Goal: Task Accomplishment & Management: Manage account settings

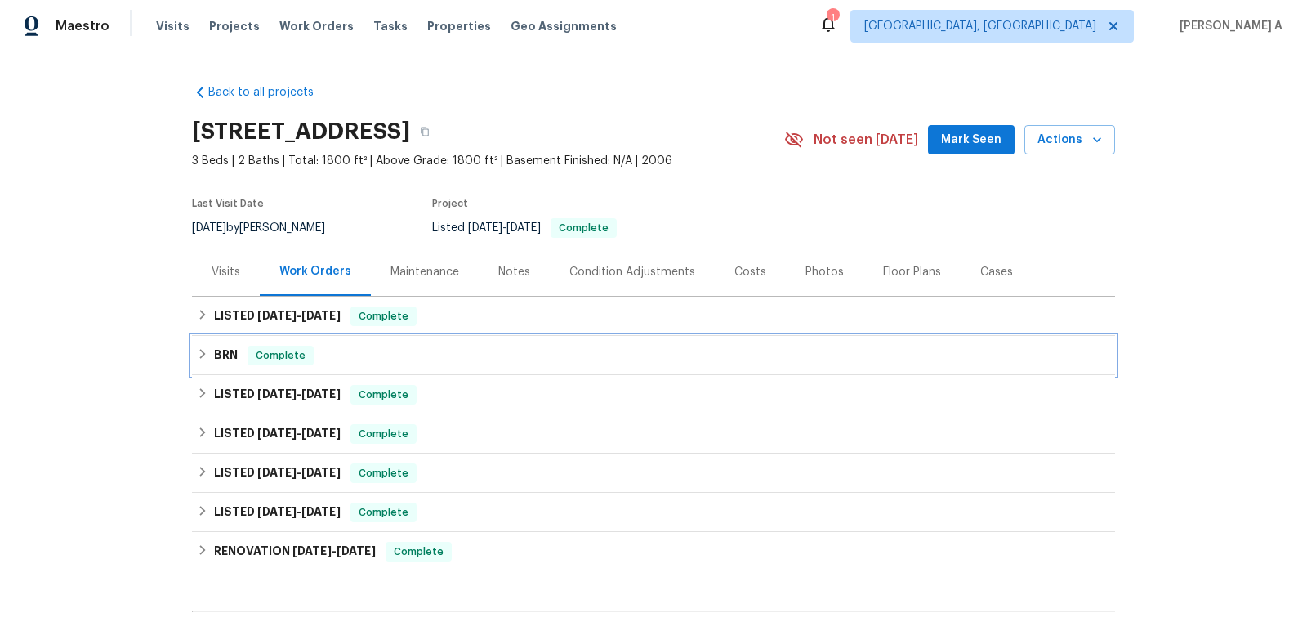
click at [275, 363] on span "Complete" at bounding box center [280, 355] width 63 height 16
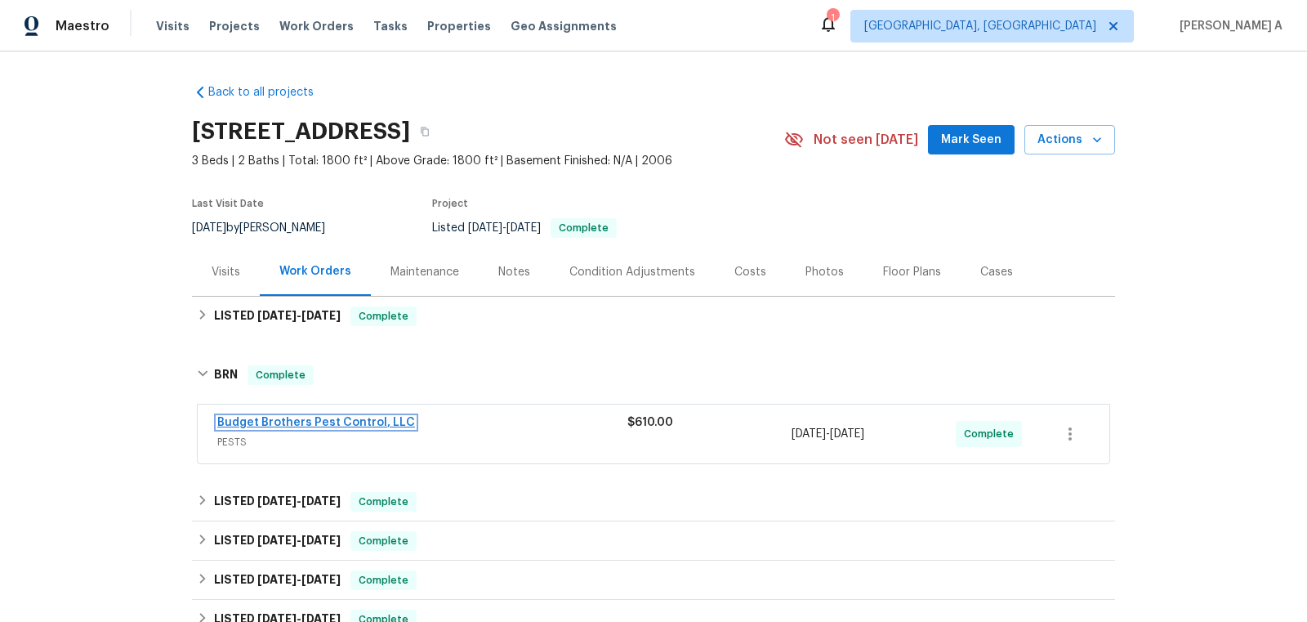
click at [272, 423] on link "Budget Brothers Pest Control, LLC" at bounding box center [316, 422] width 198 height 11
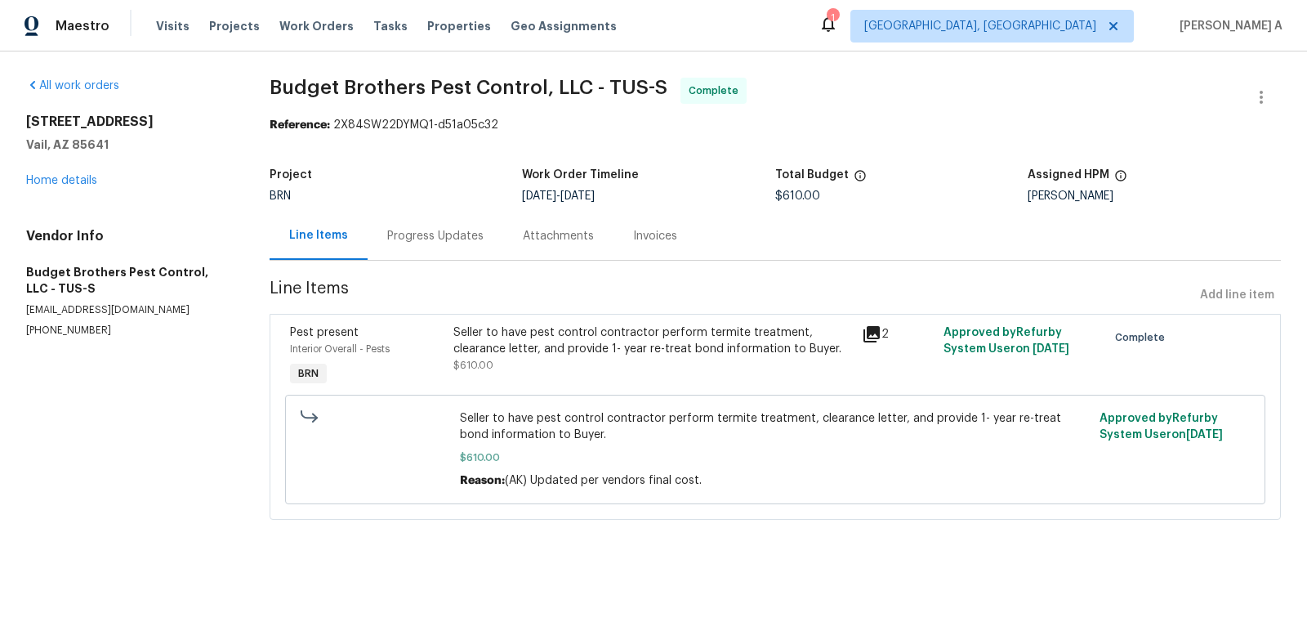
click at [60, 330] on p "(602) 493-7555" at bounding box center [128, 330] width 204 height 14
copy p "(602) 493-7555"
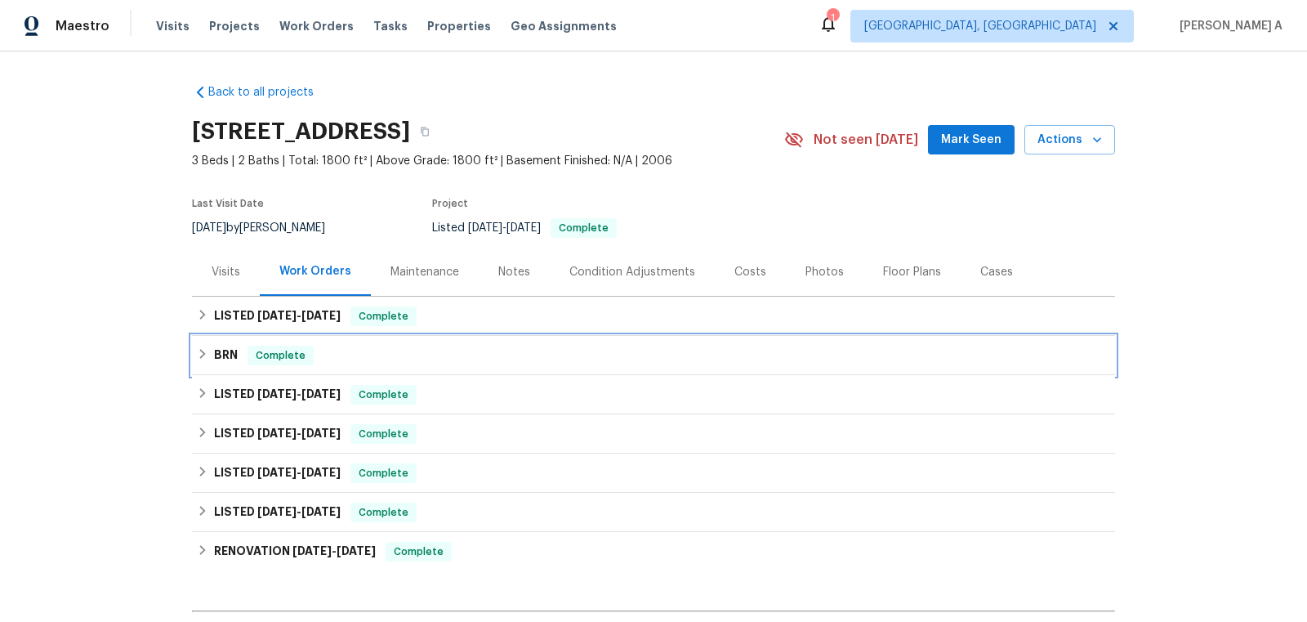
click at [308, 341] on div "BRN Complete" at bounding box center [653, 355] width 923 height 39
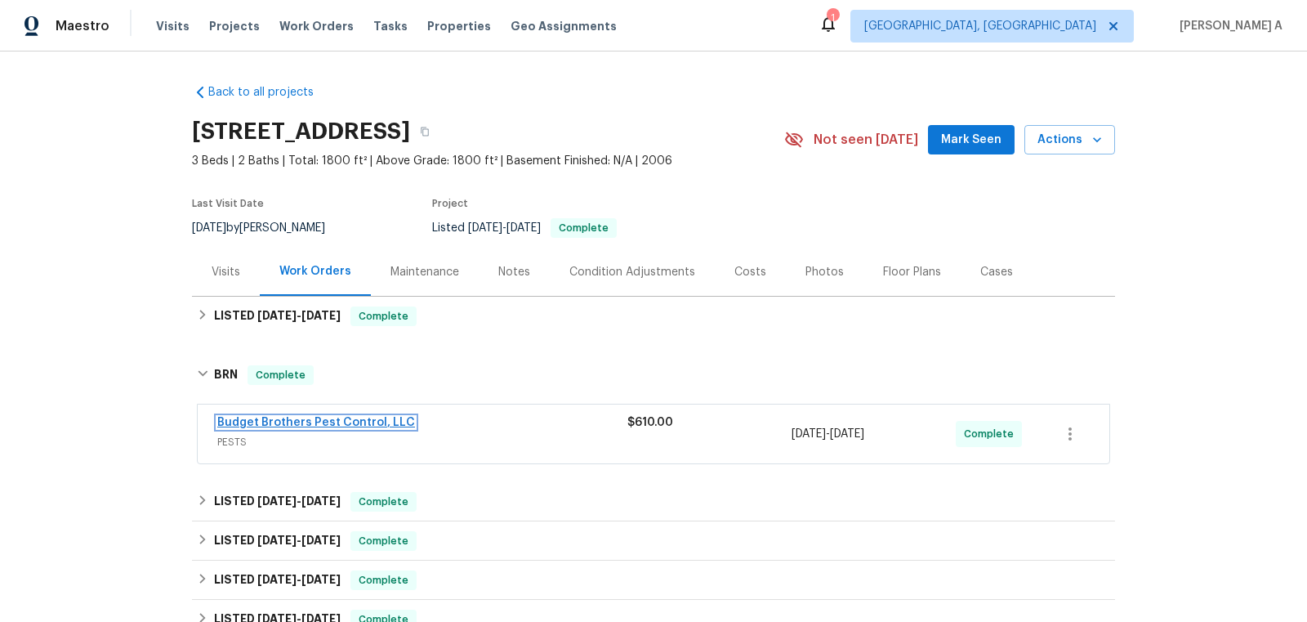
click at [283, 419] on link "Budget Brothers Pest Control, LLC" at bounding box center [316, 422] width 198 height 11
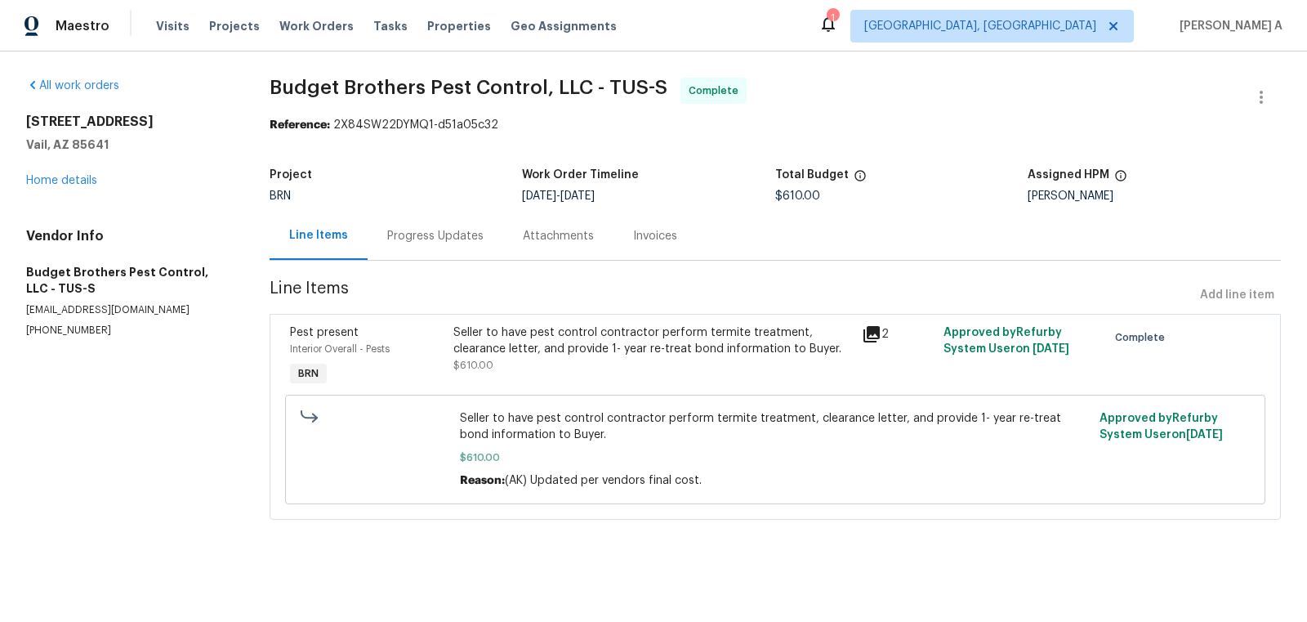
click at [56, 338] on section "All work orders 10963 E Pima Creek Dr Vail, AZ 85641 Home details Vendor Info B…" at bounding box center [128, 309] width 204 height 462
copy p "(602) 493-7555"
click at [451, 241] on div "Progress Updates" at bounding box center [435, 236] width 96 height 16
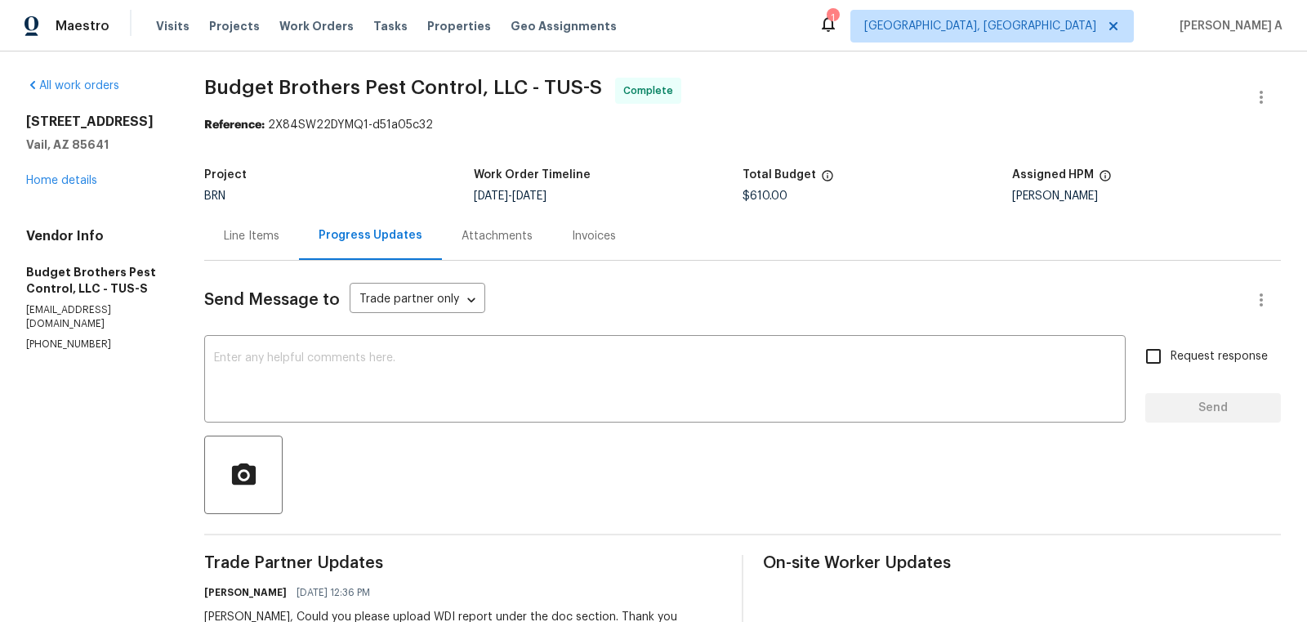
click at [279, 230] on div "Line Items" at bounding box center [252, 236] width 56 height 16
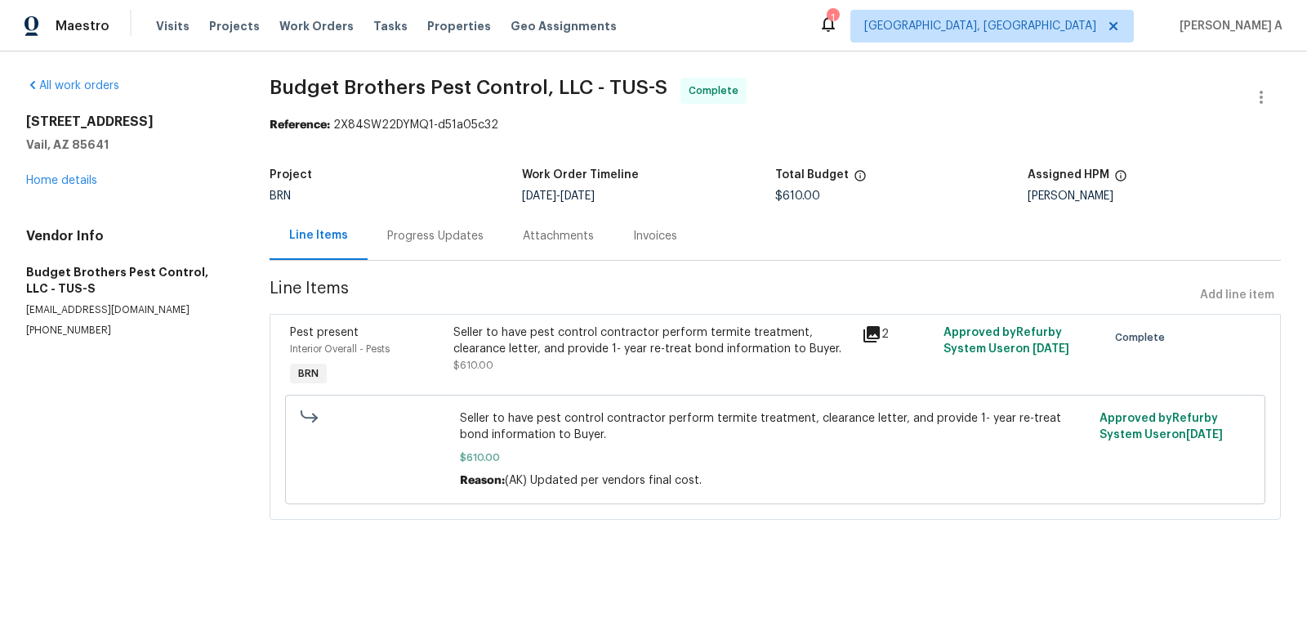
click at [77, 330] on p "(602) 493-7555" at bounding box center [128, 330] width 204 height 14
click at [77, 330] on p "[PHONE_NUMBER]" at bounding box center [128, 330] width 204 height 14
copy p "[PHONE_NUMBER]"
click at [453, 232] on div "Progress Updates" at bounding box center [435, 236] width 96 height 16
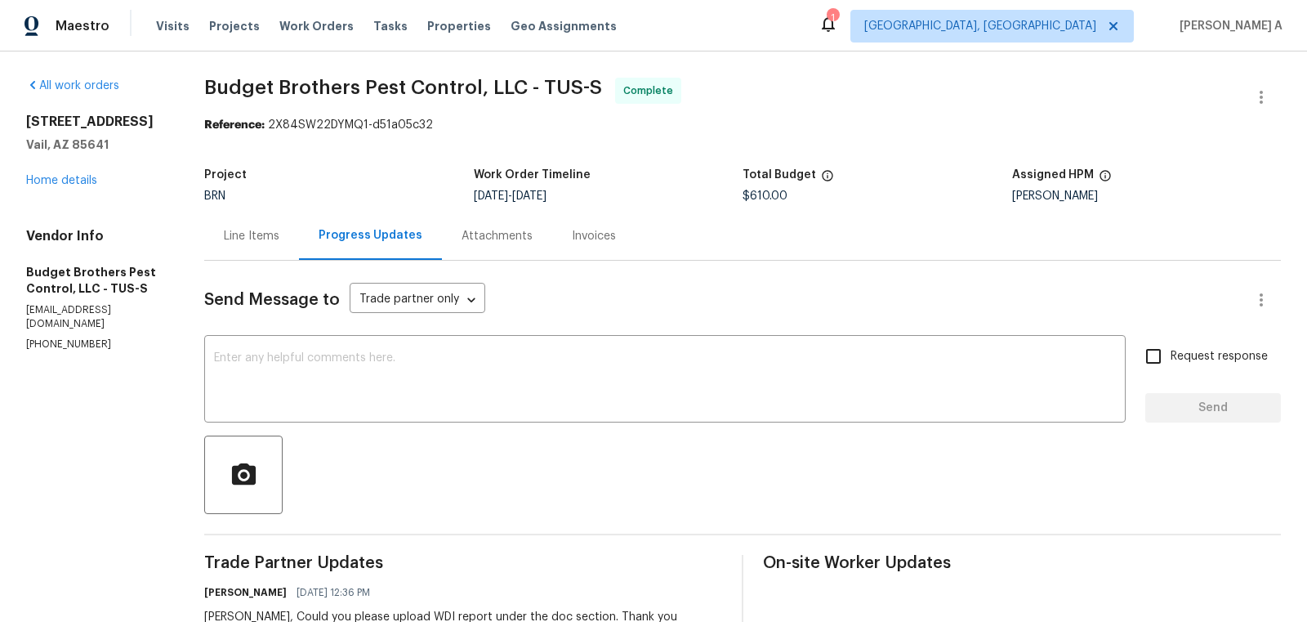
click at [279, 236] on div "Line Items" at bounding box center [252, 236] width 56 height 16
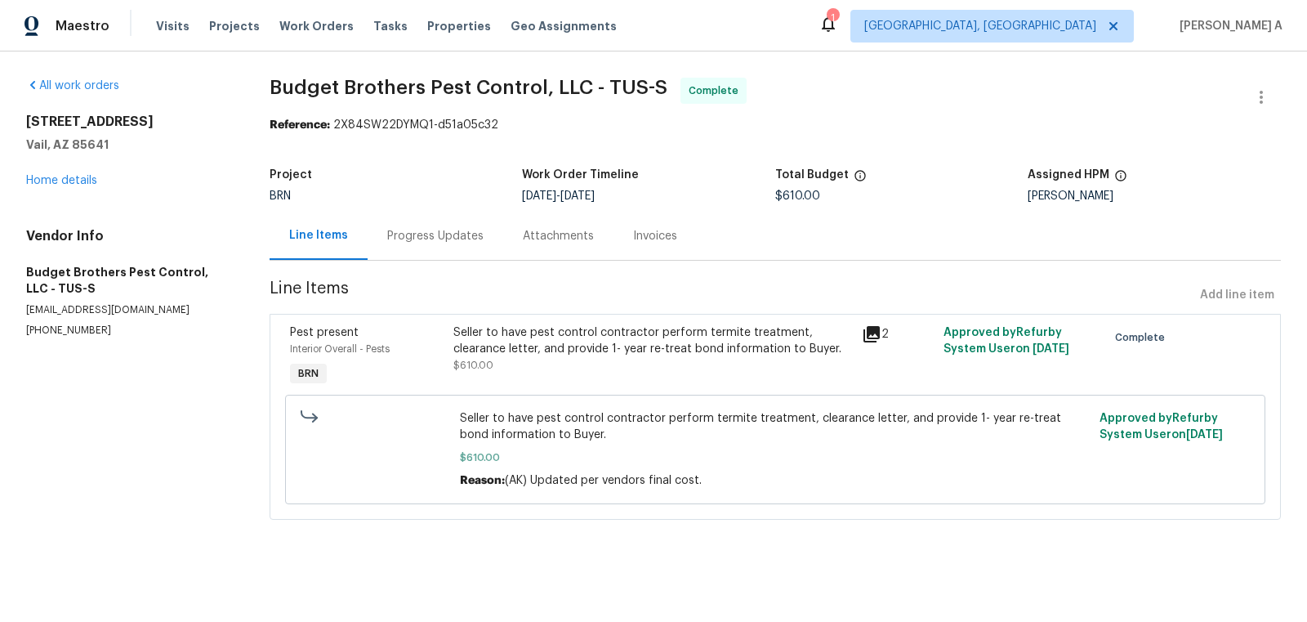
click at [419, 236] on div "Progress Updates" at bounding box center [435, 236] width 96 height 16
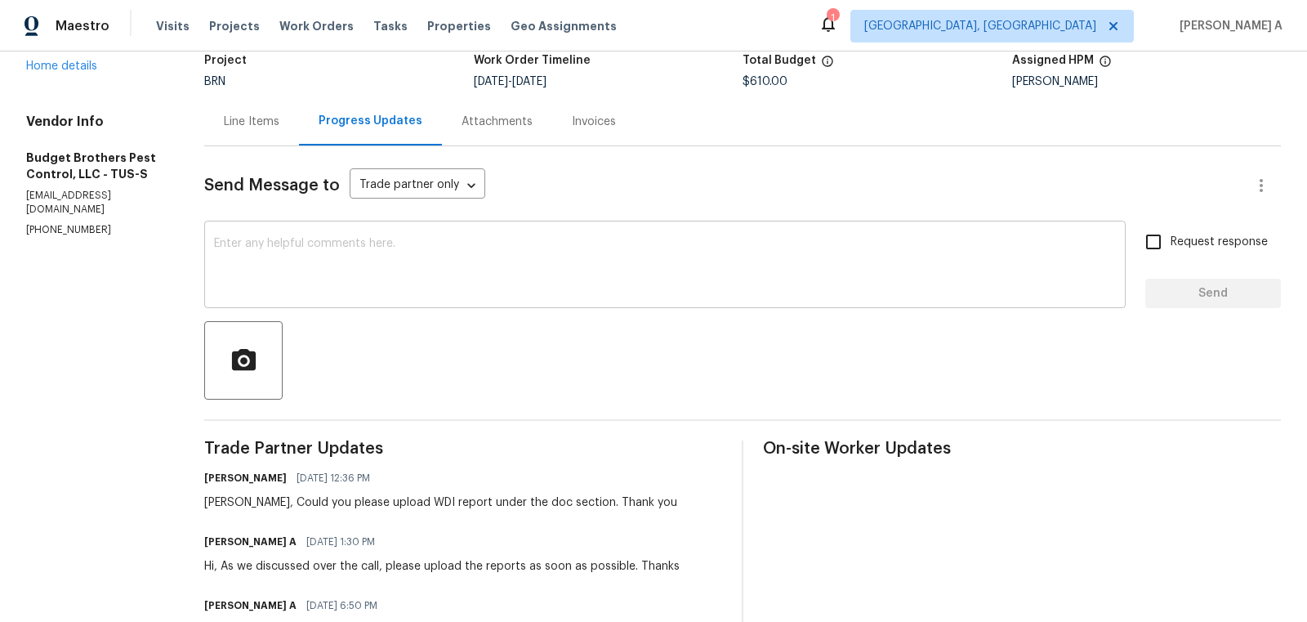
scroll to position [121, 0]
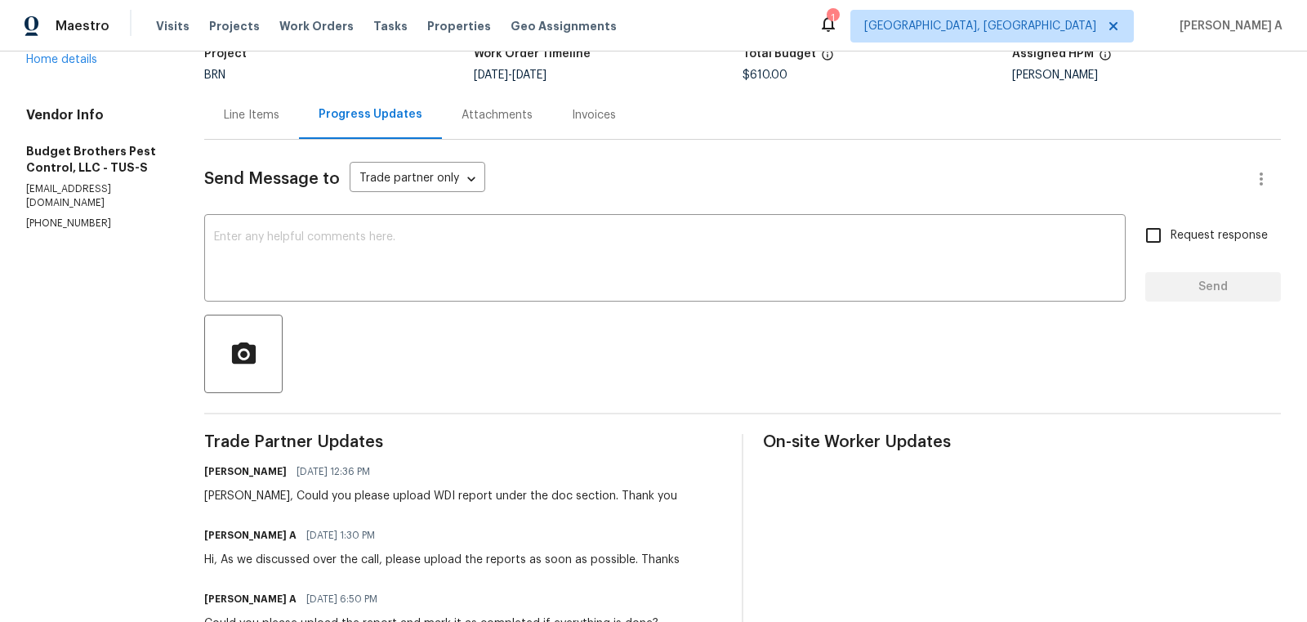
click at [67, 216] on p "[PHONE_NUMBER]" at bounding box center [95, 223] width 139 height 14
copy p "[PHONE_NUMBER]"
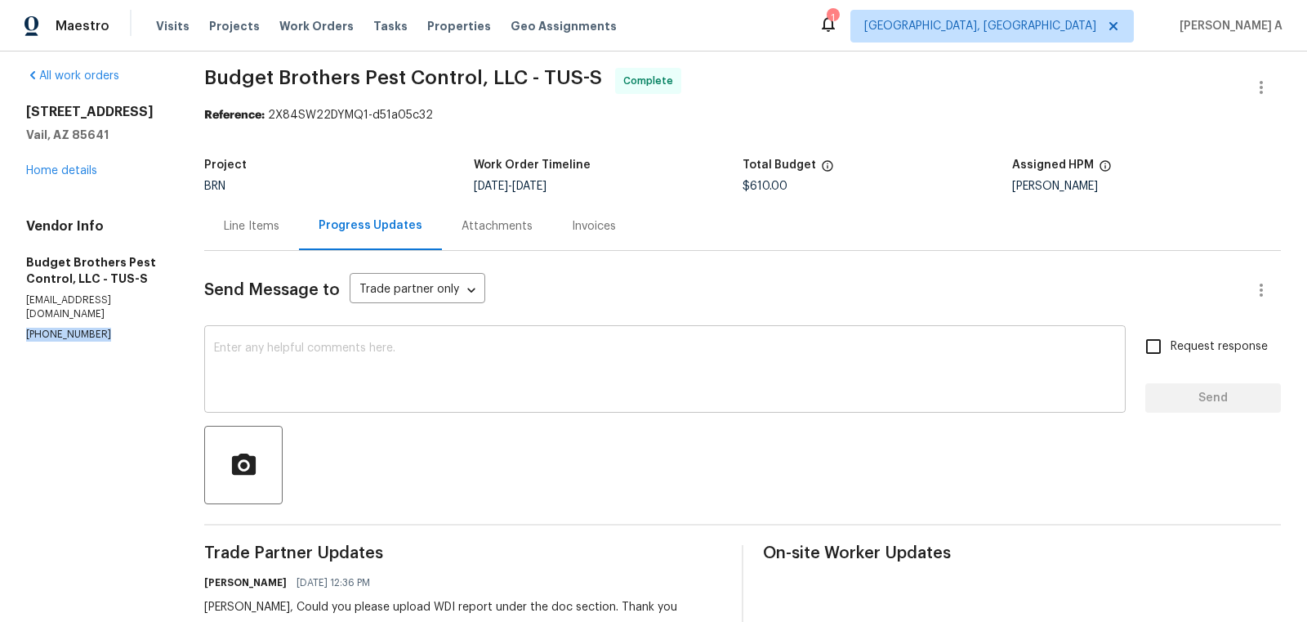
scroll to position [0, 0]
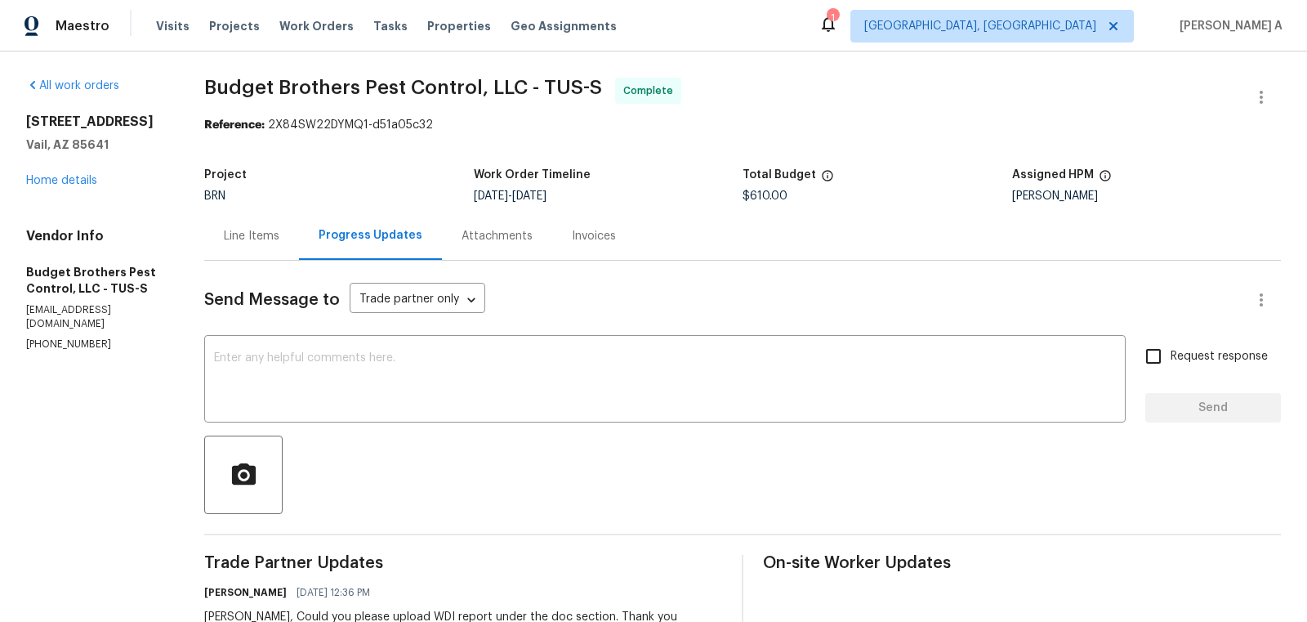
click at [279, 241] on div "Line Items" at bounding box center [252, 236] width 56 height 16
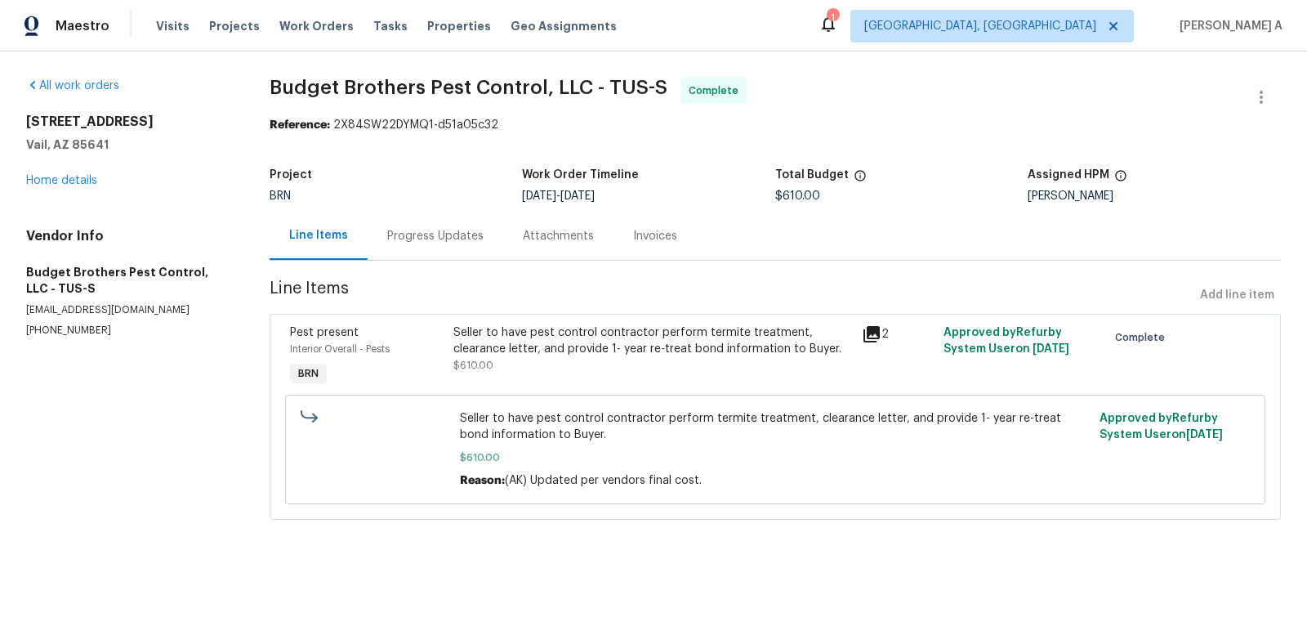
click at [413, 234] on div "Progress Updates" at bounding box center [435, 236] width 96 height 16
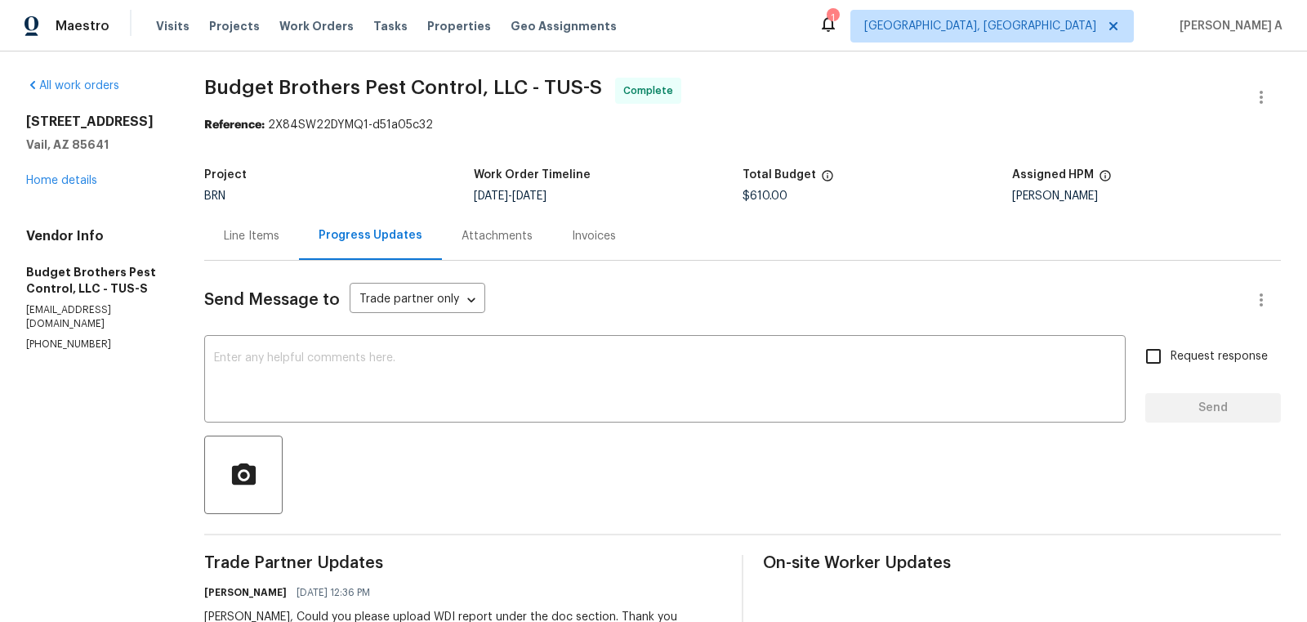
click at [279, 242] on div "Line Items" at bounding box center [252, 236] width 56 height 16
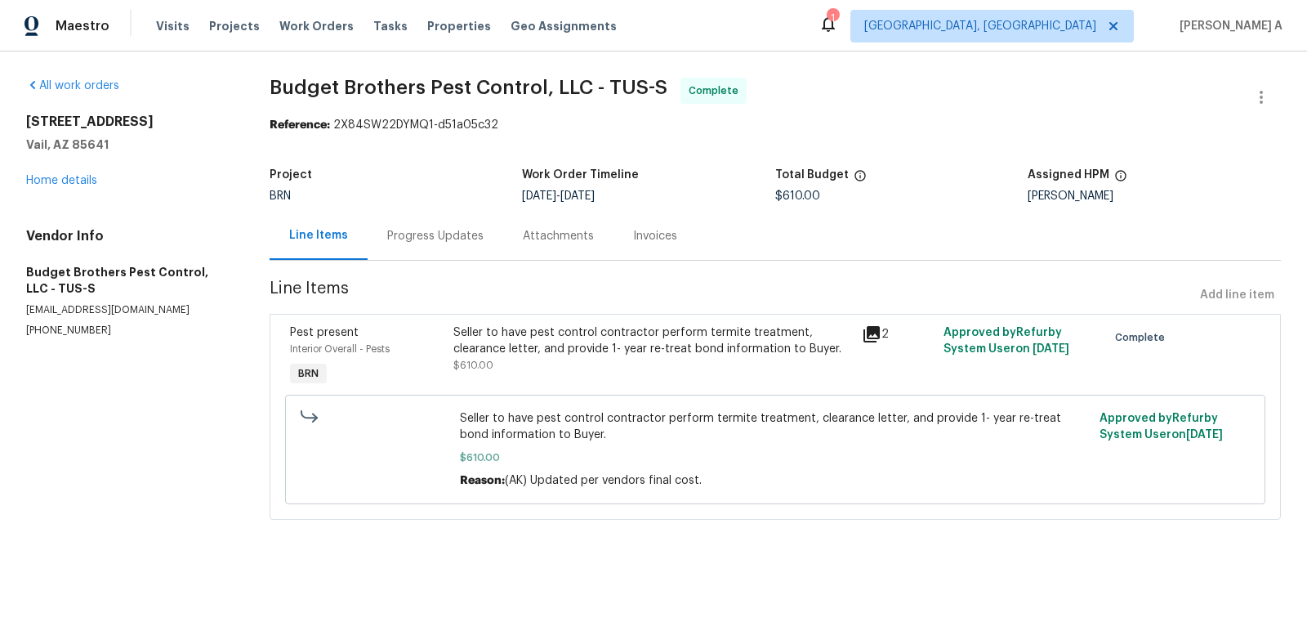
click at [410, 232] on div "Progress Updates" at bounding box center [435, 236] width 96 height 16
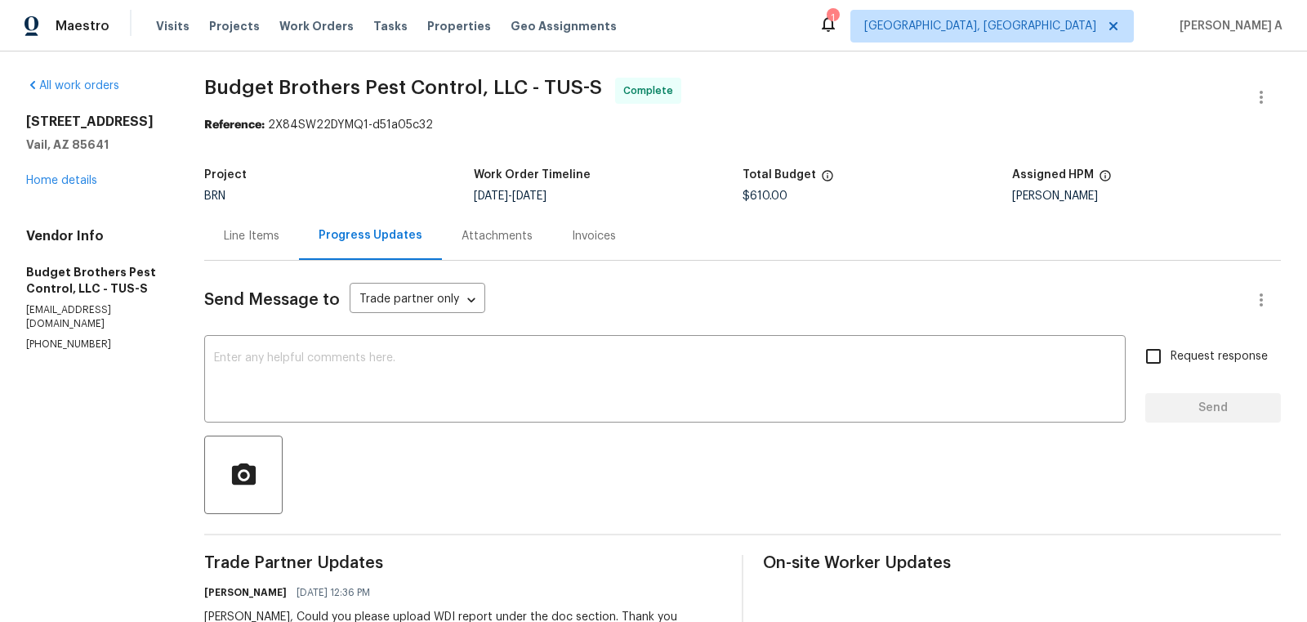
click at [258, 248] on div "Line Items" at bounding box center [251, 236] width 95 height 48
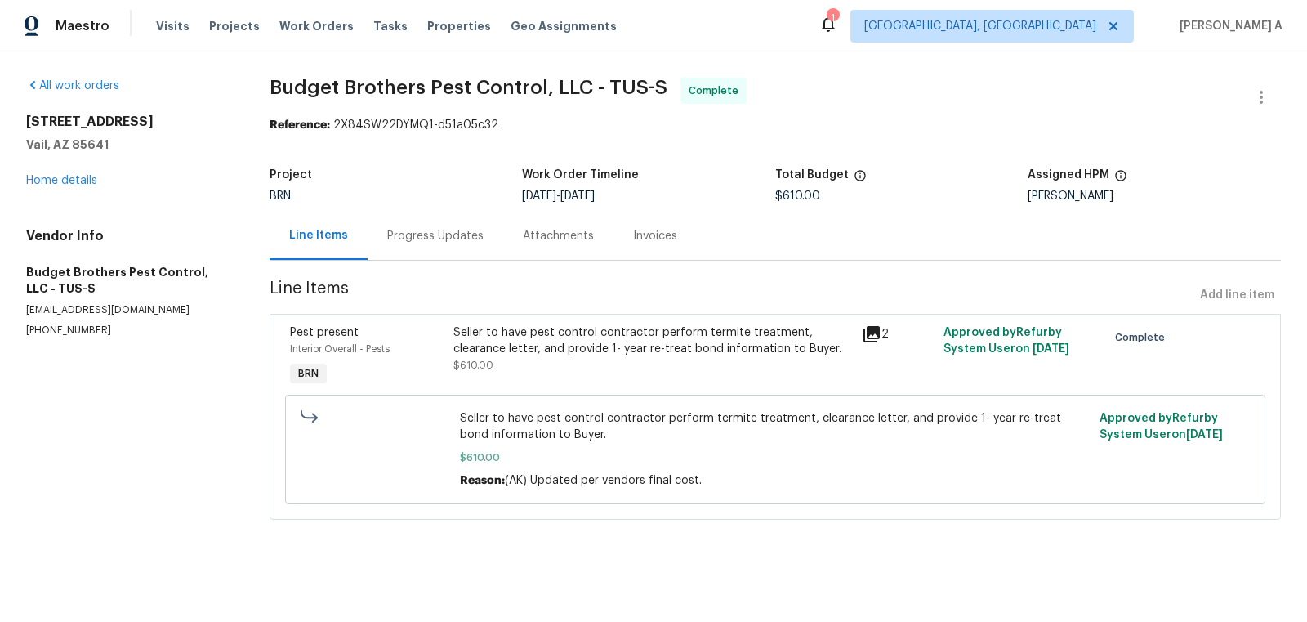
click at [444, 224] on div "Progress Updates" at bounding box center [436, 236] width 136 height 48
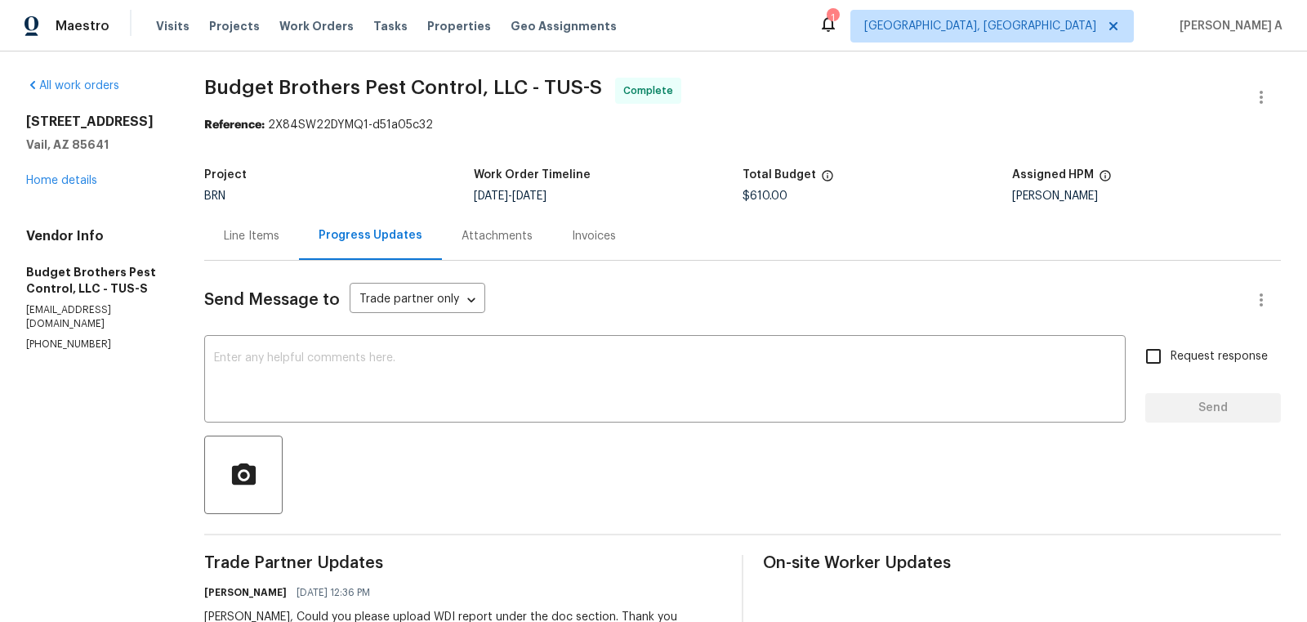
click at [270, 249] on div "Line Items" at bounding box center [251, 236] width 95 height 48
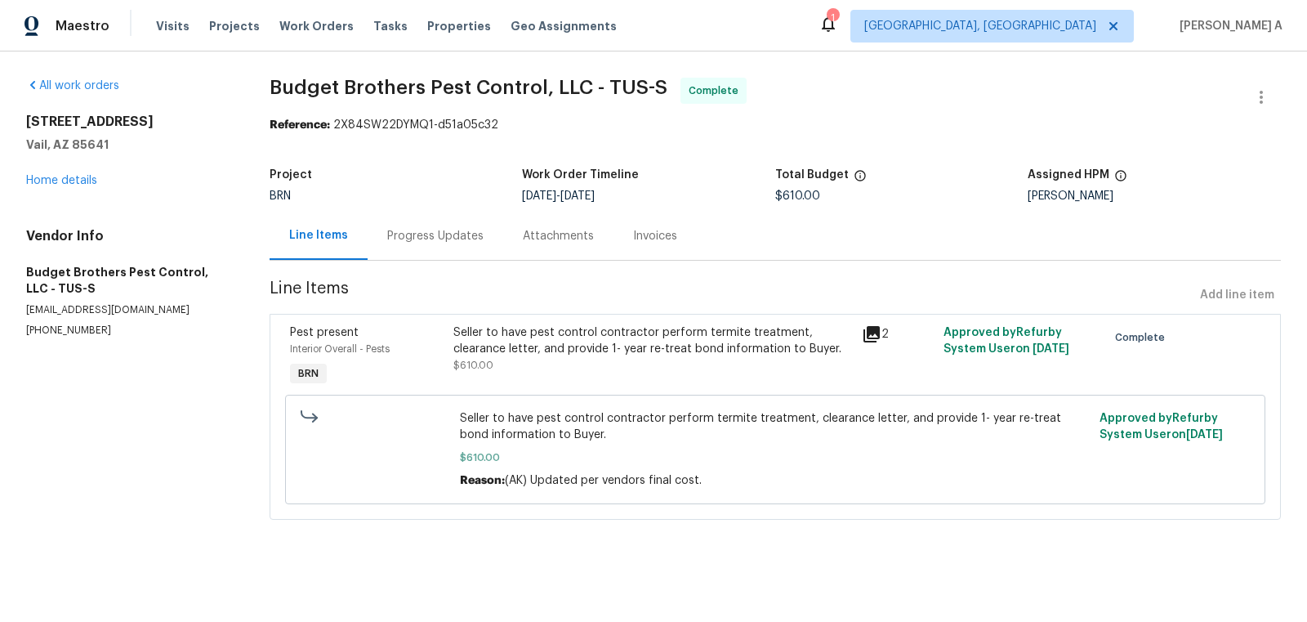
click at [431, 240] on div "Progress Updates" at bounding box center [435, 236] width 96 height 16
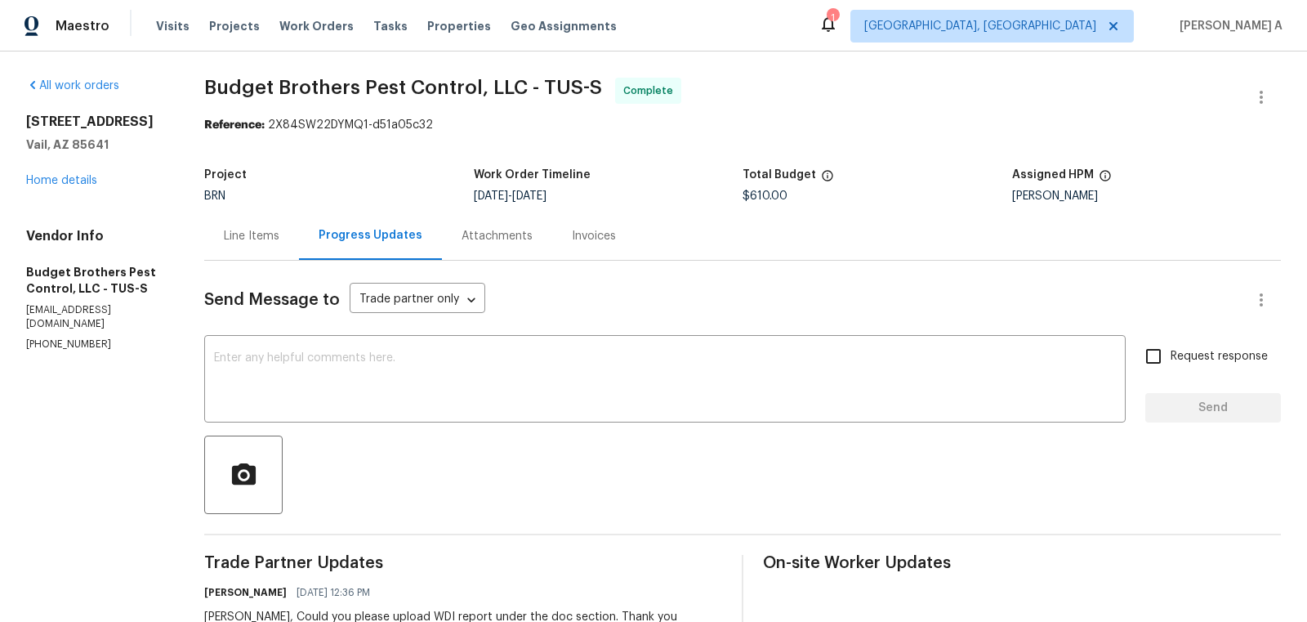
click at [279, 234] on div "Line Items" at bounding box center [252, 236] width 56 height 16
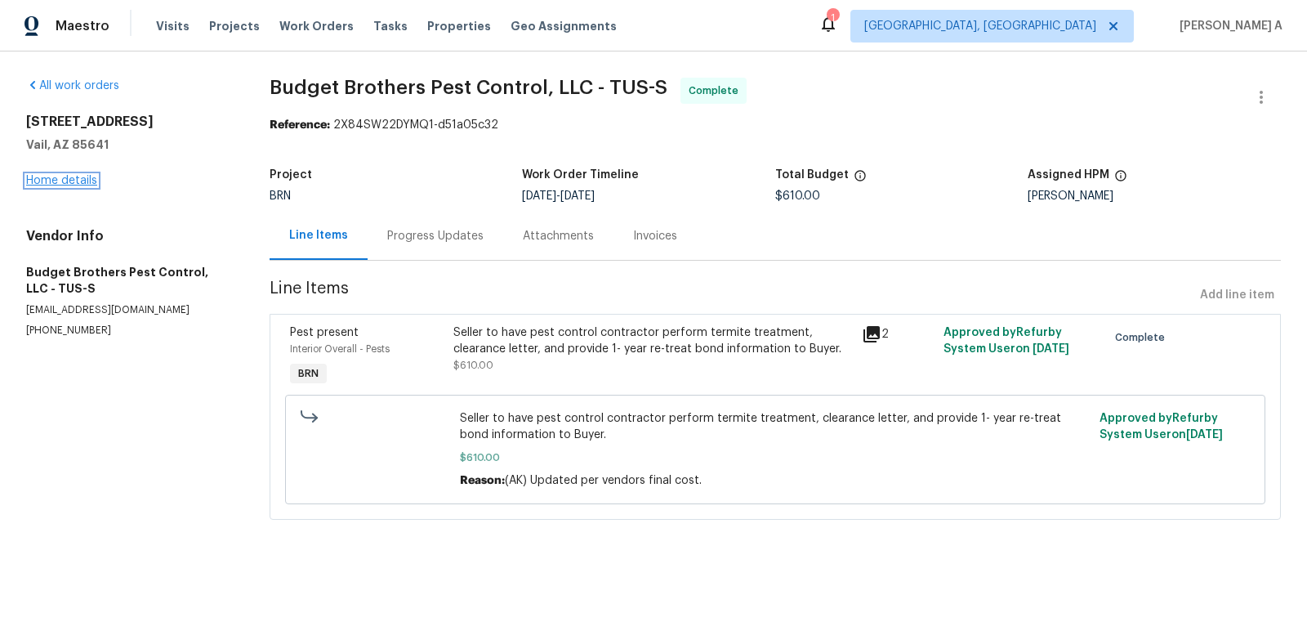
click at [77, 185] on link "Home details" at bounding box center [61, 180] width 71 height 11
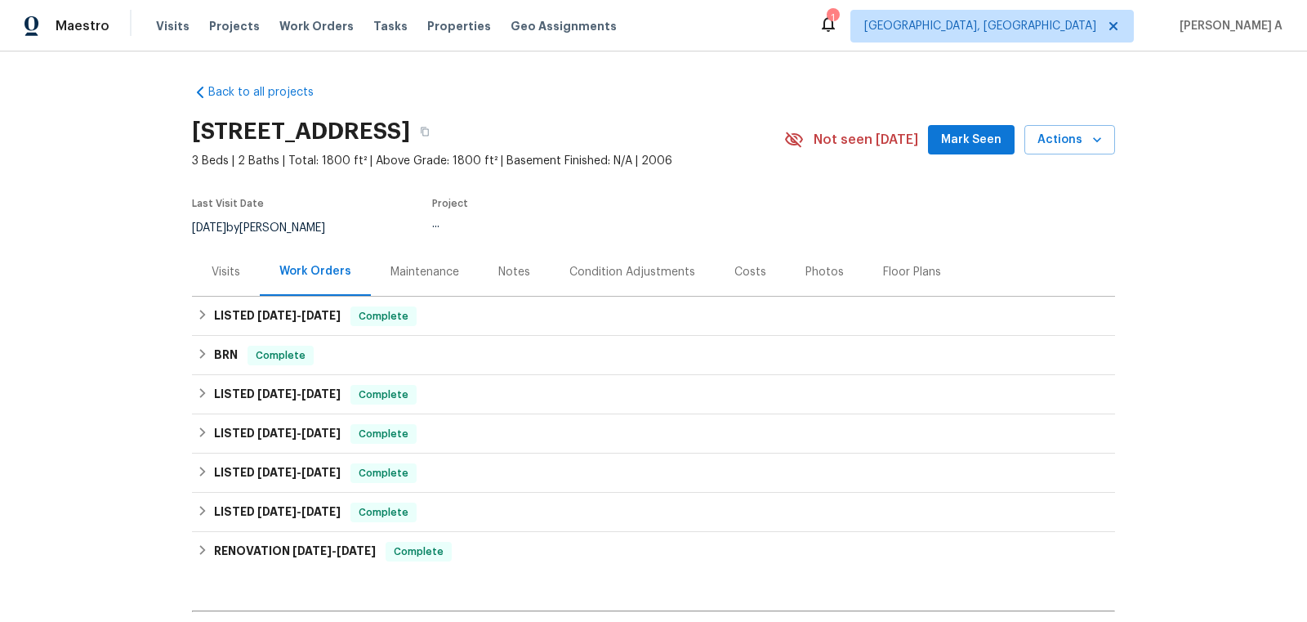
scroll to position [198, 0]
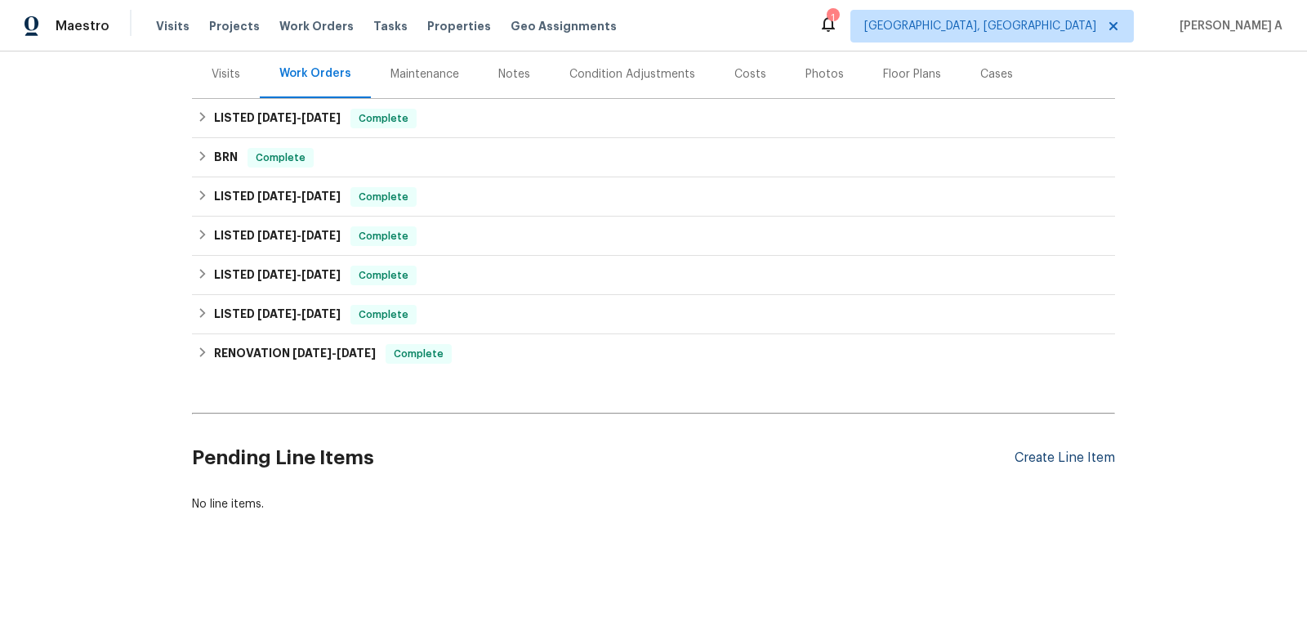
click at [1080, 457] on div "Create Line Item" at bounding box center [1065, 458] width 100 height 16
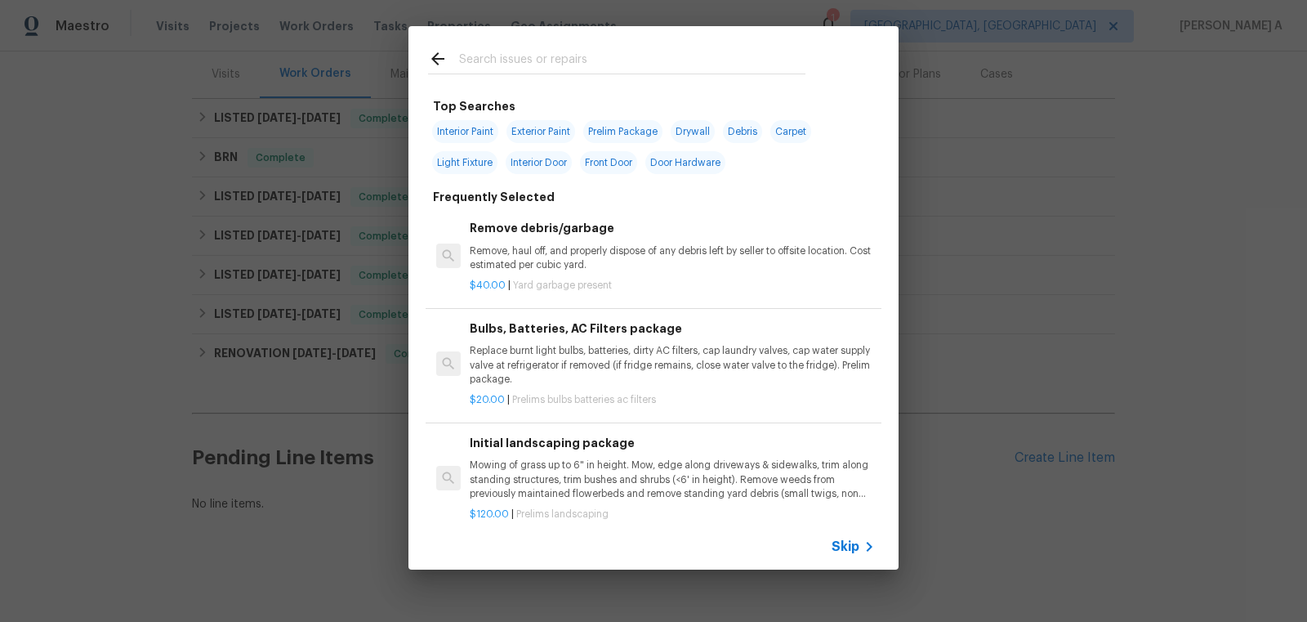
click at [236, 506] on div "Top Searches Interior Paint Exterior Paint Prelim Package Drywall Debris Carpet…" at bounding box center [653, 298] width 1307 height 596
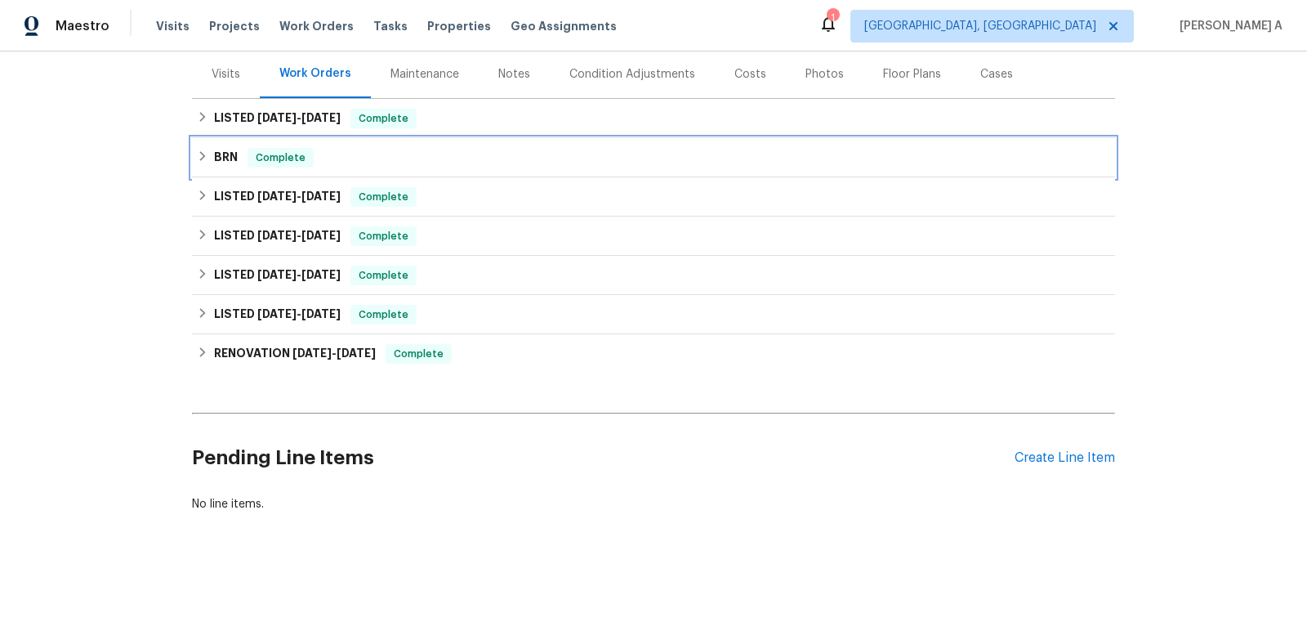
click at [346, 165] on div "BRN Complete" at bounding box center [653, 158] width 913 height 20
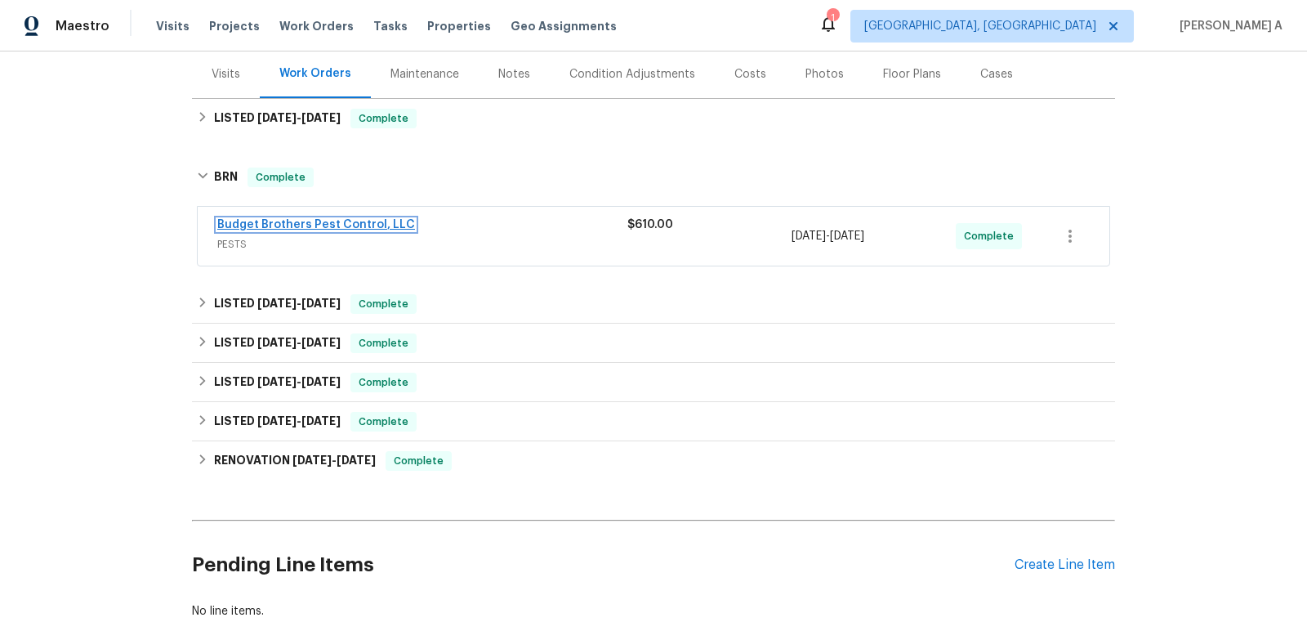
click at [339, 222] on link "Budget Brothers Pest Control, LLC" at bounding box center [316, 224] width 198 height 11
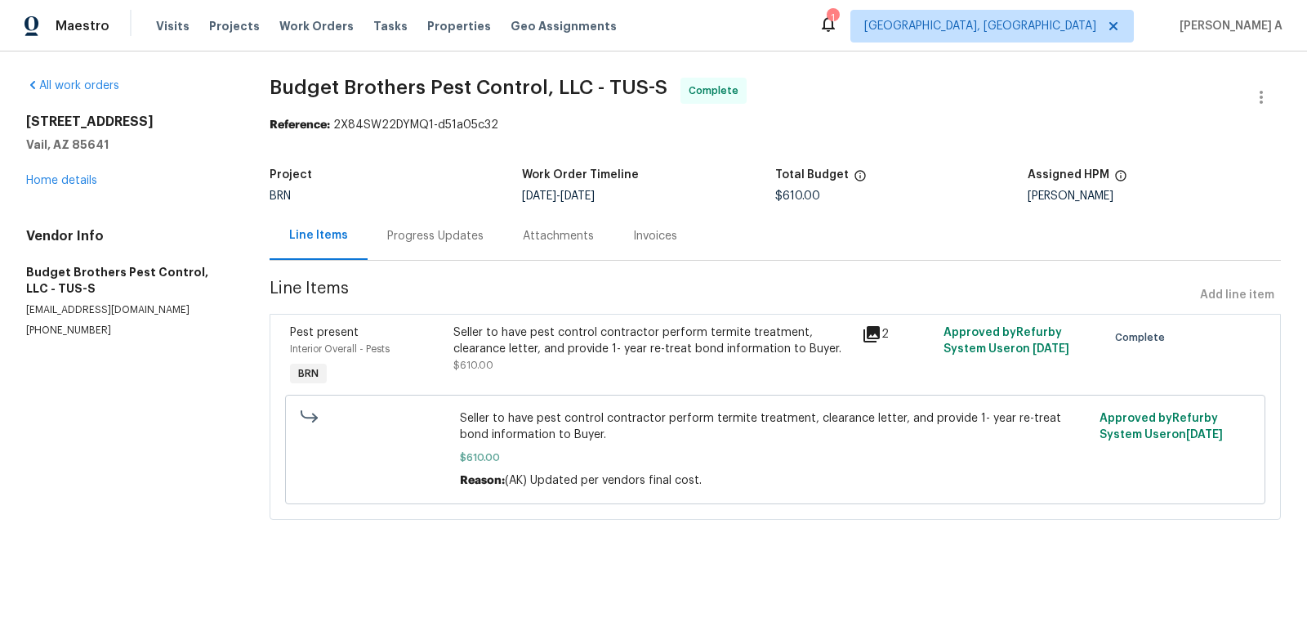
click at [488, 368] on span "$610.00" at bounding box center [473, 365] width 40 height 10
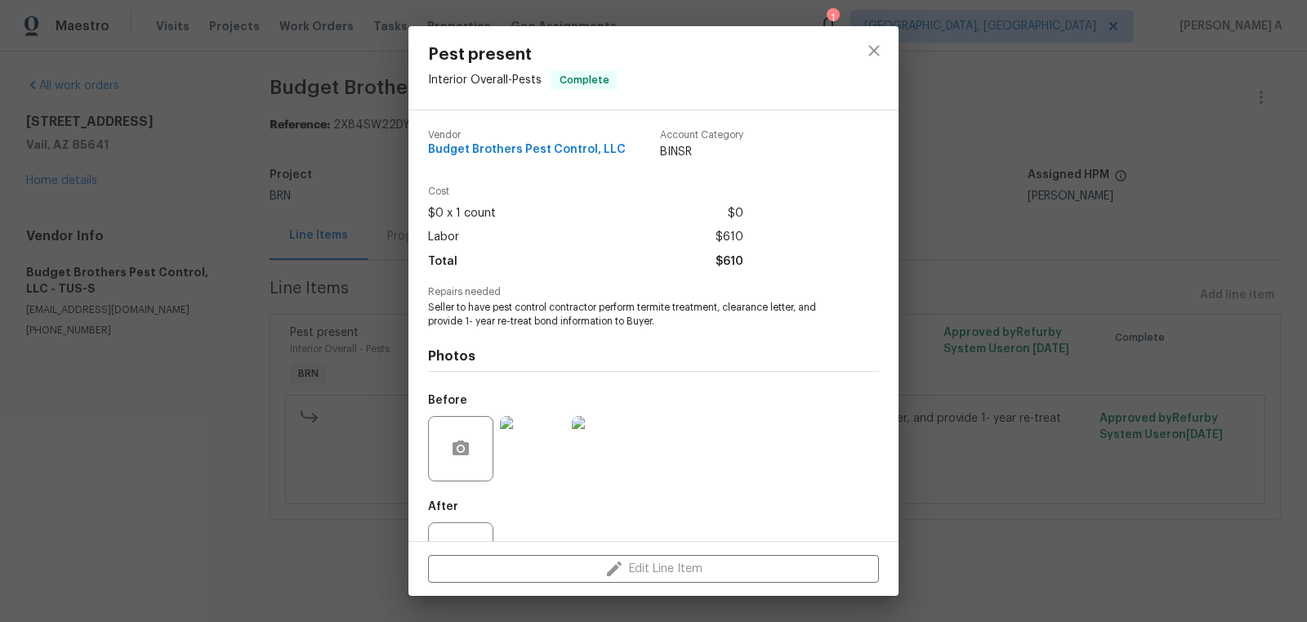
click at [523, 301] on div "Repairs needed Seller to have pest control contractor perform termite treatment…" at bounding box center [653, 308] width 451 height 42
click at [523, 315] on span "Seller to have pest control contractor perform termite treatment, clearance let…" at bounding box center [631, 315] width 406 height 28
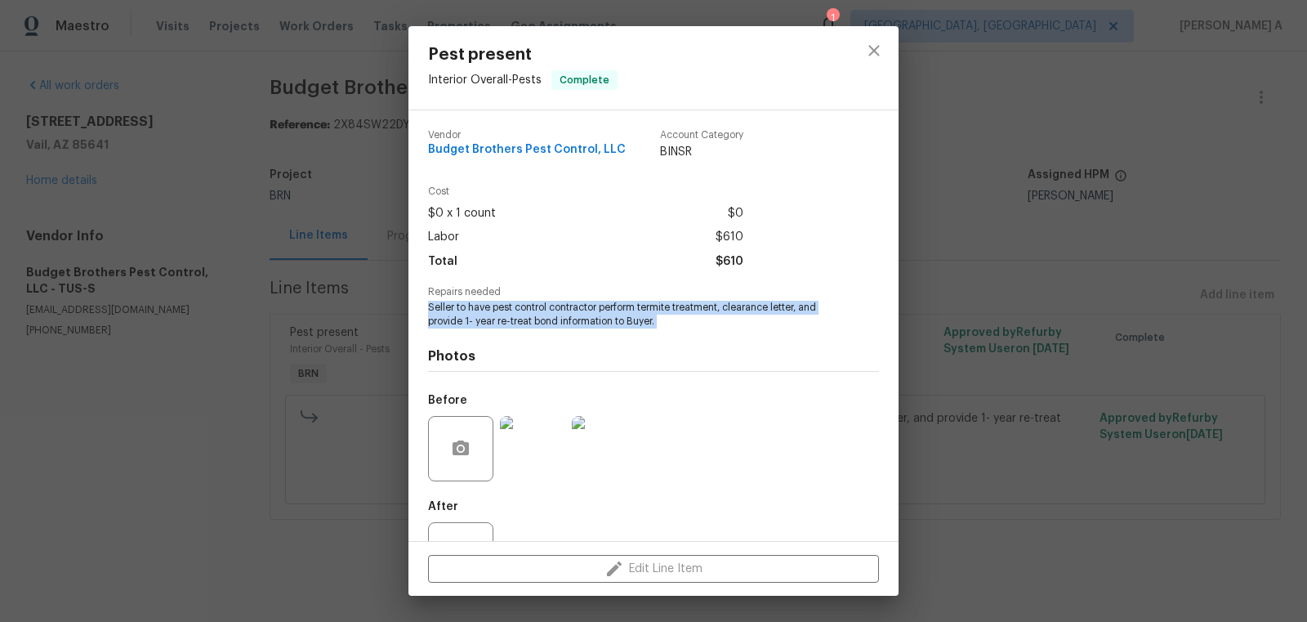
click at [523, 315] on span "Seller to have pest control contractor perform termite treatment, clearance let…" at bounding box center [631, 315] width 406 height 28
copy span "Seller to have pest control contractor perform termite treatment, clearance let…"
click at [876, 49] on icon "close" at bounding box center [873, 50] width 11 height 11
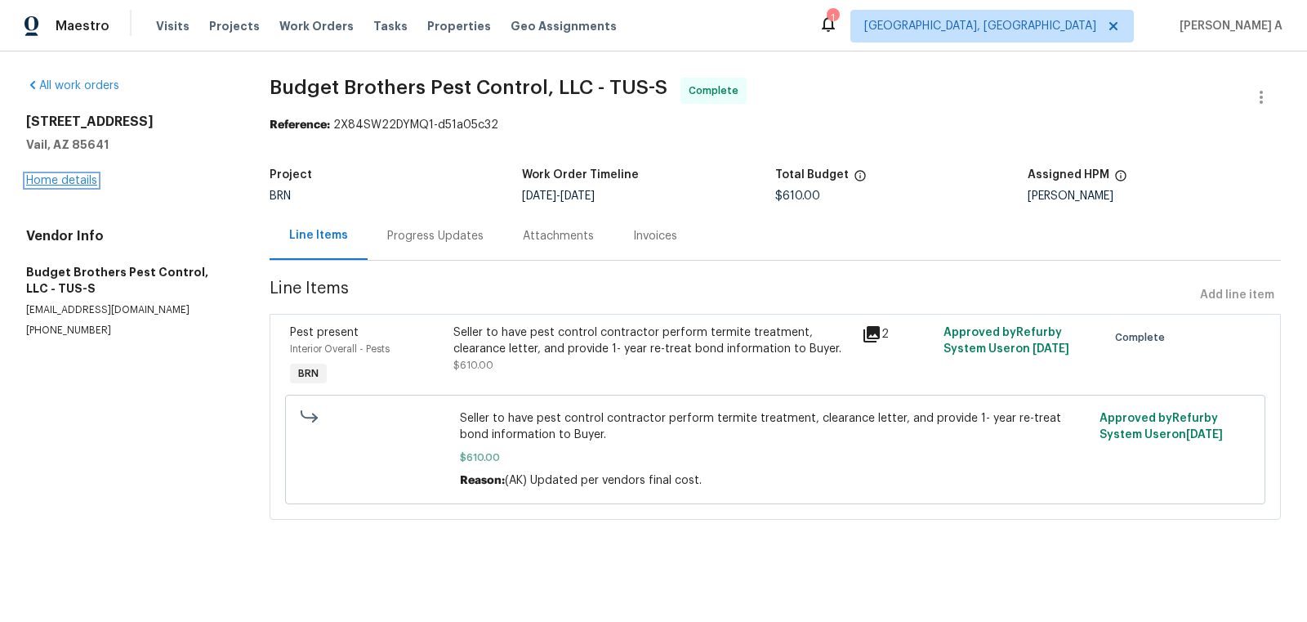
click at [81, 181] on link "Home details" at bounding box center [61, 180] width 71 height 11
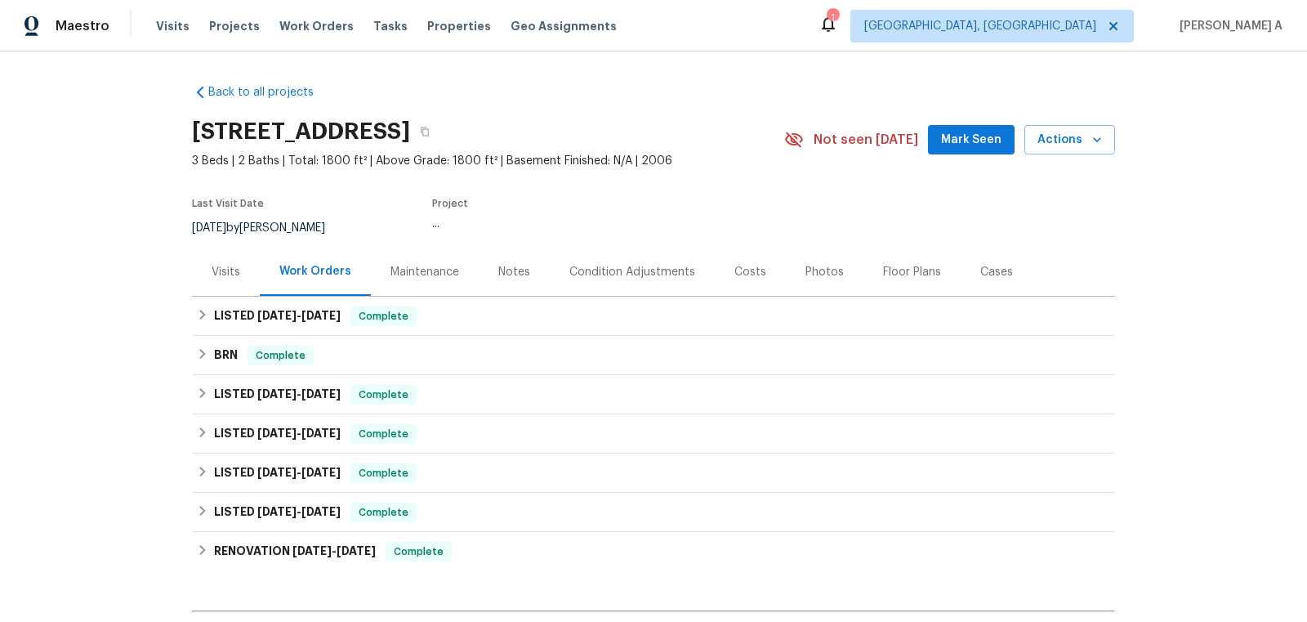
scroll to position [198, 0]
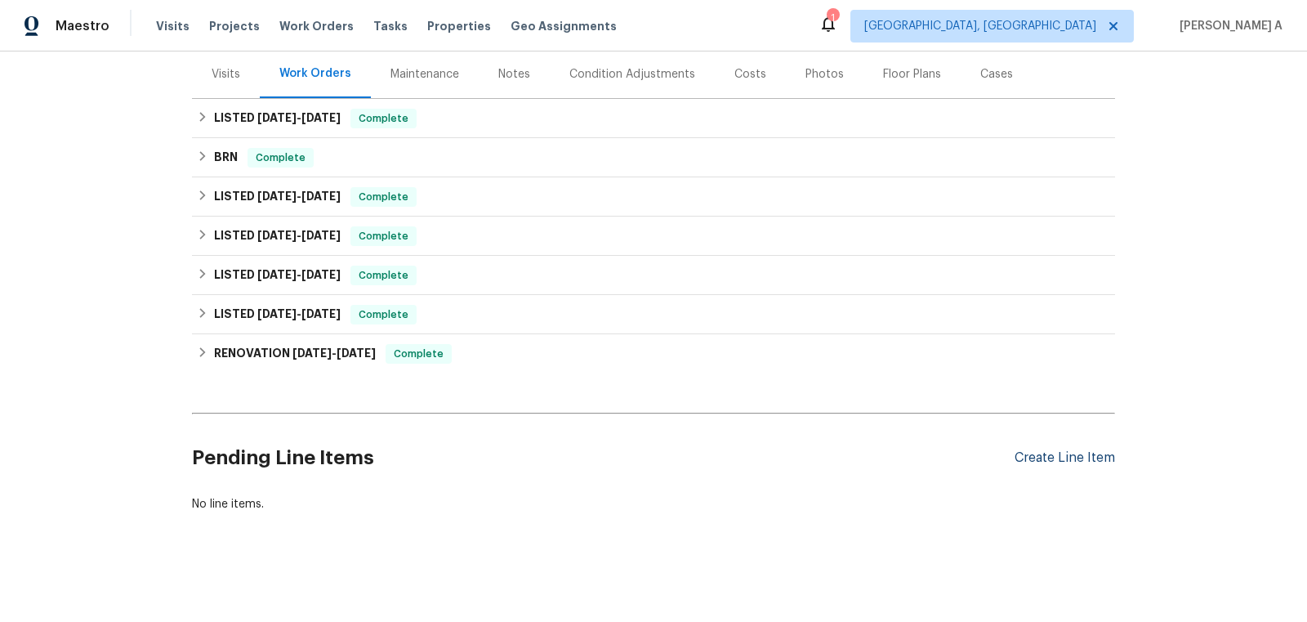
click at [1060, 452] on div "Create Line Item" at bounding box center [1065, 458] width 100 height 16
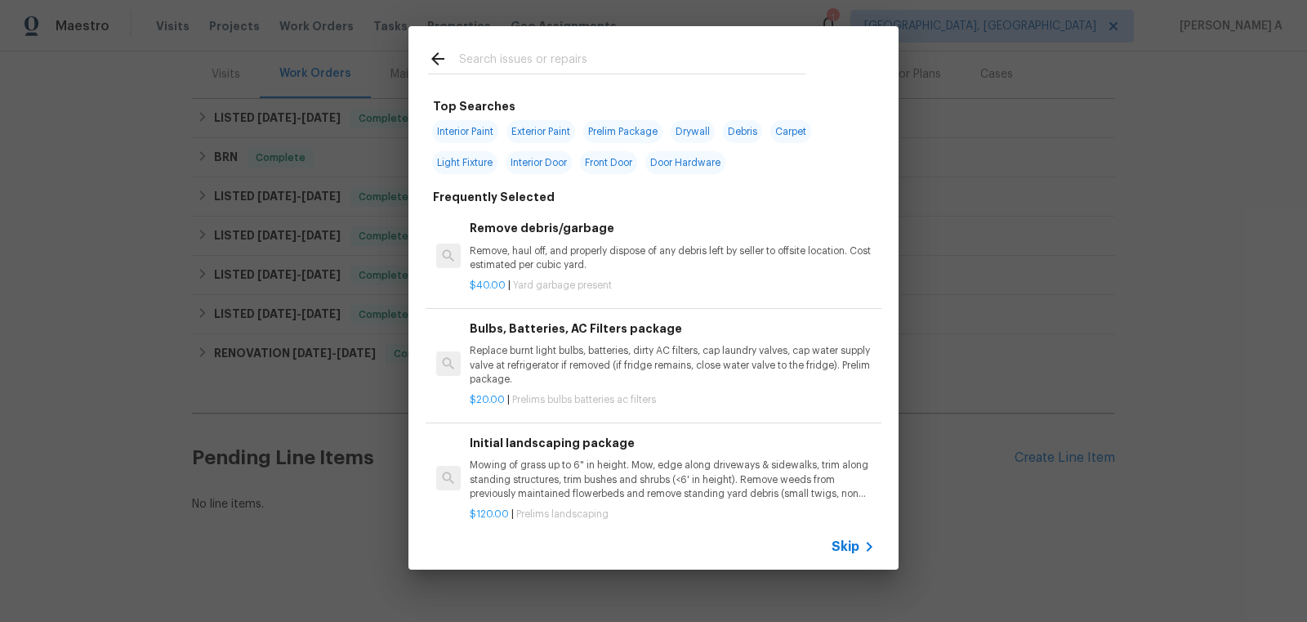
click at [837, 551] on span "Skip" at bounding box center [846, 546] width 28 height 16
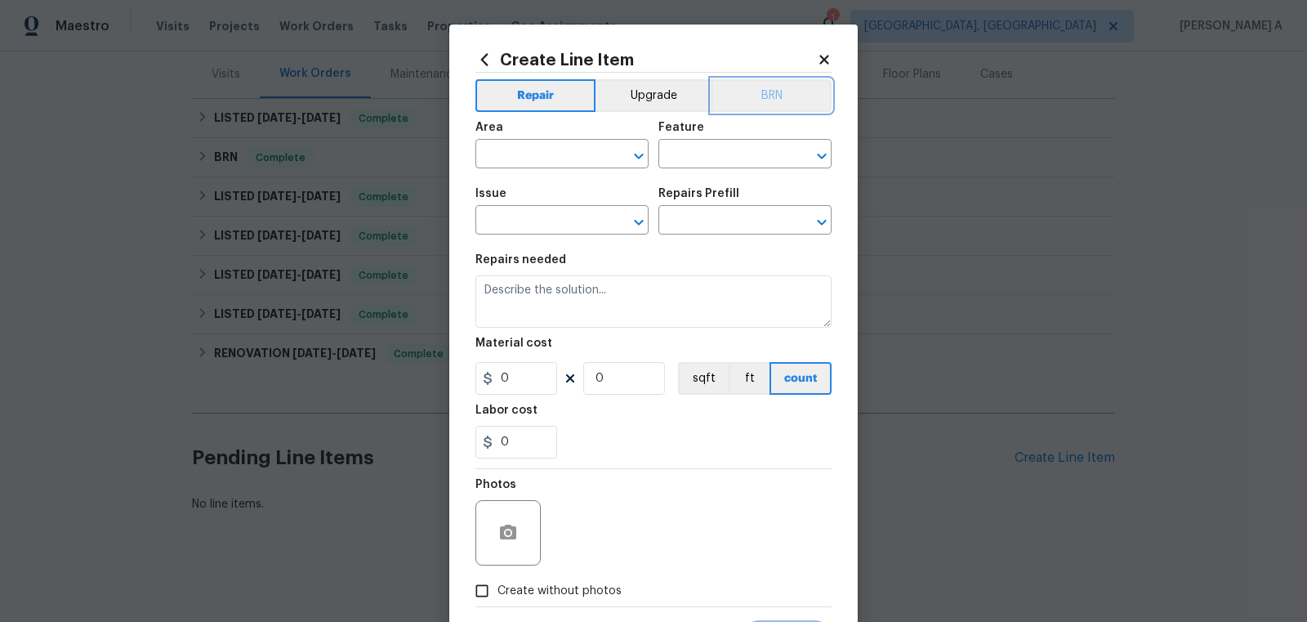
click at [787, 91] on button "BRN" at bounding box center [772, 95] width 120 height 33
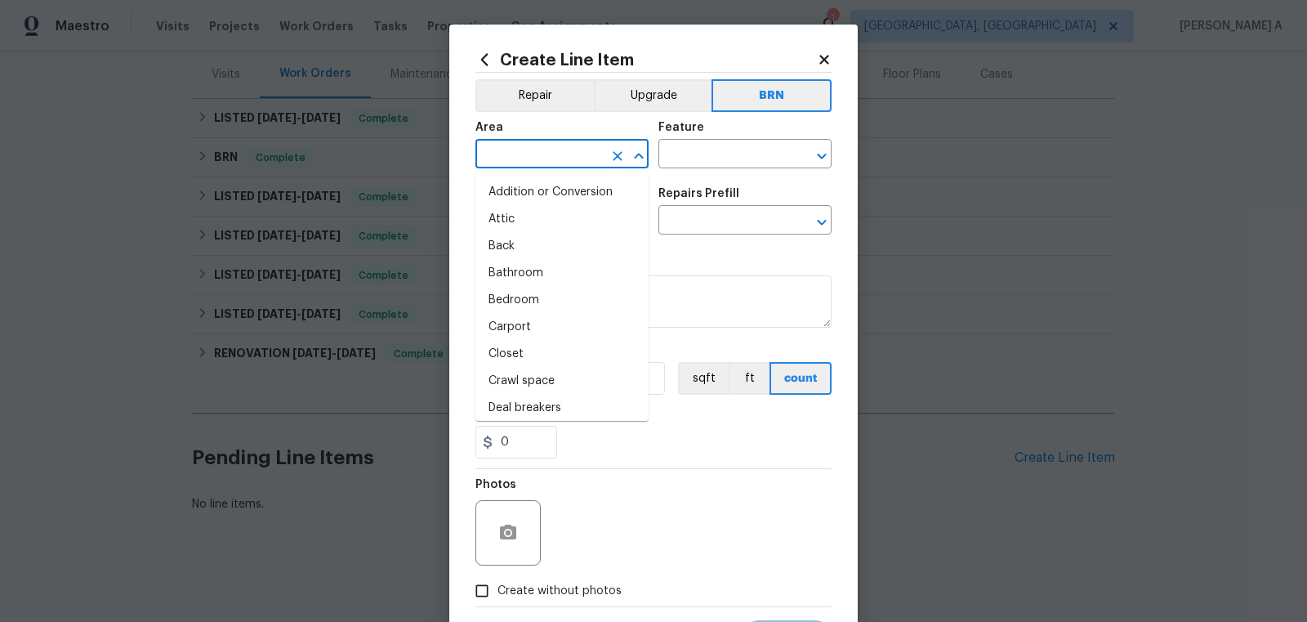
click at [556, 148] on input "text" at bounding box center [538, 155] width 127 height 25
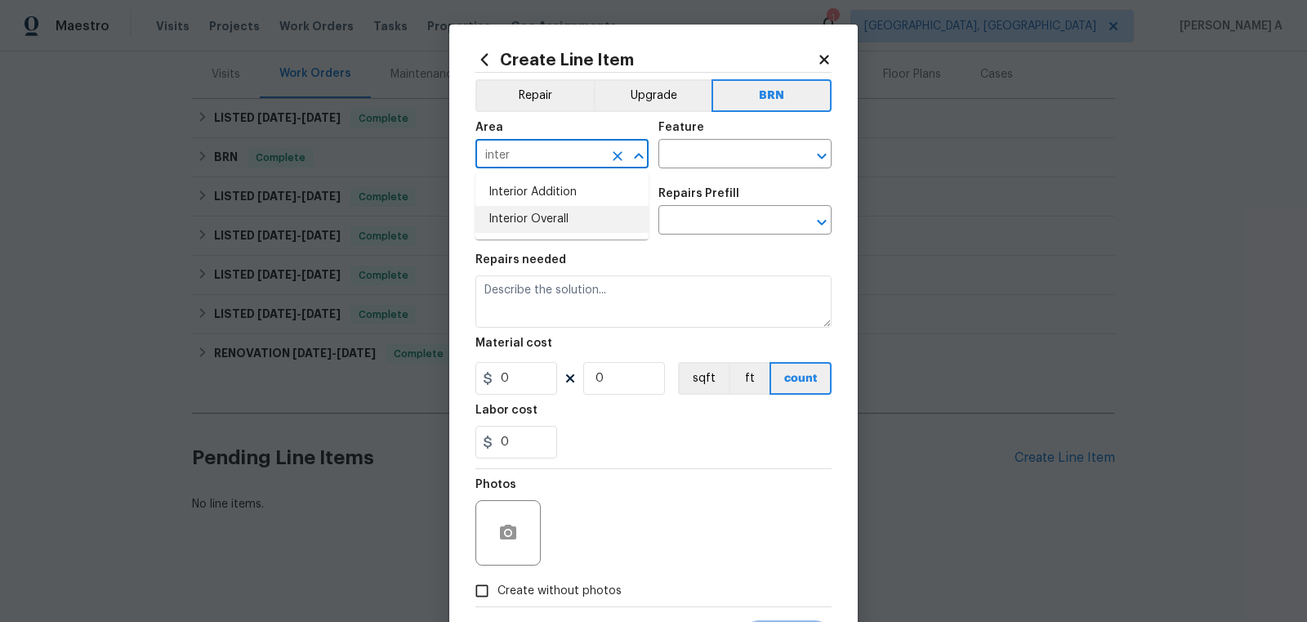
click at [584, 222] on li "Interior Overall" at bounding box center [561, 219] width 173 height 27
type input "Interior Overall"
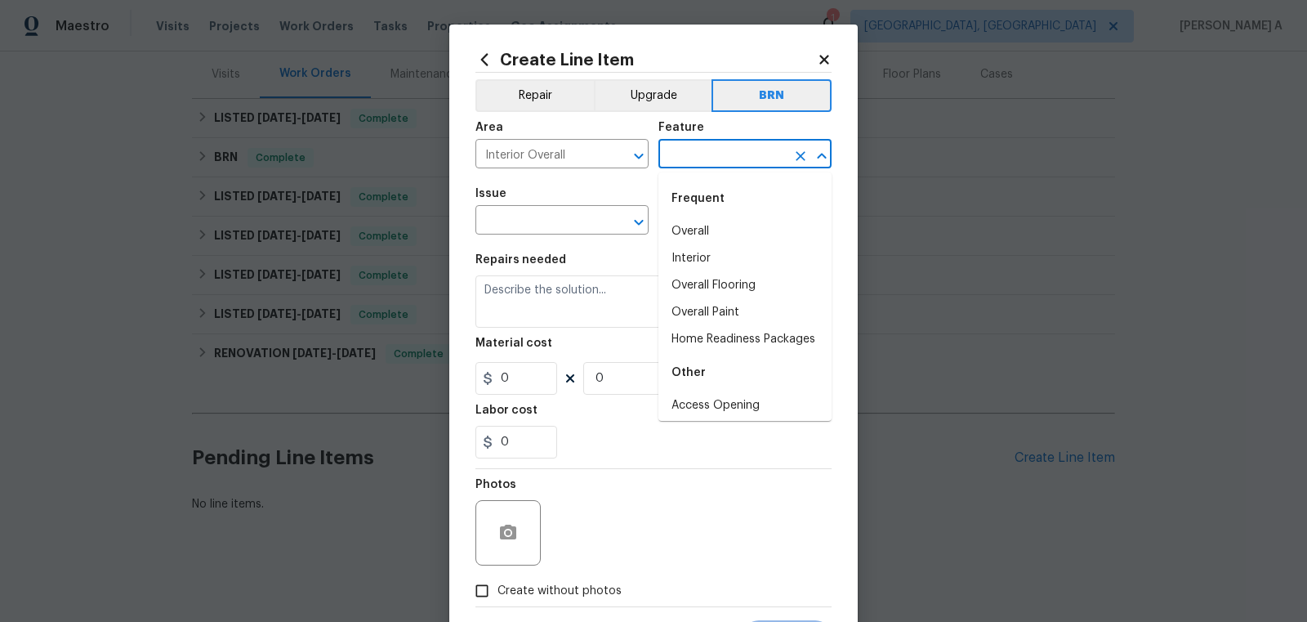
click at [688, 154] on input "text" at bounding box center [721, 155] width 127 height 25
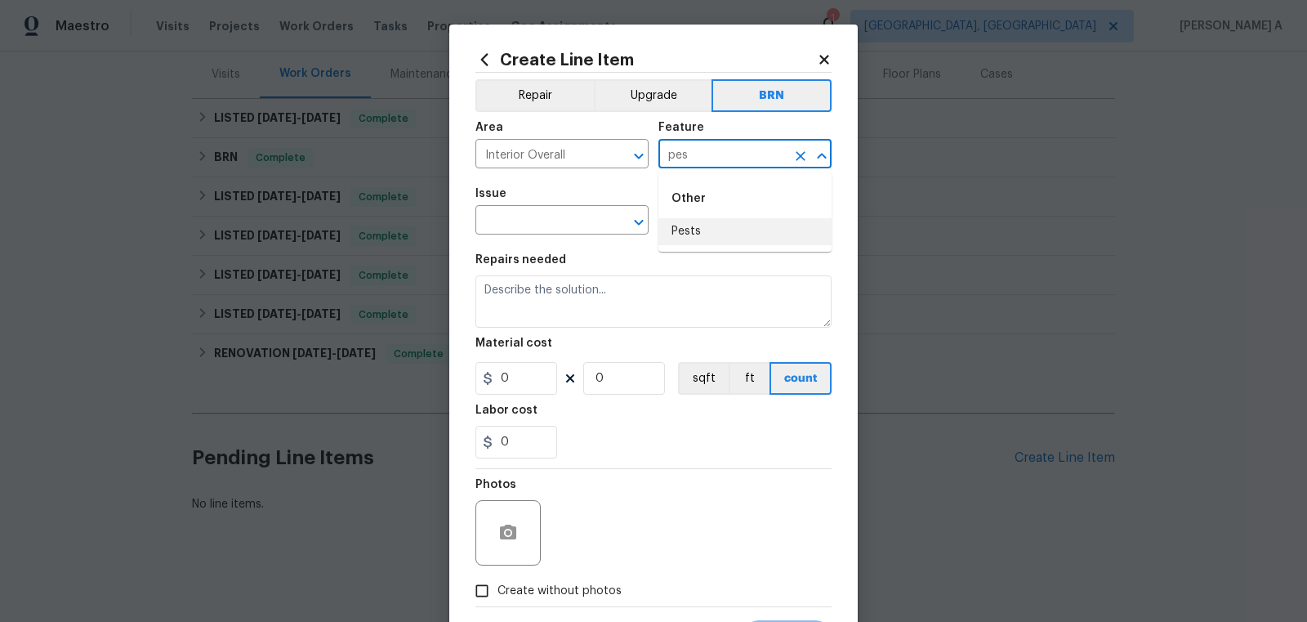
click at [715, 223] on li "Pests" at bounding box center [744, 231] width 173 height 27
type input "Pests"
click at [529, 226] on input "text" at bounding box center [538, 221] width 127 height 25
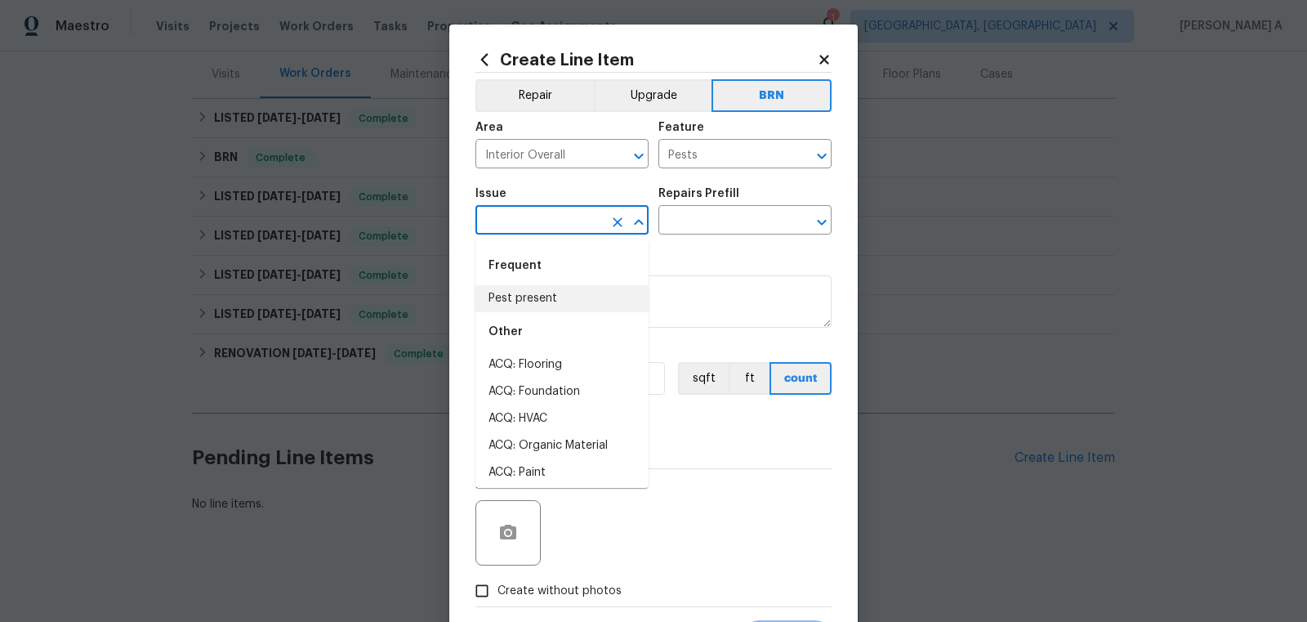
click at [549, 288] on li "Pest present" at bounding box center [561, 298] width 173 height 27
type input "Pest present"
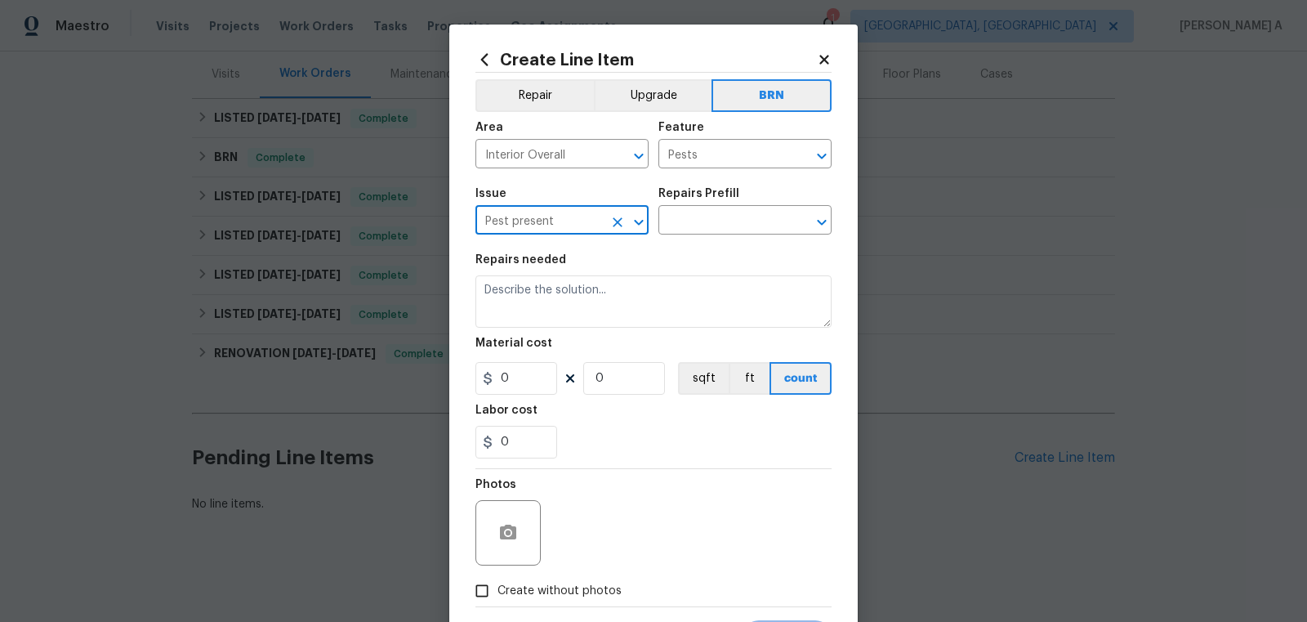
click at [722, 199] on h5 "Repairs Prefill" at bounding box center [698, 193] width 81 height 11
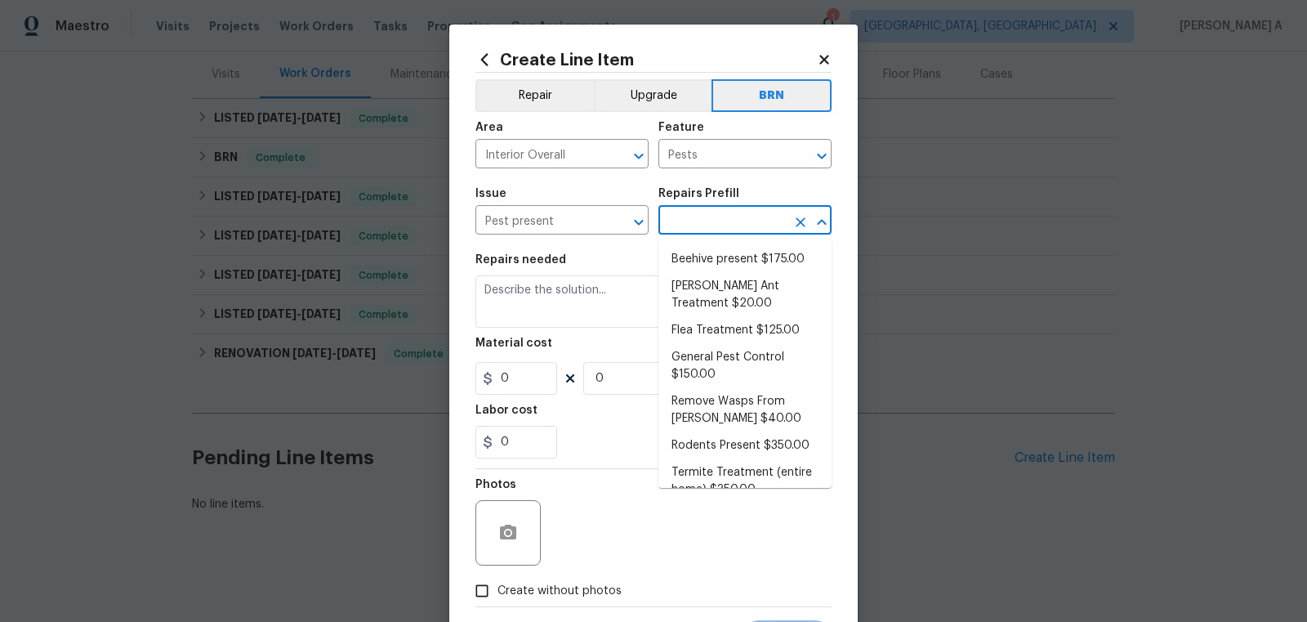
click at [722, 220] on input "text" at bounding box center [721, 221] width 127 height 25
click at [739, 372] on li "General Pest Control $150.00" at bounding box center [744, 366] width 173 height 44
type input "General Pest Control $150.00"
type textarea "General pest treatment for active pest/insect infestation - non termite"
type input "150"
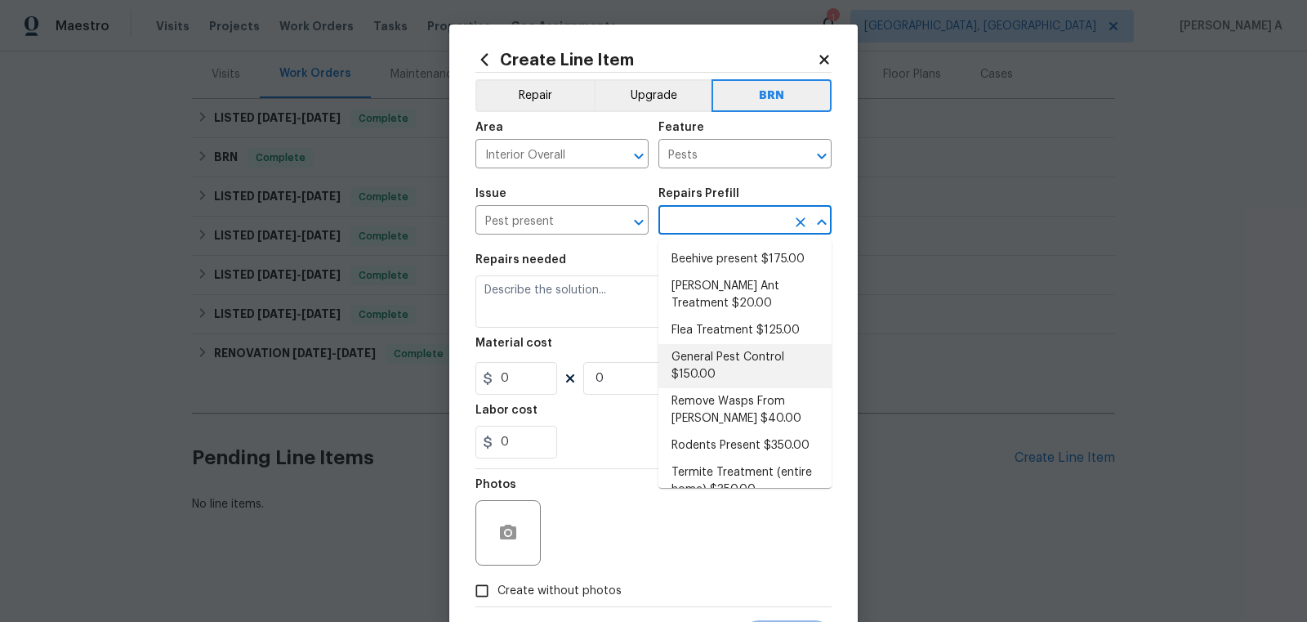
type input "1"
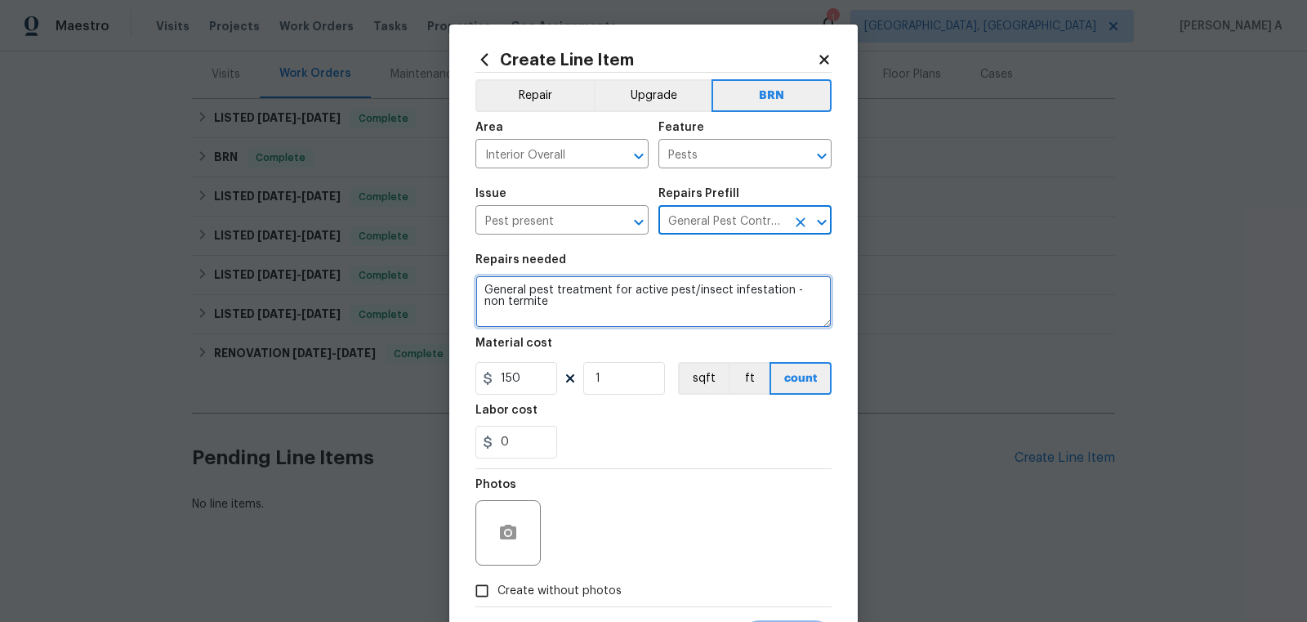
click at [567, 303] on textarea "General pest treatment for active pest/insect infestation - non termite" at bounding box center [653, 301] width 356 height 52
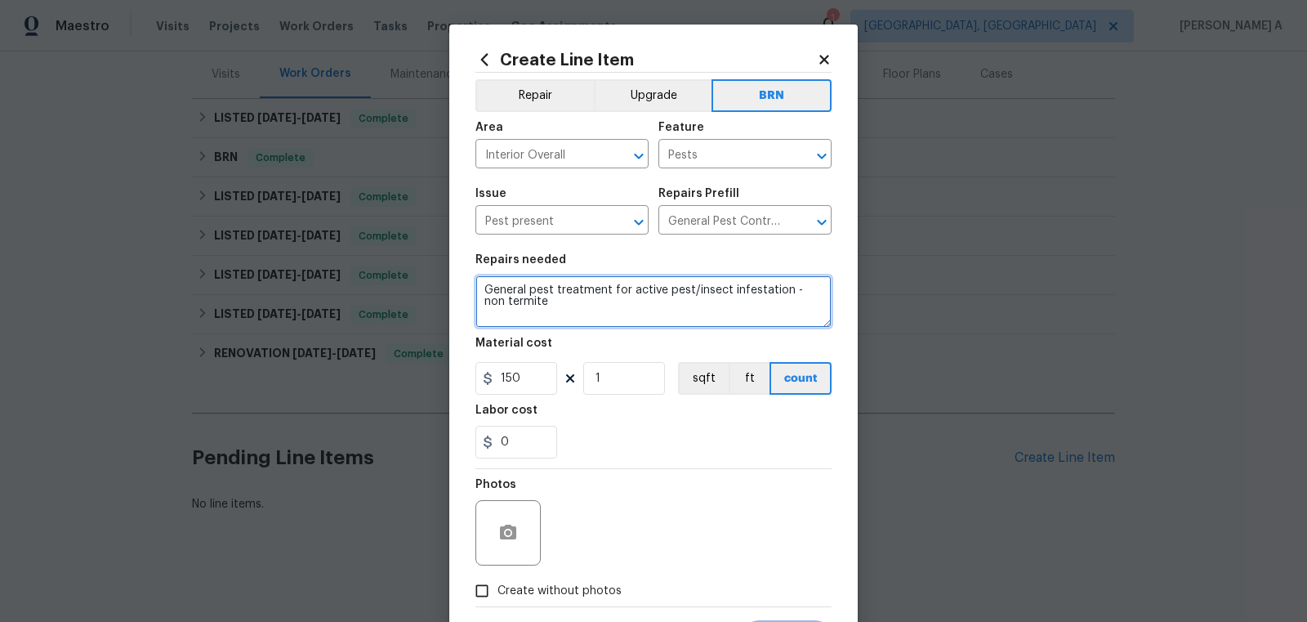
click at [567, 303] on textarea "General pest treatment for active pest/insect infestation - non termite" at bounding box center [653, 301] width 356 height 52
paste textarea "Seller to have pest control contractor perform termite treatment, clearance let…"
click at [649, 328] on textarea "Seller to have pest control contractor perform termite treatment, clearance let…" at bounding box center [653, 301] width 356 height 52
click at [482, 286] on textarea "Seller to have pest control contractor perform termite treatment, clearance let…" at bounding box center [653, 301] width 356 height 52
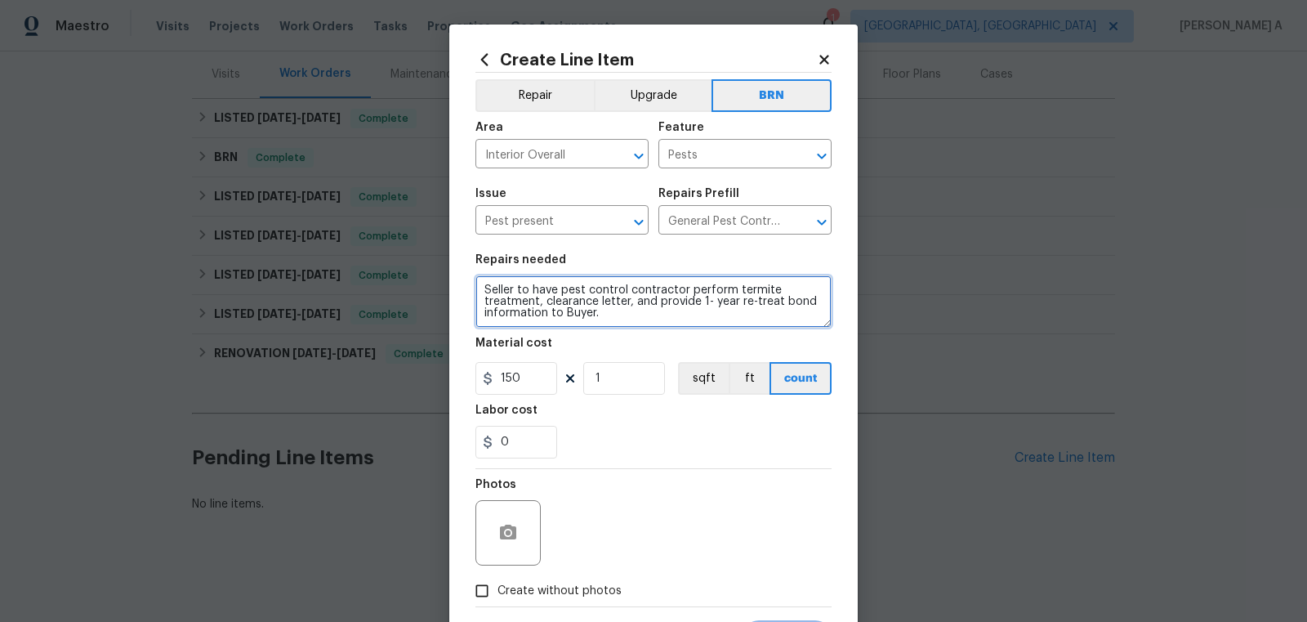
click at [618, 314] on textarea "Seller to have pest control contractor perform termite treatment, clearance let…" at bounding box center [653, 301] width 356 height 52
type textarea "Seller to have pest control contractor perform termite treatment, clearance let…"
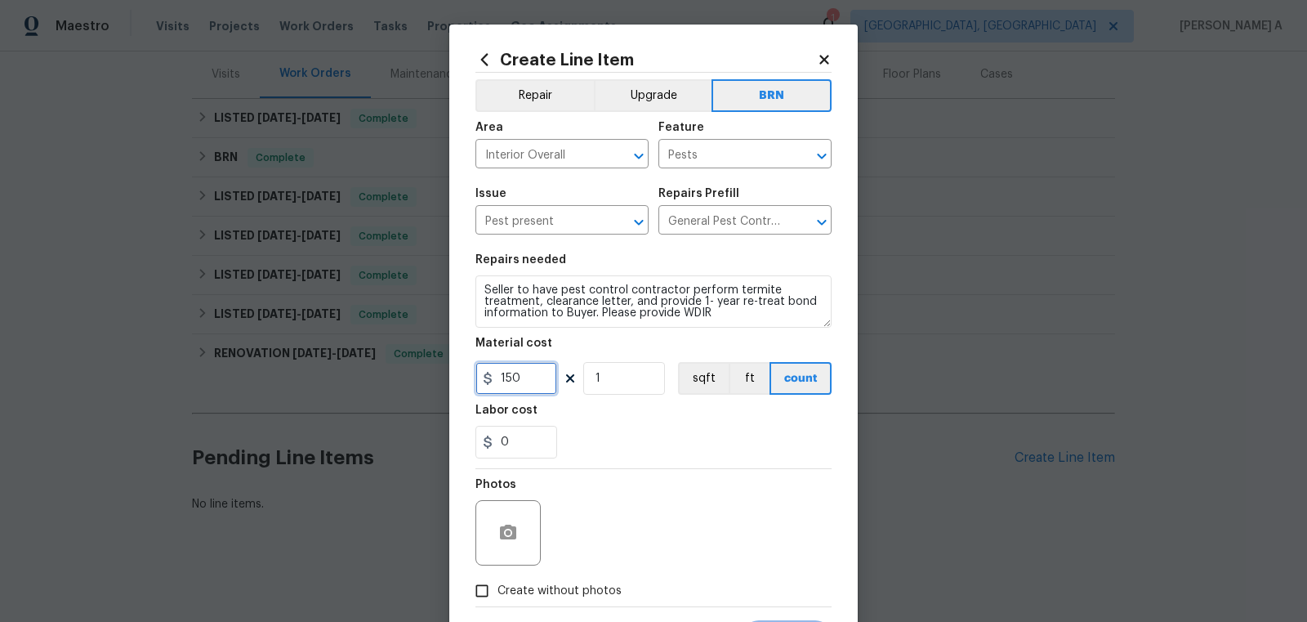
drag, startPoint x: 535, startPoint y: 380, endPoint x: 411, endPoint y: 380, distance: 124.2
click at [411, 380] on div "Create Line Item Repair Upgrade BRN Area Interior Overall ​ Feature Pests ​ Iss…" at bounding box center [653, 311] width 1307 height 622
type input "70"
click at [661, 423] on div "Labor cost" at bounding box center [653, 414] width 356 height 21
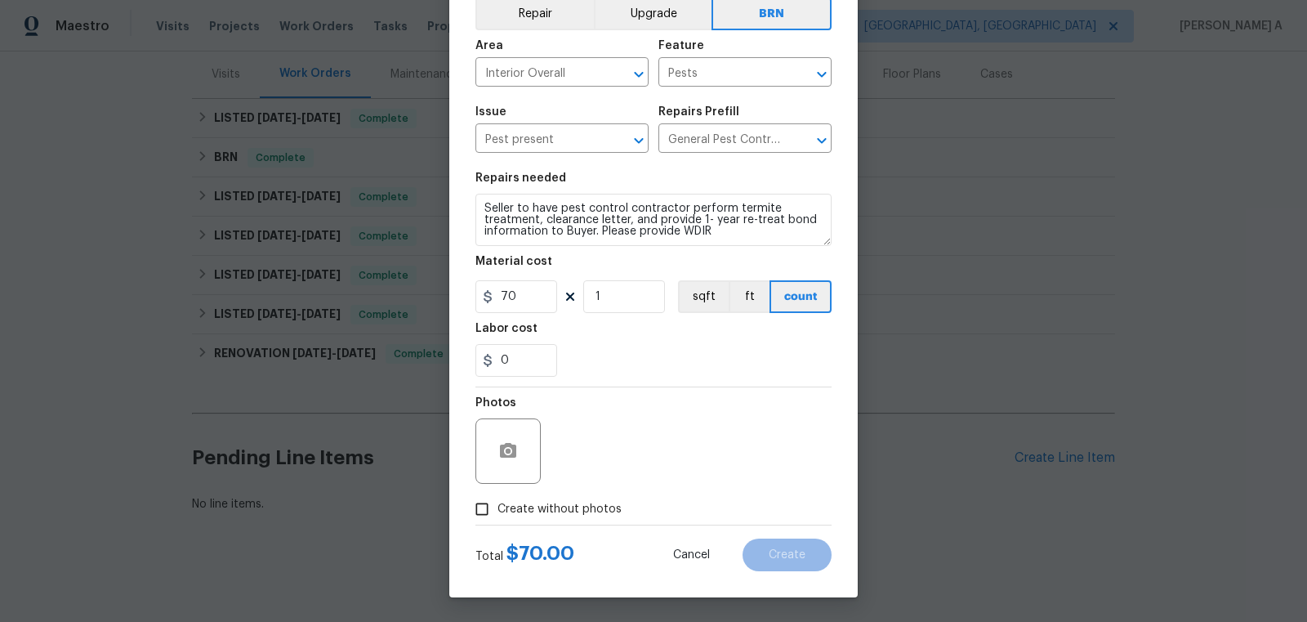
click at [484, 520] on input "Create without photos" at bounding box center [481, 508] width 31 height 31
checkbox input "true"
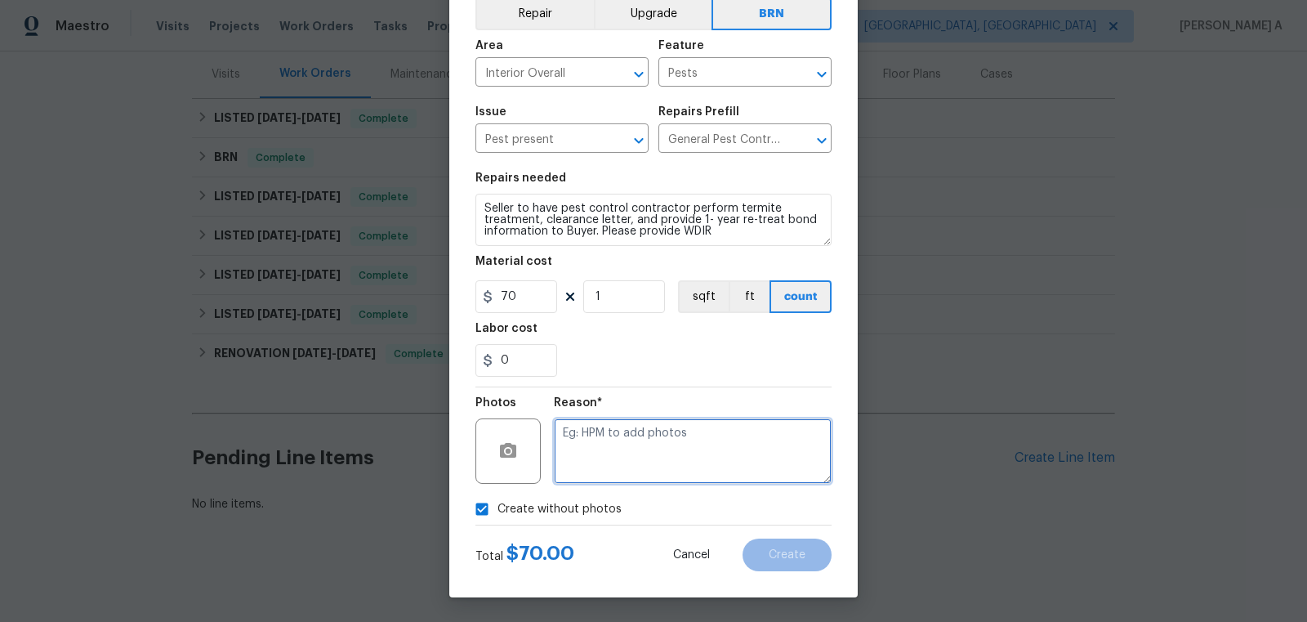
click at [621, 471] on textarea at bounding box center [693, 450] width 278 height 65
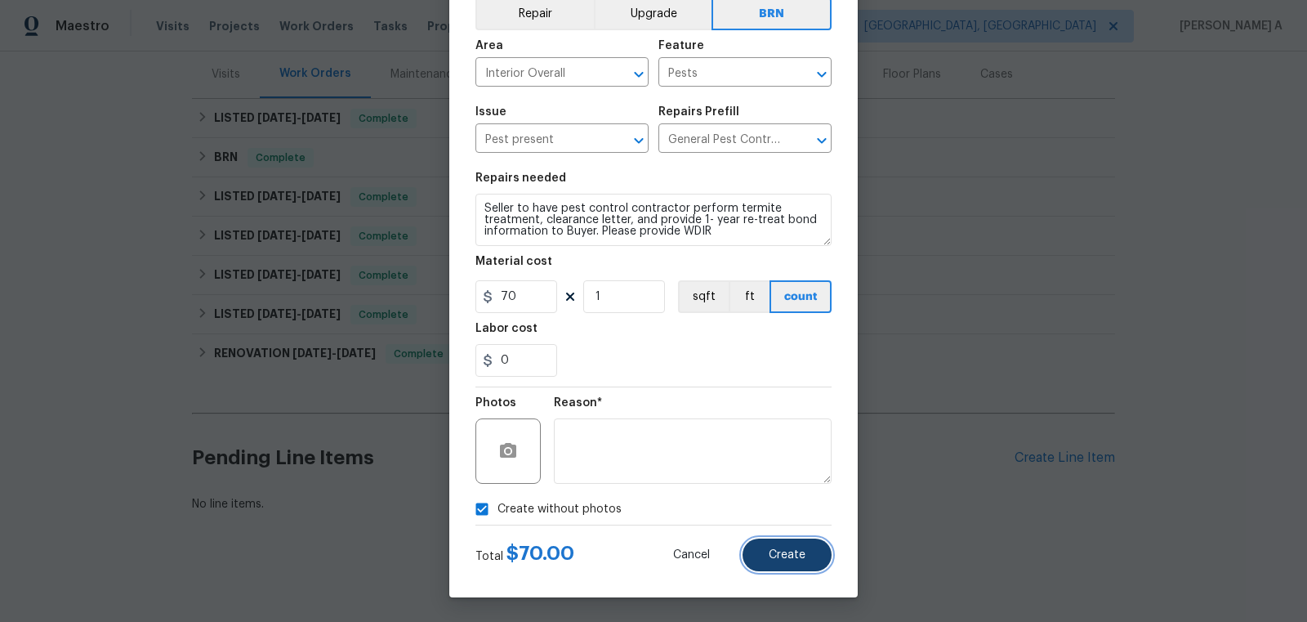
click at [798, 552] on span "Create" at bounding box center [787, 555] width 37 height 12
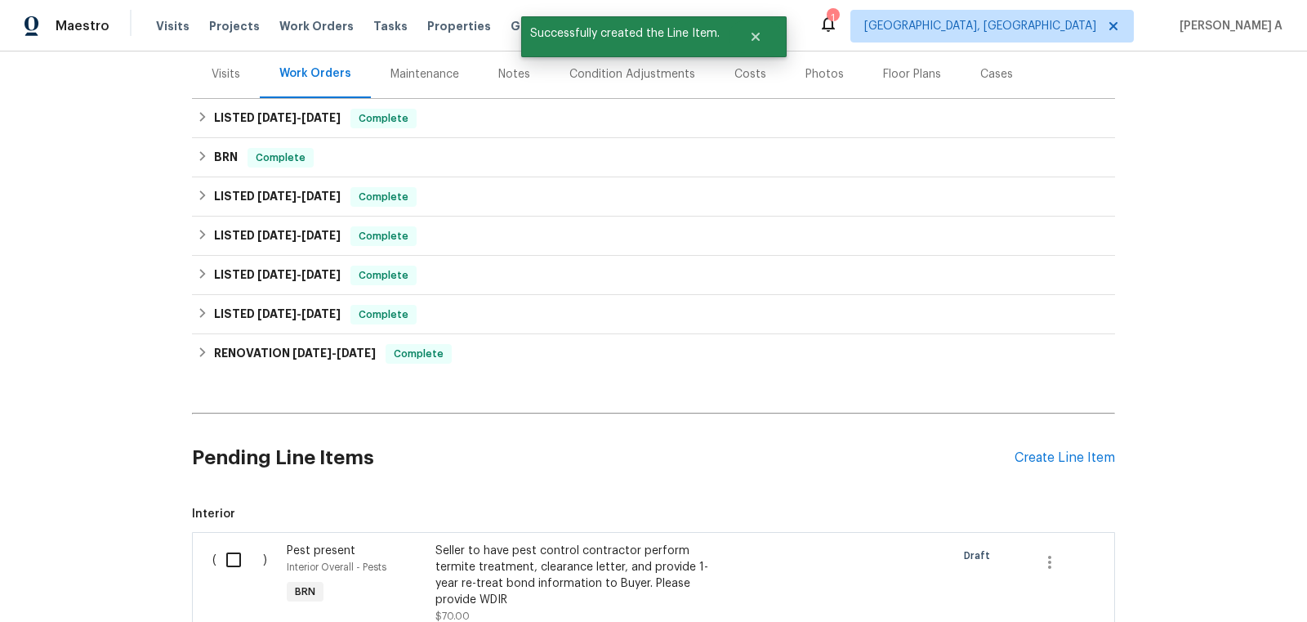
scroll to position [415, 0]
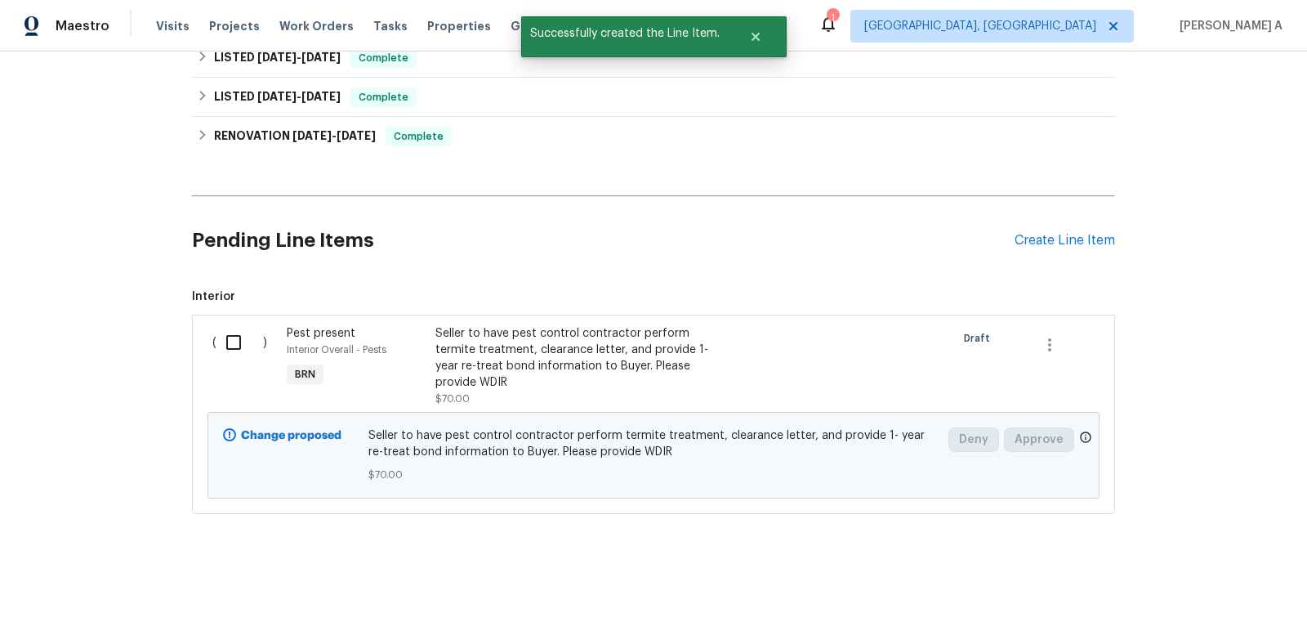
click at [239, 346] on input "checkbox" at bounding box center [239, 342] width 47 height 34
checkbox input "true"
click at [1191, 569] on button "Create Work Order" at bounding box center [1213, 581] width 135 height 30
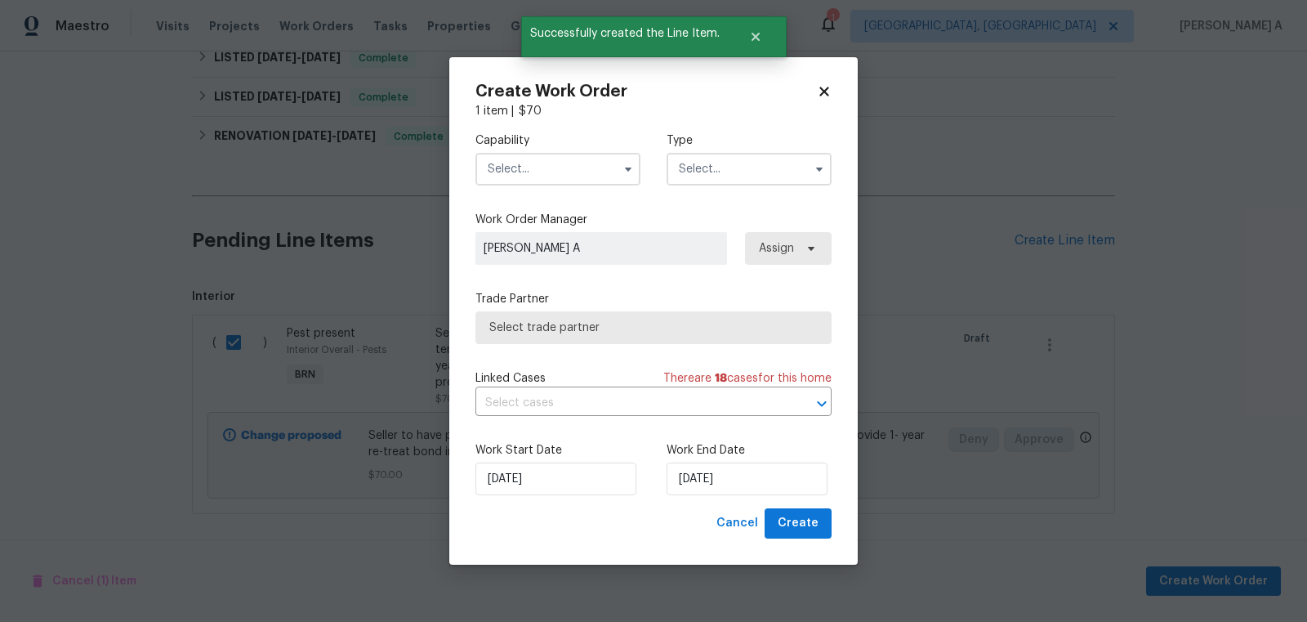
click at [570, 176] on input "text" at bounding box center [557, 169] width 165 height 33
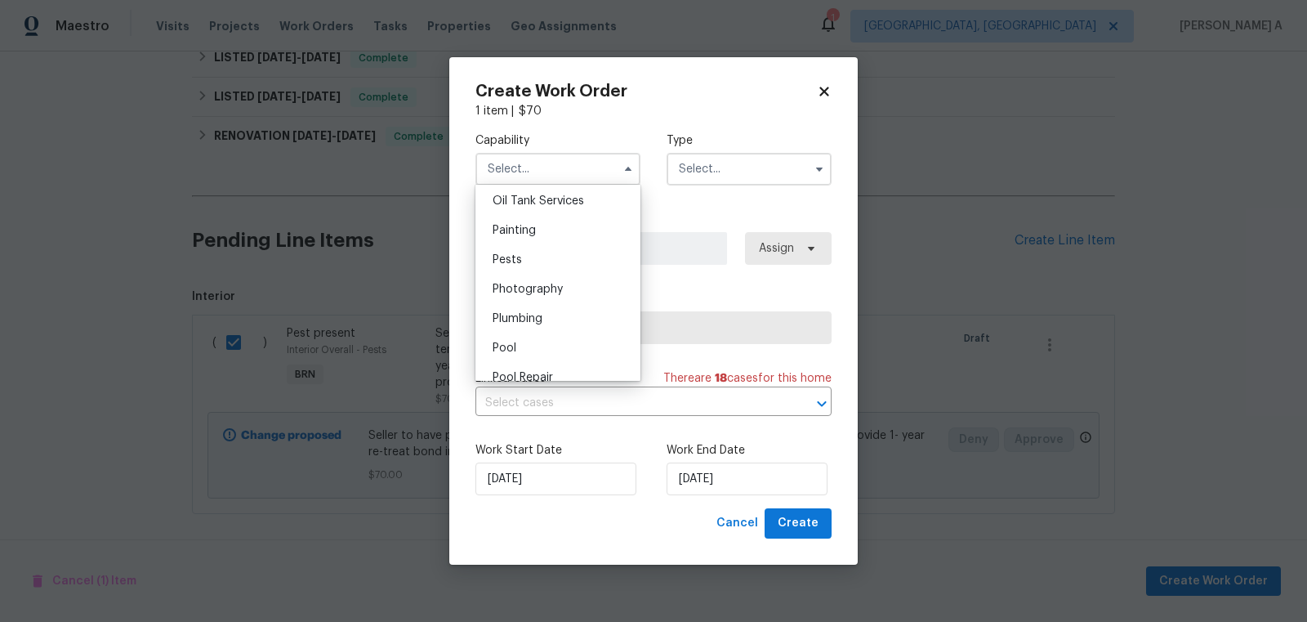
scroll to position [1346, 0]
click at [552, 256] on div "Pests" at bounding box center [558, 258] width 157 height 29
type input "Pests"
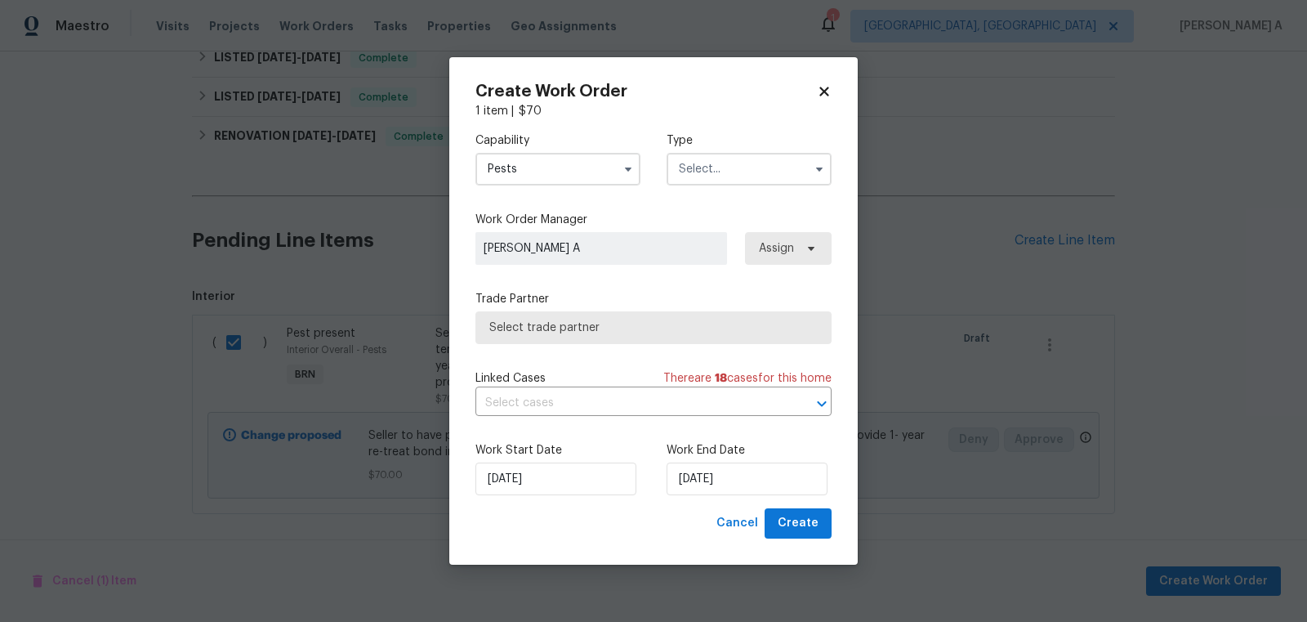
click at [755, 176] on input "text" at bounding box center [749, 169] width 165 height 33
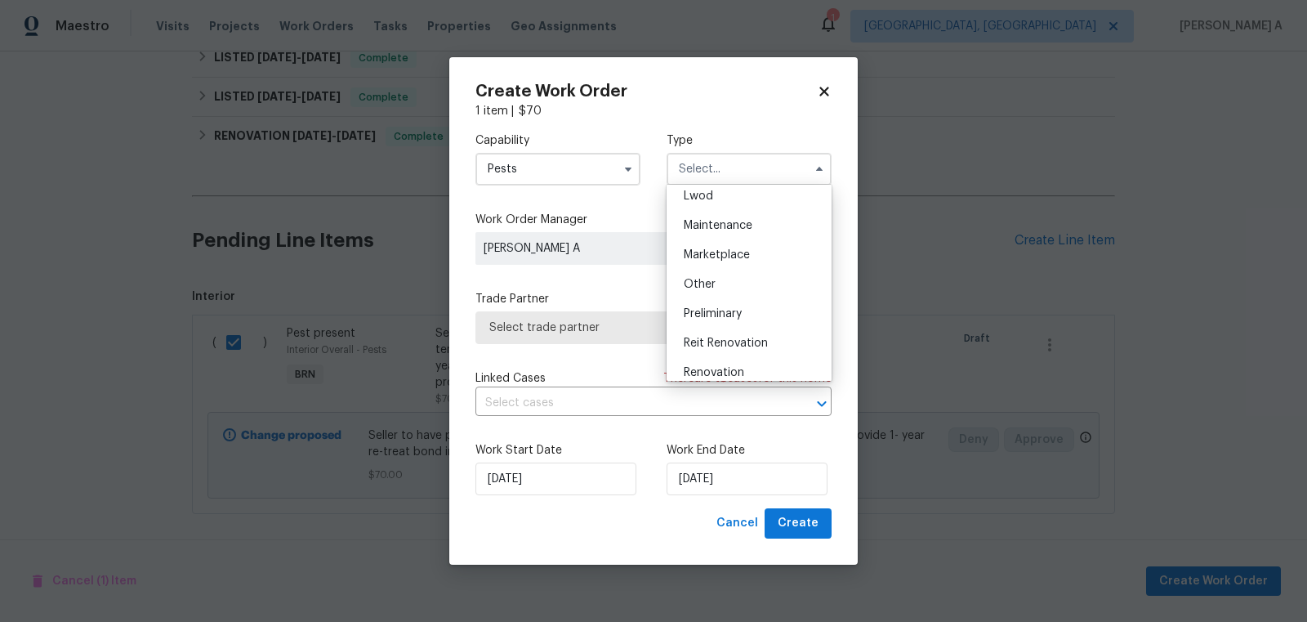
scroll to position [370, 0]
click at [717, 266] on div "Resale" at bounding box center [749, 274] width 157 height 29
type input "Resale"
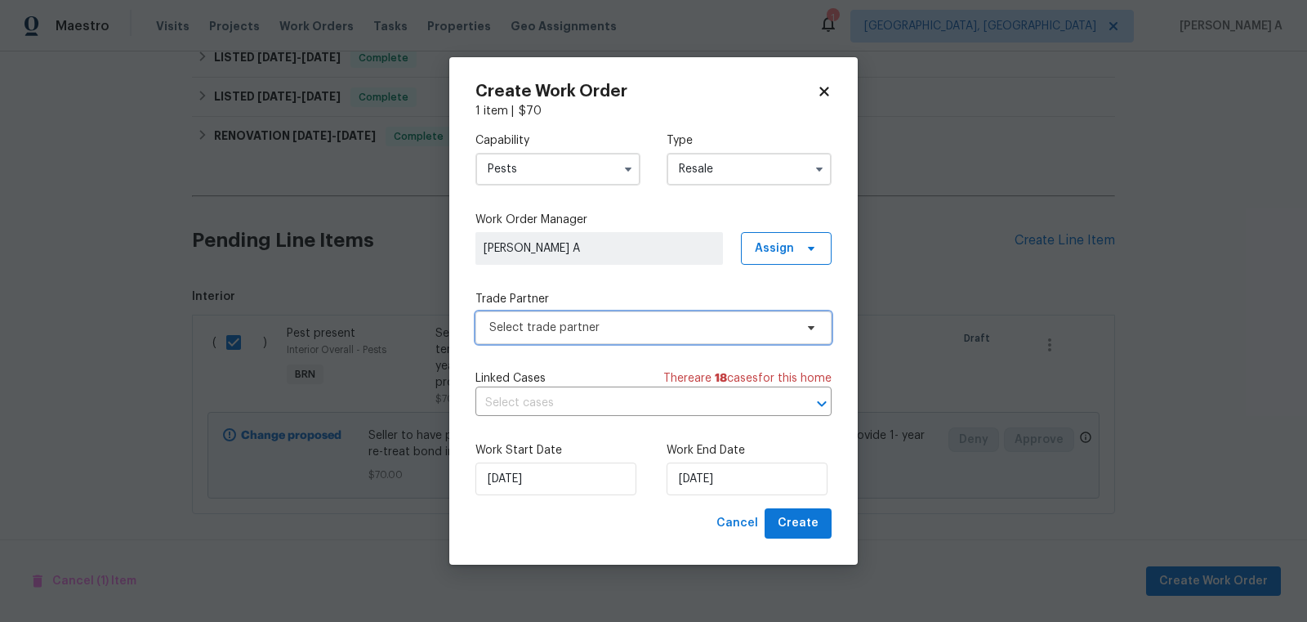
click at [630, 327] on span "Select trade partner" at bounding box center [641, 327] width 305 height 16
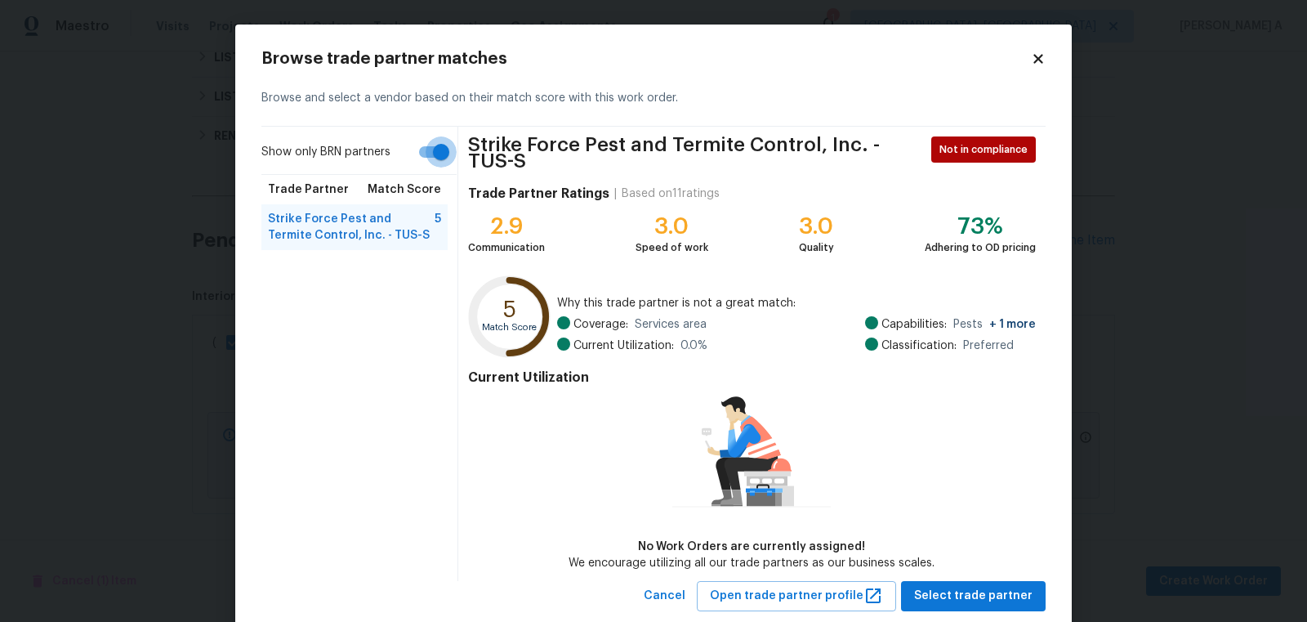
click at [429, 162] on input "Show only BRN partners" at bounding box center [441, 151] width 93 height 31
checkbox input "false"
click at [1036, 58] on icon at bounding box center [1037, 58] width 9 height 9
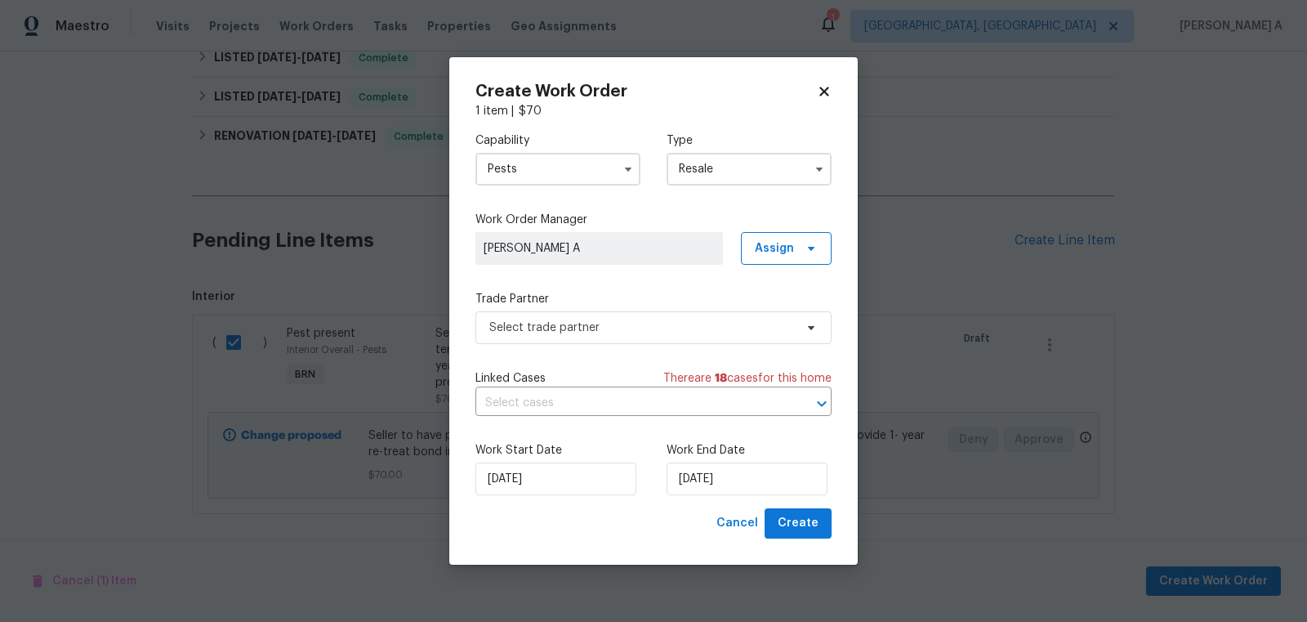
click at [543, 178] on input "Pests" at bounding box center [557, 169] width 165 height 33
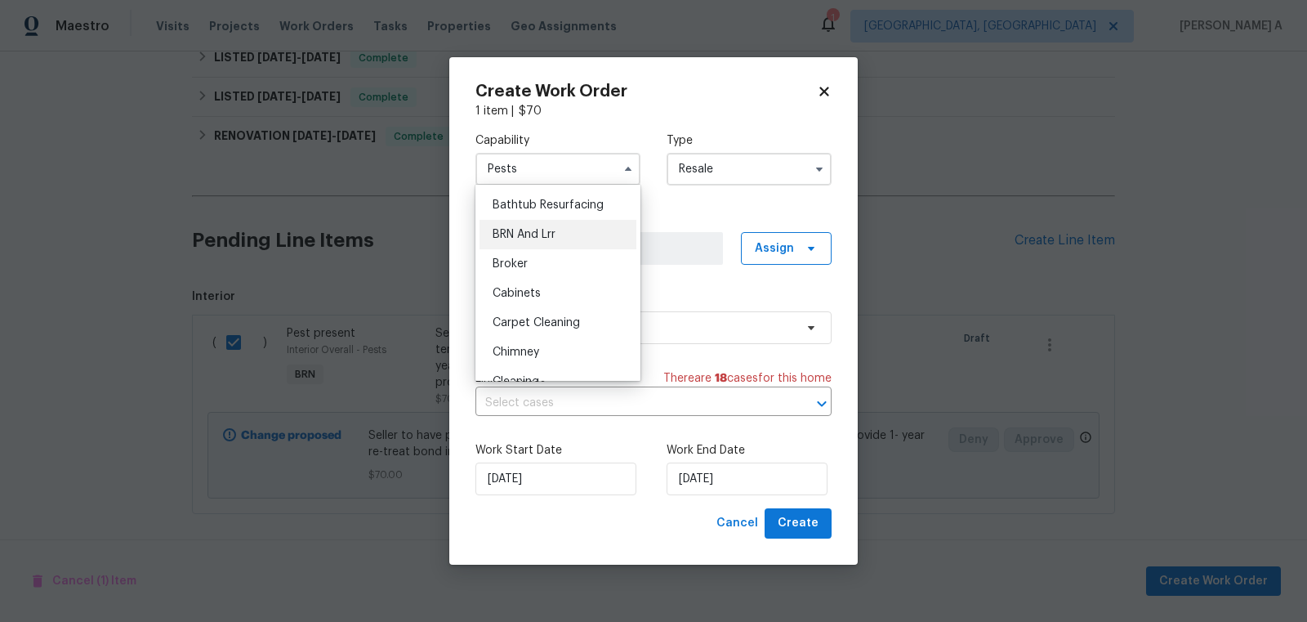
scroll to position [29, 0]
click at [551, 273] on div "BRN And Lrr" at bounding box center [558, 262] width 157 height 29
type input "BRN And Lrr"
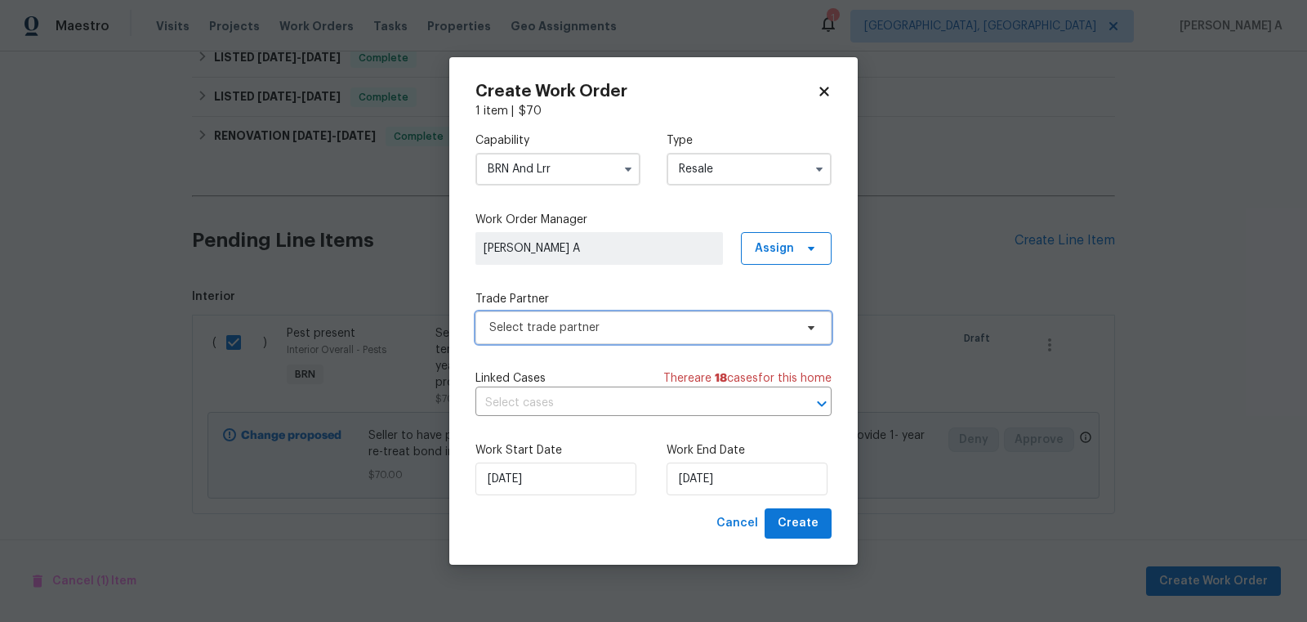
click at [604, 327] on span "Select trade partner" at bounding box center [641, 327] width 305 height 16
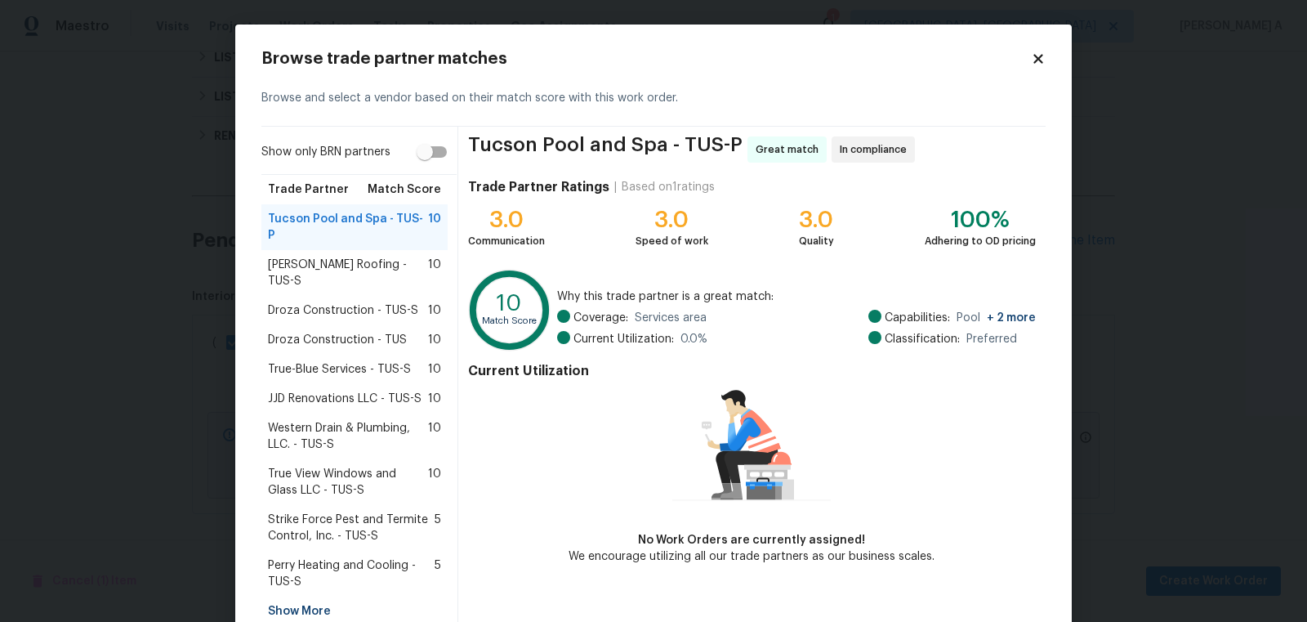
scroll to position [60, 0]
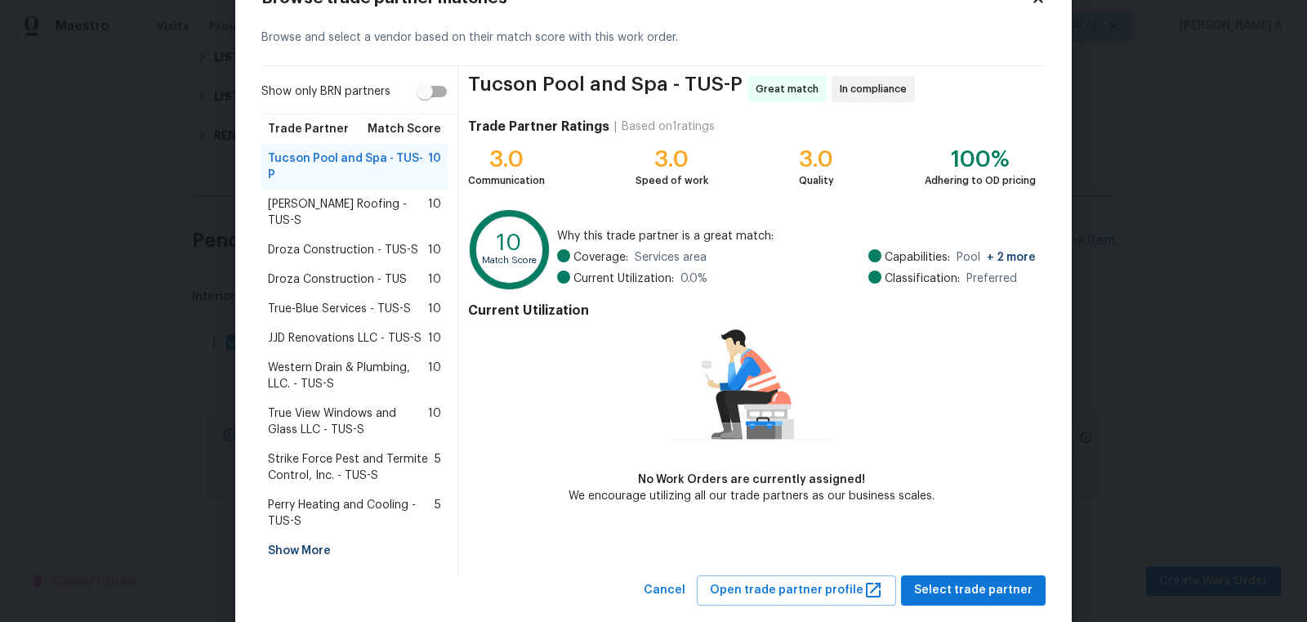
click at [297, 536] on div "Show More" at bounding box center [354, 550] width 186 height 29
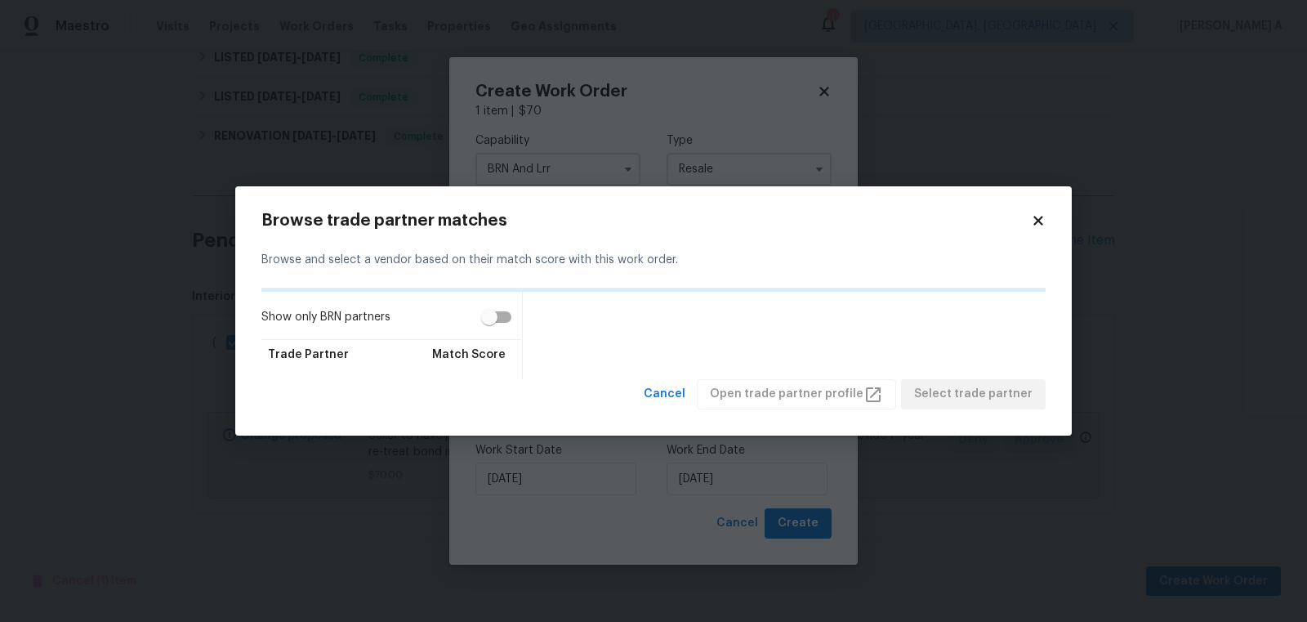
scroll to position [0, 0]
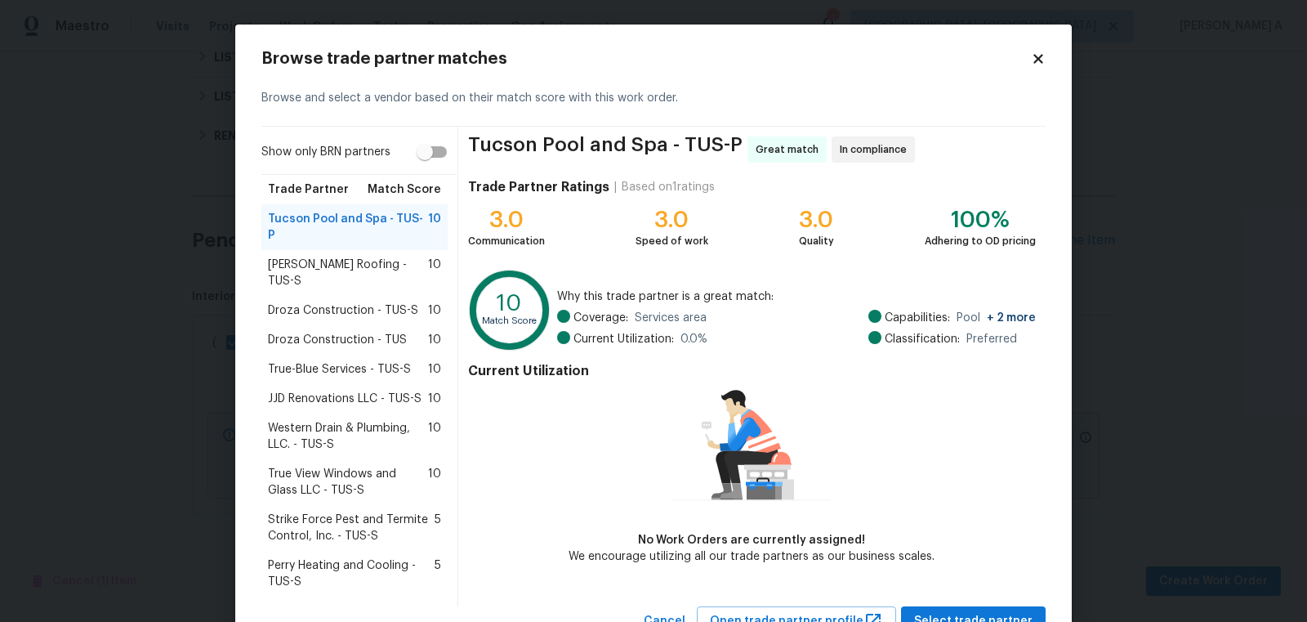
click at [1037, 57] on icon at bounding box center [1037, 58] width 9 height 9
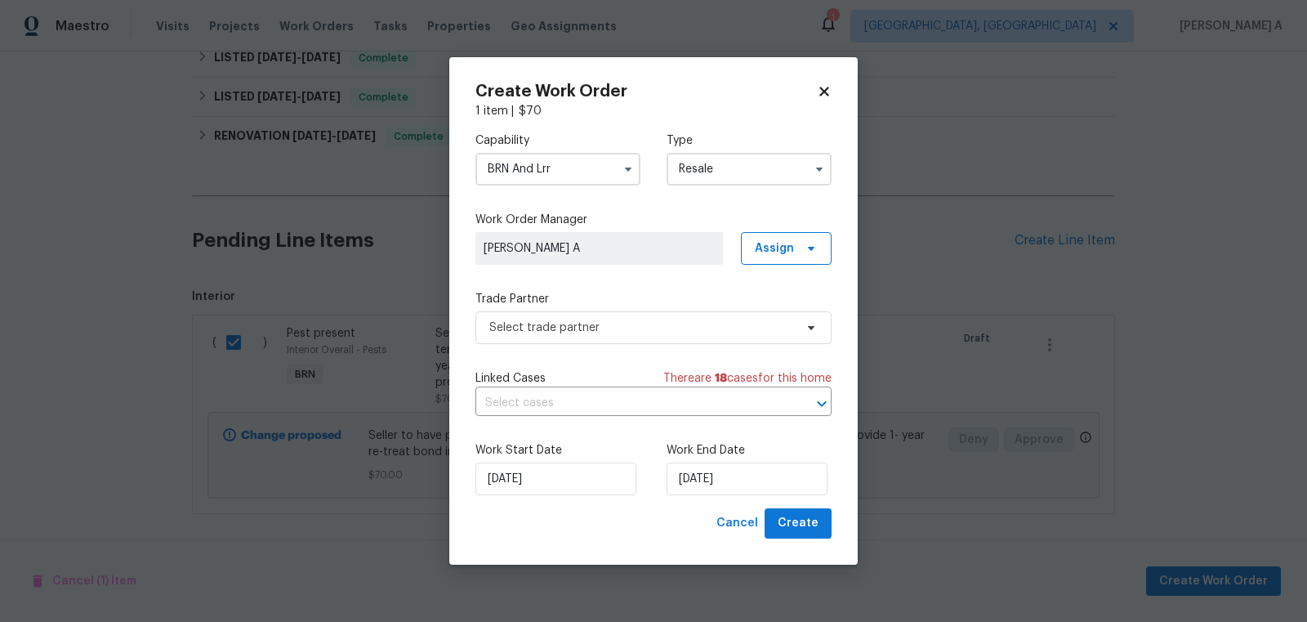
click at [821, 93] on icon at bounding box center [823, 91] width 9 height 9
checkbox input "false"
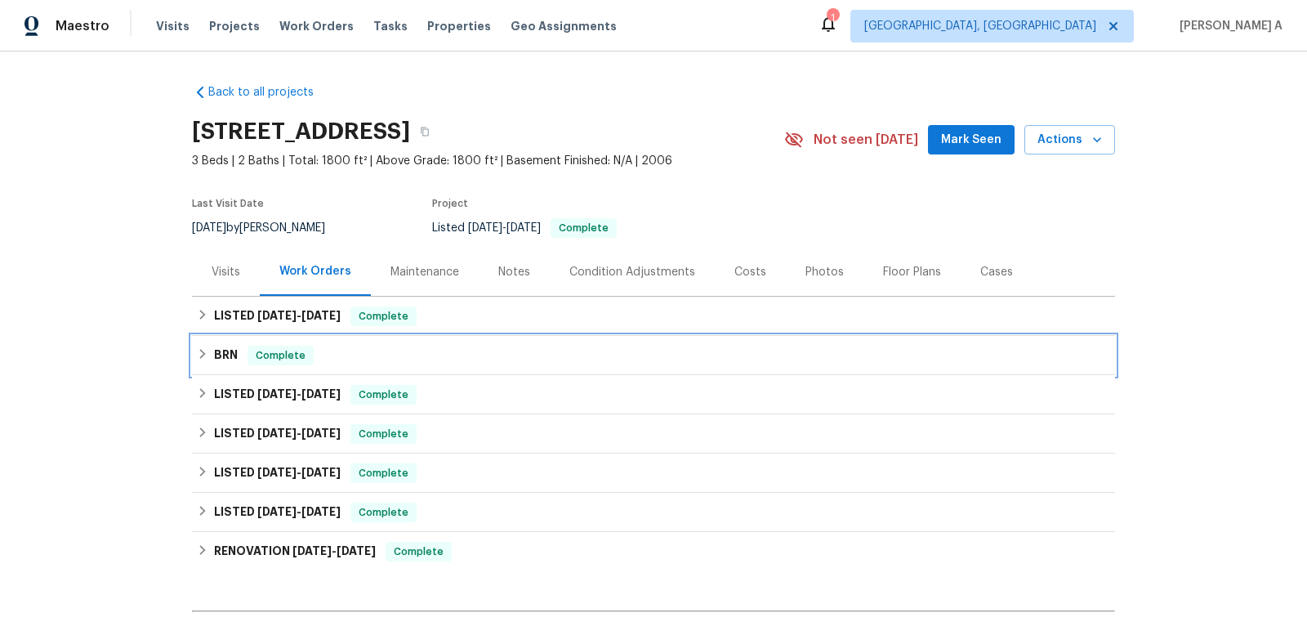
click at [265, 348] on span "Complete" at bounding box center [280, 355] width 63 height 16
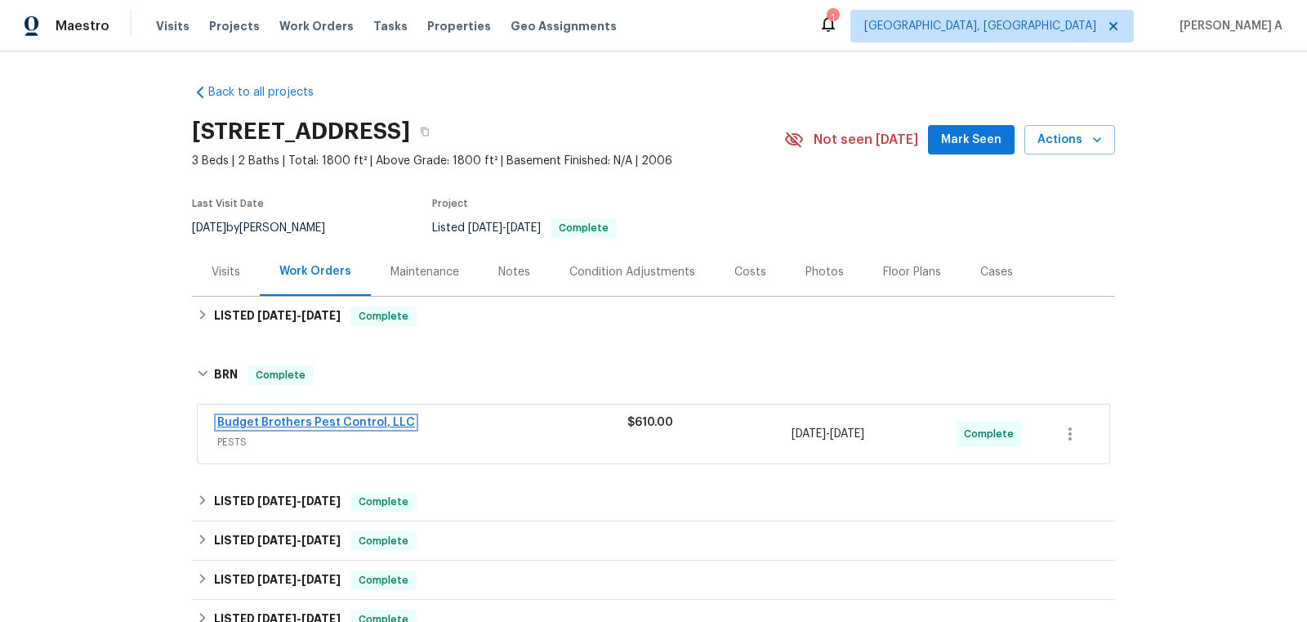
click at [272, 422] on link "Budget Brothers Pest Control, LLC" at bounding box center [316, 422] width 198 height 11
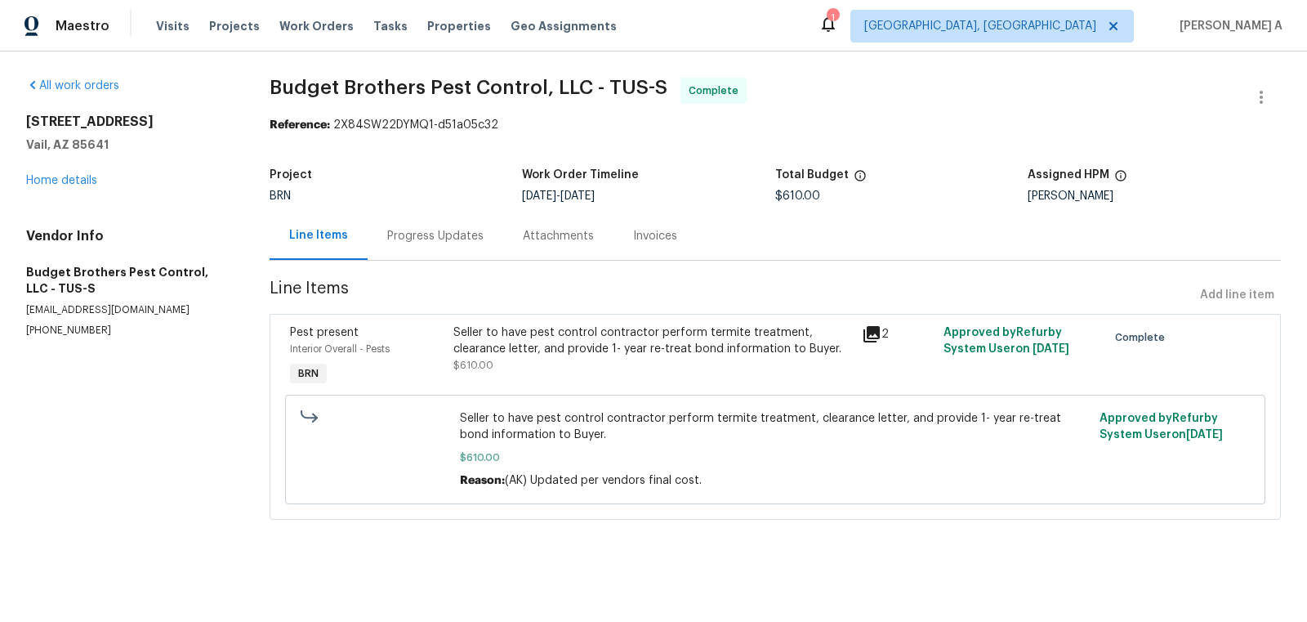
click at [84, 336] on p "(602) 493-7555" at bounding box center [128, 330] width 204 height 14
copy p "(602) 493-7555"
click at [418, 237] on div "Progress Updates" at bounding box center [435, 236] width 96 height 16
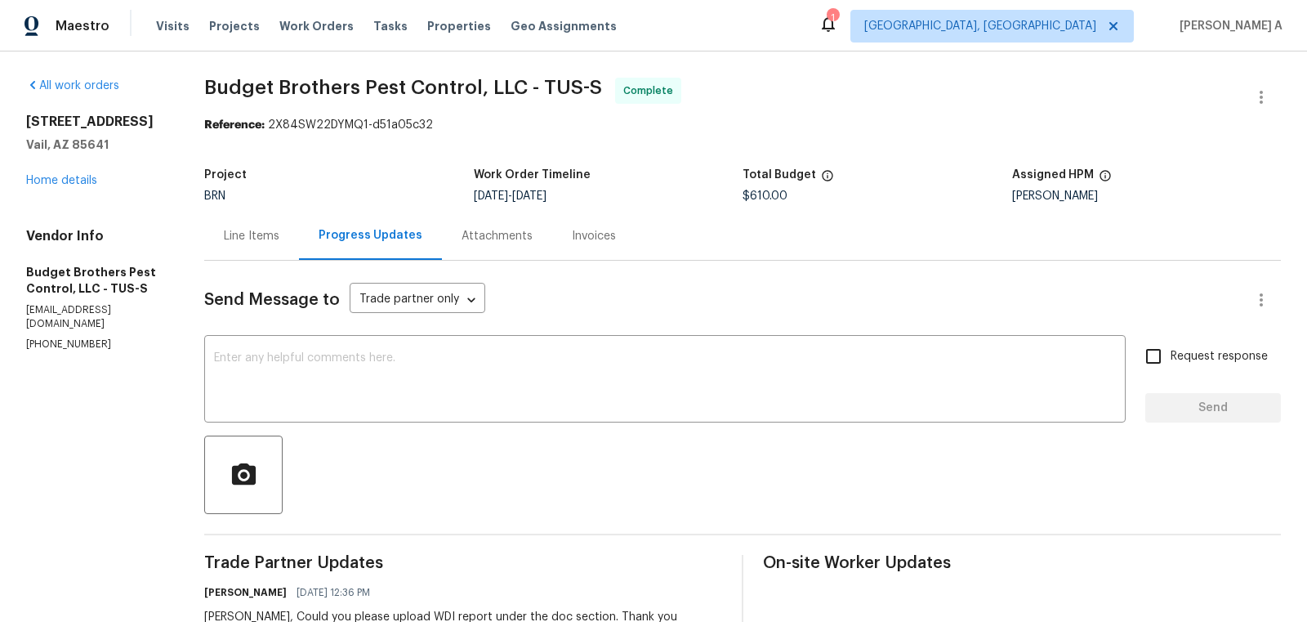
click at [261, 241] on div "Line Items" at bounding box center [252, 236] width 56 height 16
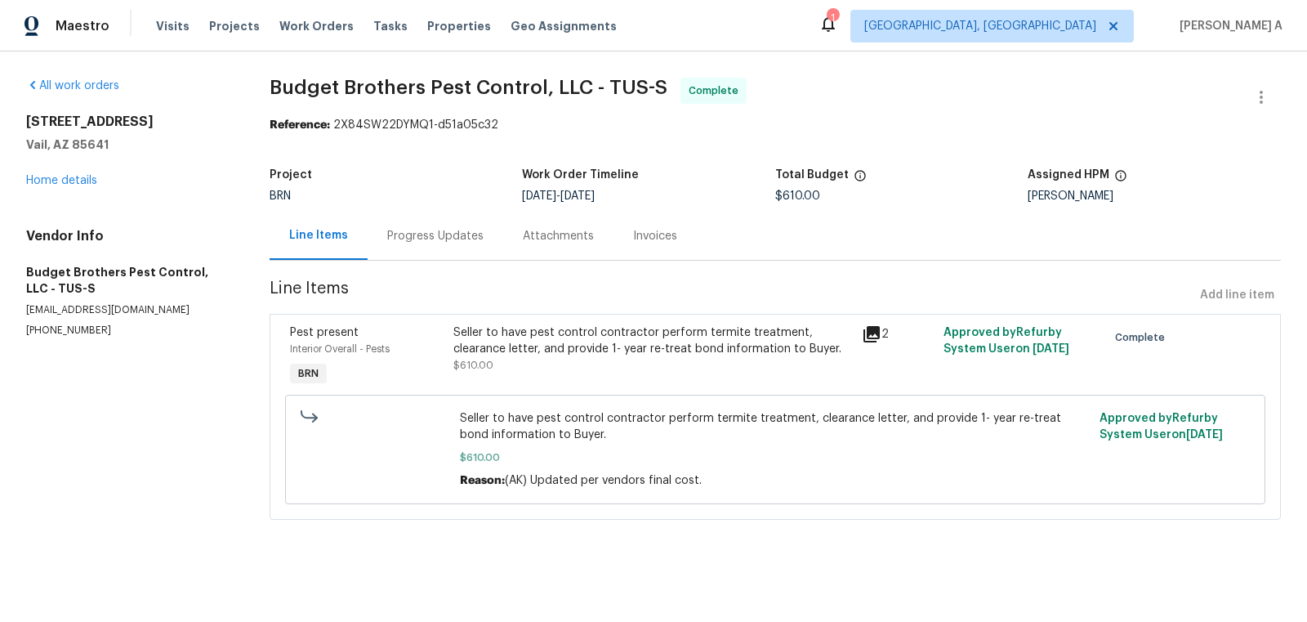
click at [435, 229] on div "Progress Updates" at bounding box center [435, 236] width 96 height 16
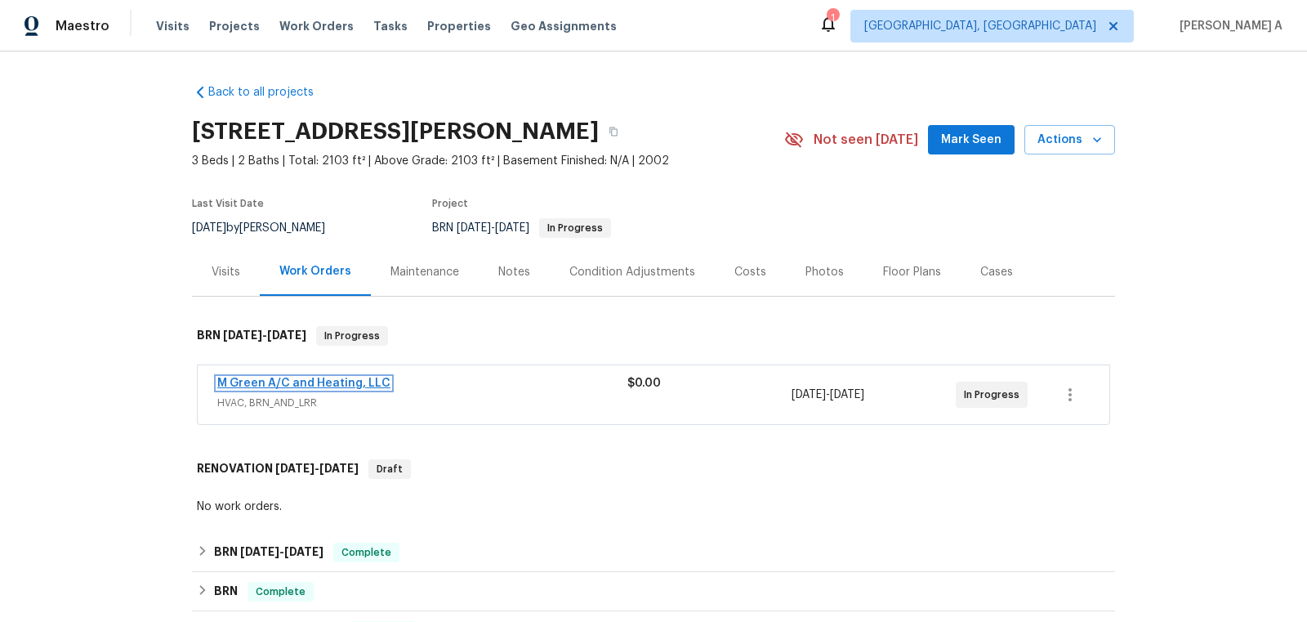
click at [273, 382] on link "M Green A/C and Heating, LLC" at bounding box center [303, 382] width 173 height 11
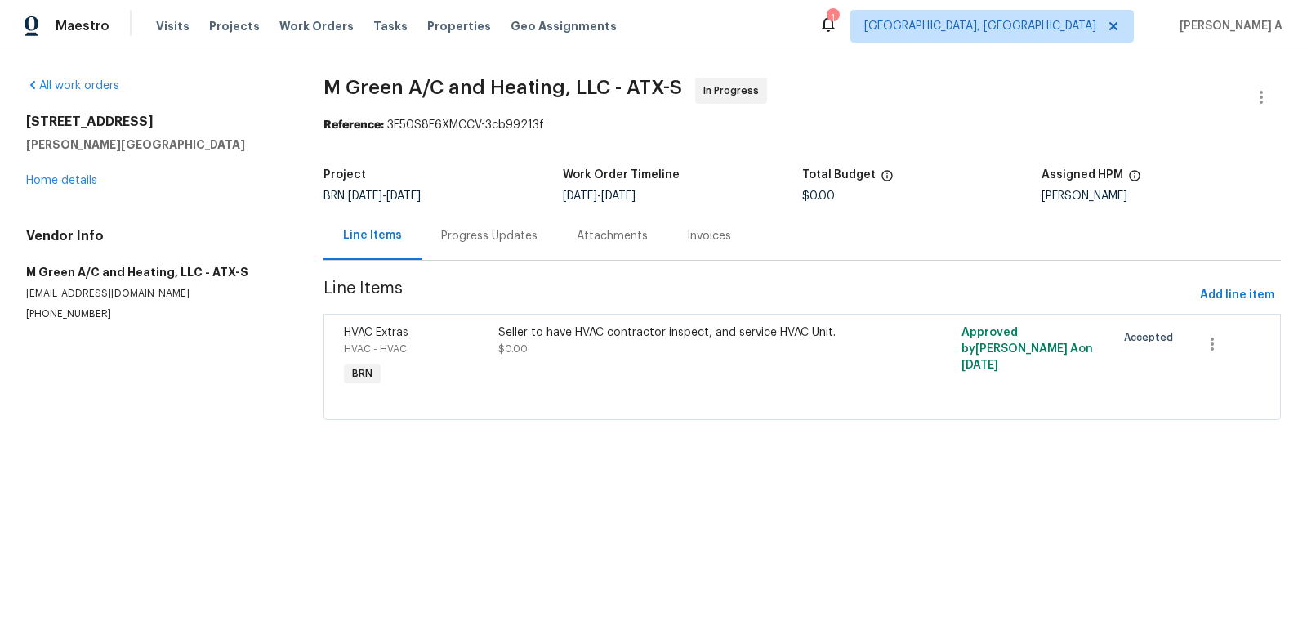
click at [492, 243] on div "Progress Updates" at bounding box center [489, 236] width 96 height 16
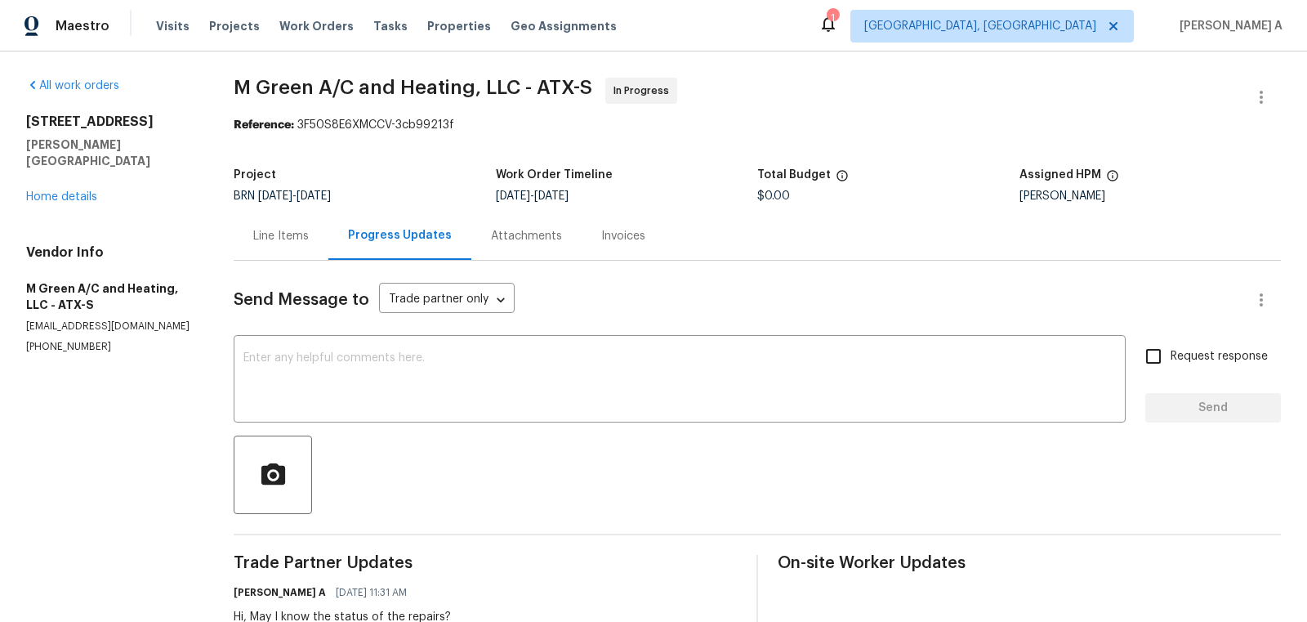
click at [854, 154] on section "M Green A/C and Heating, LLC - ATX-S In Progress Reference: 3F50S8E6XMCCV-3cb99…" at bounding box center [757, 409] width 1047 height 663
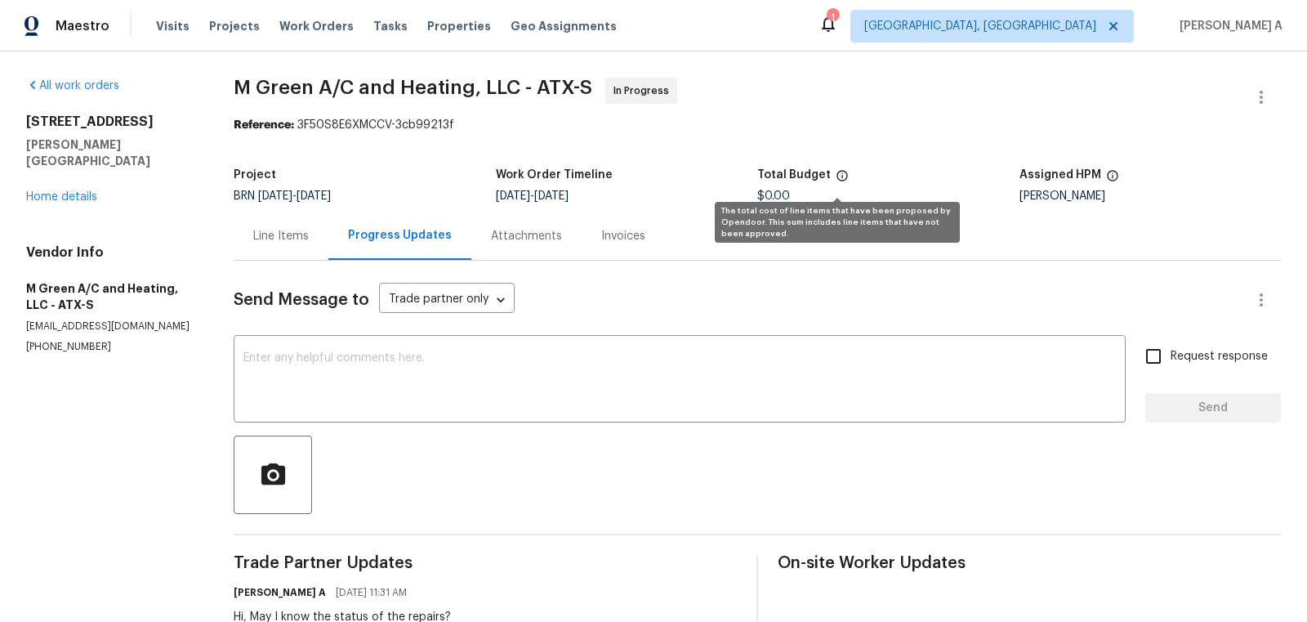
click at [836, 181] on icon at bounding box center [842, 175] width 13 height 13
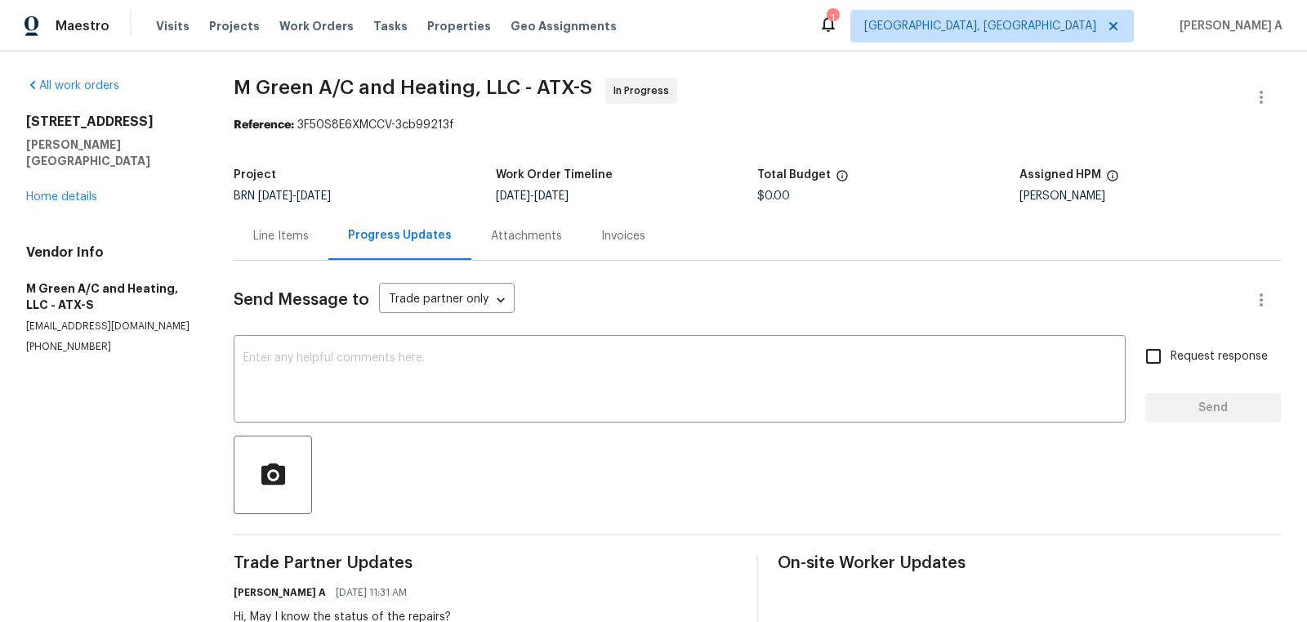
click at [274, 241] on div "Line Items" at bounding box center [281, 236] width 56 height 16
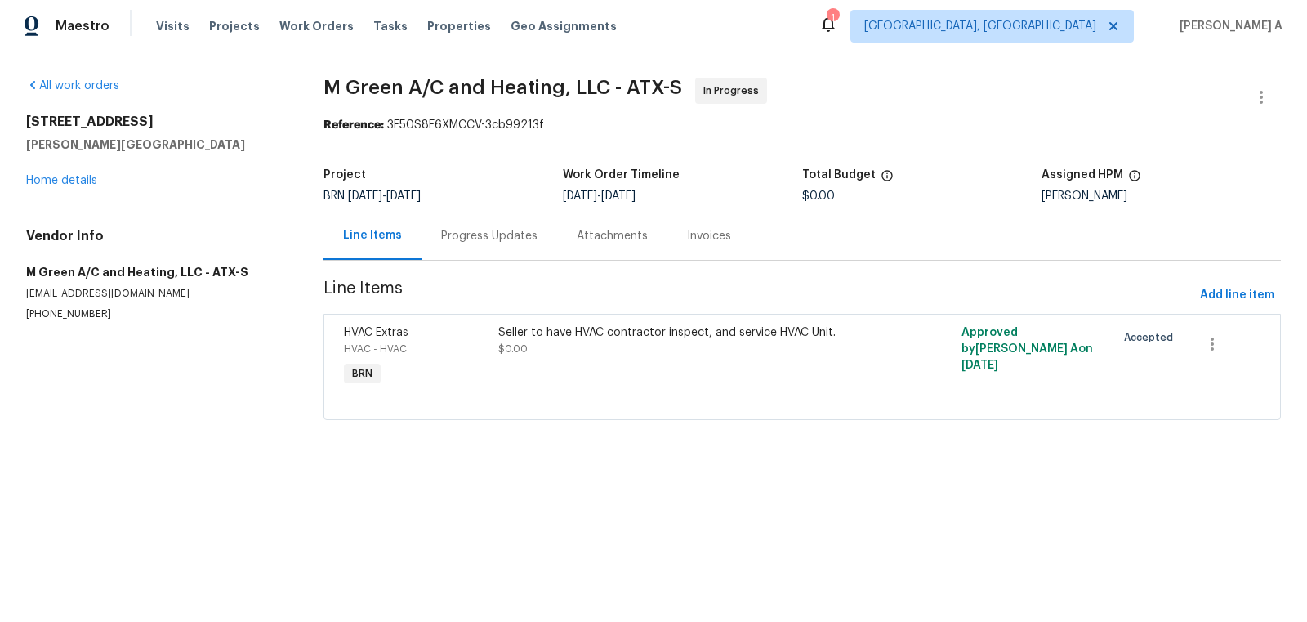
click at [487, 234] on div "Progress Updates" at bounding box center [489, 236] width 96 height 16
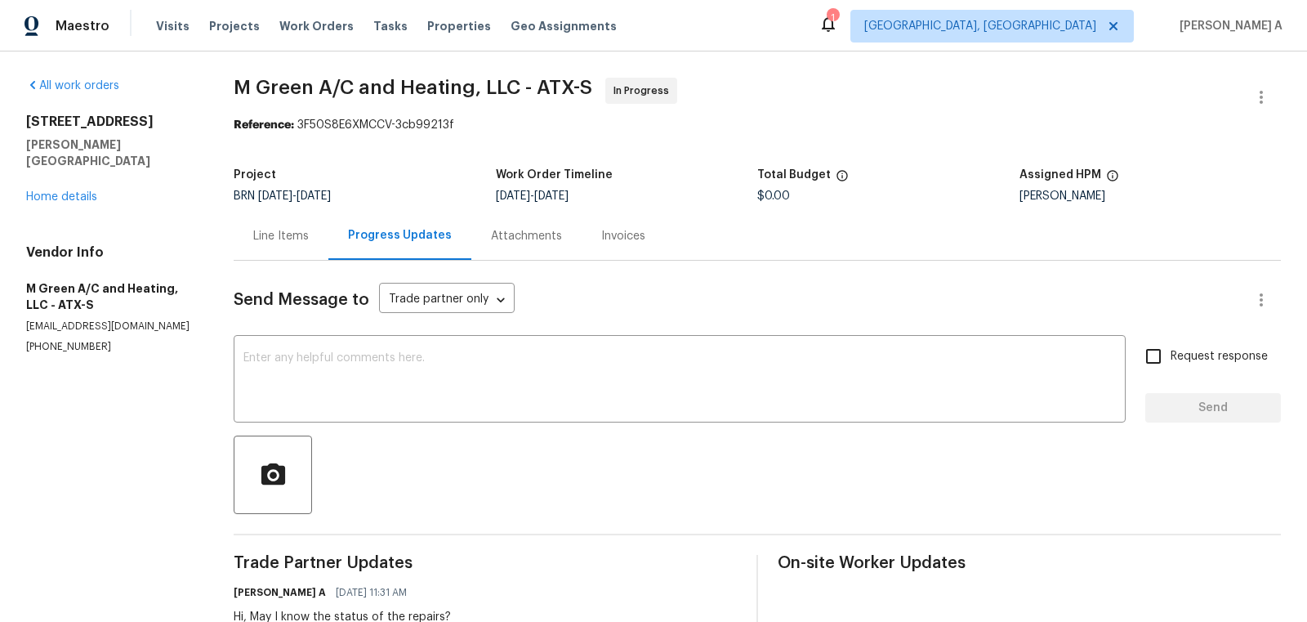
click at [388, 167] on div "Project BRN 9/4/2025 - 9/4/2025 Work Order Timeline 9/3/2025 - 9/4/2025 Total B…" at bounding box center [757, 185] width 1047 height 52
drag, startPoint x: 220, startPoint y: 83, endPoint x: 471, endPoint y: 82, distance: 251.6
click at [471, 82] on div "All work orders 126 Waterlily Way Hutto, TX 78634 Home details Vendor Info M Gr…" at bounding box center [653, 409] width 1307 height 716
copy span "M Green A/C and Heating"
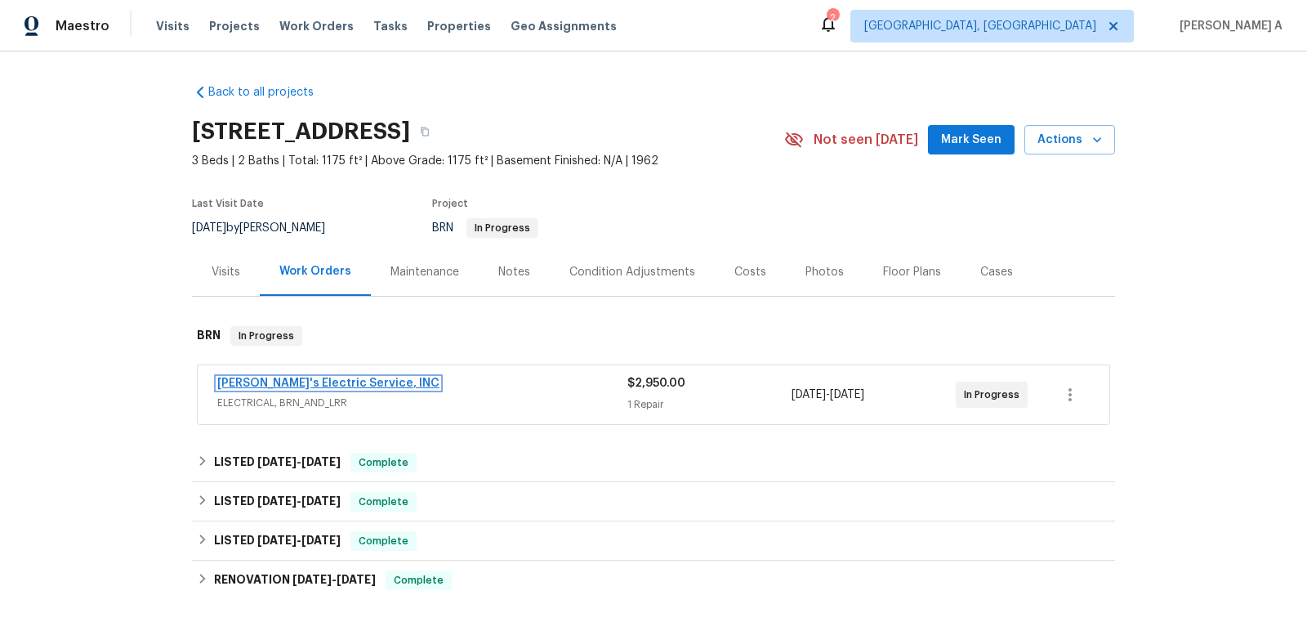
click at [303, 382] on link "Jack's Electric Service, INC" at bounding box center [328, 382] width 222 height 11
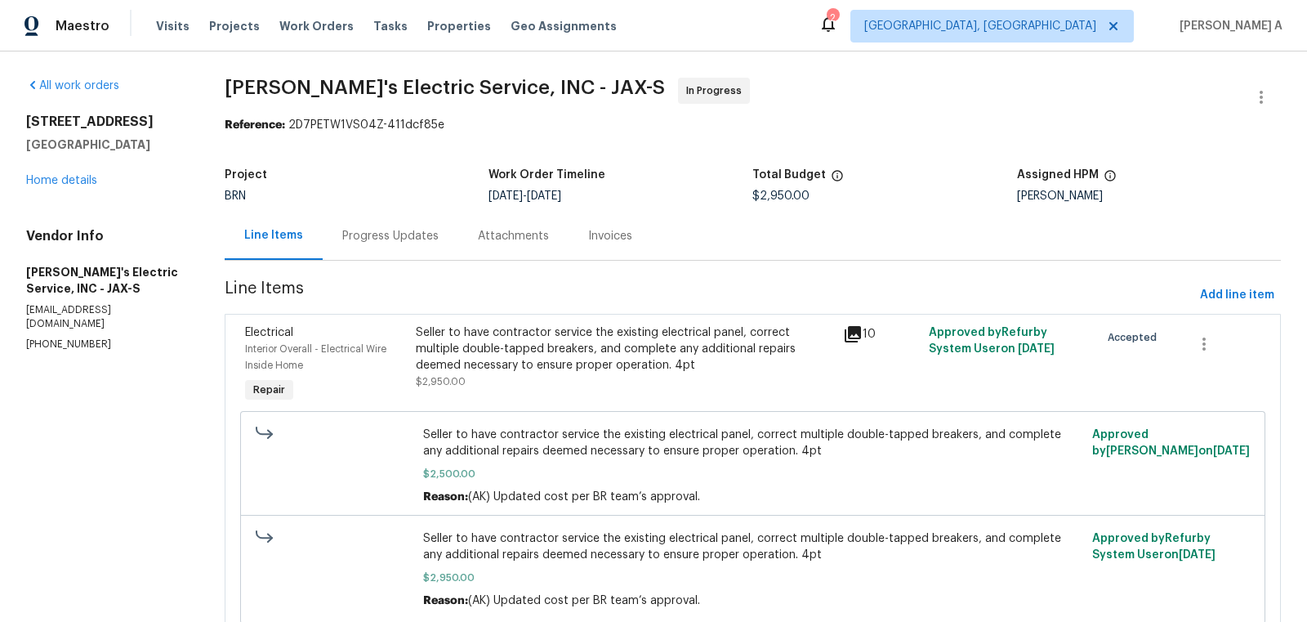
click at [402, 236] on div "Progress Updates" at bounding box center [390, 236] width 96 height 16
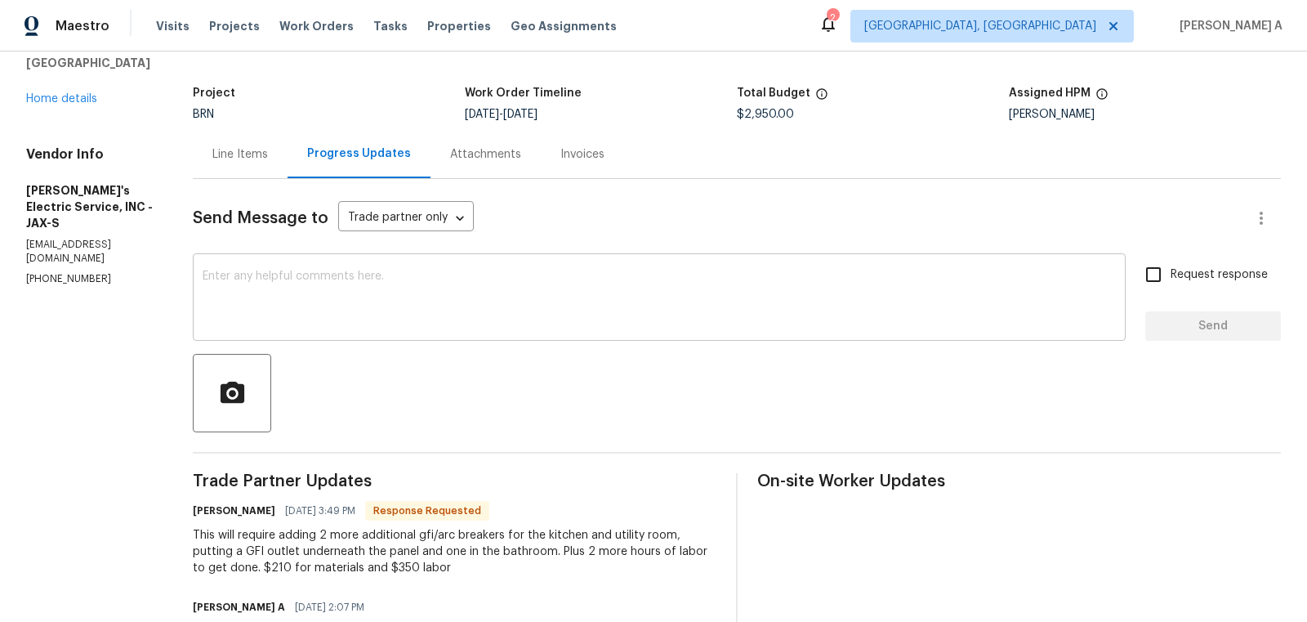
scroll to position [5, 0]
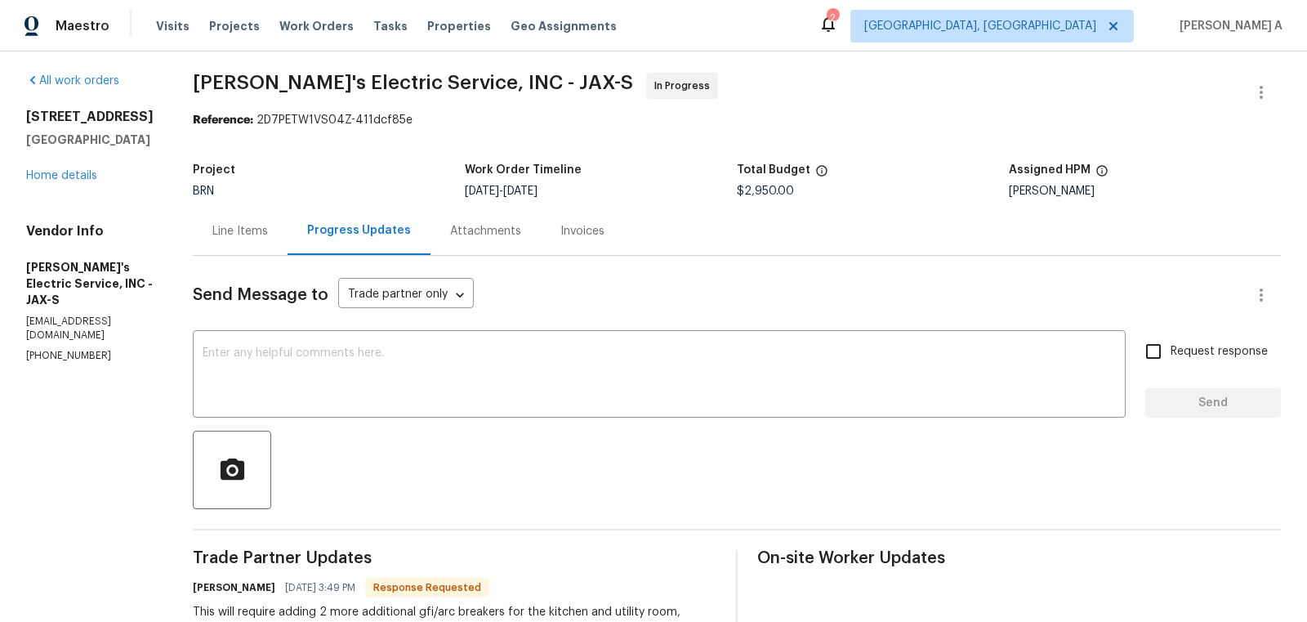
click at [231, 225] on div "Line Items" at bounding box center [240, 231] width 56 height 16
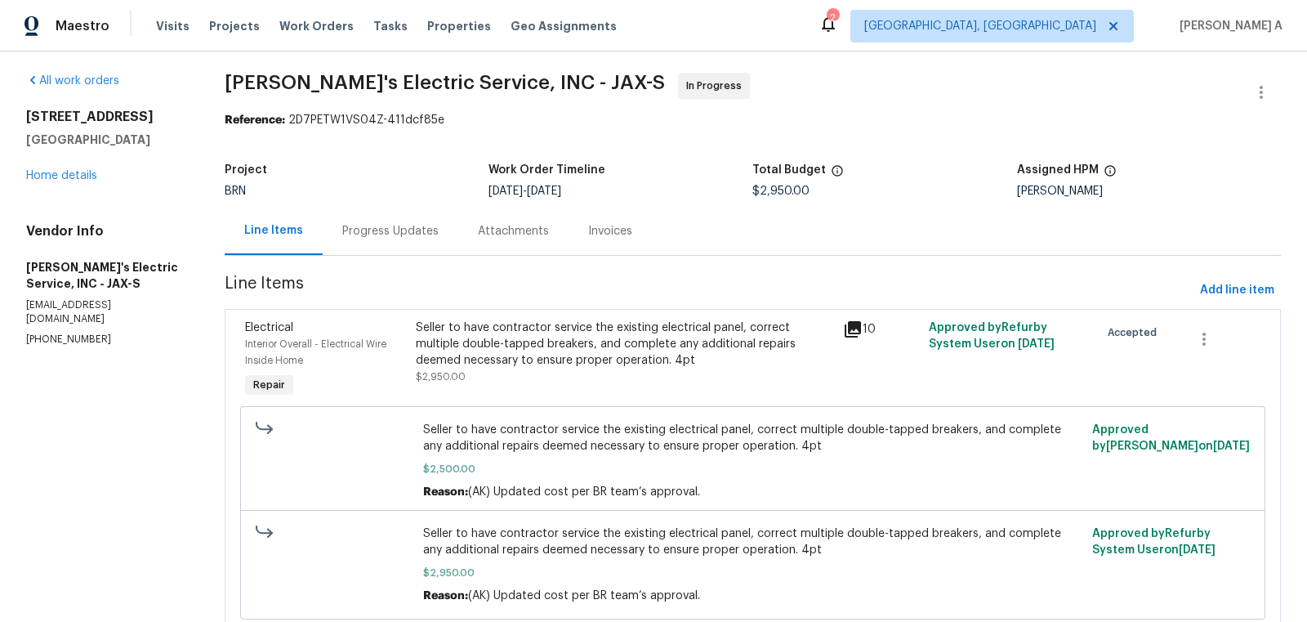
click at [566, 354] on div "Seller to have contractor service the existing electrical panel, correct multip…" at bounding box center [624, 343] width 417 height 49
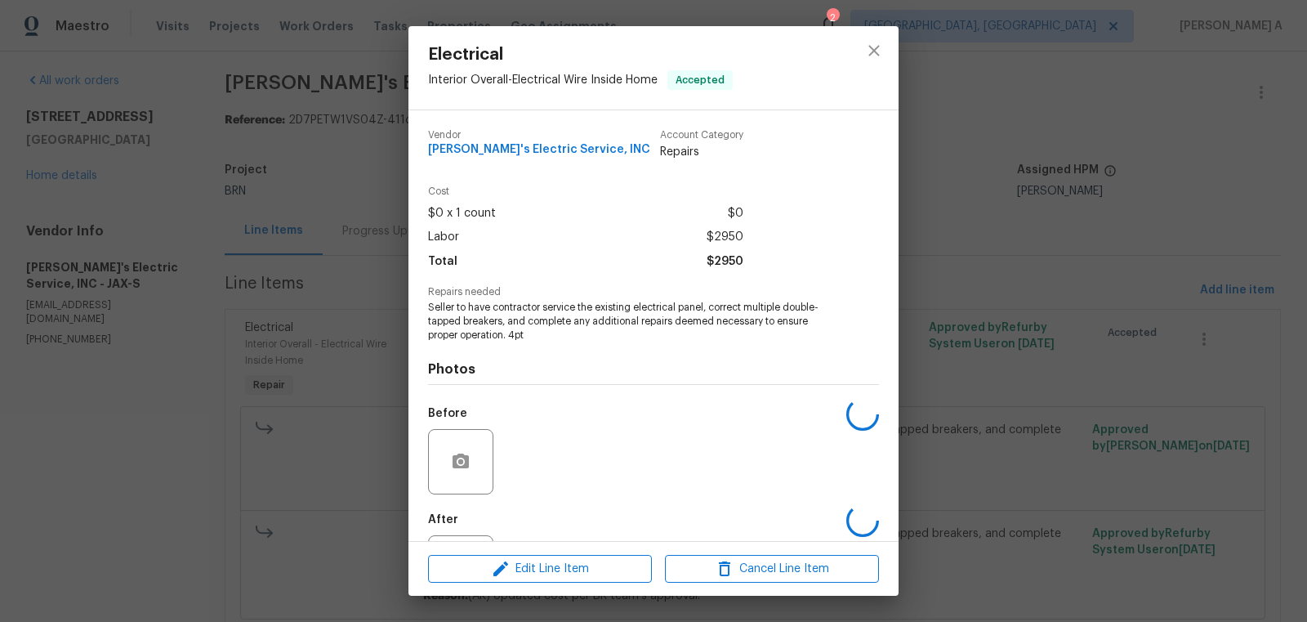
scroll to position [76, 0]
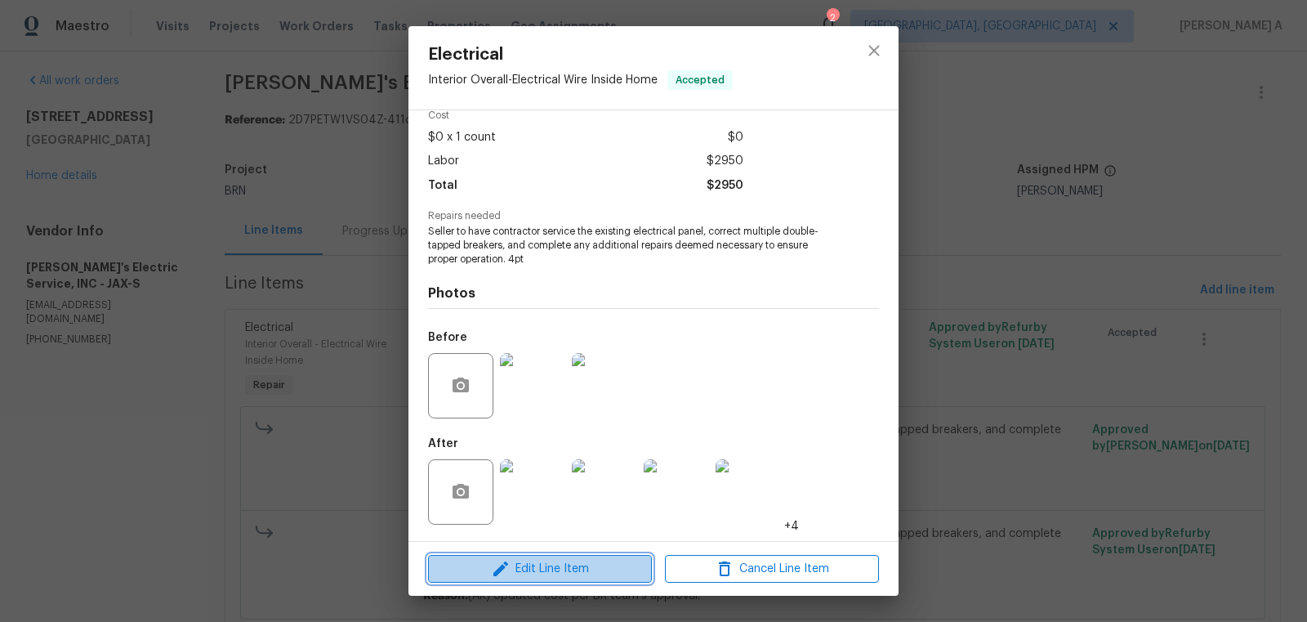
click at [556, 572] on span "Edit Line Item" at bounding box center [540, 569] width 214 height 20
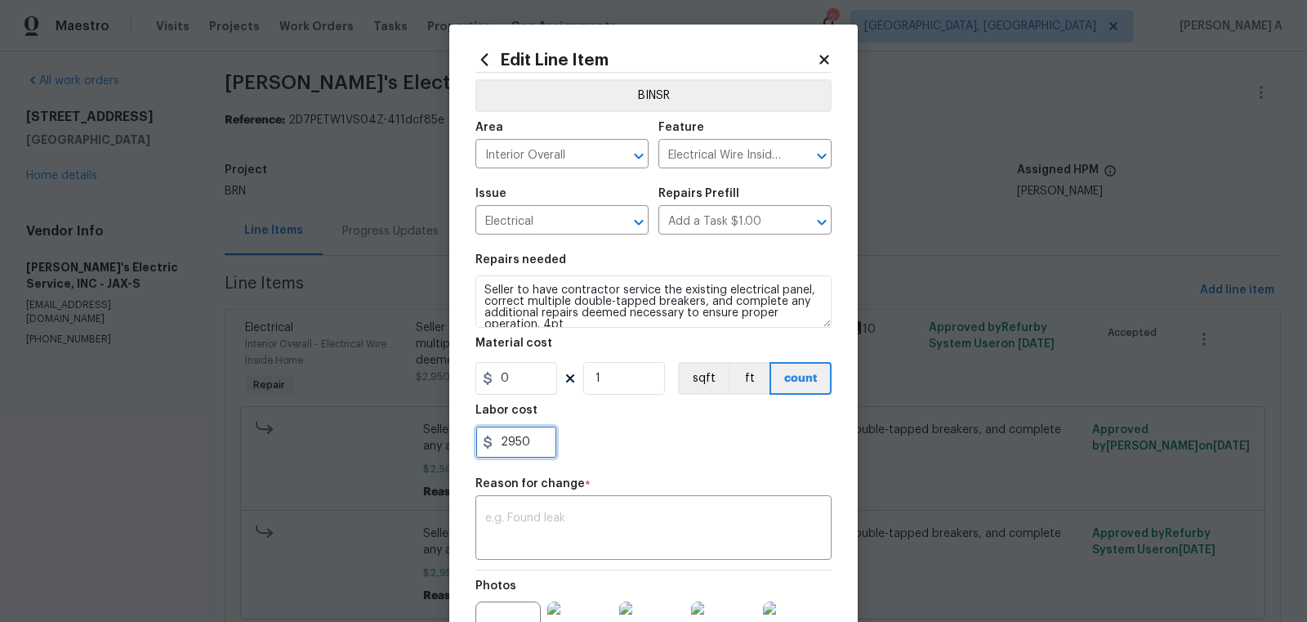
drag, startPoint x: 537, startPoint y: 444, endPoint x: 463, endPoint y: 444, distance: 73.5
click at [468, 444] on div "Edit Line Item BINSR Area Interior Overall ​ Feature Electrical Wire Inside Hom…" at bounding box center [653, 411] width 408 height 772
paste input "3195"
type input "3195"
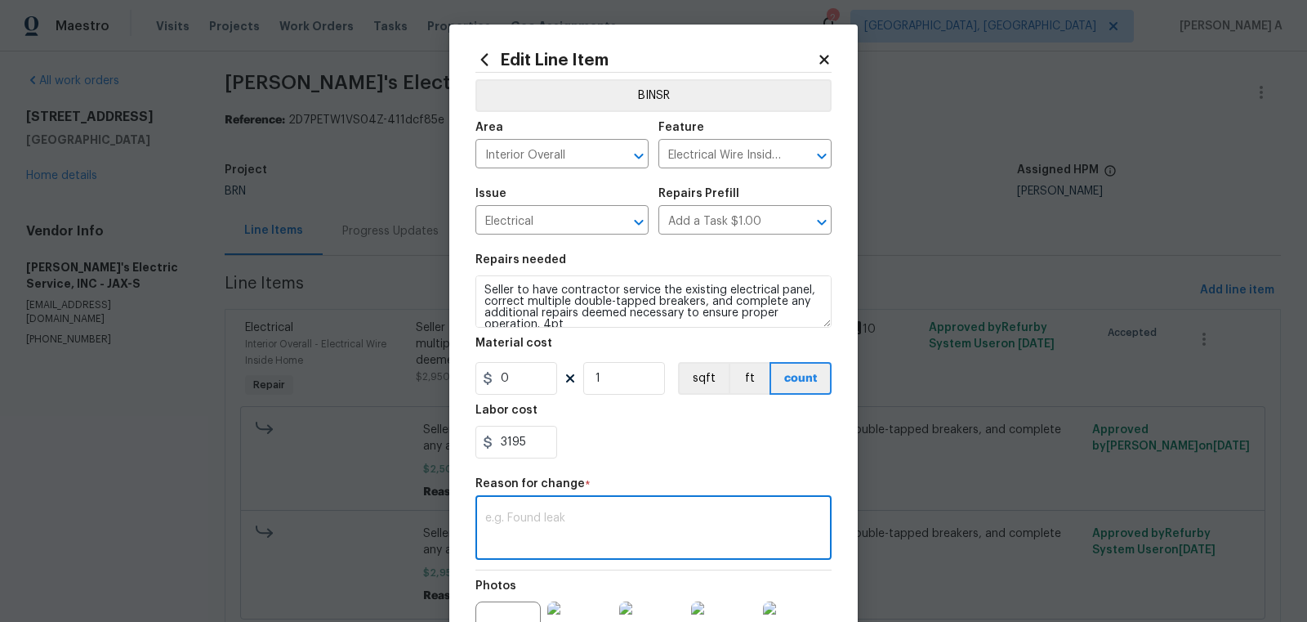
click at [592, 525] on textarea at bounding box center [653, 529] width 337 height 34
click at [640, 529] on textarea at bounding box center [653, 529] width 337 height 34
paste textarea "(AK) Updated cost per BR team’s approval."
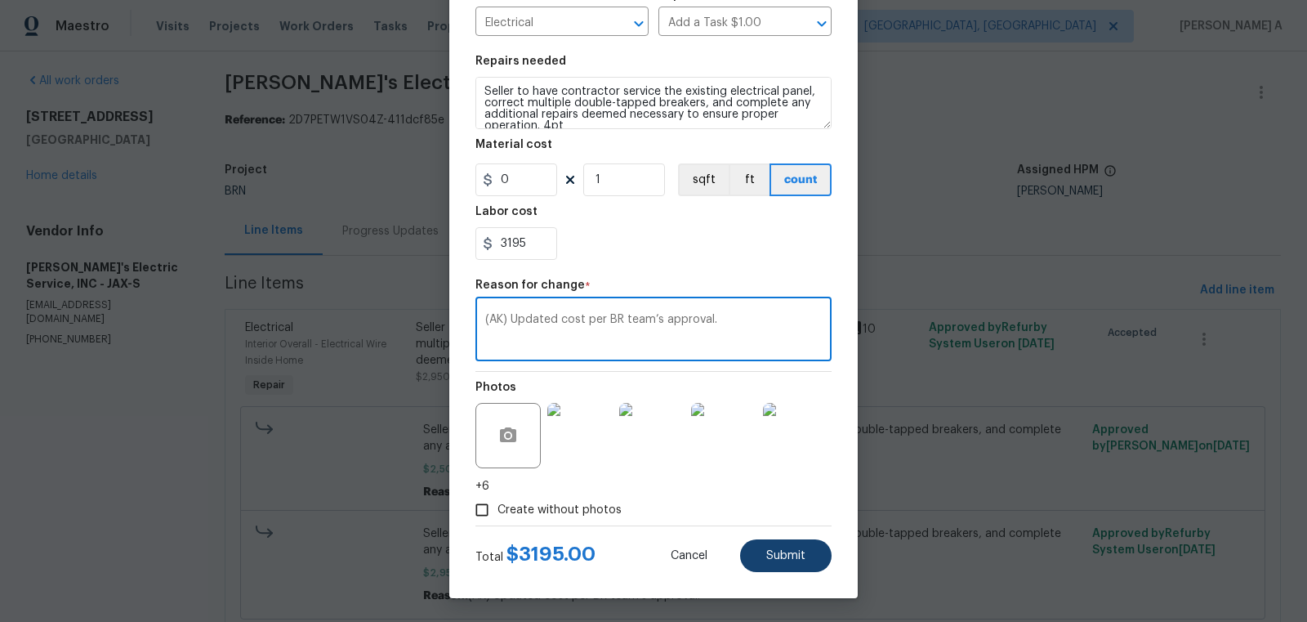
type textarea "(AK) Updated cost per BR team’s approval."
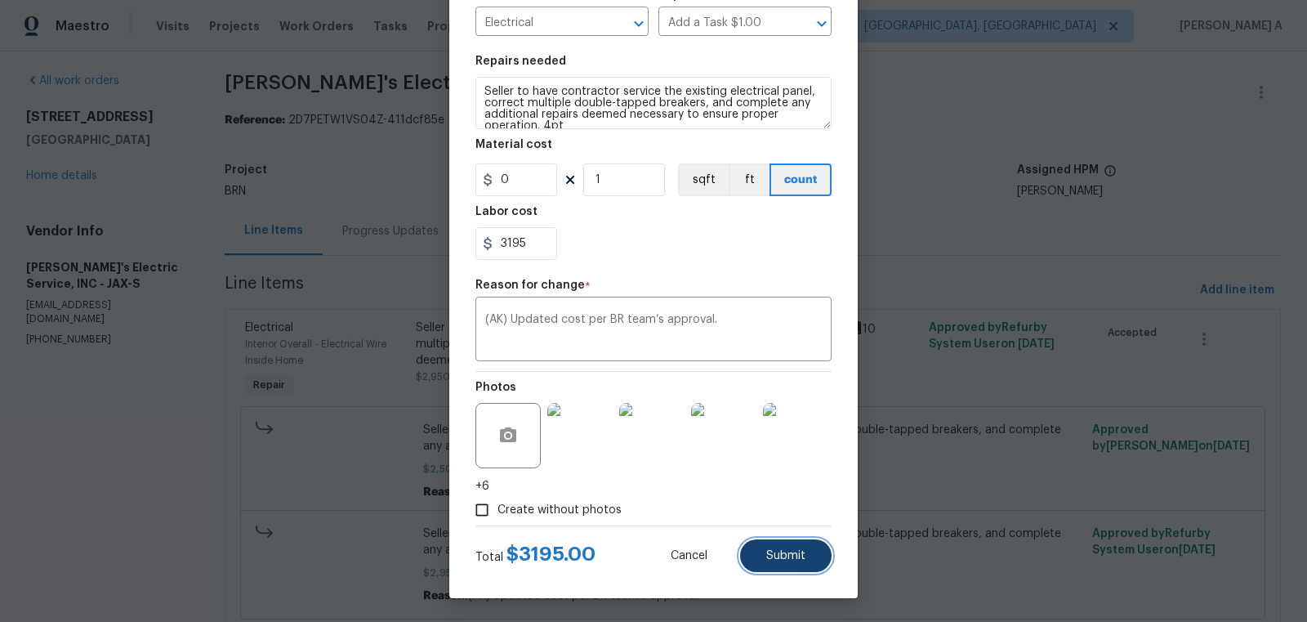
click at [810, 548] on button "Submit" at bounding box center [785, 555] width 91 height 33
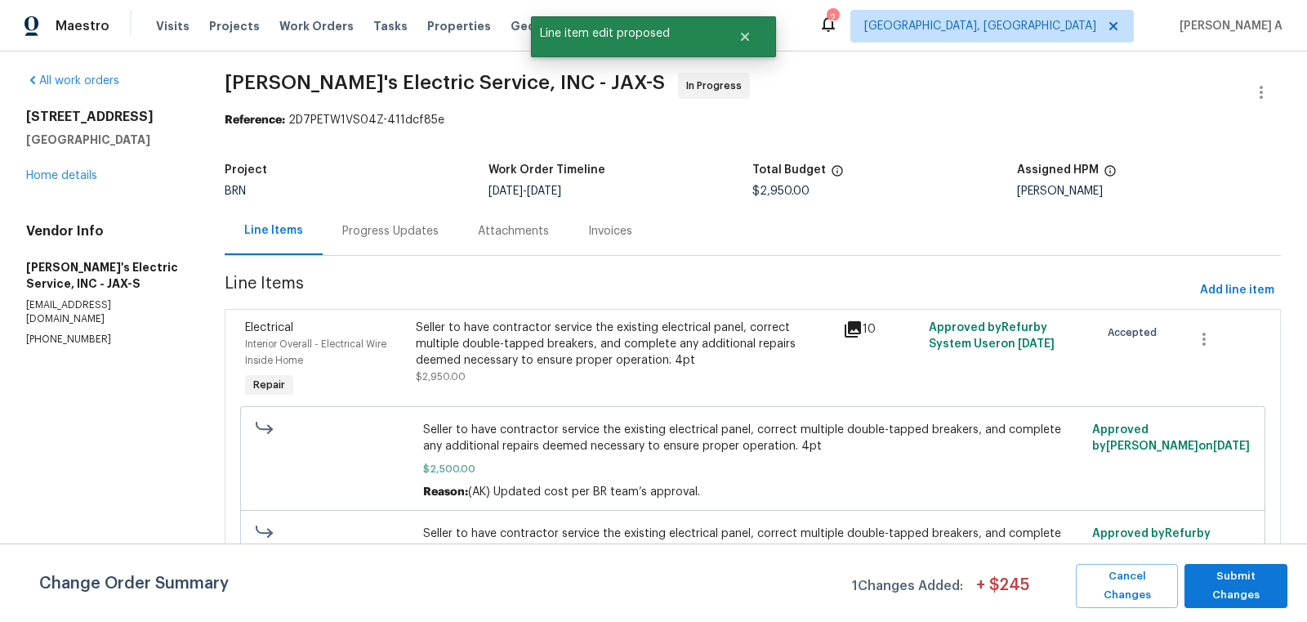
scroll to position [0, 0]
click at [1249, 581] on span "Submit Changes" at bounding box center [1236, 586] width 87 height 38
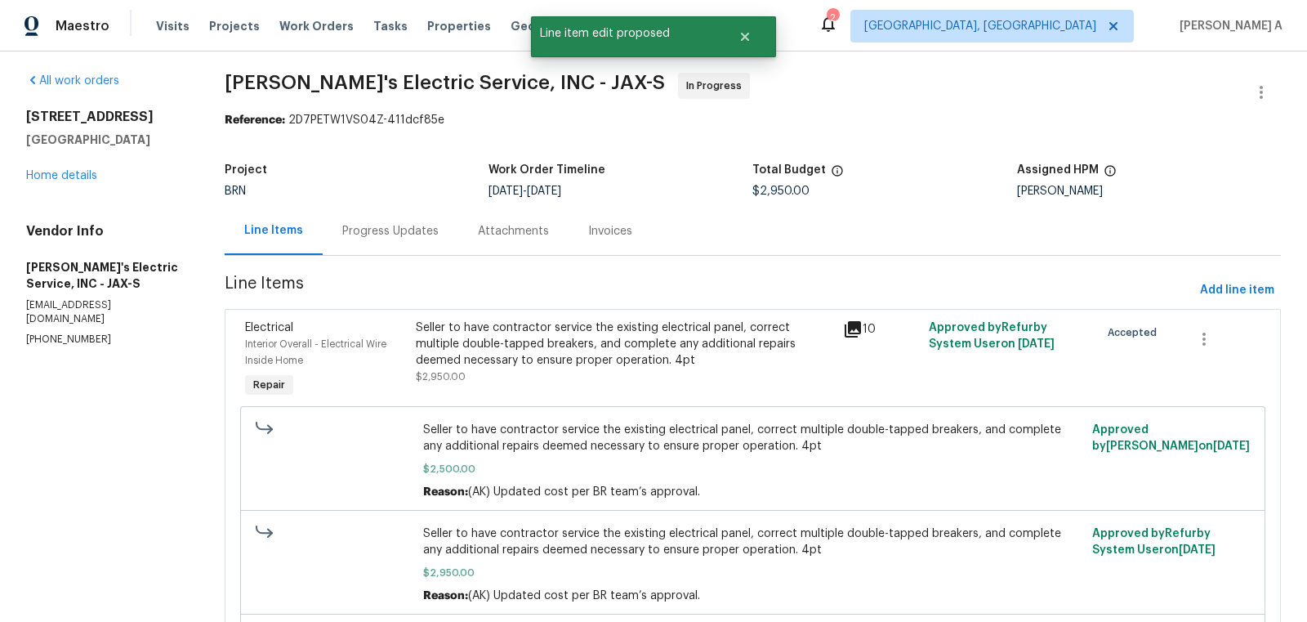
click at [407, 231] on div "Progress Updates" at bounding box center [390, 231] width 96 height 16
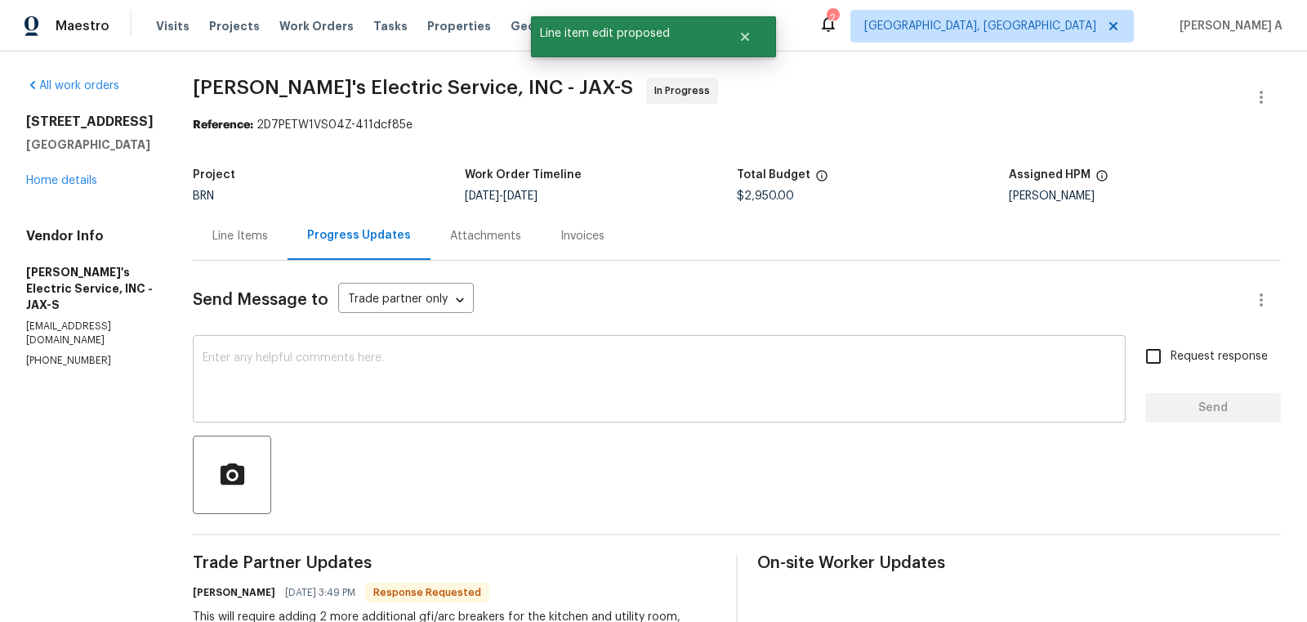
scroll to position [42, 0]
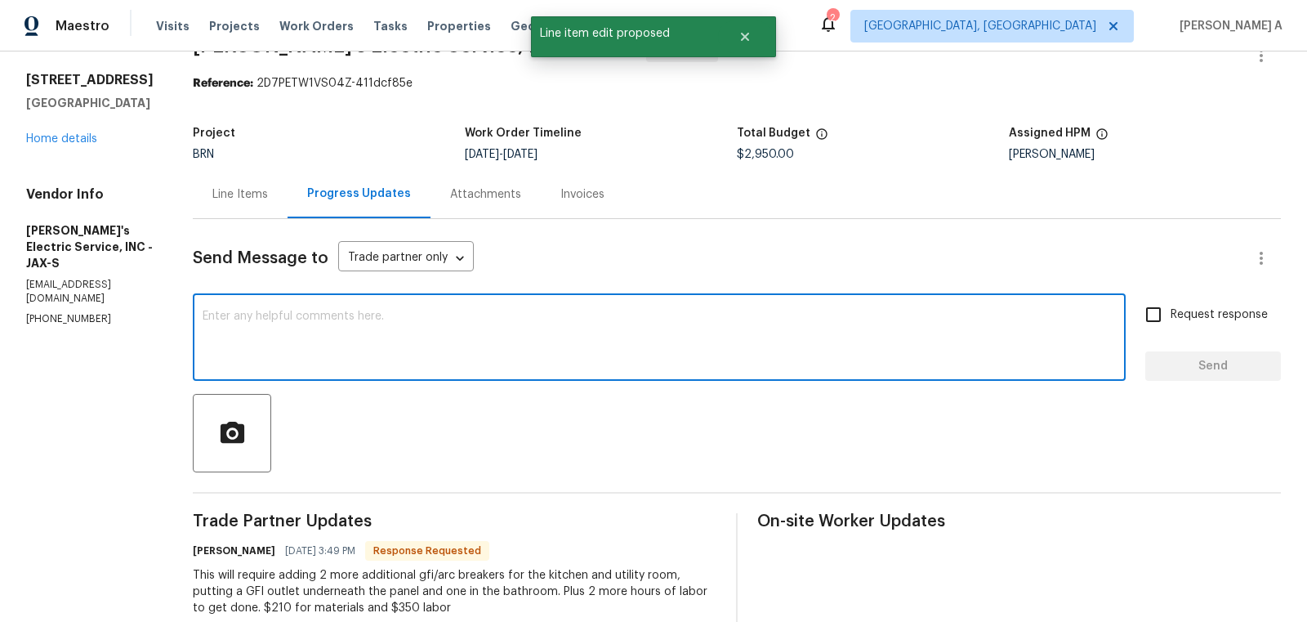
click at [427, 347] on textarea at bounding box center [659, 338] width 913 height 57
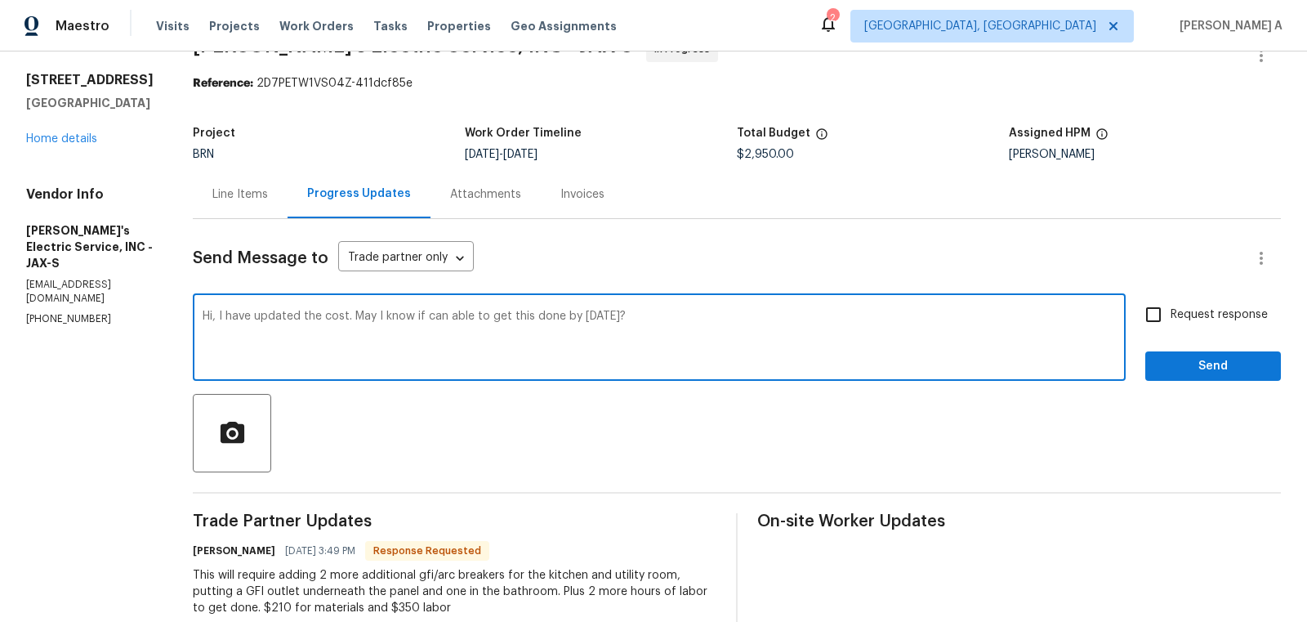
click at [0, 0] on span "Add" at bounding box center [0, 0] width 0 height 0
click at [408, 317] on textarea "Hi, I have updated the cost. May I know if I will can able to get this done by …" at bounding box center [659, 338] width 913 height 57
click at [419, 315] on textarea "Hi, I have updated the cost. May I know if will can able to get this done by to…" at bounding box center [659, 338] width 913 height 57
click at [405, 317] on textarea "Hi, I have updated the cost. May I know if we can able to get this done by tomo…" at bounding box center [659, 338] width 913 height 57
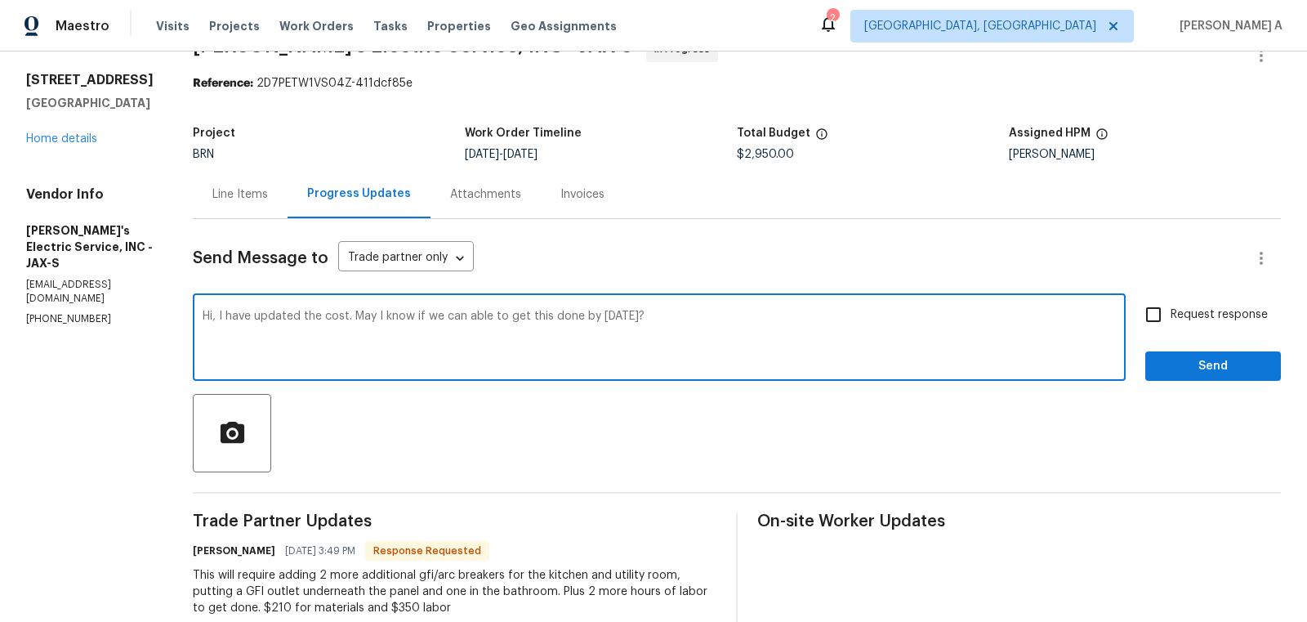
click at [409, 329] on textarea "Hi, I have updated the cost. May I know if we can able to get this done by tomo…" at bounding box center [659, 338] width 913 height 57
click at [696, 338] on textarea "Hi, I have updated the cost. May I know if we can able to get this done by tomo…" at bounding box center [659, 338] width 913 height 57
click at [0, 0] on span "Replace with" at bounding box center [0, 0] width 0 height 0
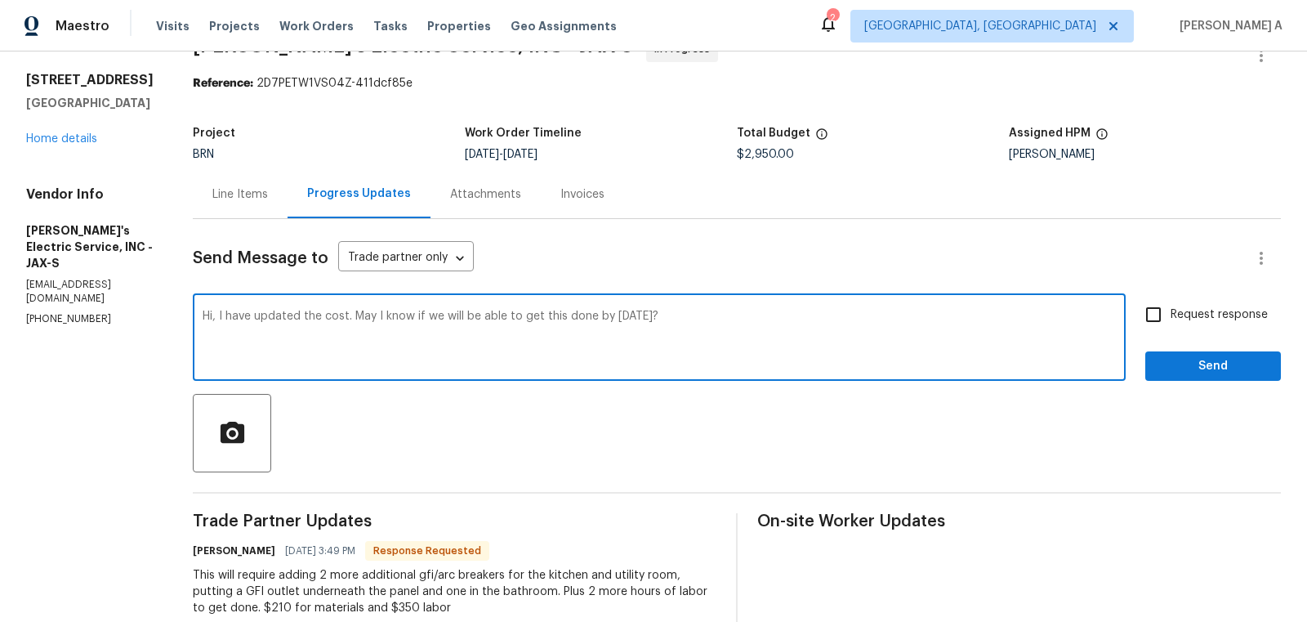
type textarea "Hi, I have updated the cost. May I know if we will be able to get this done by …"
click at [1153, 308] on input "Request response" at bounding box center [1153, 314] width 34 height 34
checkbox input "true"
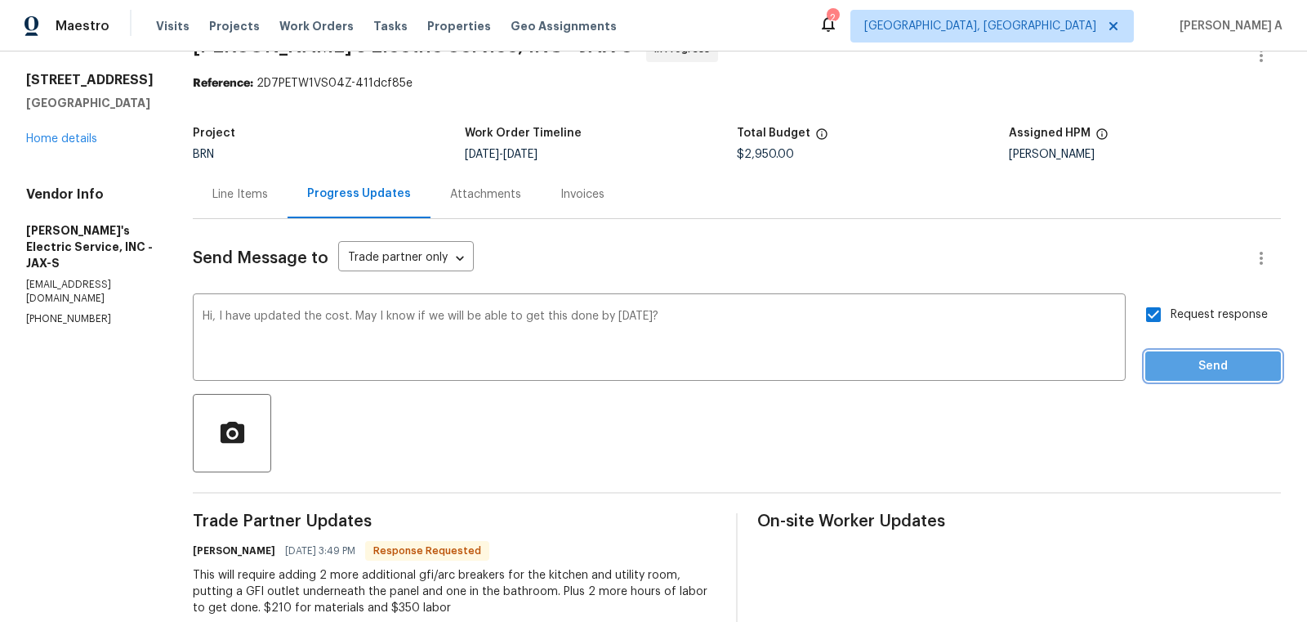
click at [1194, 361] on span "Send" at bounding box center [1212, 366] width 109 height 20
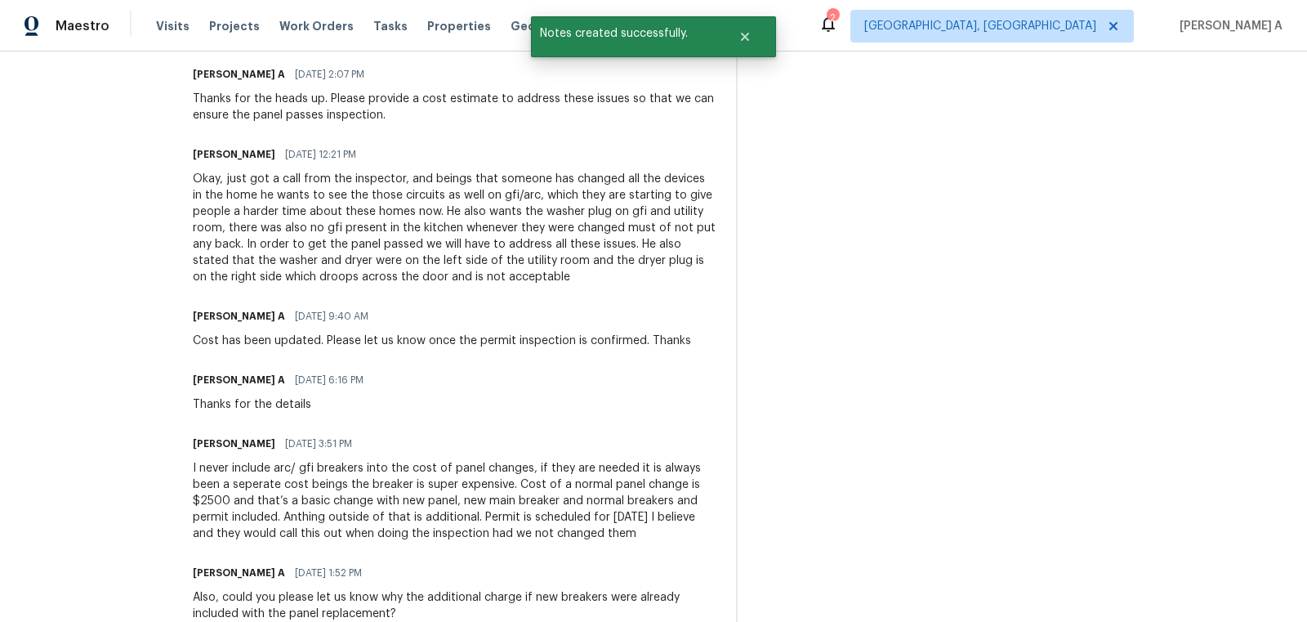
scroll to position [0, 0]
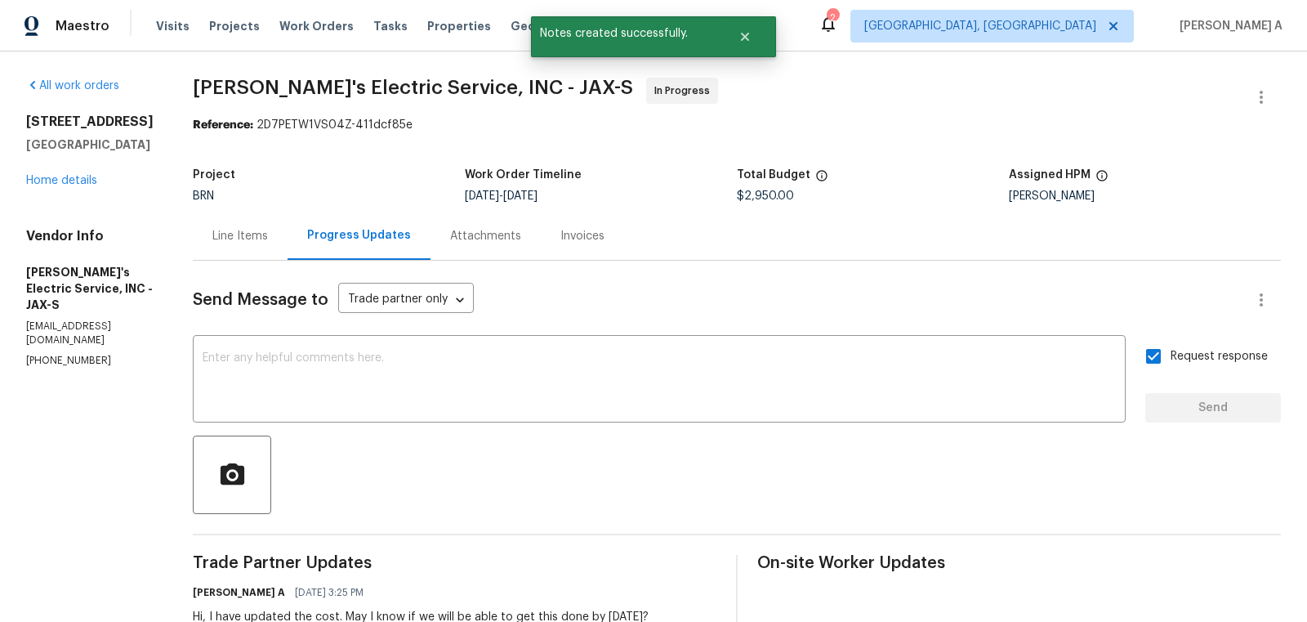
click at [212, 228] on div "Line Items" at bounding box center [240, 236] width 56 height 16
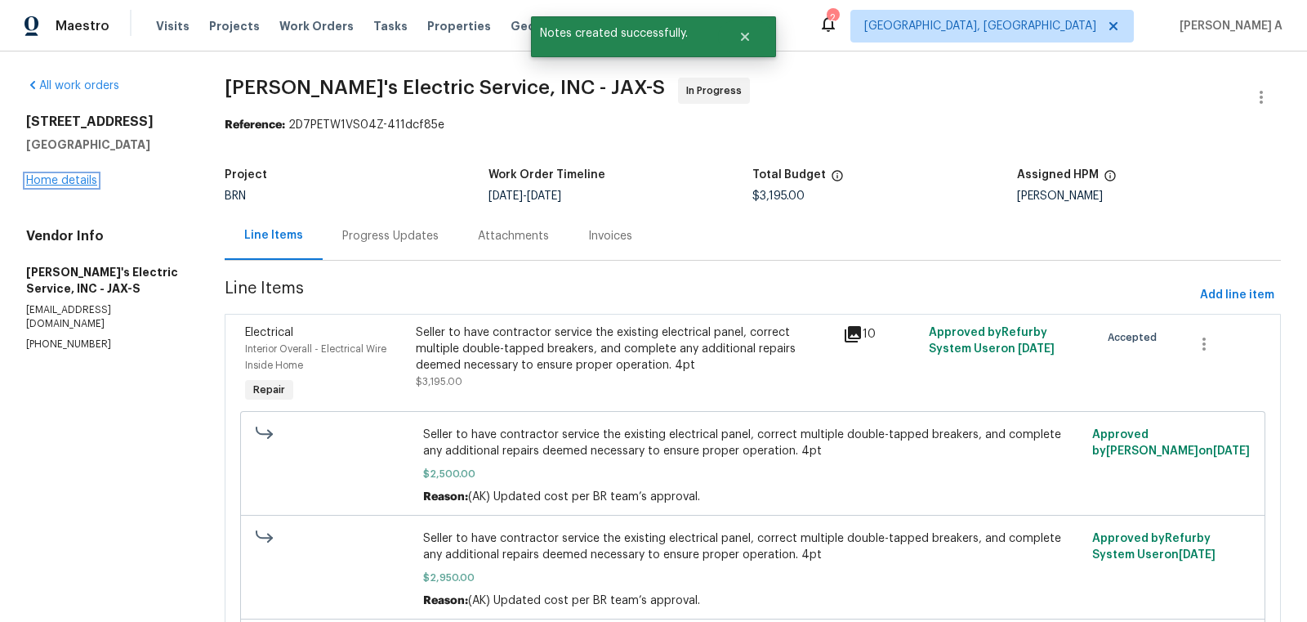
click at [69, 179] on link "Home details" at bounding box center [61, 180] width 71 height 11
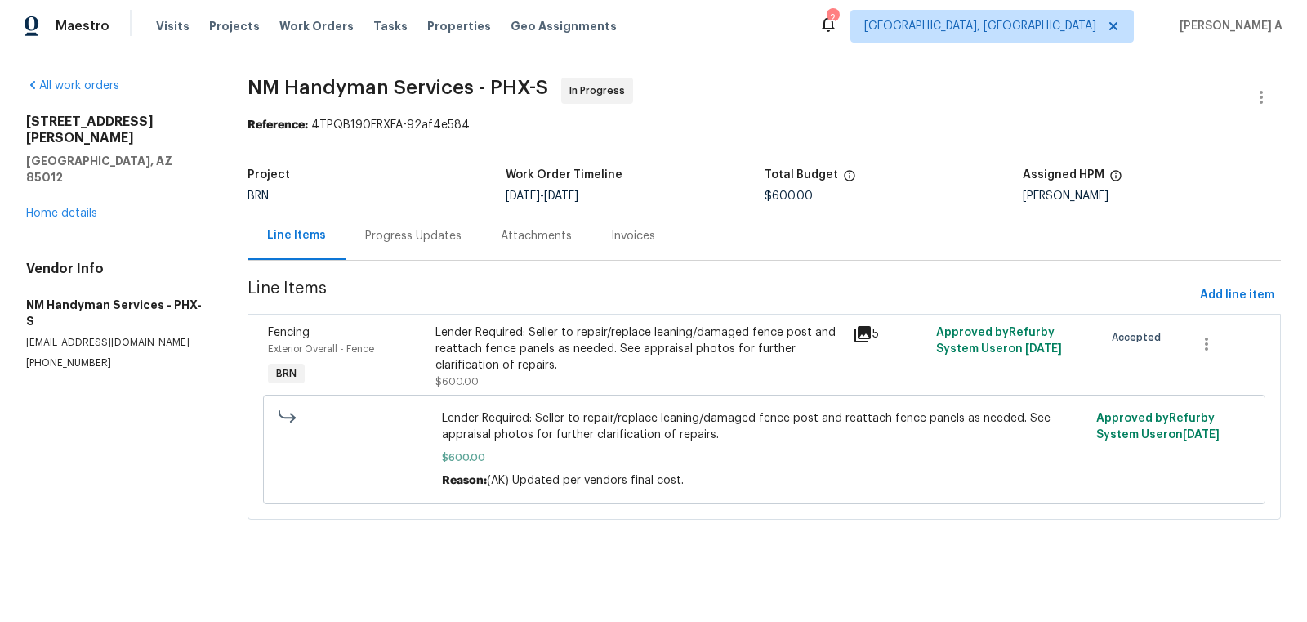
click at [385, 202] on div "Project BRN Work Order Timeline [DATE] - [DATE] Total Budget $600.00 Assigned H…" at bounding box center [764, 185] width 1033 height 52
click at [446, 243] on div "Progress Updates" at bounding box center [413, 236] width 96 height 16
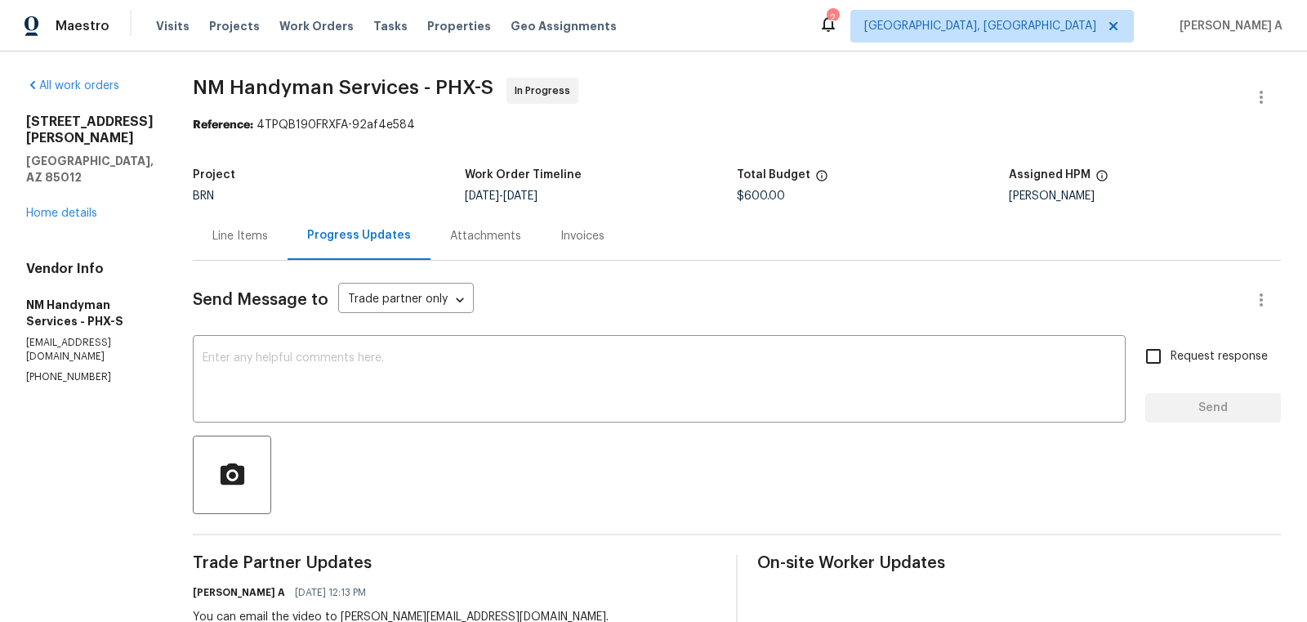
click at [212, 233] on div "Line Items" at bounding box center [240, 236] width 56 height 16
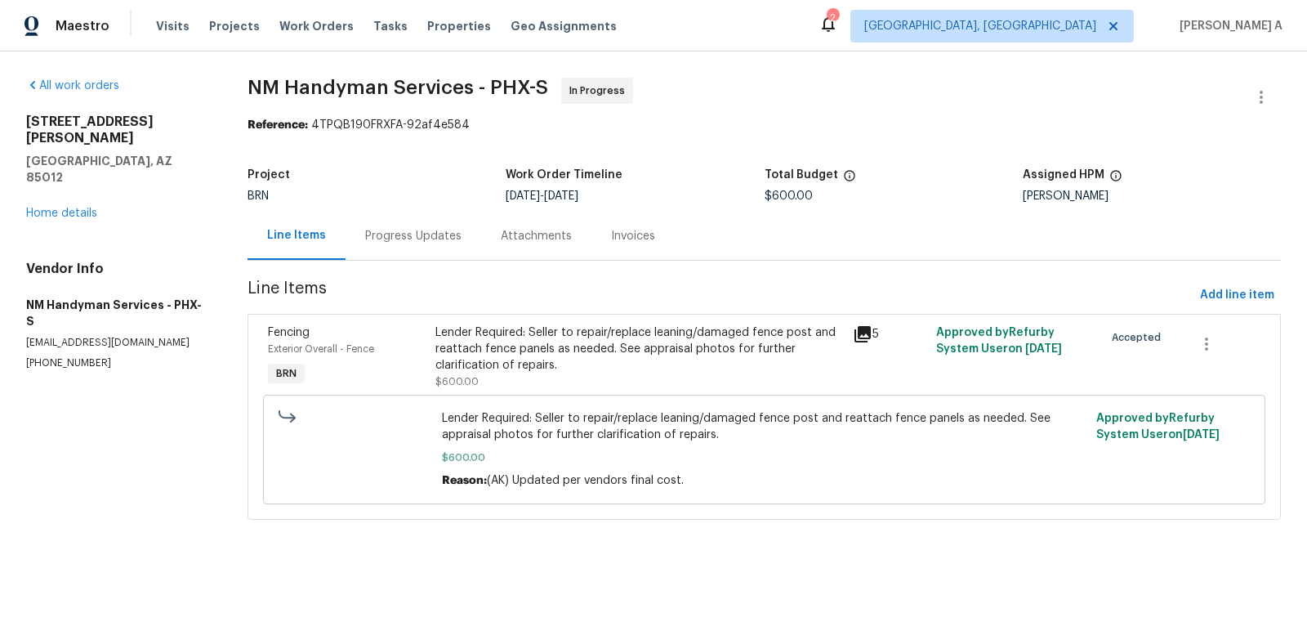
click at [365, 239] on div "Progress Updates" at bounding box center [413, 236] width 96 height 16
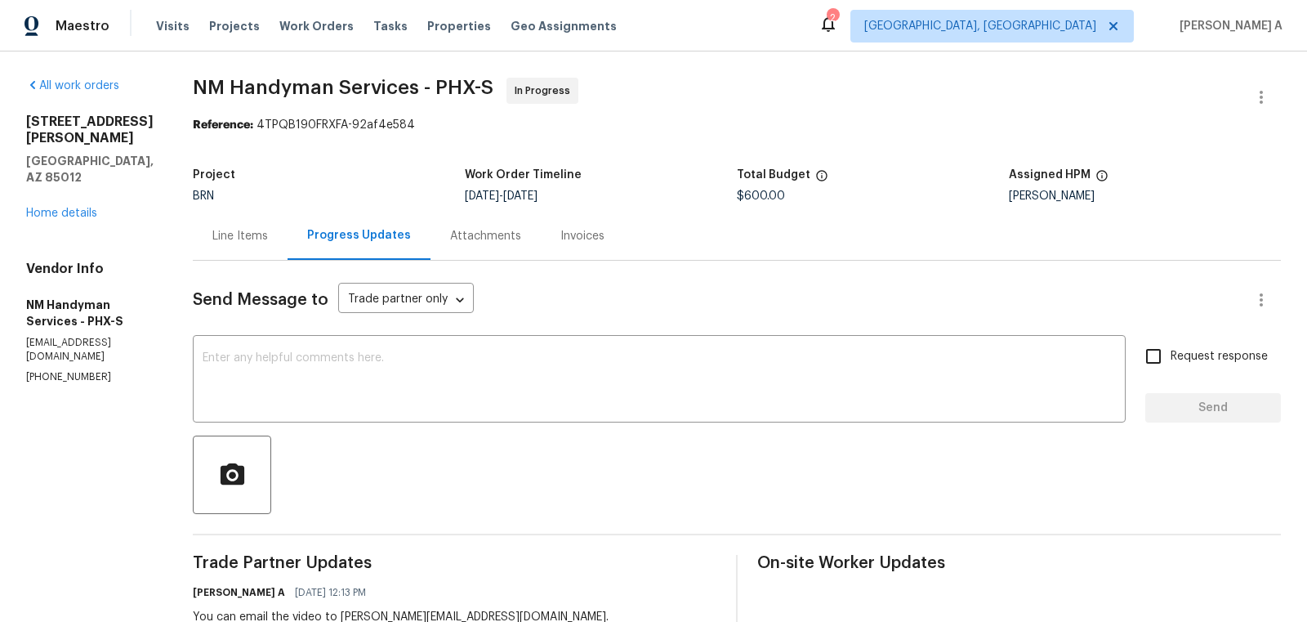
copy span "NM Handyman Services"
drag, startPoint x: 413, startPoint y: 86, endPoint x: 190, endPoint y: 77, distance: 222.4
click at [193, 78] on span "NM Handyman Services - PHX-S" at bounding box center [343, 88] width 301 height 20
click at [217, 247] on div "Line Items" at bounding box center [240, 236] width 95 height 48
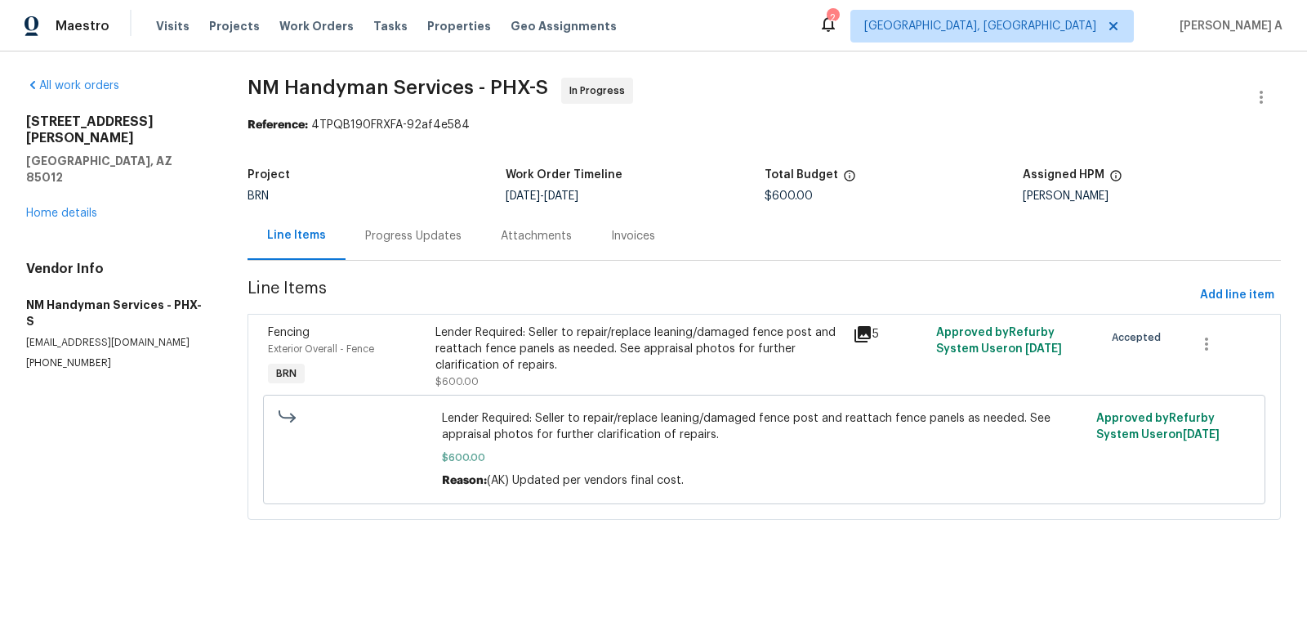
click at [617, 361] on div "Lender Required: Seller to repair/replace leaning/damaged fence post and reatta…" at bounding box center [639, 348] width 408 height 49
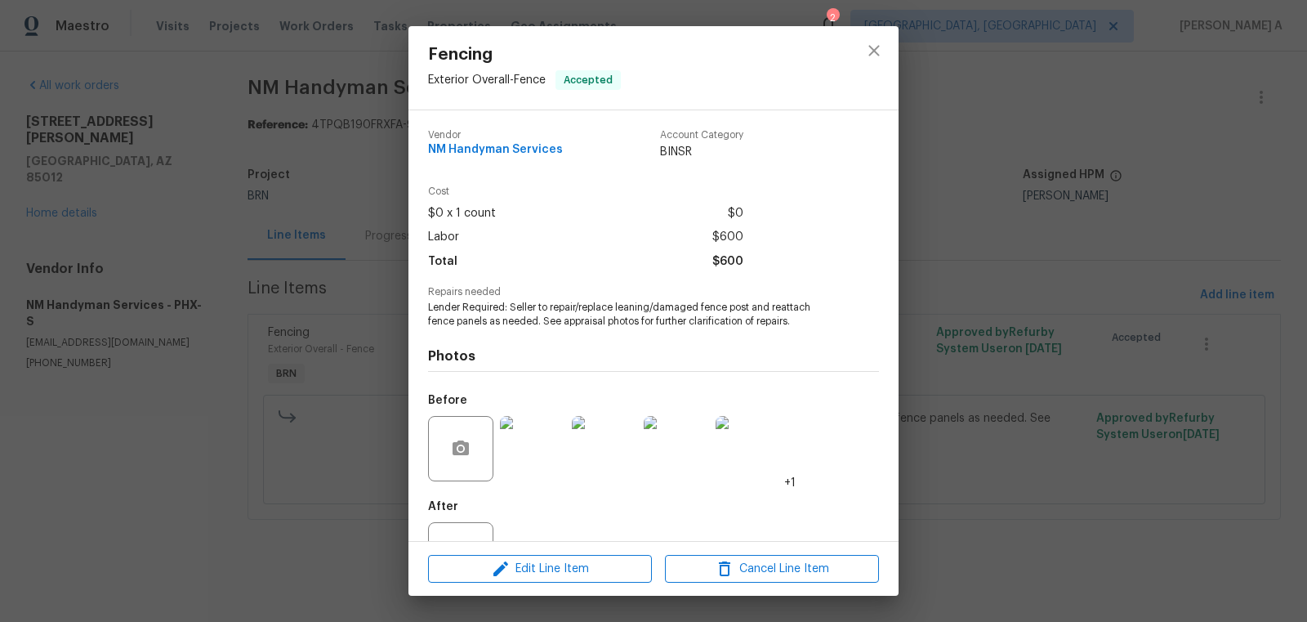
click at [522, 301] on span "Lender Required: Seller to repair/replace leaning/damaged fence post and reatta…" at bounding box center [631, 315] width 406 height 28
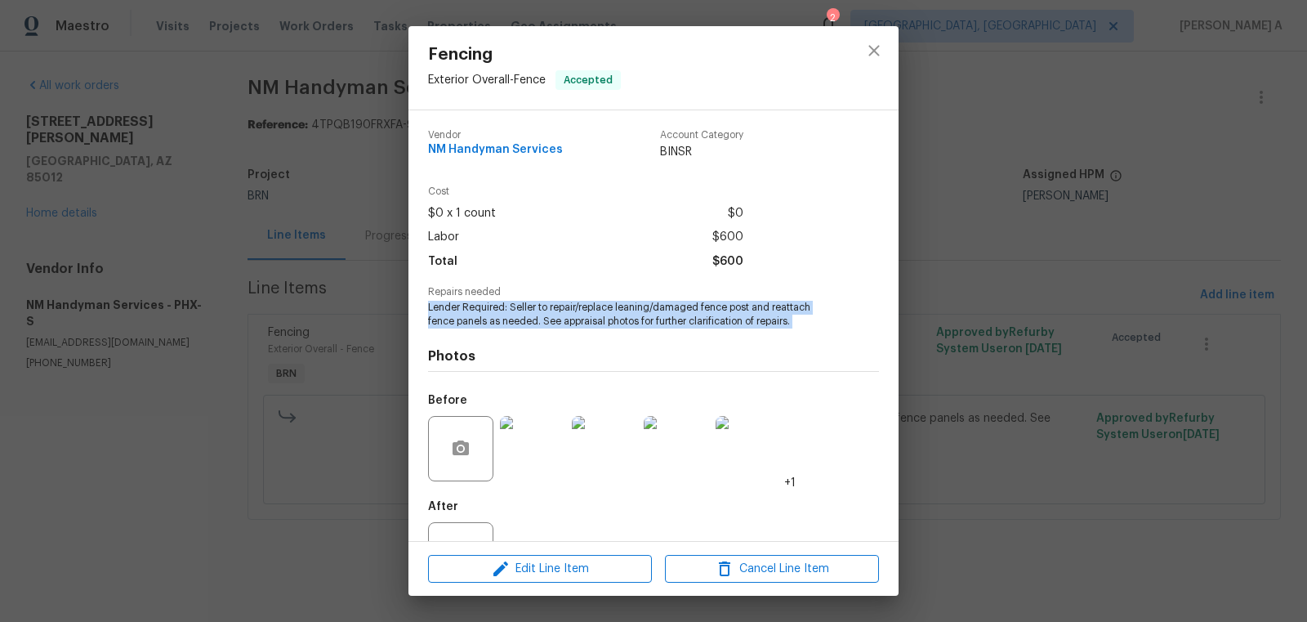
click at [522, 301] on span "Lender Required: Seller to repair/replace leaning/damaged fence post and reatta…" at bounding box center [631, 315] width 406 height 28
copy span "Lender Required: Seller to repair/replace leaning/damaged fence post and reatta…"
click at [868, 60] on button "close" at bounding box center [873, 50] width 39 height 39
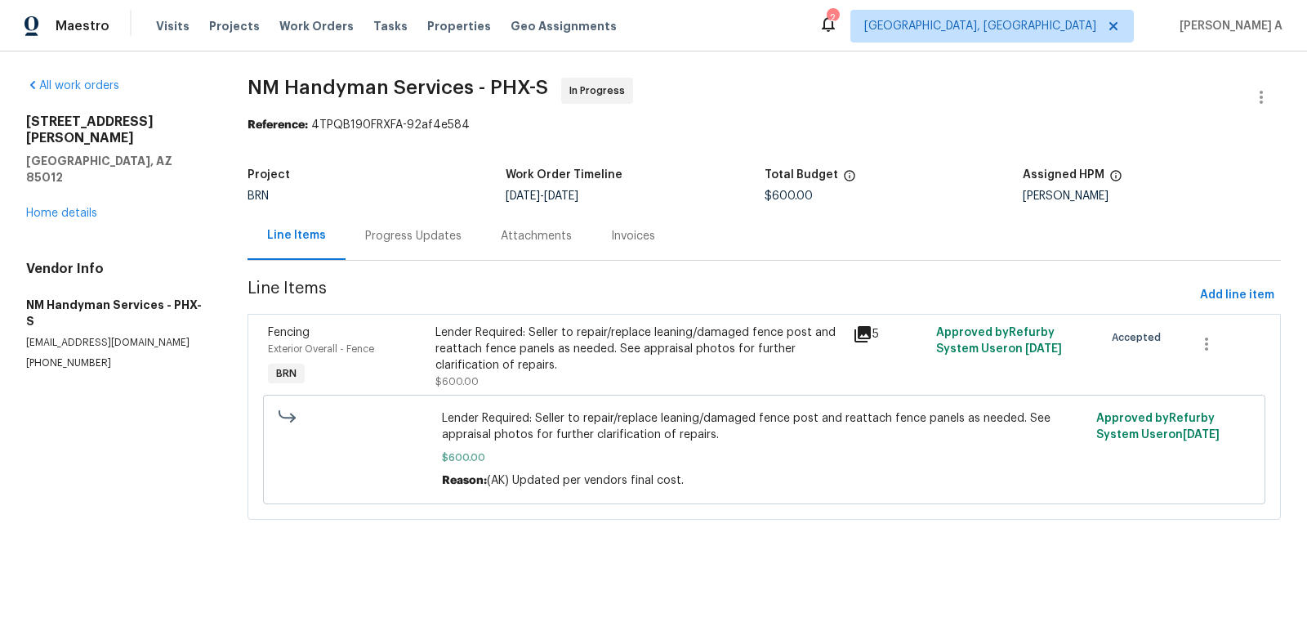
click at [383, 230] on div "Progress Updates" at bounding box center [413, 236] width 96 height 16
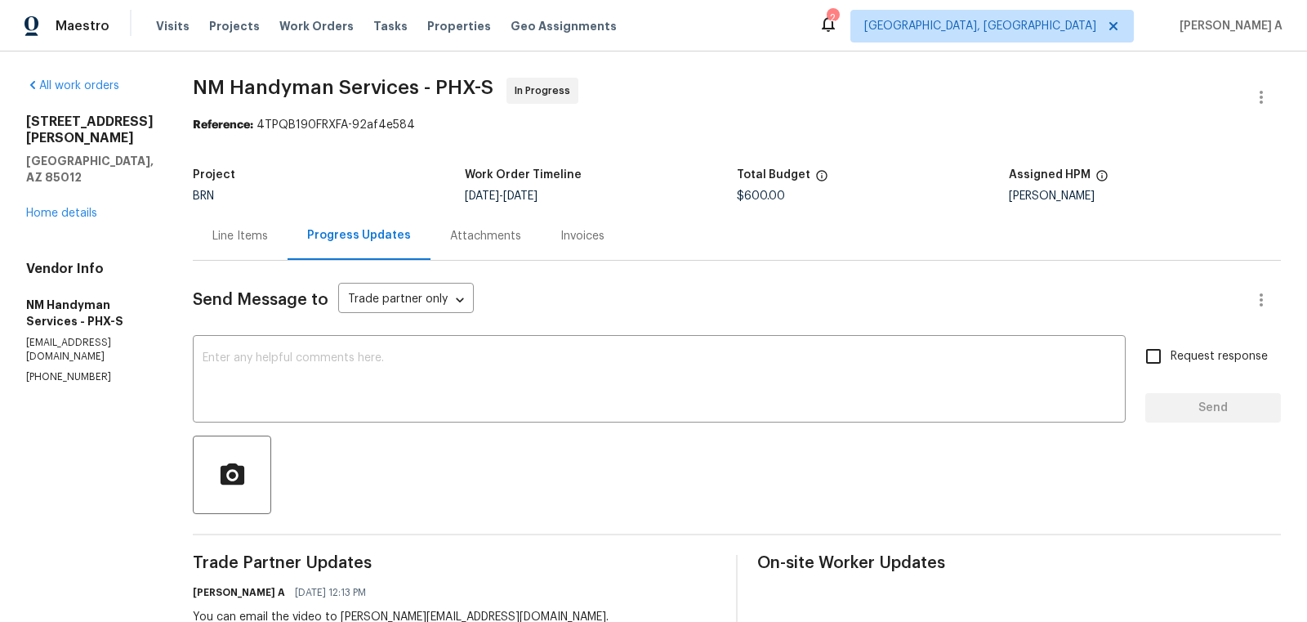
click at [760, 206] on div "Project BRN Work Order Timeline 9/2/2025 - 9/3/2025 Total Budget $600.00 Assign…" at bounding box center [737, 185] width 1088 height 52
click at [760, 200] on span "$600.00" at bounding box center [761, 195] width 48 height 11
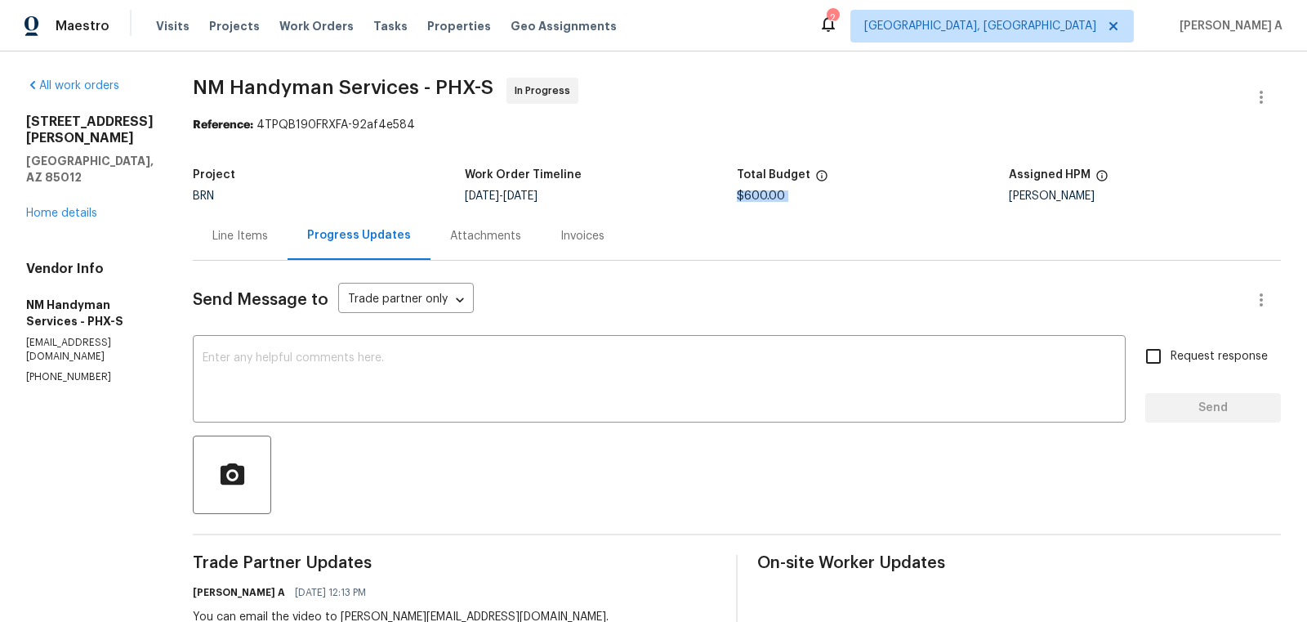
copy span "$600.00"
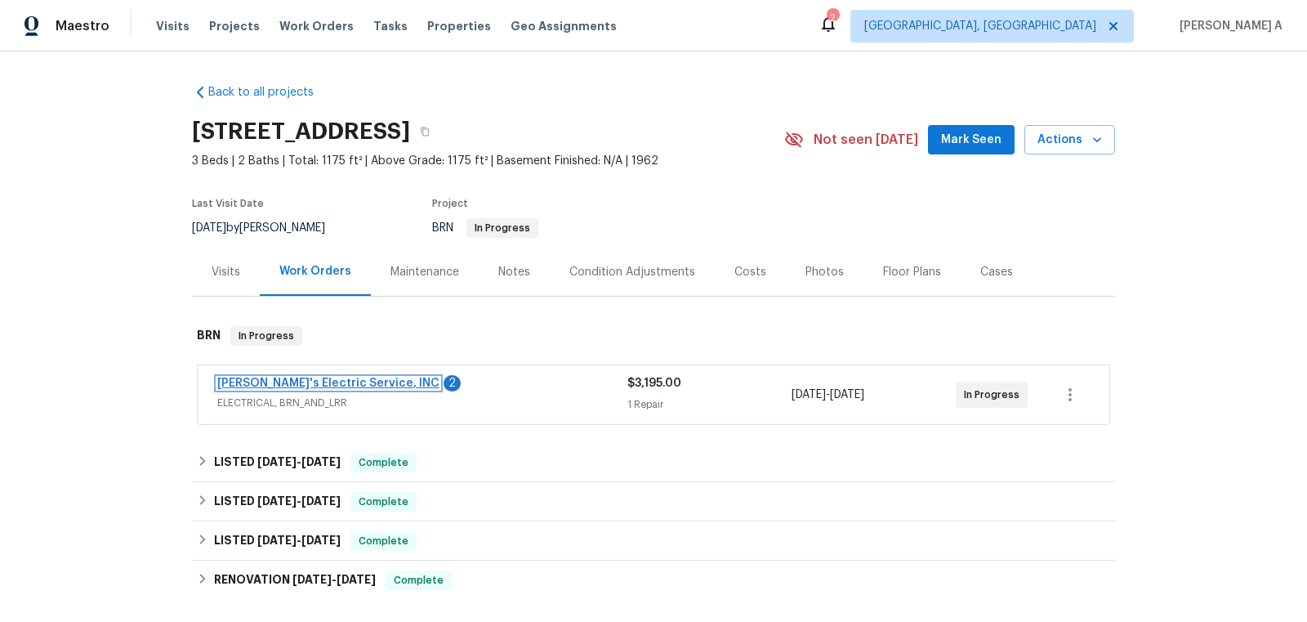
click at [327, 381] on link "Jack's Electric Service, INC" at bounding box center [328, 382] width 222 height 11
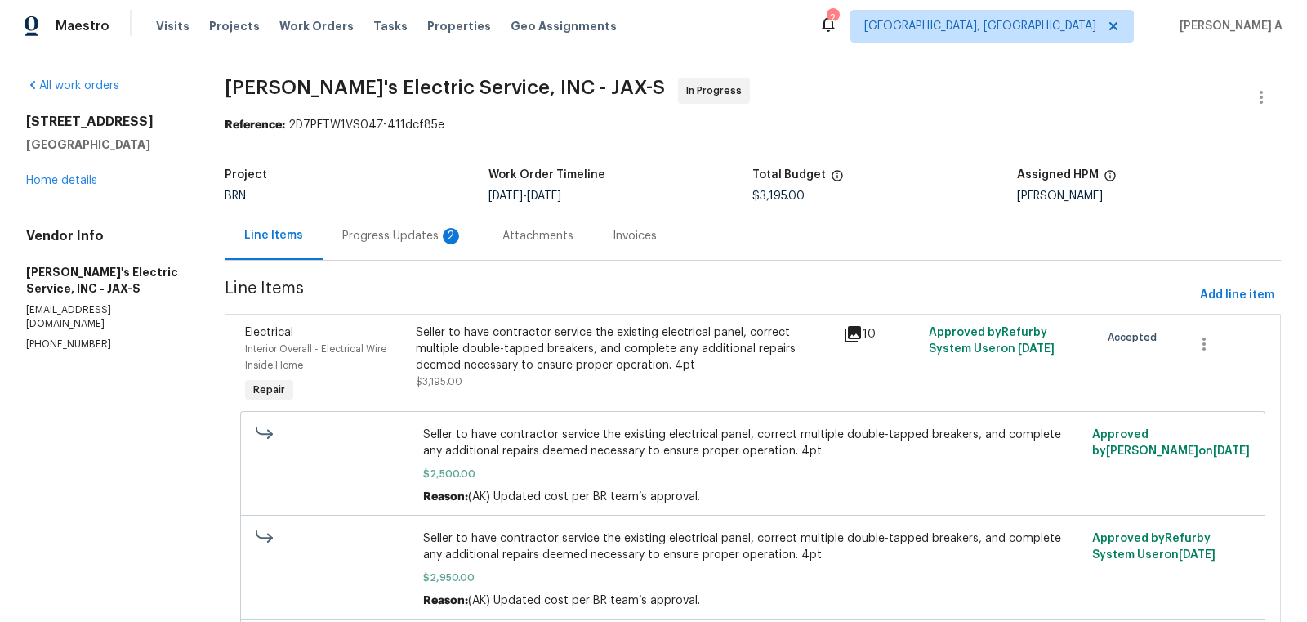
click at [443, 237] on div "2" at bounding box center [451, 236] width 16 height 16
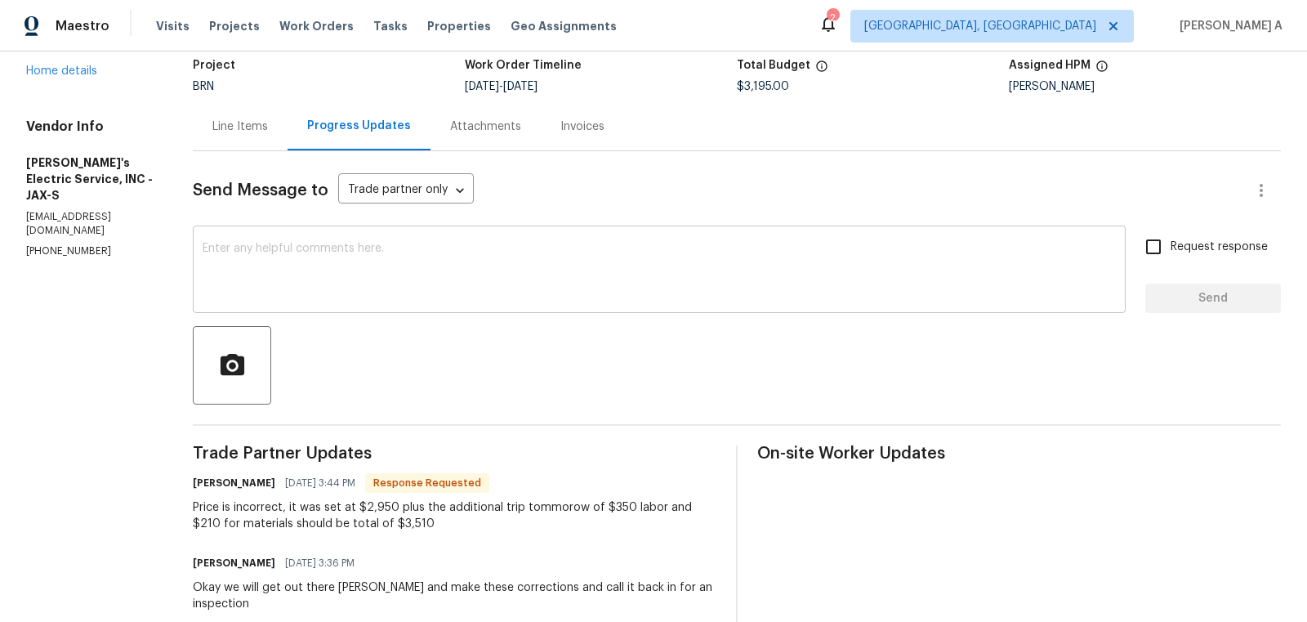
scroll to position [111, 0]
click at [339, 518] on div "Price is incorrect, it was set at $2,950 plus the additional trip tommorow of $…" at bounding box center [455, 513] width 524 height 33
copy div "3,510"
click at [230, 135] on div "Line Items" at bounding box center [240, 124] width 95 height 48
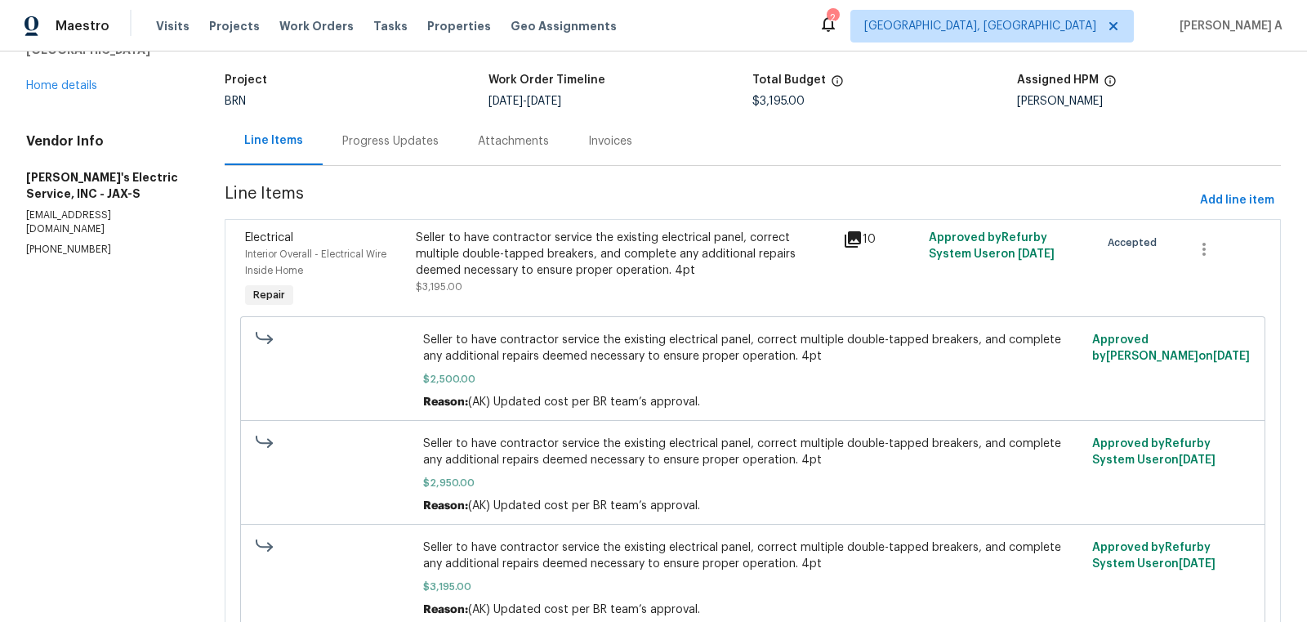
scroll to position [167, 0]
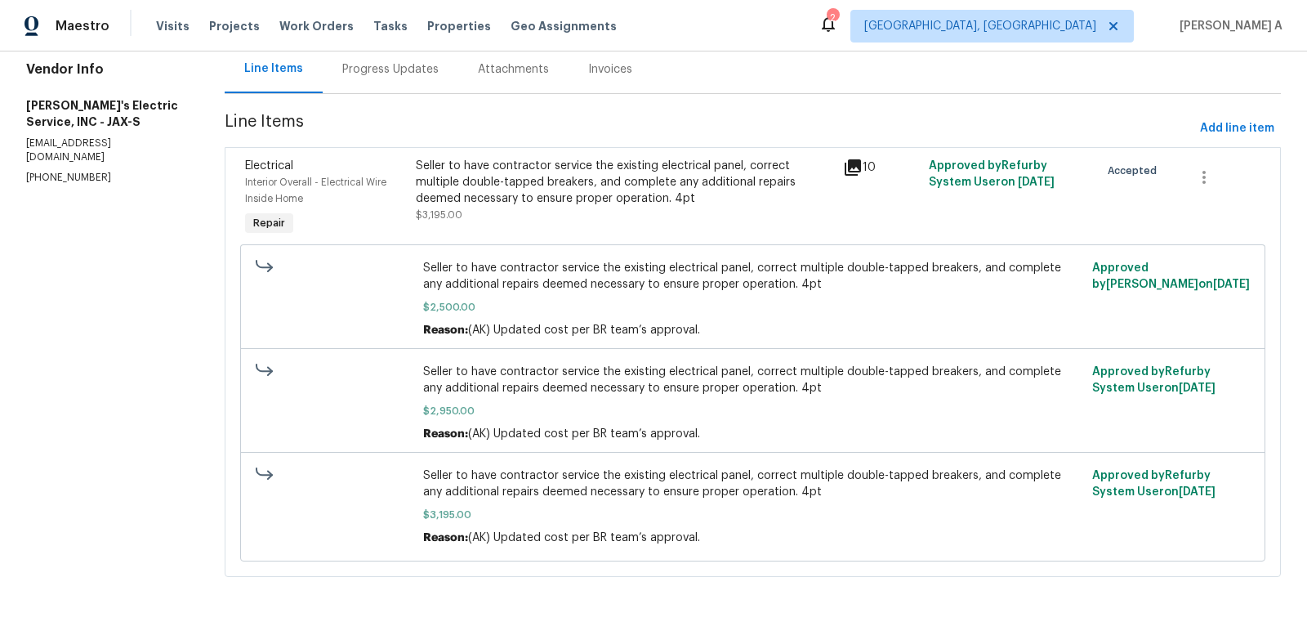
click at [583, 185] on div "Seller to have contractor service the existing electrical panel, correct multip…" at bounding box center [624, 182] width 417 height 49
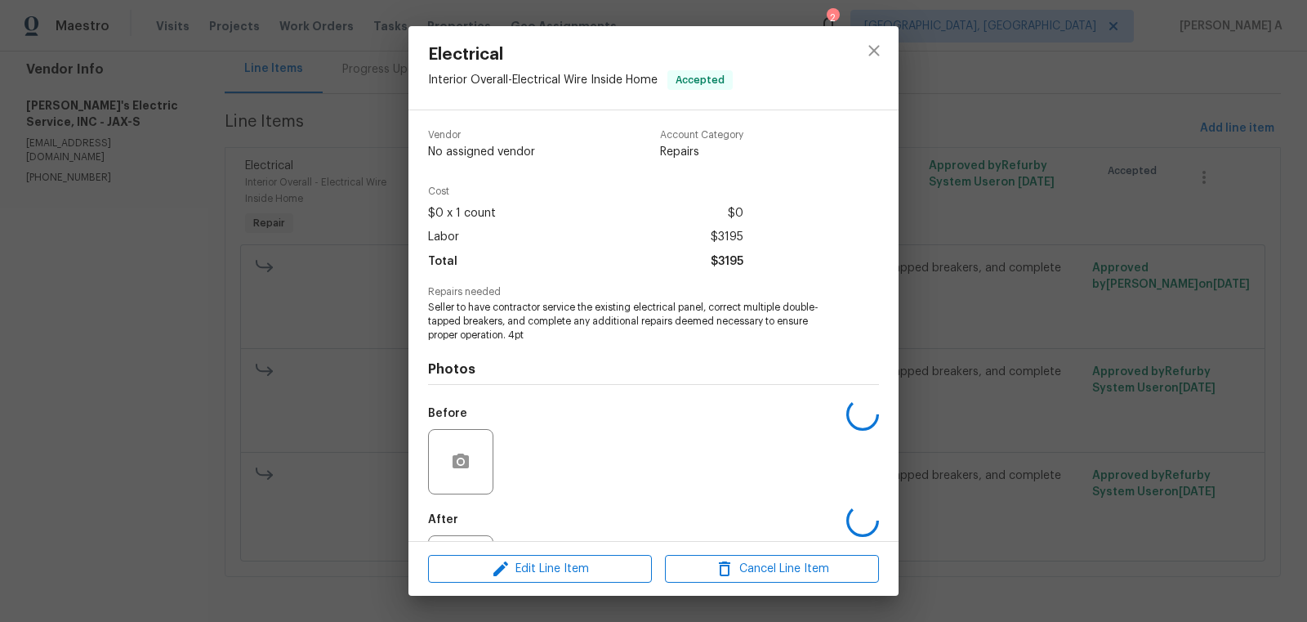
scroll to position [76, 0]
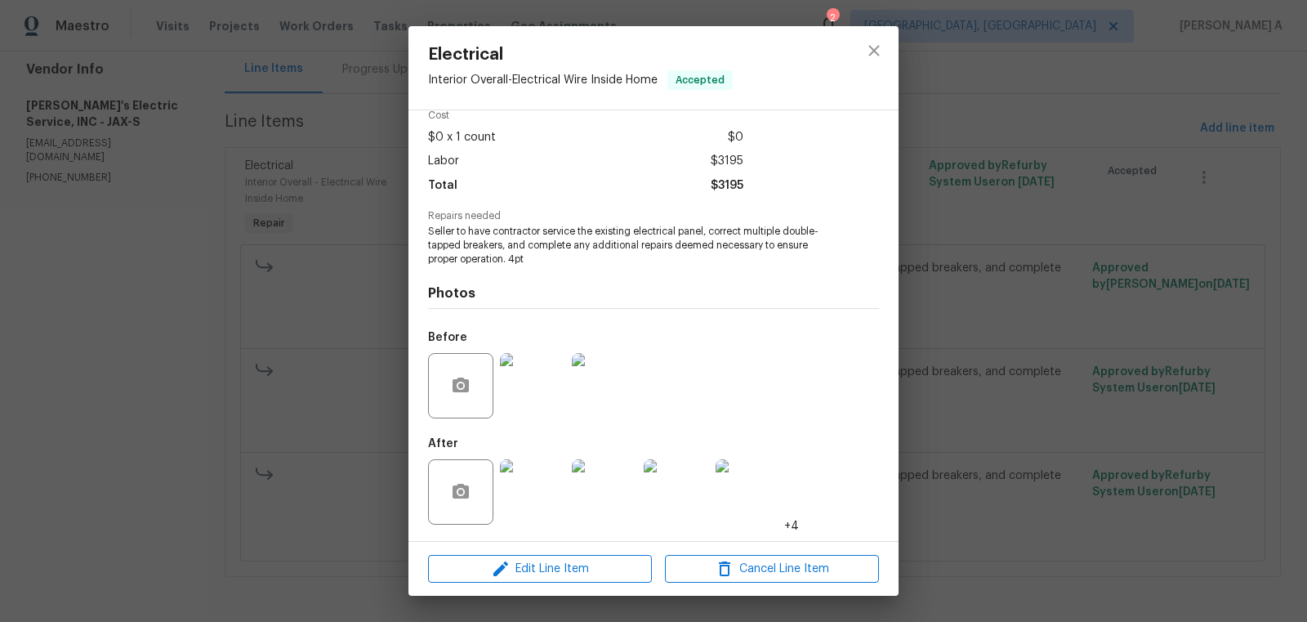
click at [544, 588] on div "Edit Line Item Cancel Line Item" at bounding box center [653, 569] width 490 height 55
click at [544, 576] on span "Edit Line Item" at bounding box center [540, 569] width 214 height 20
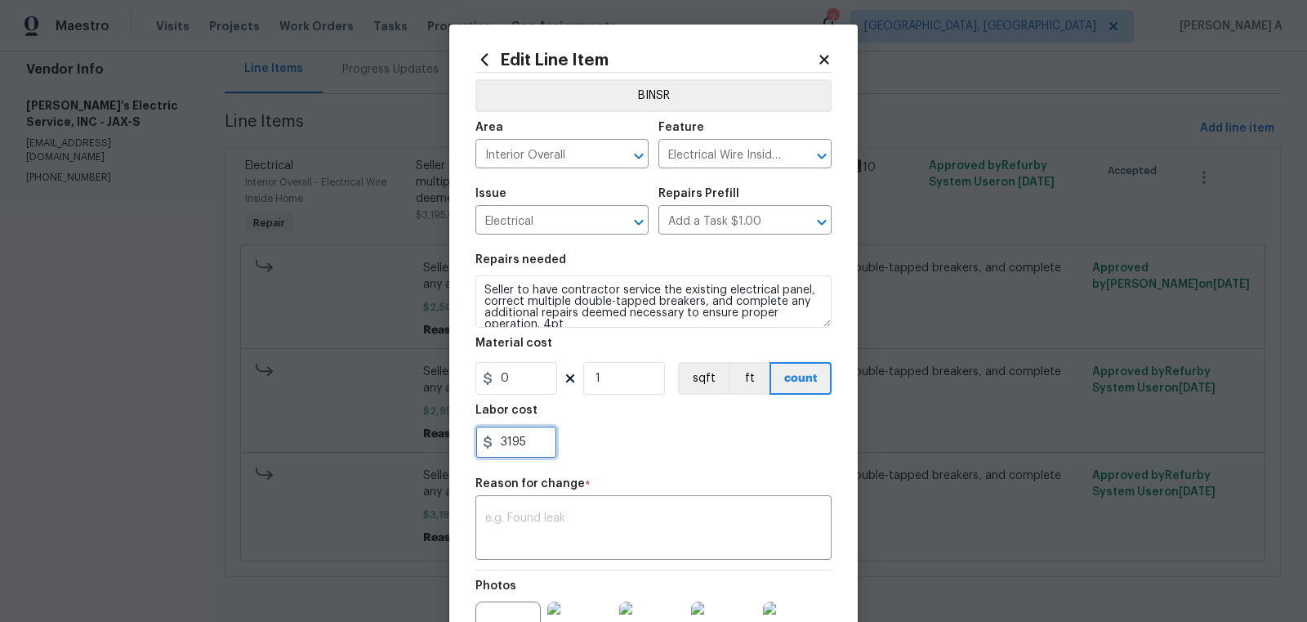
drag, startPoint x: 528, startPoint y: 443, endPoint x: 480, endPoint y: 443, distance: 47.4
click at [487, 443] on div "3195" at bounding box center [516, 442] width 82 height 33
paste input "510"
type input "3510"
click at [569, 536] on textarea at bounding box center [653, 529] width 337 height 34
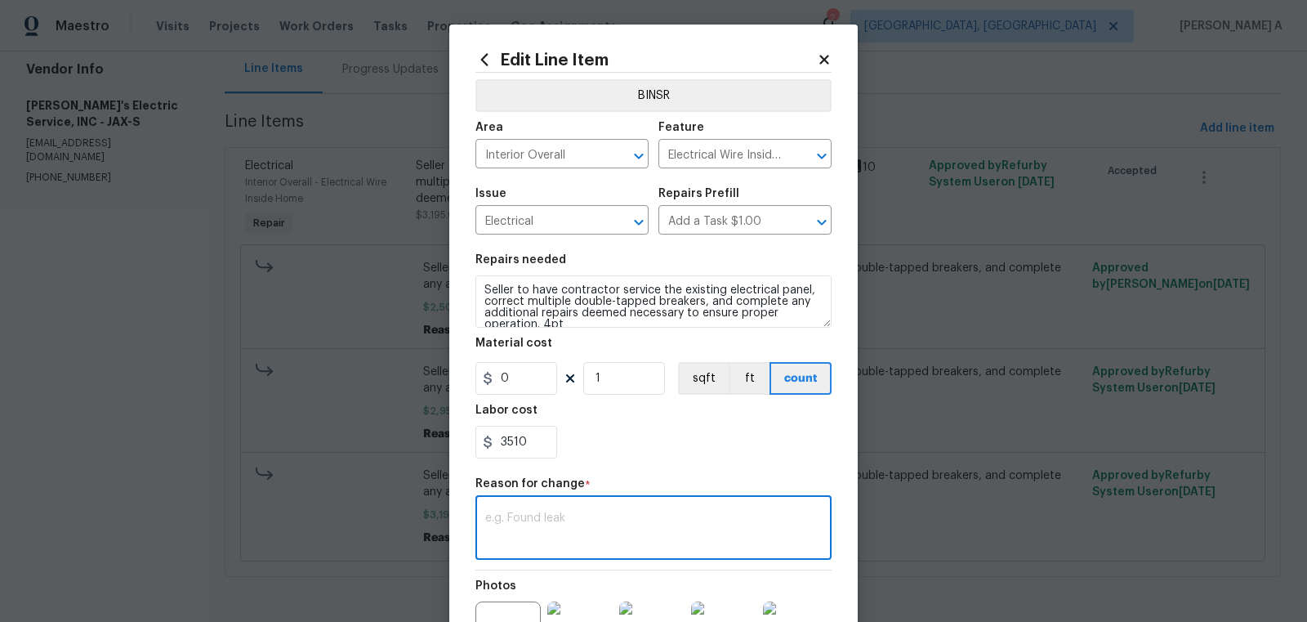
click at [606, 518] on textarea at bounding box center [653, 529] width 337 height 34
paste textarea "(AK) Updated cost per BR team’s approval."
type textarea "(AK) Updated cost per BR team’s approval."
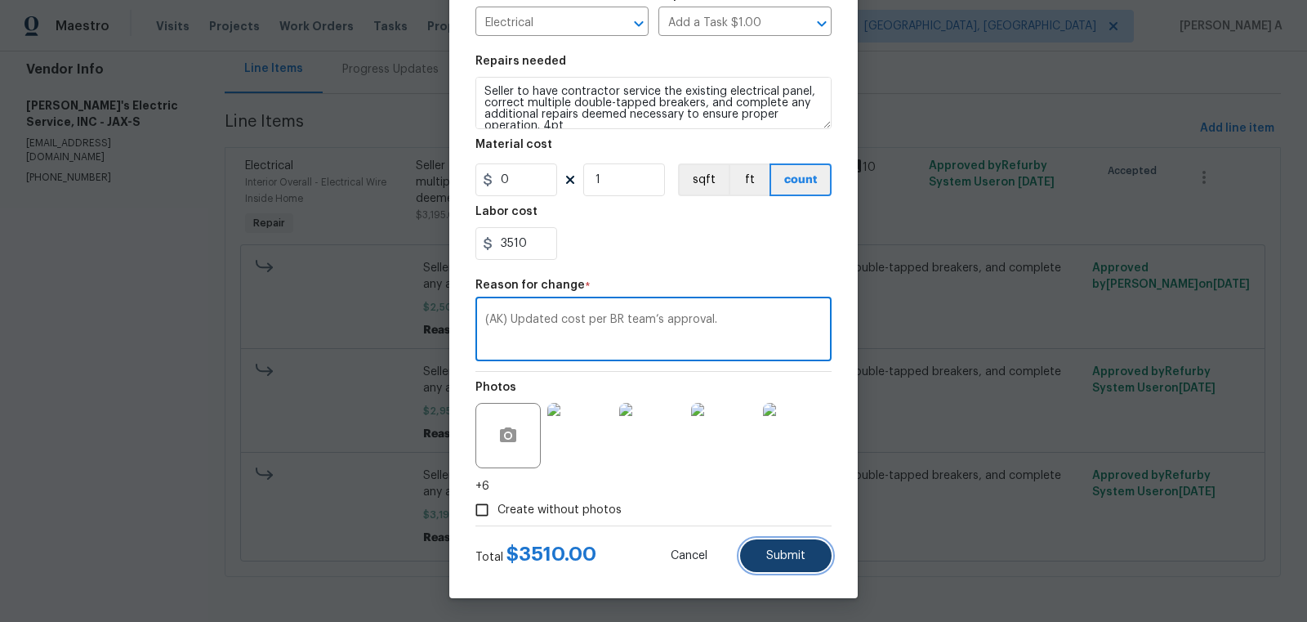
click at [810, 555] on button "Submit" at bounding box center [785, 555] width 91 height 33
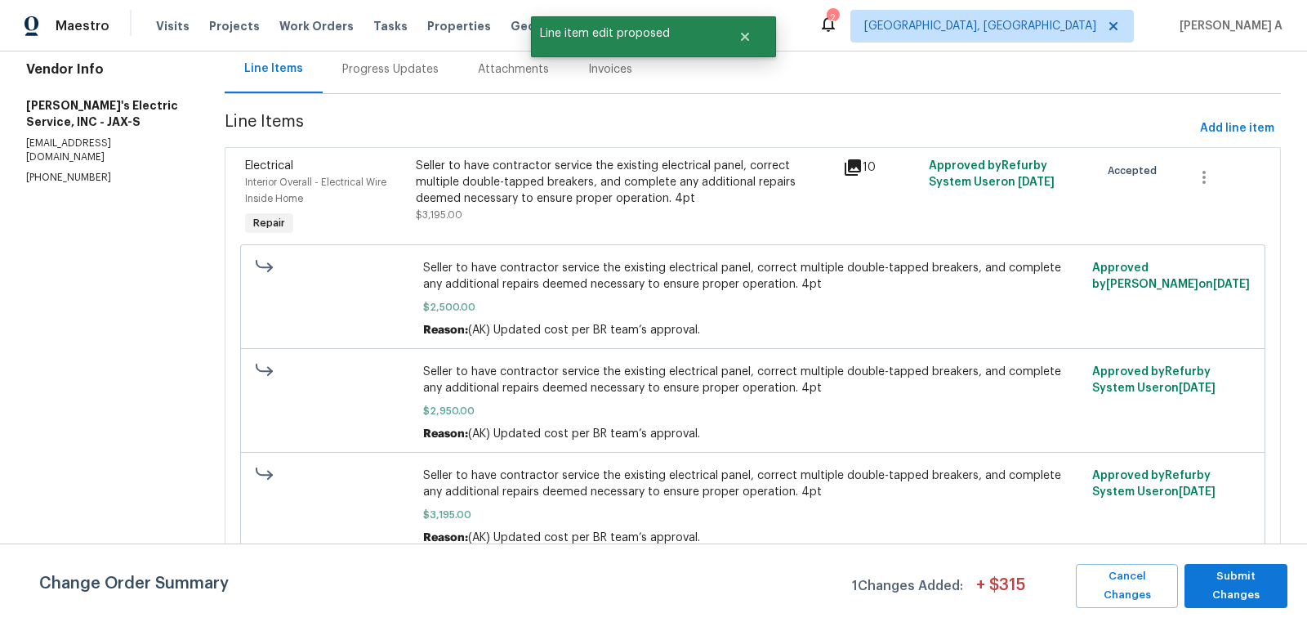
scroll to position [0, 0]
click at [1243, 572] on button "Submit Changes" at bounding box center [1235, 586] width 103 height 44
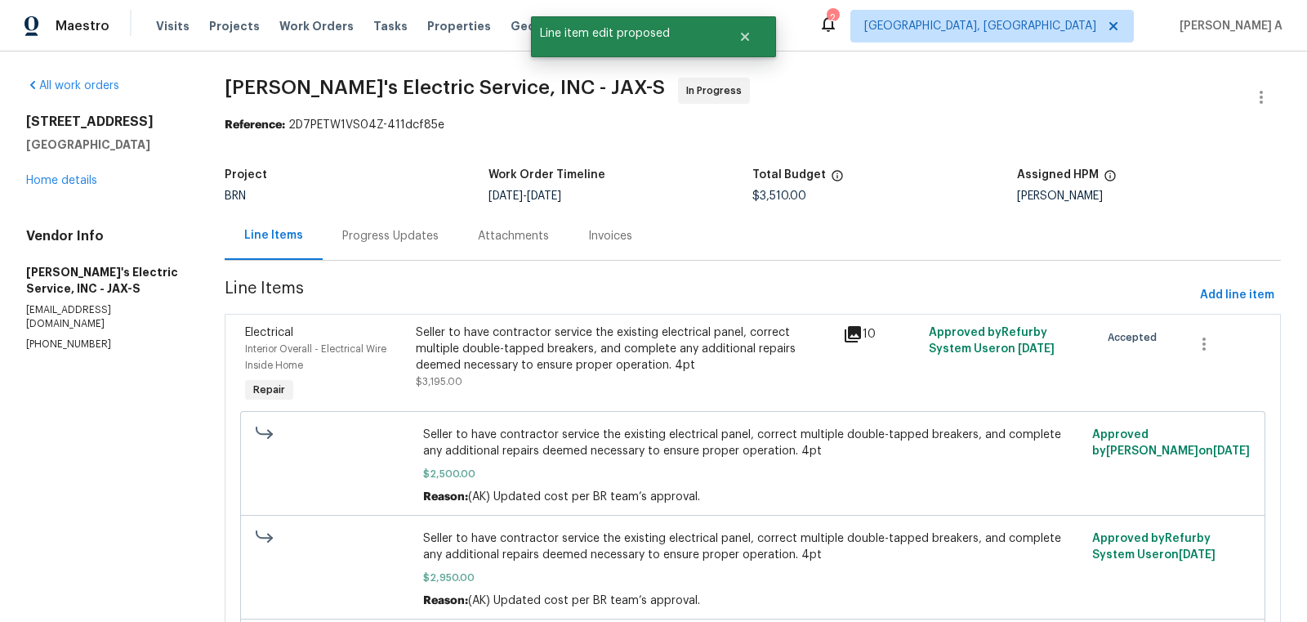
click at [375, 220] on div "Progress Updates" at bounding box center [391, 236] width 136 height 48
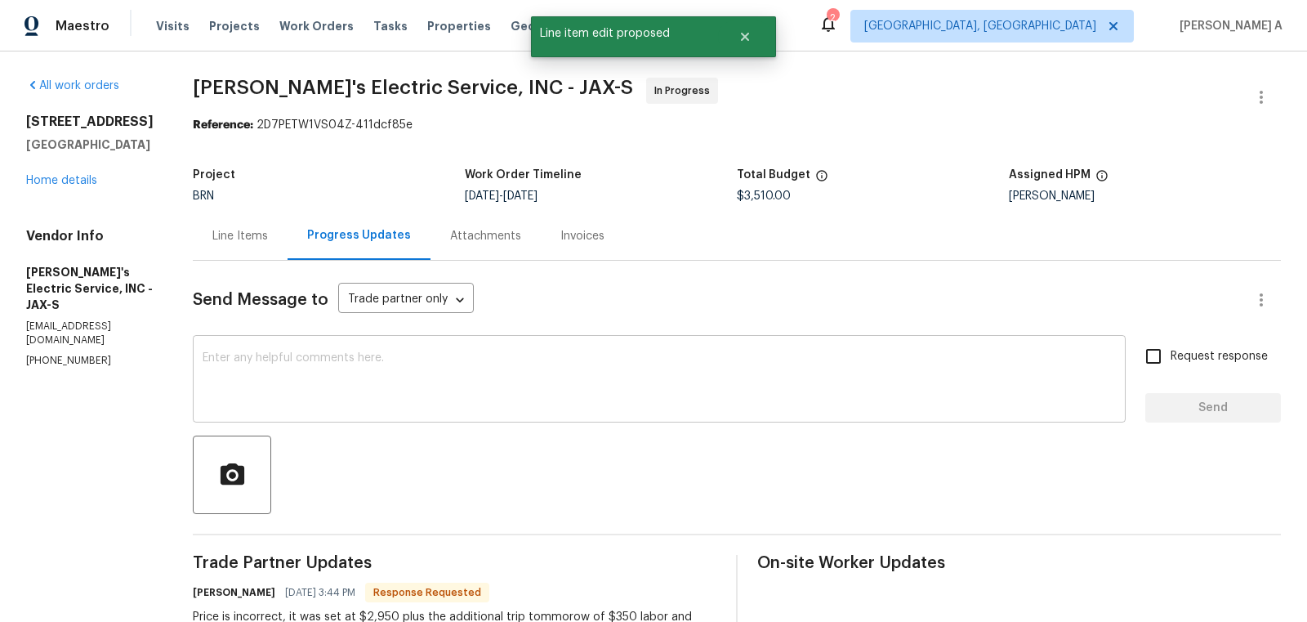
click at [462, 399] on textarea at bounding box center [659, 380] width 913 height 57
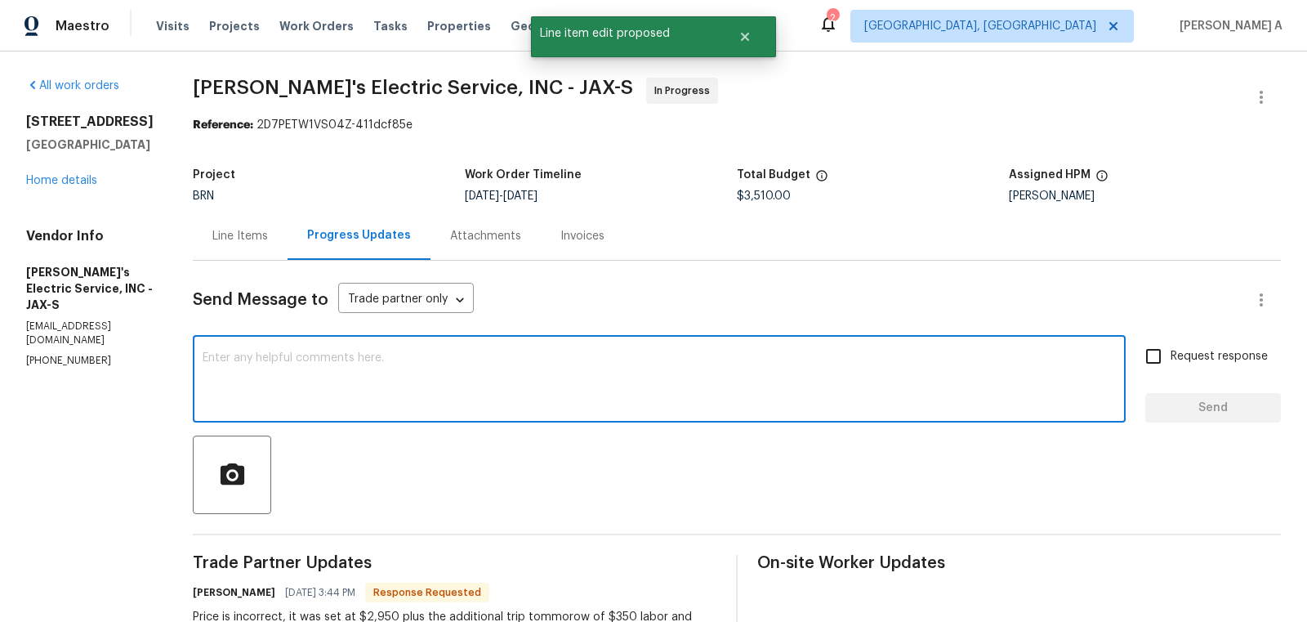
type textarea "I"
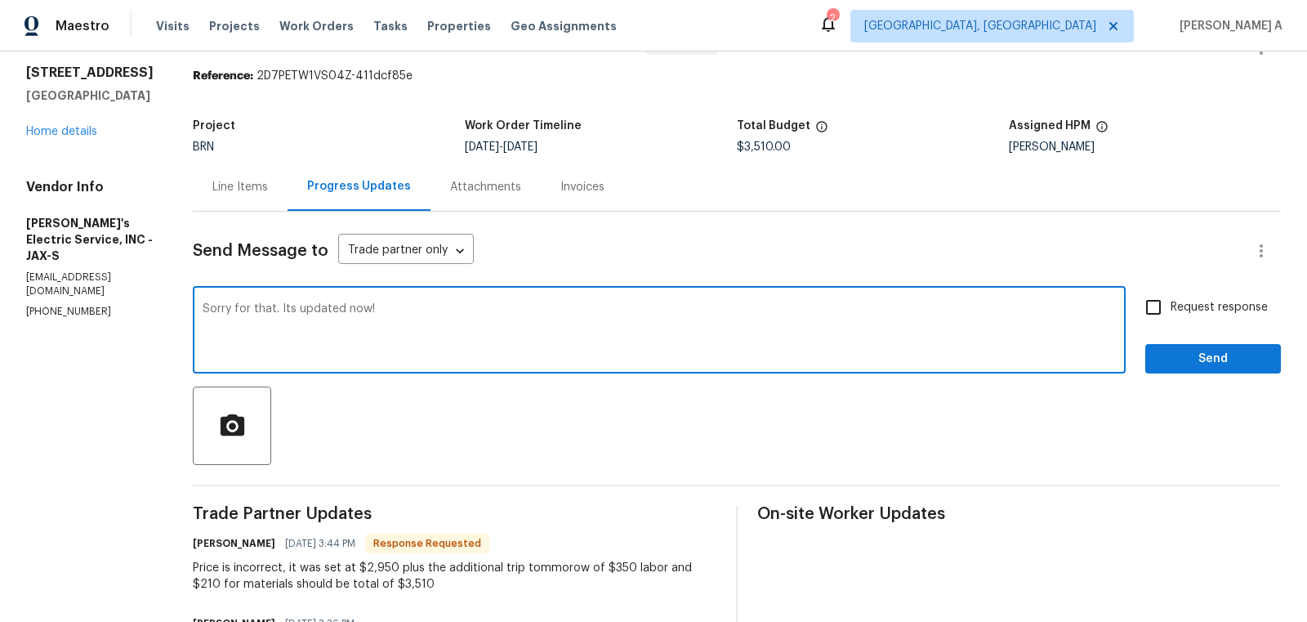
scroll to position [45, 0]
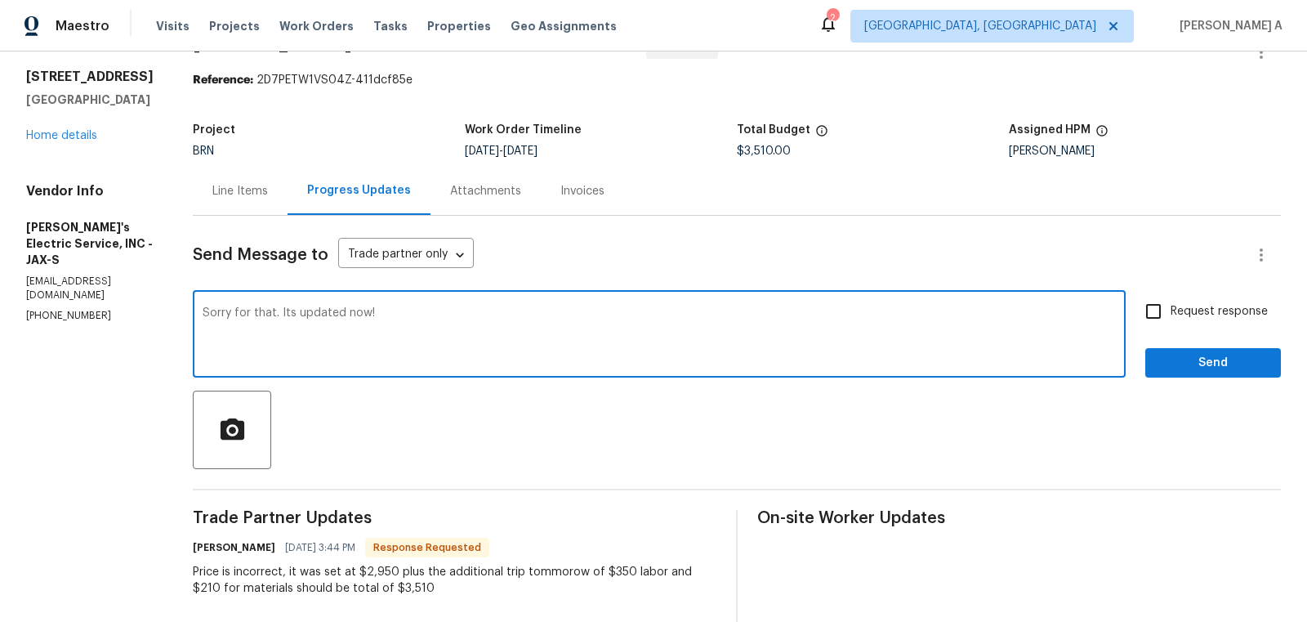
click at [0, 0] on span "Replace with" at bounding box center [0, 0] width 0 height 0
type textarea "Sorry for that. It's updated now!"
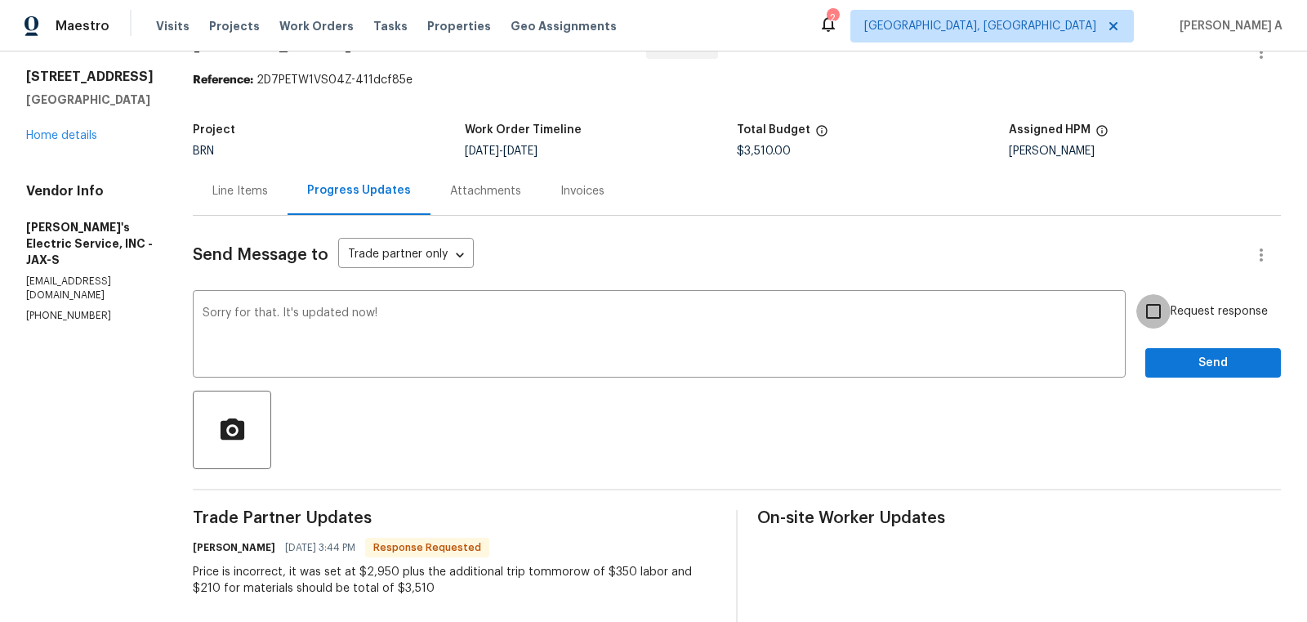
click at [1145, 313] on input "Request response" at bounding box center [1153, 311] width 34 height 34
checkbox input "true"
click at [1200, 364] on span "Send" at bounding box center [1212, 363] width 109 height 20
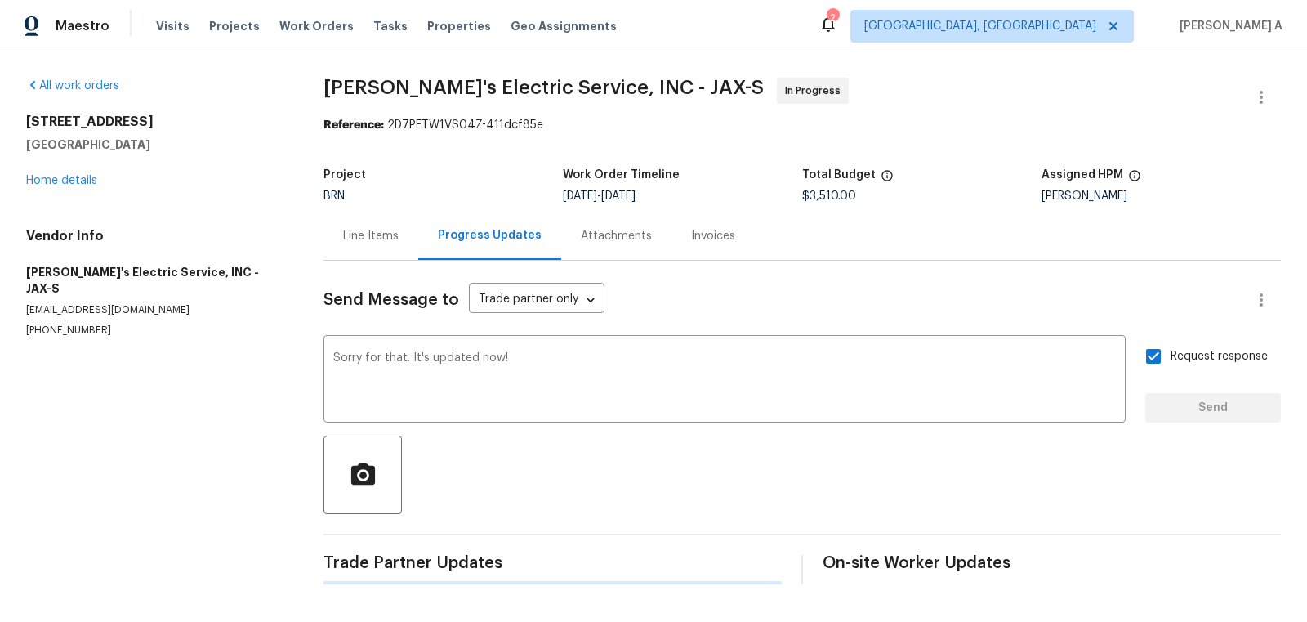
scroll to position [0, 0]
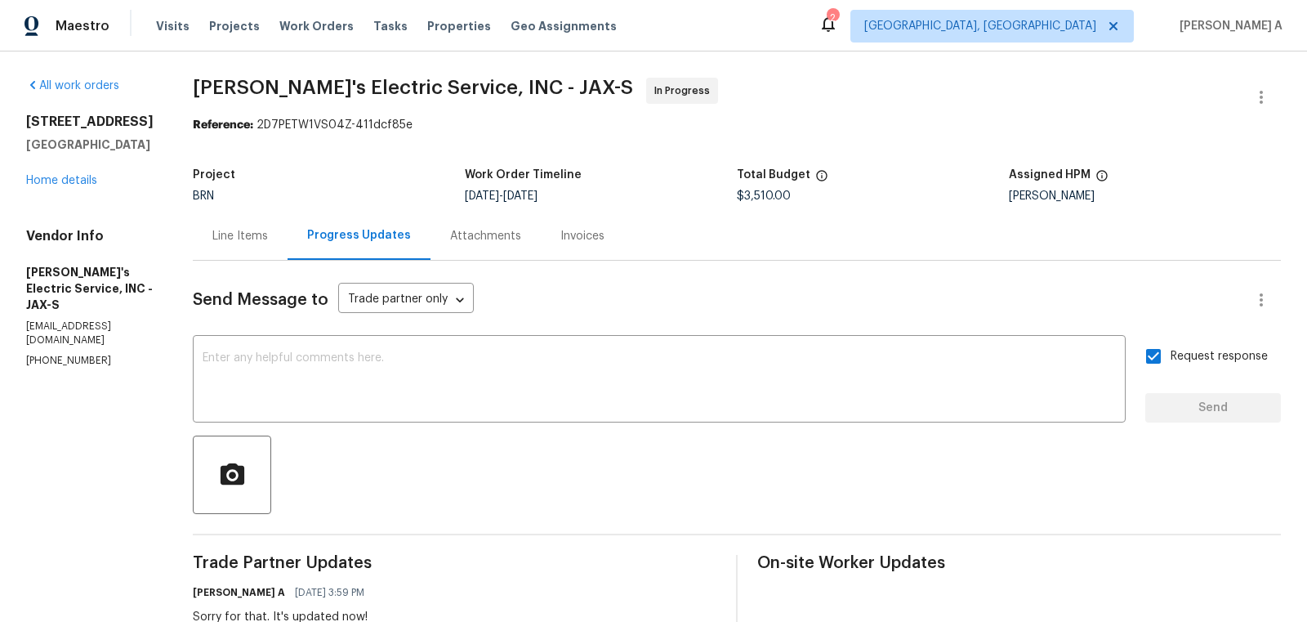
click at [237, 230] on div "Line Items" at bounding box center [240, 236] width 56 height 16
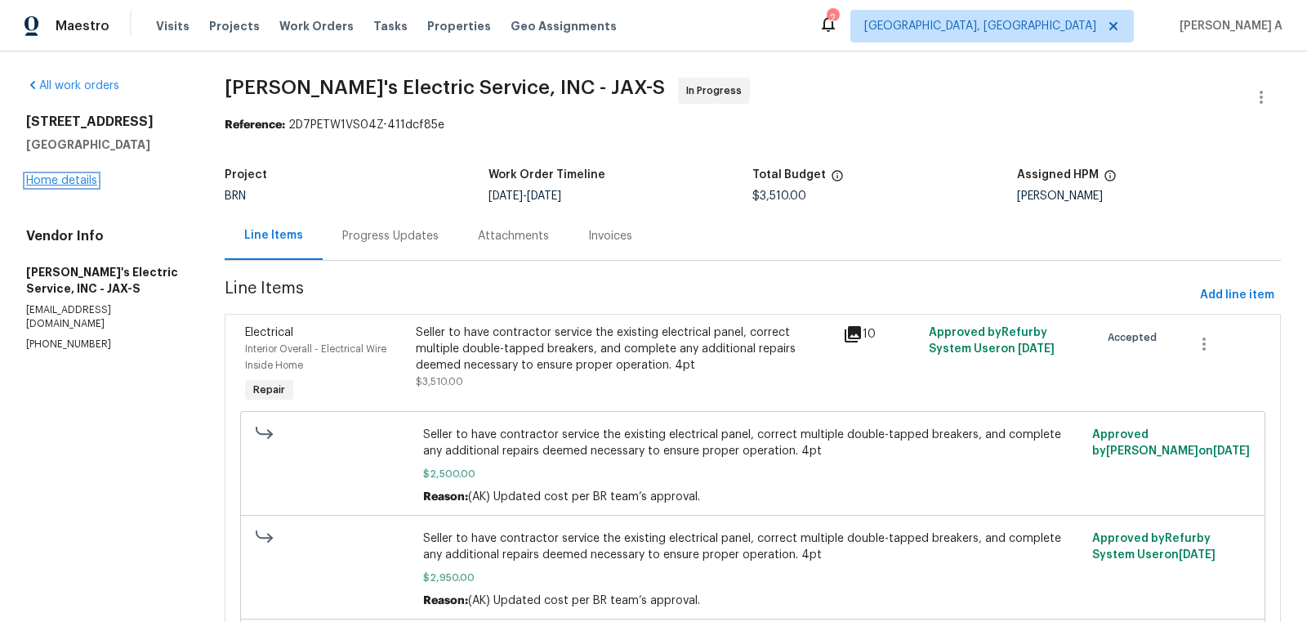
click at [75, 183] on link "Home details" at bounding box center [61, 180] width 71 height 11
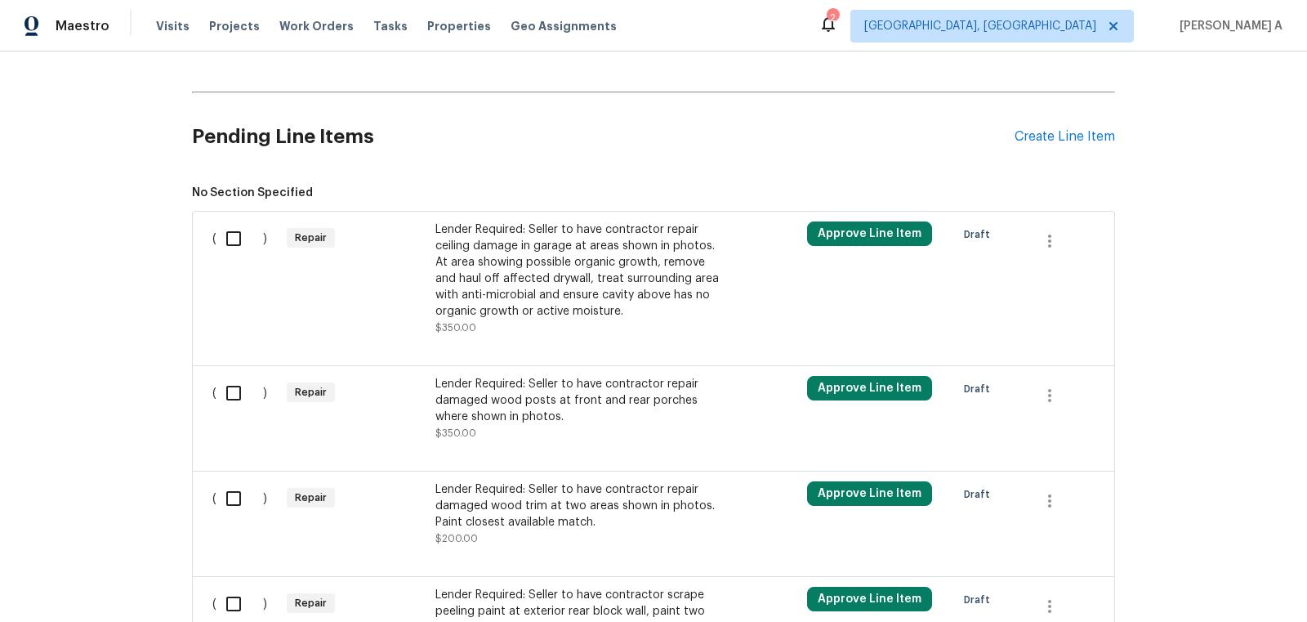
scroll to position [551, 0]
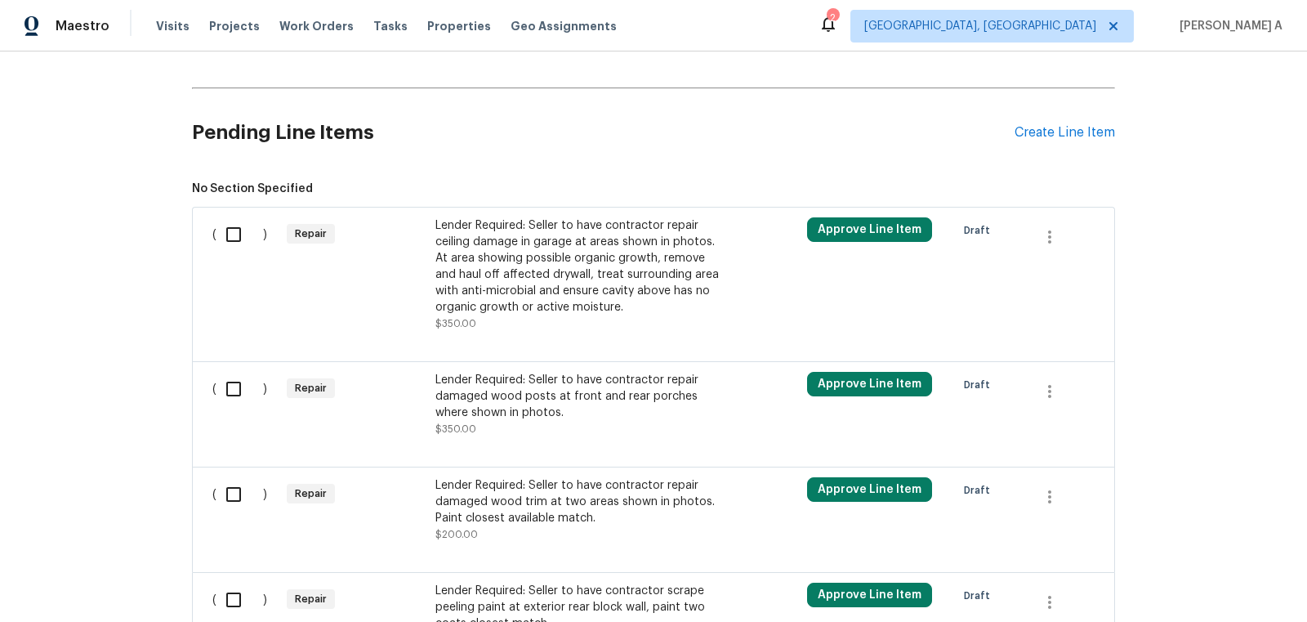
click at [589, 407] on div "Lender Required: Seller to have contractor repair damaged wood posts at front a…" at bounding box center [579, 396] width 288 height 49
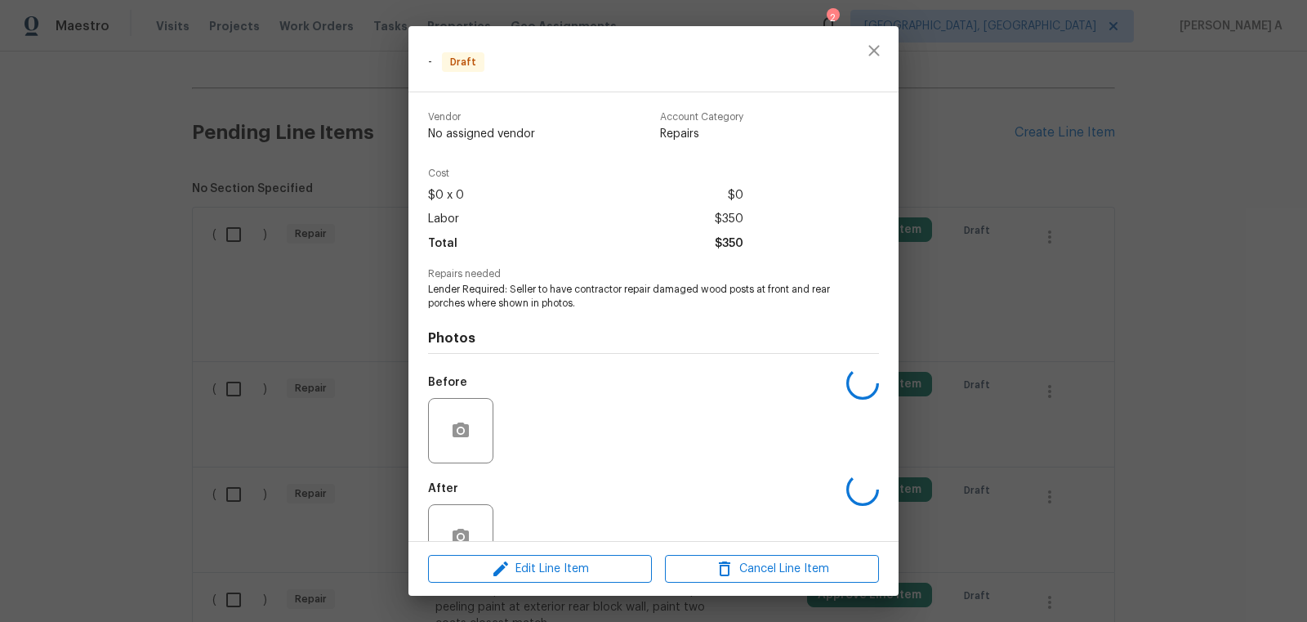
scroll to position [44, 0]
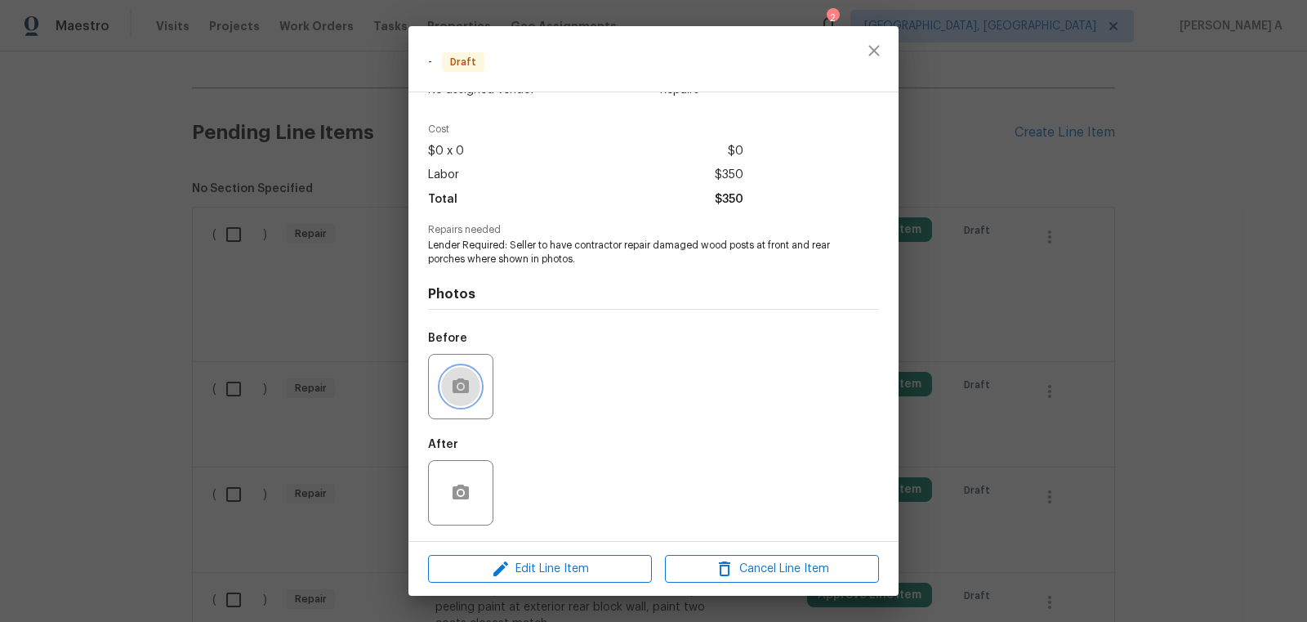
click at [446, 381] on button "button" at bounding box center [460, 386] width 39 height 39
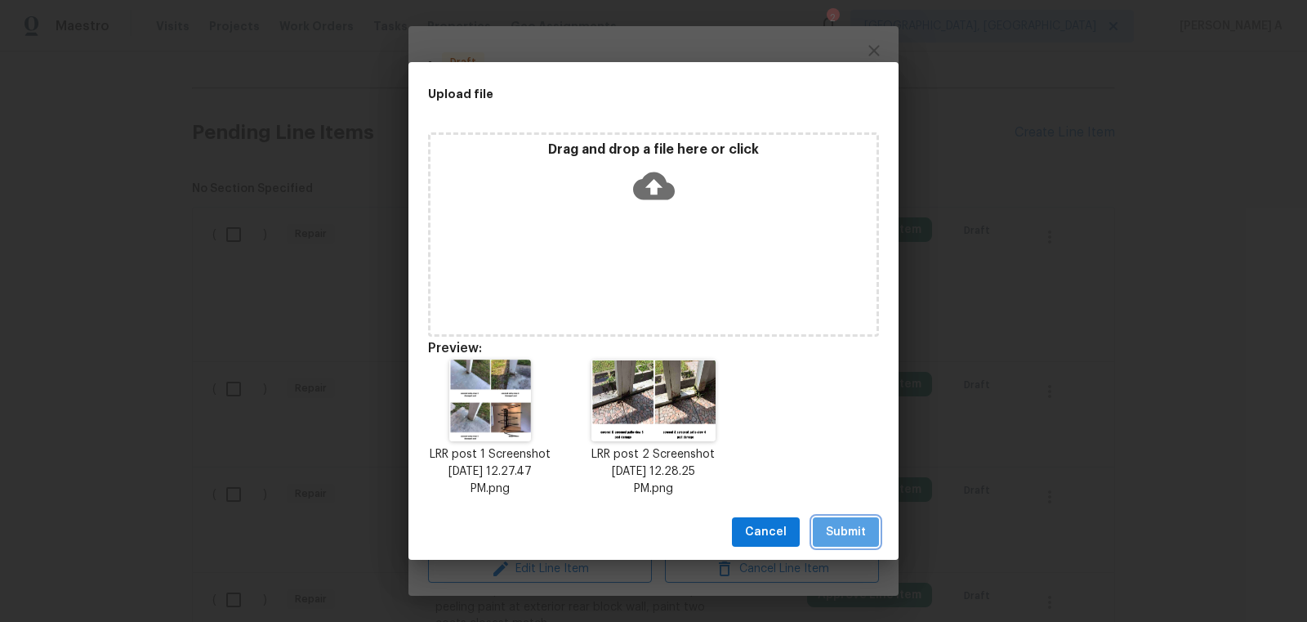
click at [854, 529] on span "Submit" at bounding box center [846, 532] width 40 height 20
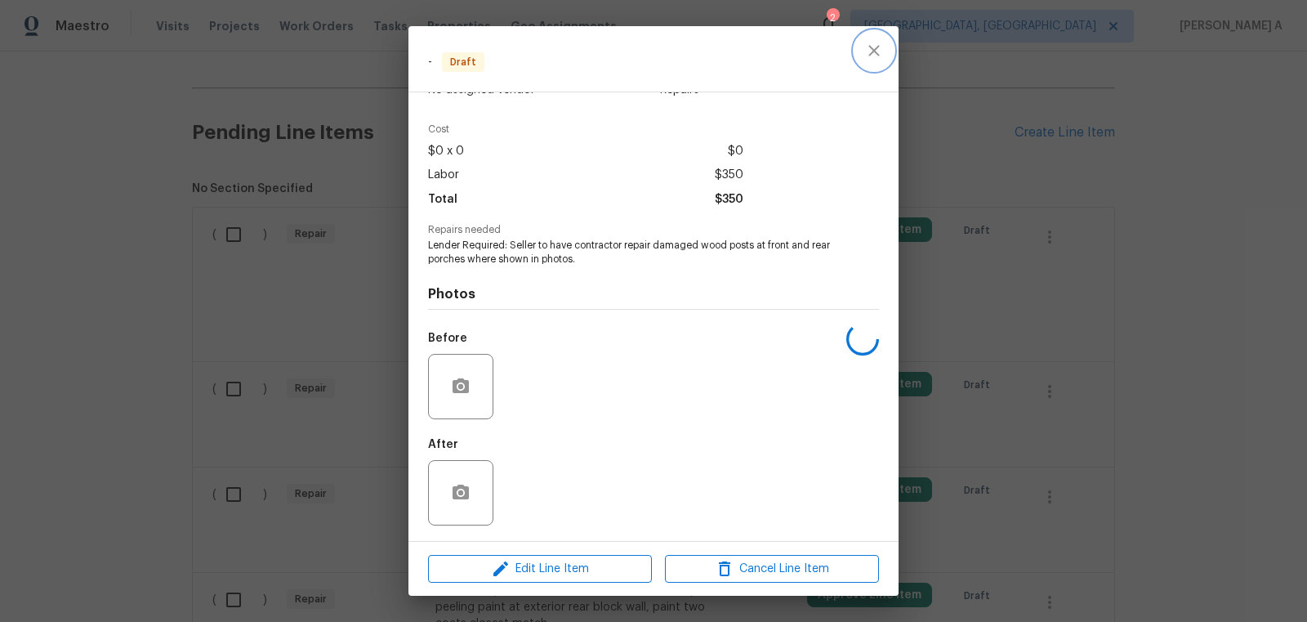
click at [875, 51] on icon "close" at bounding box center [873, 50] width 11 height 11
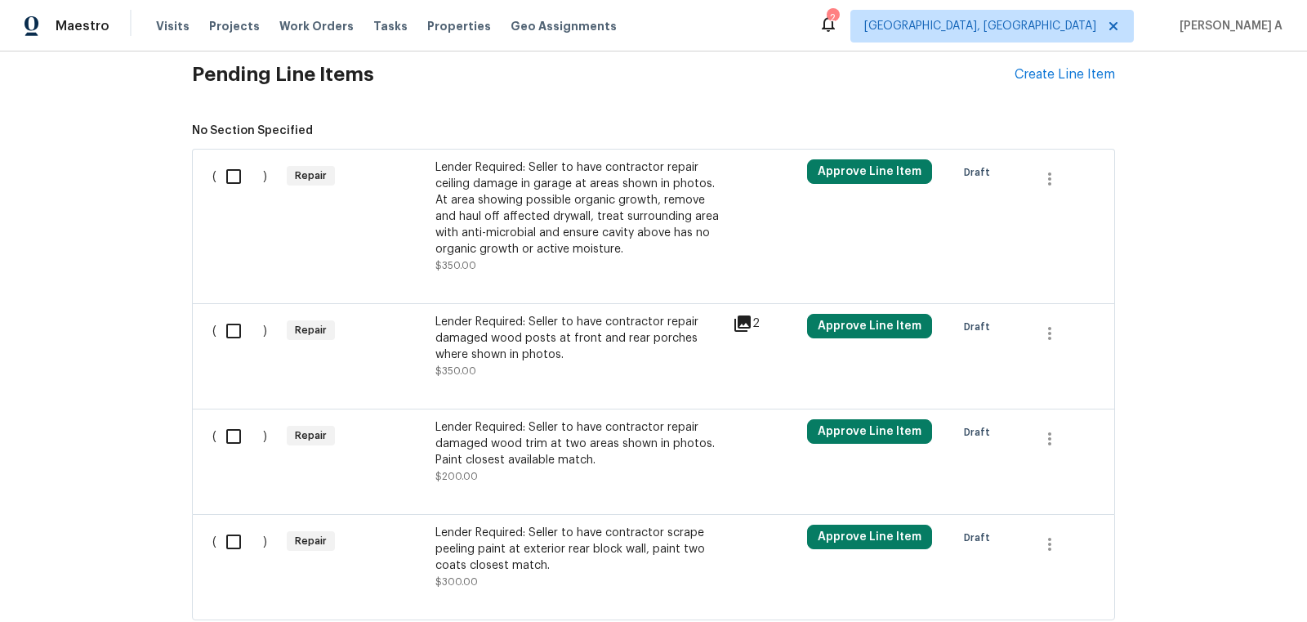
scroll to position [645, 0]
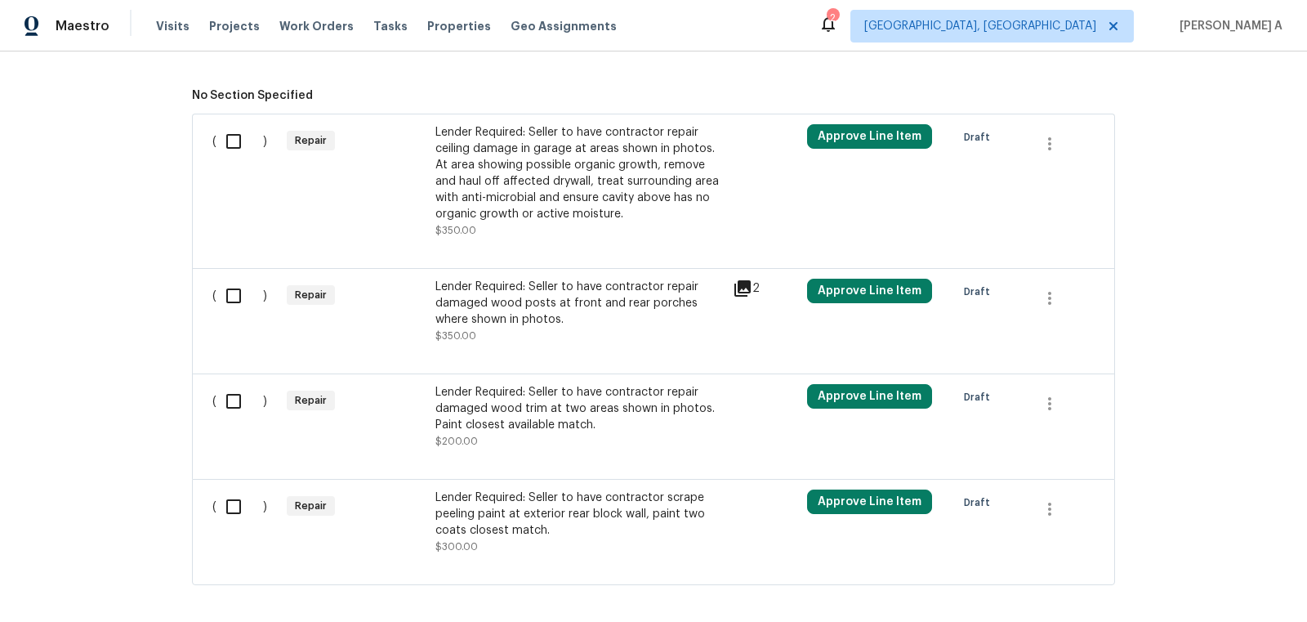
click at [579, 387] on div "Lender Required: Seller to have contractor repair damaged wood trim at two area…" at bounding box center [579, 408] width 288 height 49
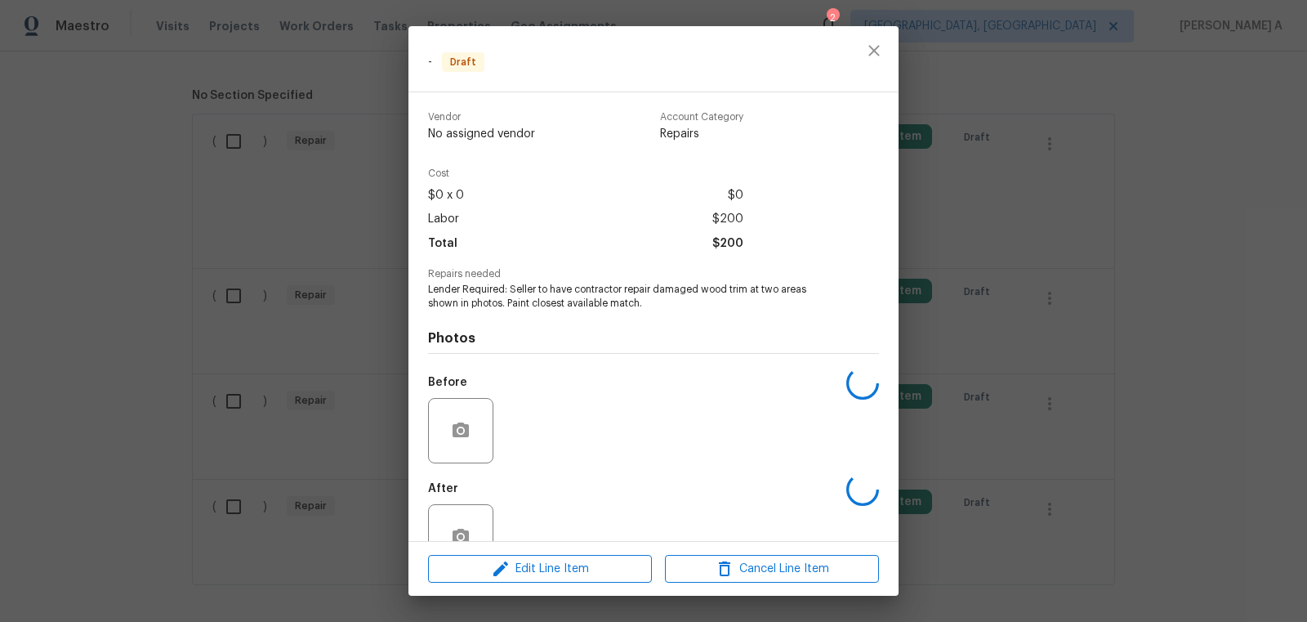
scroll to position [44, 0]
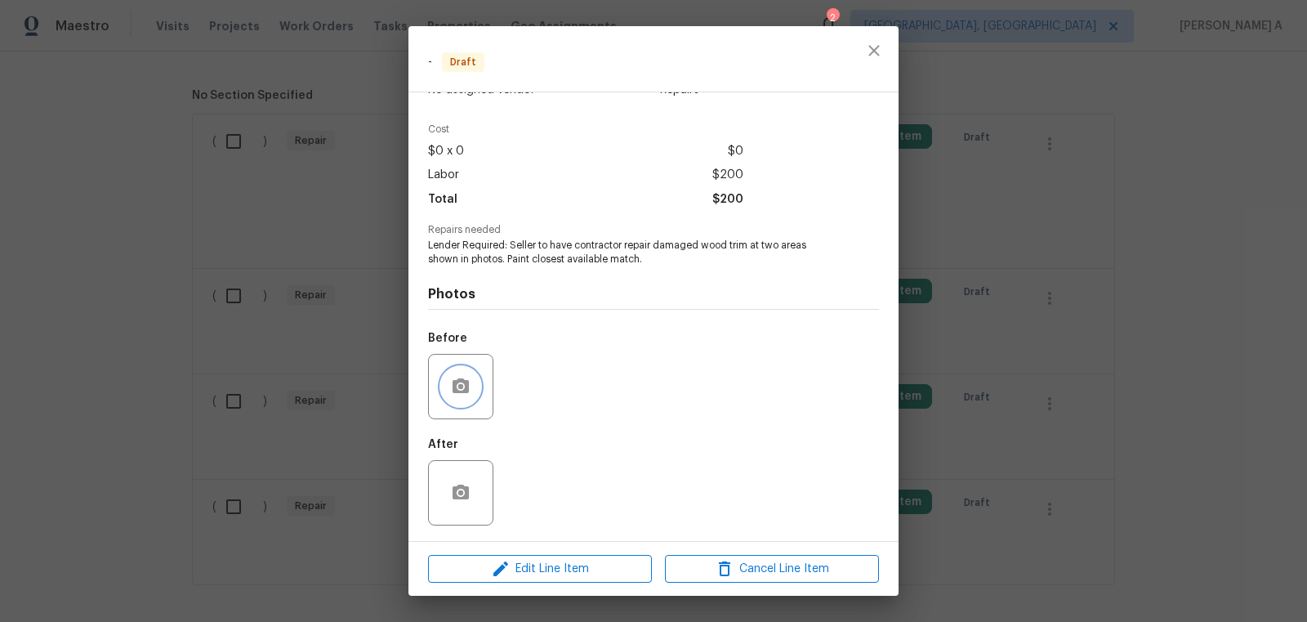
click at [473, 378] on button "button" at bounding box center [460, 386] width 39 height 39
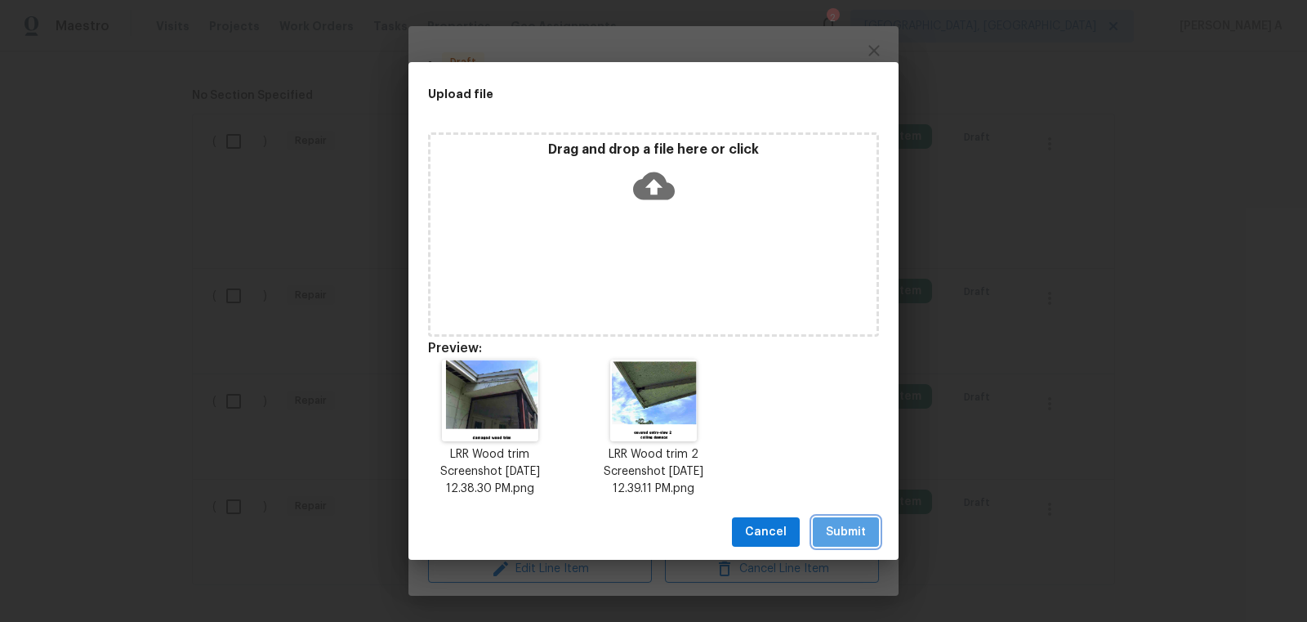
click at [856, 523] on span "Submit" at bounding box center [846, 532] width 40 height 20
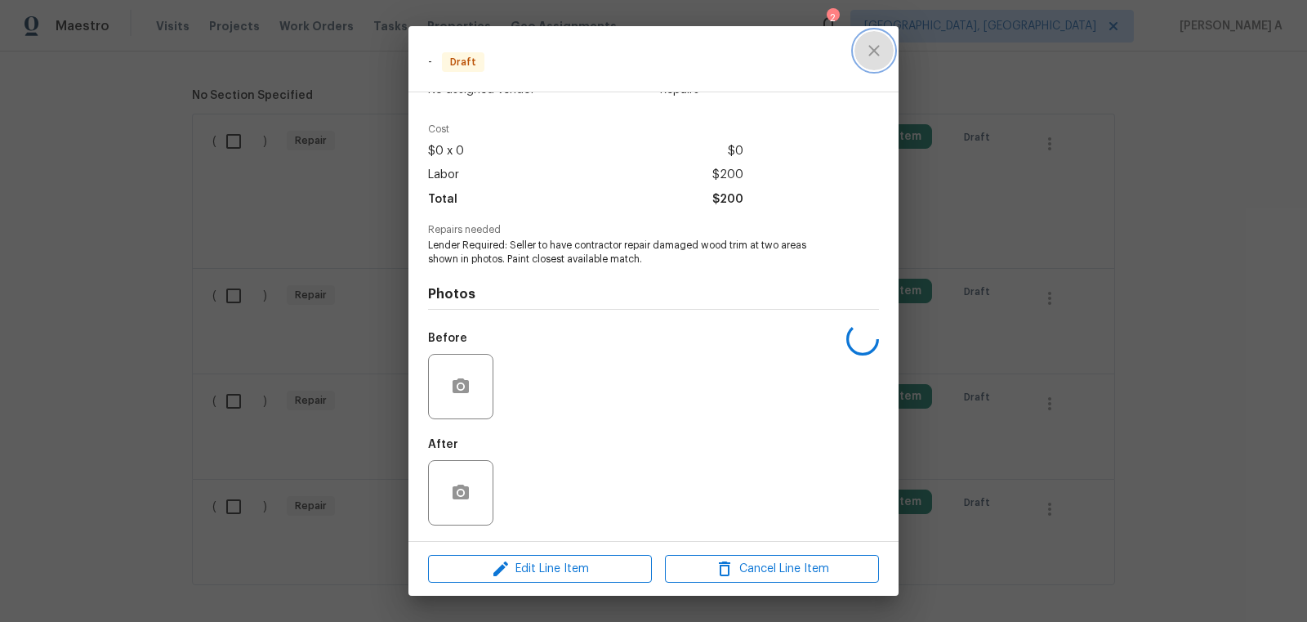
click at [865, 48] on icon "close" at bounding box center [874, 51] width 20 height 20
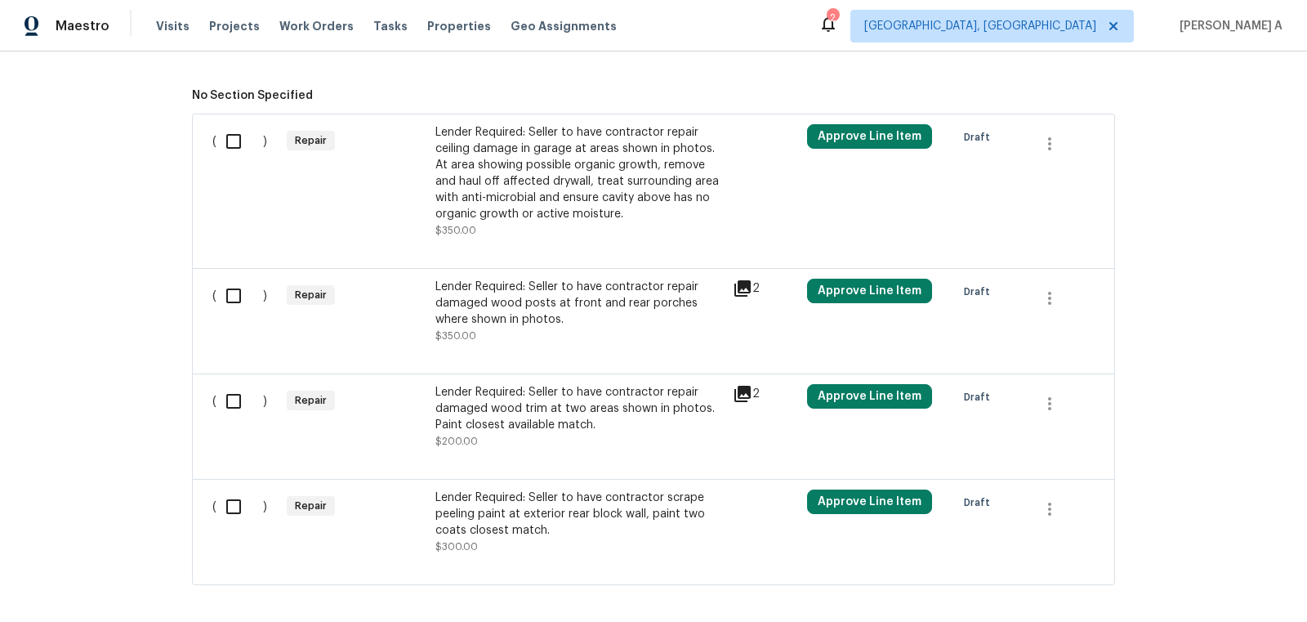
scroll to position [716, 0]
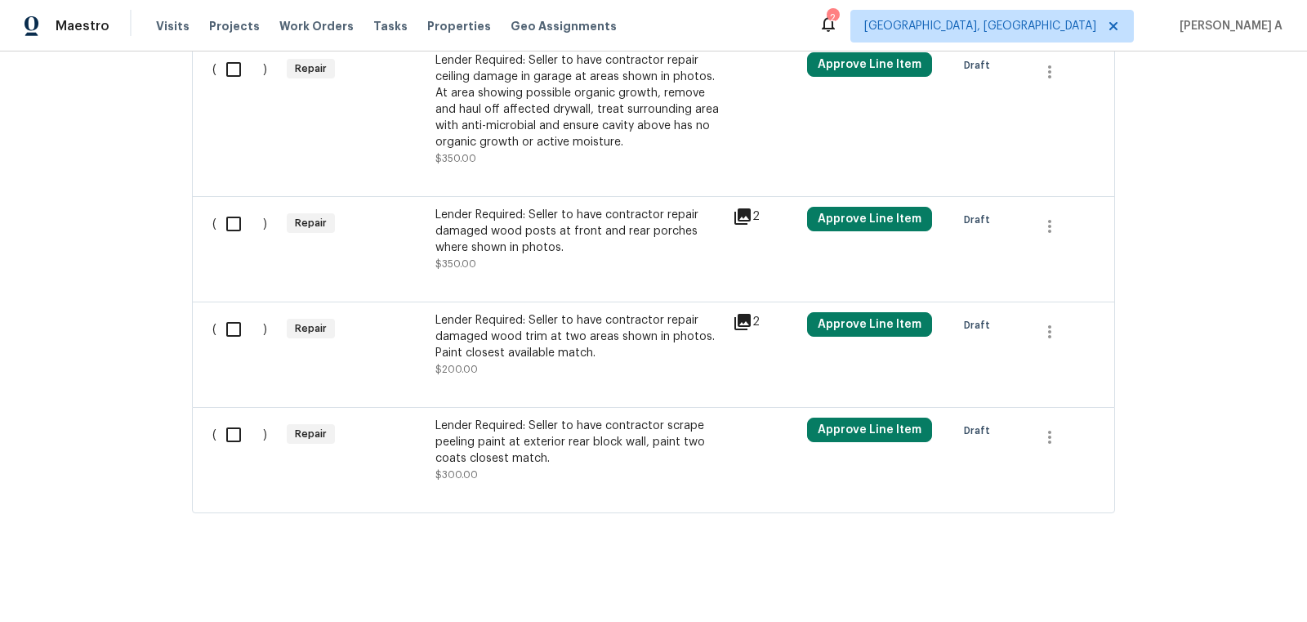
click at [600, 441] on div "Lender Required: Seller to have contractor scrape peeling paint at exterior rea…" at bounding box center [579, 441] width 288 height 49
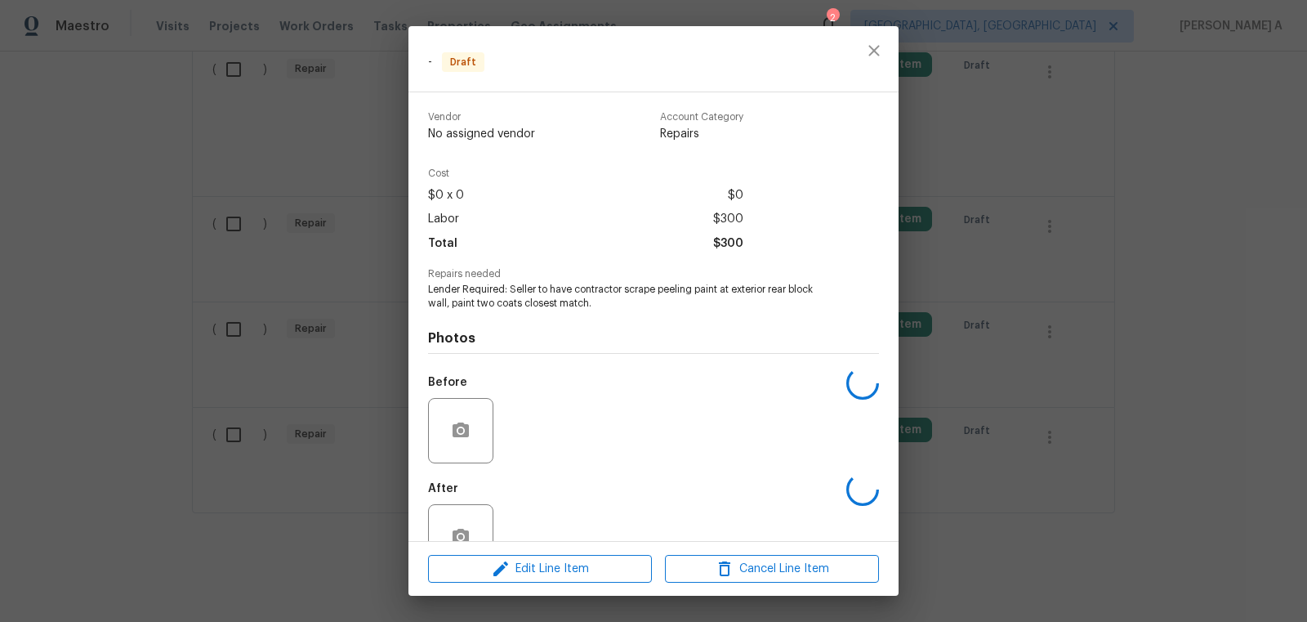
scroll to position [44, 0]
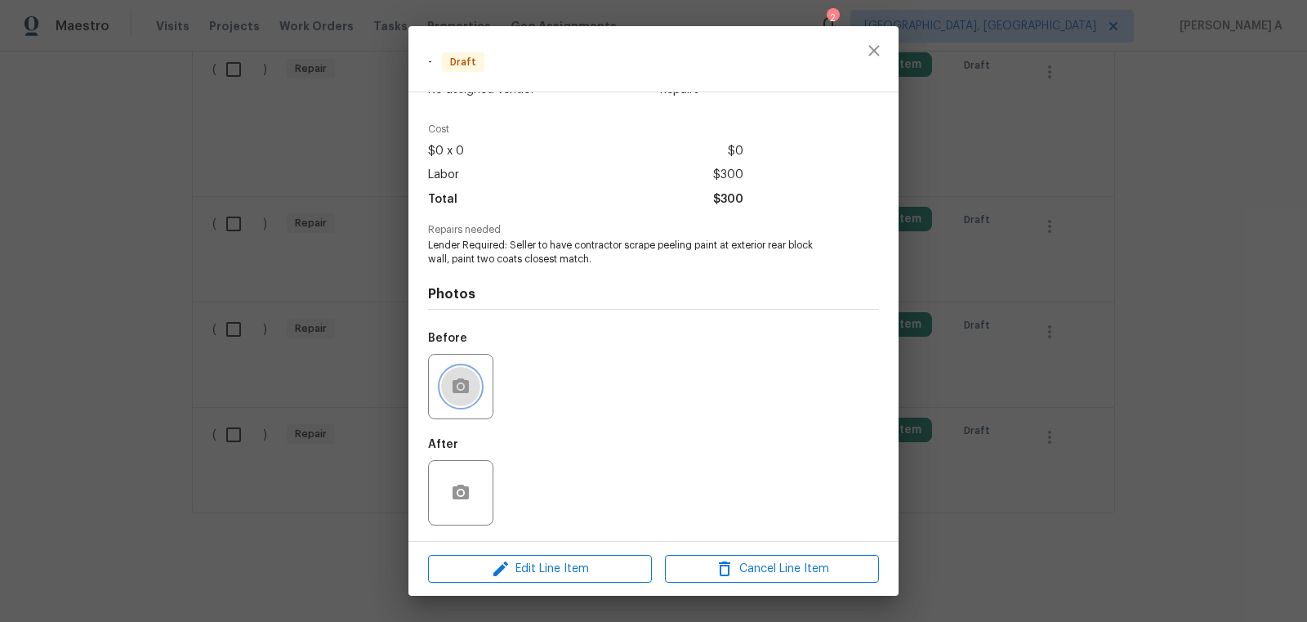
click at [465, 387] on icon "button" at bounding box center [461, 385] width 16 height 15
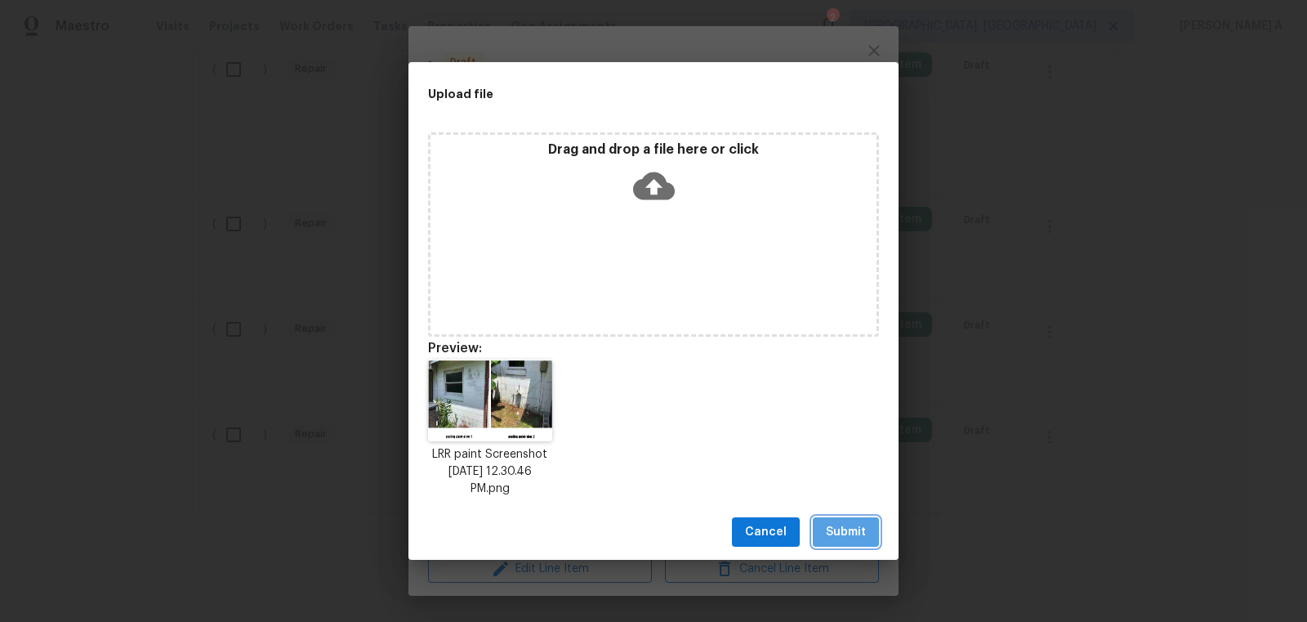
click at [852, 517] on button "Submit" at bounding box center [846, 532] width 66 height 30
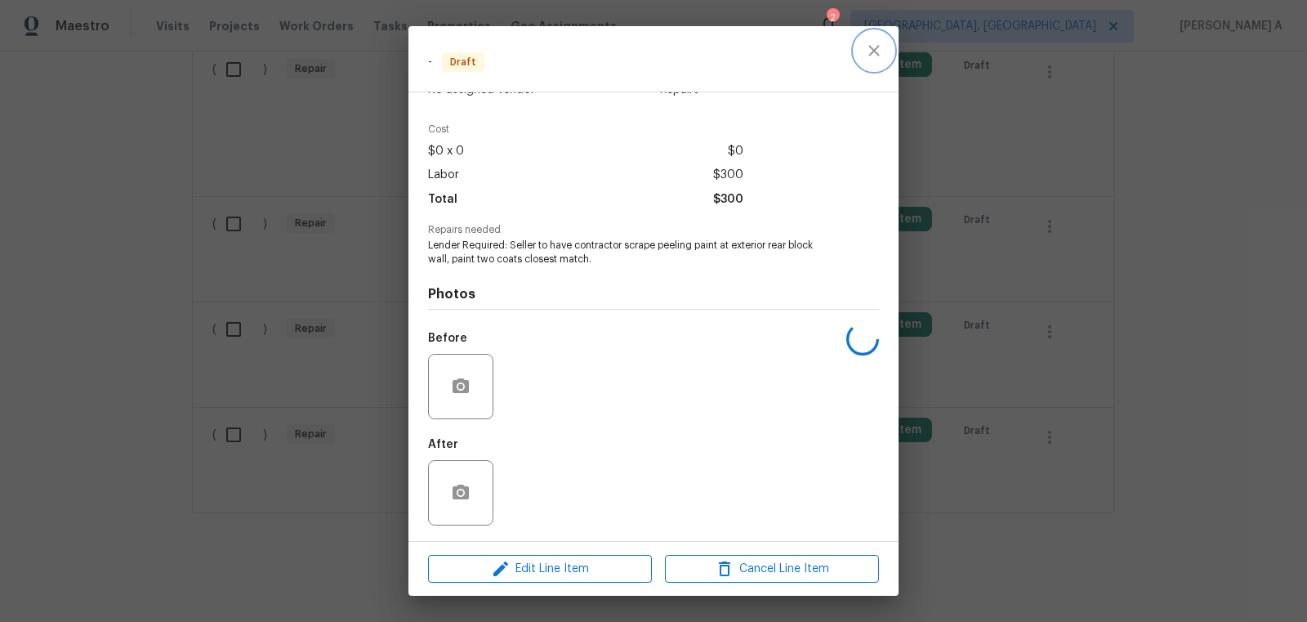
click at [877, 58] on icon "close" at bounding box center [874, 51] width 20 height 20
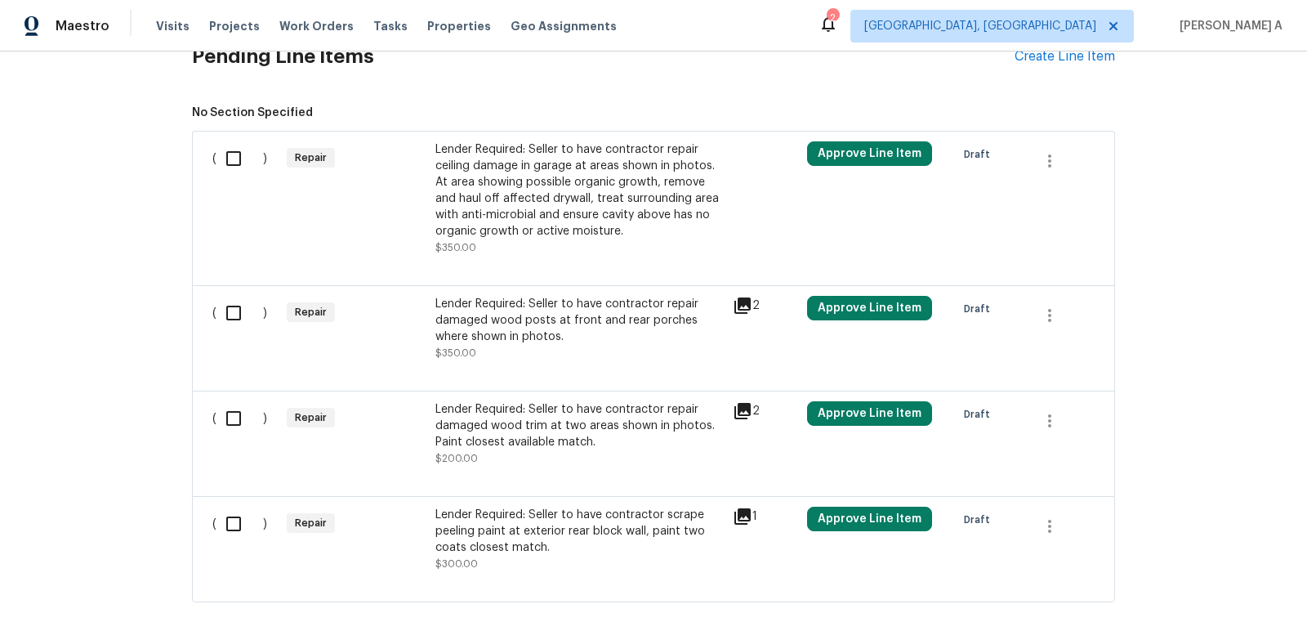
scroll to position [588, 0]
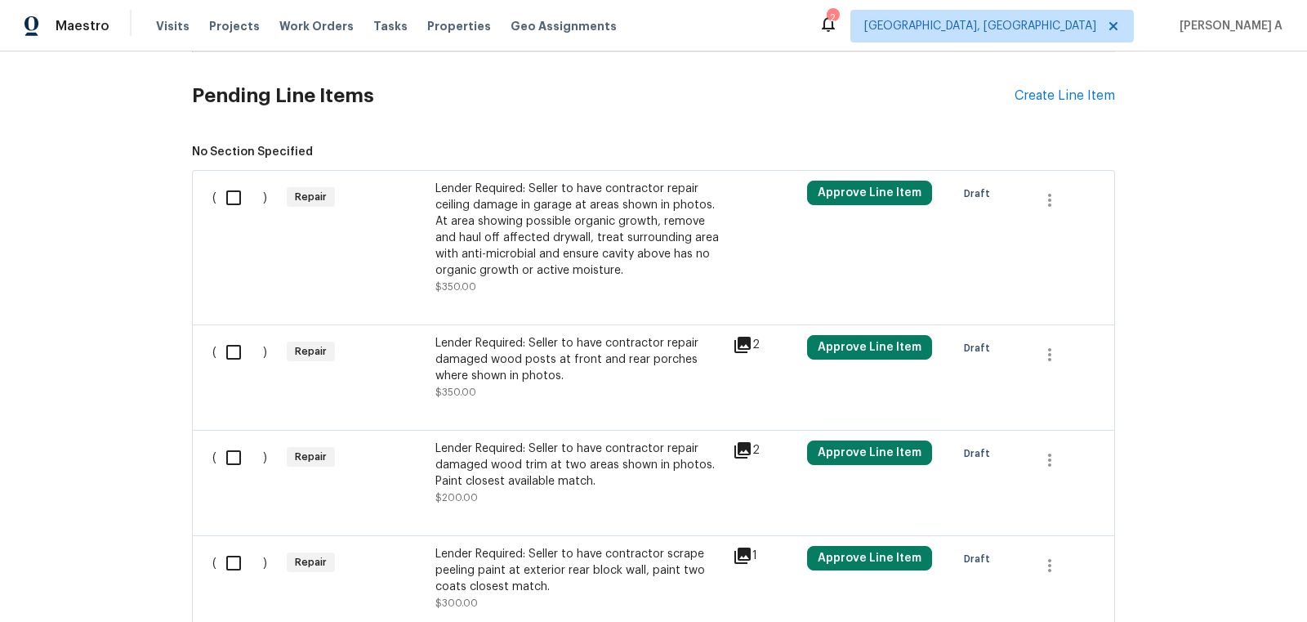
click at [569, 151] on span "No Section Specified ( ) Repair Lender Required: Seller to have contractor repa…" at bounding box center [653, 392] width 923 height 497
click at [583, 247] on div "Lender Required: Seller to have contractor repair ceiling damage in garage at a…" at bounding box center [579, 230] width 288 height 98
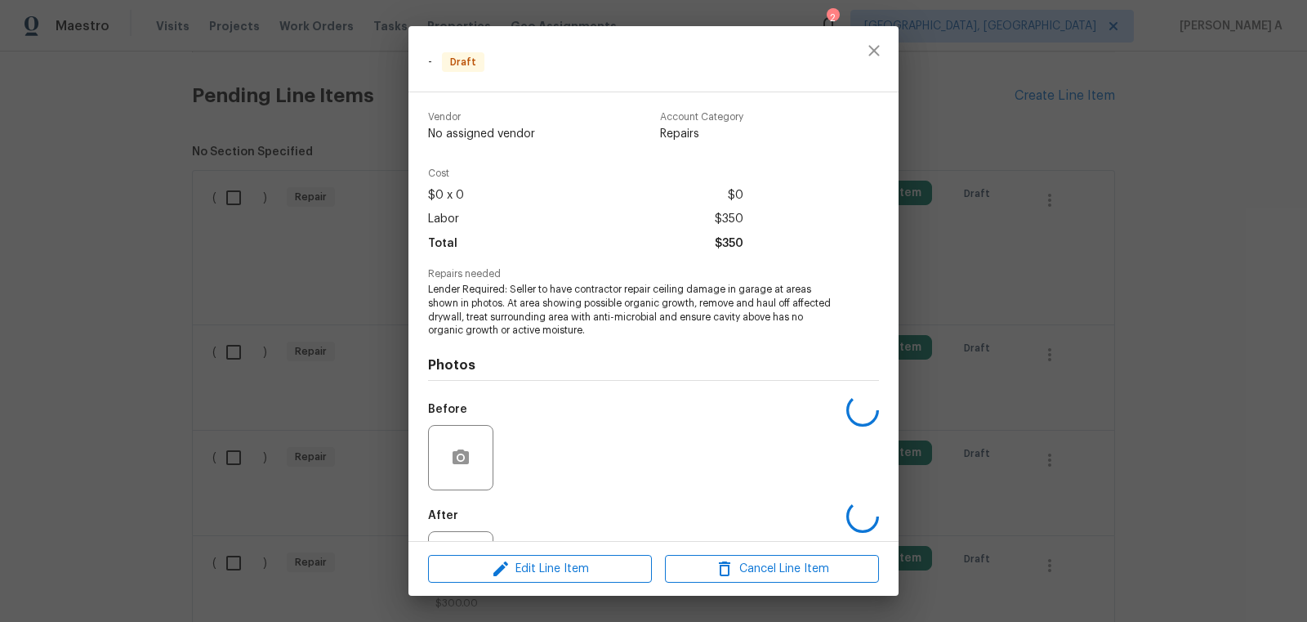
scroll to position [72, 0]
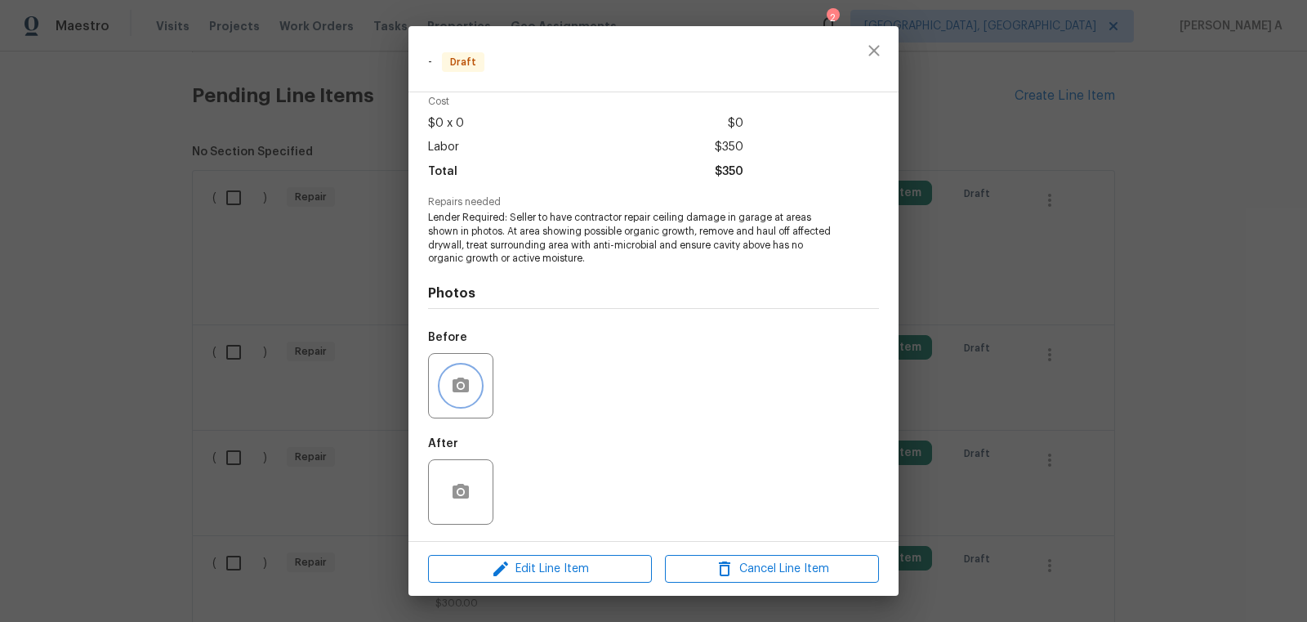
click at [459, 379] on icon "button" at bounding box center [461, 384] width 16 height 15
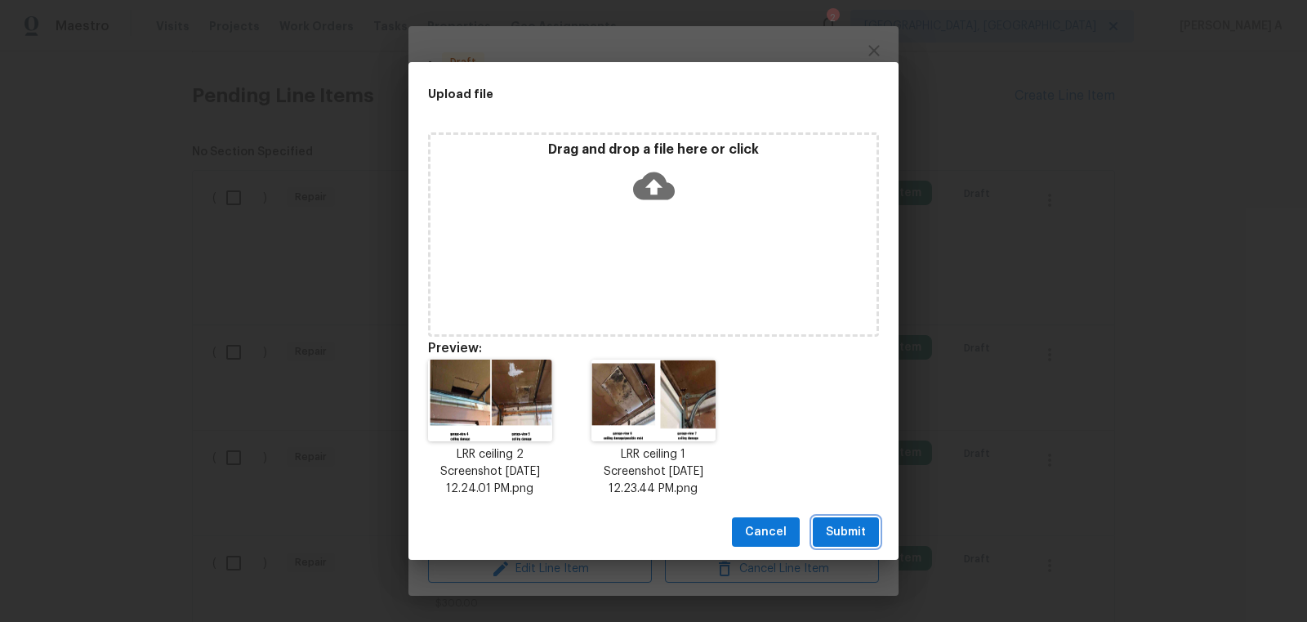
click at [846, 523] on span "Submit" at bounding box center [846, 532] width 40 height 20
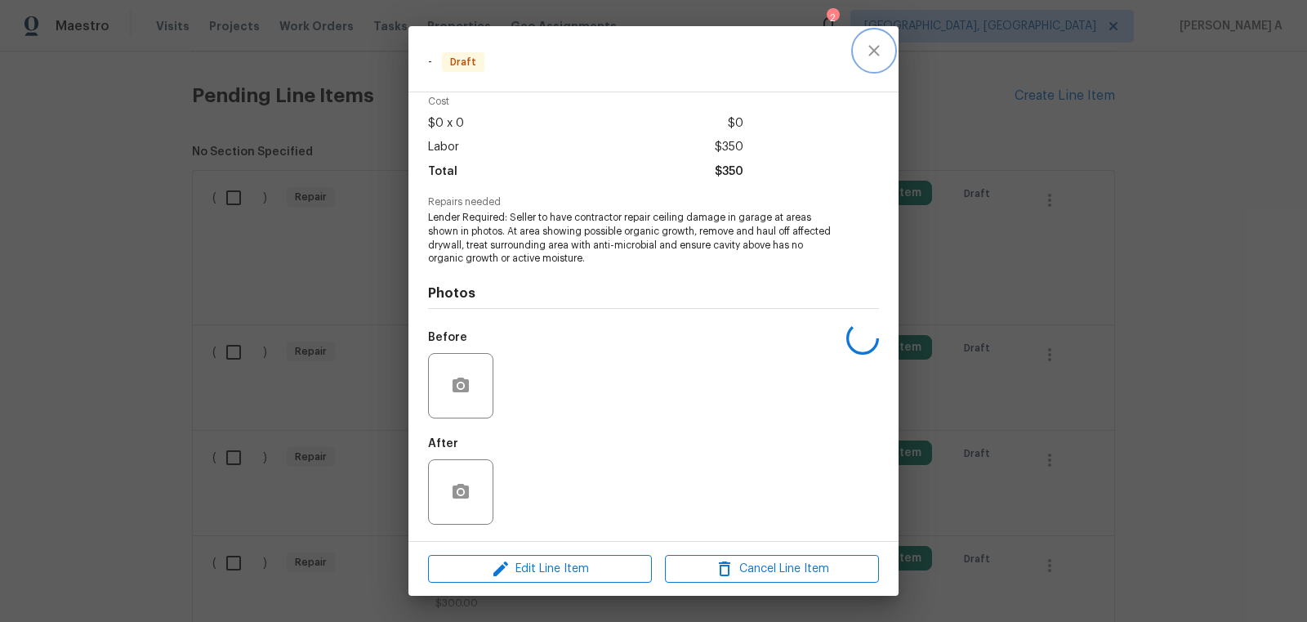
click at [866, 54] on icon "close" at bounding box center [874, 51] width 20 height 20
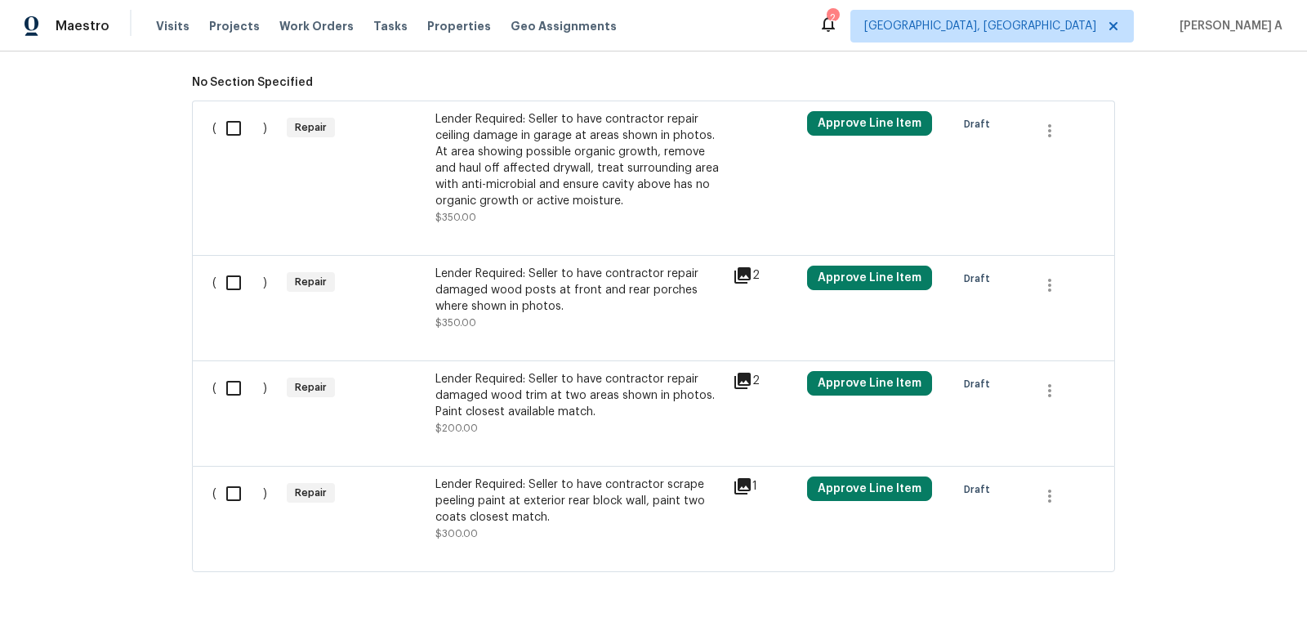
scroll to position [653, 0]
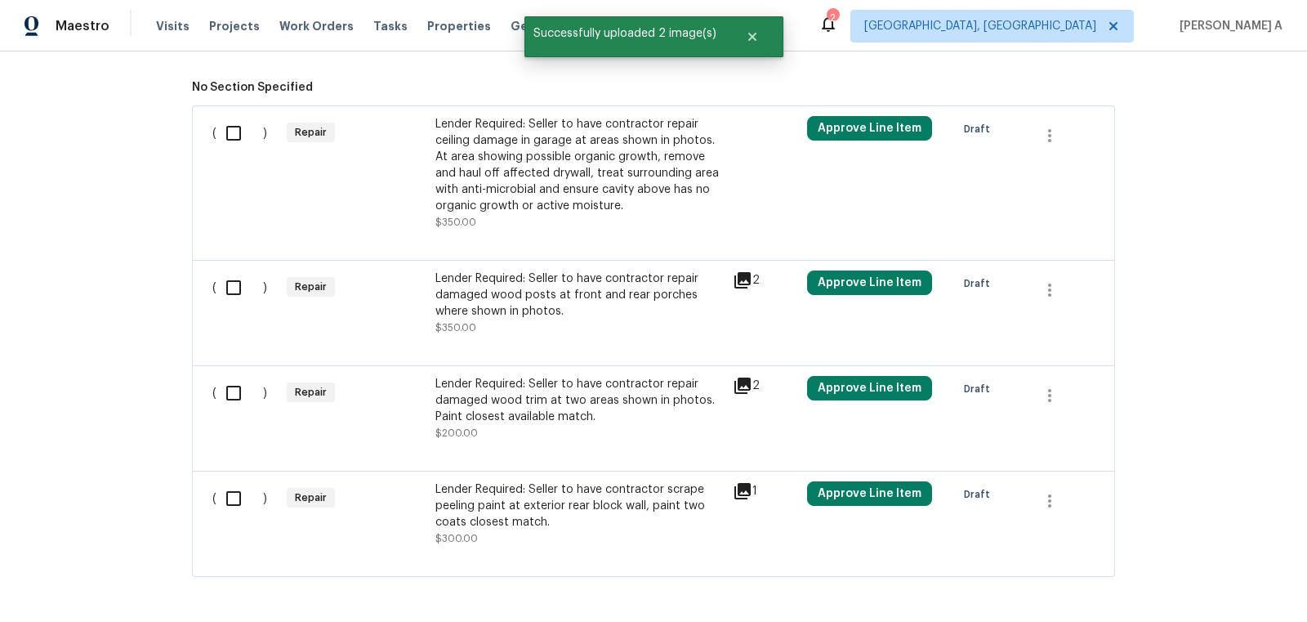
click at [579, 307] on div "Lender Required: Seller to have contractor repair damaged wood posts at front a…" at bounding box center [579, 294] width 288 height 49
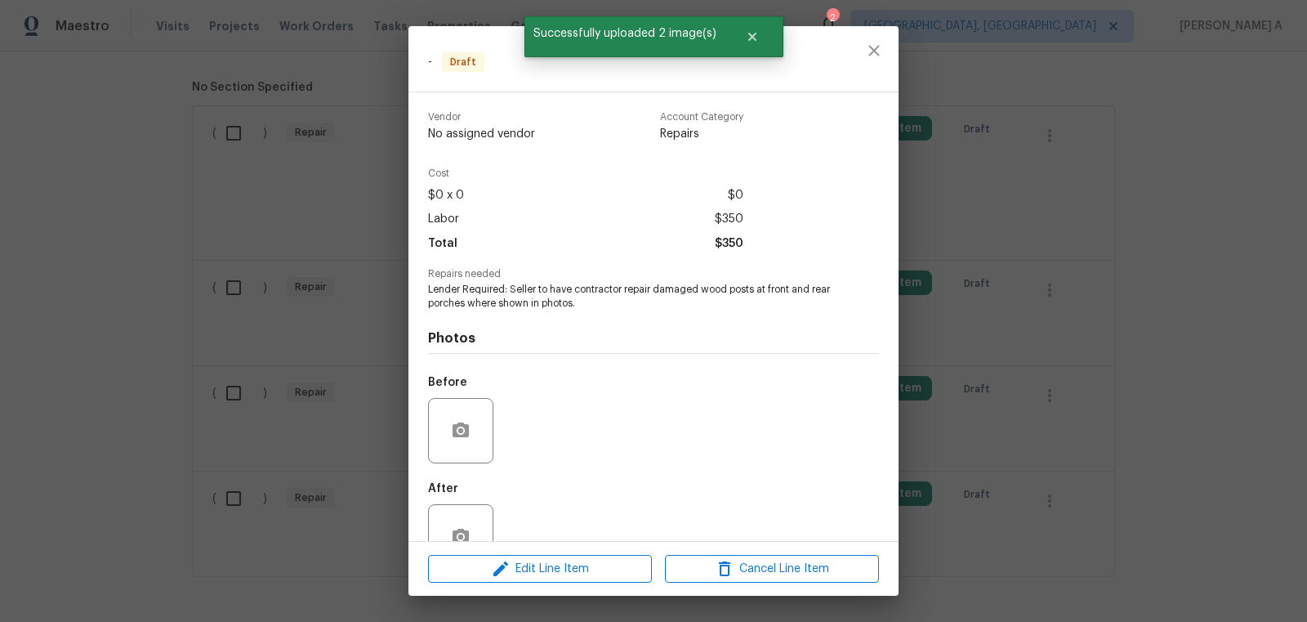
scroll to position [44, 0]
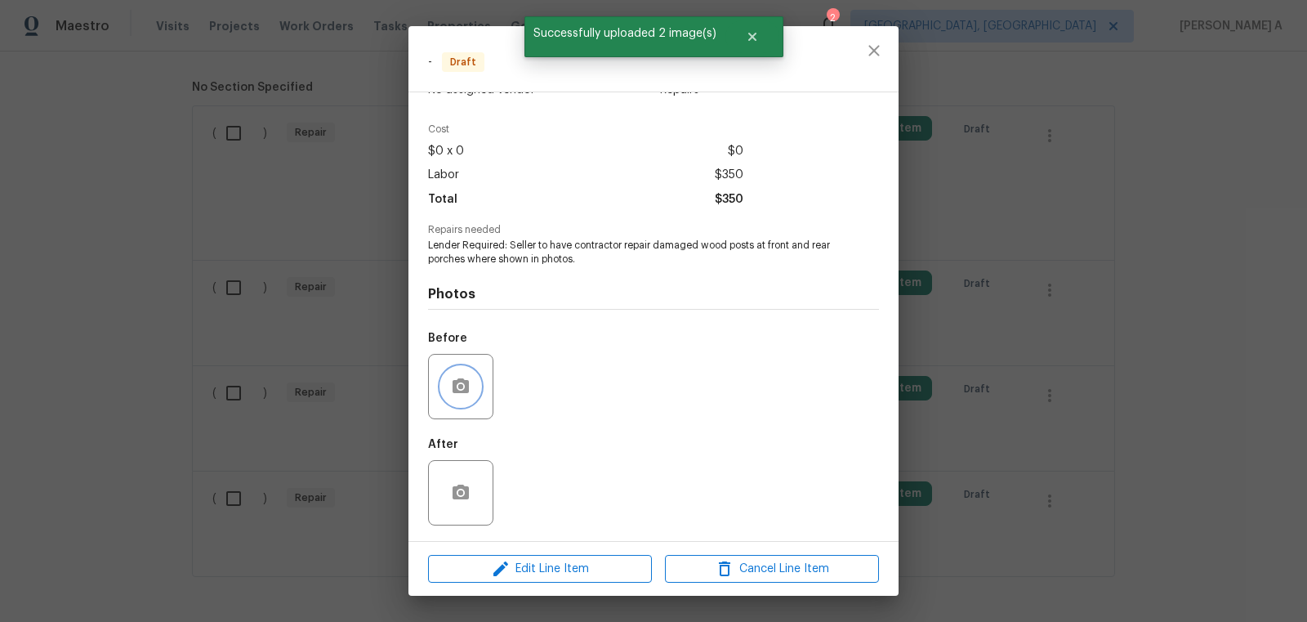
click at [455, 390] on icon "button" at bounding box center [461, 385] width 16 height 15
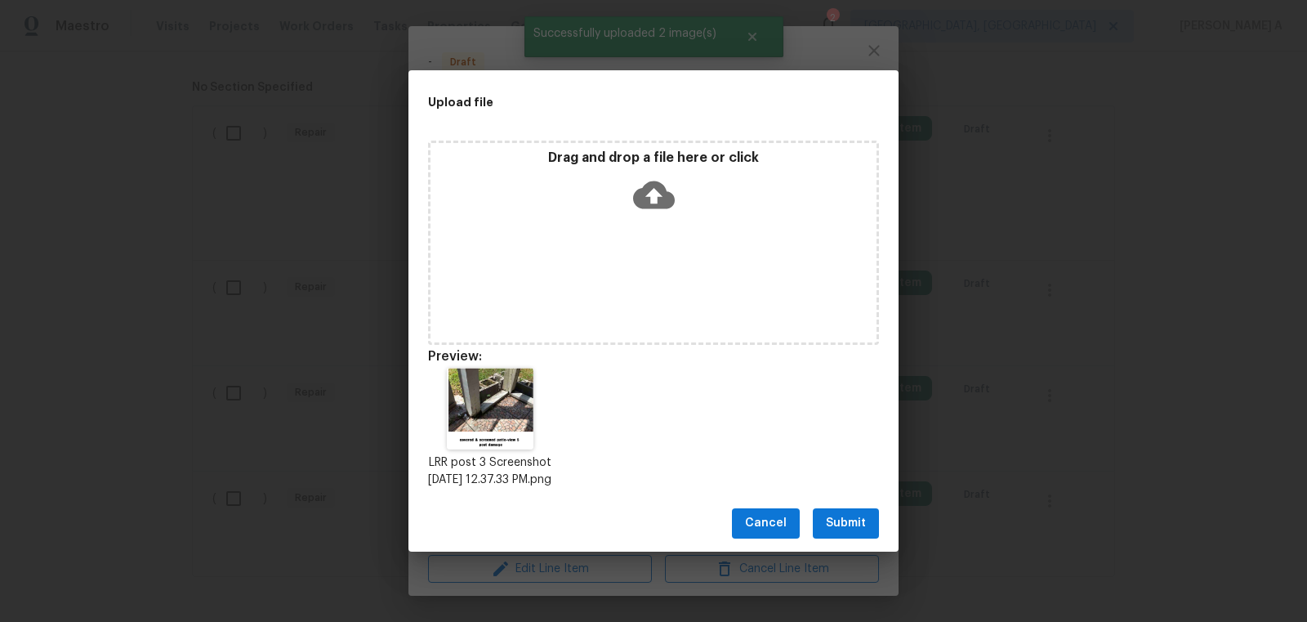
click at [839, 515] on div "Cancel Submit" at bounding box center [653, 523] width 490 height 56
click at [847, 533] on span "Submit" at bounding box center [846, 523] width 40 height 20
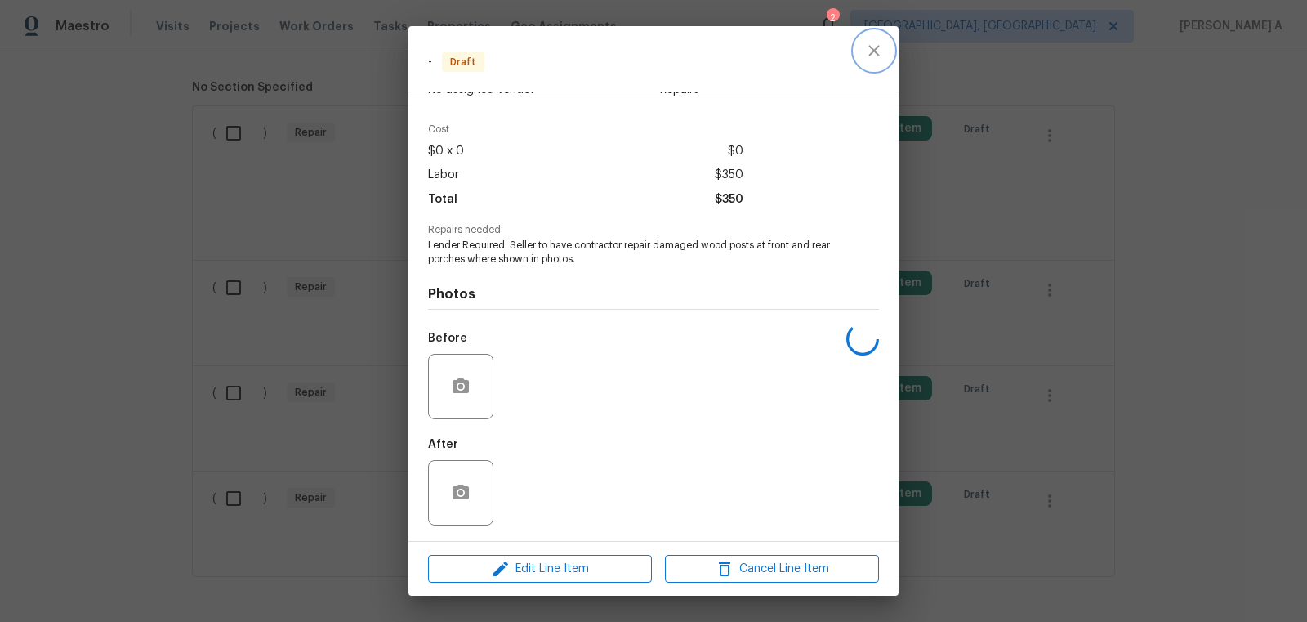
click at [878, 44] on icon "close" at bounding box center [874, 51] width 20 height 20
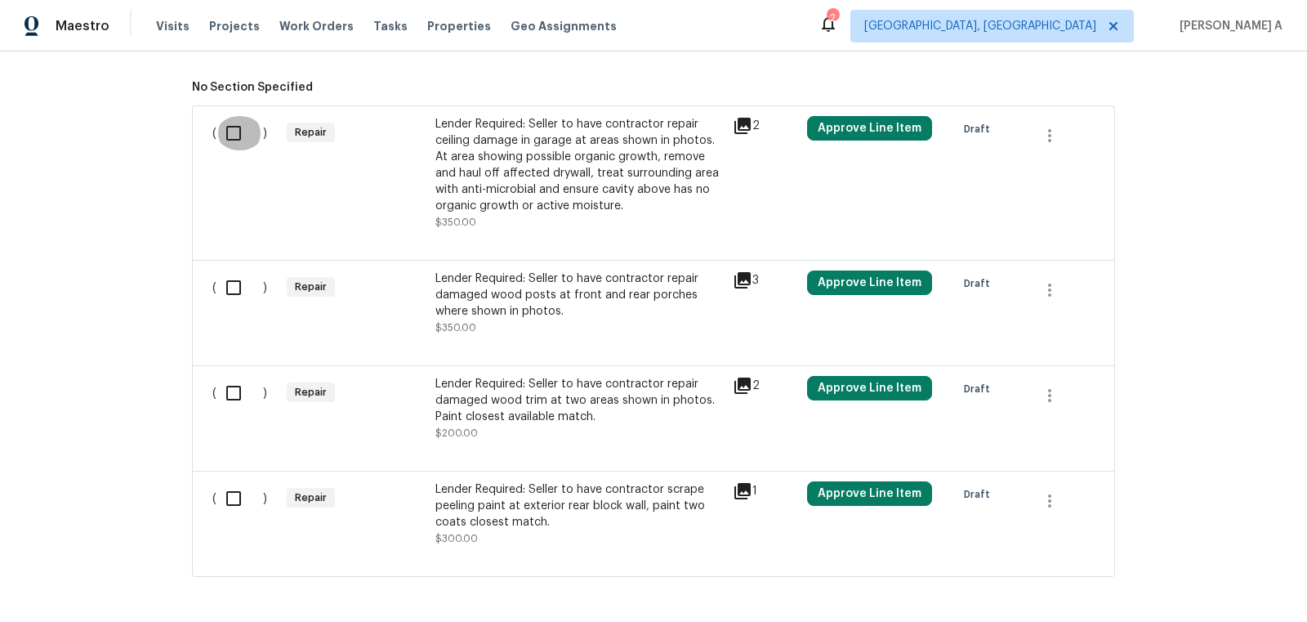
click at [227, 133] on input "checkbox" at bounding box center [239, 133] width 47 height 34
checkbox input "true"
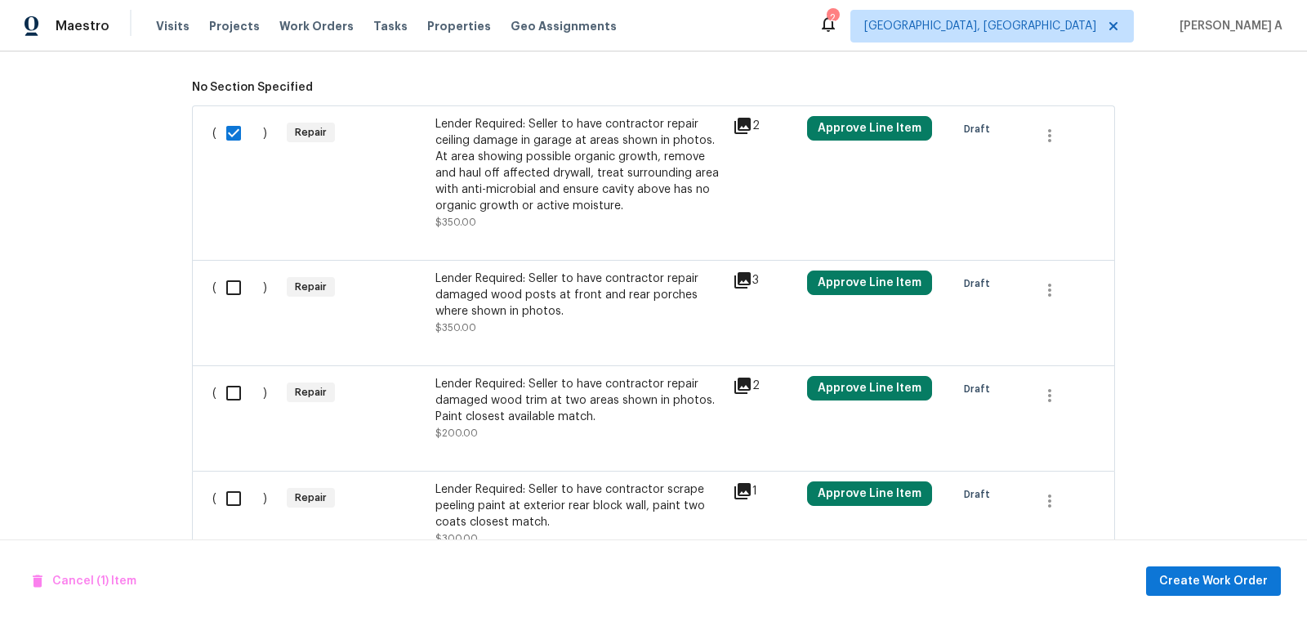
click at [237, 304] on div "( )" at bounding box center [244, 302] width 74 height 75
click at [236, 285] on input "checkbox" at bounding box center [239, 287] width 47 height 34
checkbox input "true"
click at [243, 390] on input "checkbox" at bounding box center [239, 393] width 47 height 34
checkbox input "true"
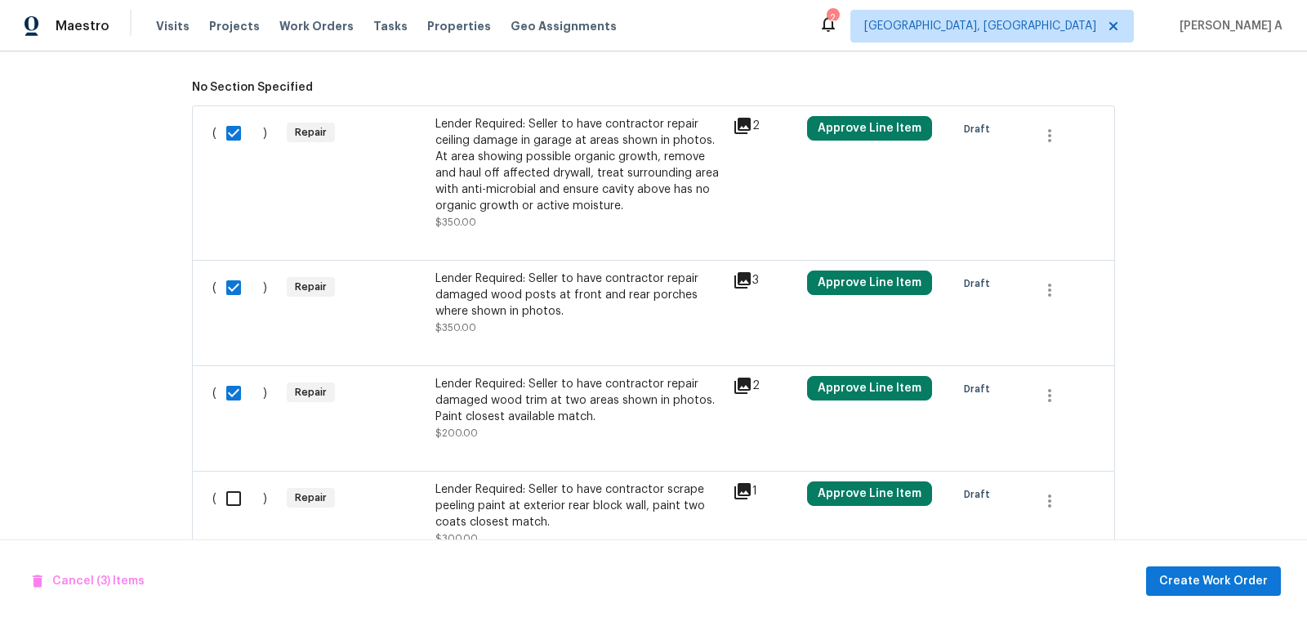
click at [242, 491] on input "checkbox" at bounding box center [239, 498] width 47 height 34
checkbox input "true"
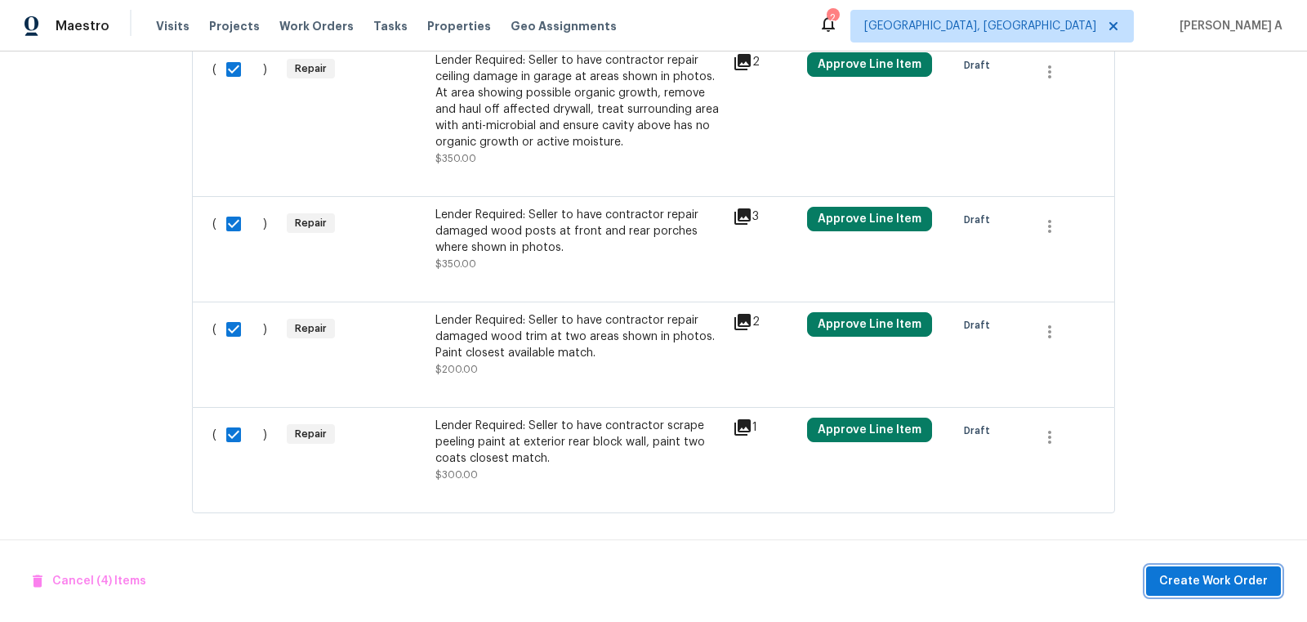
click at [1211, 584] on span "Create Work Order" at bounding box center [1213, 581] width 109 height 20
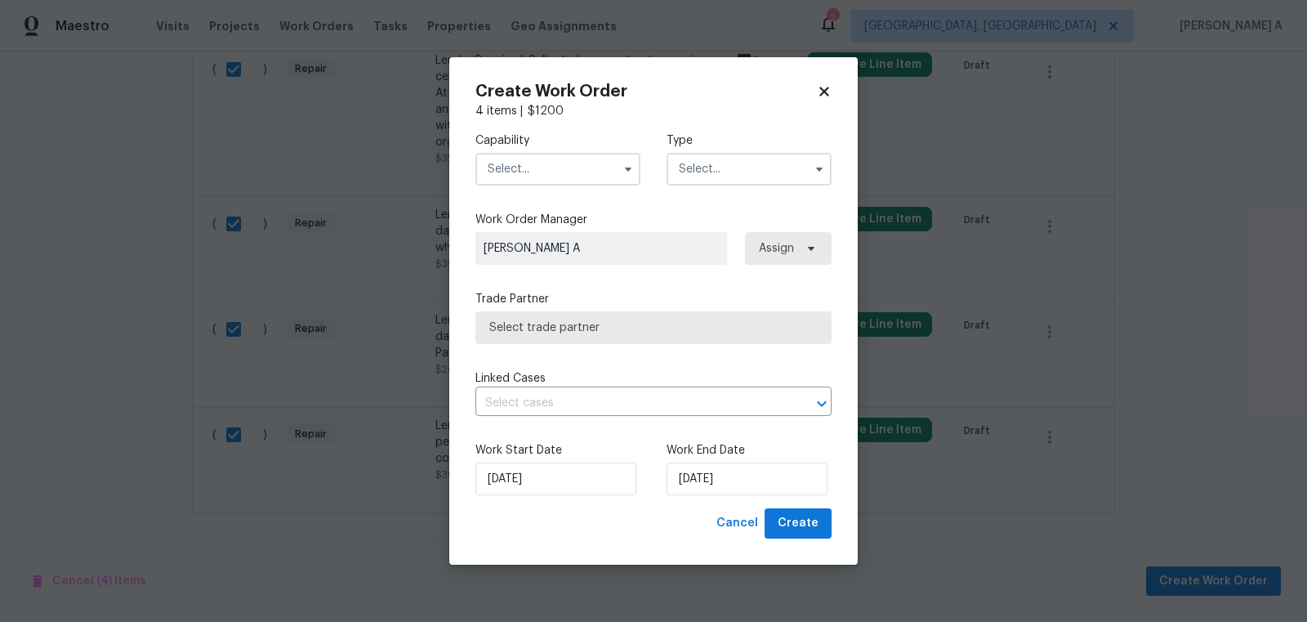
click at [543, 175] on input "text" at bounding box center [557, 169] width 165 height 33
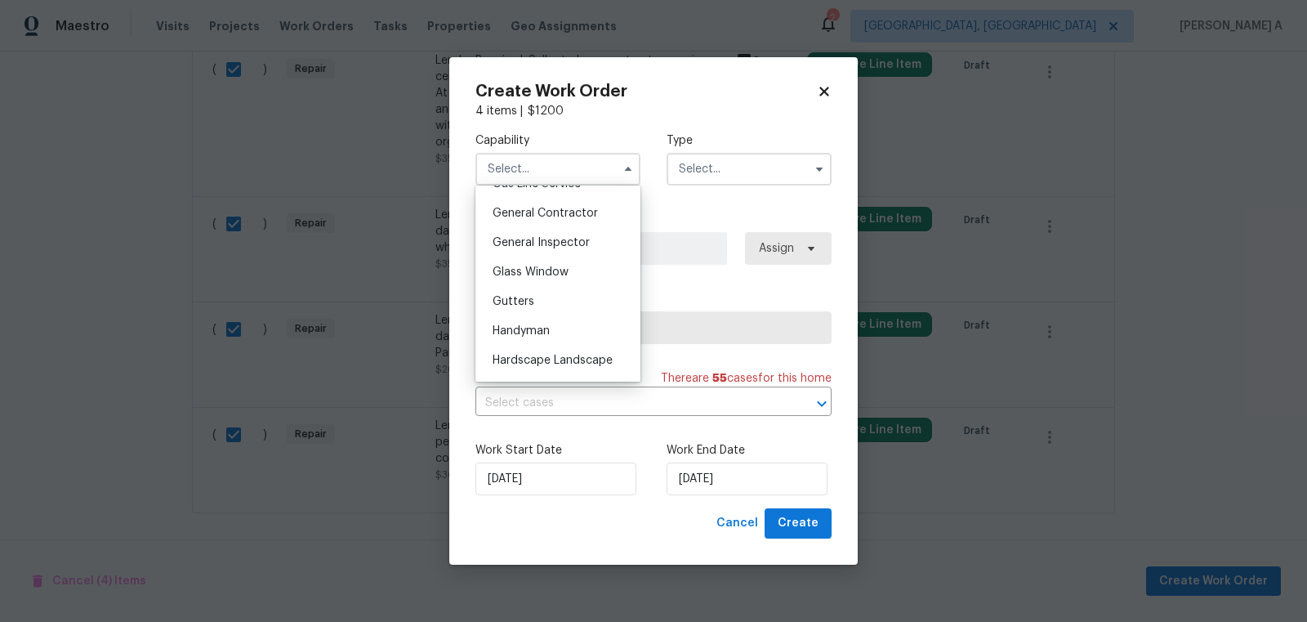
scroll to position [788, 0]
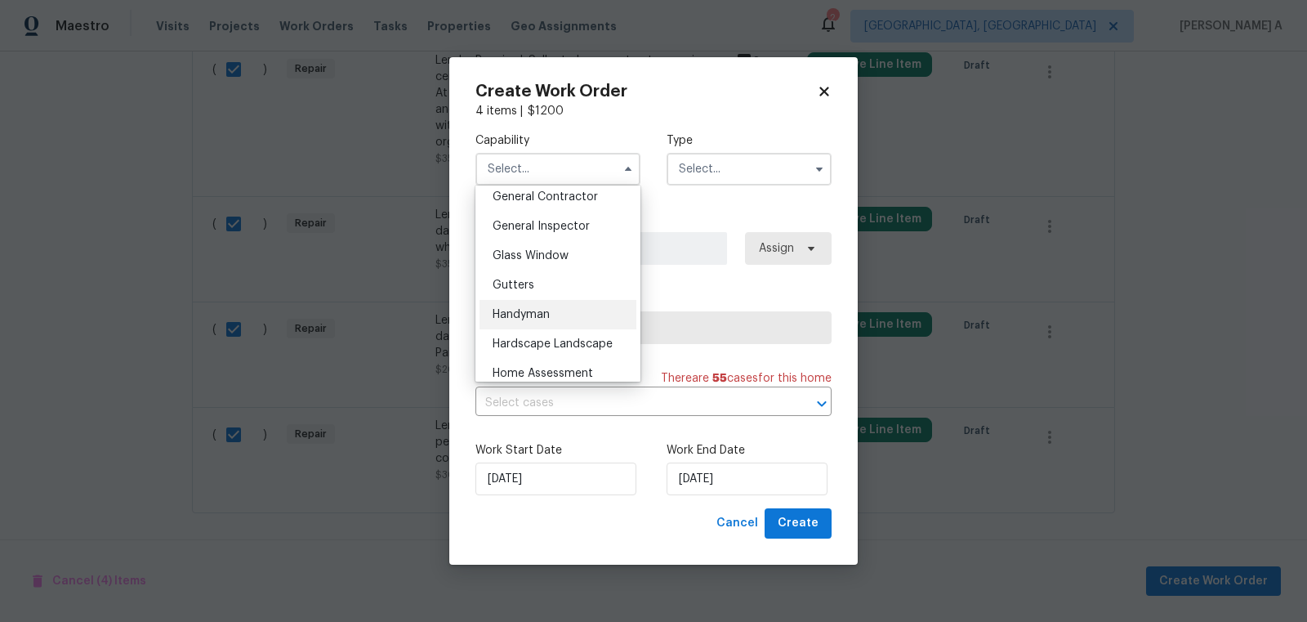
click at [561, 319] on div "Handyman" at bounding box center [558, 314] width 157 height 29
type input "Handyman"
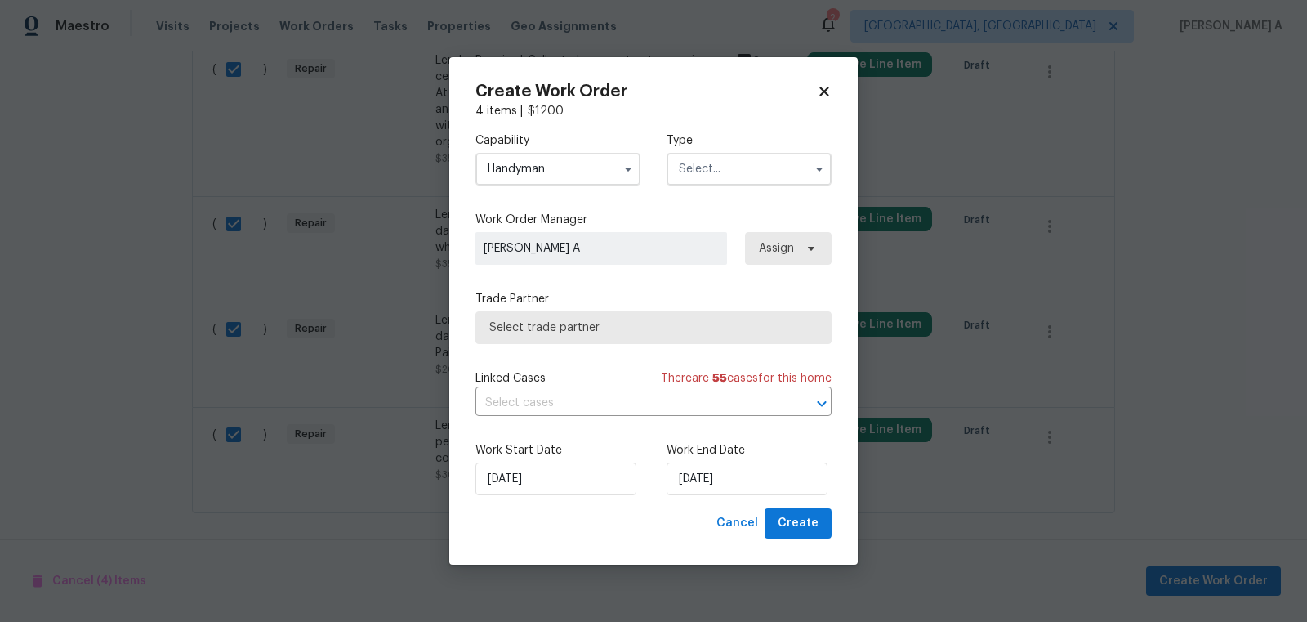
click at [747, 172] on input "text" at bounding box center [749, 169] width 165 height 33
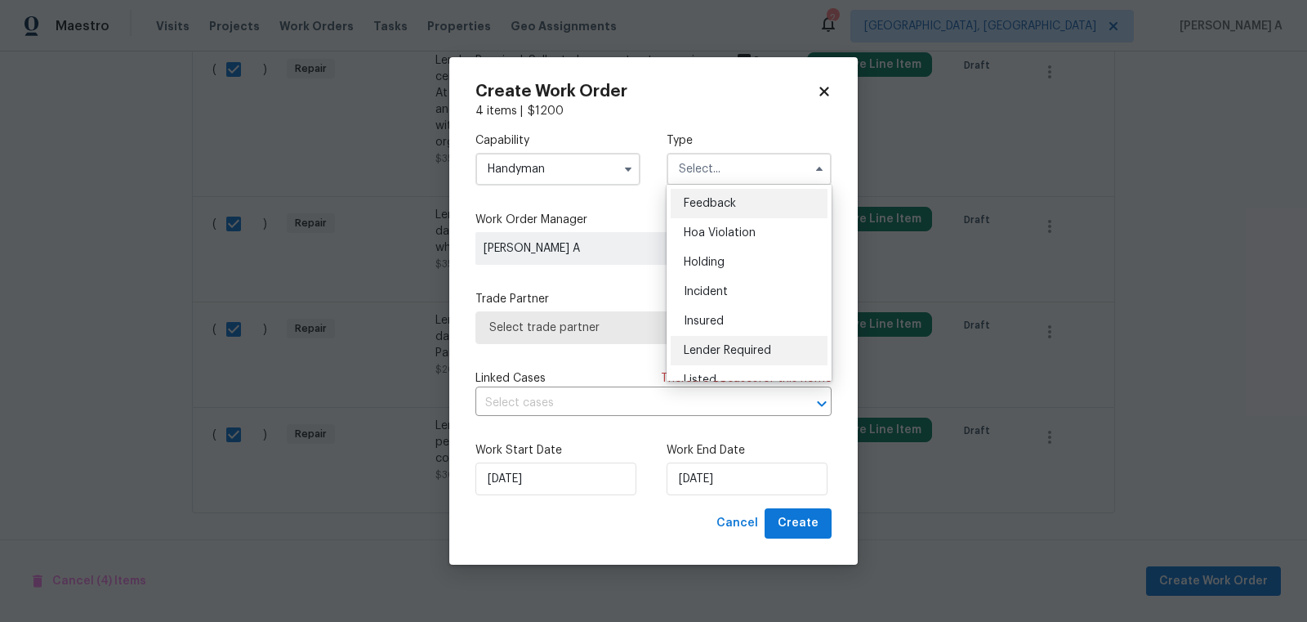
click at [756, 345] on span "Lender Required" at bounding box center [727, 350] width 87 height 11
type input "Lender Required"
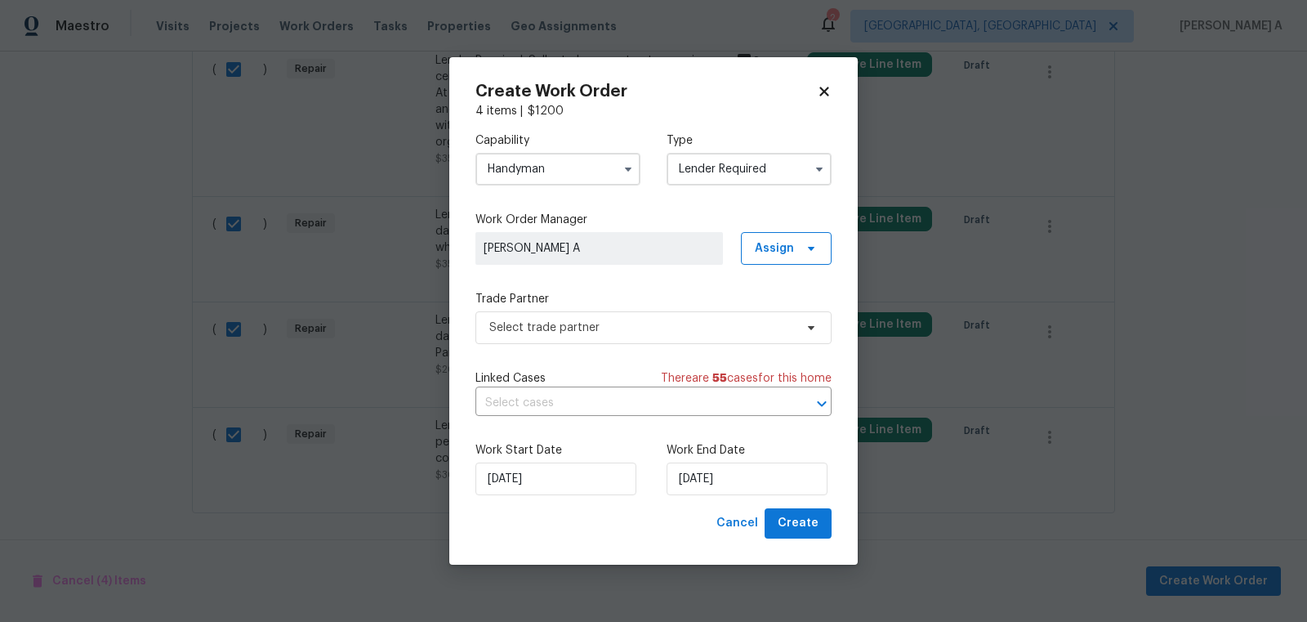
click at [652, 309] on div "Trade Partner Select trade partner" at bounding box center [653, 317] width 356 height 53
click at [649, 327] on span "Select trade partner" at bounding box center [641, 327] width 305 height 16
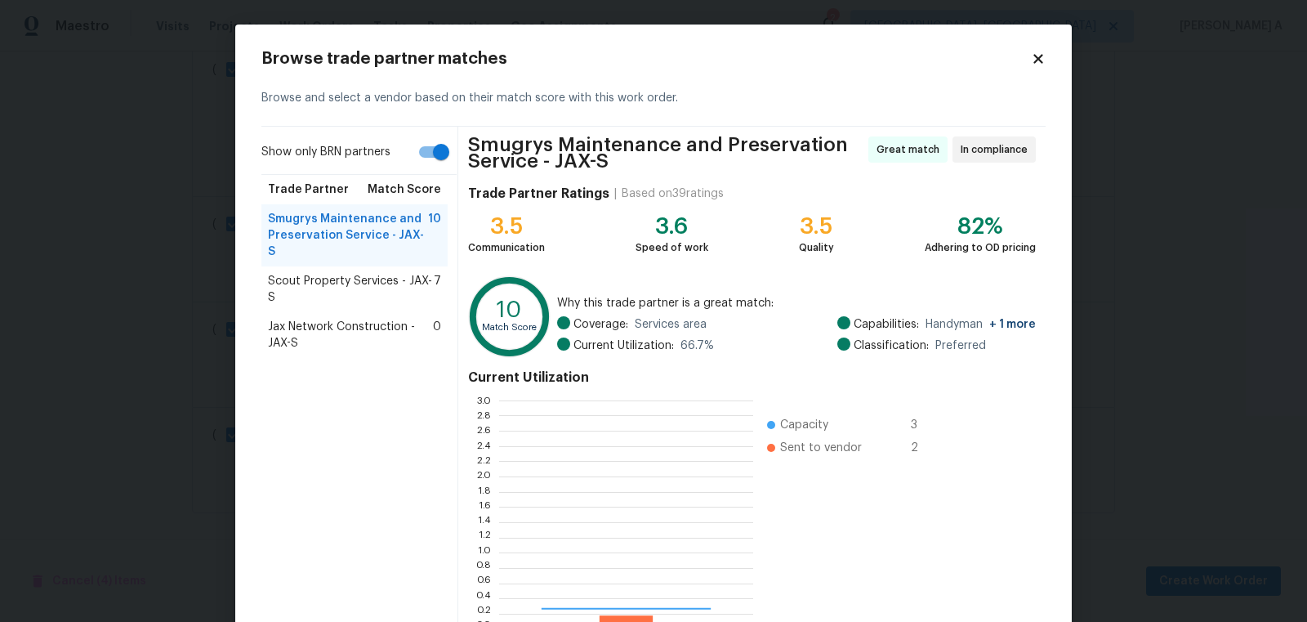
scroll to position [229, 254]
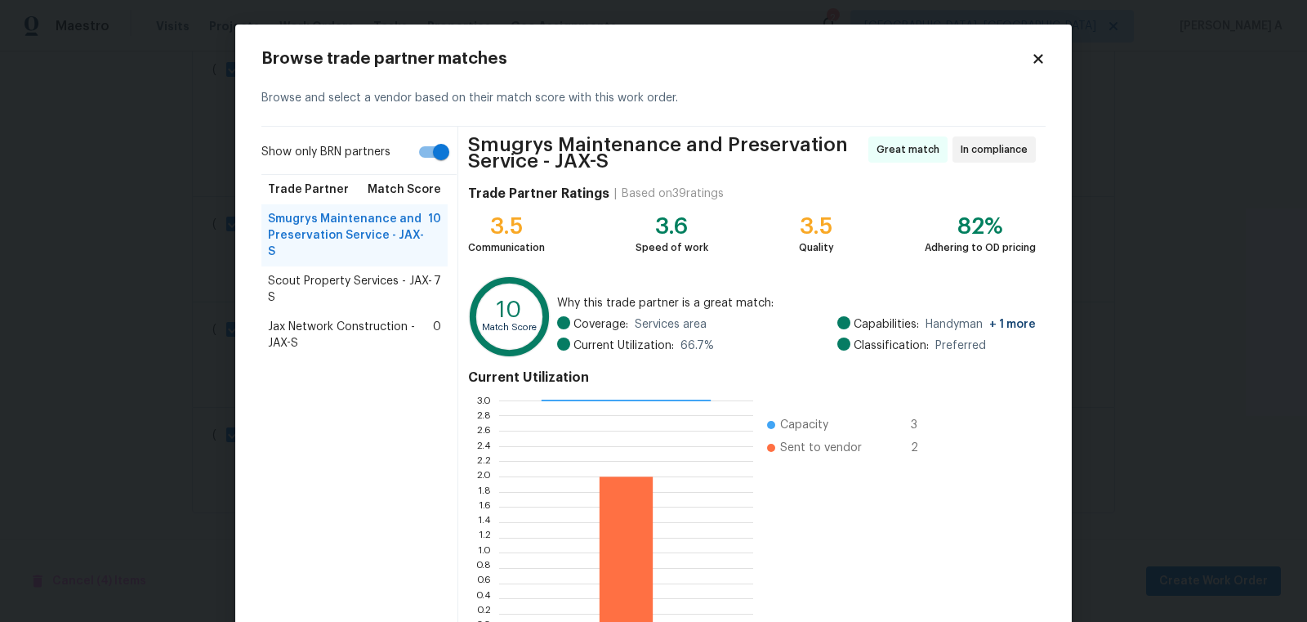
click at [1033, 56] on icon at bounding box center [1038, 58] width 15 height 15
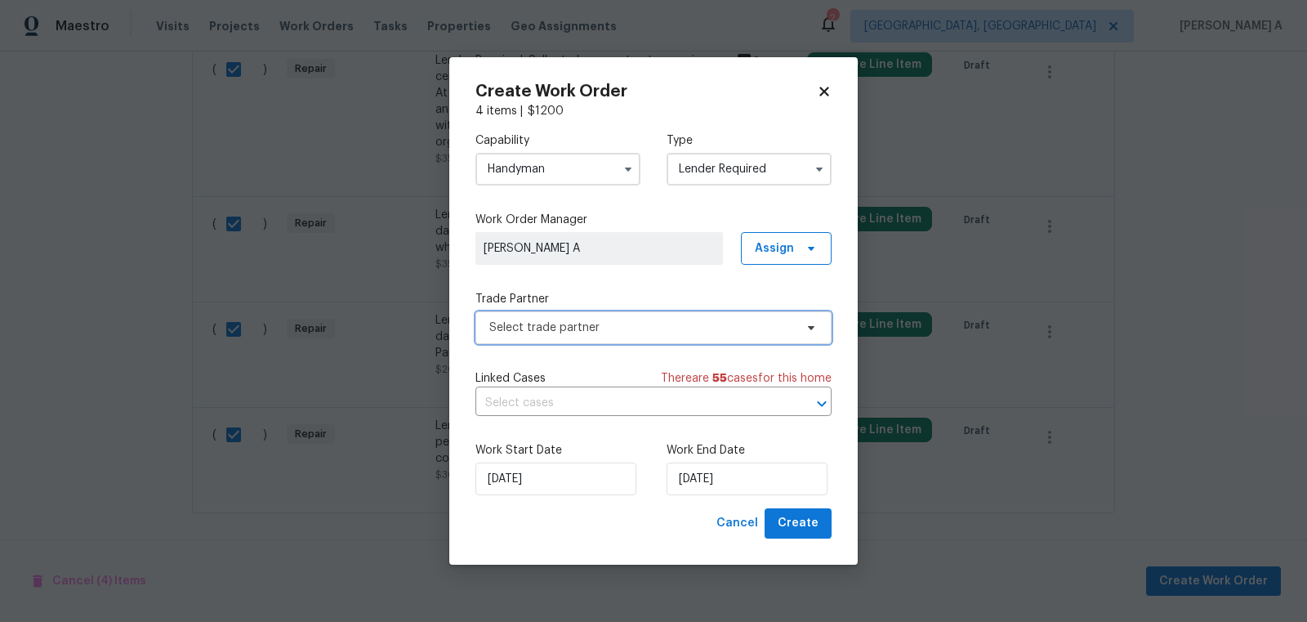
click at [626, 336] on span "Select trade partner" at bounding box center [653, 327] width 356 height 33
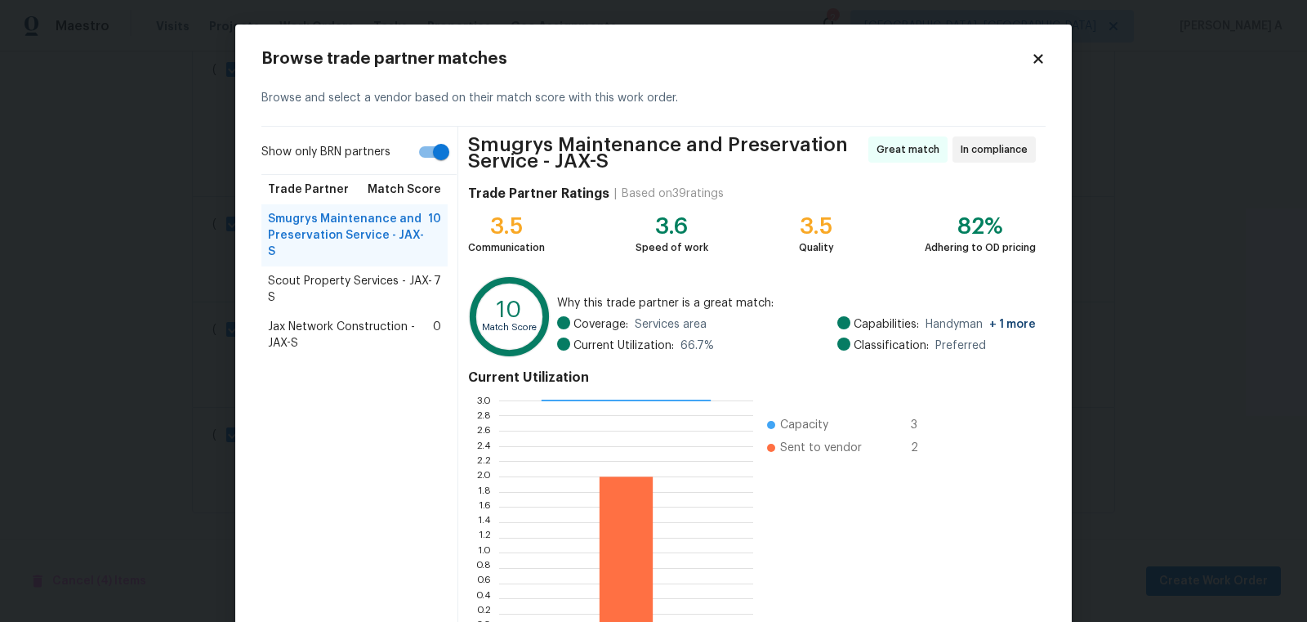
scroll to position [105, 0]
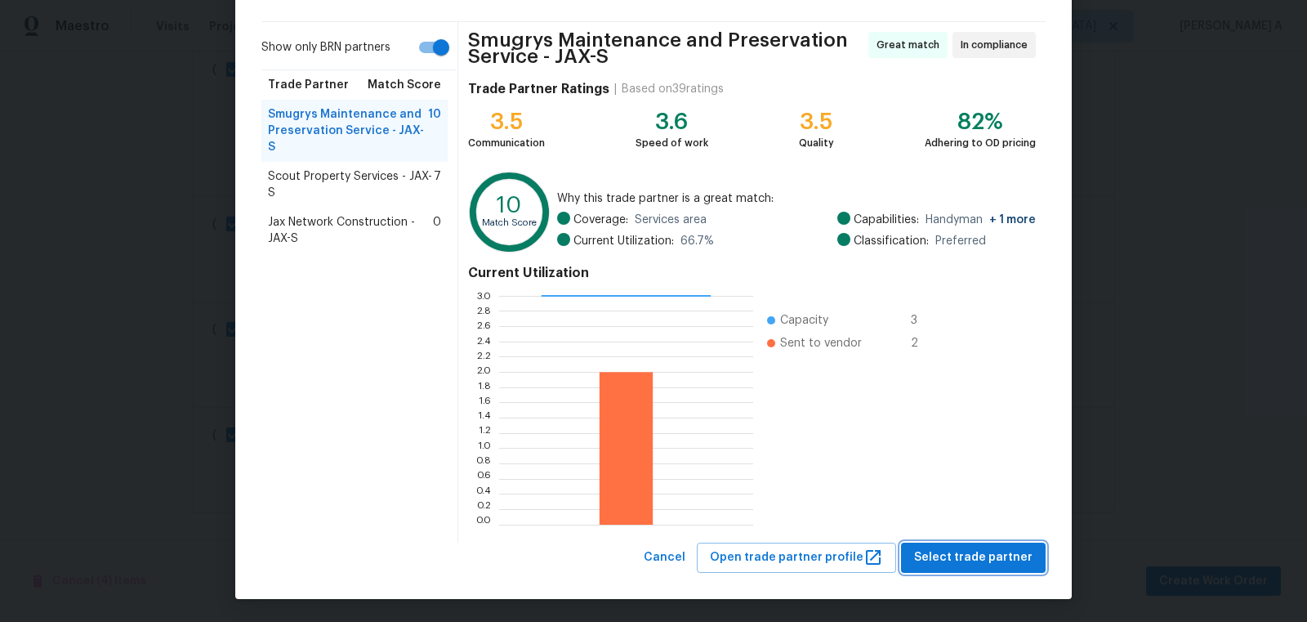
click at [970, 563] on span "Select trade partner" at bounding box center [973, 557] width 118 height 20
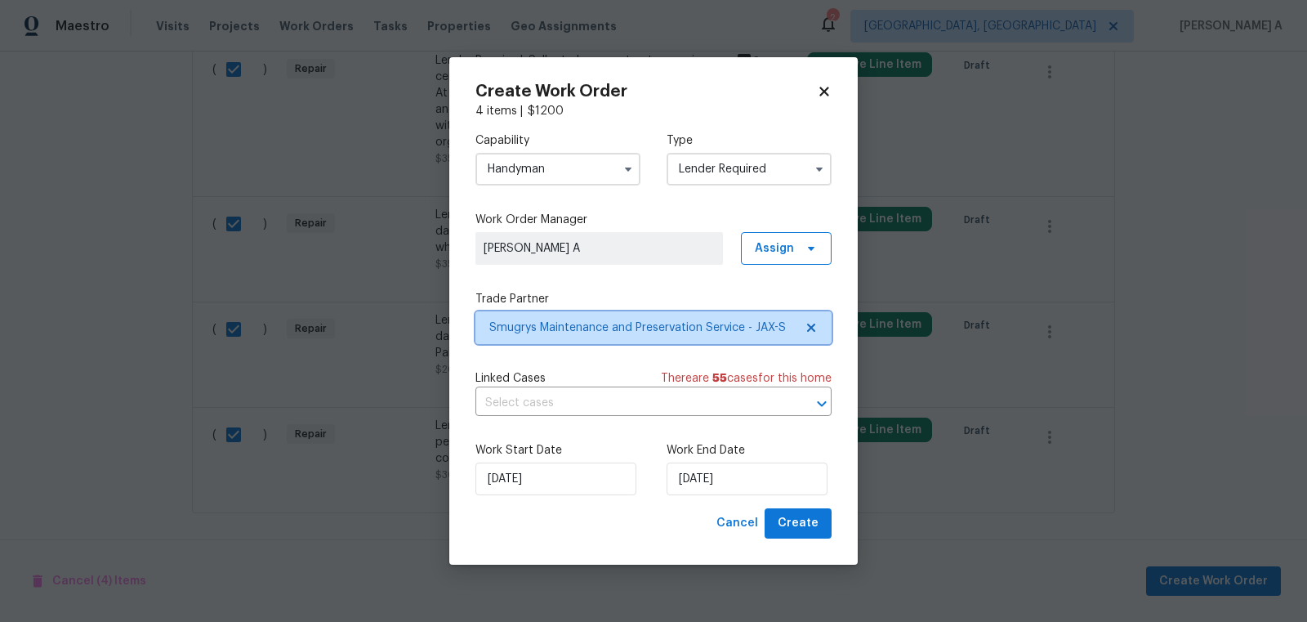
scroll to position [0, 0]
click at [627, 410] on input "text" at bounding box center [630, 402] width 310 height 25
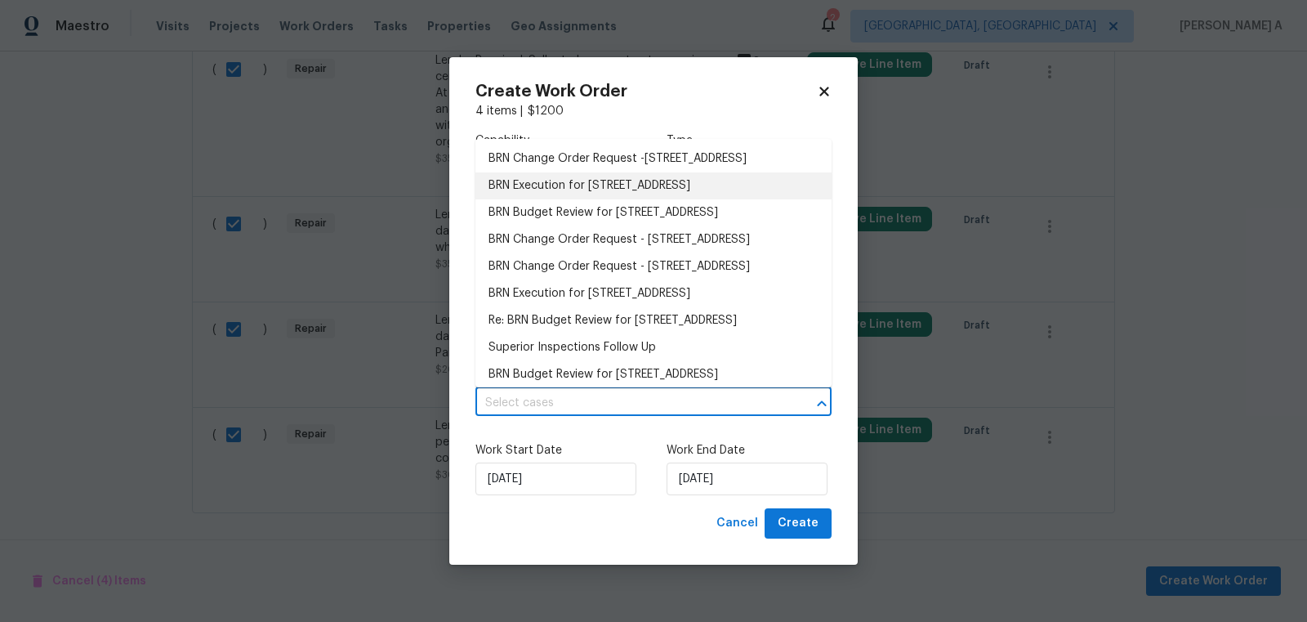
click at [573, 199] on li "BRN Execution for 7910 Praver Dr W, Jacksonville, FL 32217" at bounding box center [653, 185] width 356 height 27
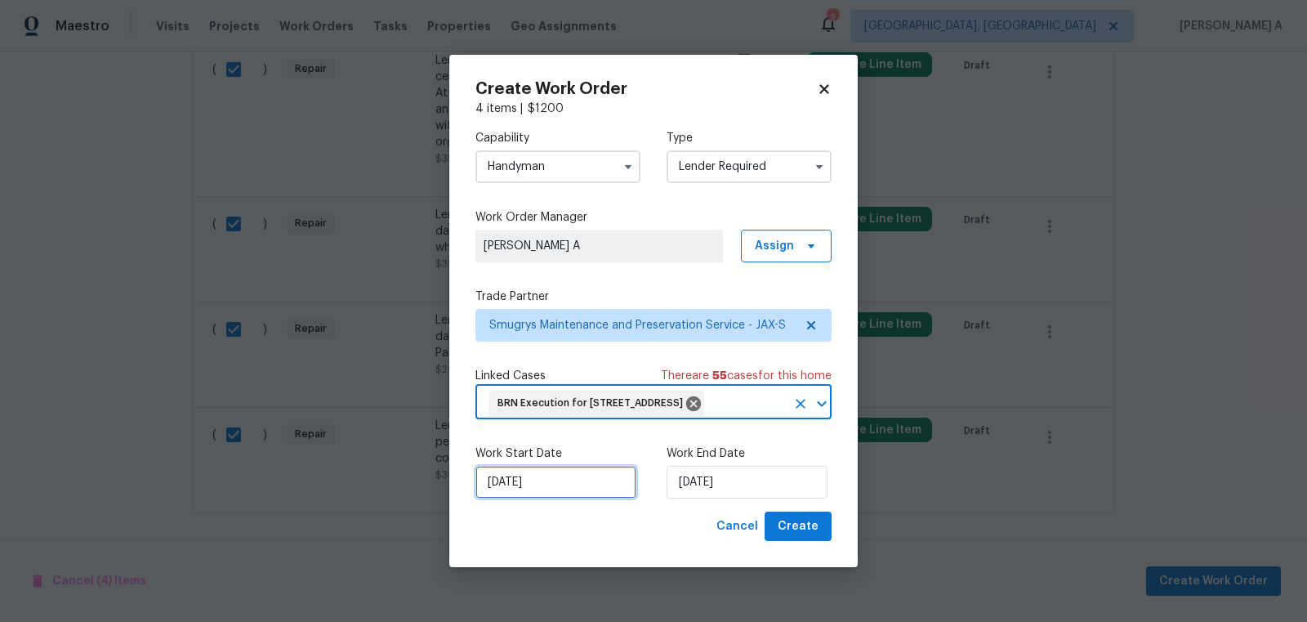
click at [562, 495] on input "9/4/2025" at bounding box center [555, 482] width 161 height 33
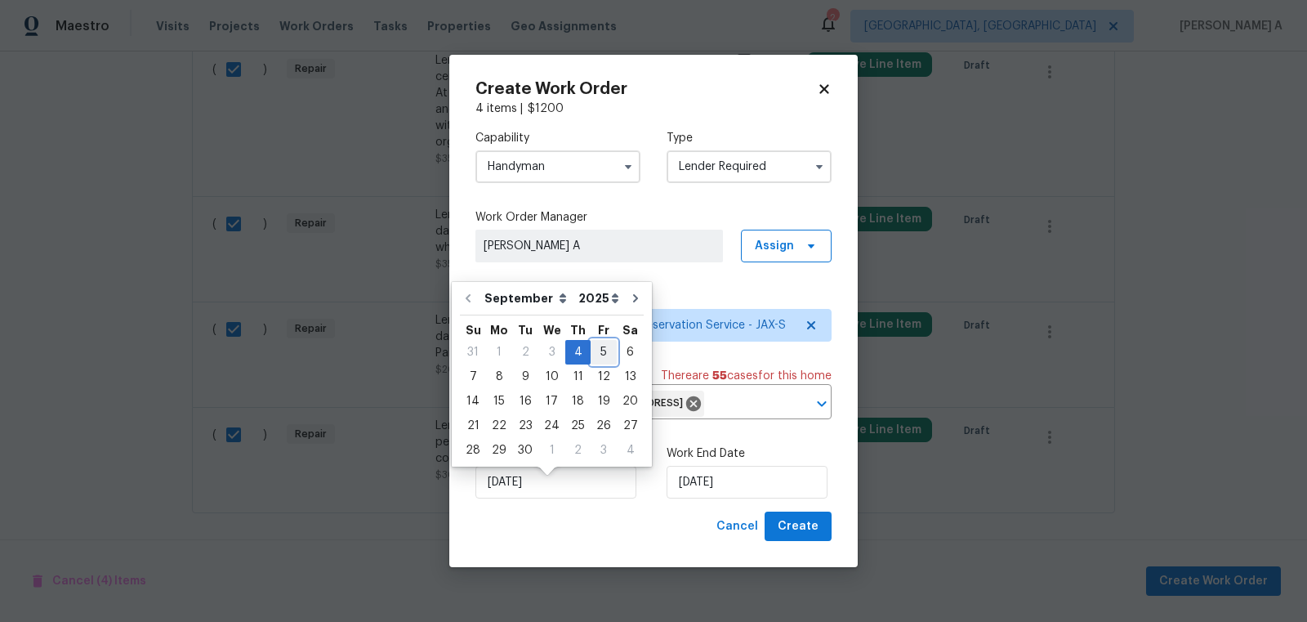
click at [597, 346] on div "5" at bounding box center [604, 352] width 26 height 23
type input "9/5/2025"
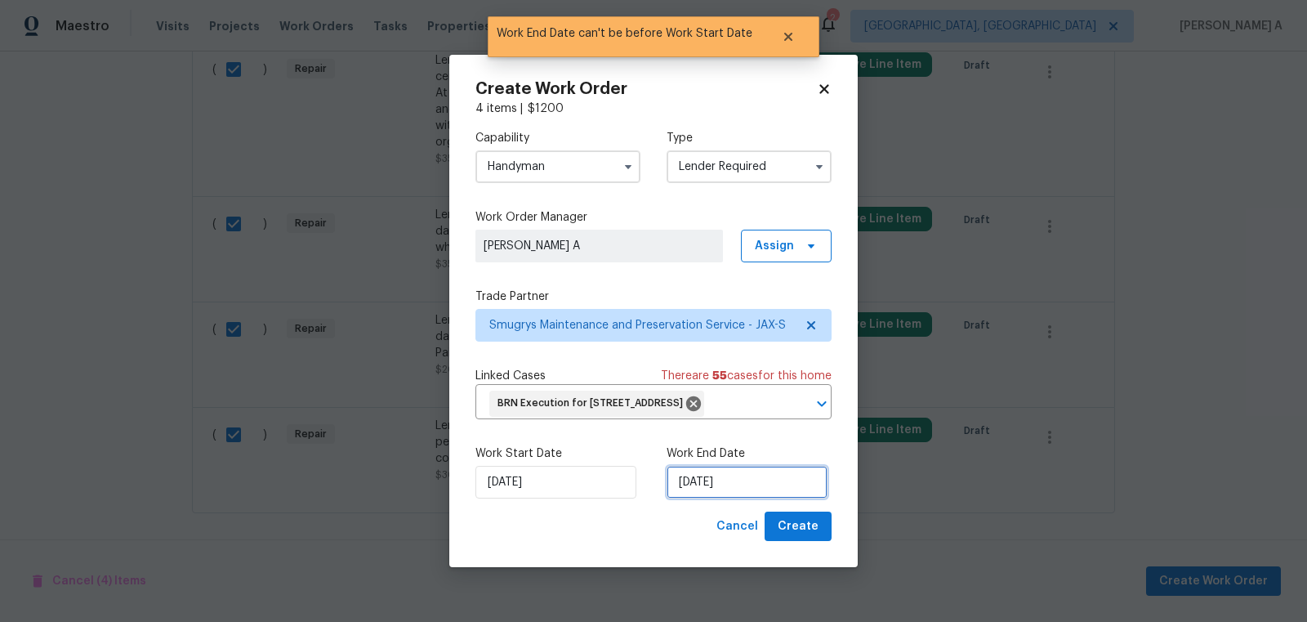
click at [697, 497] on input "9/5/2025" at bounding box center [747, 482] width 161 height 33
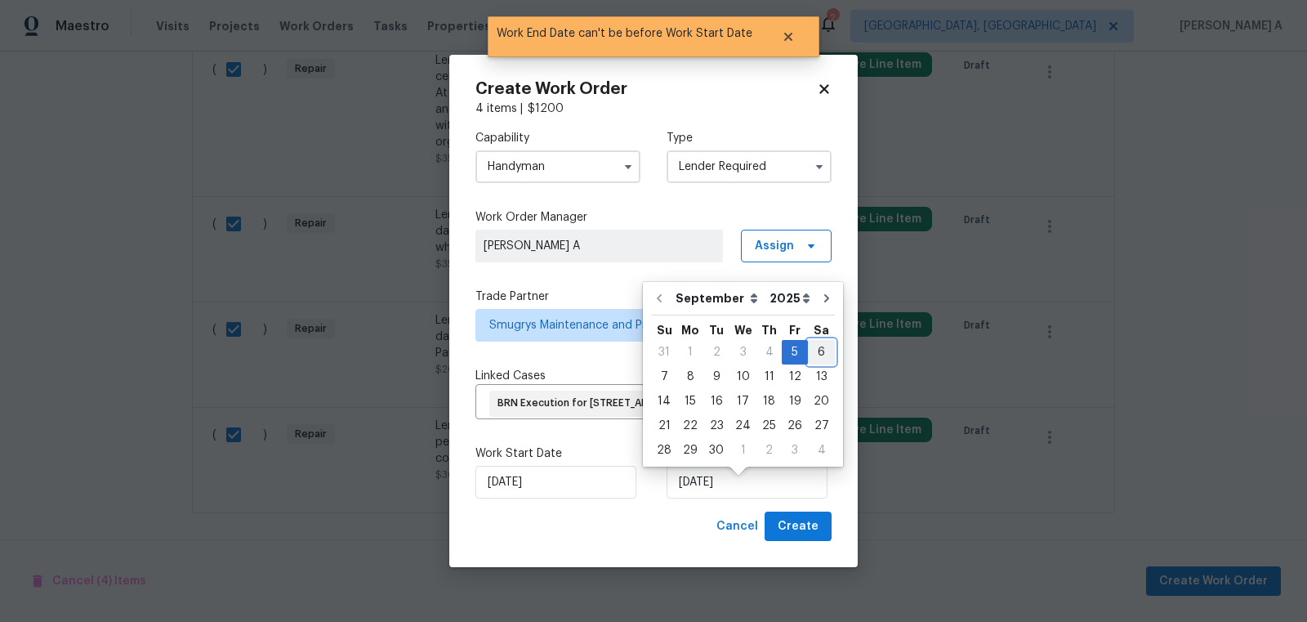
click at [819, 346] on div "6" at bounding box center [821, 352] width 27 height 23
type input "9/6/2025"
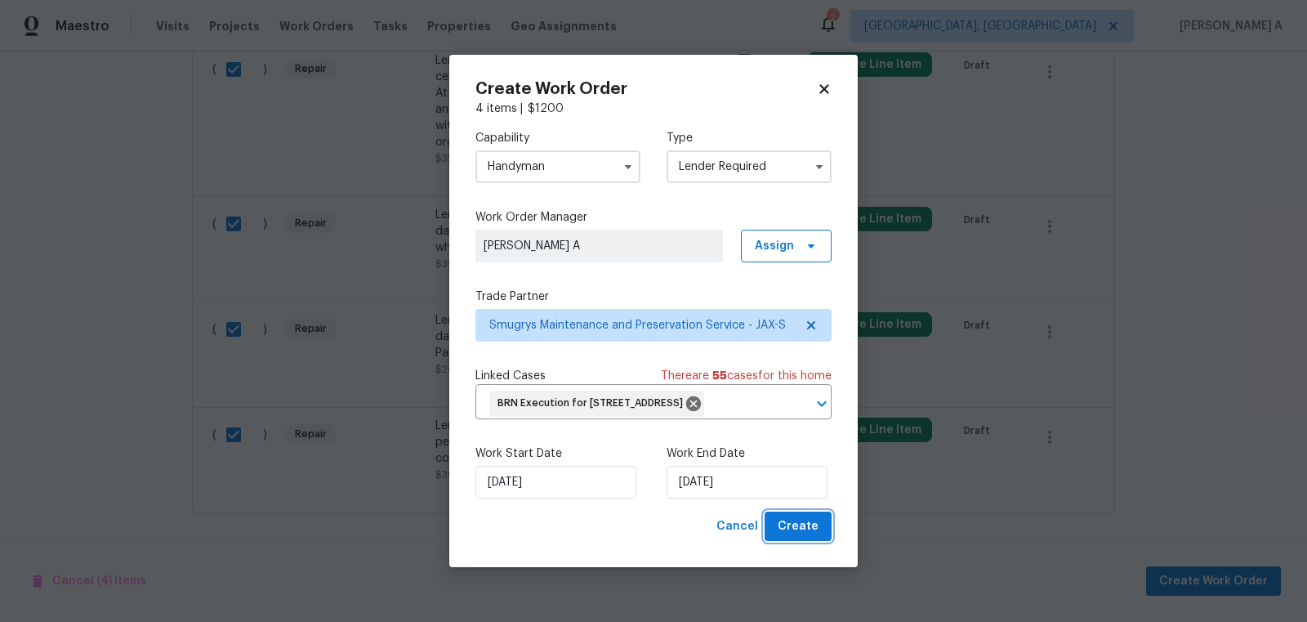
click at [804, 536] on span "Create" at bounding box center [798, 526] width 41 height 20
checkbox input "false"
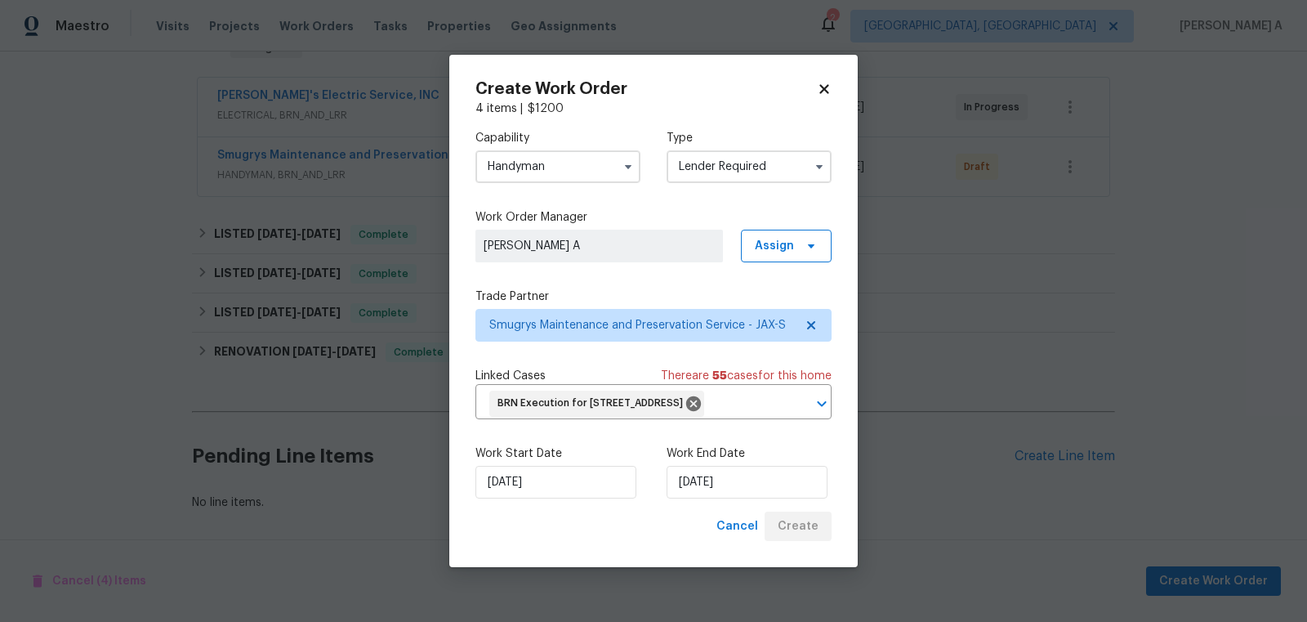
scroll to position [284, 0]
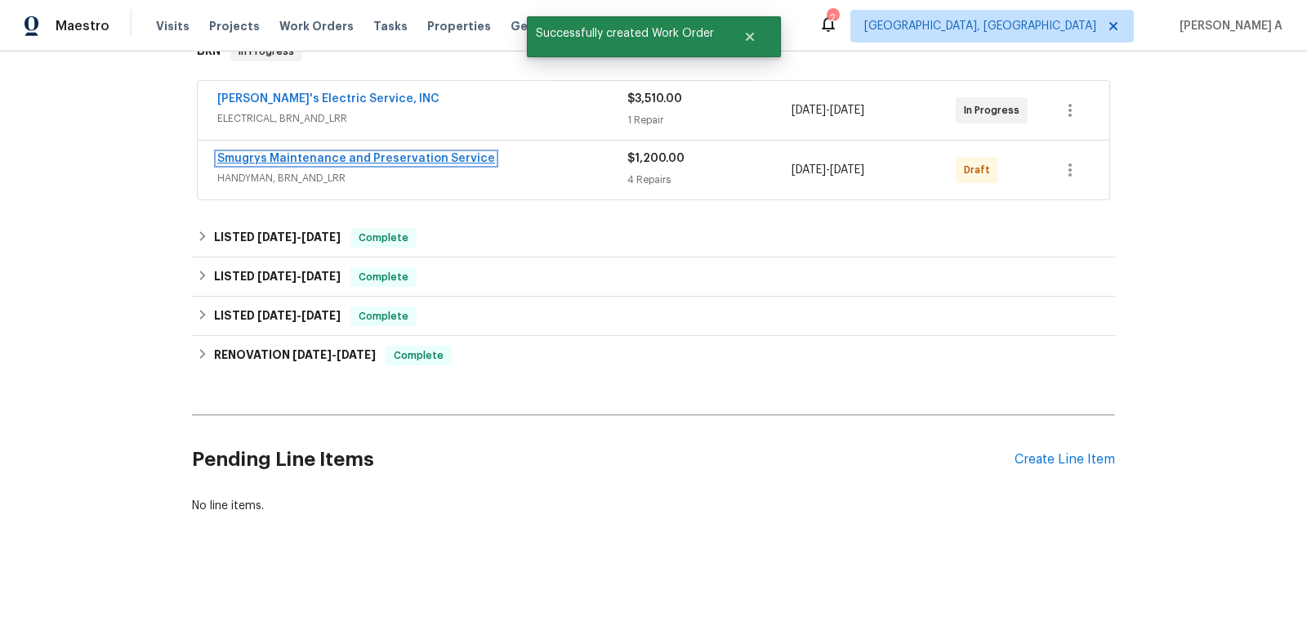
click at [410, 158] on link "Smugrys Maintenance and Preservation Service" at bounding box center [356, 158] width 278 height 11
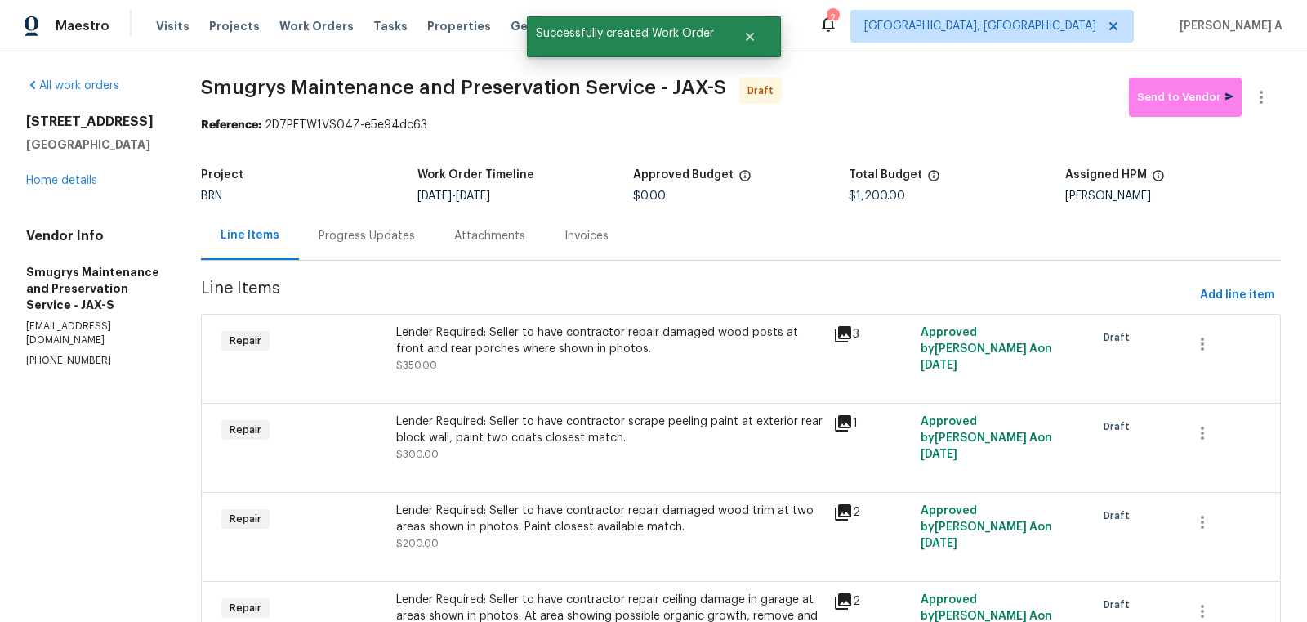
click at [375, 247] on div "Progress Updates" at bounding box center [367, 236] width 136 height 48
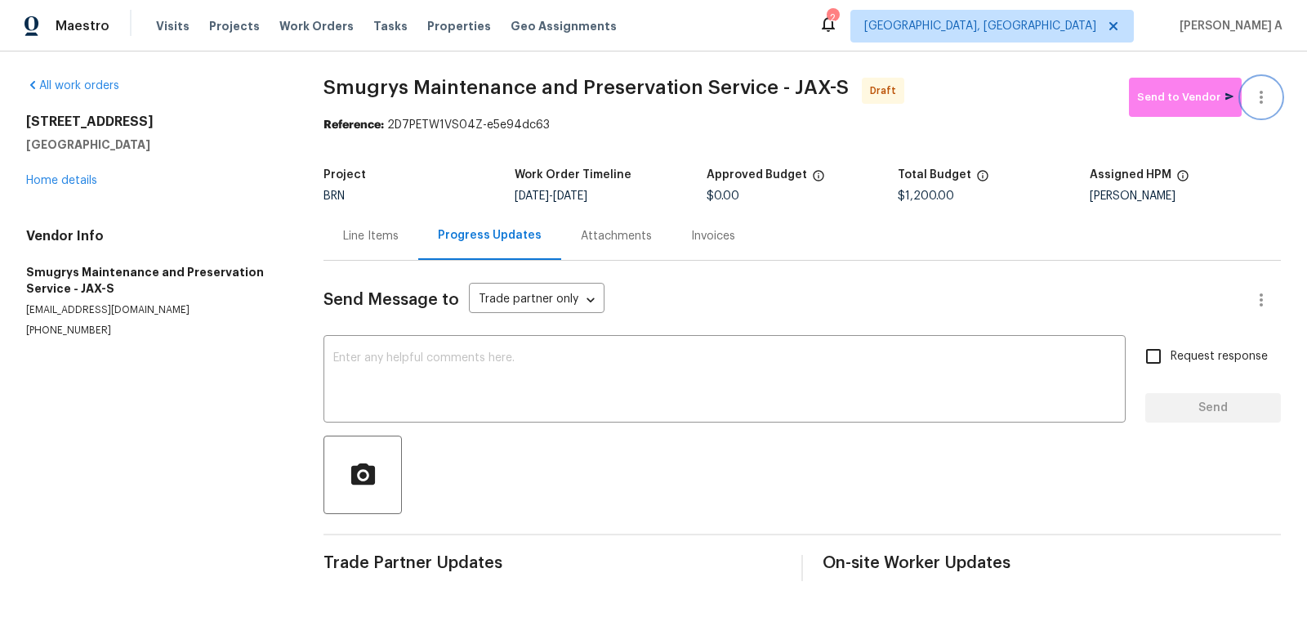
click at [1270, 87] on icon "button" at bounding box center [1261, 97] width 20 height 20
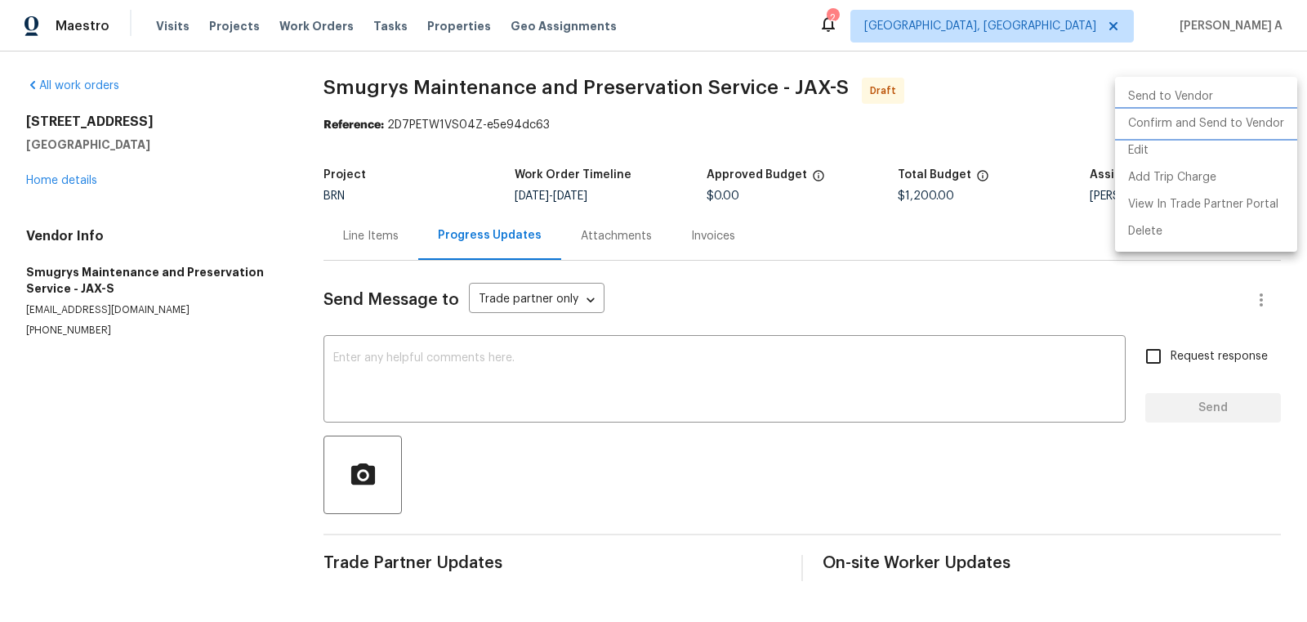
click at [1270, 111] on li "Confirm and Send to Vendor" at bounding box center [1206, 123] width 182 height 27
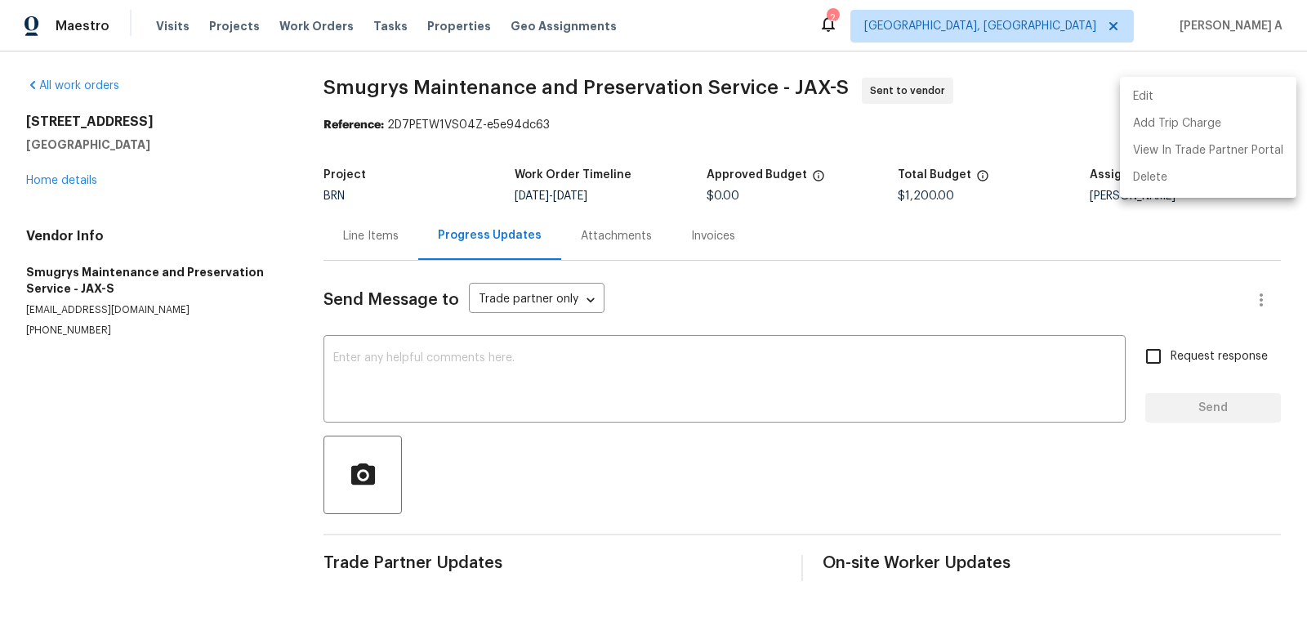
click at [351, 384] on div at bounding box center [653, 311] width 1307 height 622
click at [351, 384] on div "Edit Add Trip Charge View In Trade Partner Portal Delete" at bounding box center [653, 311] width 1307 height 622
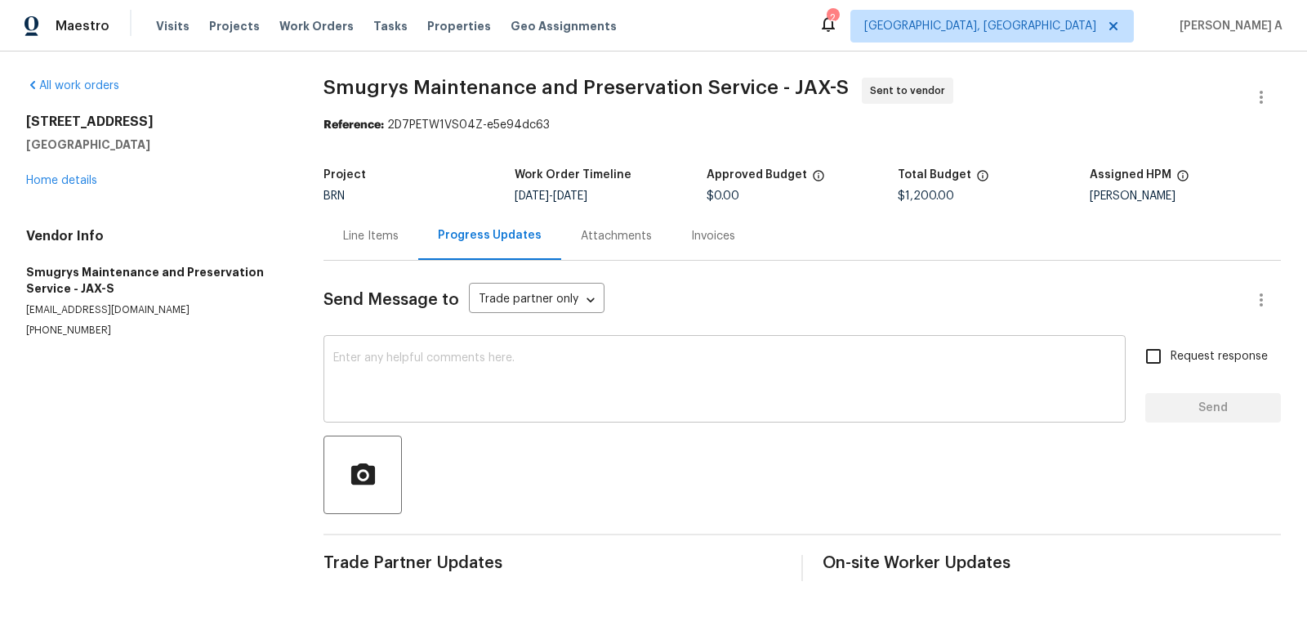
click at [352, 382] on textarea at bounding box center [724, 380] width 783 height 57
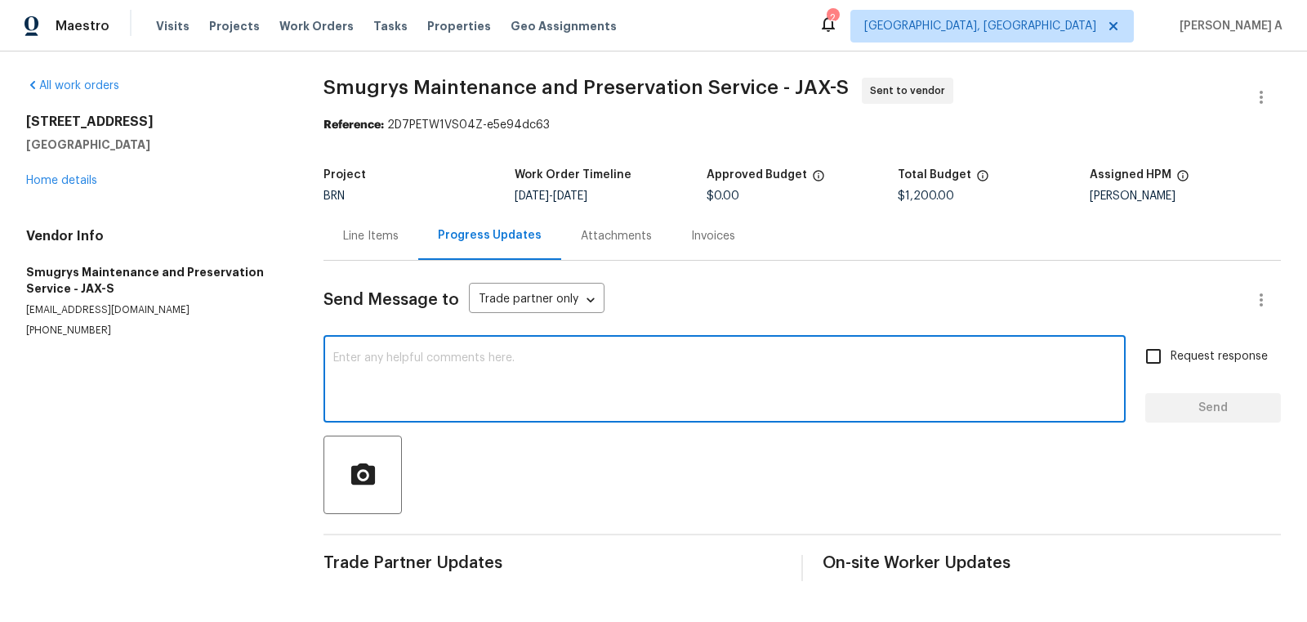
paste textarea "Hi, I'm Akshay from Opendoor. Just wanted to check if you received the workorde…"
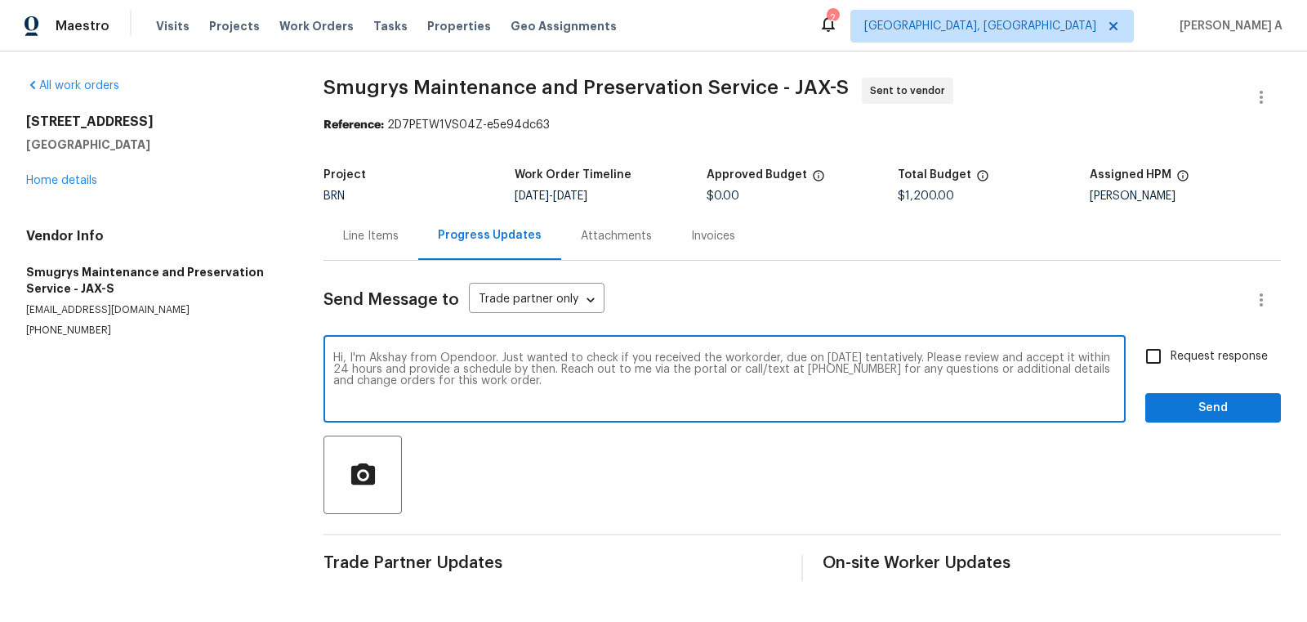
type textarea "Hi, I'm Akshay from Opendoor. Just wanted to check if you received the workorde…"
click at [1153, 367] on input "Request response" at bounding box center [1153, 356] width 34 height 34
checkbox input "true"
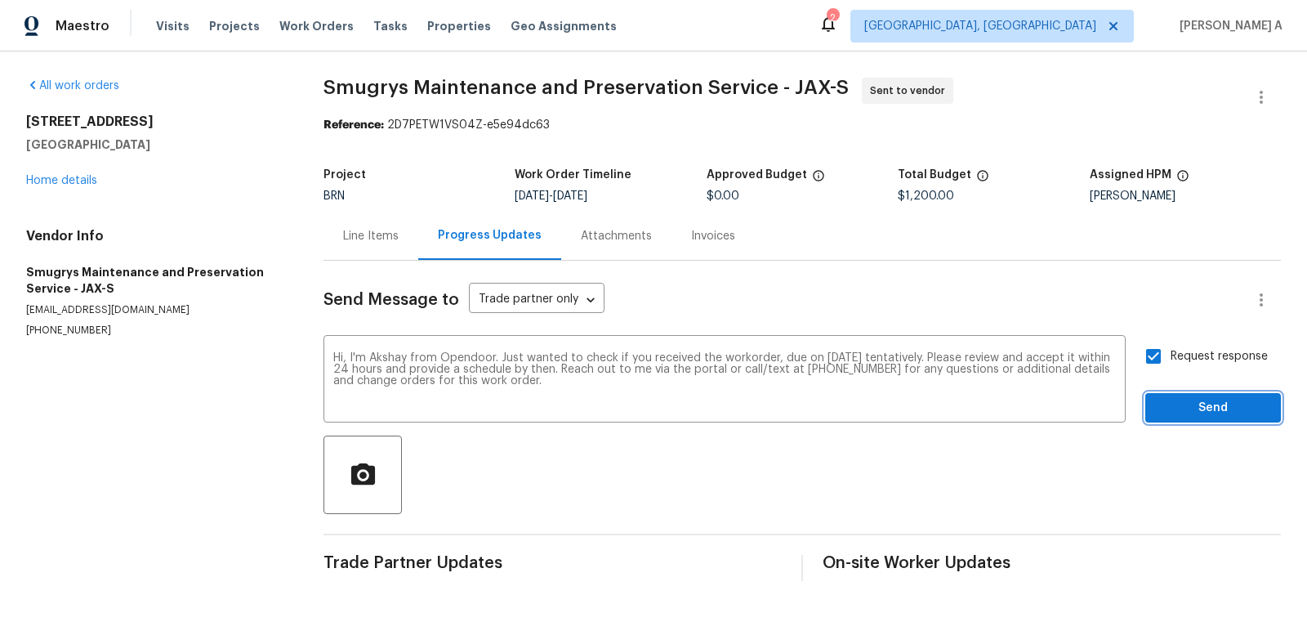
click at [1186, 398] on span "Send" at bounding box center [1212, 408] width 109 height 20
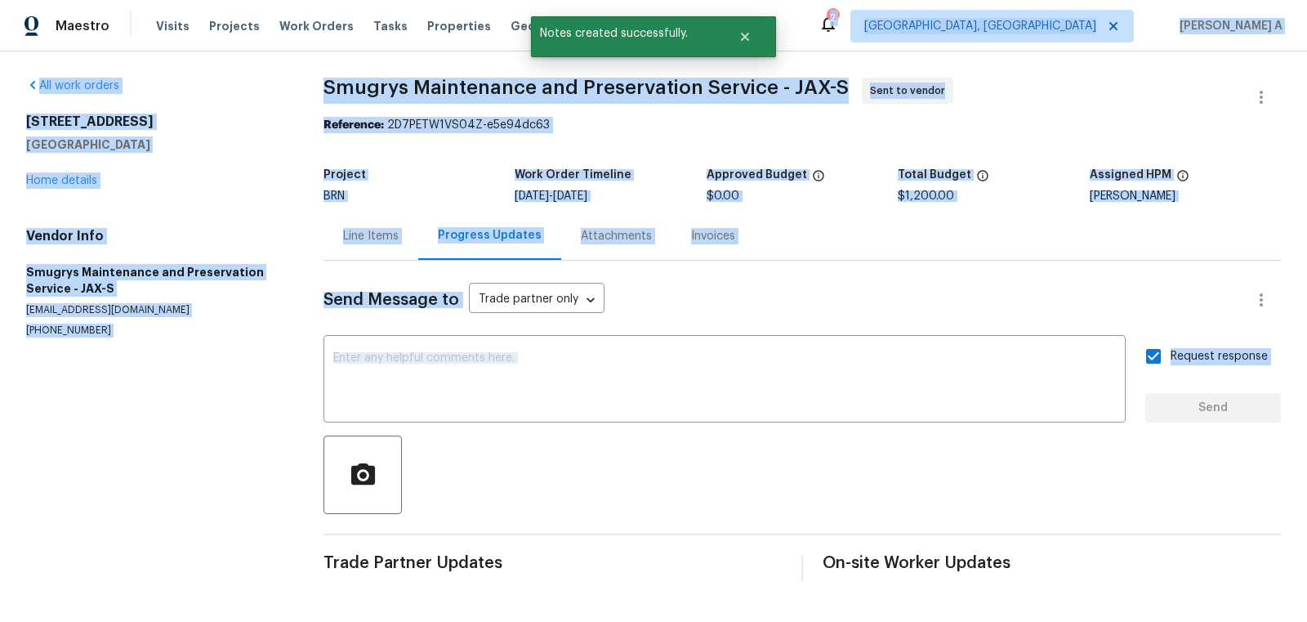
drag, startPoint x: 1133, startPoint y: 280, endPoint x: 919, endPoint y: 13, distance: 342.3
click at [919, 14] on div "Maestro Visits Projects Work Orders Tasks Properties Geo Assignments 2 Albuquer…" at bounding box center [653, 303] width 1307 height 607
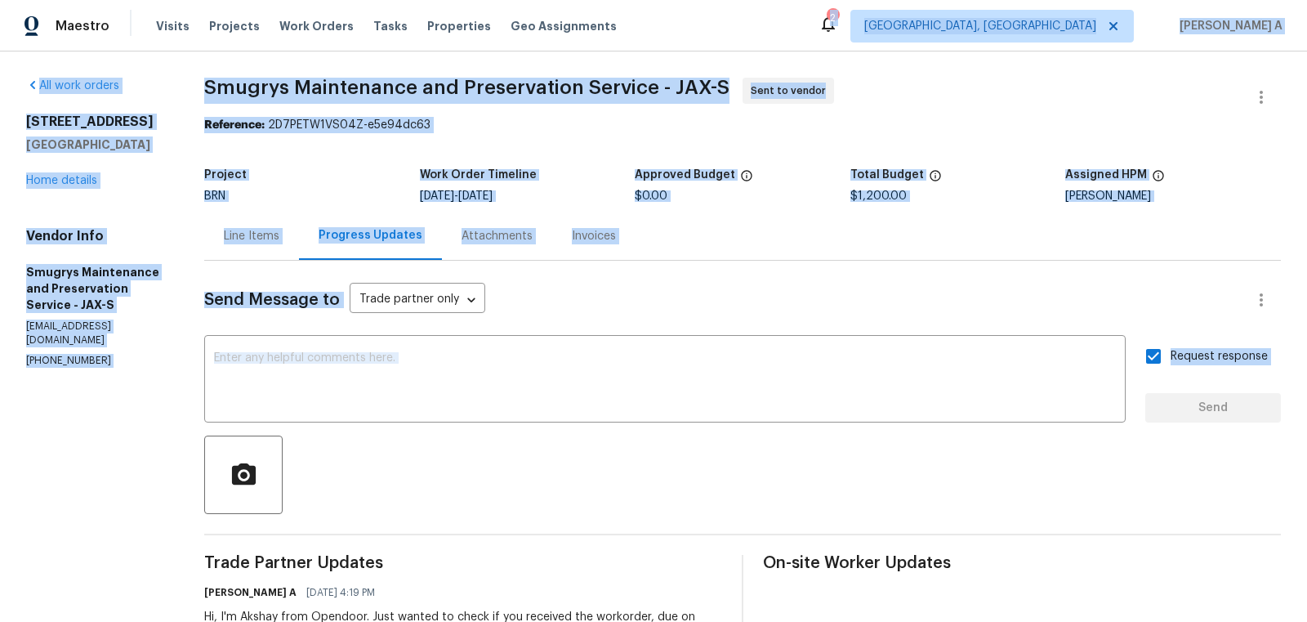
click at [613, 118] on div "Reference: 2D7PETW1VS04Z-e5e94dc63" at bounding box center [742, 125] width 1077 height 16
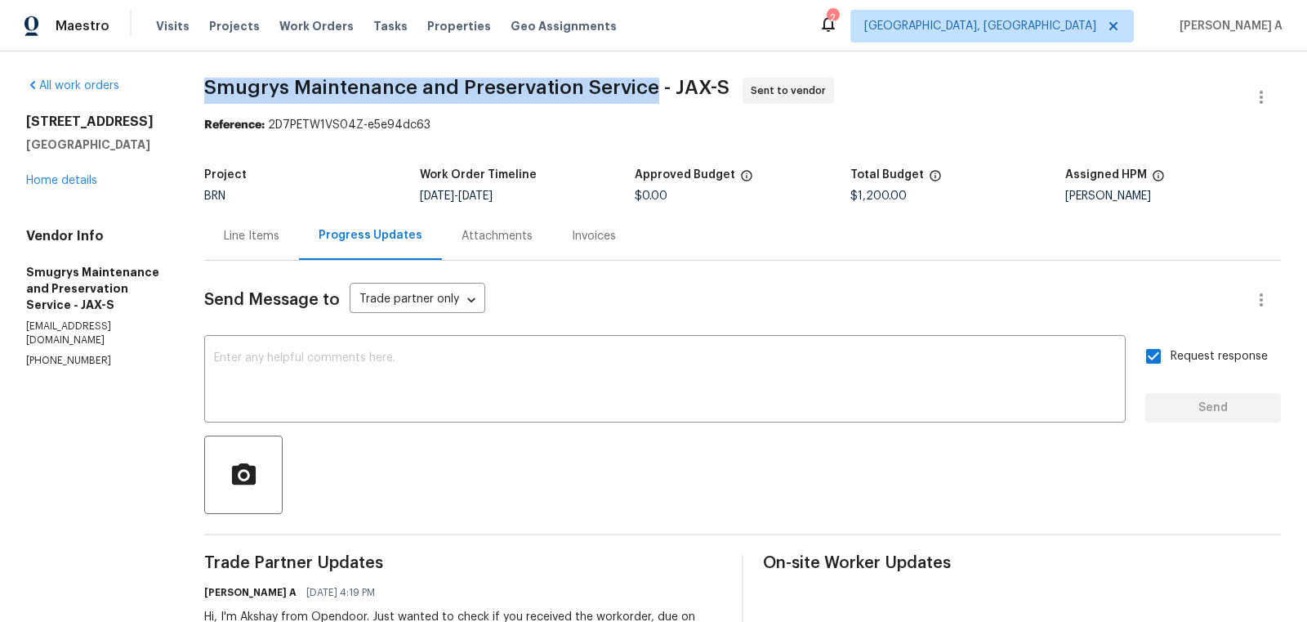
drag, startPoint x: 653, startPoint y: 90, endPoint x: 203, endPoint y: 85, distance: 449.3
click at [203, 85] on div "All work orders 7910 Praver Dr W Jacksonville, FL 32217 Home details Vendor Inf…" at bounding box center [653, 385] width 1307 height 668
copy span "Smugrys Maintenance and Preservation Service"
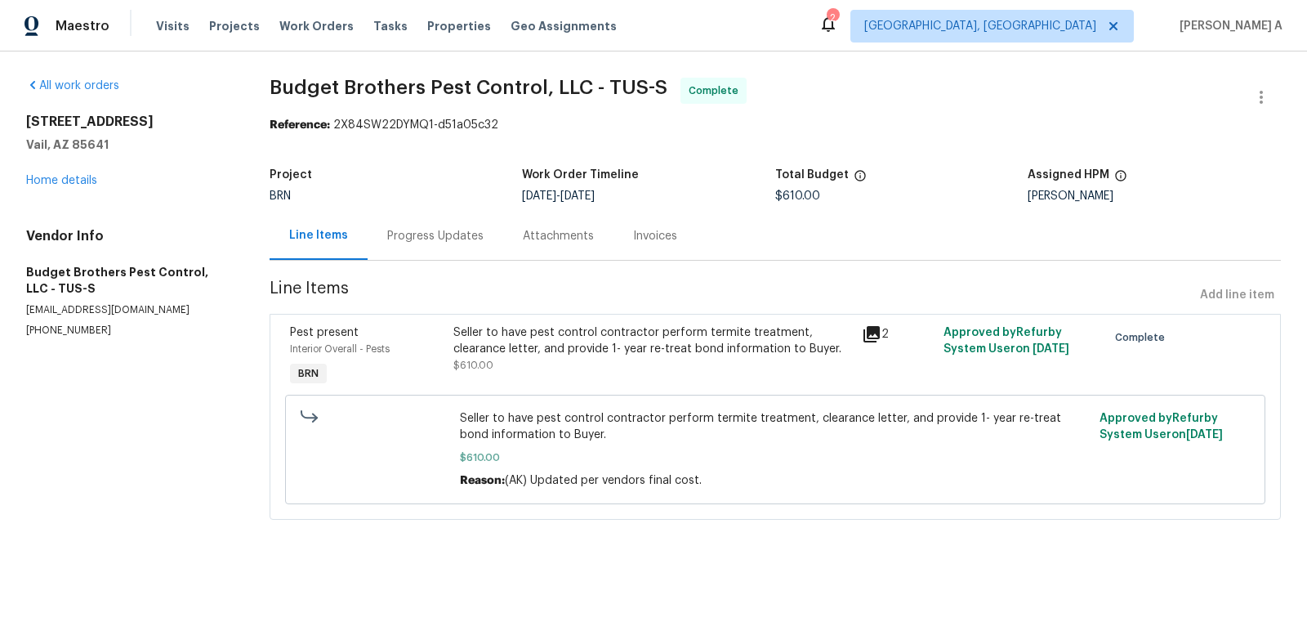
click at [78, 172] on div "[STREET_ADDRESS][PERSON_NAME] Home details" at bounding box center [128, 151] width 204 height 75
click at [72, 176] on link "Home details" at bounding box center [61, 180] width 71 height 11
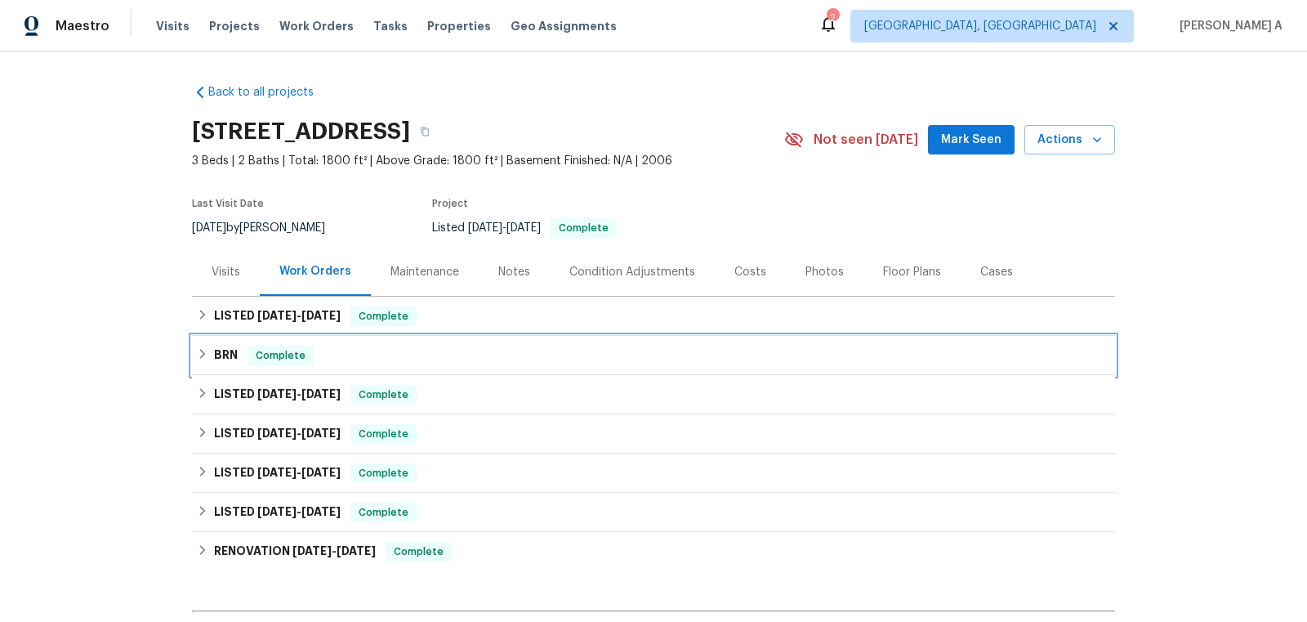
click at [404, 362] on div "BRN Complete" at bounding box center [653, 356] width 913 height 20
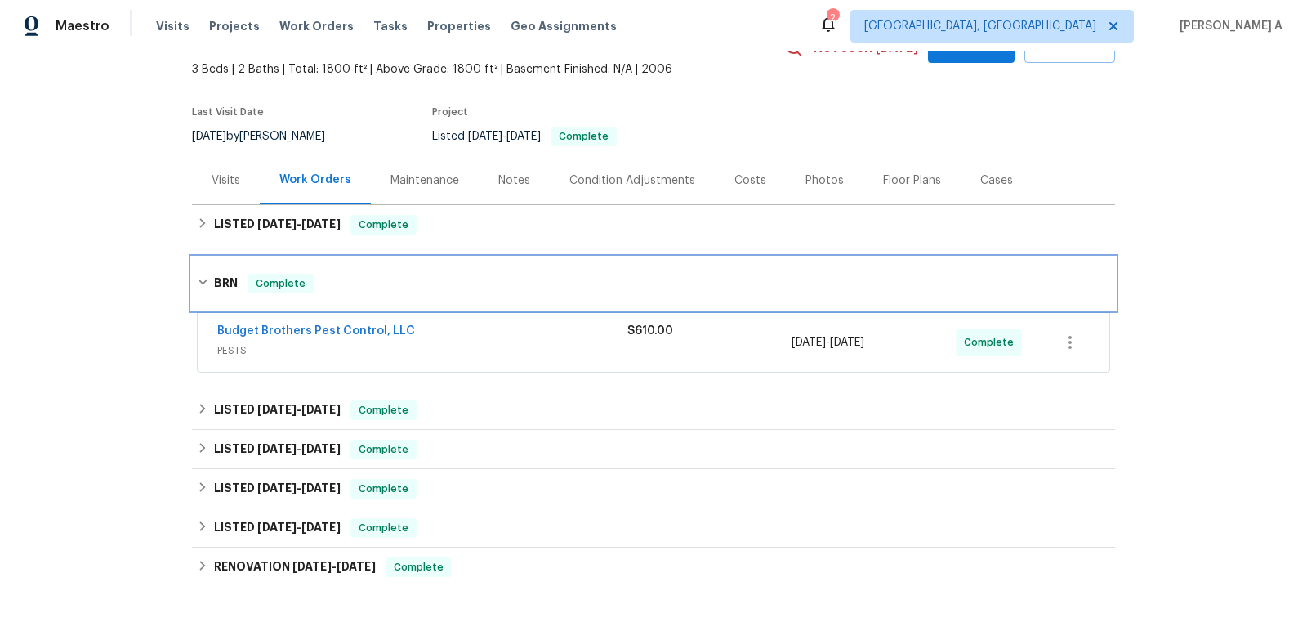
scroll to position [185, 0]
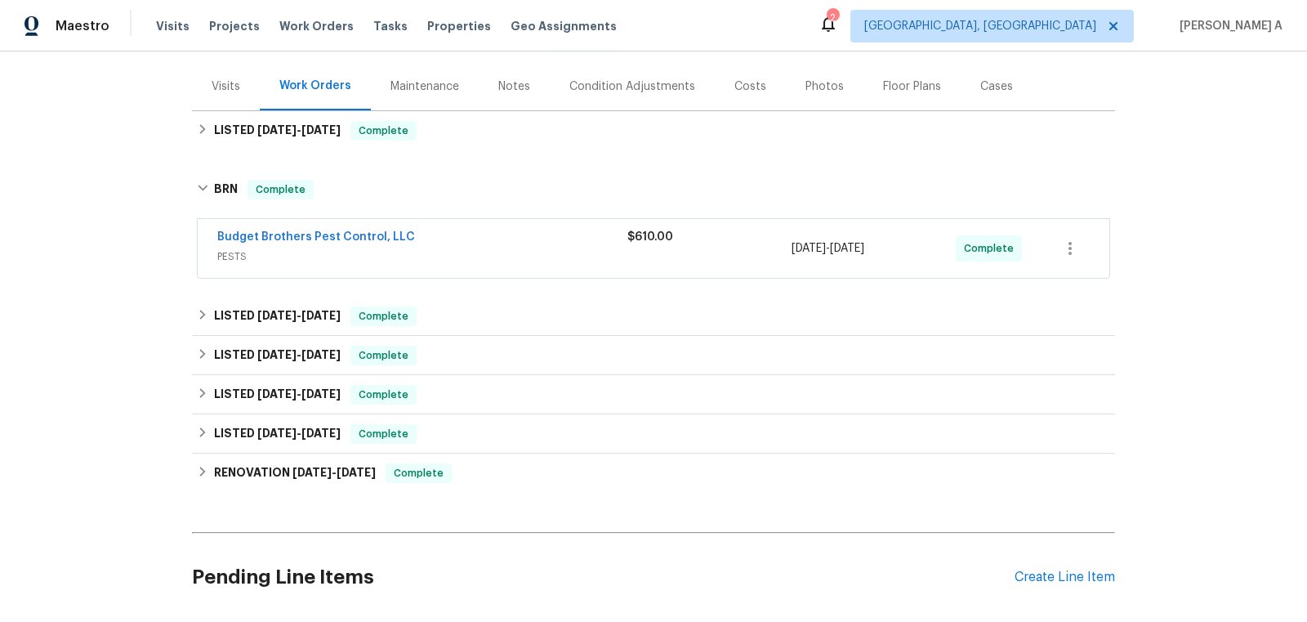
click at [372, 244] on div "Budget Brothers Pest Control, LLC" at bounding box center [422, 239] width 410 height 20
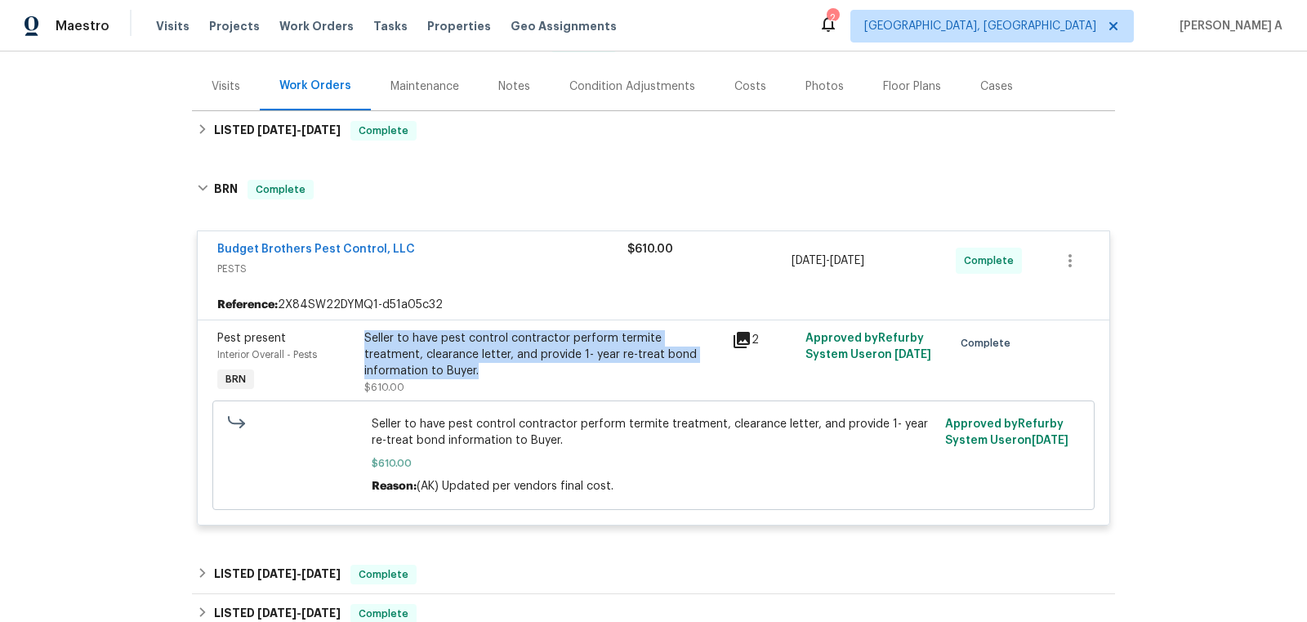
drag, startPoint x: 363, startPoint y: 332, endPoint x: 421, endPoint y: 363, distance: 65.8
click at [421, 363] on div "Seller to have pest control contractor perform termite treatment, clearance let…" at bounding box center [543, 362] width 368 height 75
copy div "Seller to have pest control contractor perform termite treatment, clearance let…"
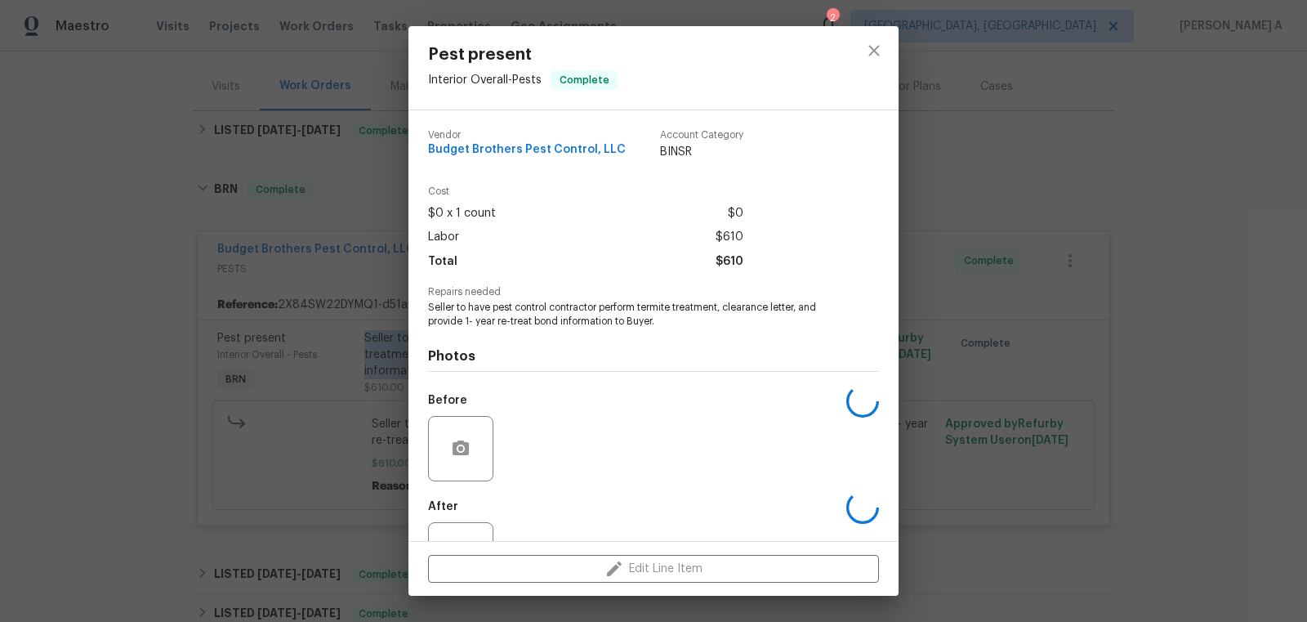
scroll to position [62, 0]
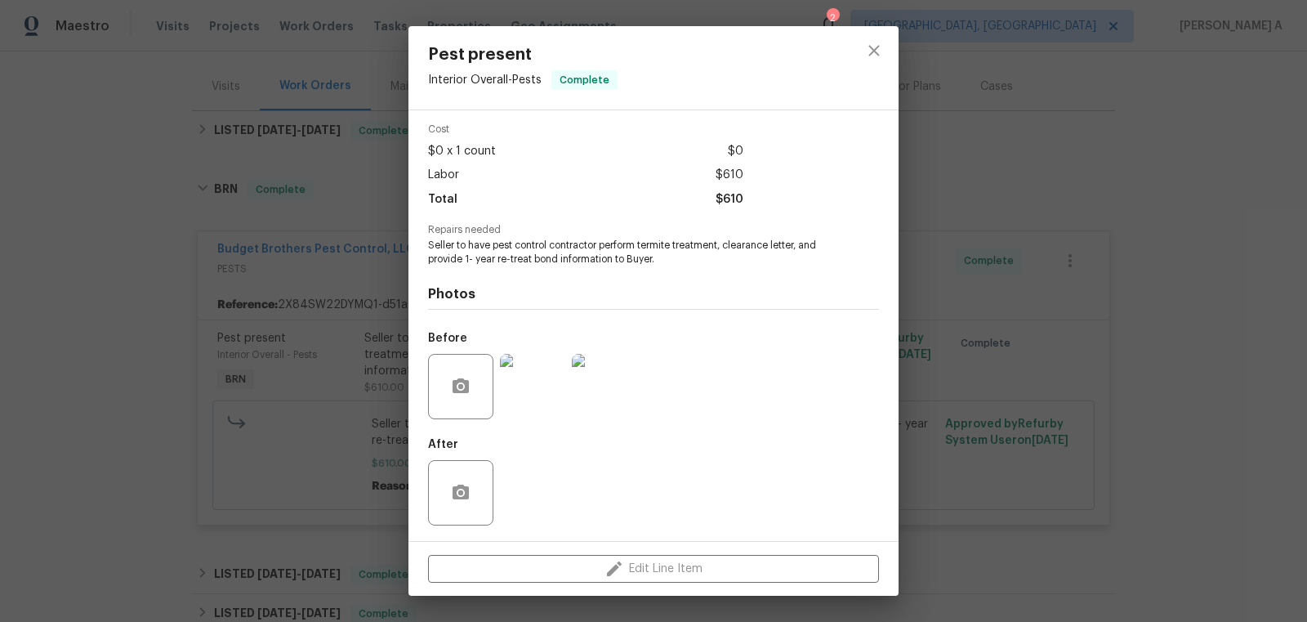
click at [590, 268] on div "Photos Before After" at bounding box center [653, 400] width 451 height 269
click at [597, 252] on span "Seller to have pest control contractor perform termite treatment, clearance let…" at bounding box center [631, 253] width 406 height 28
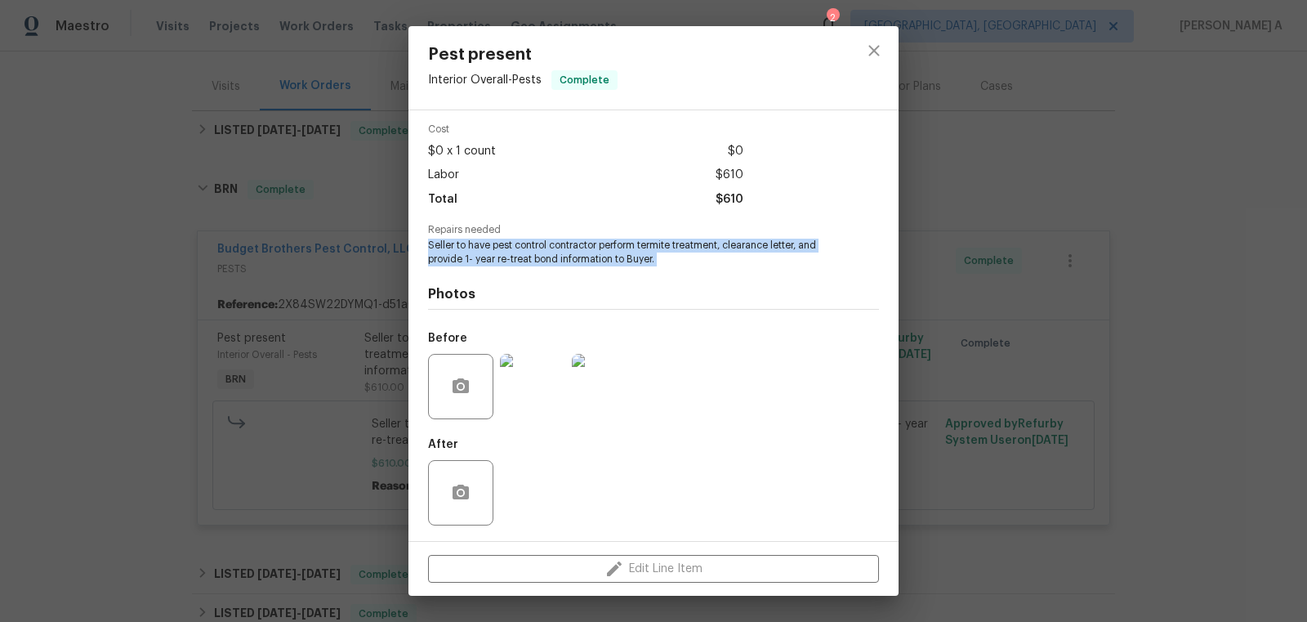
click at [597, 252] on span "Seller to have pest control contractor perform termite treatment, clearance let…" at bounding box center [631, 253] width 406 height 28
copy span "Seller to have pest control contractor perform termite treatment, clearance let…"
click at [878, 47] on icon "close" at bounding box center [873, 50] width 11 height 11
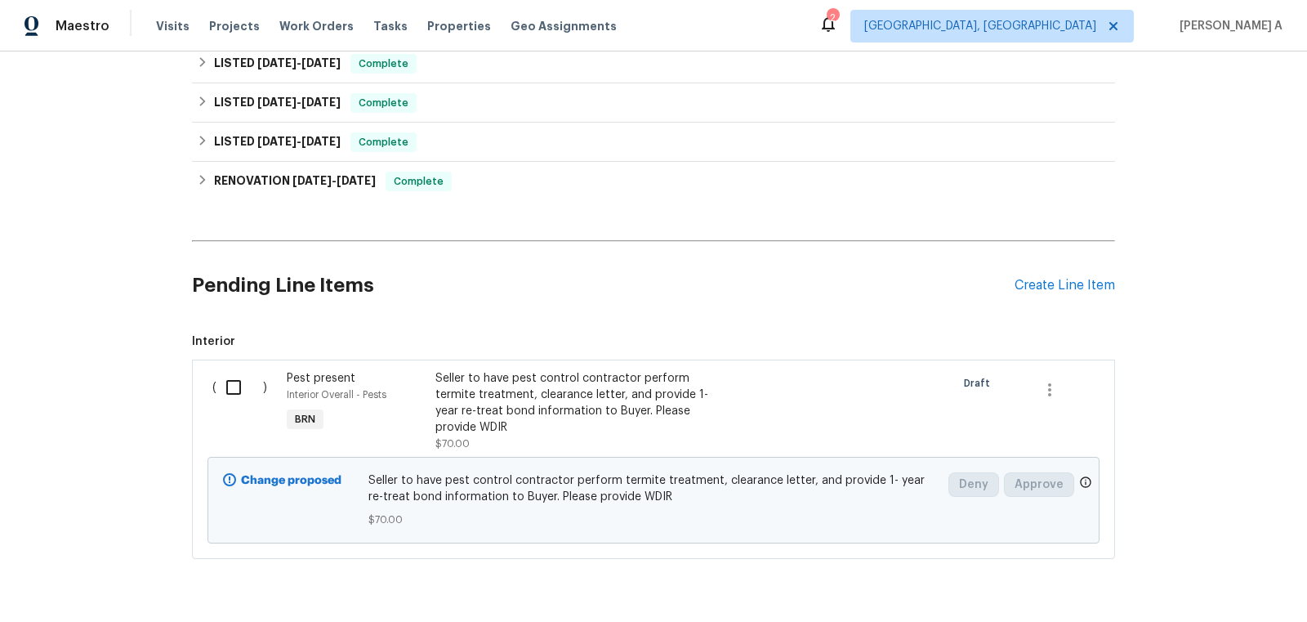
scroll to position [780, 0]
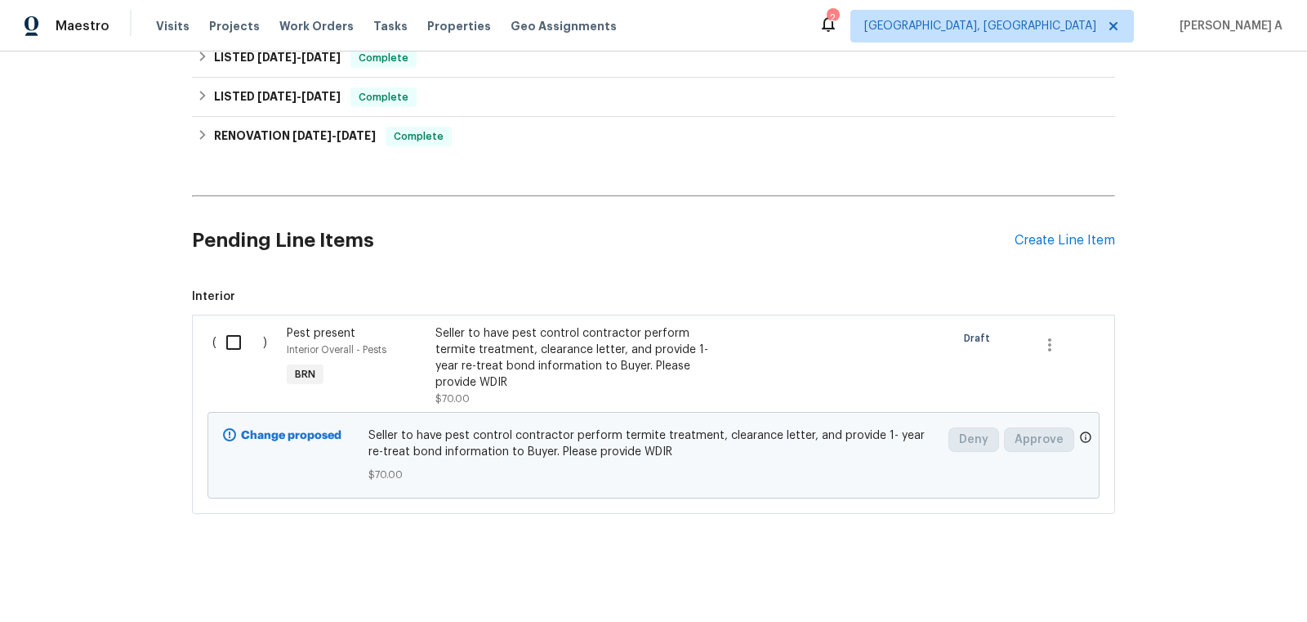
click at [238, 328] on input "checkbox" at bounding box center [239, 342] width 47 height 34
checkbox input "true"
click at [1197, 580] on span "Create Work Order" at bounding box center [1213, 581] width 109 height 20
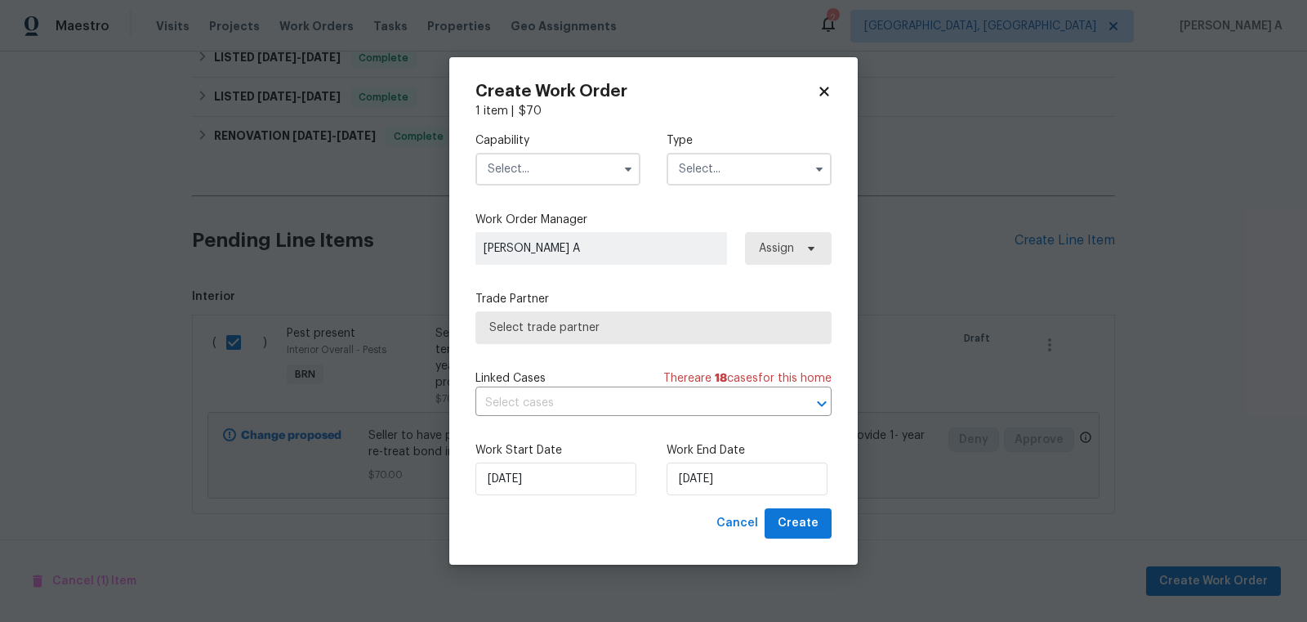
click at [573, 157] on input "text" at bounding box center [557, 169] width 165 height 33
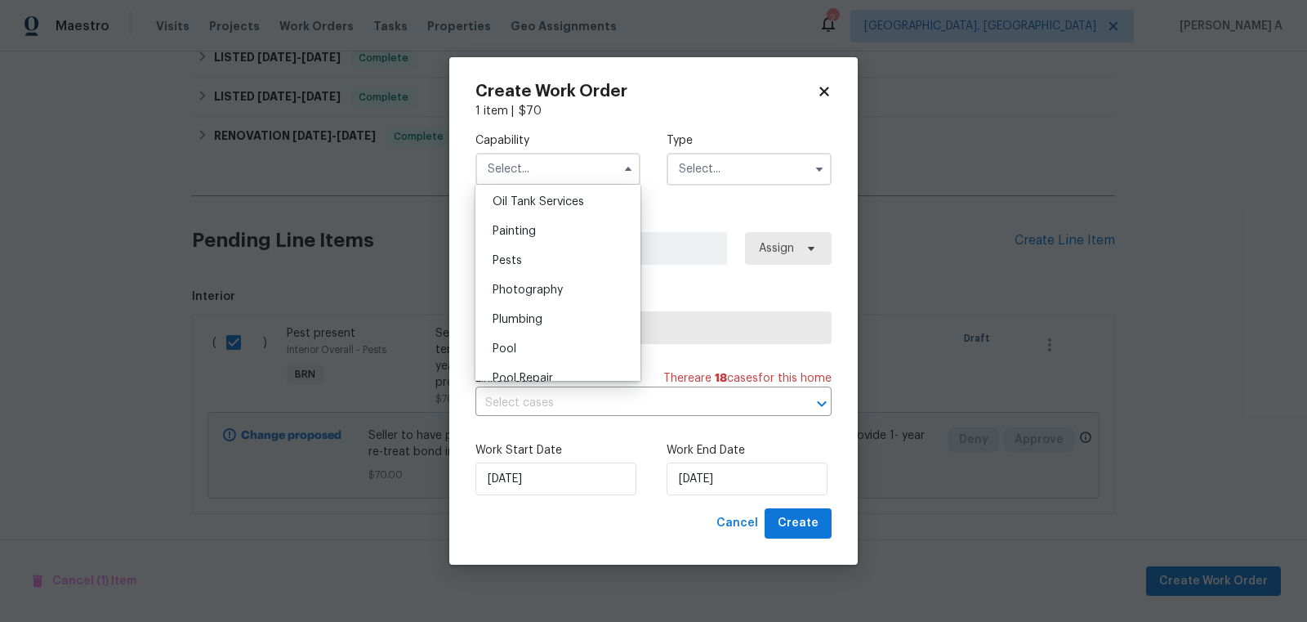
scroll to position [1318, 0]
click at [553, 290] on div "Pests" at bounding box center [558, 286] width 157 height 29
type input "Pests"
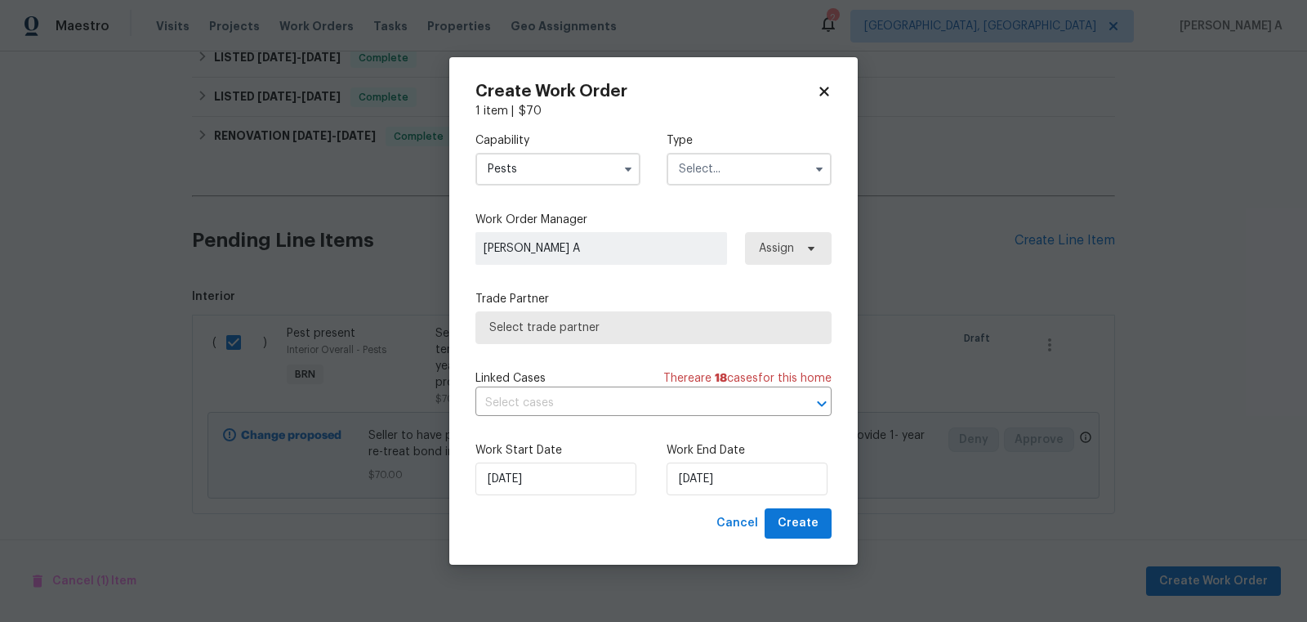
click at [736, 184] on input "text" at bounding box center [749, 169] width 165 height 33
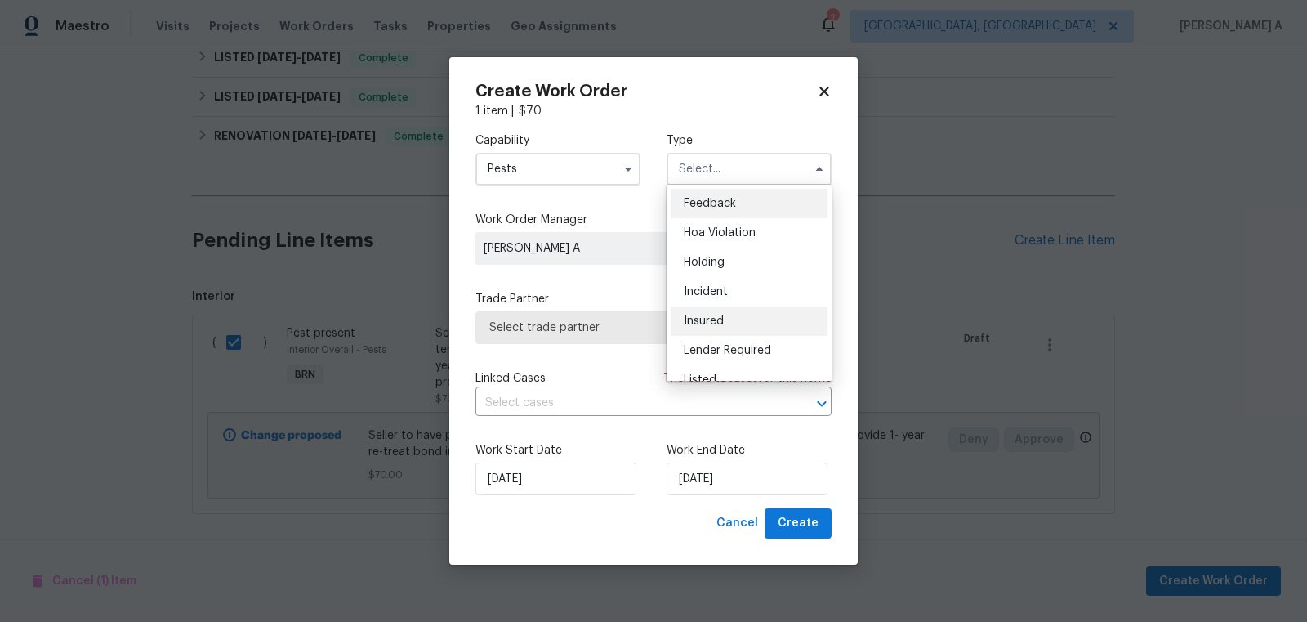
scroll to position [370, 0]
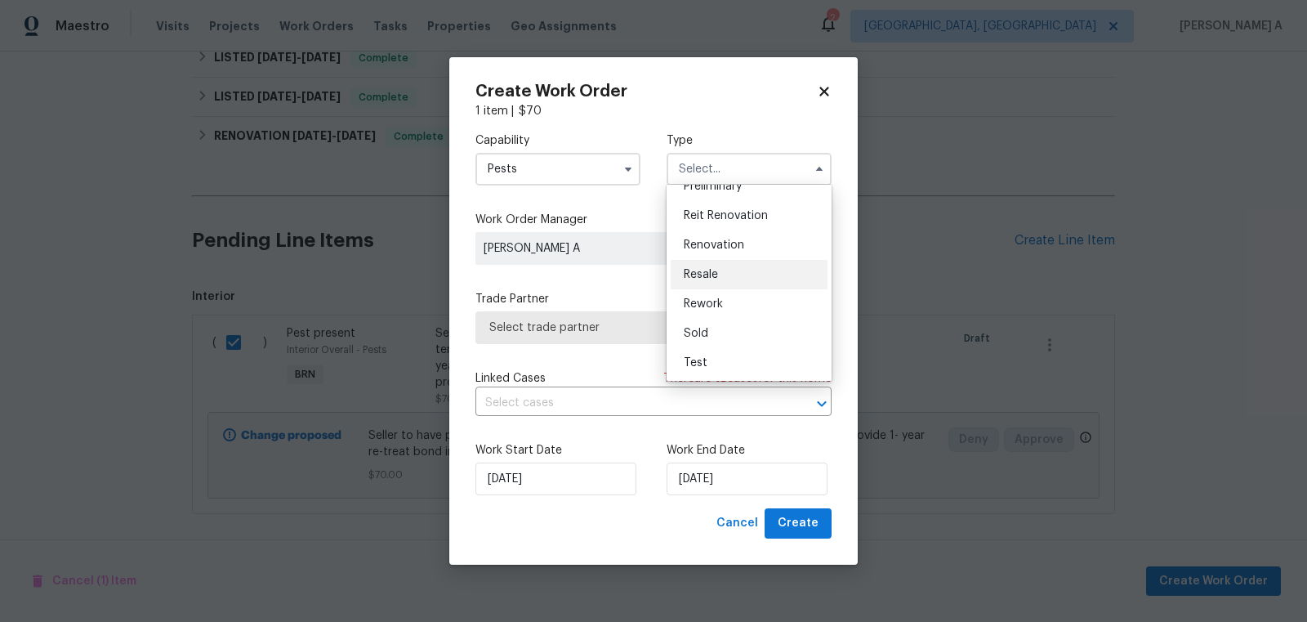
click at [730, 275] on div "Resale" at bounding box center [749, 274] width 157 height 29
type input "Resale"
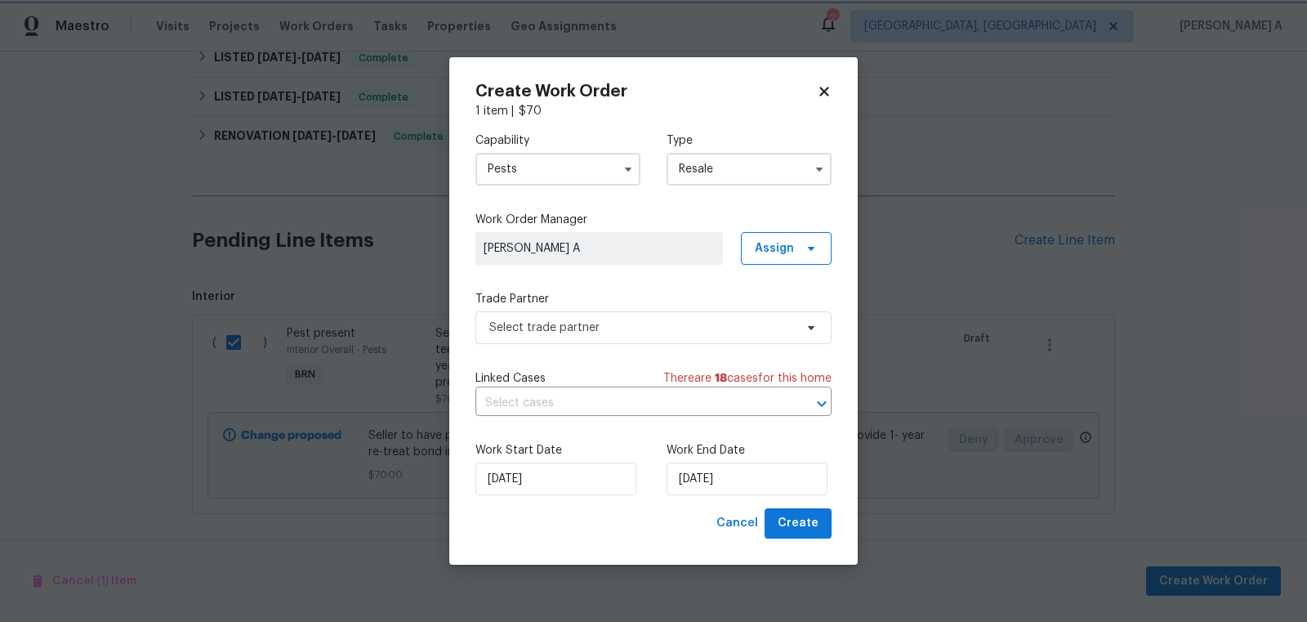
scroll to position [0, 0]
click at [635, 341] on span "Select trade partner" at bounding box center [653, 327] width 356 height 33
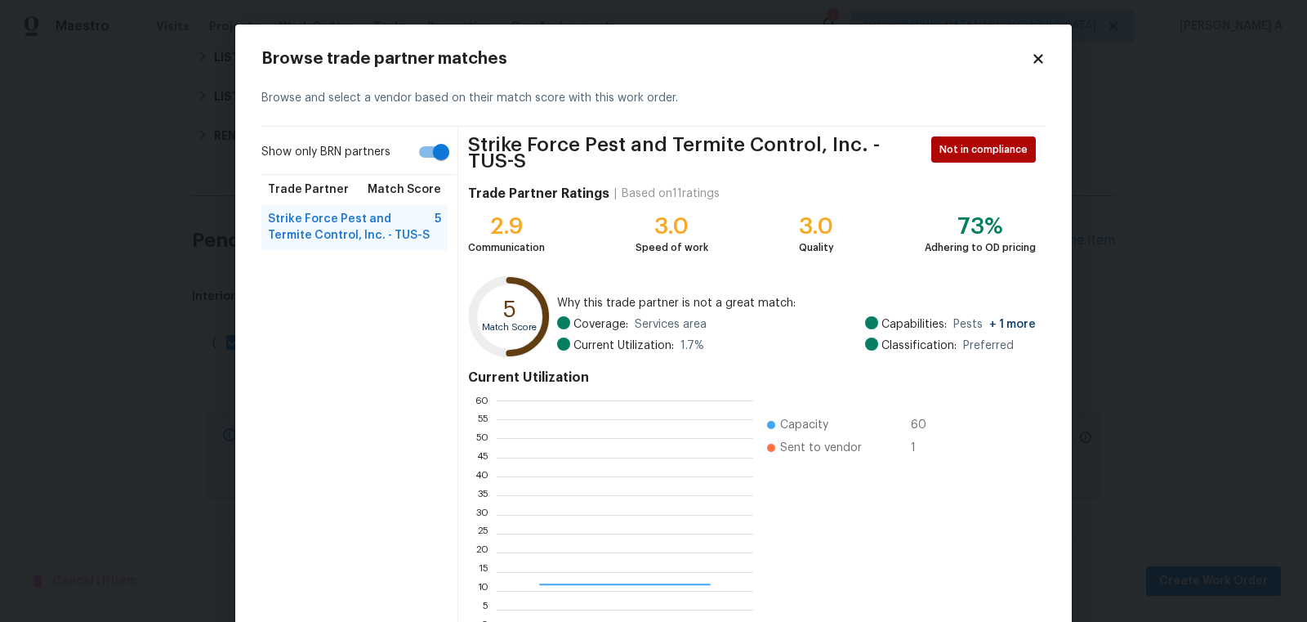
scroll to position [229, 256]
click at [422, 156] on input "Show only BRN partners" at bounding box center [441, 151] width 93 height 31
checkbox input "false"
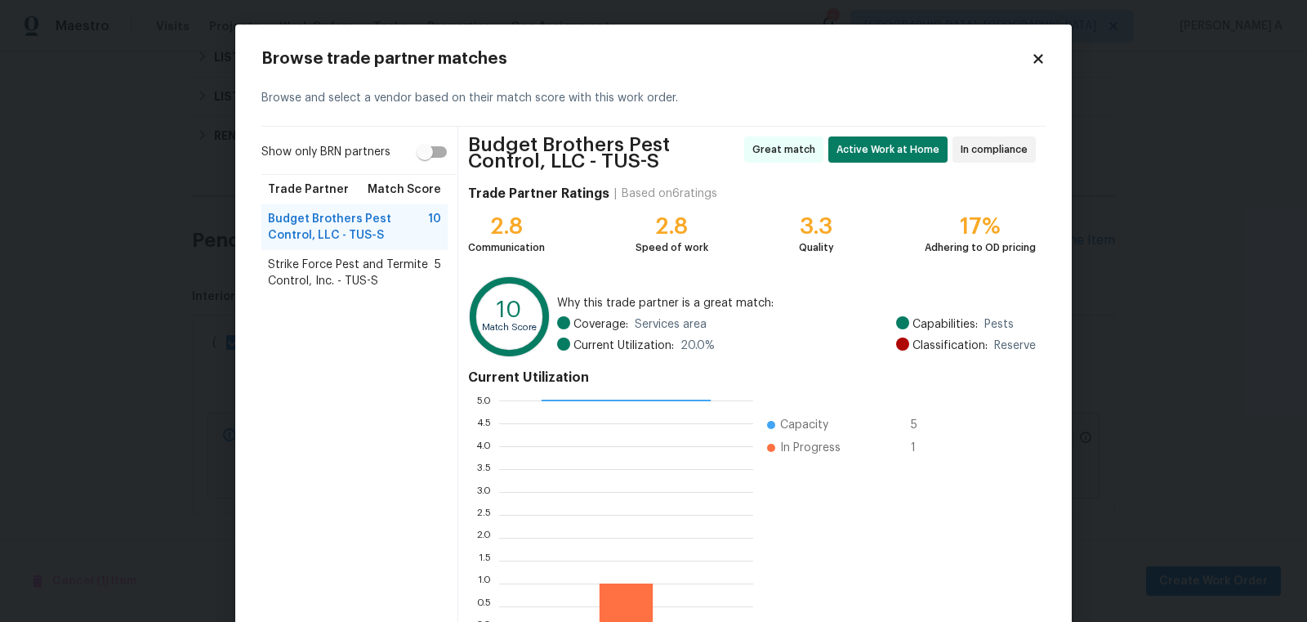
scroll to position [105, 0]
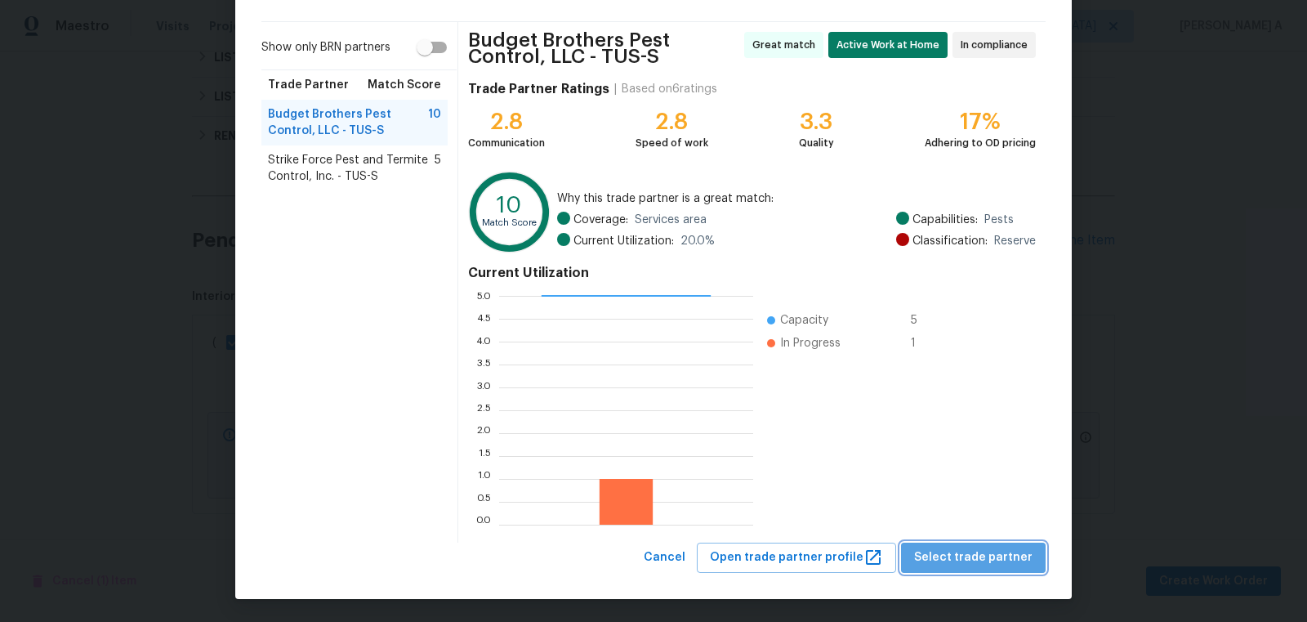
click at [985, 564] on span "Select trade partner" at bounding box center [973, 557] width 118 height 20
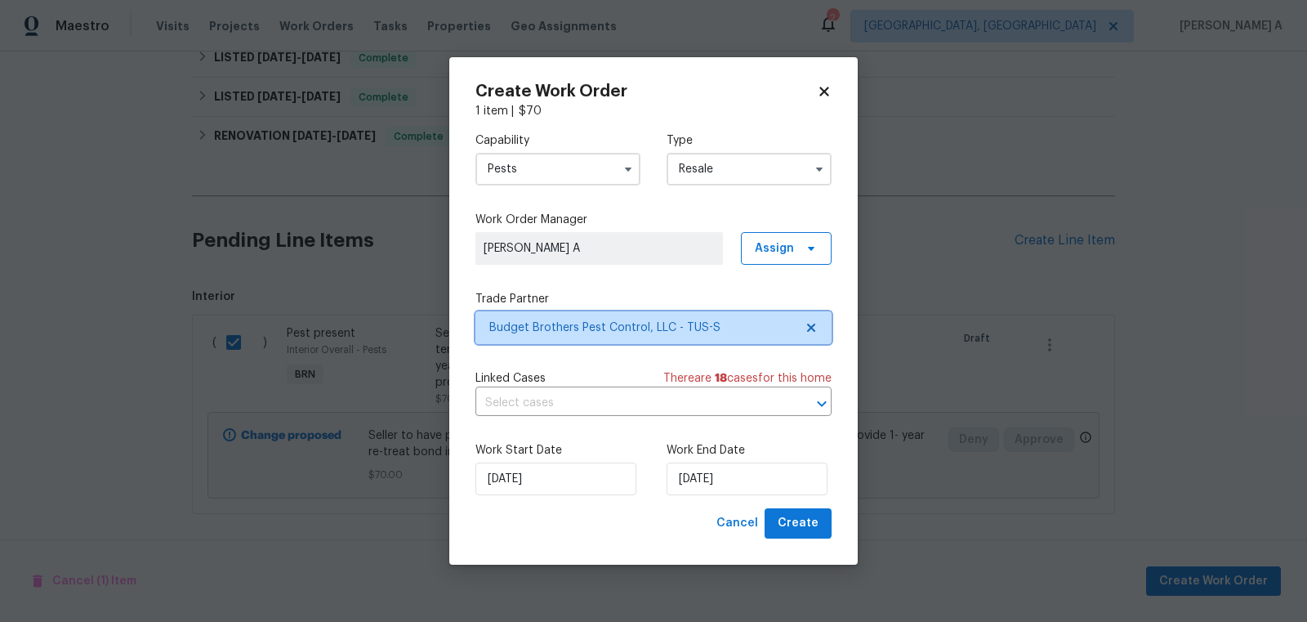
scroll to position [0, 0]
click at [604, 396] on input "text" at bounding box center [630, 402] width 310 height 25
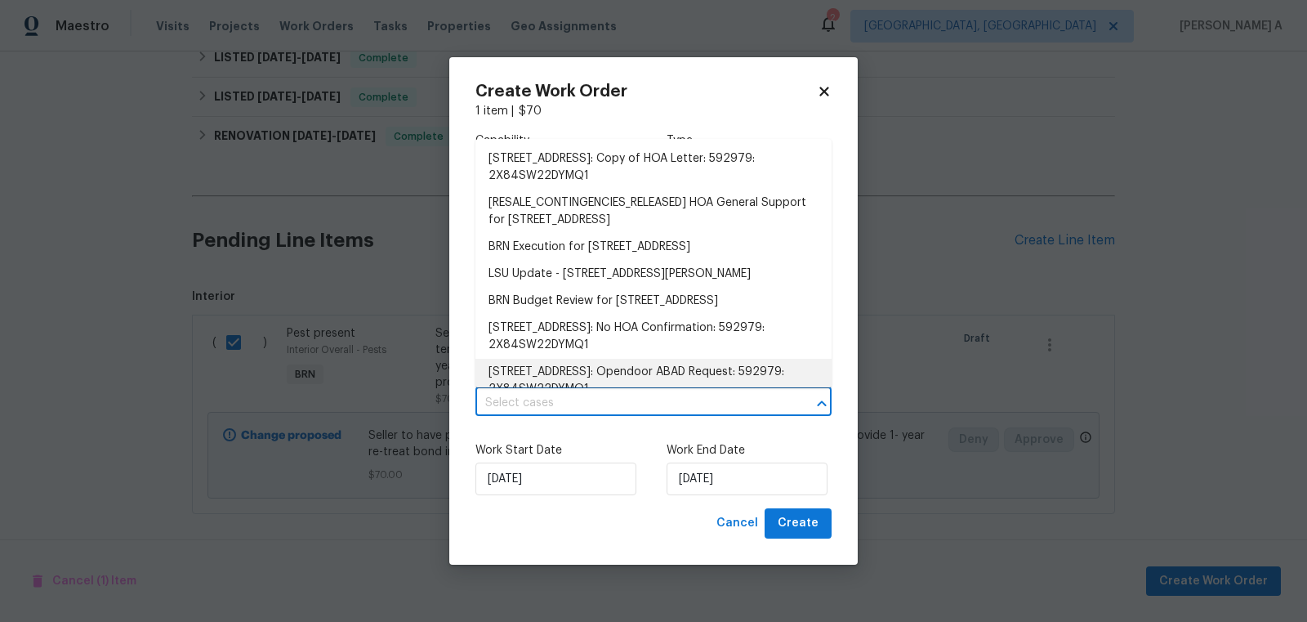
click at [555, 450] on label "Work Start Date" at bounding box center [557, 450] width 165 height 16
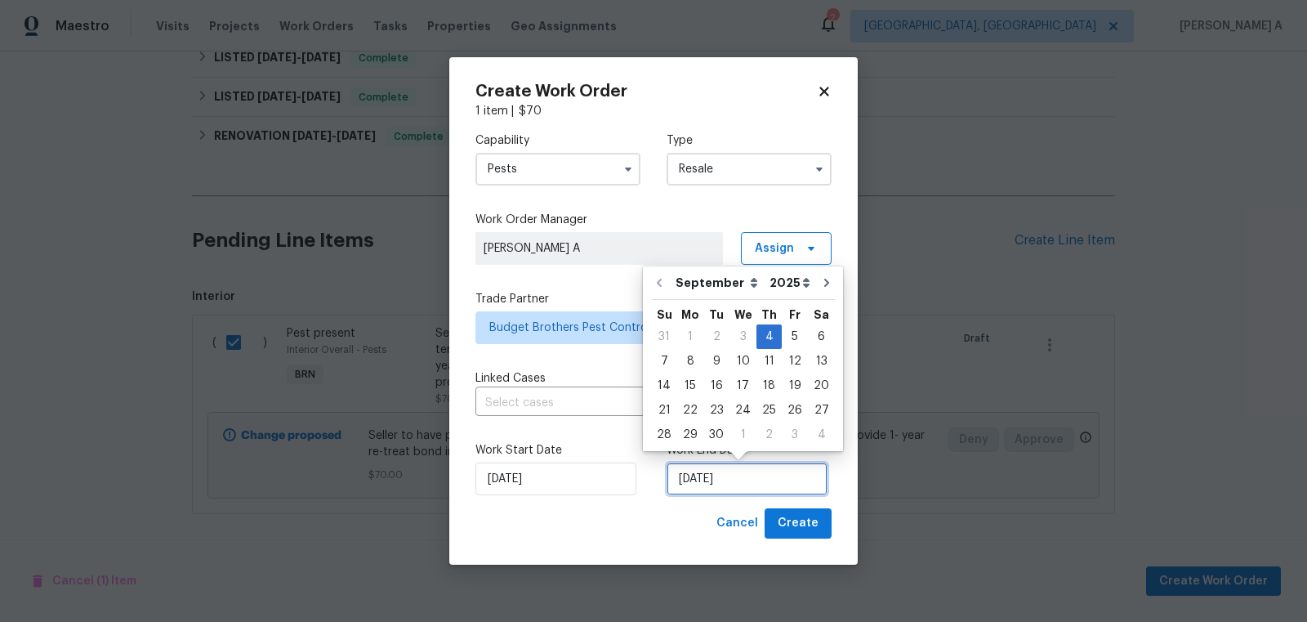
click at [741, 474] on input "[DATE]" at bounding box center [747, 478] width 161 height 33
click at [784, 344] on div "5" at bounding box center [795, 336] width 26 height 23
type input "[DATE]"
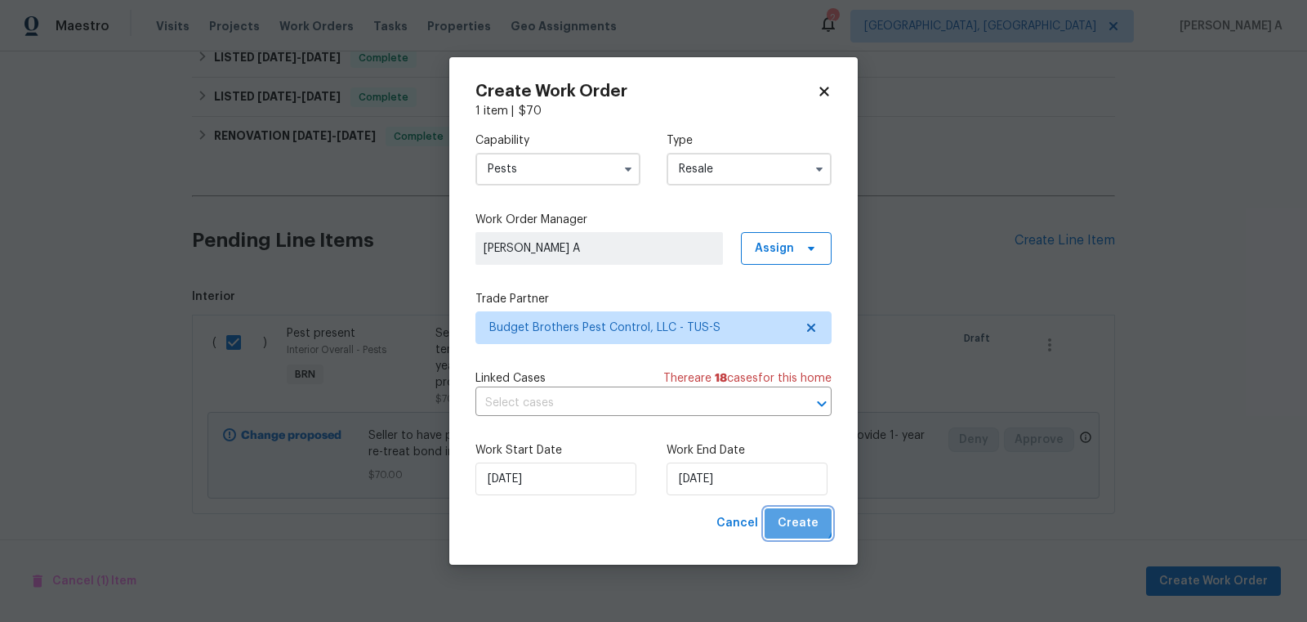
click at [793, 516] on span "Create" at bounding box center [798, 523] width 41 height 20
checkbox input "false"
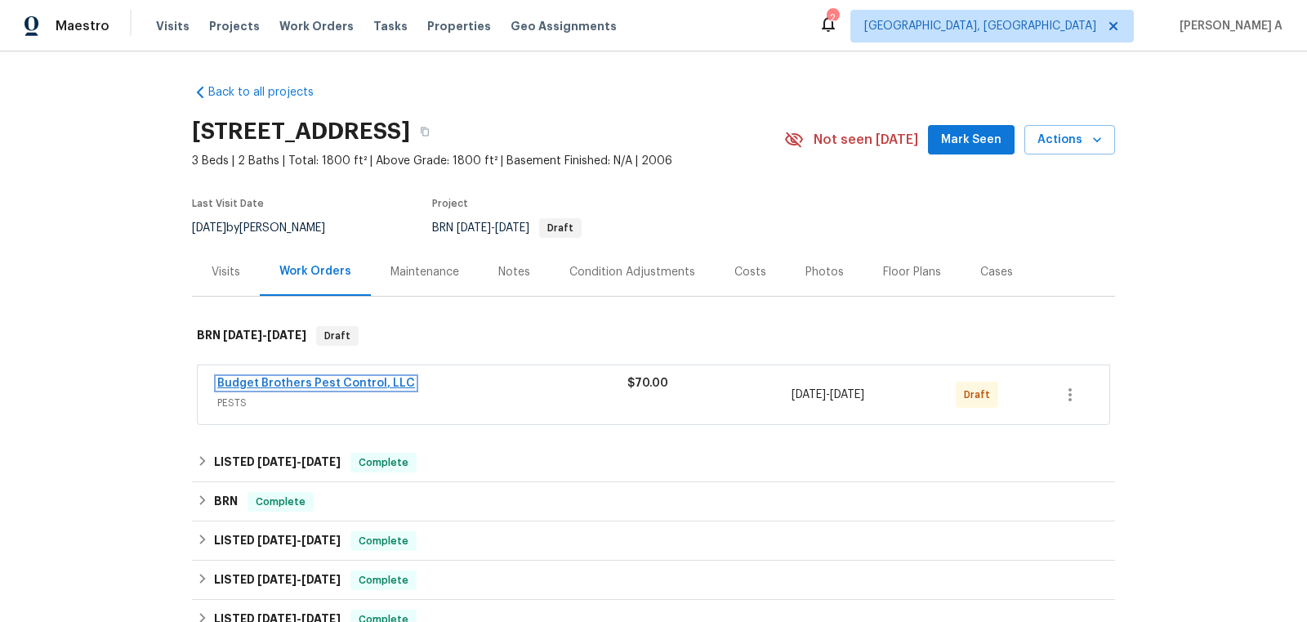
click at [323, 380] on link "Budget Brothers Pest Control, LLC" at bounding box center [316, 382] width 198 height 11
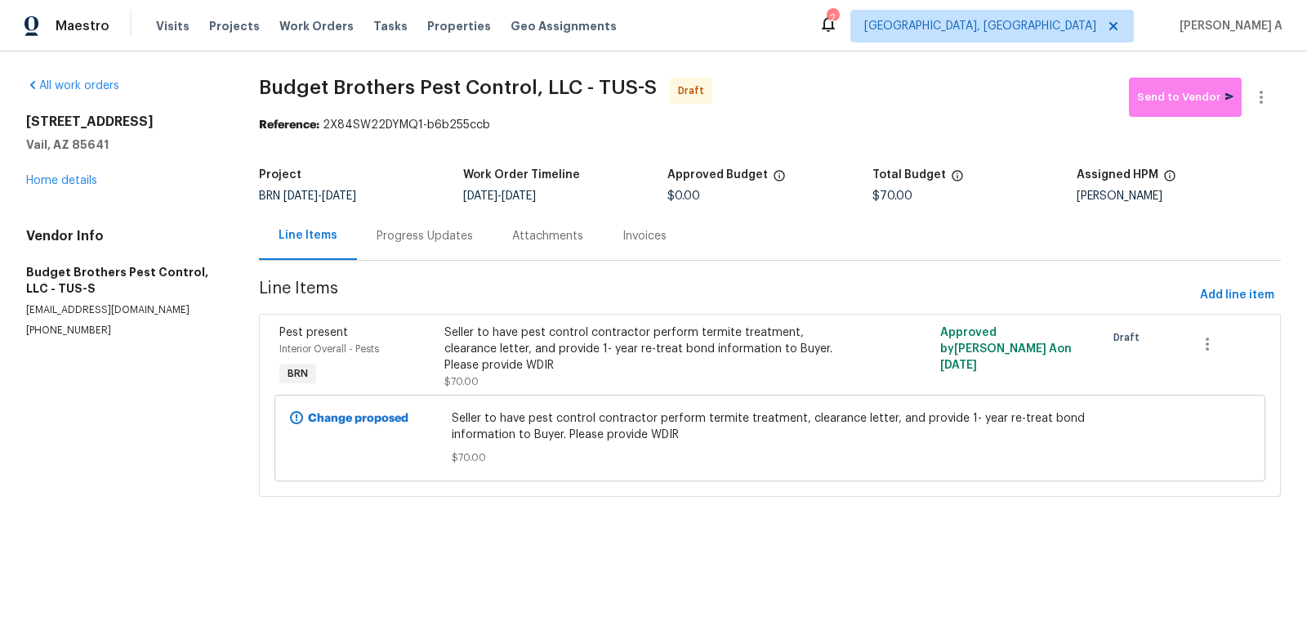
click at [414, 247] on div "Progress Updates" at bounding box center [425, 236] width 136 height 48
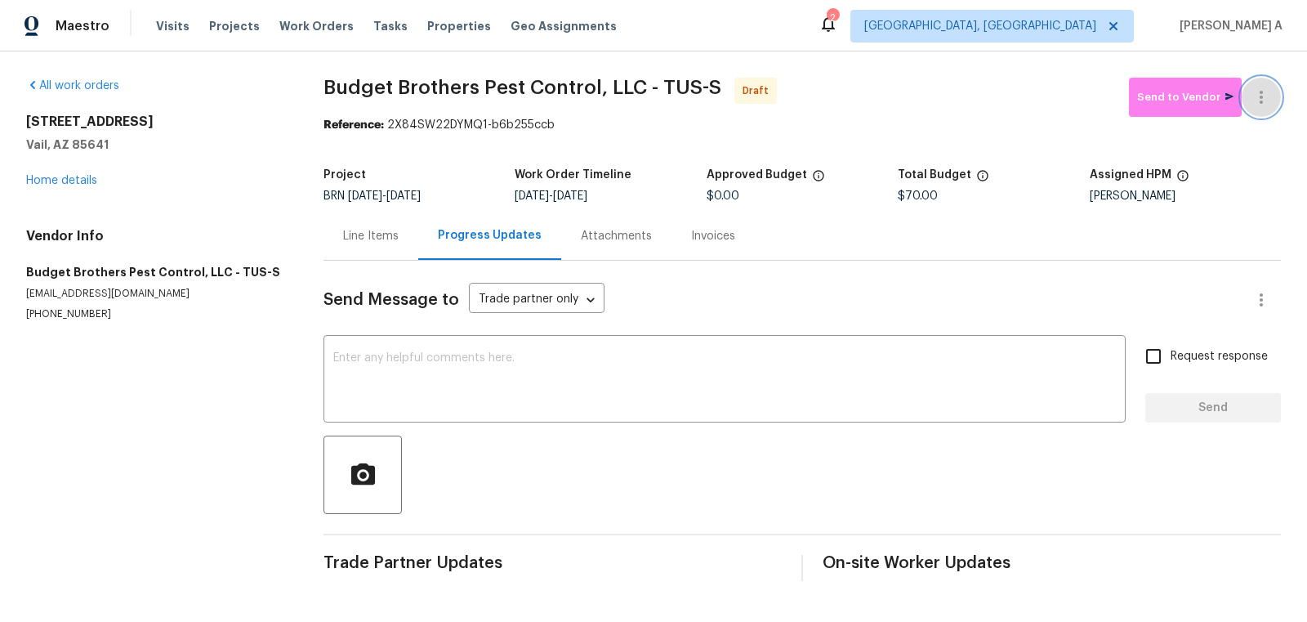
click at [1260, 86] on button "button" at bounding box center [1261, 97] width 39 height 39
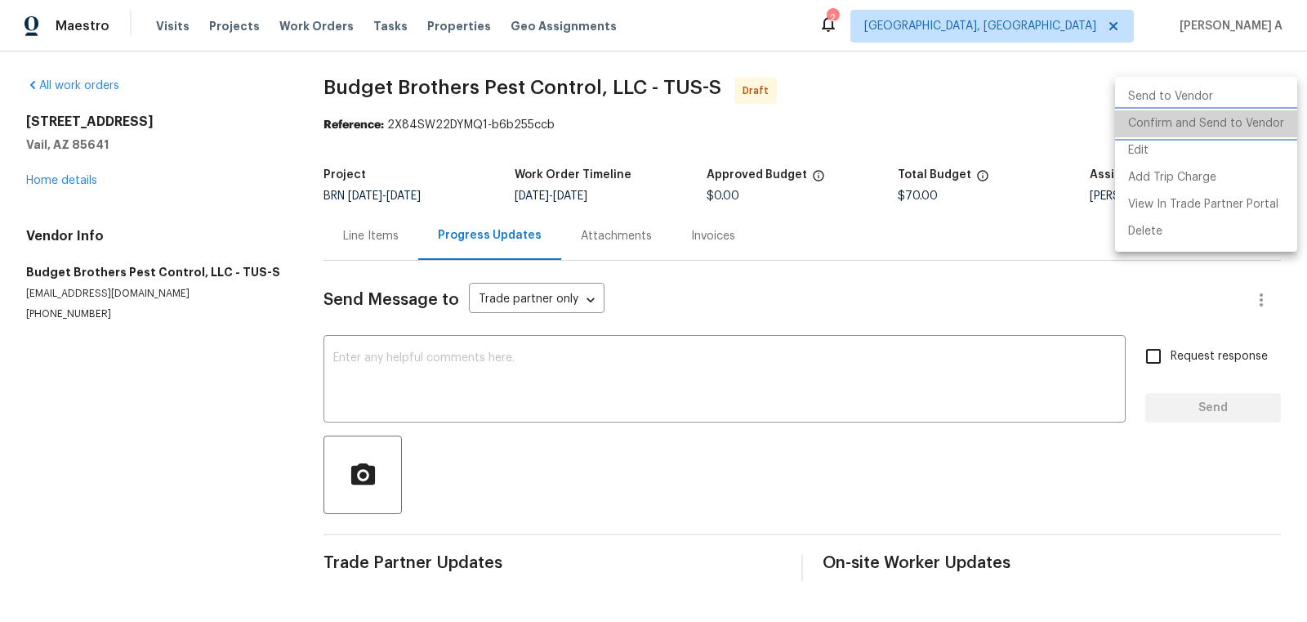
click at [1266, 112] on li "Confirm and Send to Vendor" at bounding box center [1206, 123] width 182 height 27
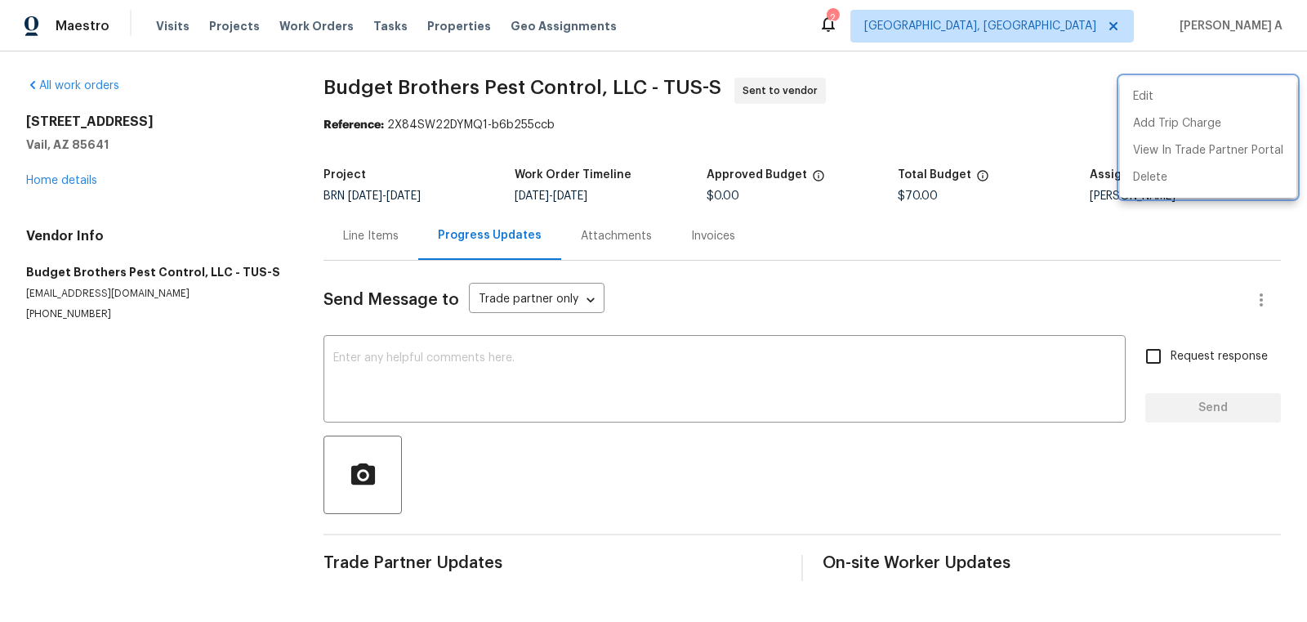
click at [399, 231] on div at bounding box center [653, 311] width 1307 height 622
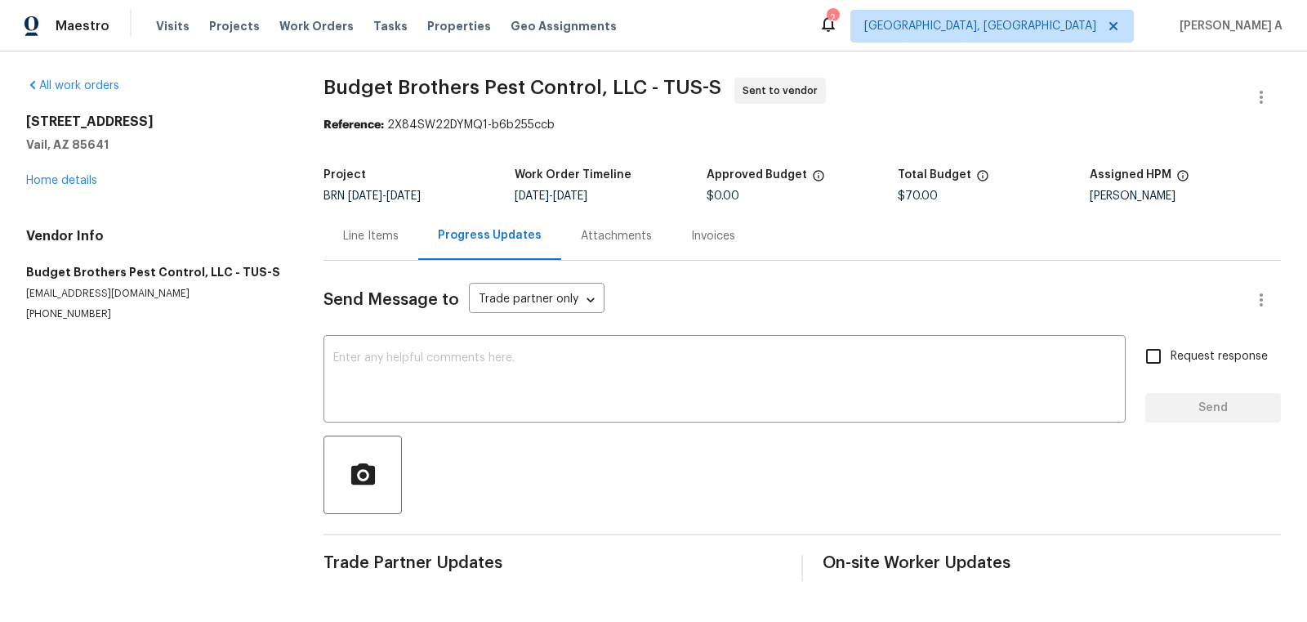
click at [394, 231] on div "Line Items" at bounding box center [371, 236] width 56 height 16
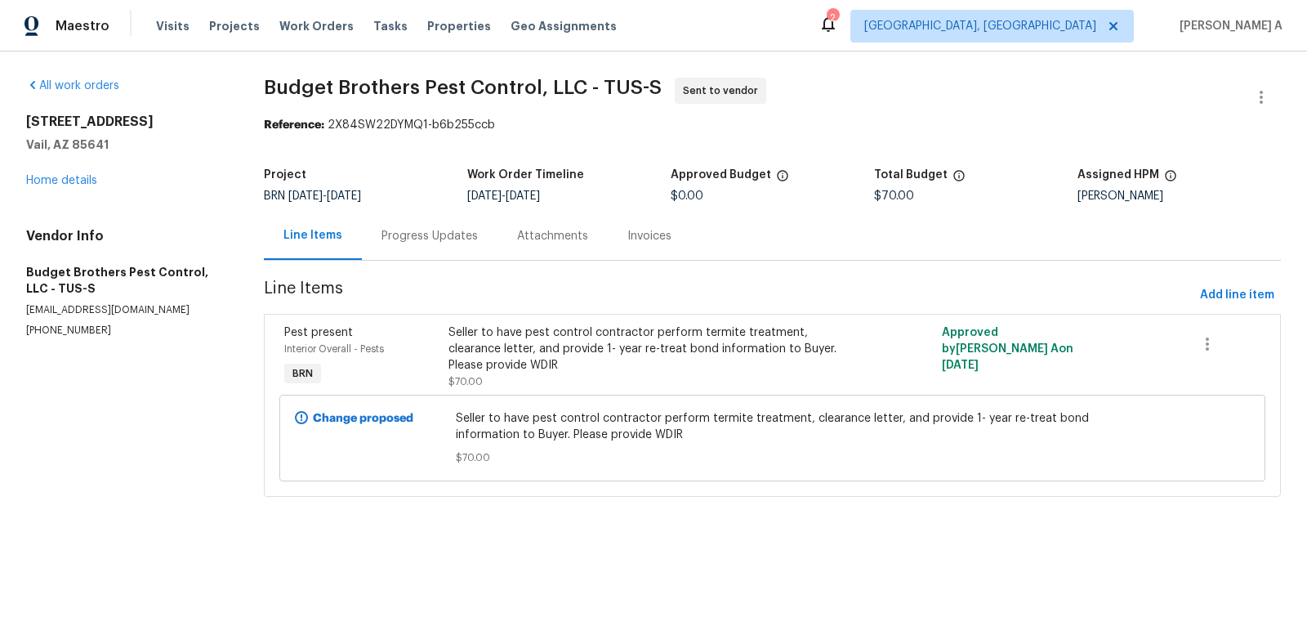
click at [433, 234] on div "Progress Updates" at bounding box center [429, 236] width 96 height 16
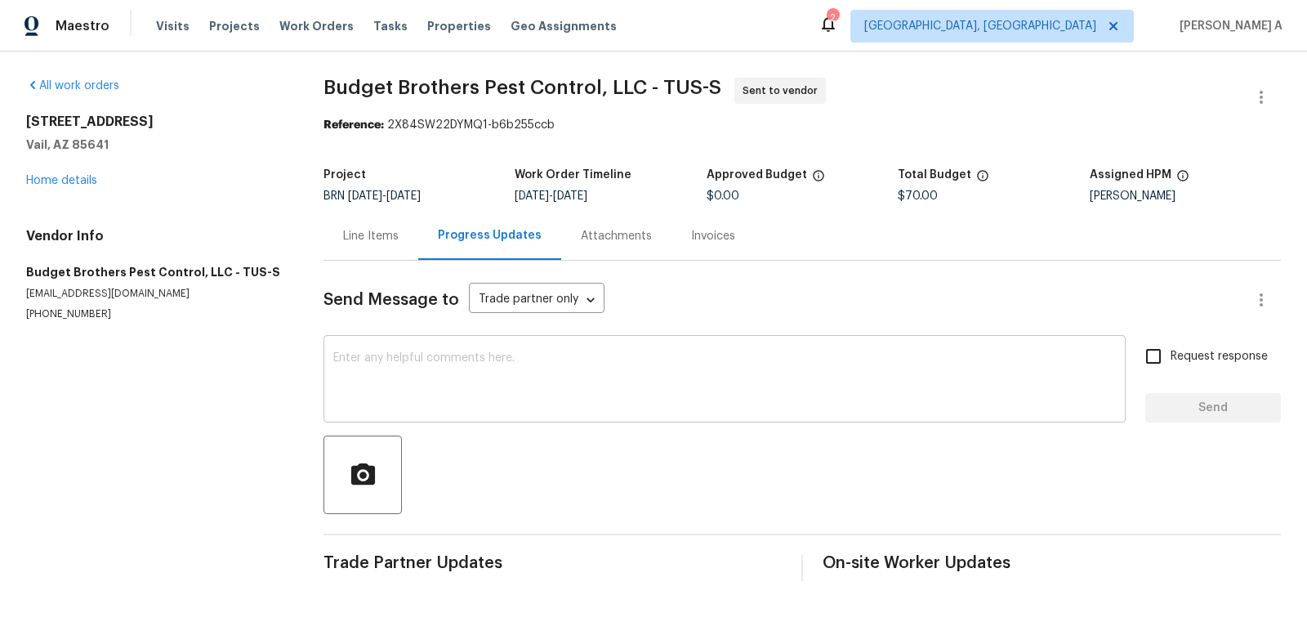
click at [496, 410] on div "x ​" at bounding box center [724, 380] width 802 height 83
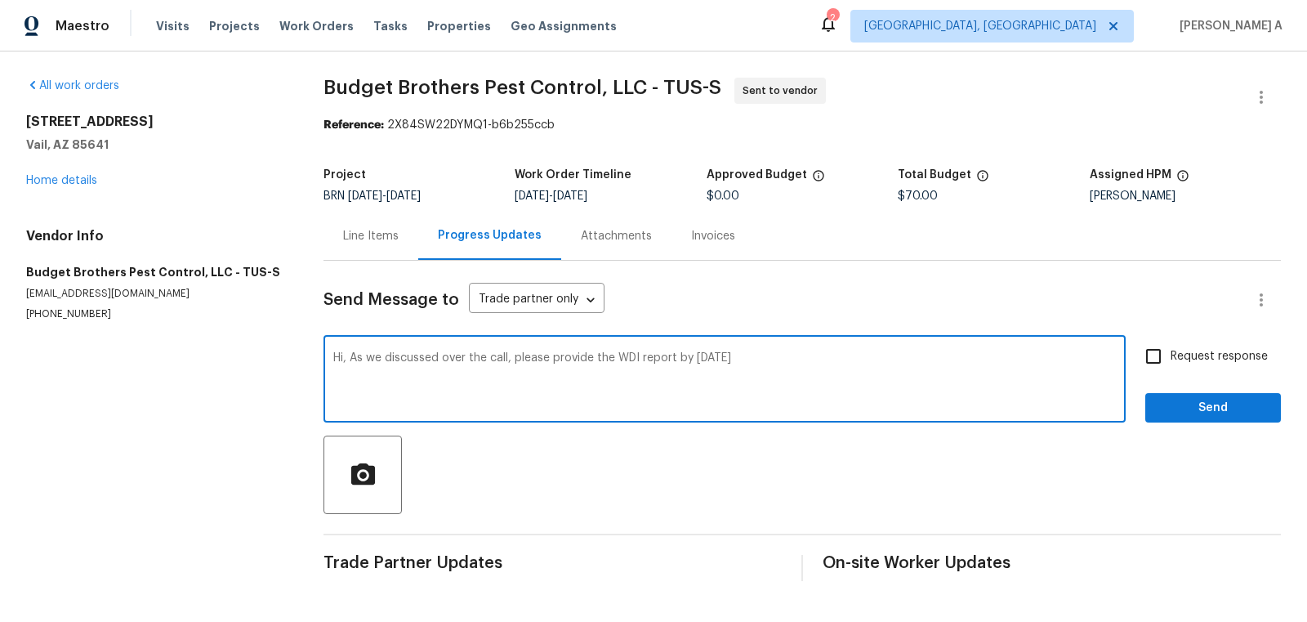
click at [770, 364] on textarea "Hi, As we discussed over the call, please provide the WDI report by tomorrow" at bounding box center [724, 380] width 783 height 57
type textarea "Hi, As we discussed over the call, please provide the WDI report by [DATE]. Ple…"
click at [1170, 366] on input "Request response" at bounding box center [1153, 356] width 34 height 34
checkbox input "true"
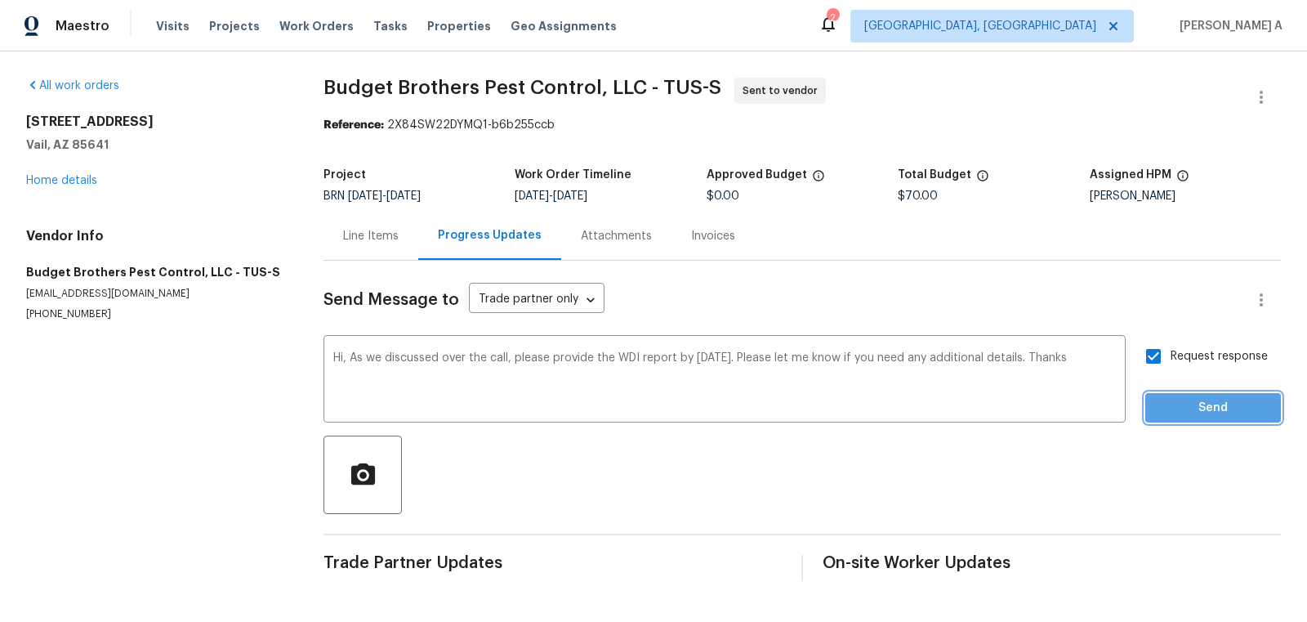
click at [1191, 413] on span "Send" at bounding box center [1212, 408] width 109 height 20
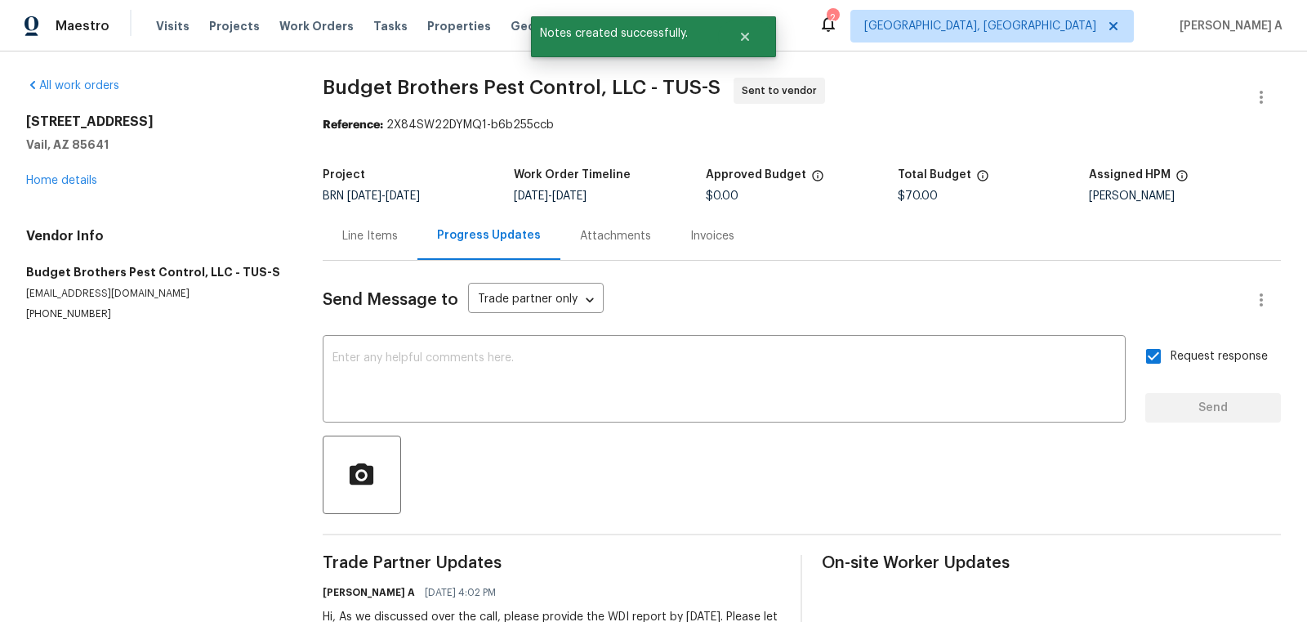
click at [100, 321] on section "All work orders 10963 E Pima Creek Dr Vail, AZ 85641 Home details Vendor Info B…" at bounding box center [154, 369] width 257 height 583
copy p "(602) 493-7555"
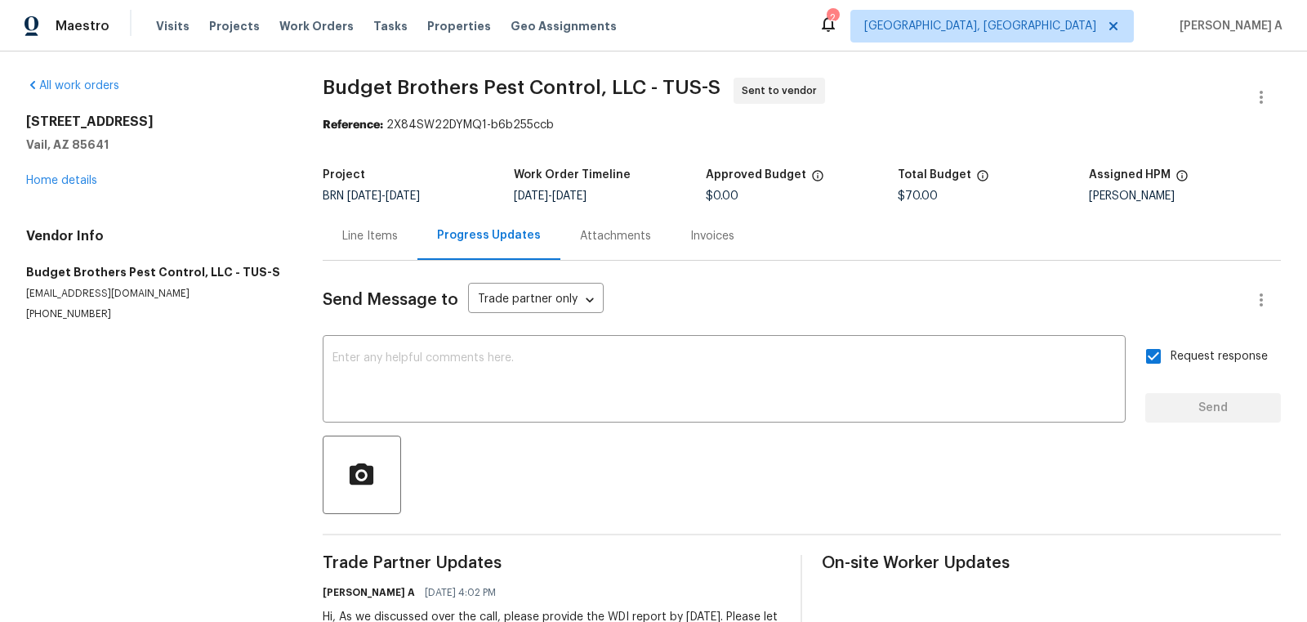
click at [377, 226] on div "Line Items" at bounding box center [370, 236] width 95 height 48
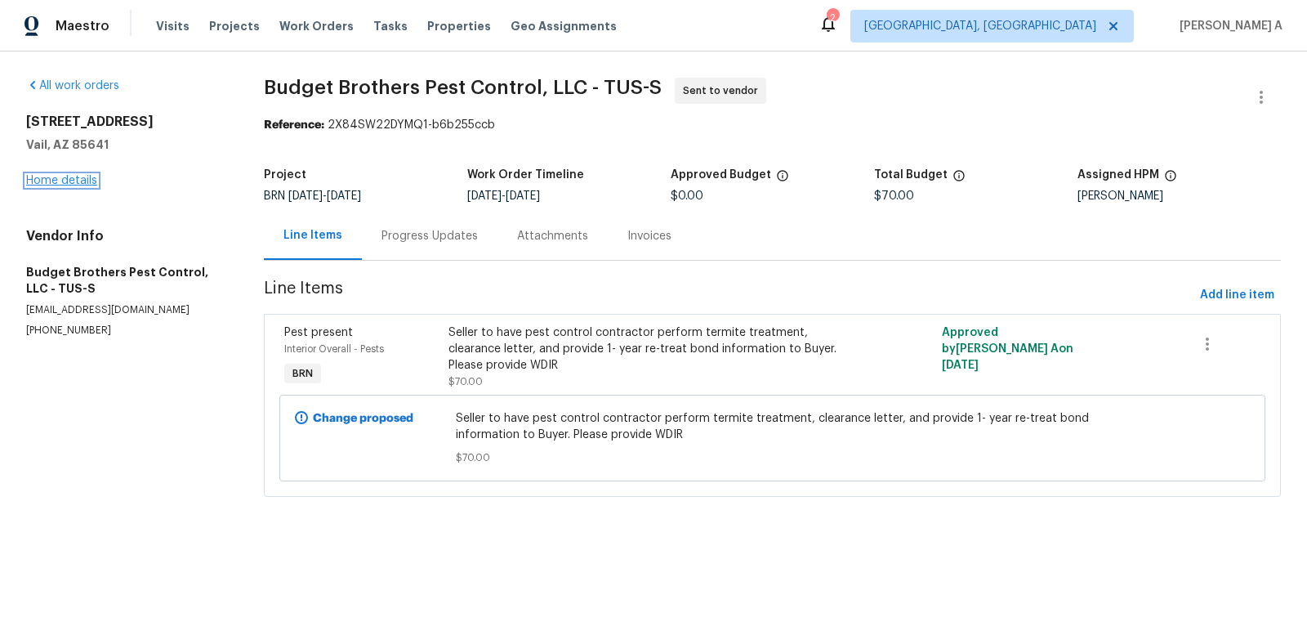
click at [76, 178] on link "Home details" at bounding box center [61, 180] width 71 height 11
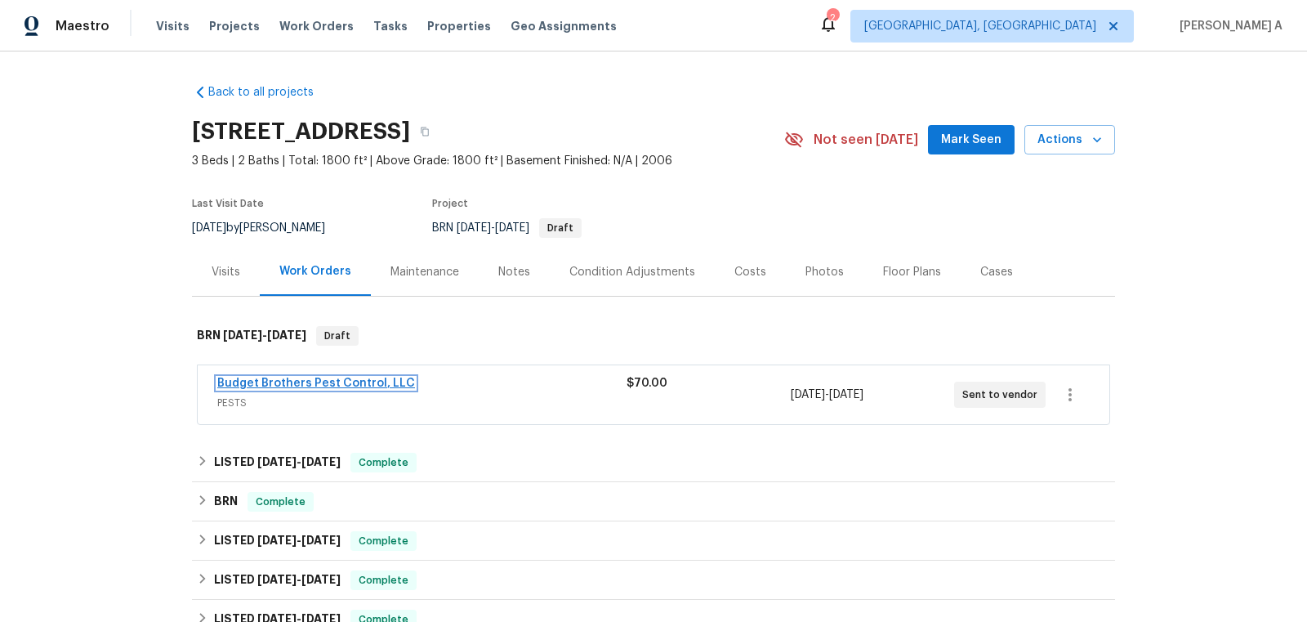
click at [305, 377] on link "Budget Brothers Pest Control, LLC" at bounding box center [316, 382] width 198 height 11
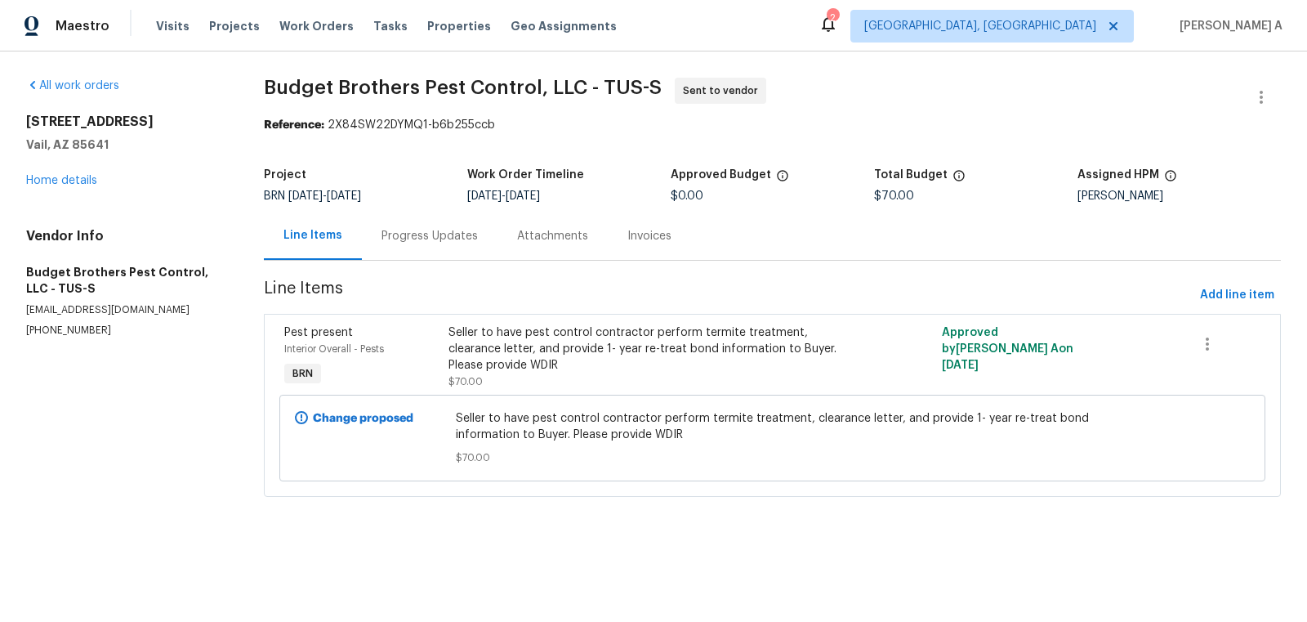
click at [364, 227] on div "Progress Updates" at bounding box center [430, 236] width 136 height 48
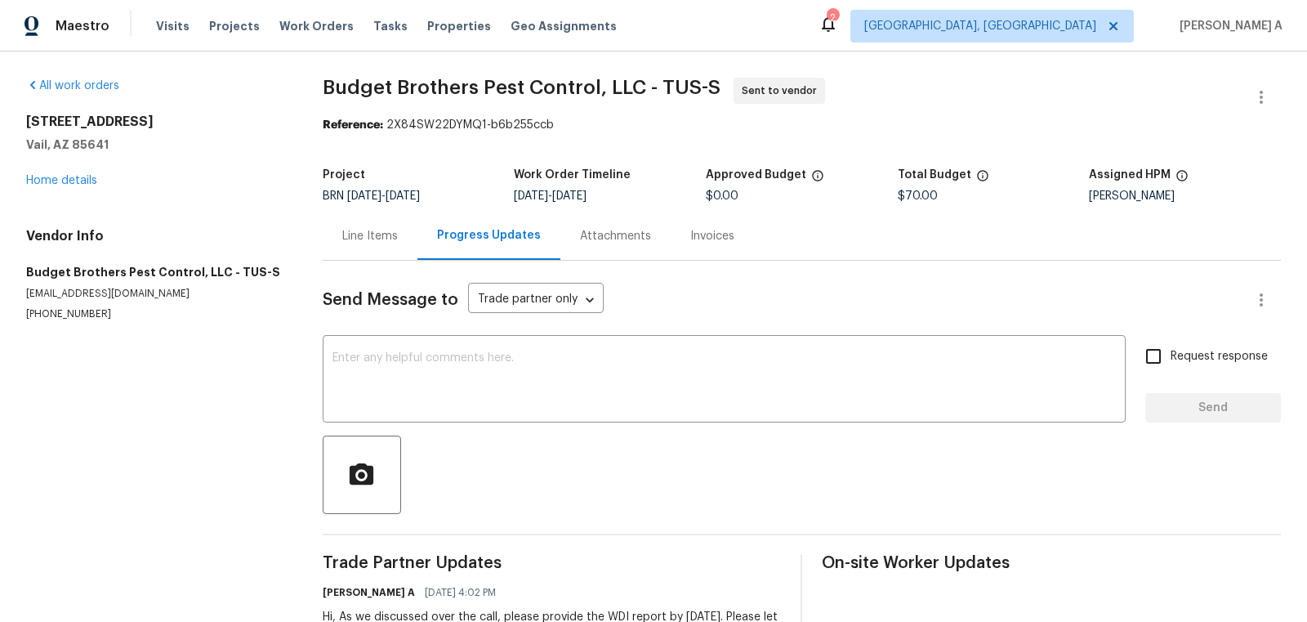
click at [350, 210] on div "Project BRN 9/4/2025 - 9/5/2025 Work Order Timeline 9/4/2025 - 9/5/2025 Approve…" at bounding box center [802, 185] width 958 height 52
click at [350, 234] on div "Line Items" at bounding box center [370, 236] width 56 height 16
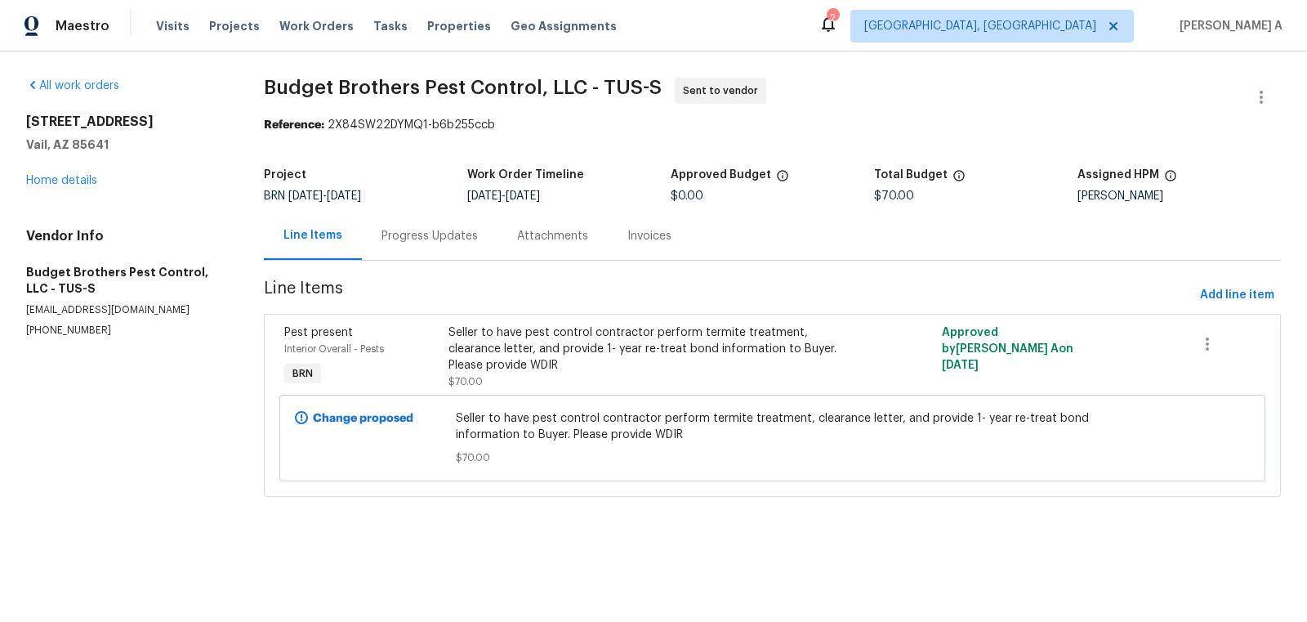
click at [416, 241] on div "Progress Updates" at bounding box center [429, 236] width 96 height 16
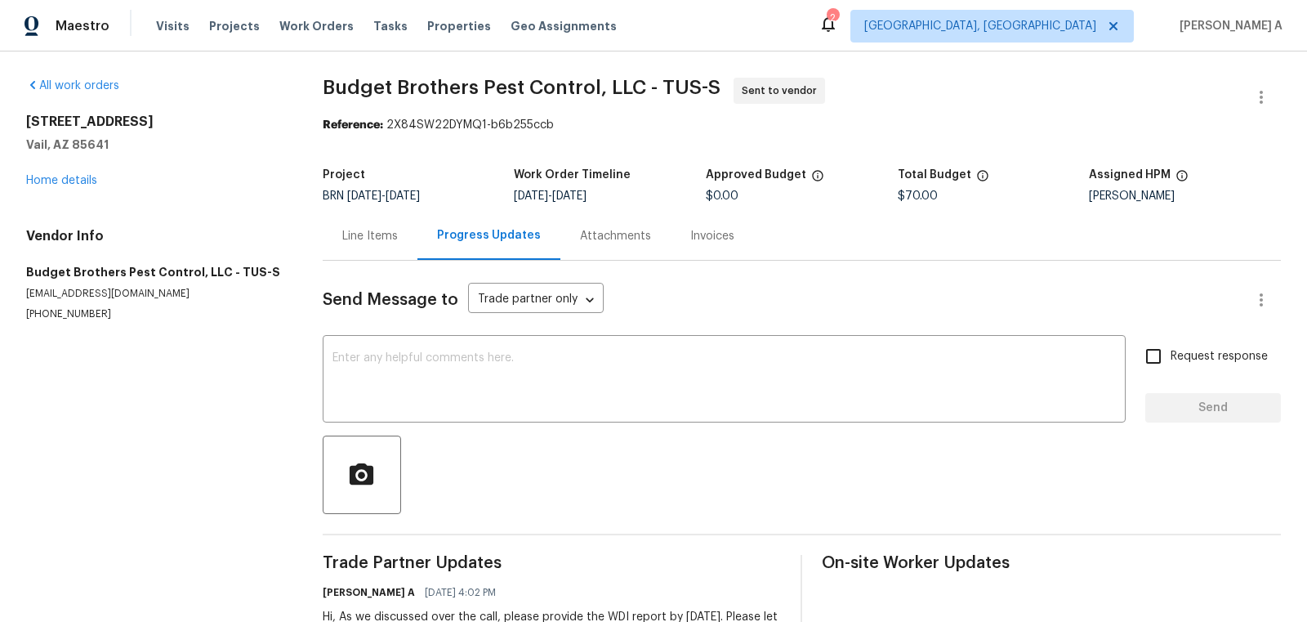
click at [323, 231] on div "Line Items" at bounding box center [370, 236] width 95 height 48
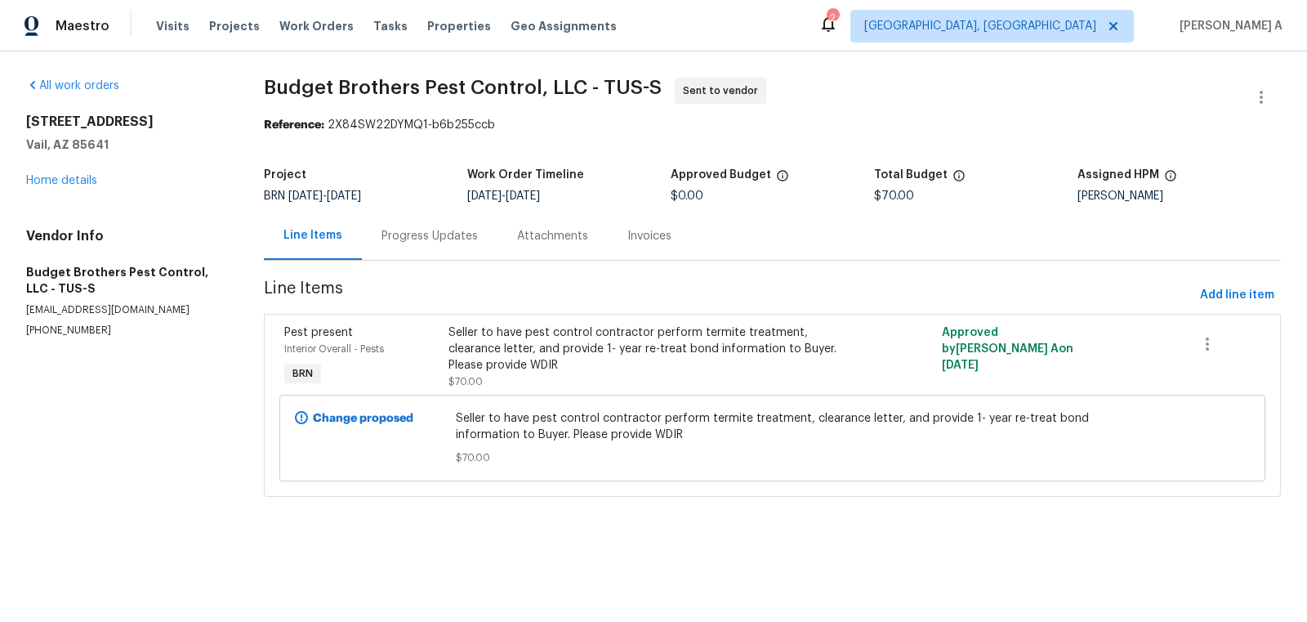
click at [462, 236] on div "Progress Updates" at bounding box center [429, 236] width 96 height 16
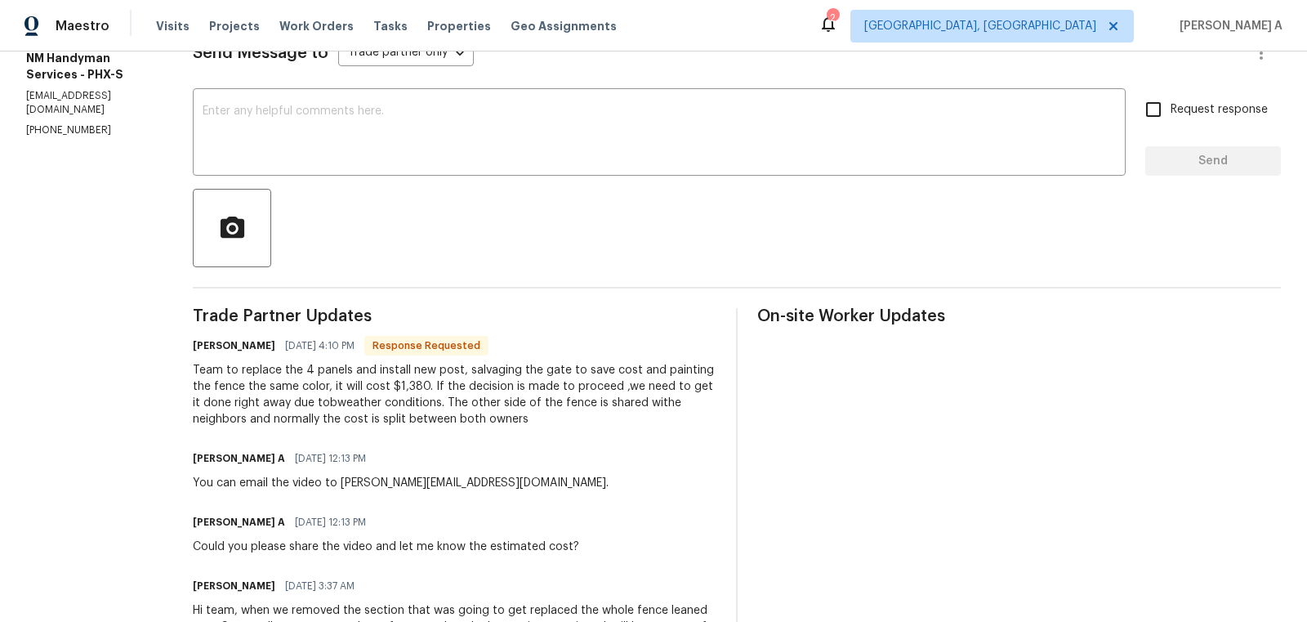
scroll to position [257, 0]
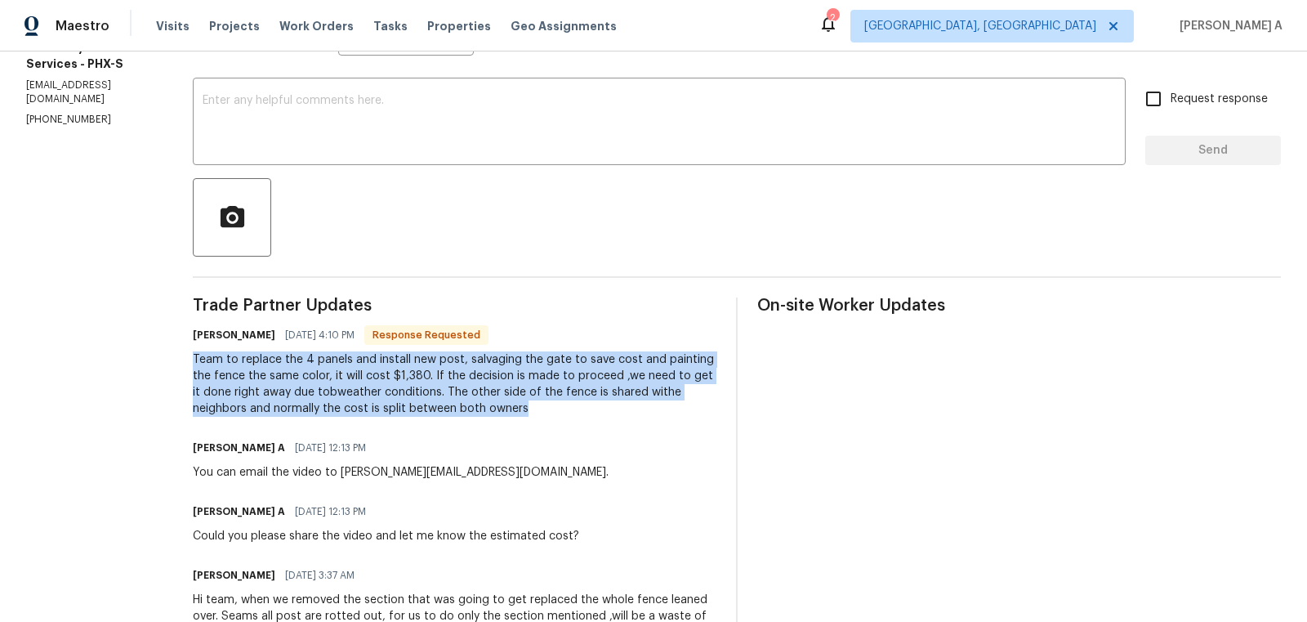
copy div "Team to replace the 4 panels and install new post, salvaging the gate to save c…"
drag, startPoint x: 182, startPoint y: 359, endPoint x: 476, endPoint y: 409, distance: 298.3
click at [477, 410] on div "All work orders [STREET_ADDRESS][PERSON_NAME] Home details Vendor Info NM Handy…" at bounding box center [653, 472] width 1307 height 1356
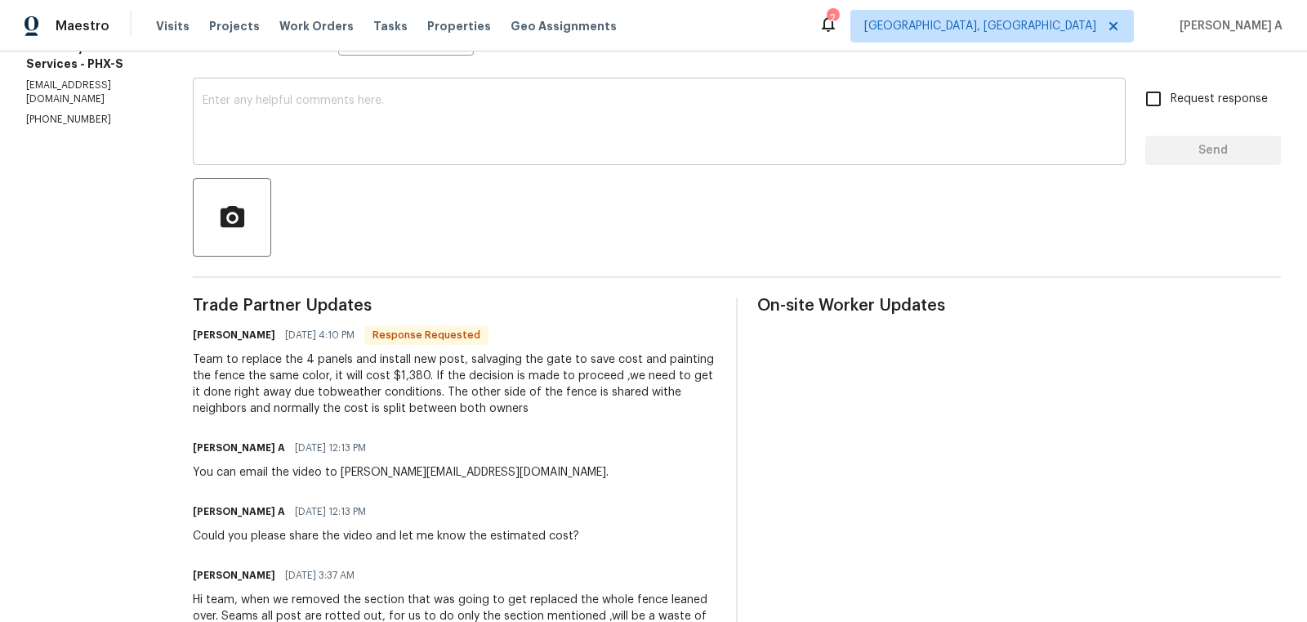
click at [520, 110] on textarea at bounding box center [659, 123] width 913 height 57
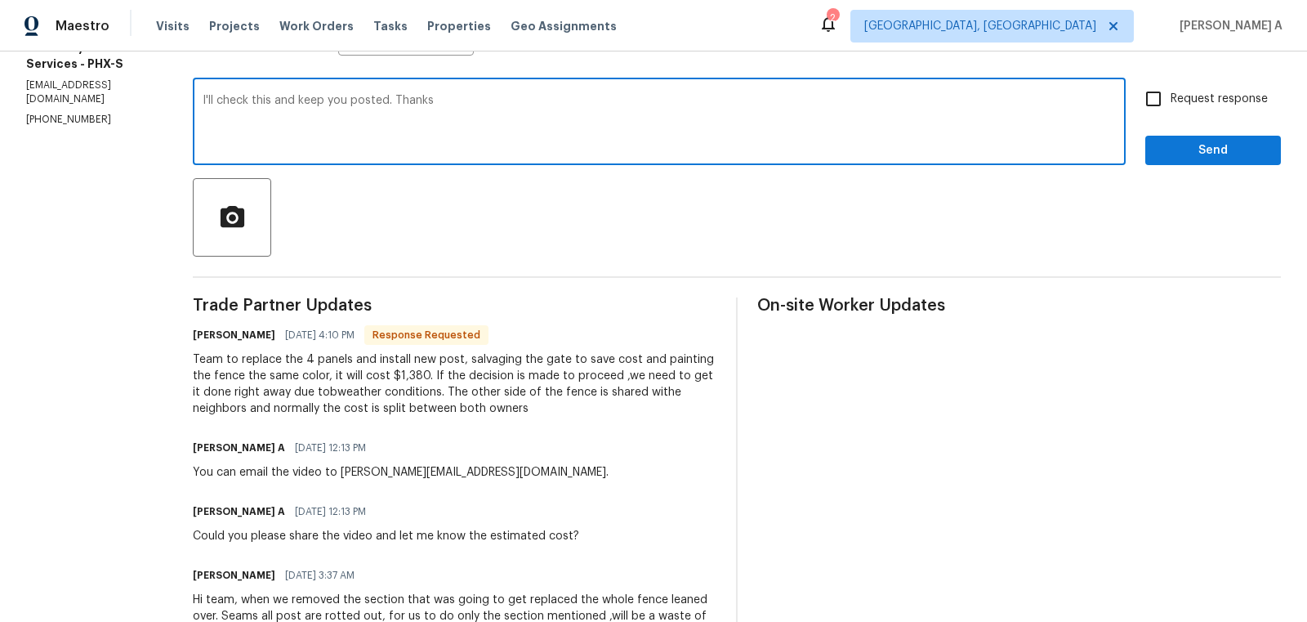
type textarea "I'll check this and keep you posted. Thanks"
click at [1171, 96] on input "Request response" at bounding box center [1153, 99] width 34 height 34
checkbox input "true"
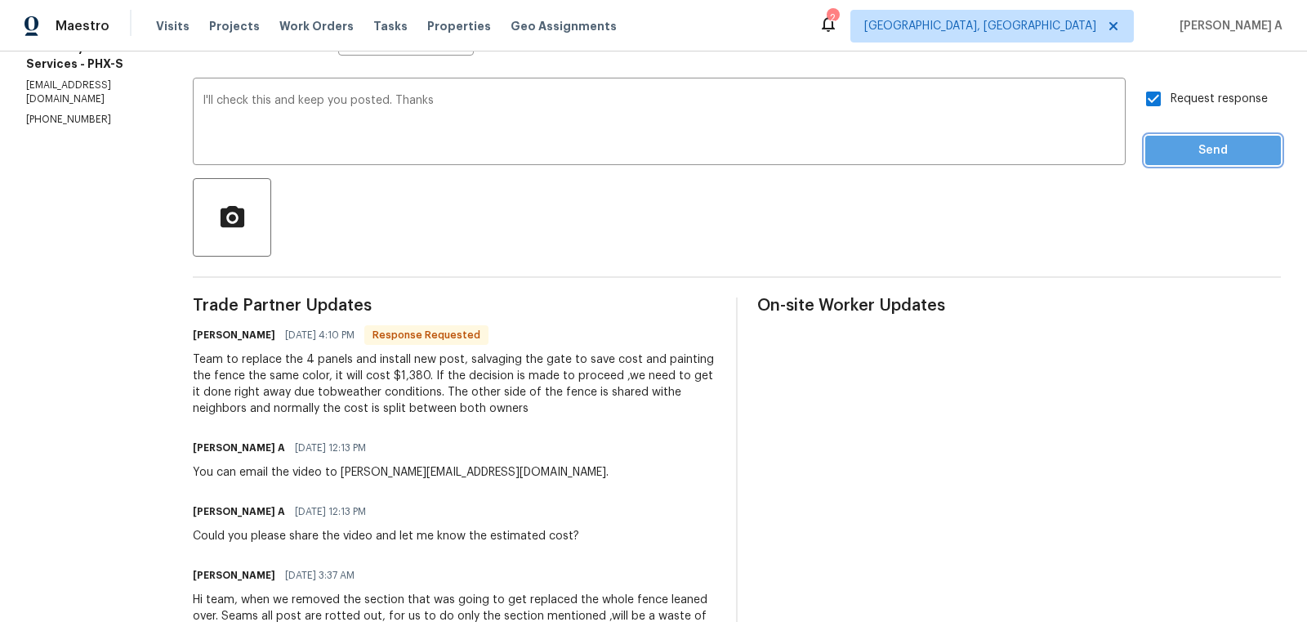
click at [1179, 143] on span "Send" at bounding box center [1212, 151] width 109 height 20
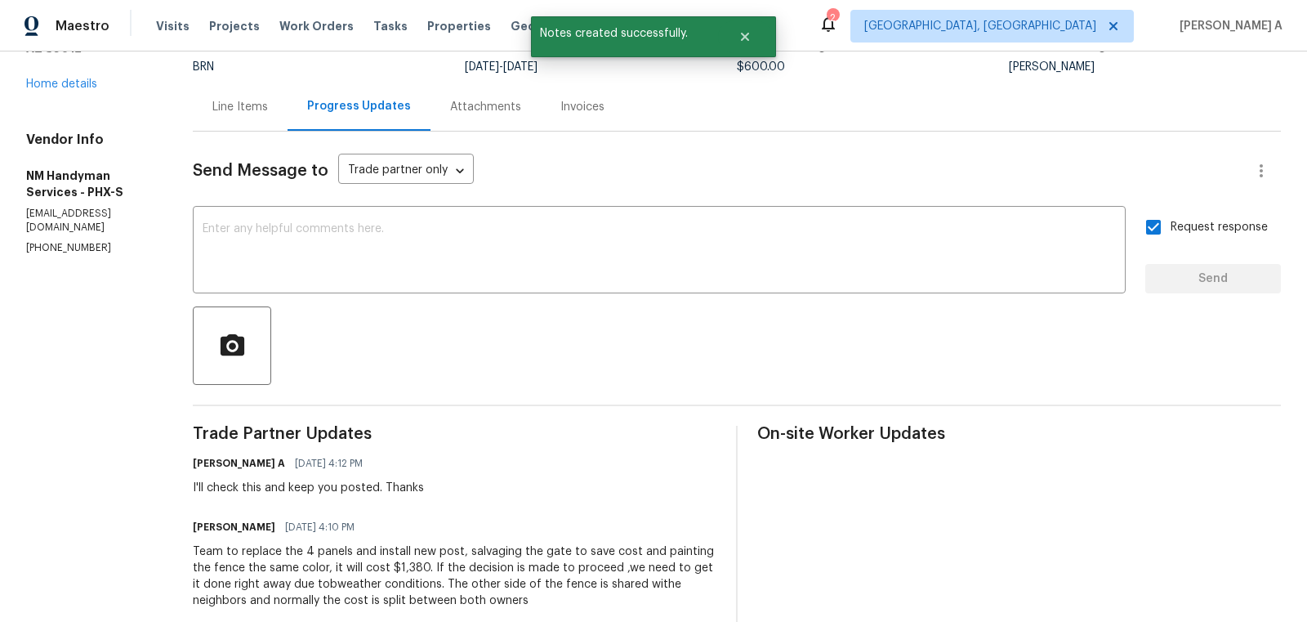
scroll to position [133, 0]
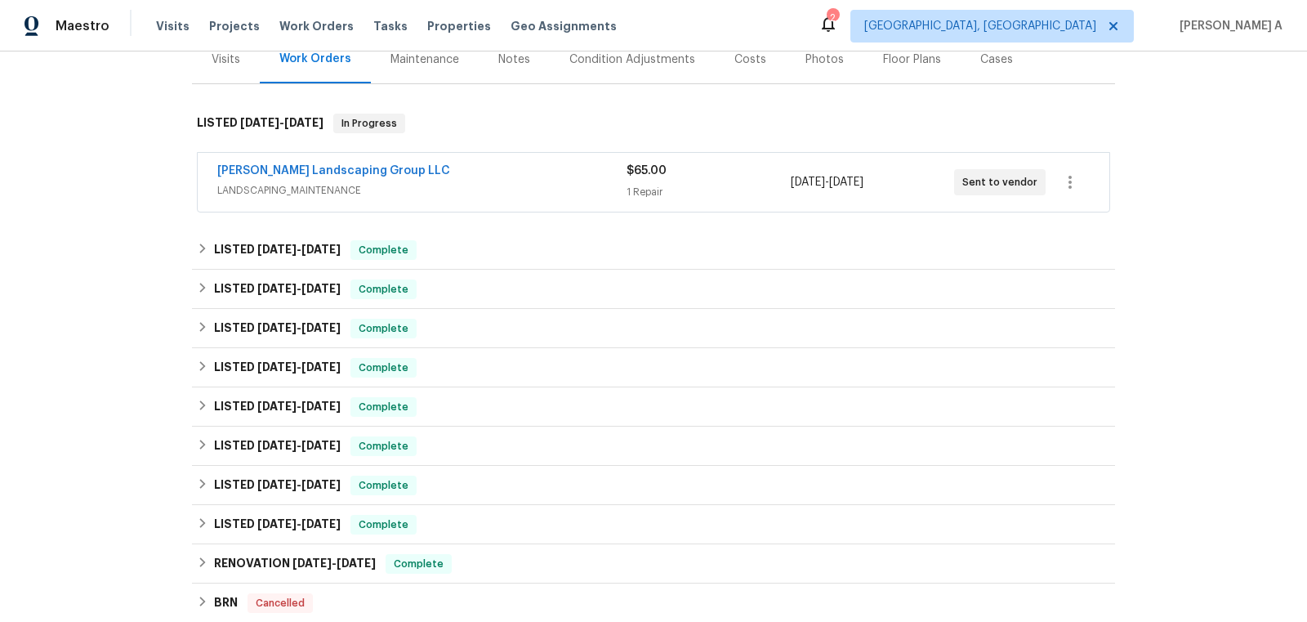
scroll to position [215, 0]
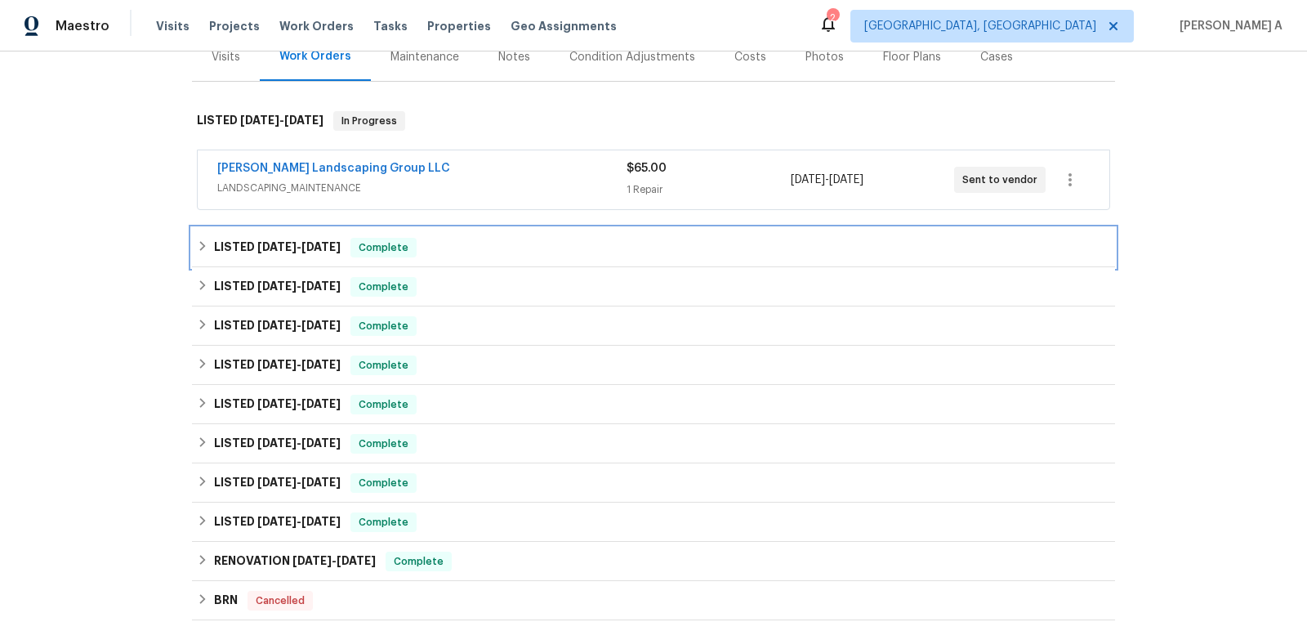
click at [357, 241] on span "Complete" at bounding box center [383, 247] width 63 height 16
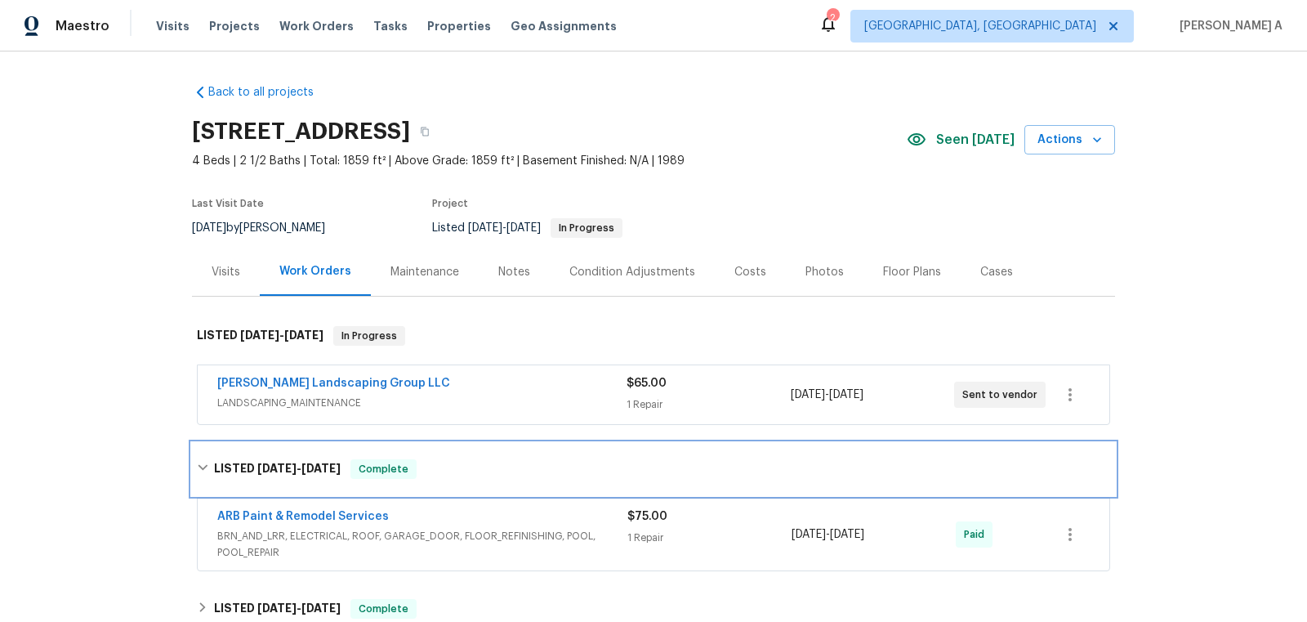
scroll to position [264, 0]
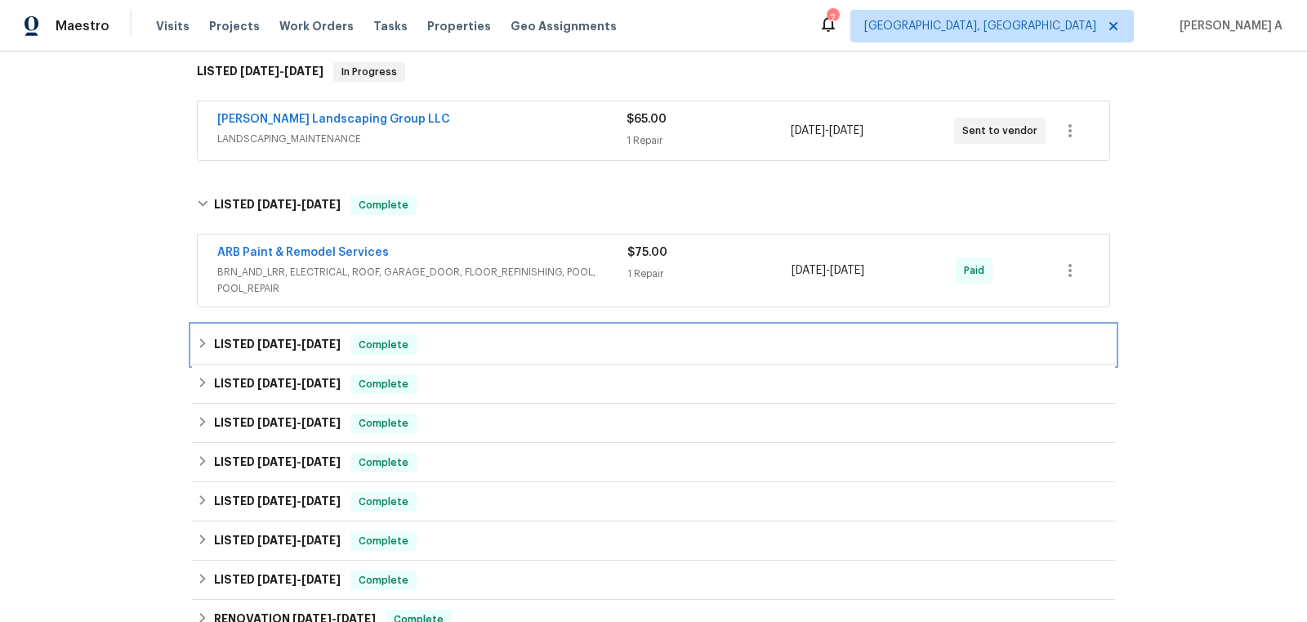
click at [451, 346] on div "LISTED 7/24/25 - 7/26/25 Complete" at bounding box center [653, 345] width 913 height 20
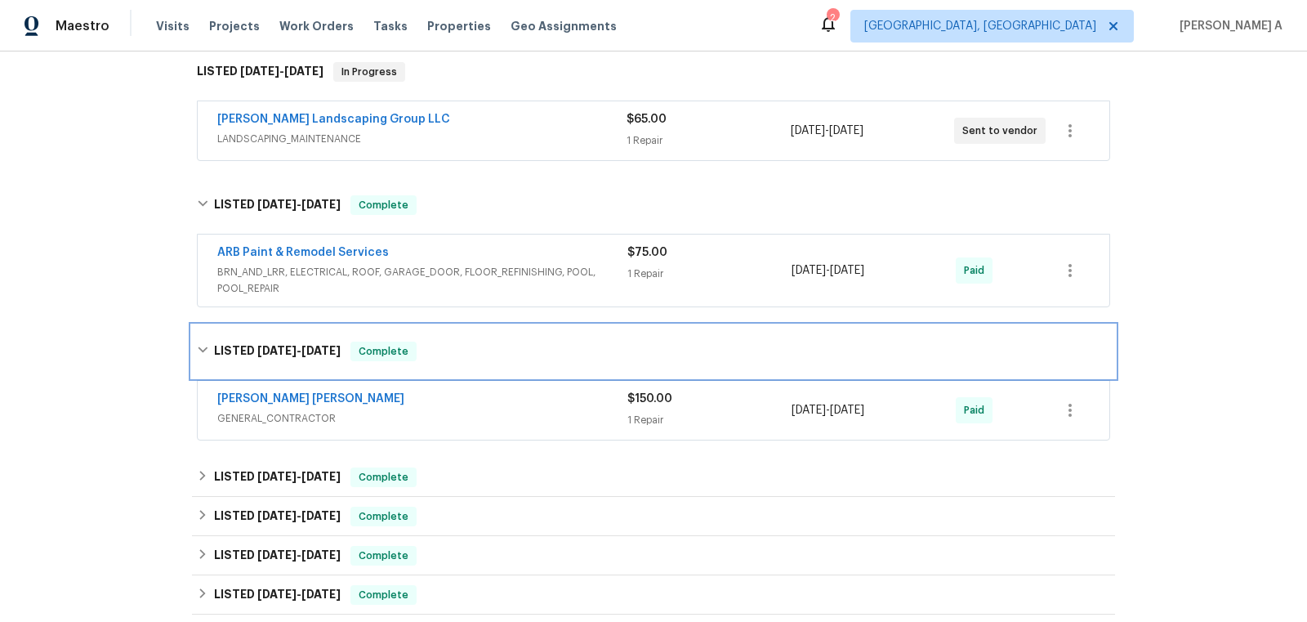
scroll to position [386, 0]
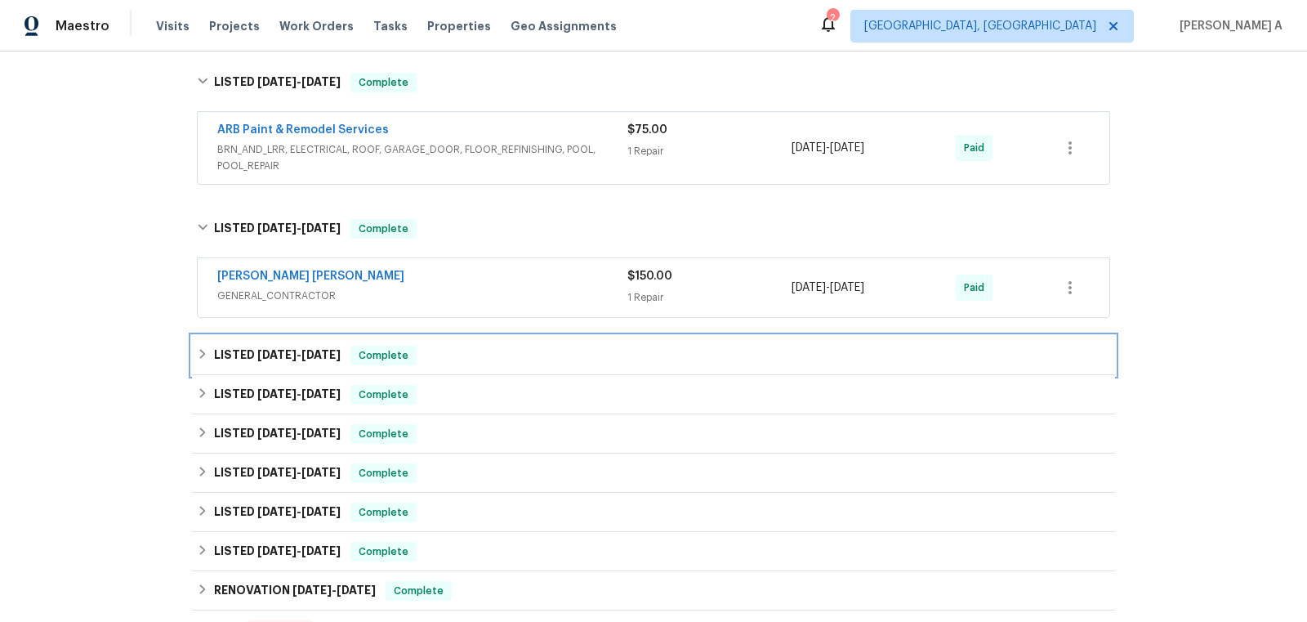
click at [412, 347] on div "LISTED 7/1/25 - 7/4/25 Complete" at bounding box center [653, 356] width 913 height 20
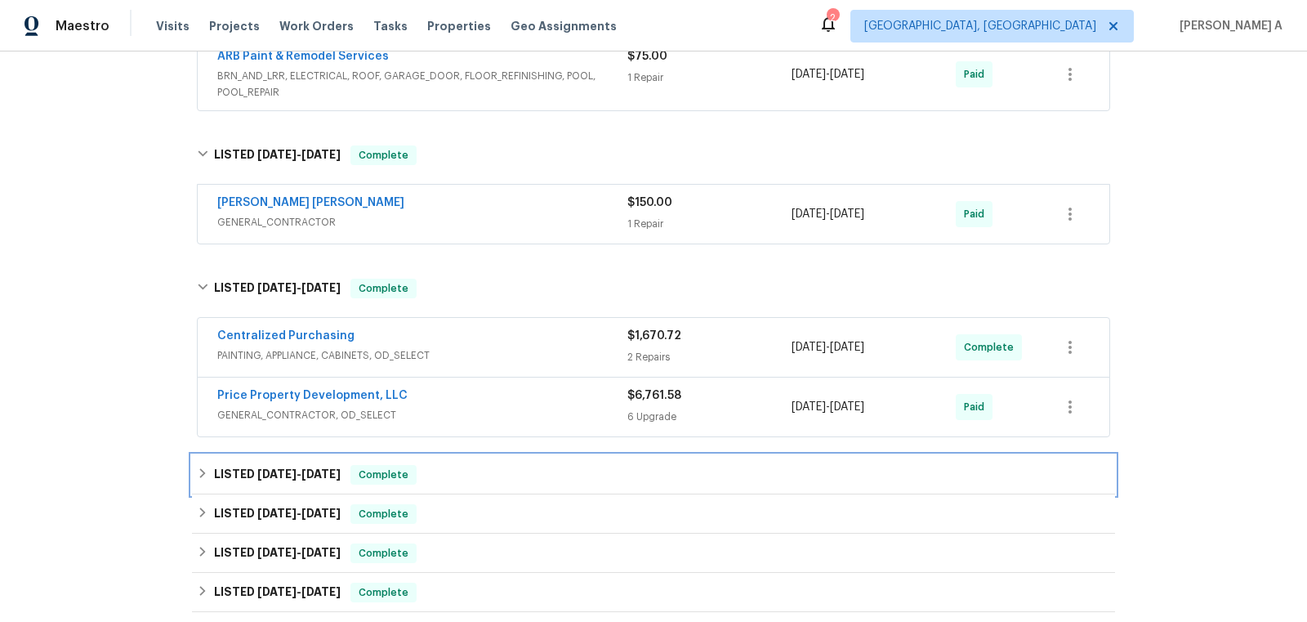
click at [415, 477] on span "Complete" at bounding box center [383, 474] width 63 height 16
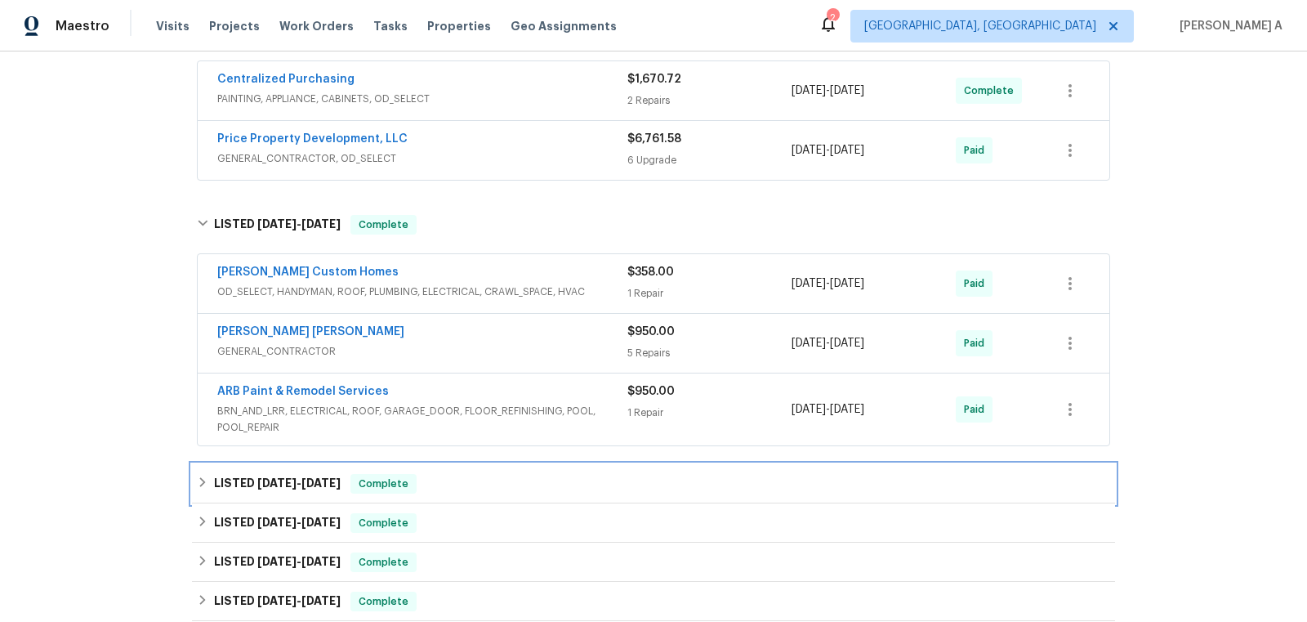
click at [449, 486] on div "LISTED 3/31/25 - 4/24/25 Complete" at bounding box center [653, 483] width 923 height 39
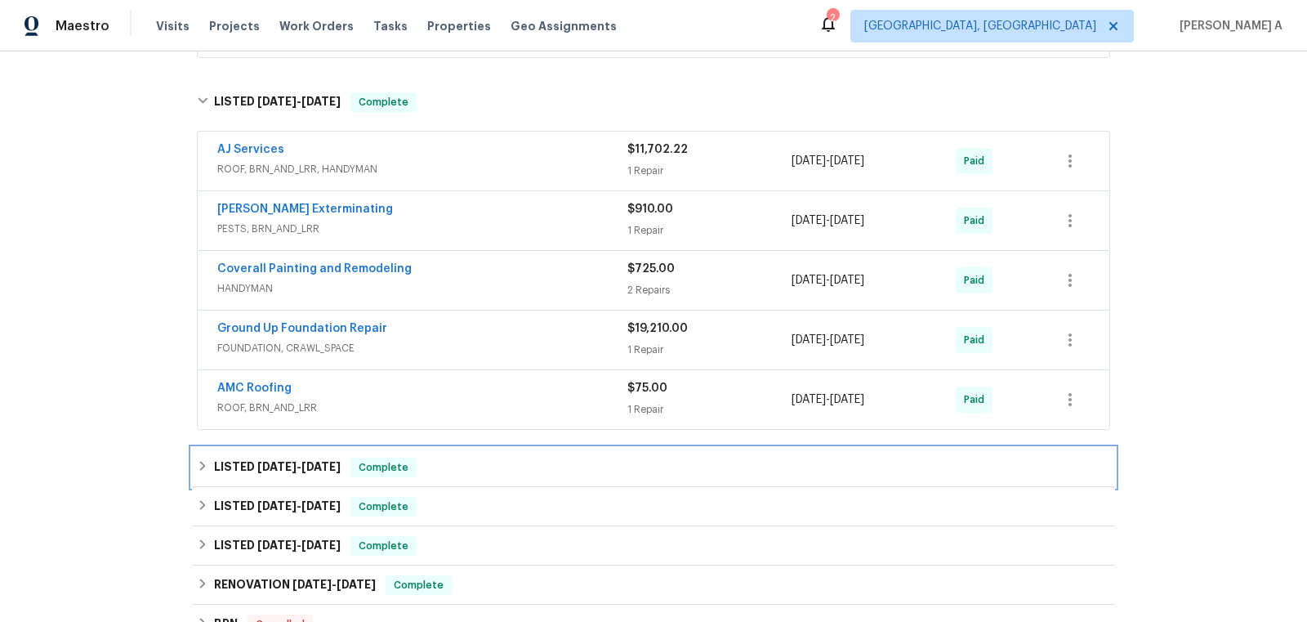
click at [455, 463] on div "LISTED 3/12/25 - 3/12/25 Complete" at bounding box center [653, 467] width 913 height 20
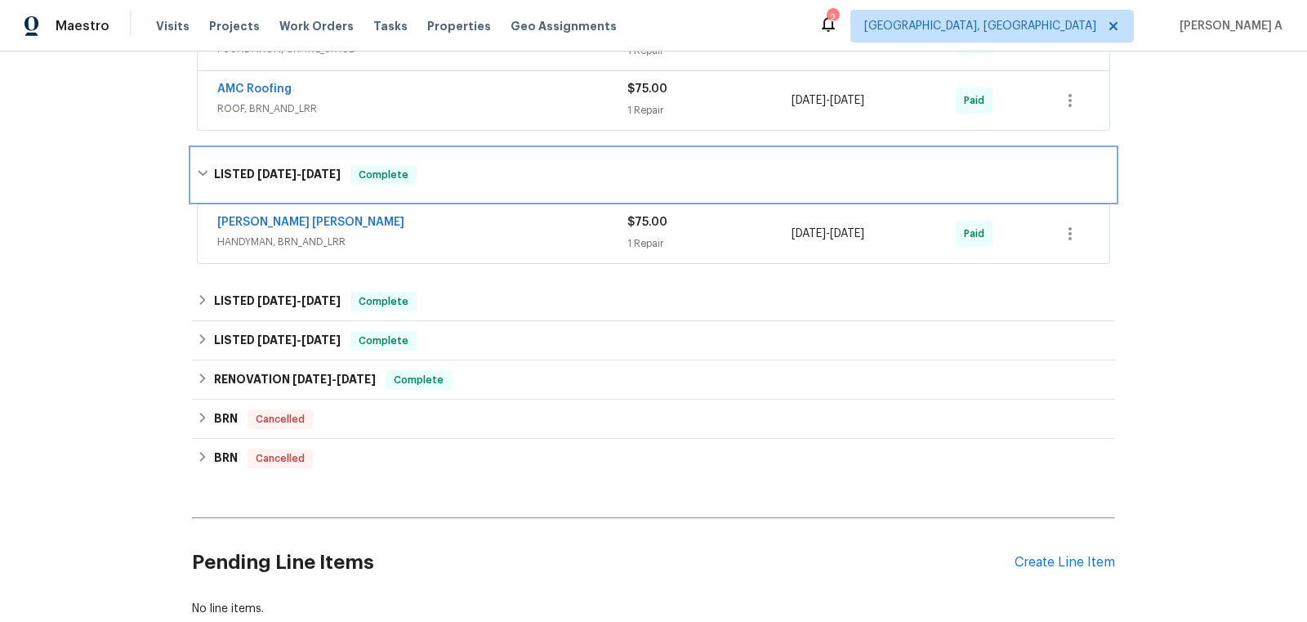
scroll to position [1441, 0]
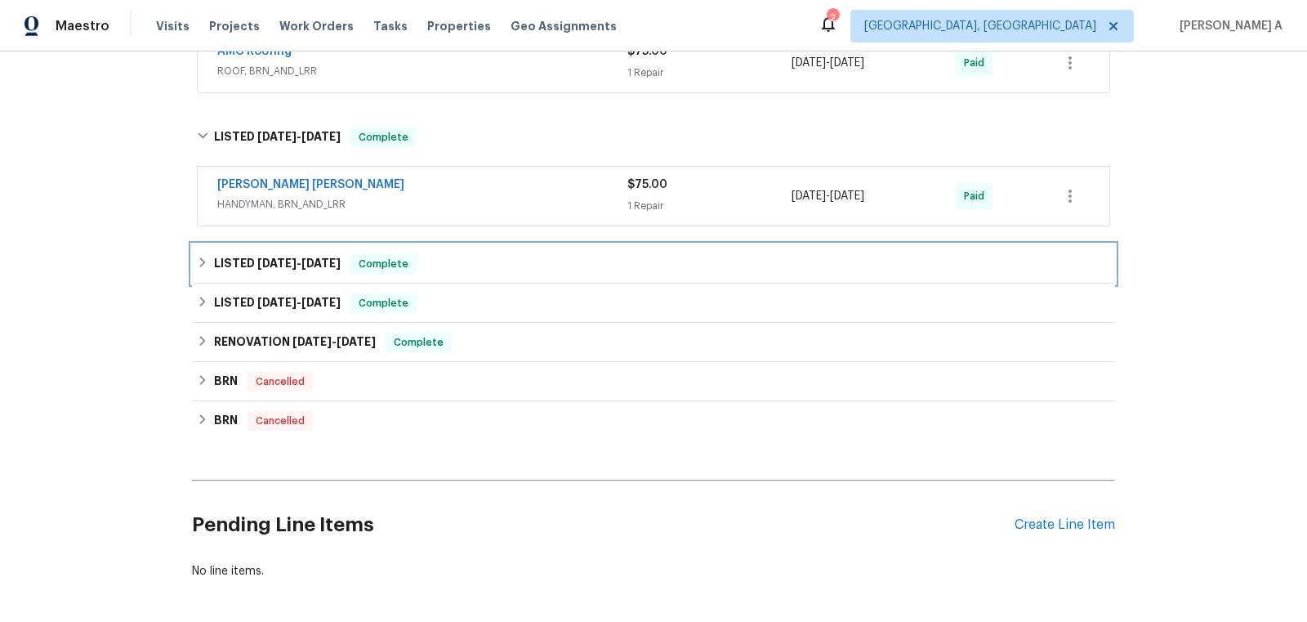
click at [493, 244] on div "LISTED 1/7/25 - 1/10/25 Complete" at bounding box center [653, 263] width 923 height 39
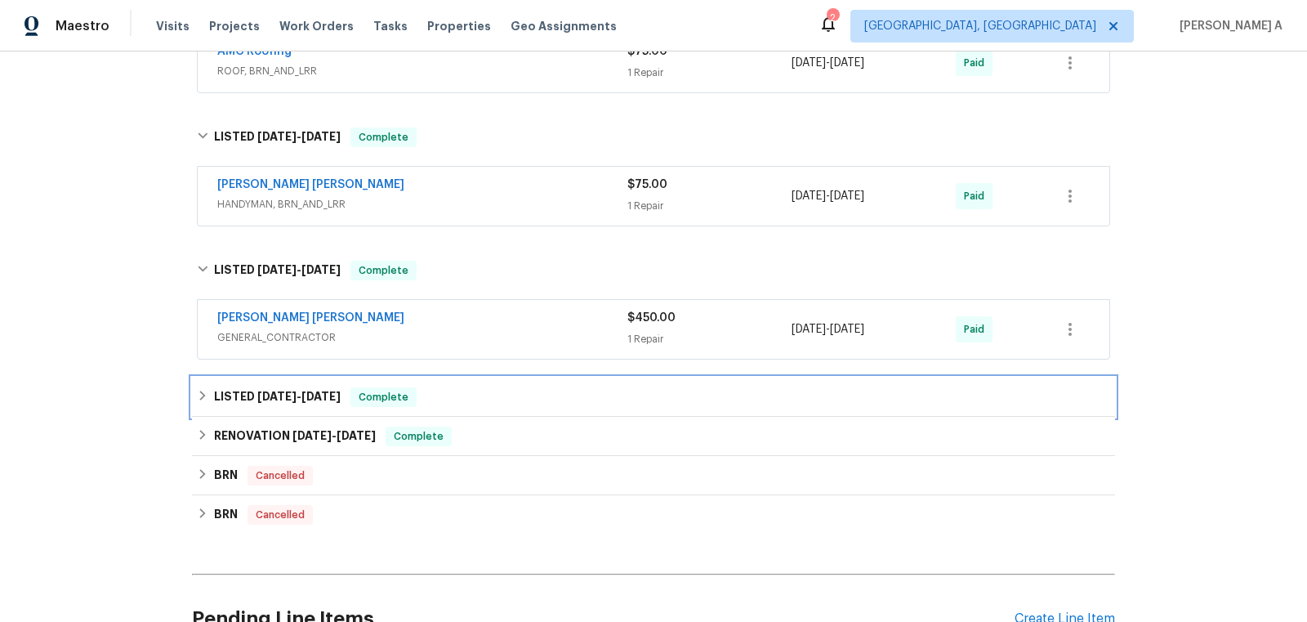
click at [512, 387] on div "LISTED 12/28/24 - 12/30/24 Complete" at bounding box center [653, 397] width 913 height 20
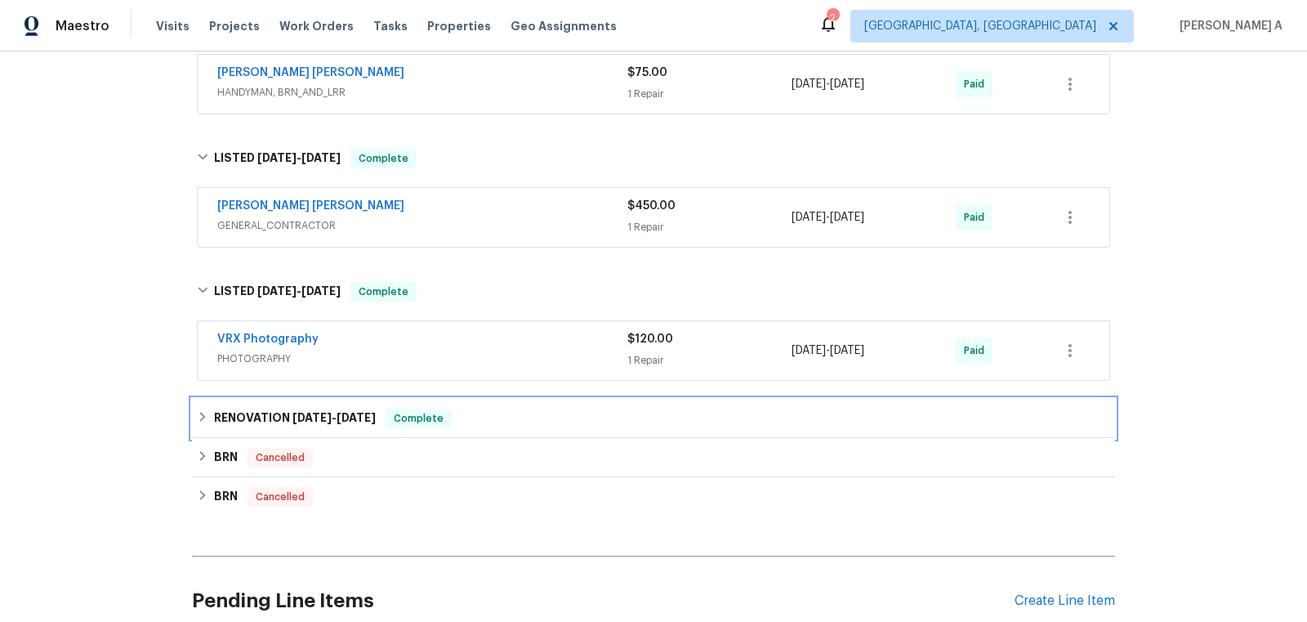
click at [497, 408] on div "RENOVATION 12/19/24 - 12/27/24 Complete" at bounding box center [653, 418] width 913 height 20
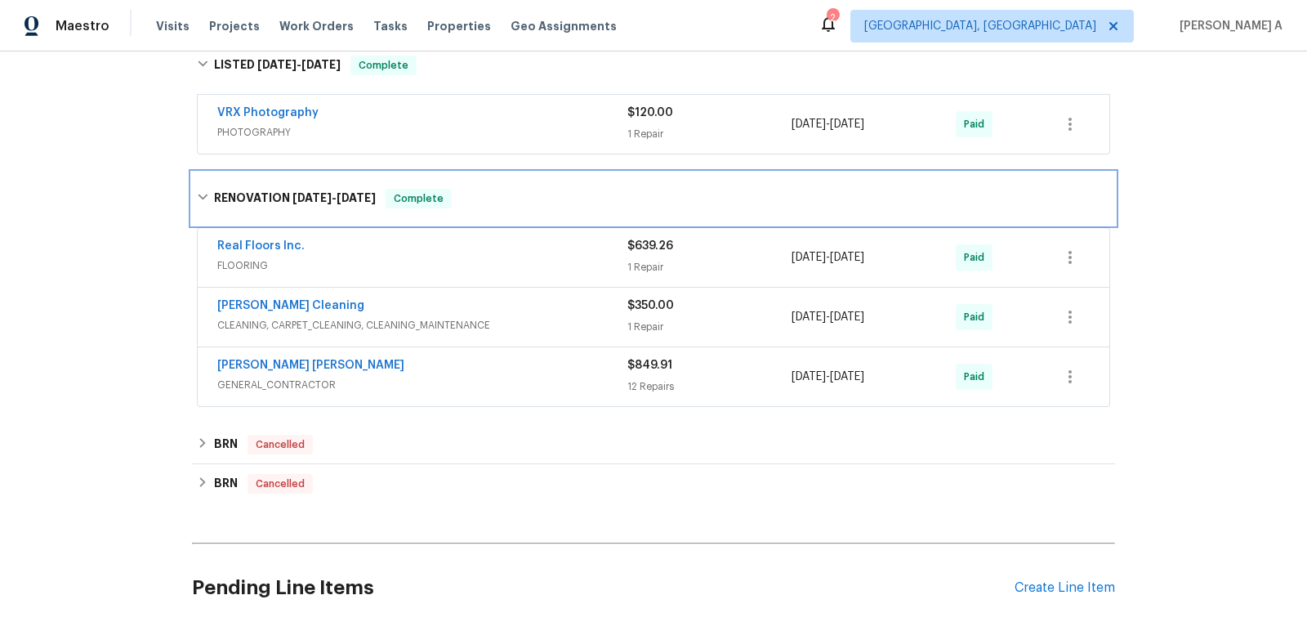
scroll to position [1784, 0]
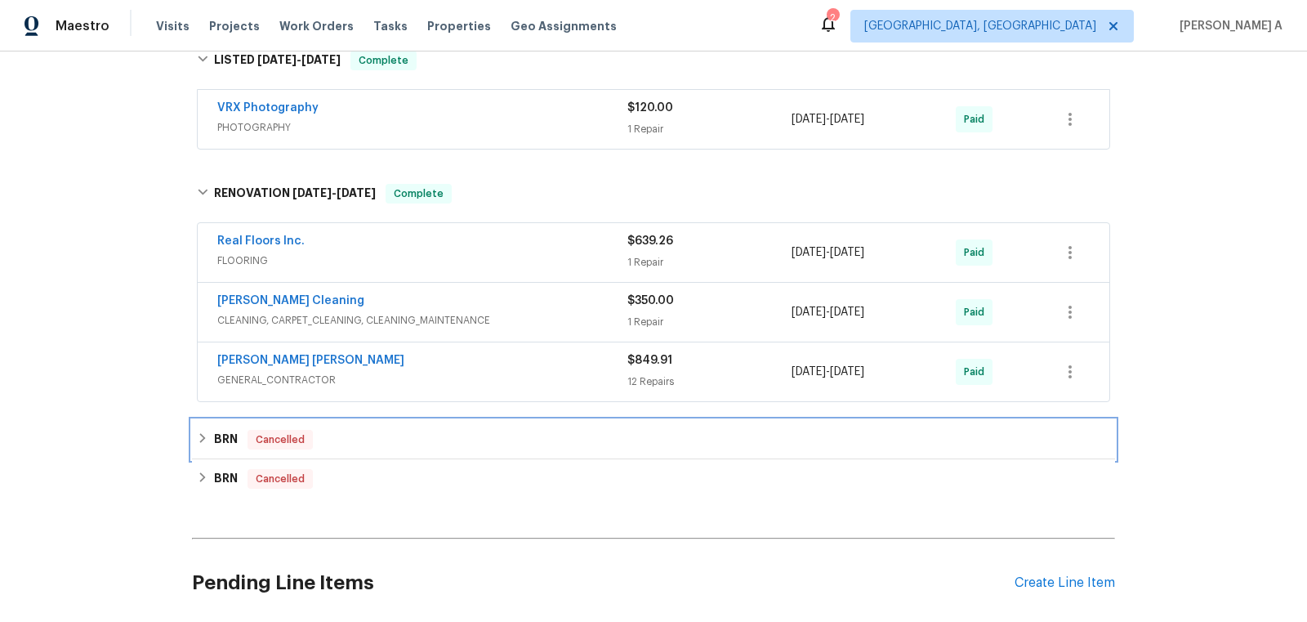
click at [490, 430] on div "BRN Cancelled" at bounding box center [653, 440] width 913 height 20
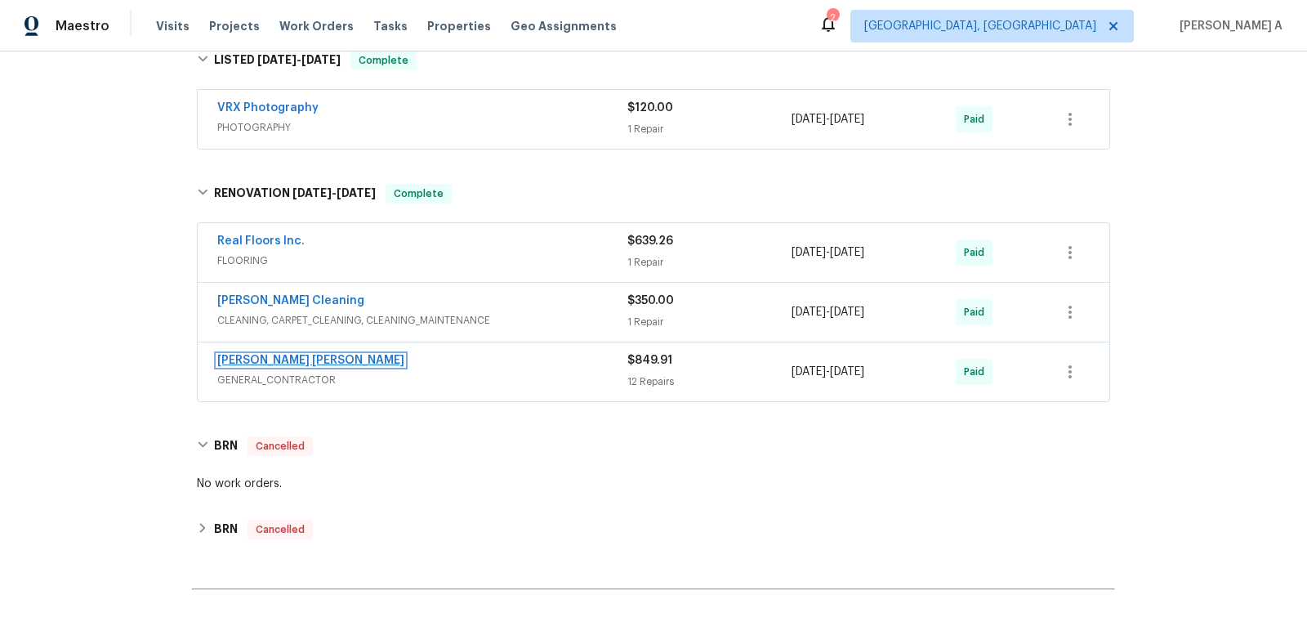
click at [323, 355] on link "Fernando Ruiz Hernandez" at bounding box center [310, 360] width 187 height 11
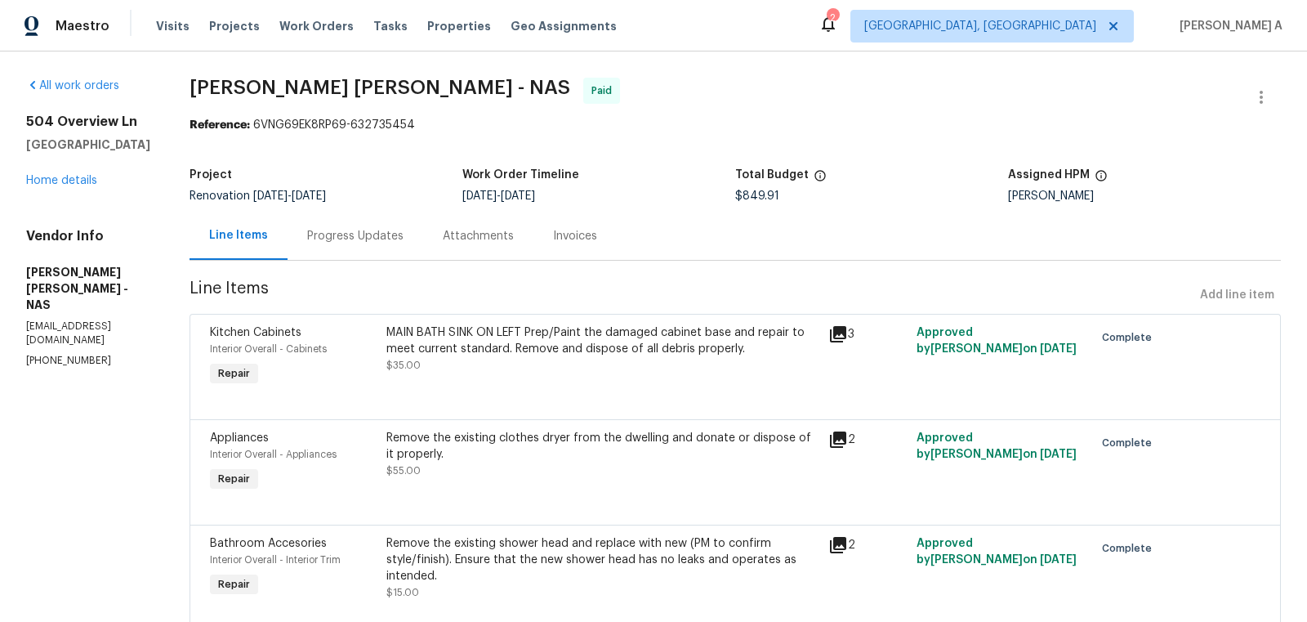
click at [592, 240] on div "Invoices" at bounding box center [575, 236] width 44 height 16
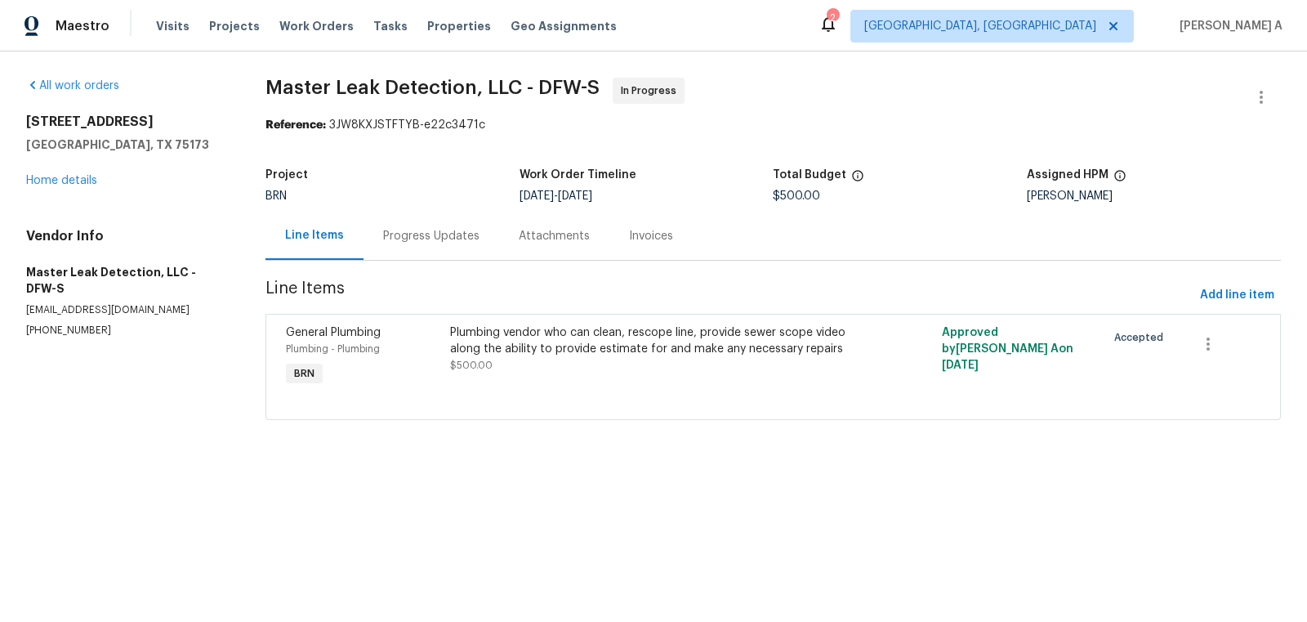
click at [393, 250] on div "Progress Updates" at bounding box center [432, 236] width 136 height 48
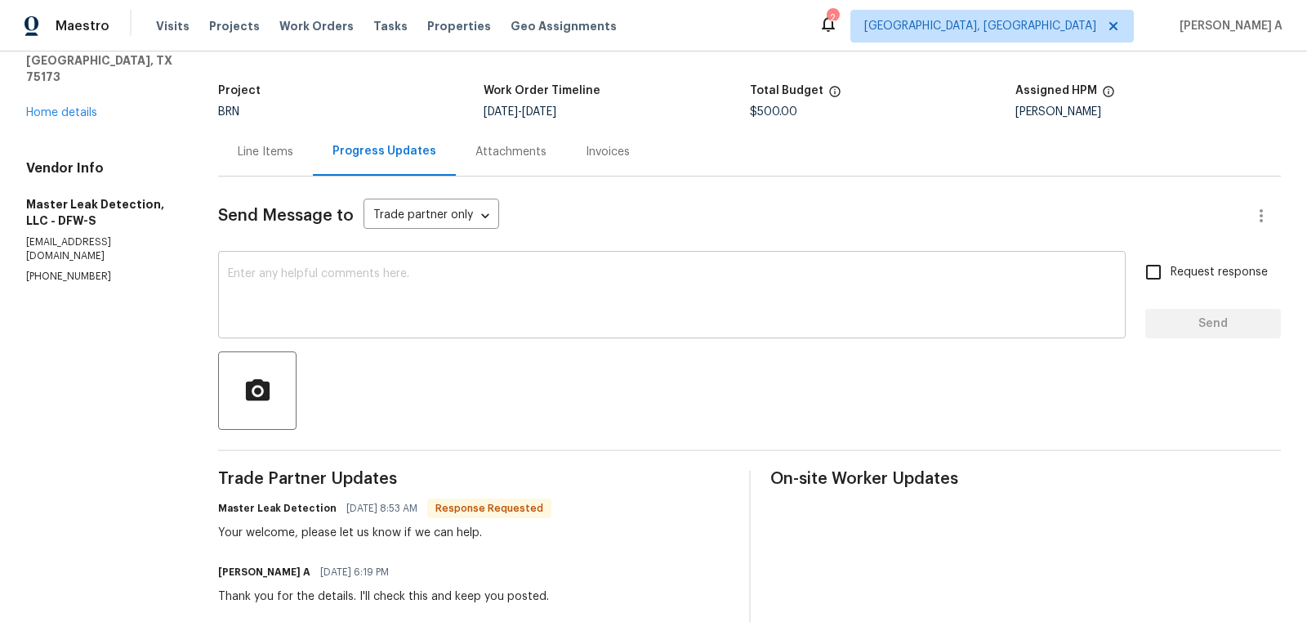
scroll to position [79, 0]
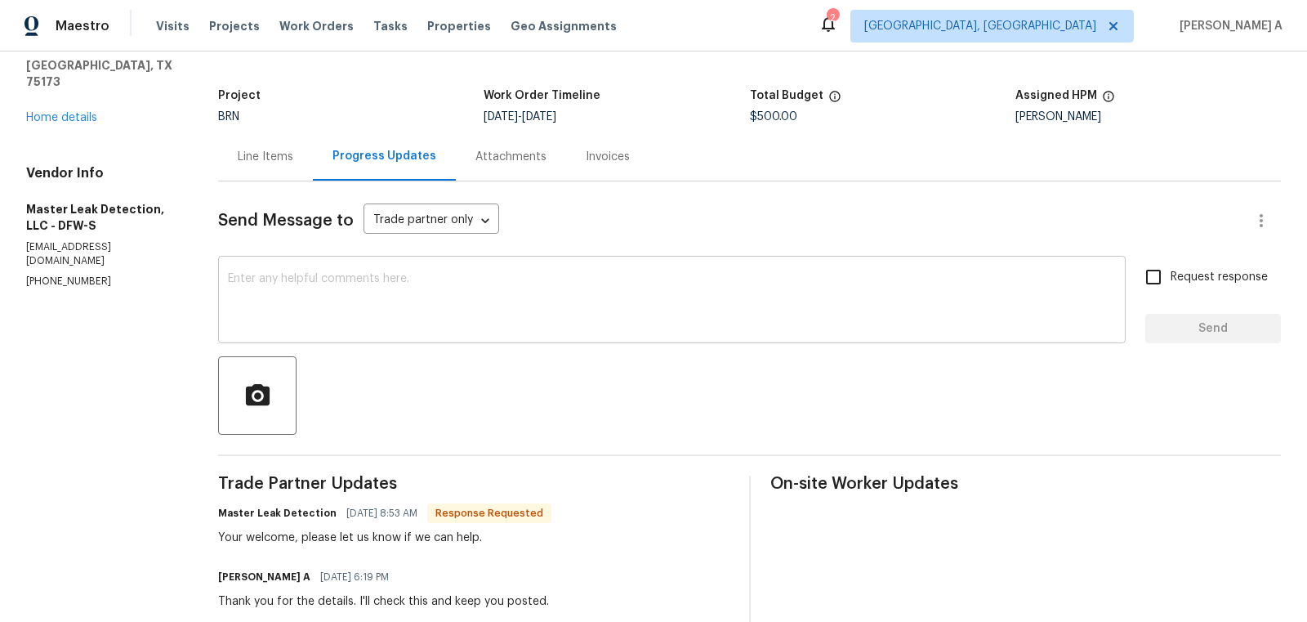
click at [244, 303] on textarea at bounding box center [672, 301] width 888 height 57
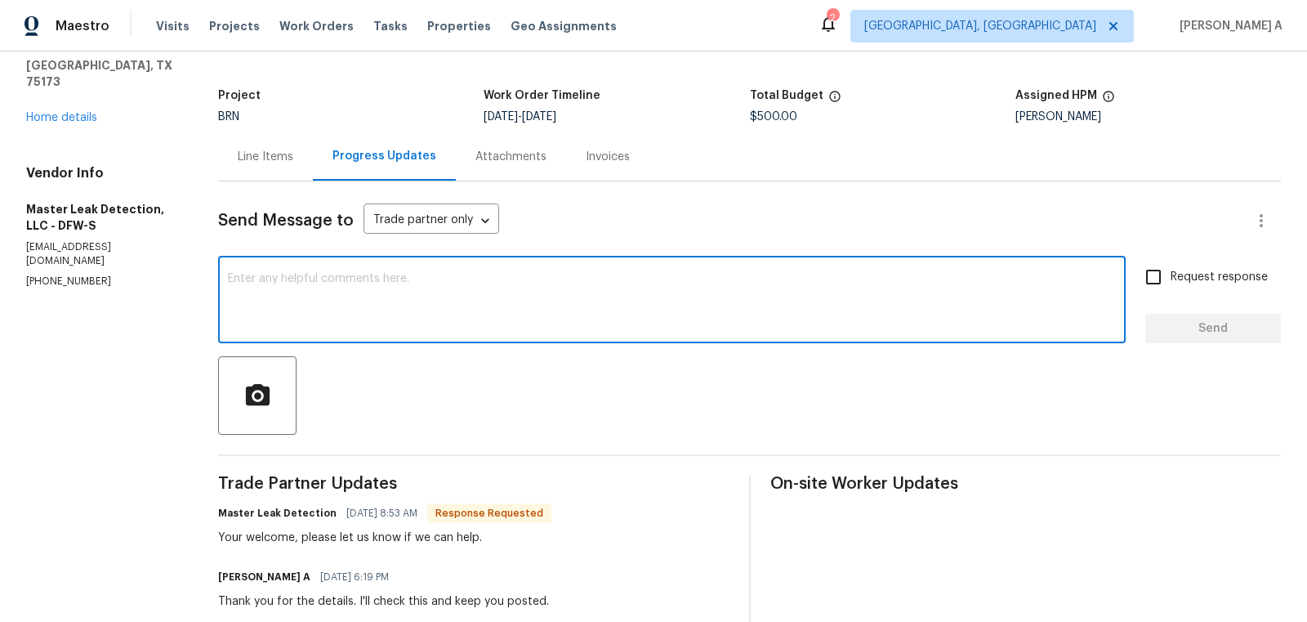
paste textarea "There was a belly present in the buyer scope video the buyer sent"
click at [600, 306] on textarea "There was a belly present in the buyer scope video the buyer sent." at bounding box center [672, 301] width 888 height 57
paste textarea "Can you please confirm if the complete sewer line was cleaned and re-scoped to …"
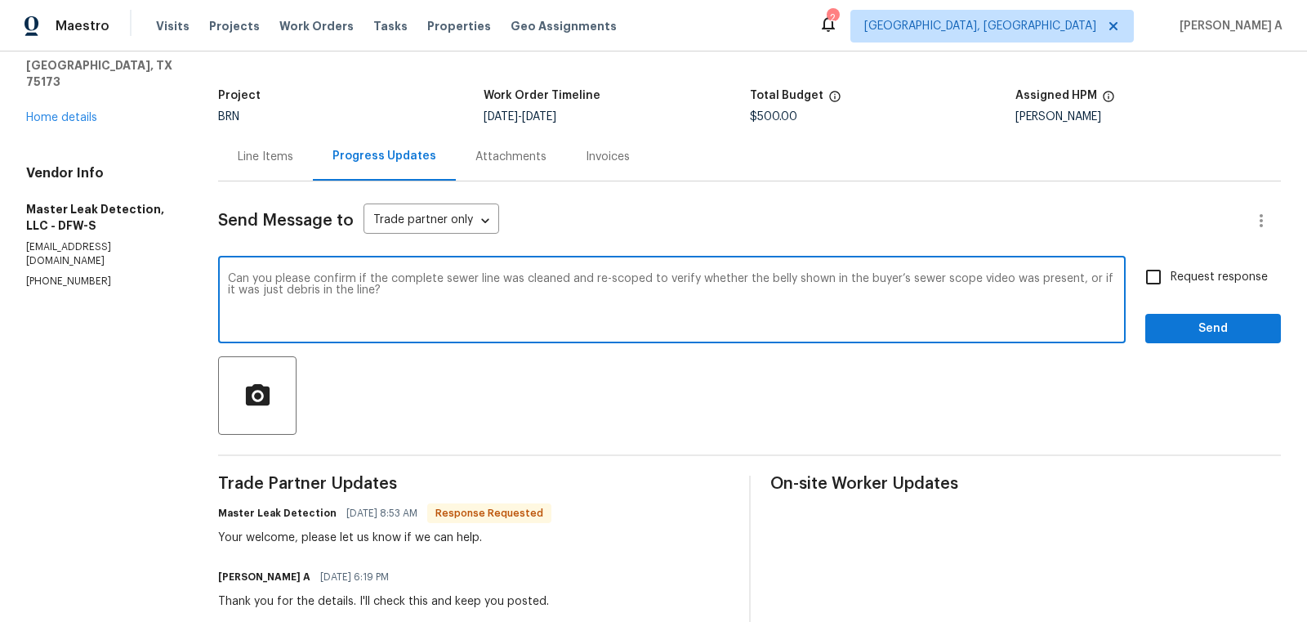
type textarea "Can you please confirm if the complete sewer line was cleaned and re-scoped to …"
click at [1167, 278] on input "Request response" at bounding box center [1153, 277] width 34 height 34
checkbox input "true"
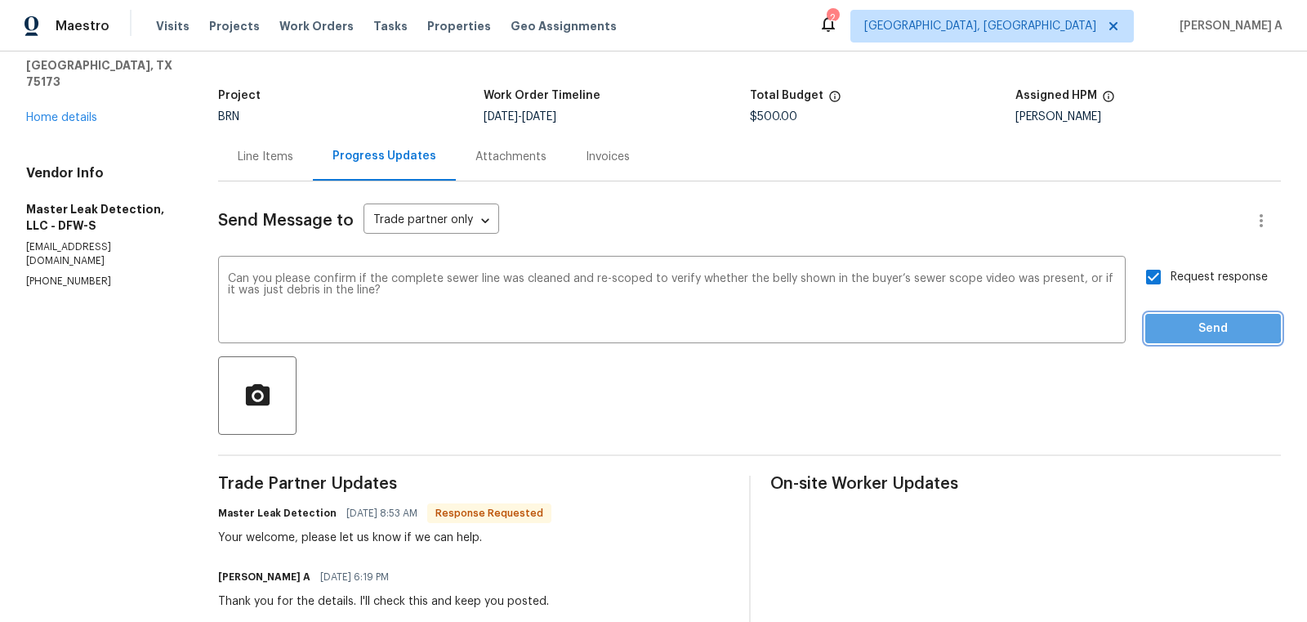
click at [1189, 327] on span "Send" at bounding box center [1212, 329] width 109 height 20
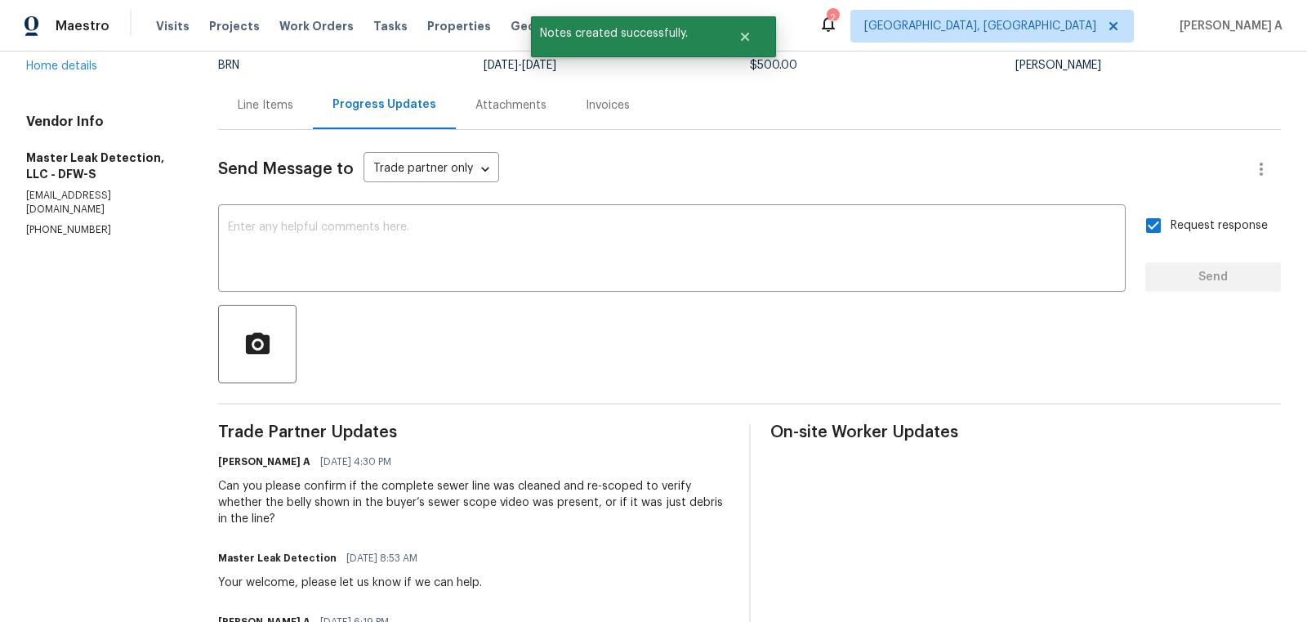
scroll to position [0, 0]
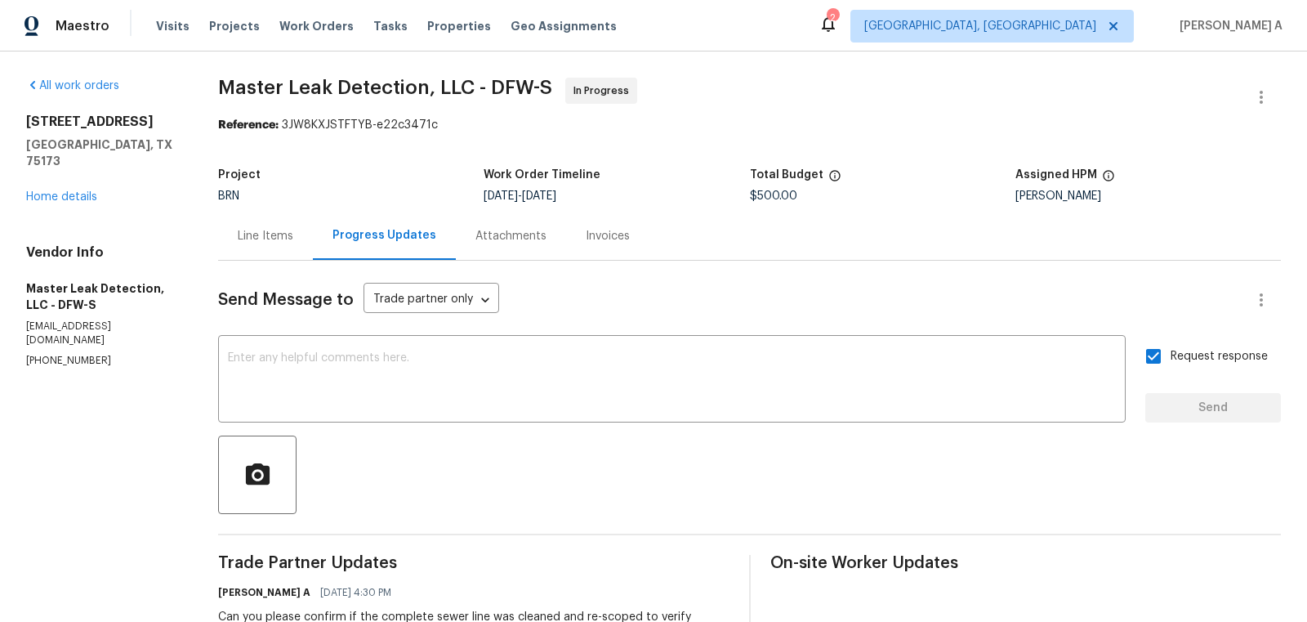
click at [276, 221] on div "Line Items" at bounding box center [265, 236] width 95 height 48
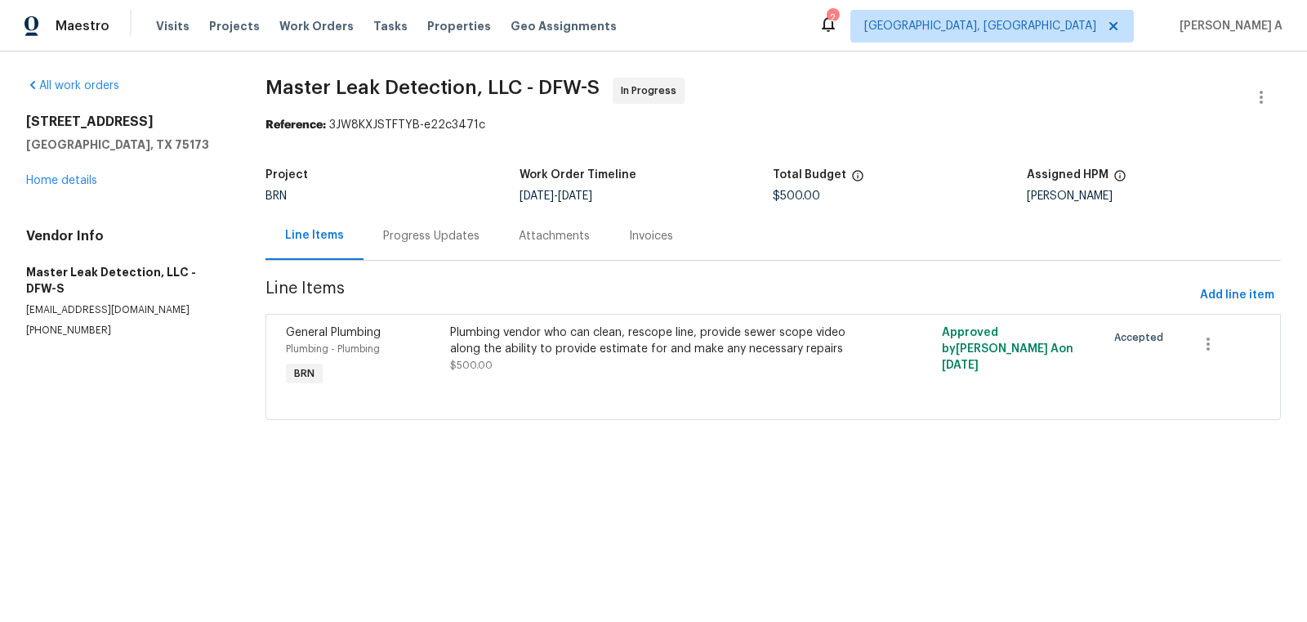
click at [405, 236] on div "Progress Updates" at bounding box center [431, 236] width 96 height 16
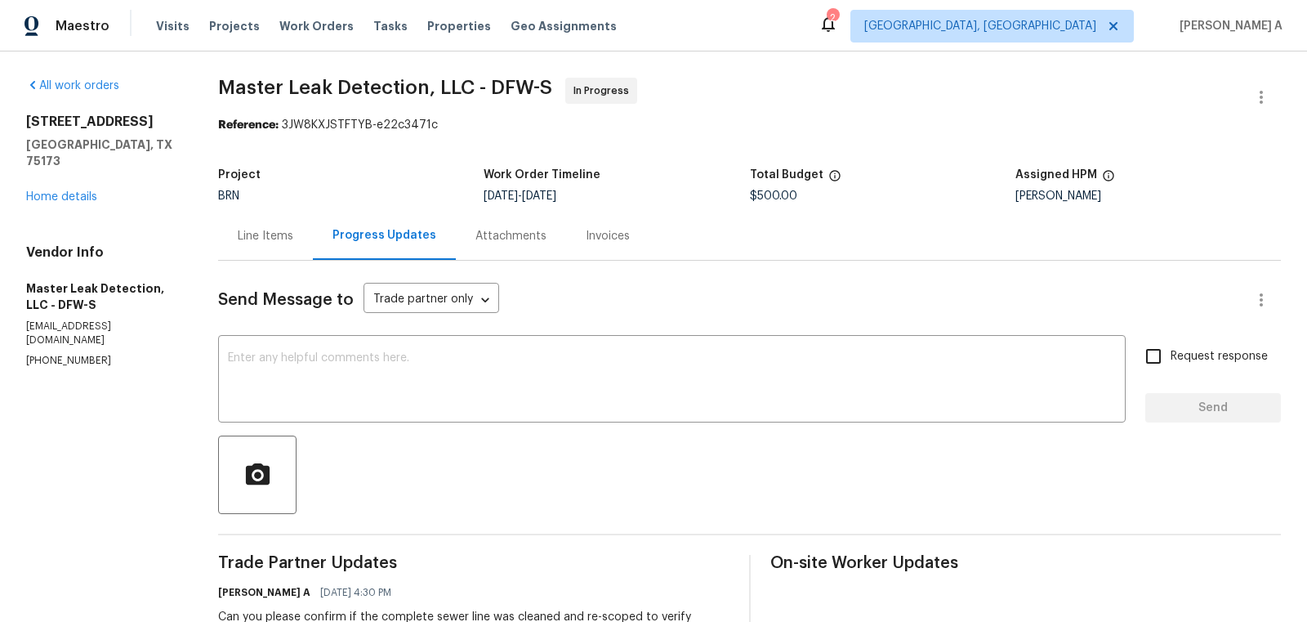
click at [269, 218] on div "Line Items" at bounding box center [265, 236] width 95 height 48
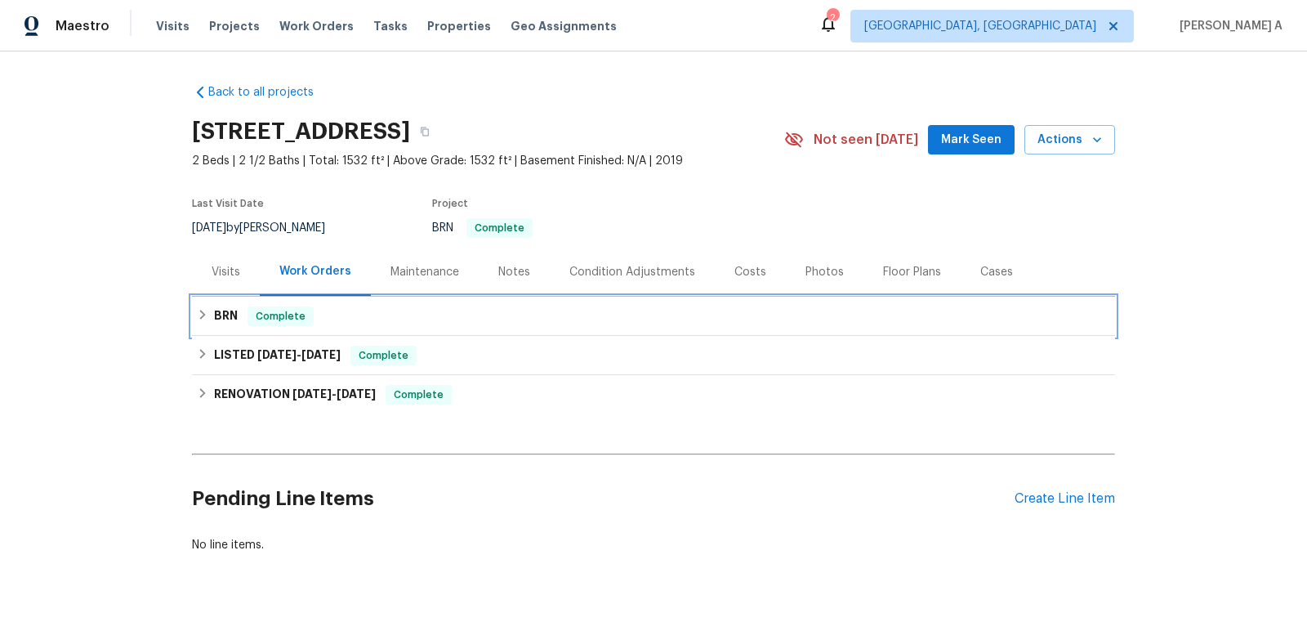
click at [381, 329] on div "BRN Complete" at bounding box center [653, 316] width 923 height 39
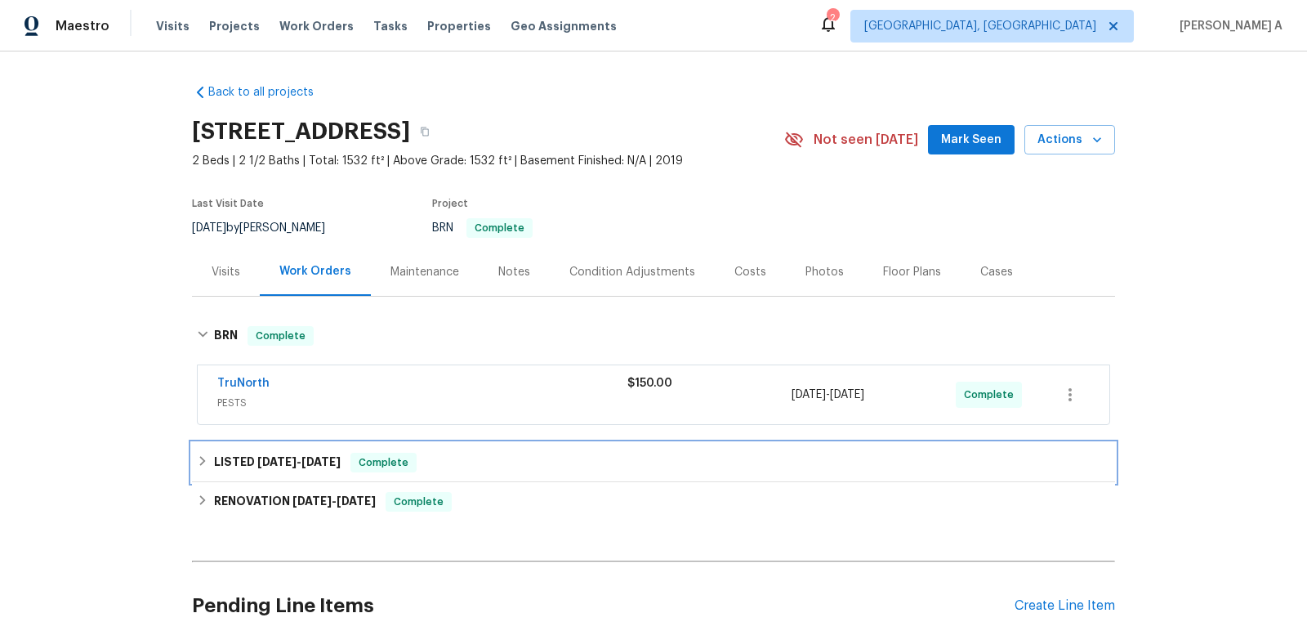
click at [388, 464] on span "Complete" at bounding box center [383, 462] width 63 height 16
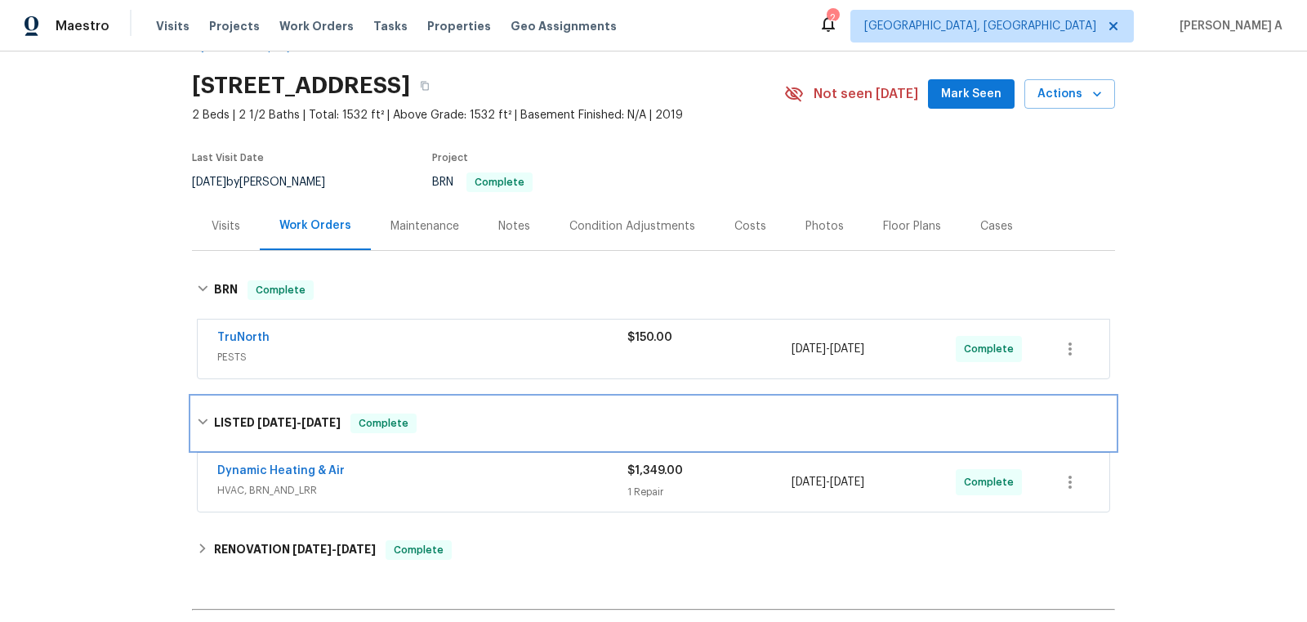
scroll to position [78, 0]
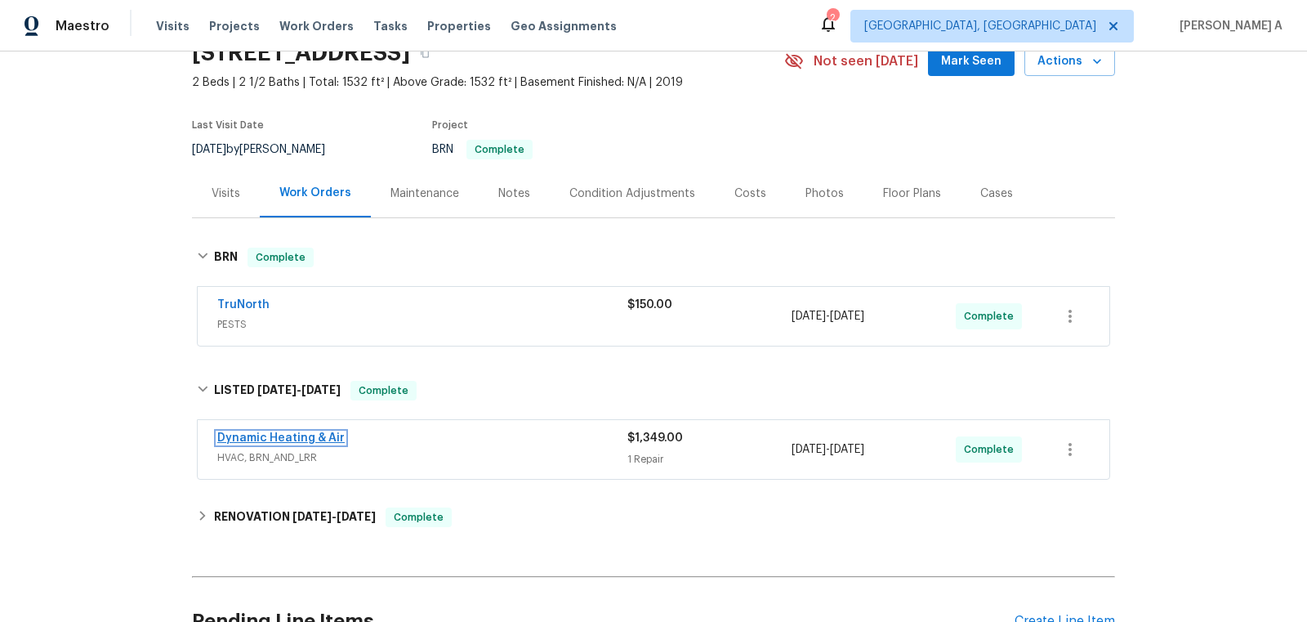
click at [310, 437] on link "Dynamic Heating & Air" at bounding box center [280, 437] width 127 height 11
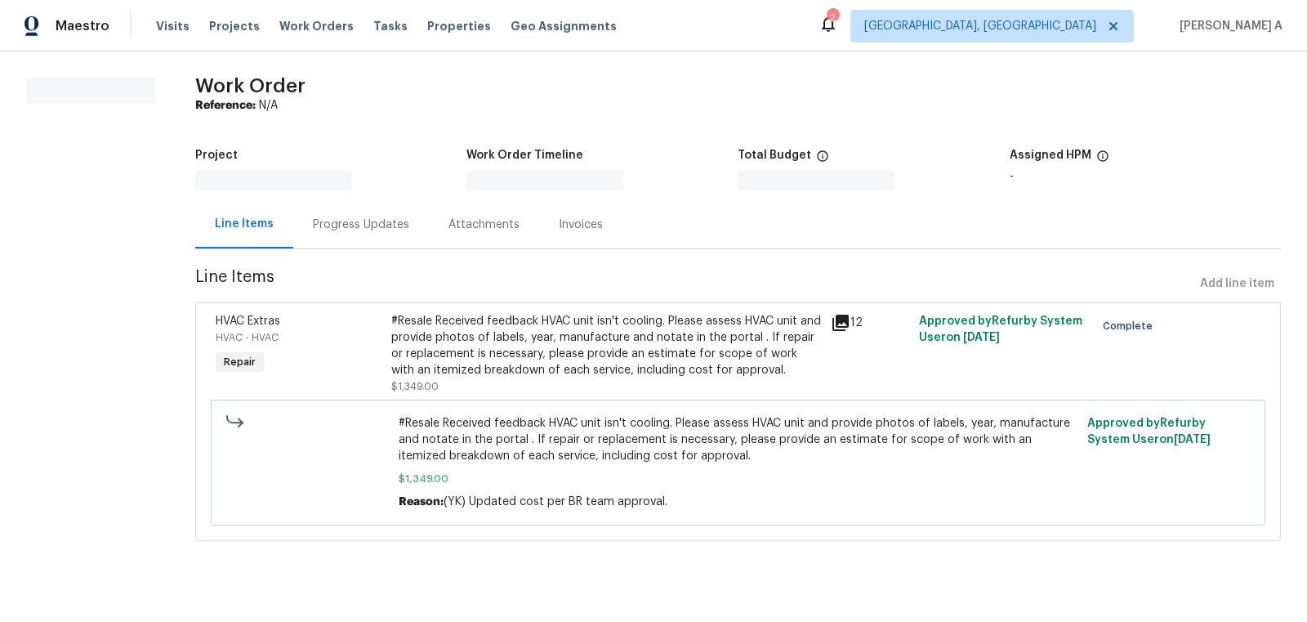
click at [544, 364] on div "#Resale Received feedback HVAC unit isn't cooling. Please assess HVAC unit and …" at bounding box center [606, 345] width 430 height 65
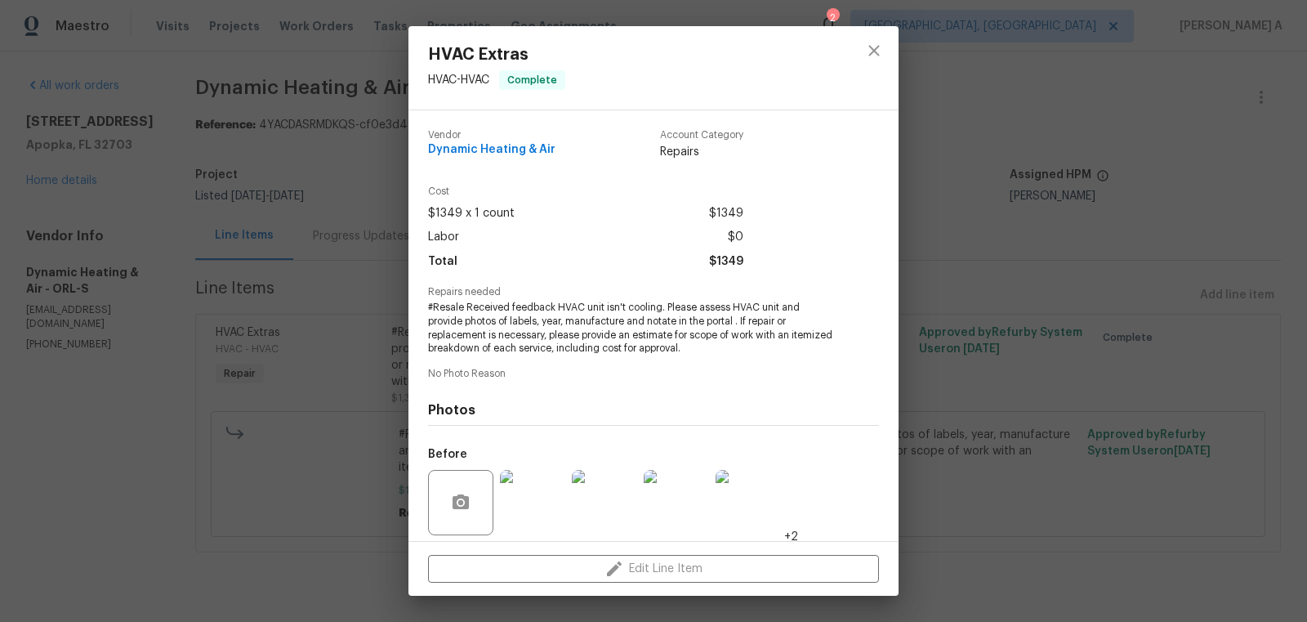
click at [559, 340] on span "#Resale Received feedback HVAC unit isn't cooling. Please assess HVAC unit and …" at bounding box center [631, 328] width 406 height 55
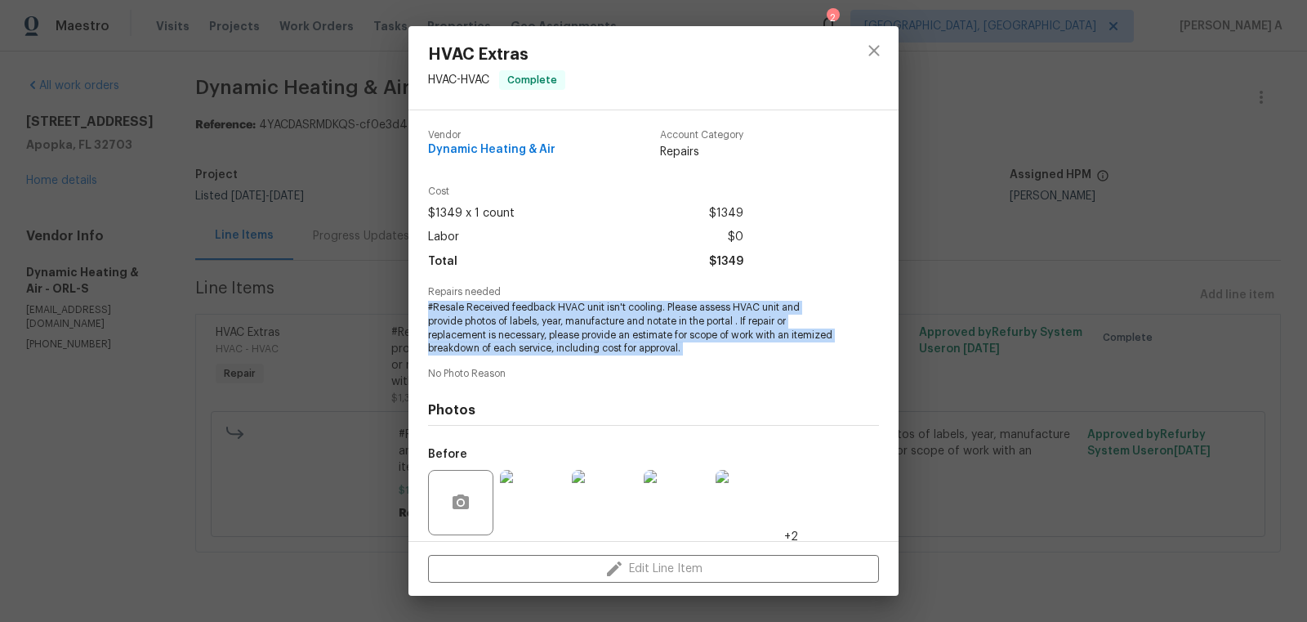
click at [559, 340] on span "#Resale Received feedback HVAC unit isn't cooling. Please assess HVAC unit and …" at bounding box center [631, 328] width 406 height 55
copy span "#Resale Received feedback HVAC unit isn't cooling. Please assess HVAC unit and …"
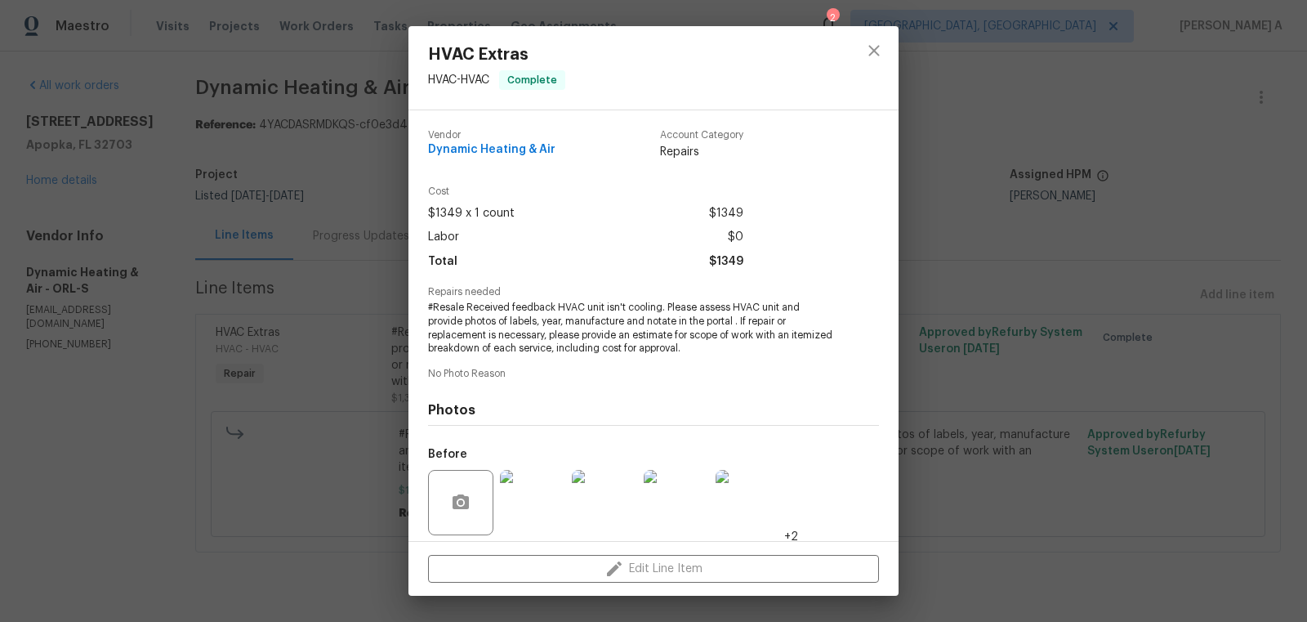
click at [890, 35] on div at bounding box center [874, 67] width 49 height 83
click at [885, 42] on button "close" at bounding box center [873, 50] width 39 height 39
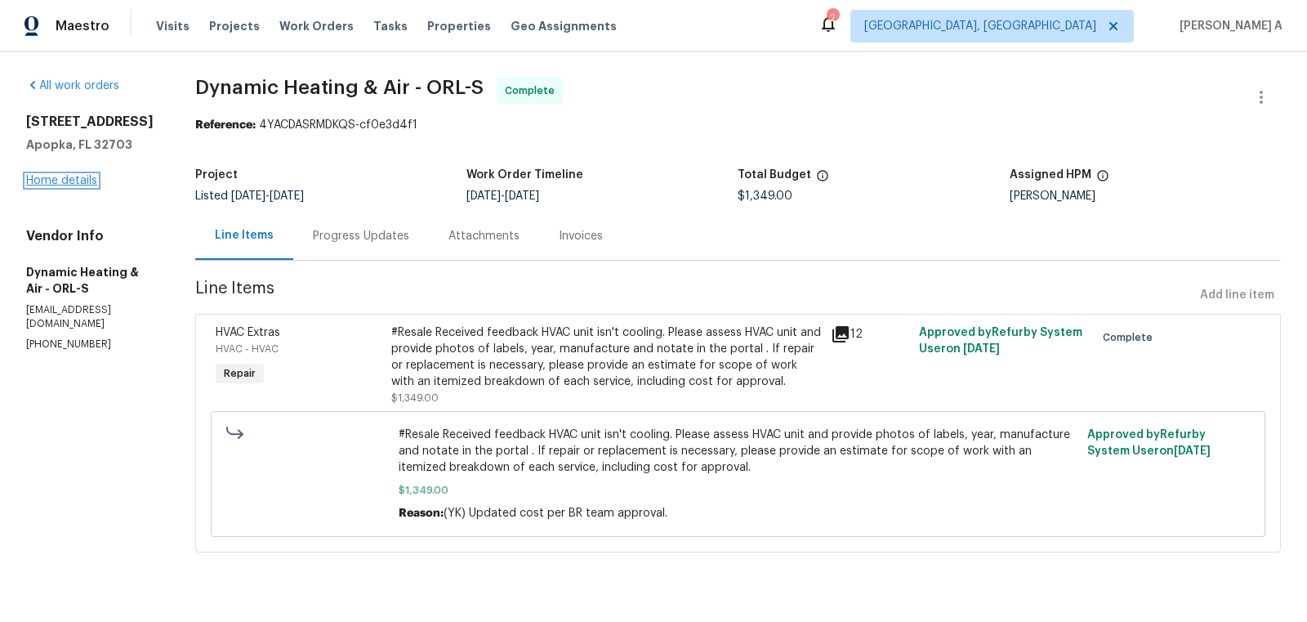
click at [82, 182] on link "Home details" at bounding box center [61, 180] width 71 height 11
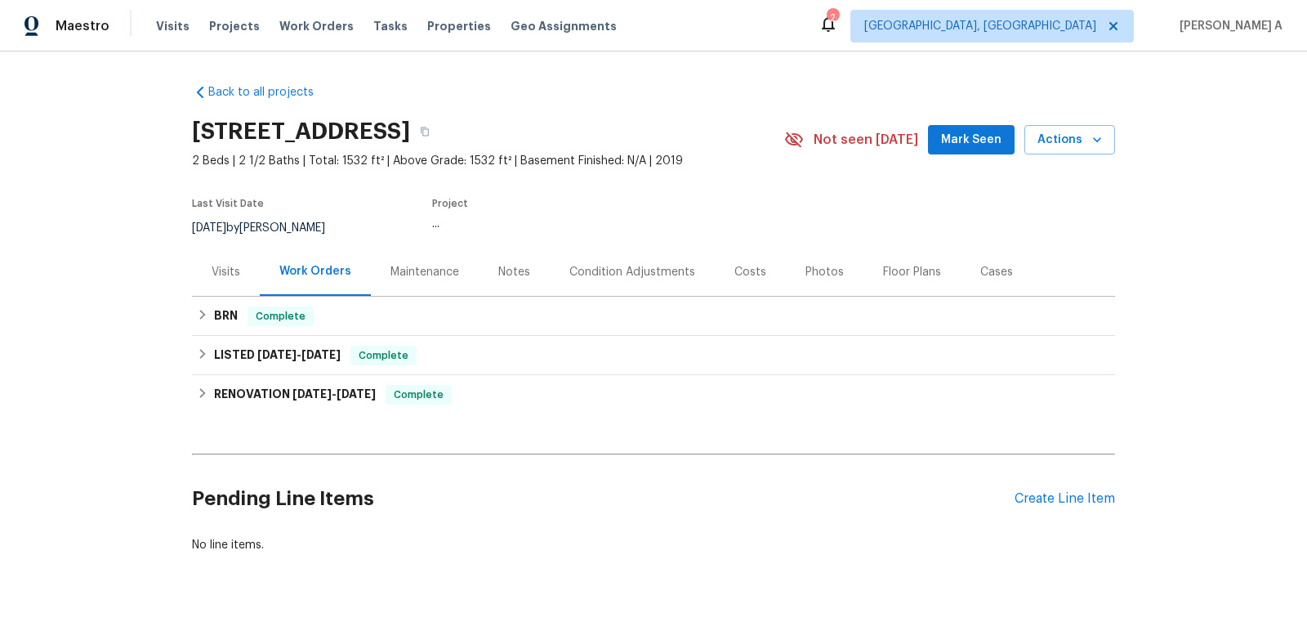
scroll to position [41, 0]
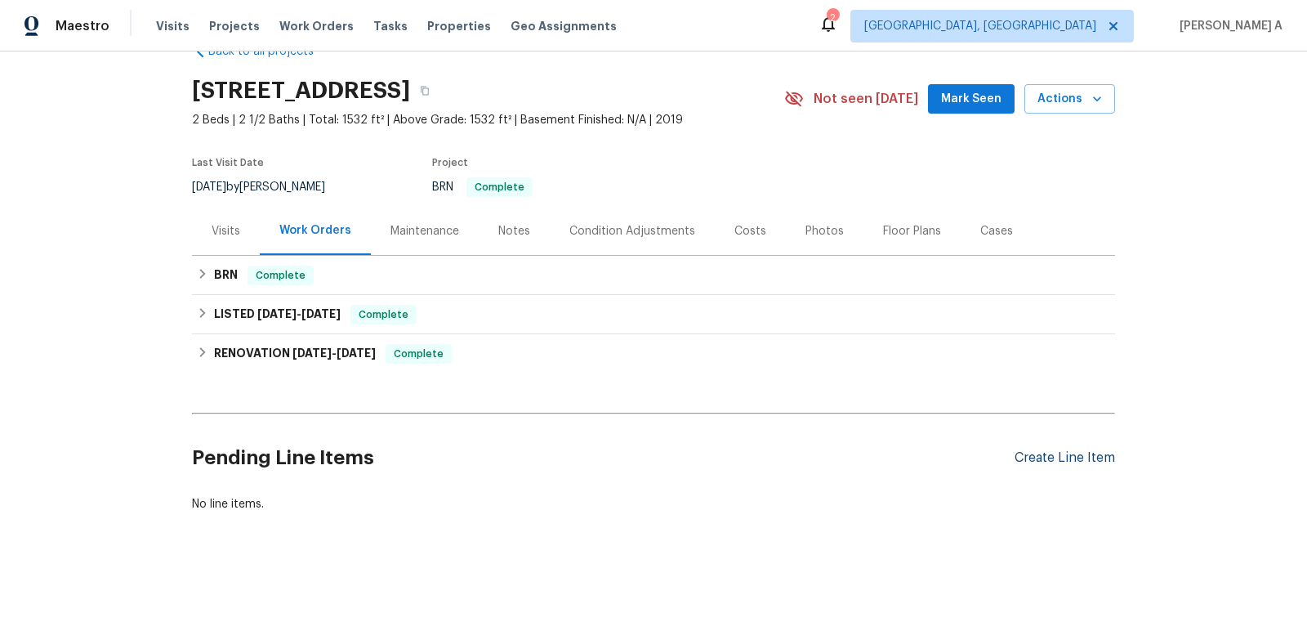
click at [1071, 453] on div "Create Line Item" at bounding box center [1065, 458] width 100 height 16
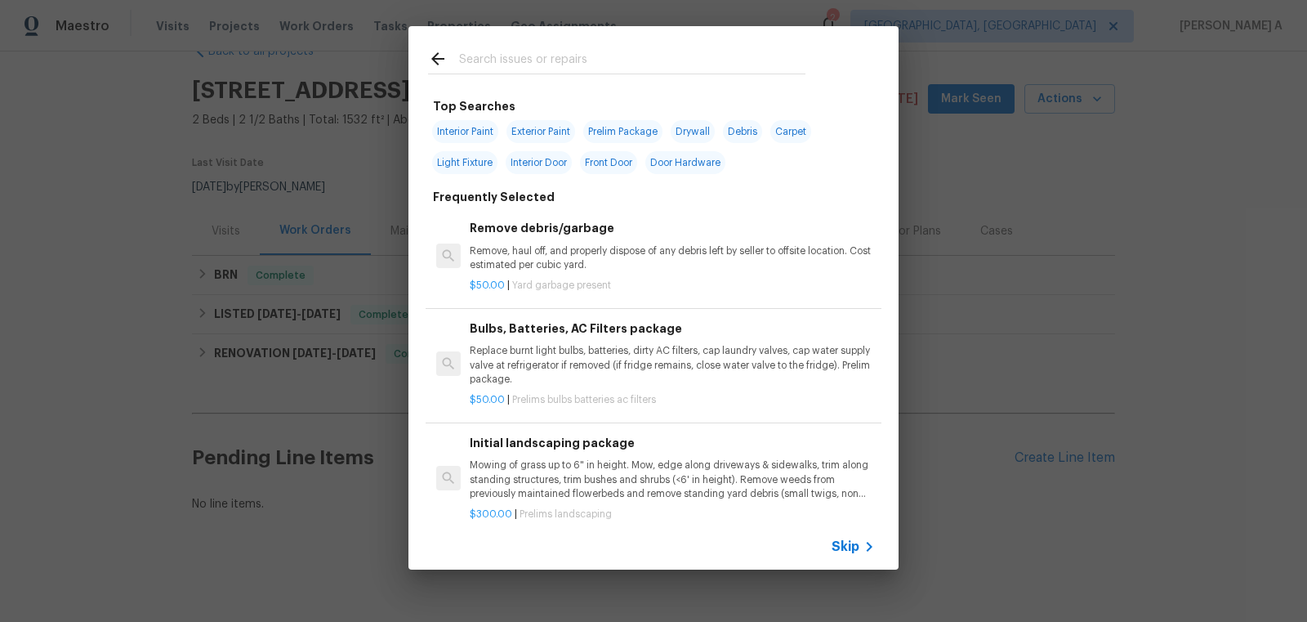
click at [852, 533] on div "Skip" at bounding box center [653, 547] width 490 height 46
click at [853, 542] on span "Skip" at bounding box center [846, 546] width 28 height 16
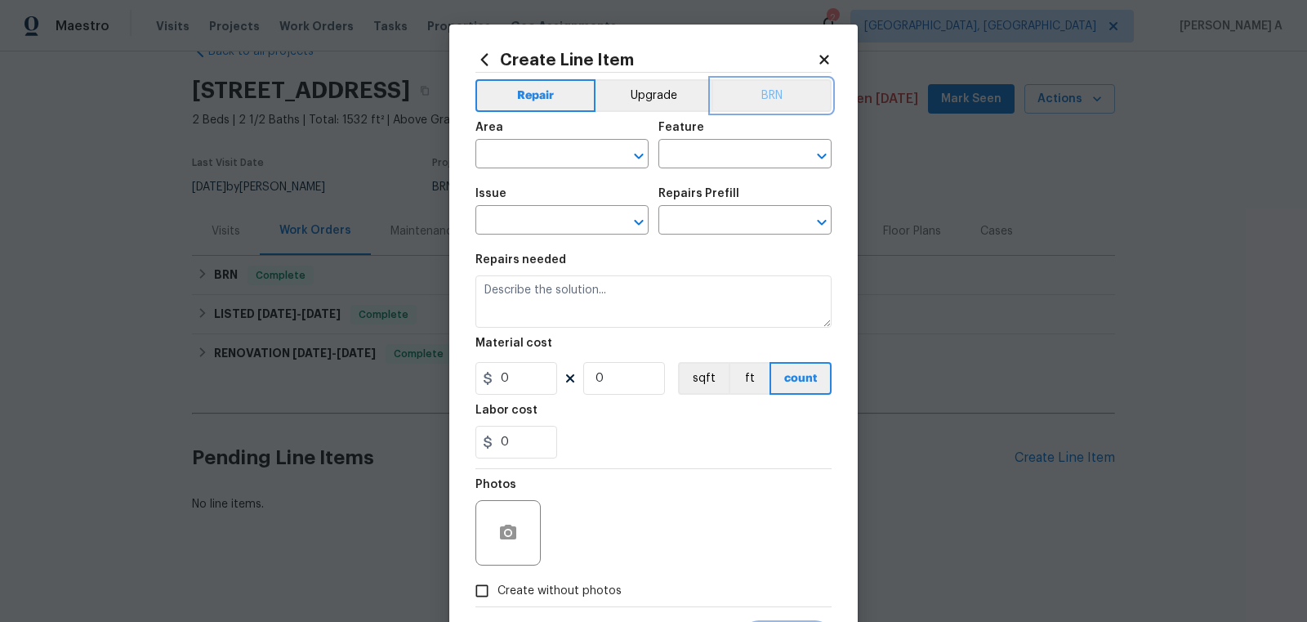
click at [769, 80] on button "BRN" at bounding box center [772, 95] width 120 height 33
click at [518, 181] on span "Issue ​" at bounding box center [561, 211] width 173 height 66
click at [518, 177] on span "Area ​" at bounding box center [561, 145] width 173 height 66
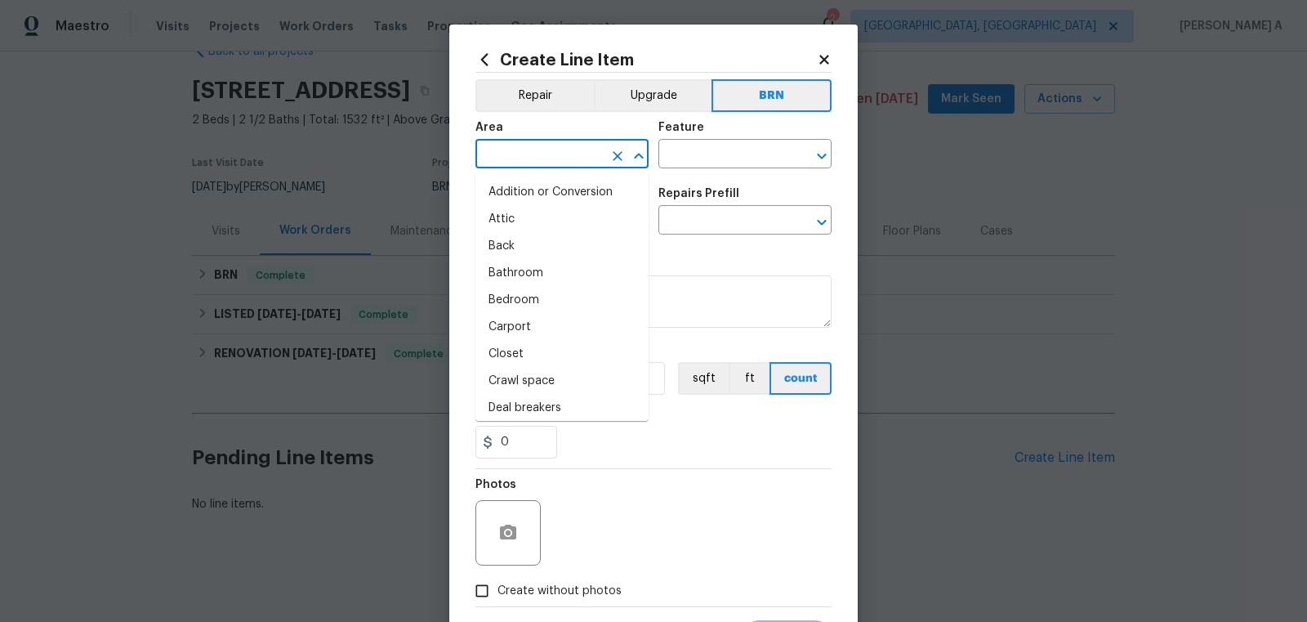
click at [518, 163] on input "text" at bounding box center [538, 155] width 127 height 25
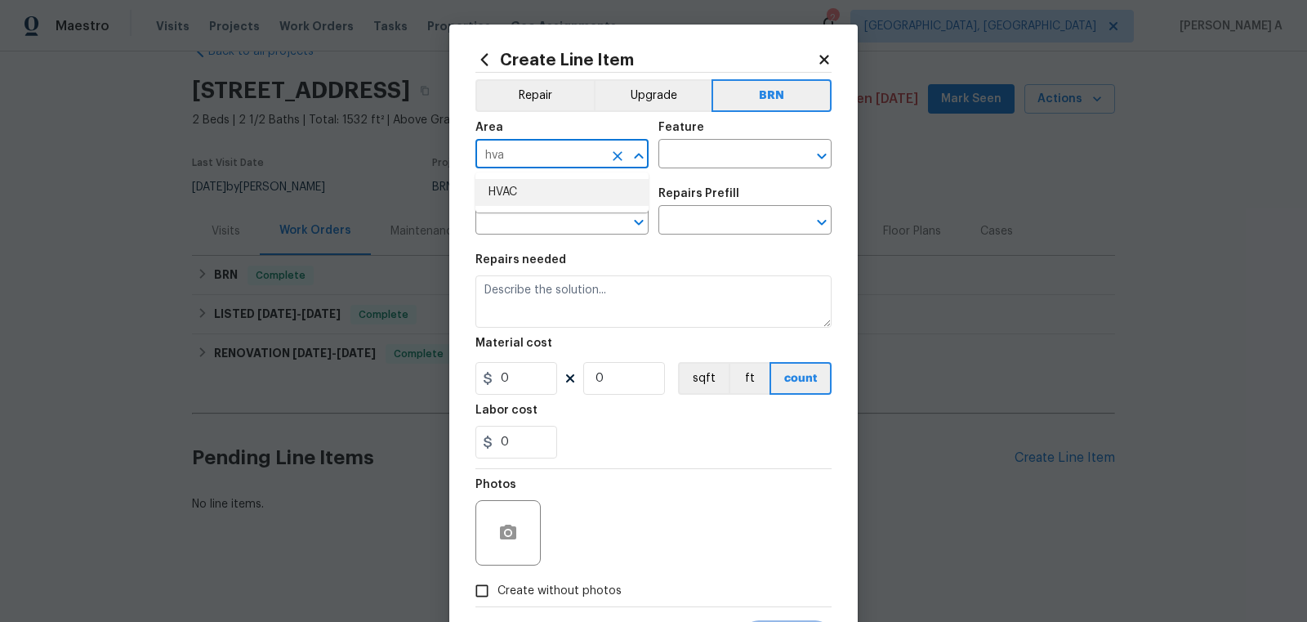
click at [547, 197] on li "HVAC" at bounding box center [561, 192] width 173 height 27
type input "HVAC"
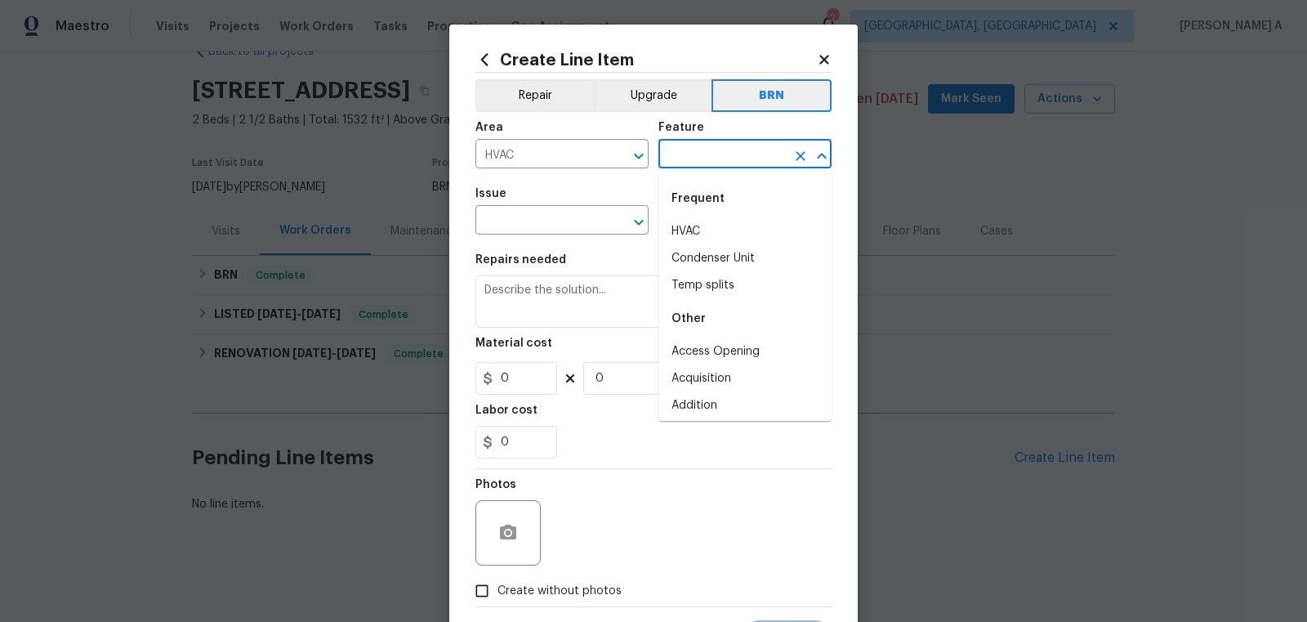
click at [719, 144] on input "text" at bounding box center [721, 155] width 127 height 25
click at [713, 233] on li "HVAC" at bounding box center [744, 231] width 173 height 27
type input "HVAC"
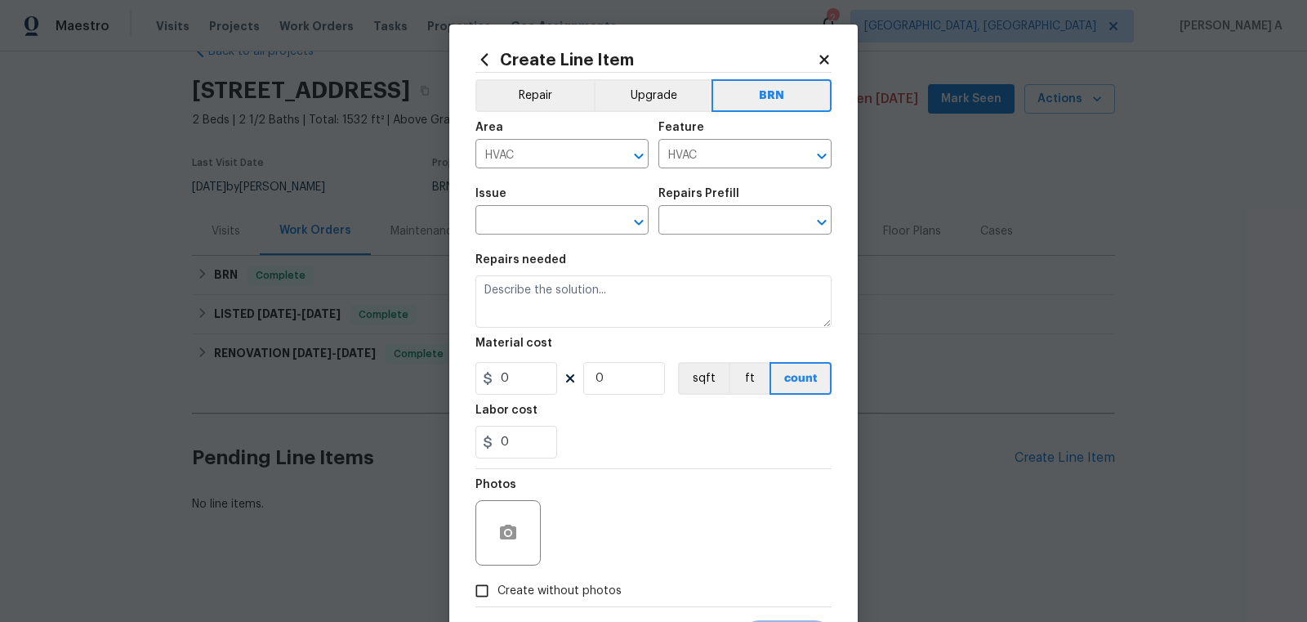
click at [499, 238] on span "Issue ​" at bounding box center [561, 211] width 173 height 66
click at [506, 236] on span "Issue ​" at bounding box center [561, 211] width 173 height 66
click at [520, 227] on input "text" at bounding box center [538, 221] width 127 height 25
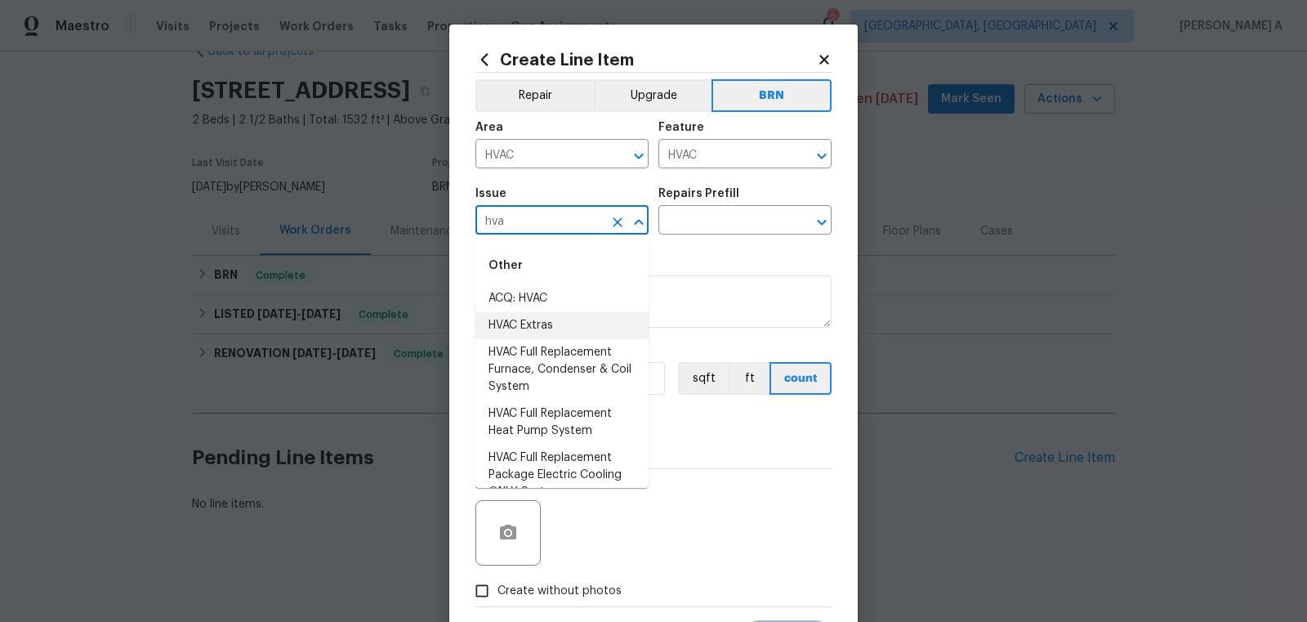
click at [562, 329] on li "HVAC Extras" at bounding box center [561, 325] width 173 height 27
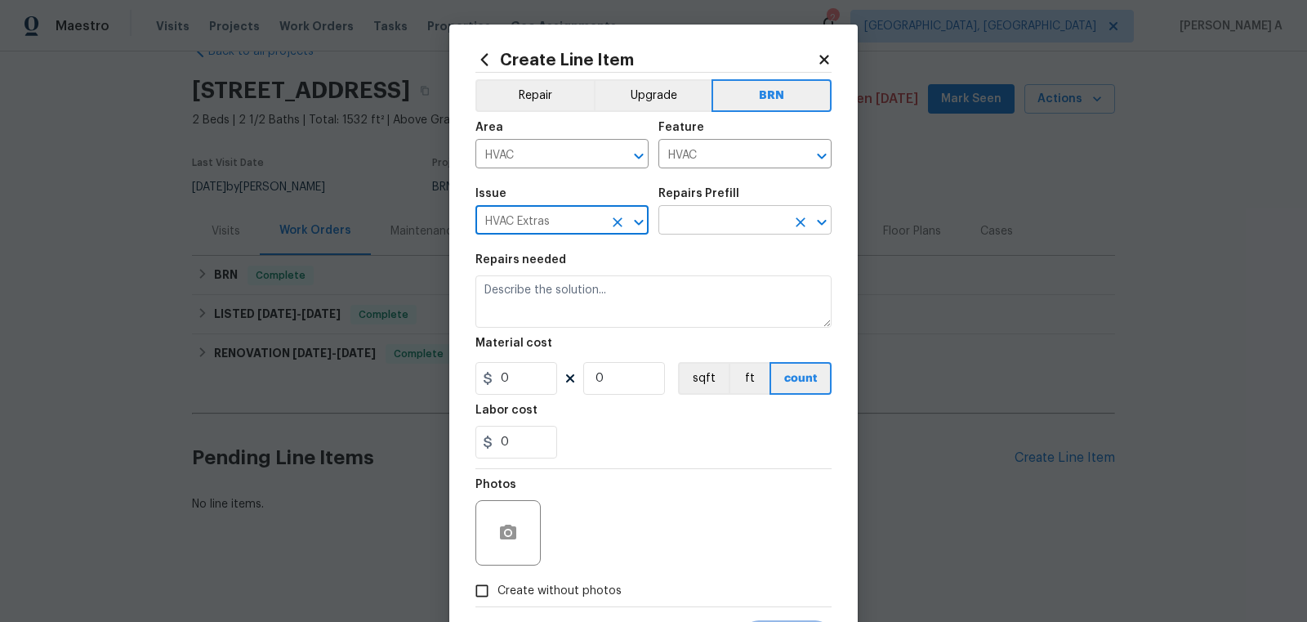
type input "HVAC Extras"
click at [715, 222] on input "text" at bounding box center [721, 221] width 127 height 25
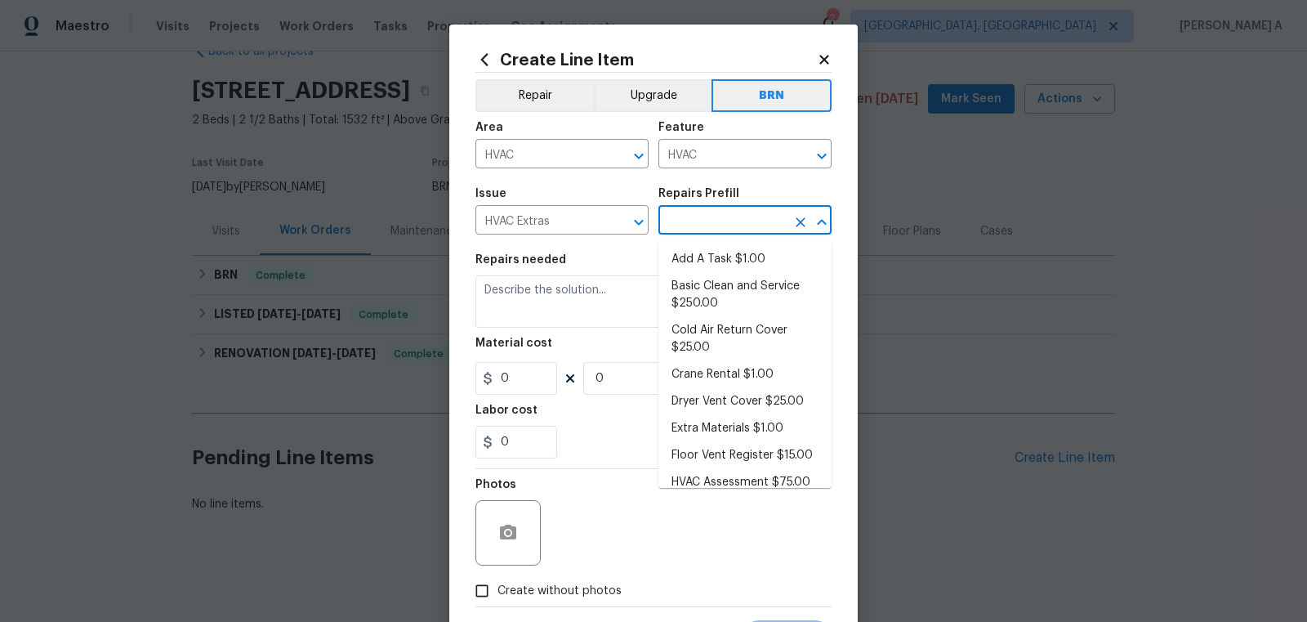
click at [724, 263] on li "Add A Task $1.00" at bounding box center [744, 259] width 173 height 27
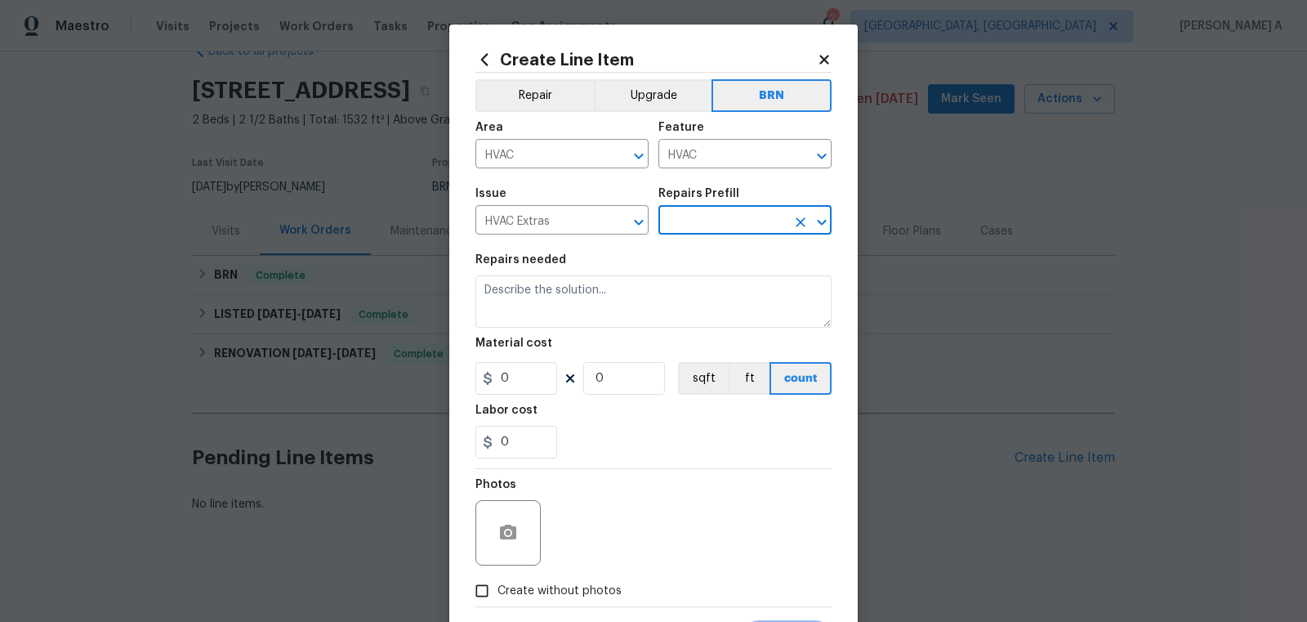
type input "Add A Task $1.00"
type textarea "HPM to detail"
type input "1"
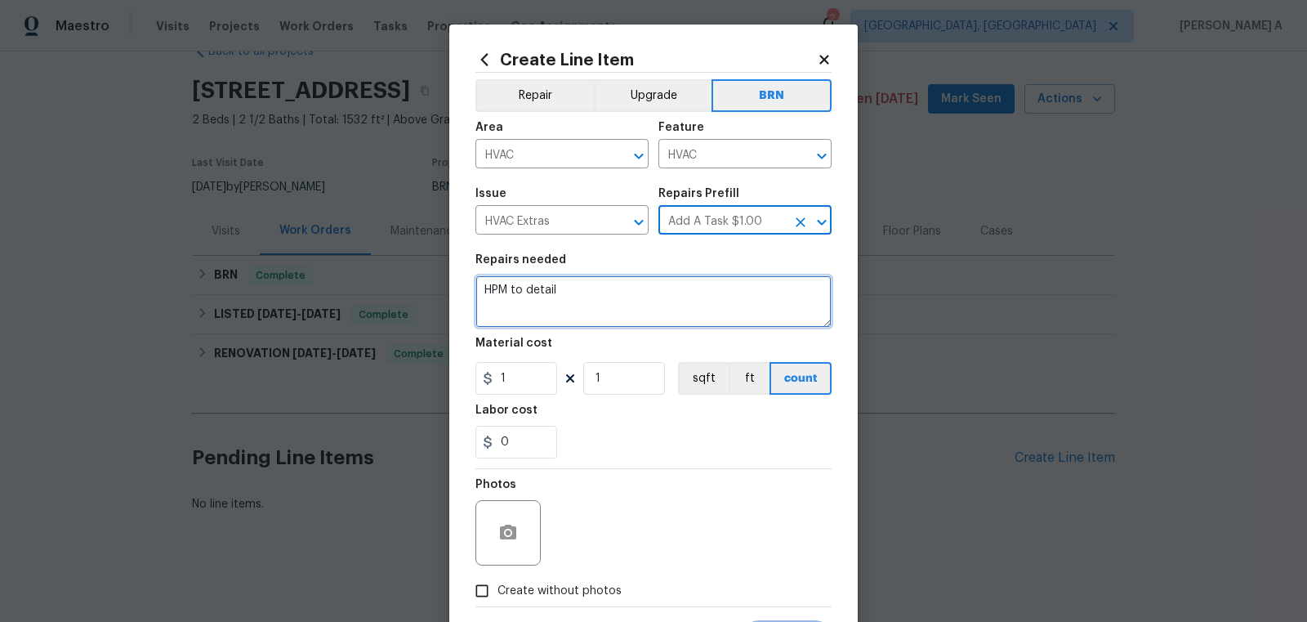
click at [586, 297] on textarea "HPM to detail" at bounding box center [653, 301] width 356 height 52
paste textarea "#Resale Received feedback HVAC unit isn't cooling. Please assess HVAC unit and …"
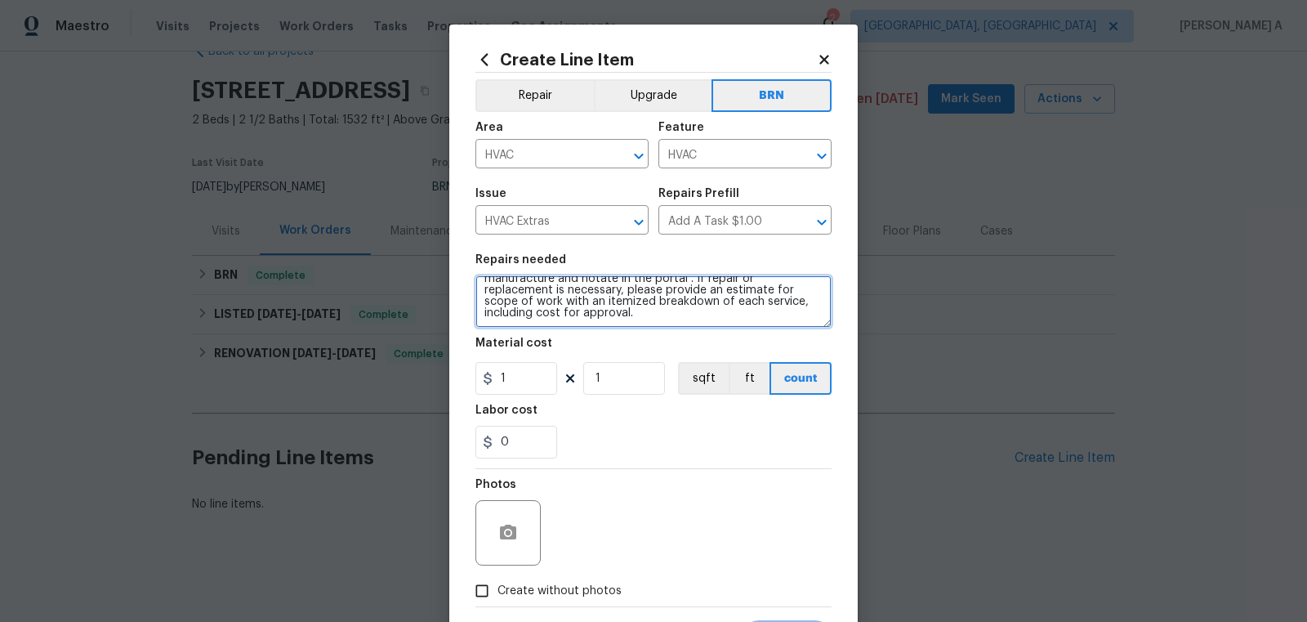
scroll to position [0, 0]
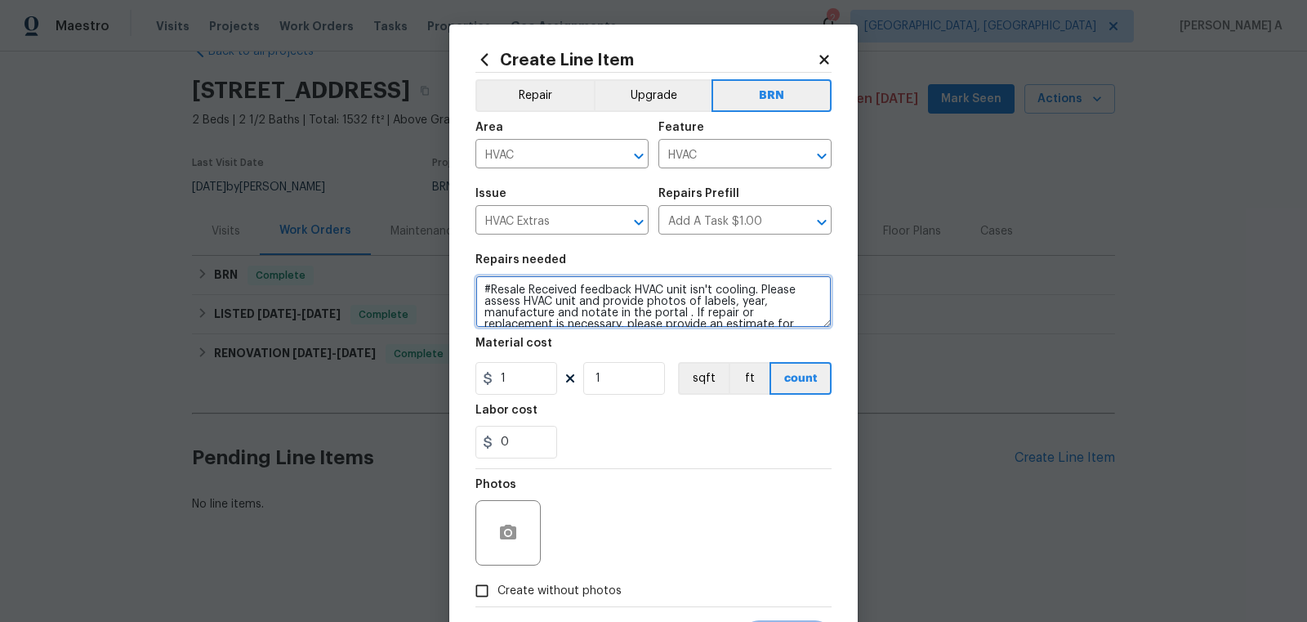
drag, startPoint x: 525, startPoint y: 291, endPoint x: 392, endPoint y: 294, distance: 133.2
click at [392, 294] on div "Create Line Item Repair Upgrade BRN Area HVAC ​ Feature HVAC ​ Issue HVAC Extra…" at bounding box center [653, 311] width 1307 height 622
type textarea "Received feedback HVAC unit isn't cooling. Please assess HVAC unit and provide …"
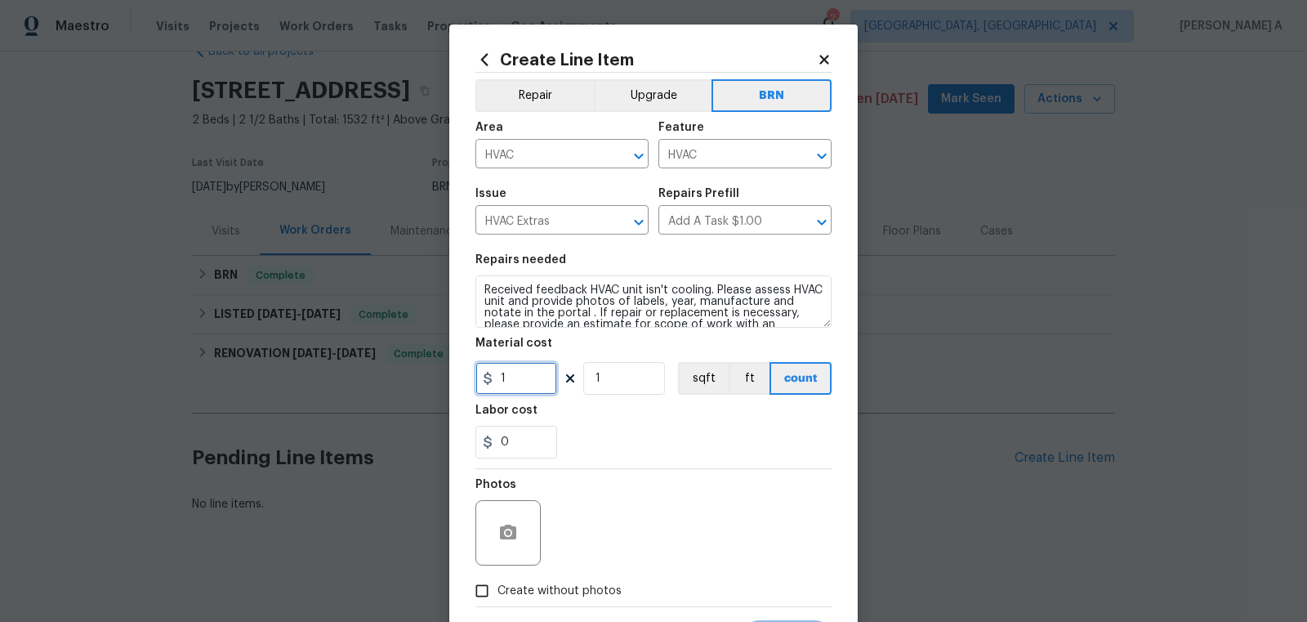
drag, startPoint x: 542, startPoint y: 387, endPoint x: 346, endPoint y: 387, distance: 196.9
click at [345, 386] on div "Create Line Item Repair Upgrade BRN Area HVAC ​ Feature HVAC ​ Issue HVAC Extra…" at bounding box center [653, 311] width 1307 height 622
type input "0"
click at [614, 441] on div "0" at bounding box center [653, 442] width 356 height 33
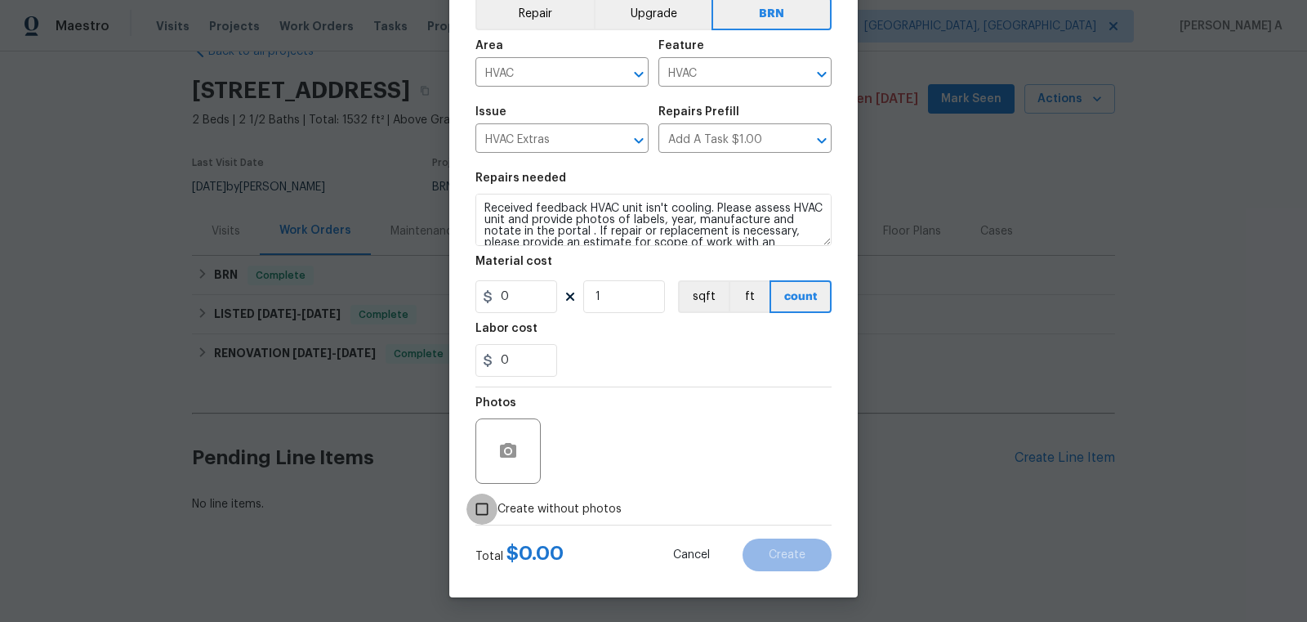
click at [479, 500] on input "Create without photos" at bounding box center [481, 508] width 31 height 31
checkbox input "true"
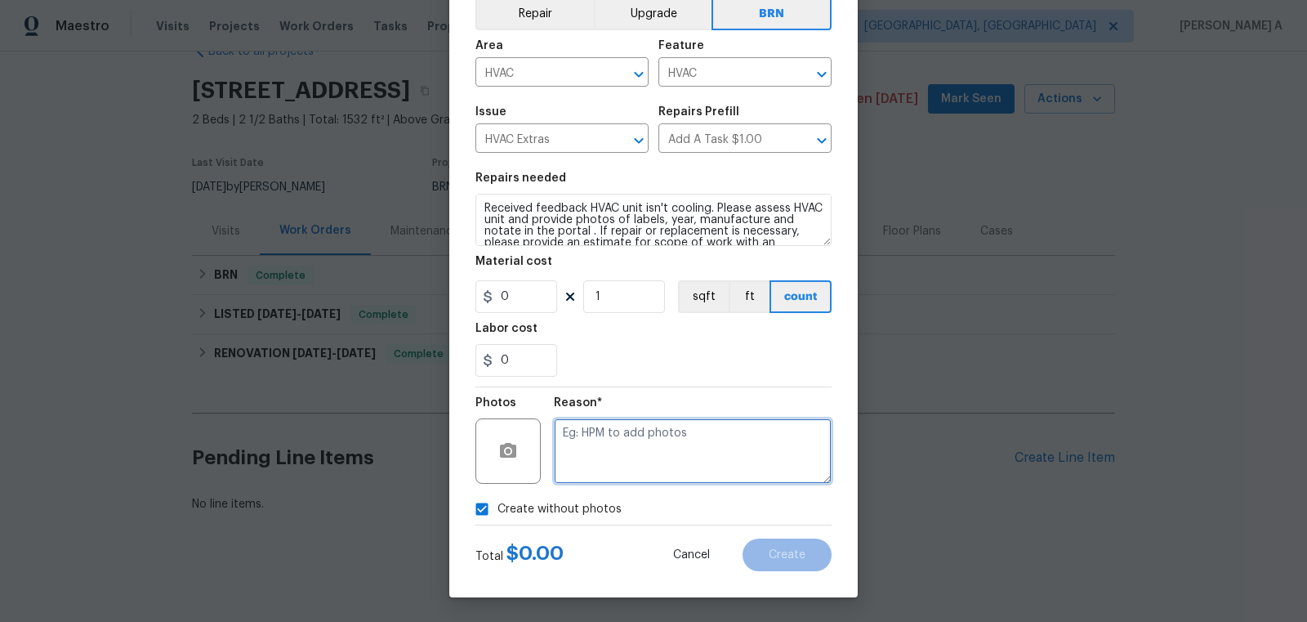
click at [725, 439] on textarea at bounding box center [693, 450] width 278 height 65
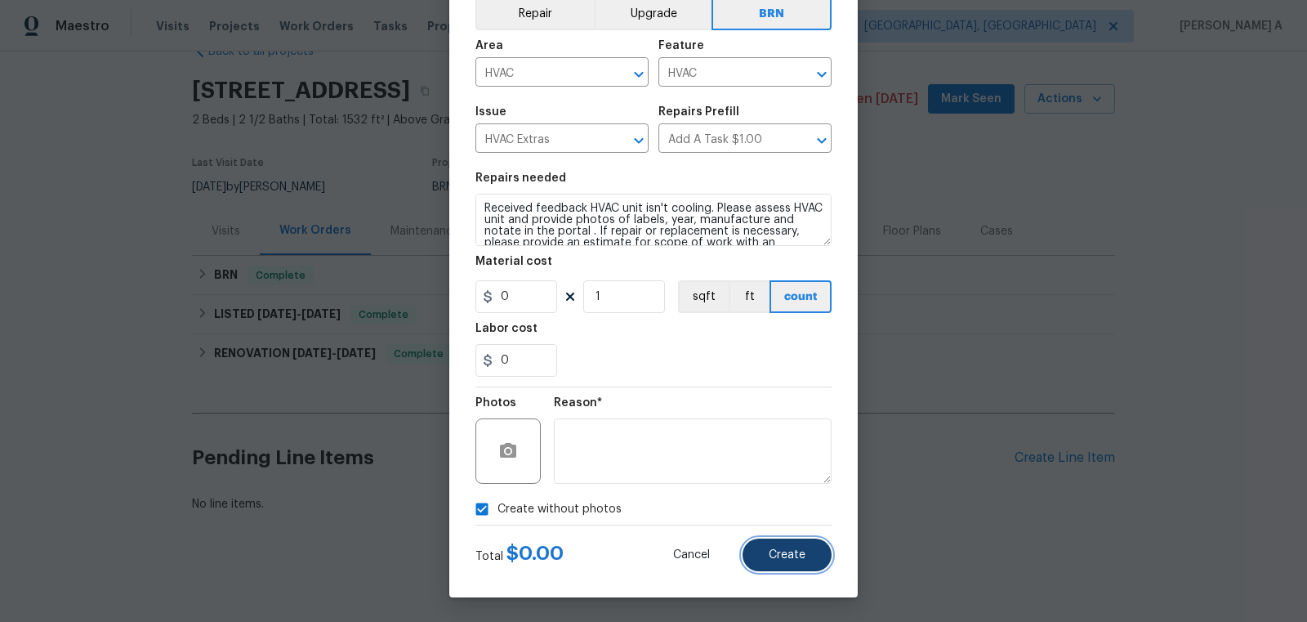
click at [783, 555] on span "Create" at bounding box center [787, 555] width 37 height 12
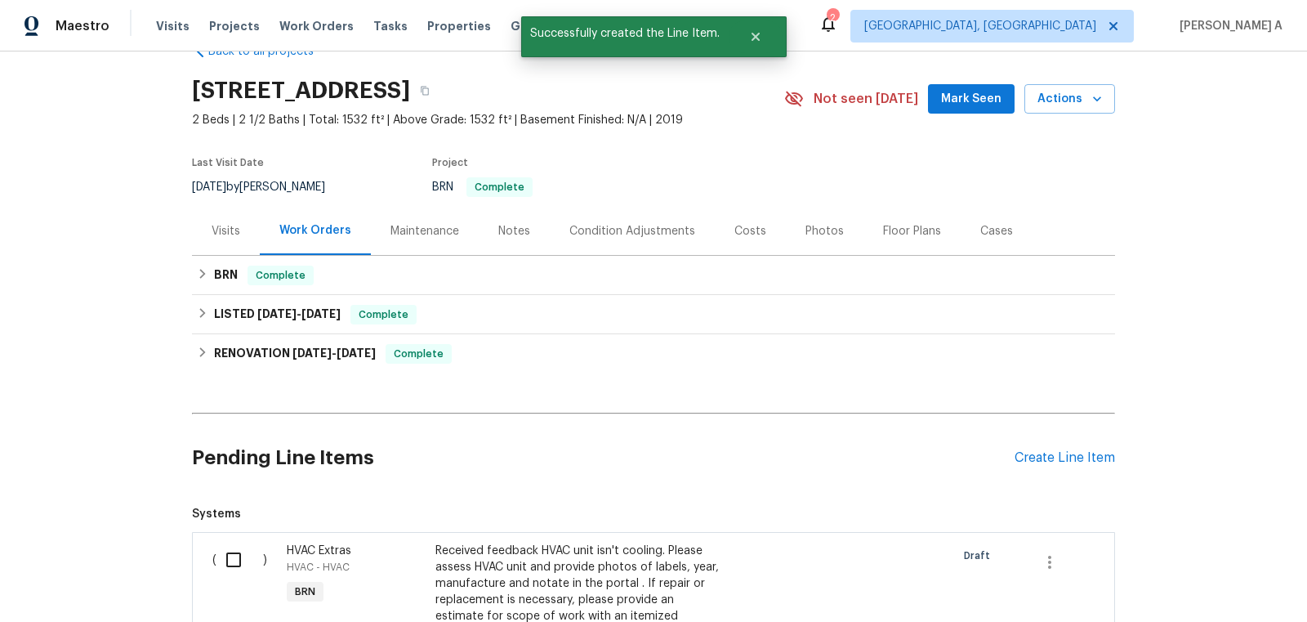
scroll to position [308, 0]
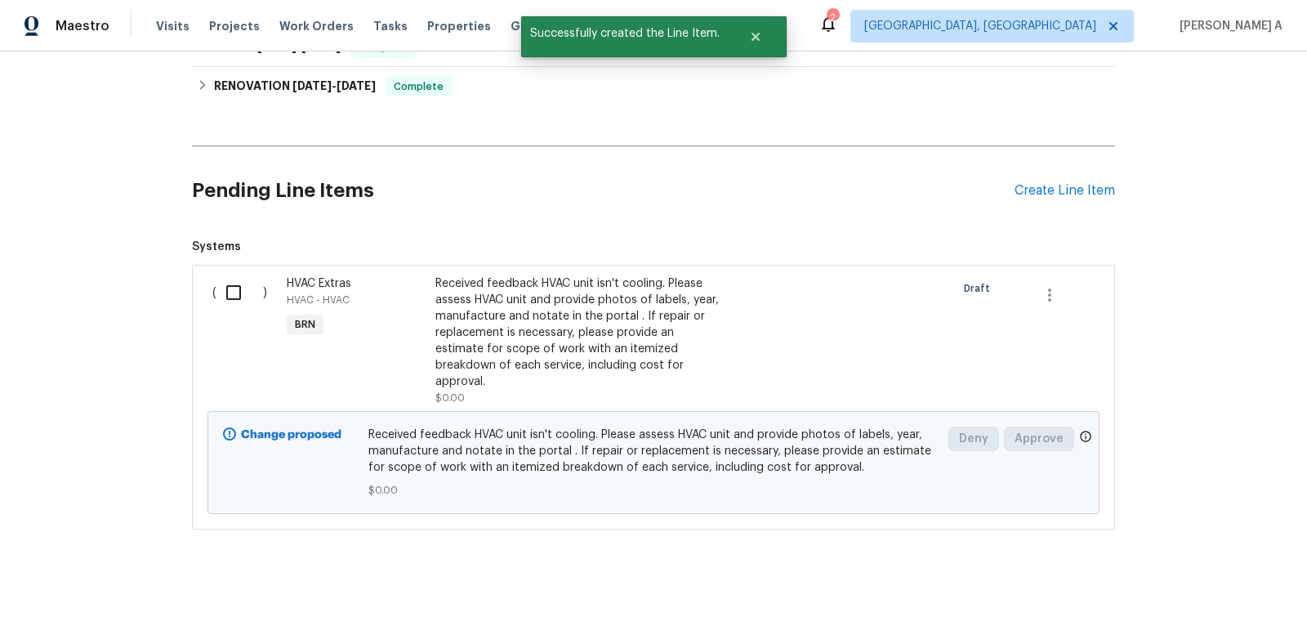
click at [239, 292] on input "checkbox" at bounding box center [239, 292] width 47 height 34
checkbox input "true"
click at [1239, 596] on div "Cancel (1) Item Create Work Order" at bounding box center [653, 580] width 1307 height 83
click at [1193, 564] on div "Cancel (1) Item Create Work Order" at bounding box center [653, 580] width 1307 height 83
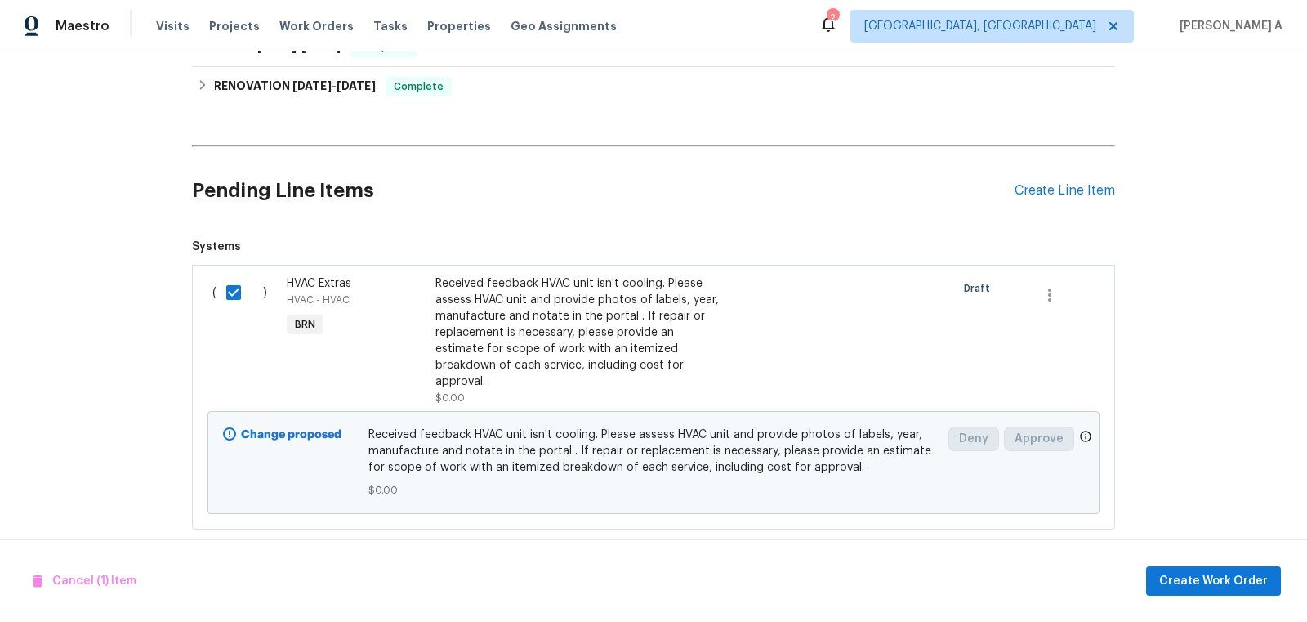
click at [1241, 600] on div "Cancel (1) Item Create Work Order" at bounding box center [653, 580] width 1307 height 83
click at [1238, 576] on span "Create Work Order" at bounding box center [1213, 581] width 109 height 20
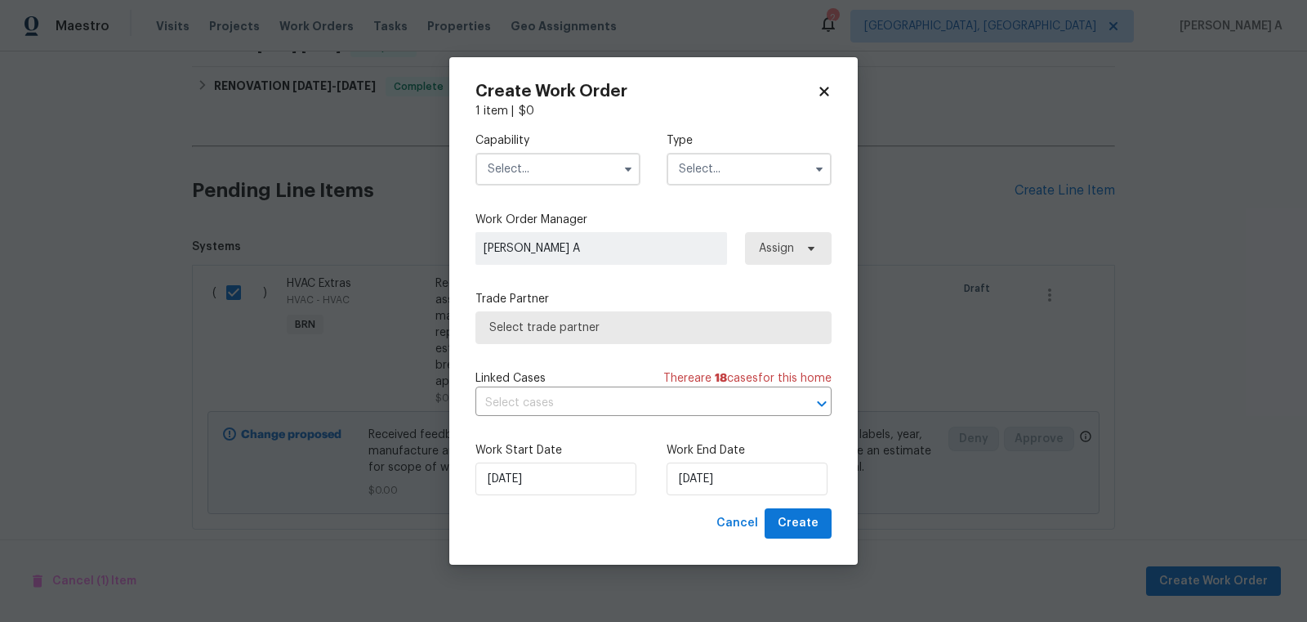
click at [575, 171] on input "text" at bounding box center [557, 169] width 165 height 33
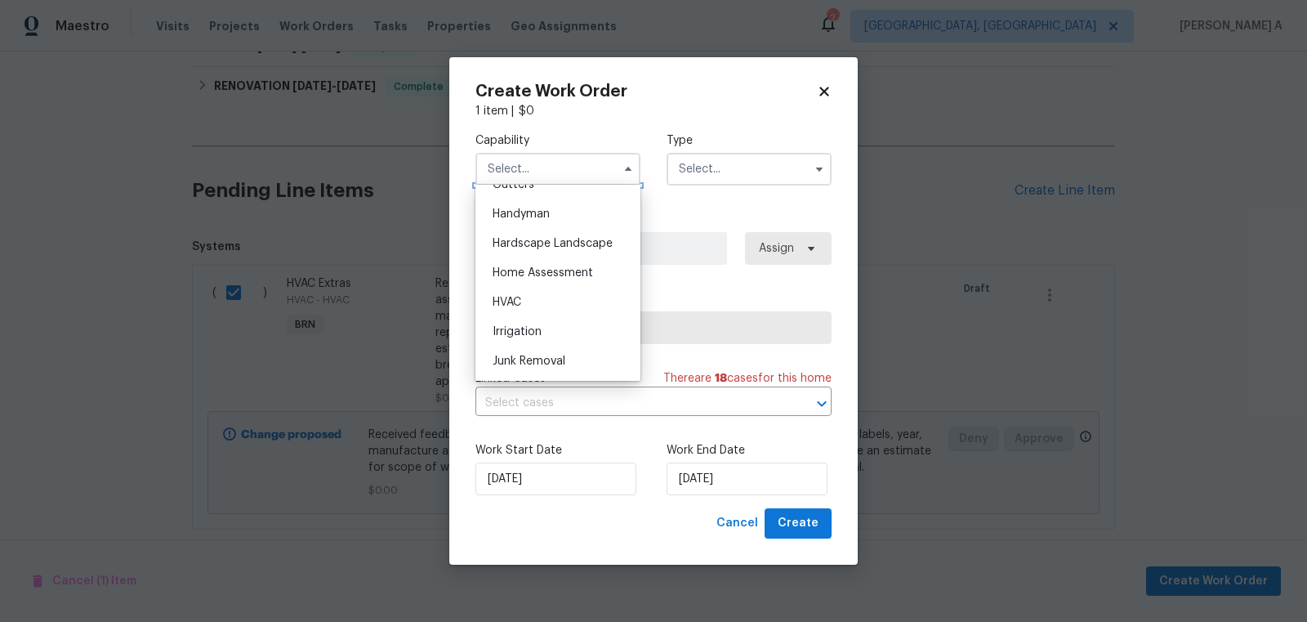
scroll to position [880, 0]
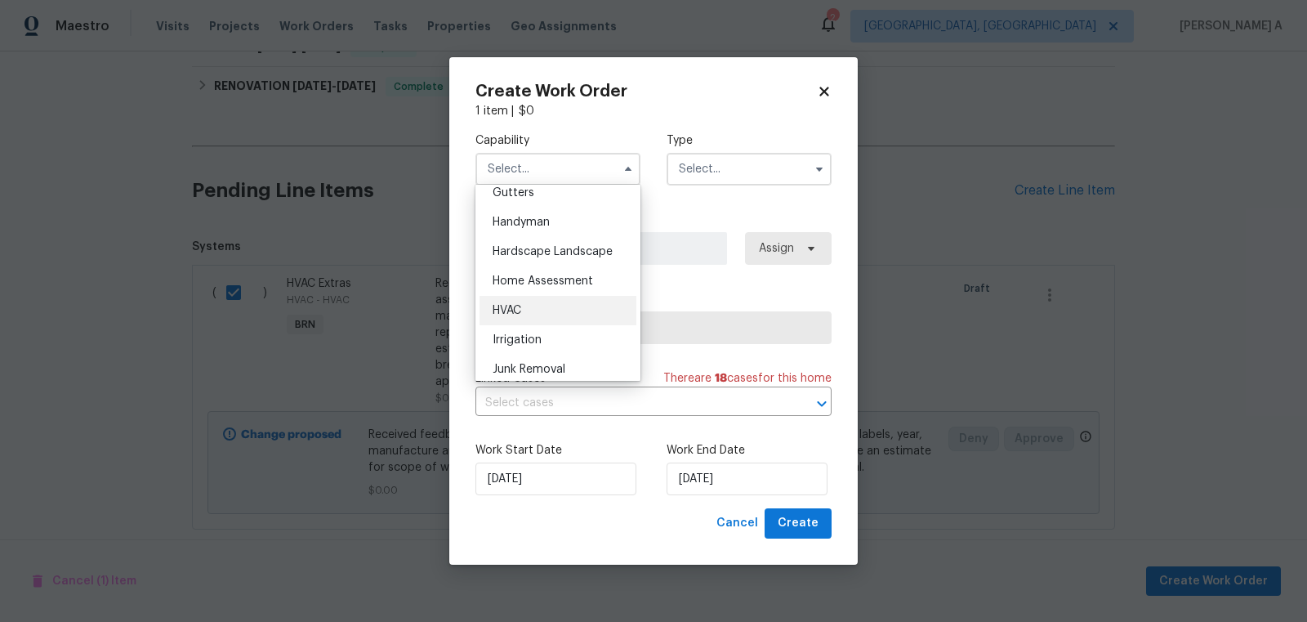
click at [569, 309] on div "HVAC" at bounding box center [558, 310] width 157 height 29
type input "HVAC"
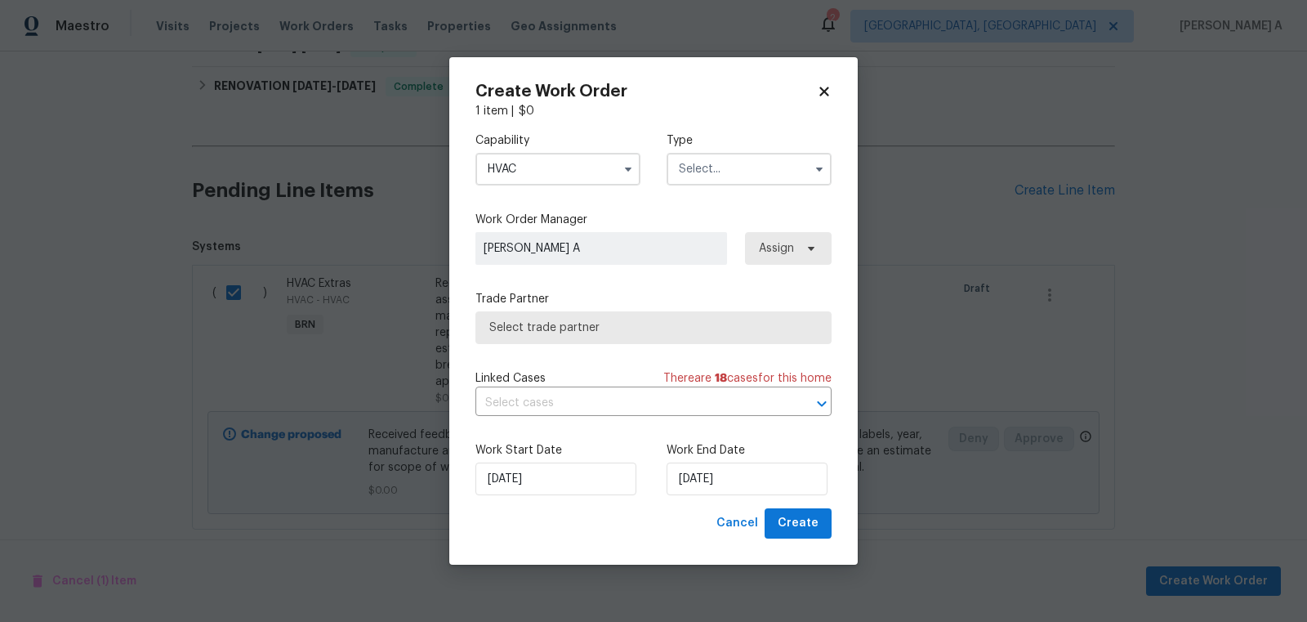
click at [741, 172] on input "text" at bounding box center [749, 169] width 165 height 33
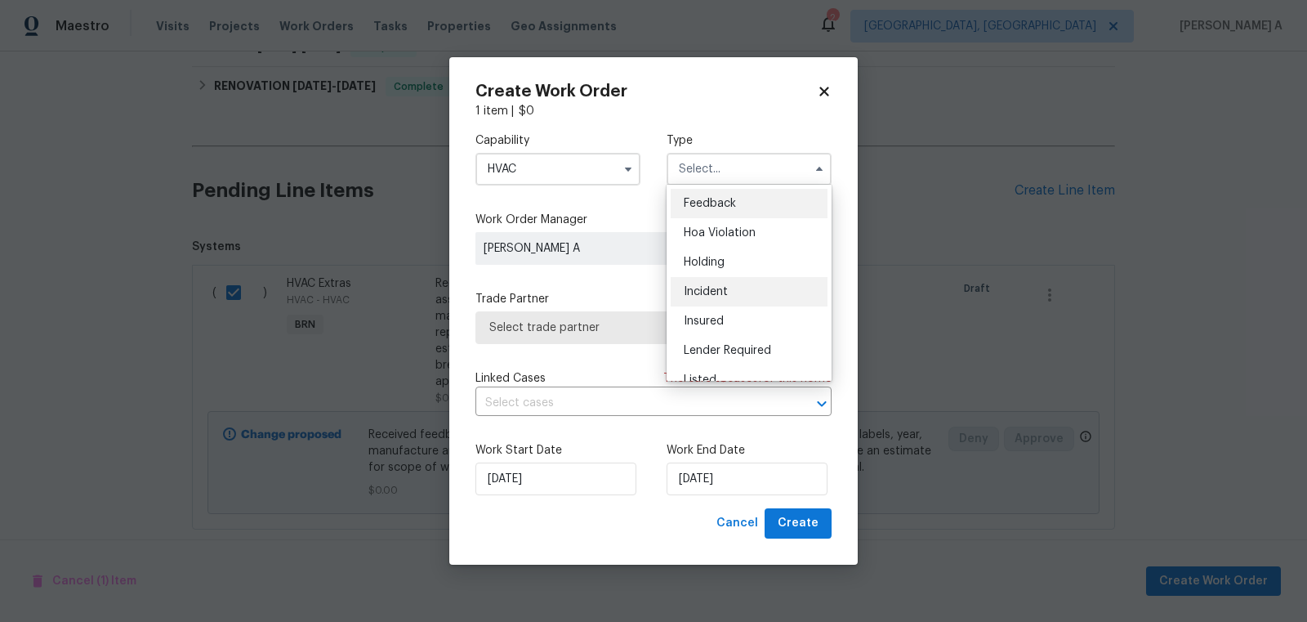
scroll to position [370, 0]
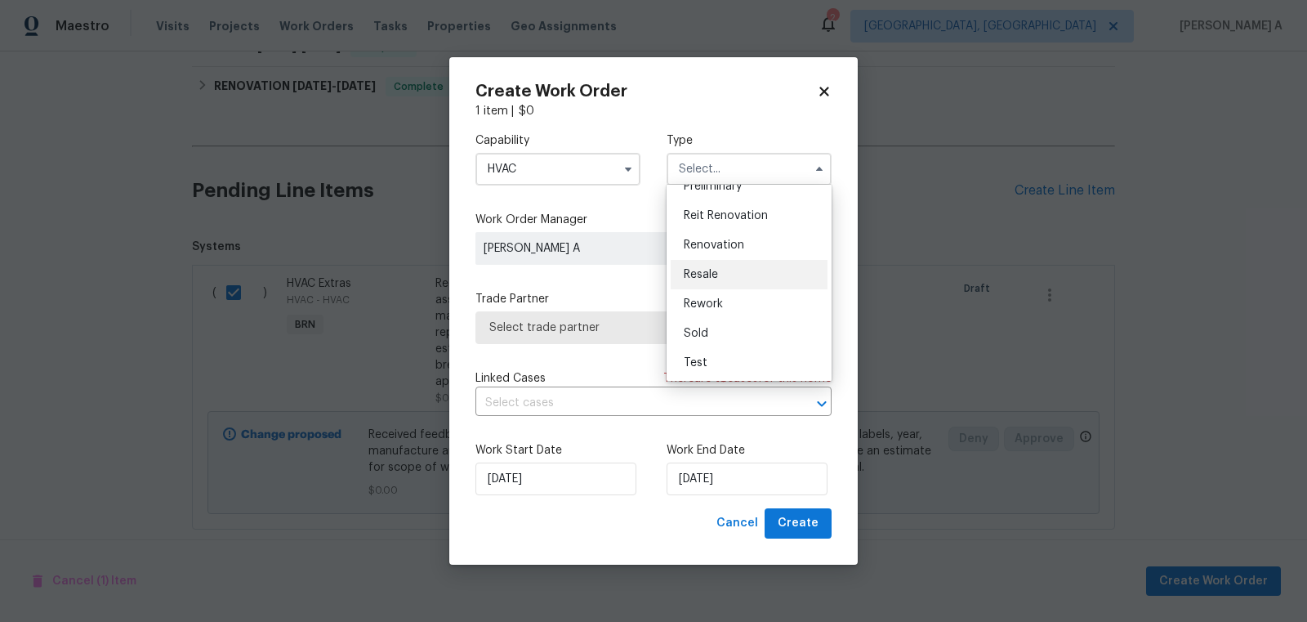
click at [726, 277] on div "Resale" at bounding box center [749, 274] width 157 height 29
type input "Resale"
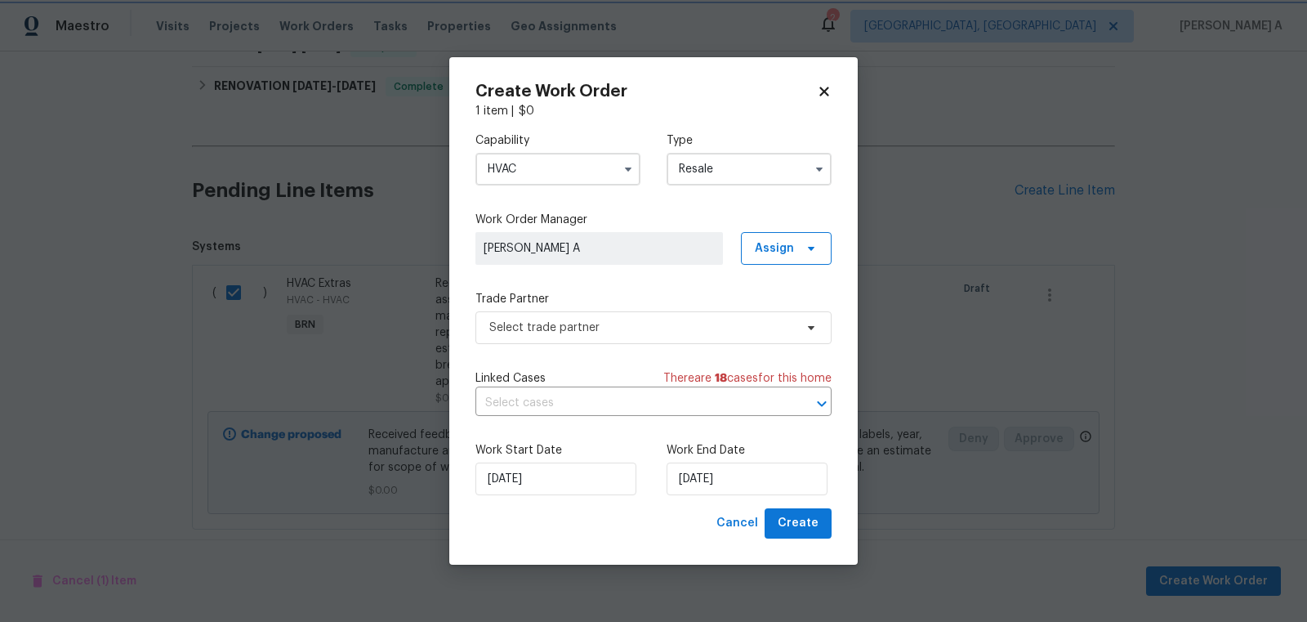
scroll to position [0, 0]
click at [620, 318] on span "Select trade partner" at bounding box center [653, 327] width 356 height 33
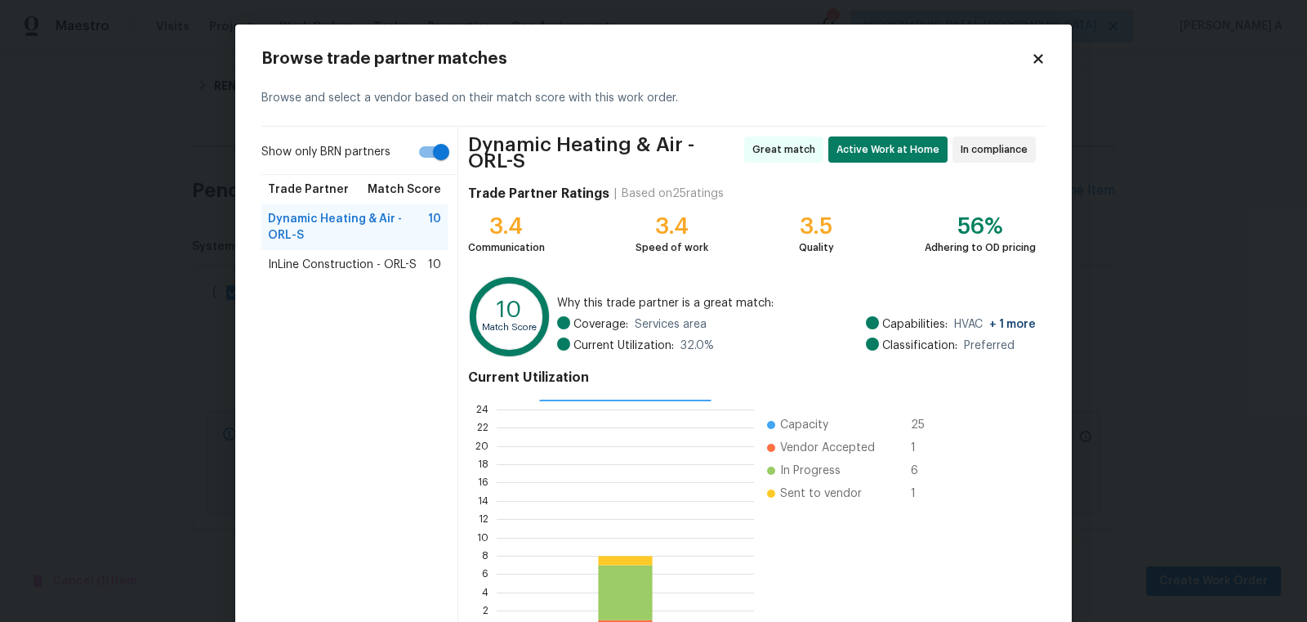
scroll to position [105, 0]
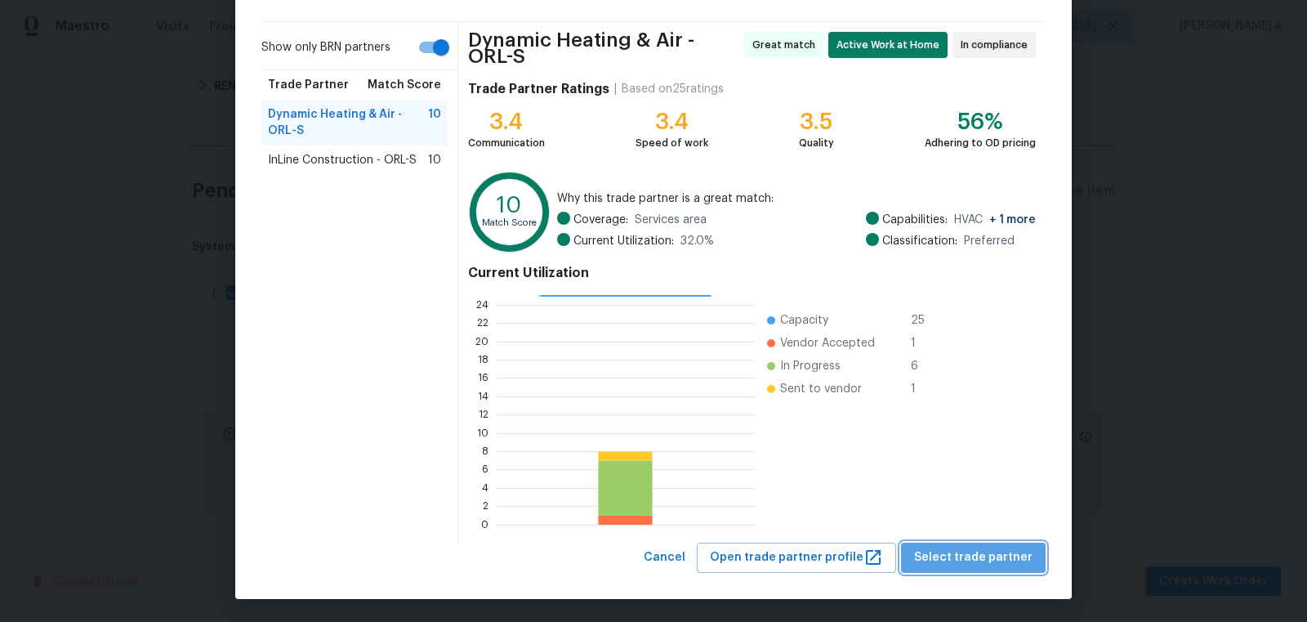
click at [988, 550] on span "Select trade partner" at bounding box center [973, 557] width 118 height 20
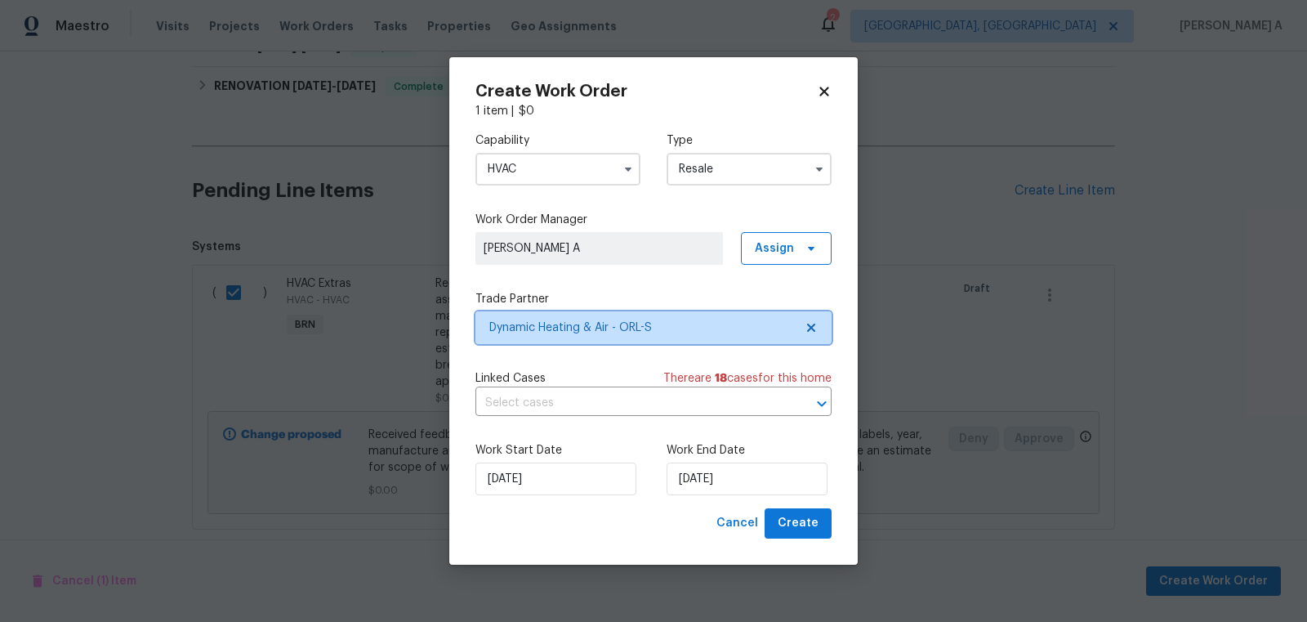
scroll to position [0, 0]
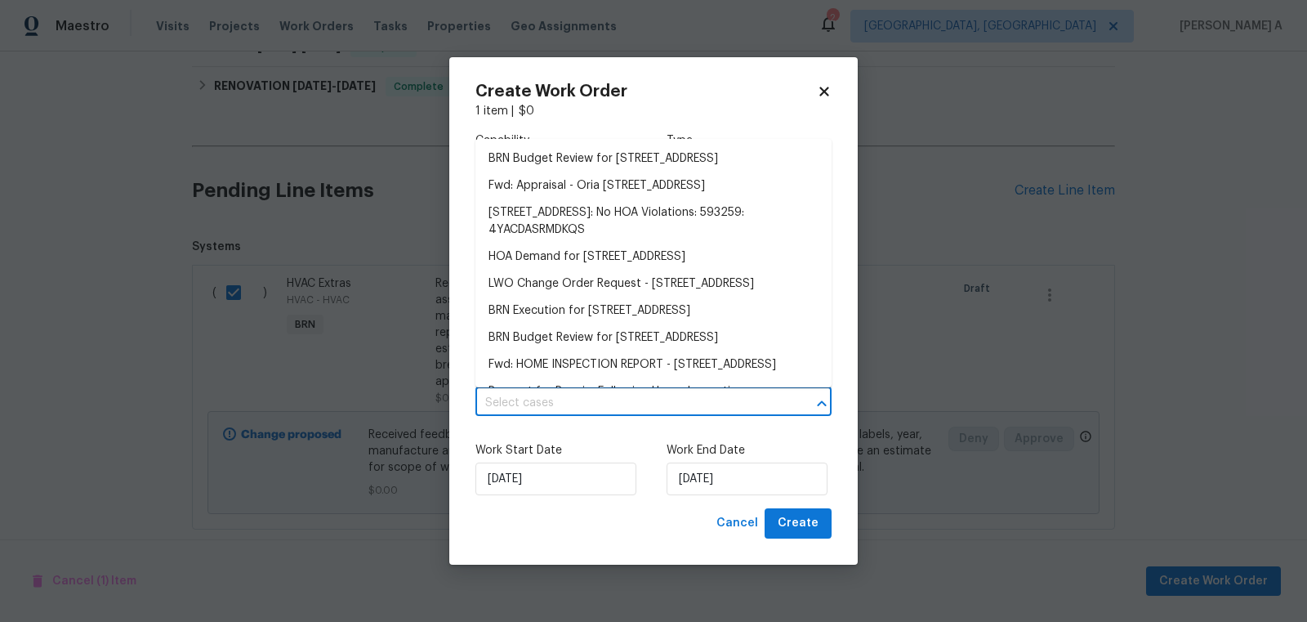
click at [544, 412] on input "text" at bounding box center [630, 402] width 310 height 25
click at [589, 450] on label "Work Start Date" at bounding box center [557, 450] width 165 height 16
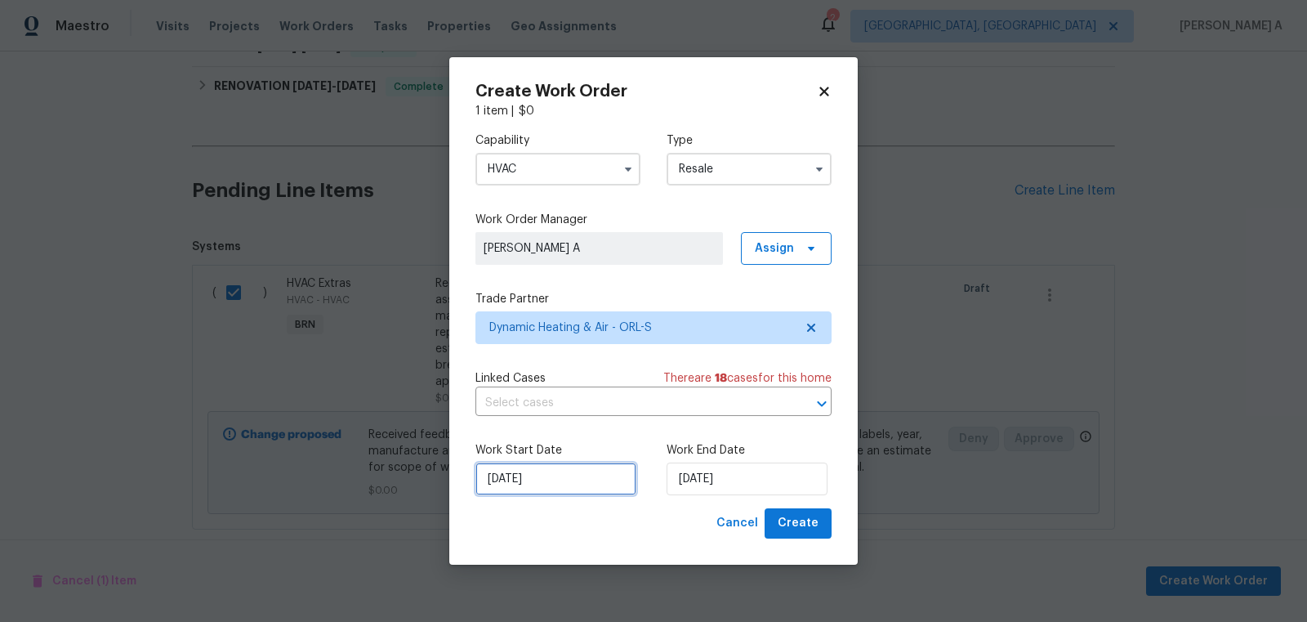
click at [559, 471] on input "[DATE]" at bounding box center [555, 478] width 161 height 33
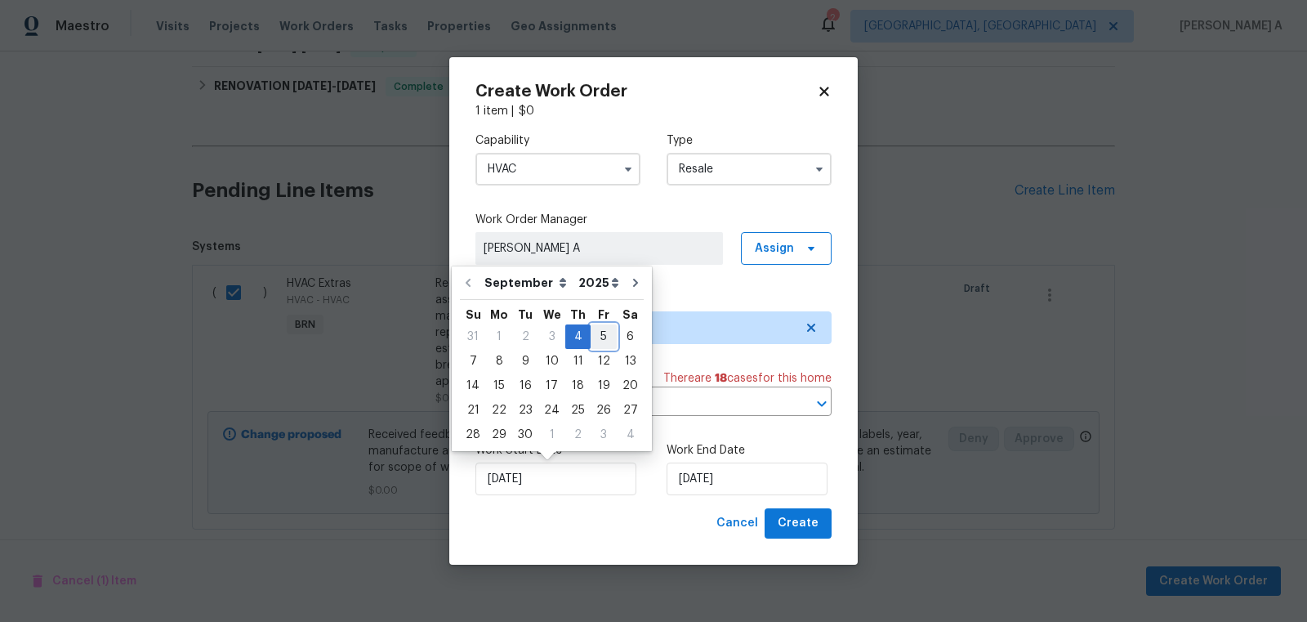
click at [597, 334] on div "5" at bounding box center [604, 336] width 26 height 23
type input "[DATE]"
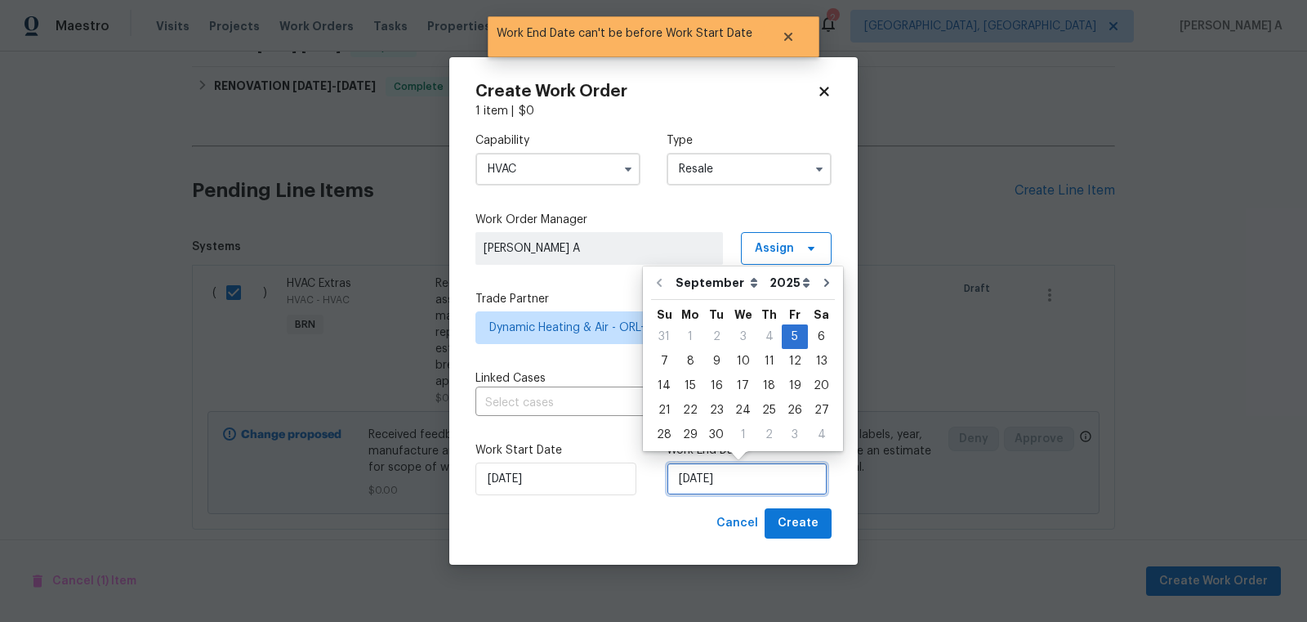
click at [707, 478] on input "[DATE]" at bounding box center [747, 478] width 161 height 33
click at [808, 338] on div "6" at bounding box center [821, 336] width 27 height 23
type input "[DATE]"
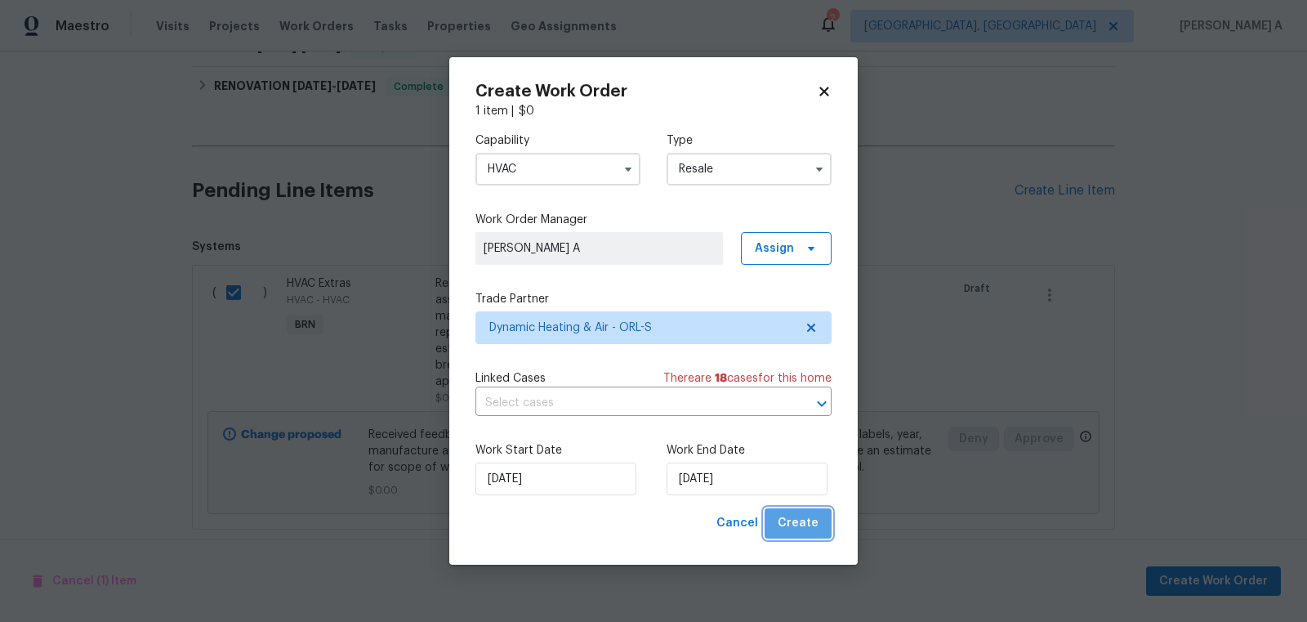
click at [805, 537] on button "Create" at bounding box center [798, 523] width 67 height 30
checkbox input "false"
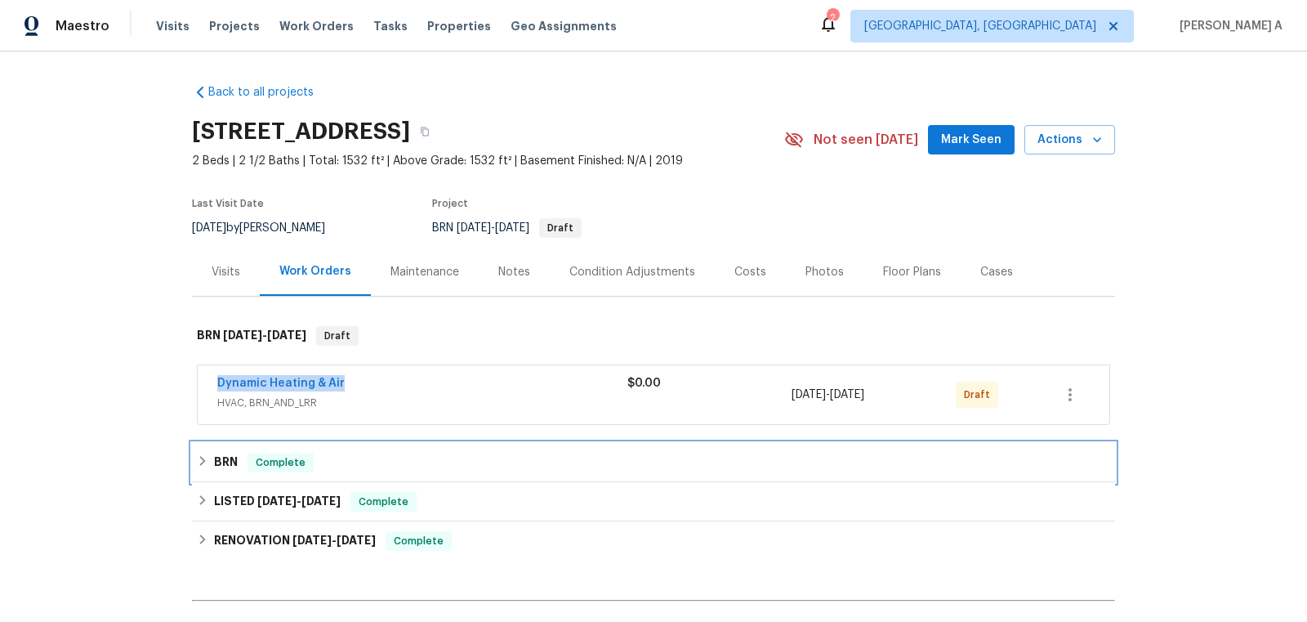
click at [323, 465] on div "BRN Complete" at bounding box center [653, 463] width 913 height 20
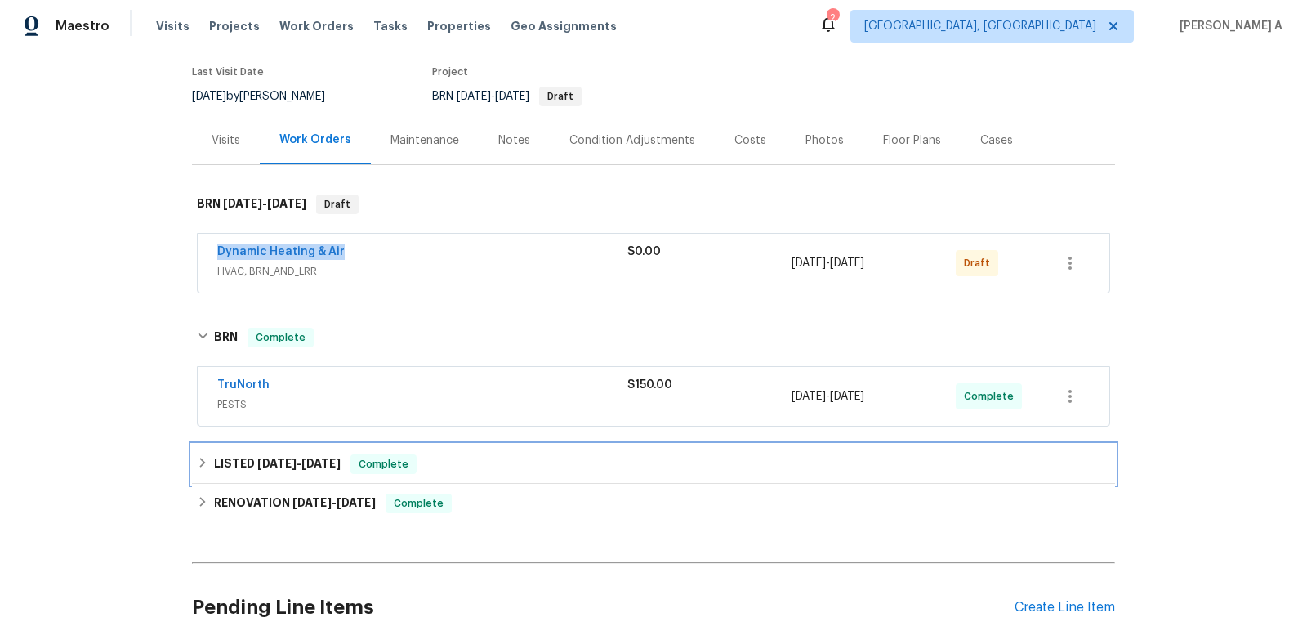
click at [314, 469] on h6 "LISTED [DATE] - [DATE]" at bounding box center [277, 464] width 127 height 20
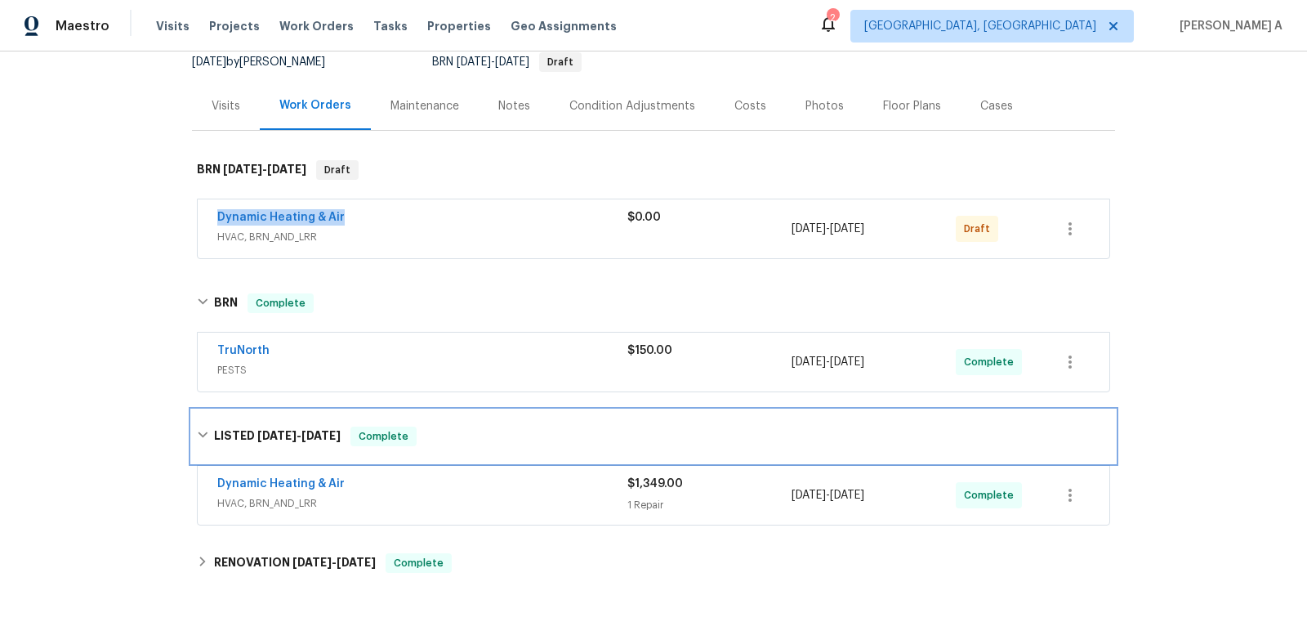
scroll to position [167, 0]
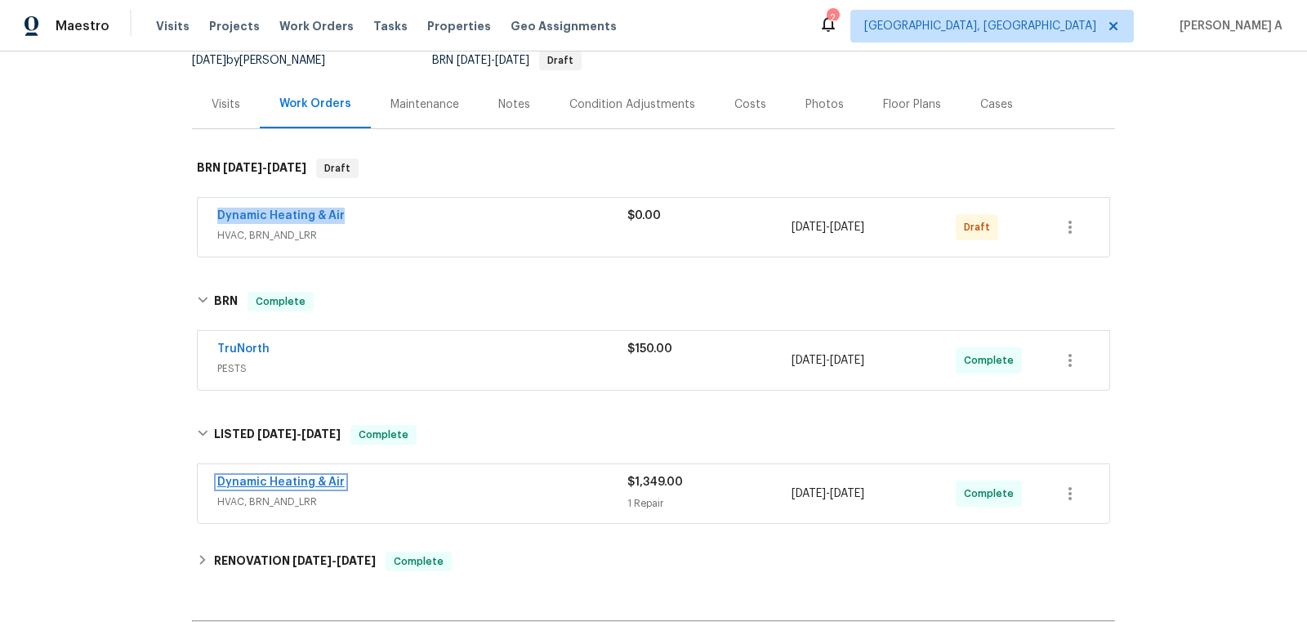
click at [286, 478] on link "Dynamic Heating & Air" at bounding box center [280, 481] width 127 height 11
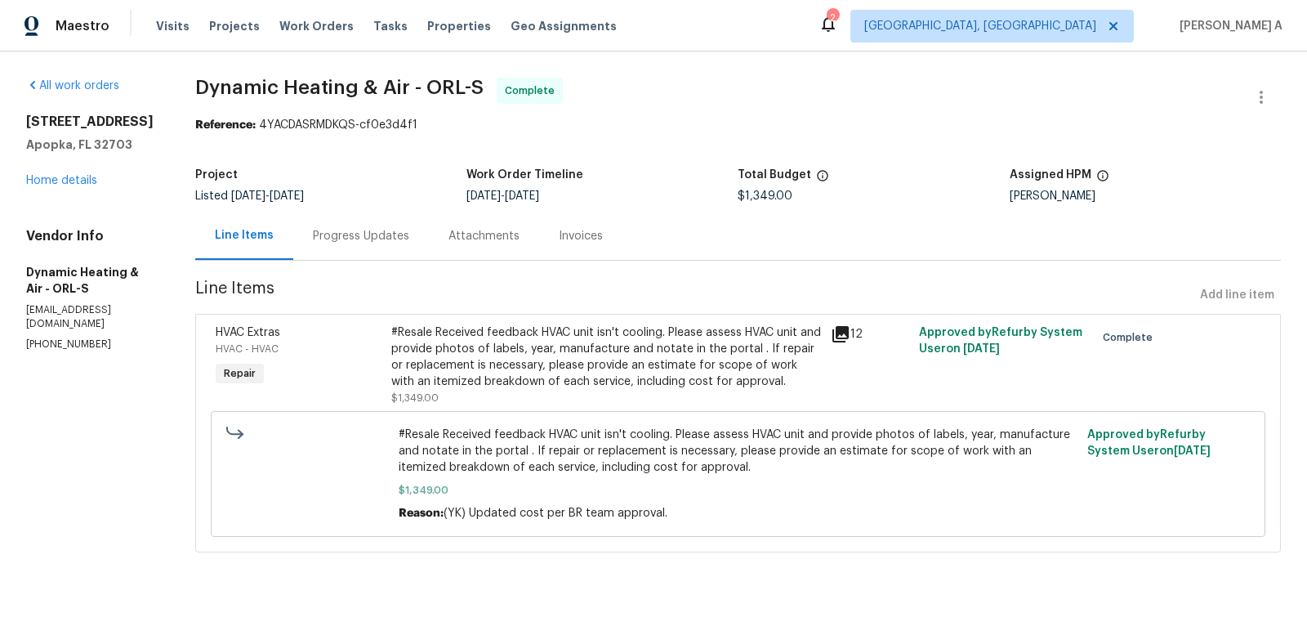
click at [364, 228] on div "Progress Updates" at bounding box center [361, 236] width 96 height 16
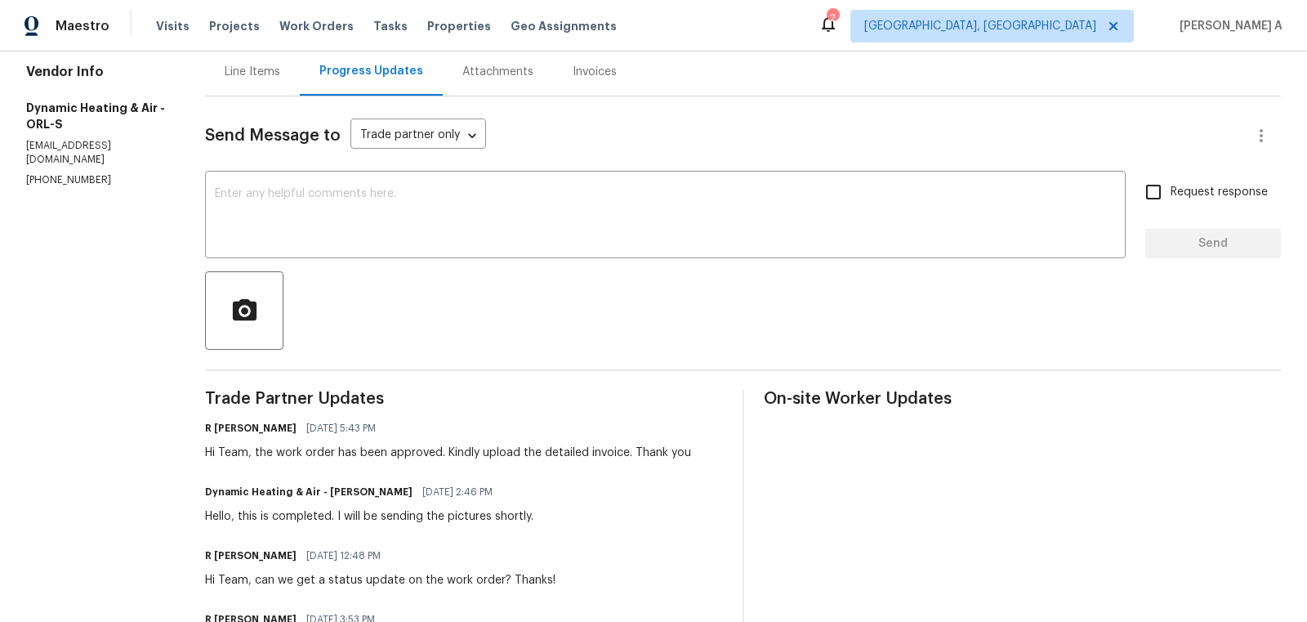
scroll to position [160, 0]
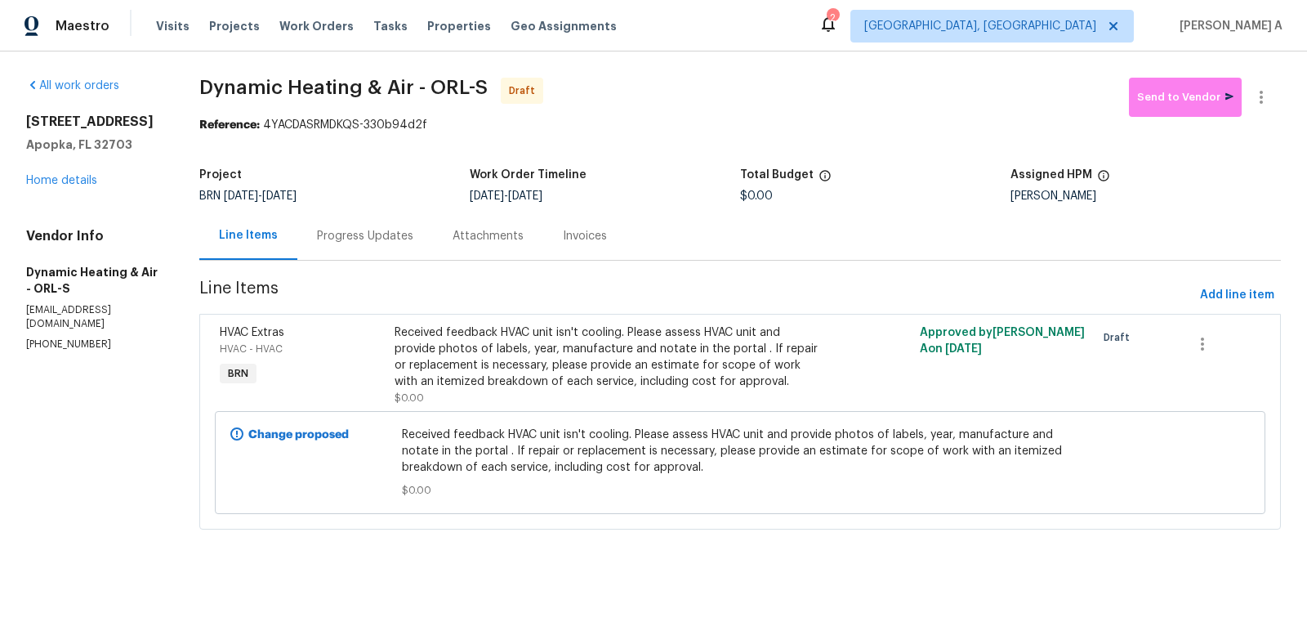
click at [360, 242] on div "Progress Updates" at bounding box center [365, 236] width 96 height 16
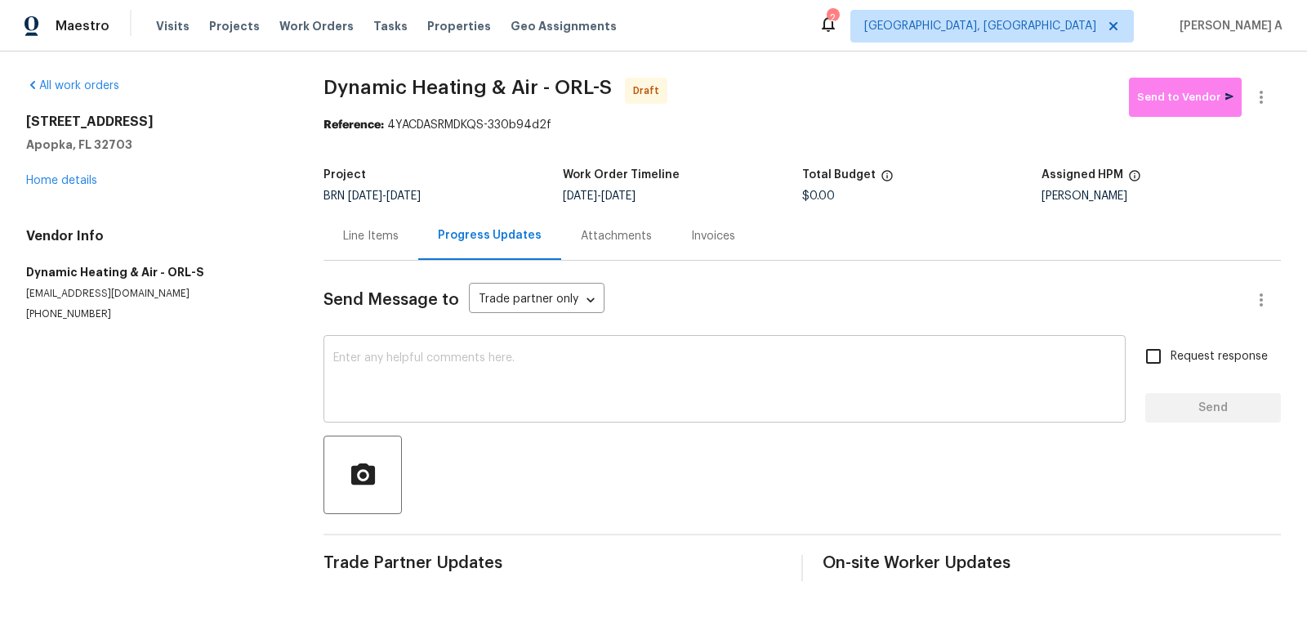
click at [613, 386] on textarea at bounding box center [724, 380] width 783 height 57
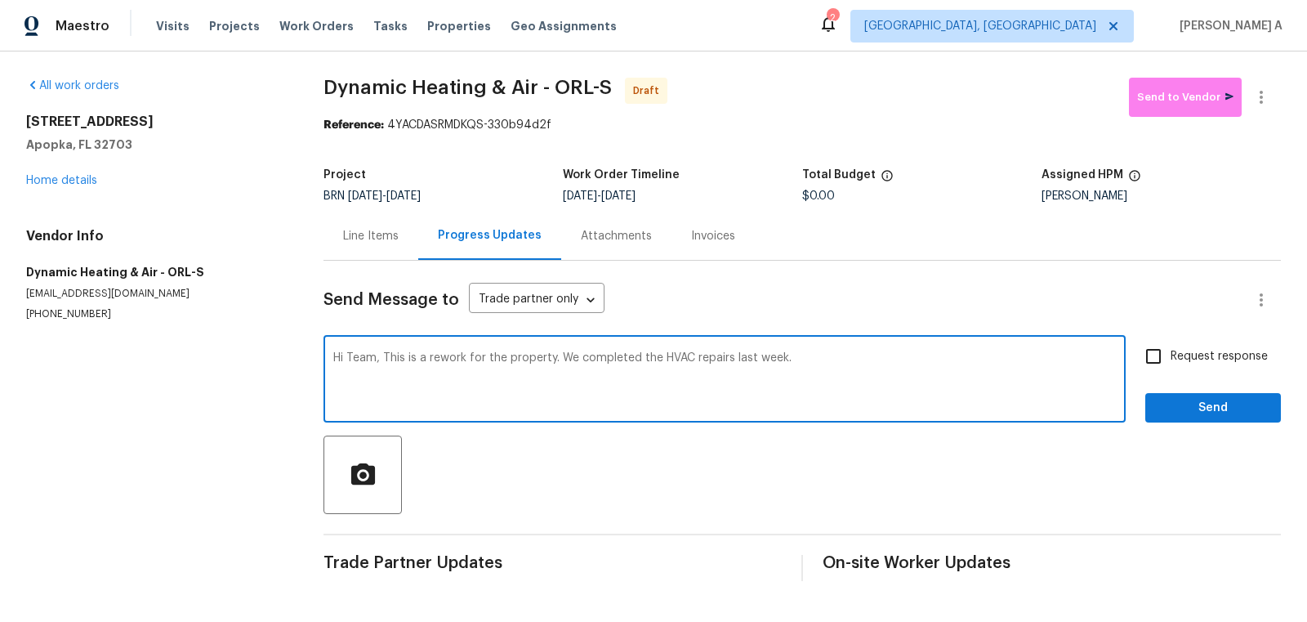
click at [467, 367] on textarea "Hi Team, This is a rework for the property. We completed the HVAC repairs last …" at bounding box center [724, 380] width 783 height 57
click at [839, 375] on textarea "Hi Team, This is a rework for the property. We completed the HVAC repairs last …" at bounding box center [724, 380] width 783 height 57
click at [700, 343] on div "Hi Team, This is a rework for the property. We completed the HVAC repairs last …" at bounding box center [724, 380] width 802 height 83
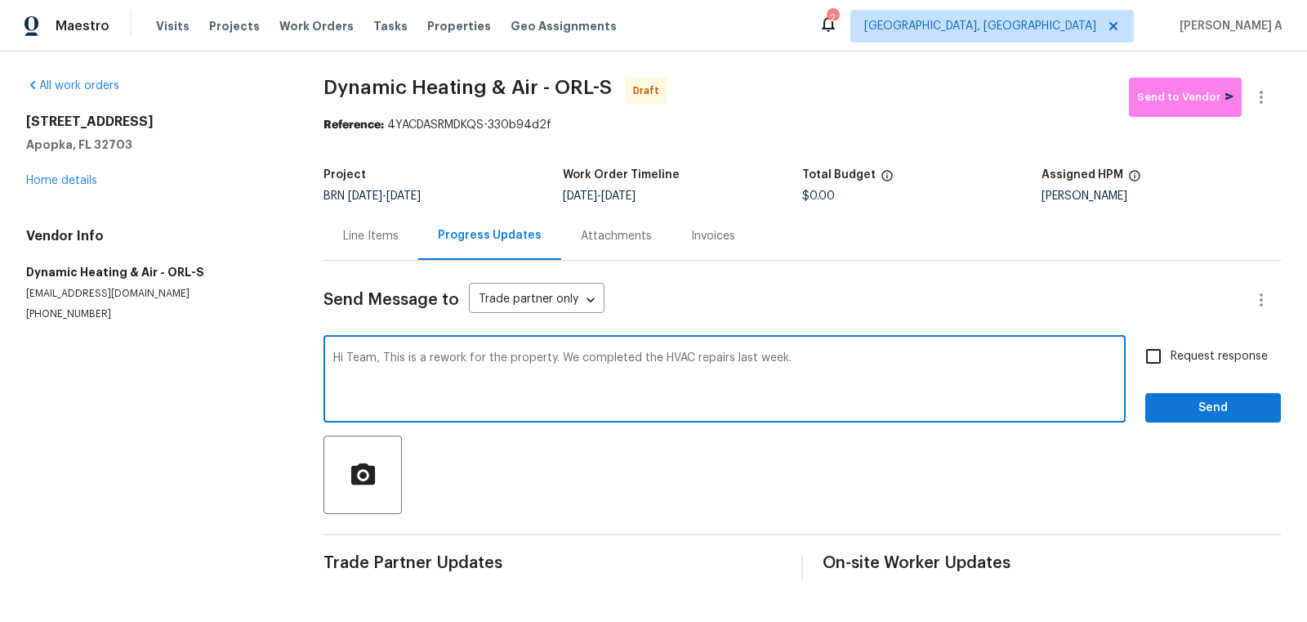
click at [700, 360] on textarea "Hi Team, This is a rework for the property. We completed the HVAC repairs last …" at bounding box center [724, 380] width 783 height 57
click at [520, 386] on textarea "Hi Team, This is a rework for the property. We completed the HVAC repairs last …" at bounding box center [724, 380] width 783 height 57
type textarea "Hi Team, This is a rework for the property. We completed the HVAC repairs last …"
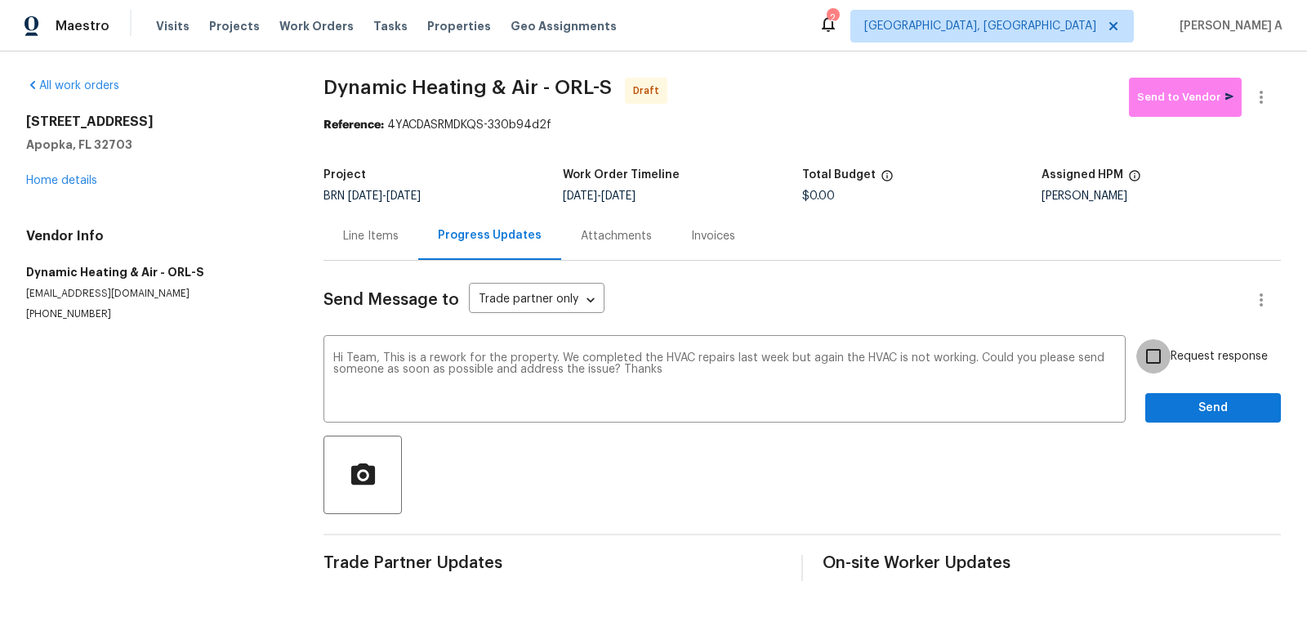
click at [1163, 351] on input "Request response" at bounding box center [1153, 356] width 34 height 34
checkbox input "true"
click at [1199, 408] on span "Send" at bounding box center [1212, 408] width 109 height 20
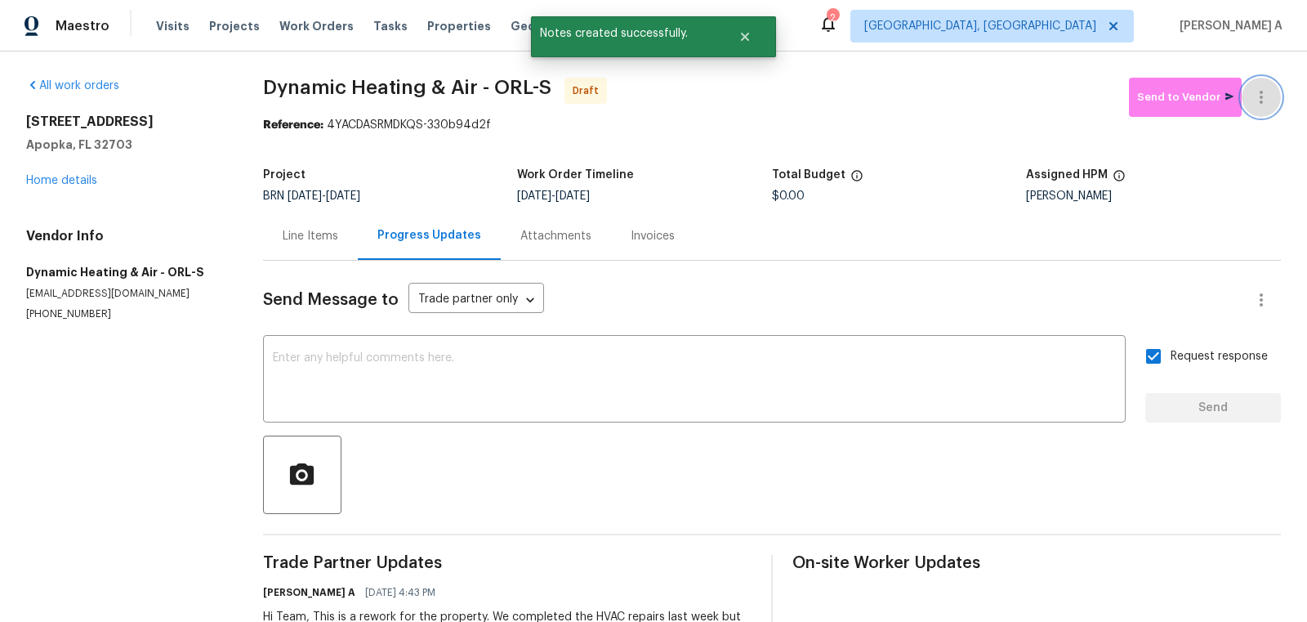
click at [1267, 96] on icon "button" at bounding box center [1261, 97] width 20 height 20
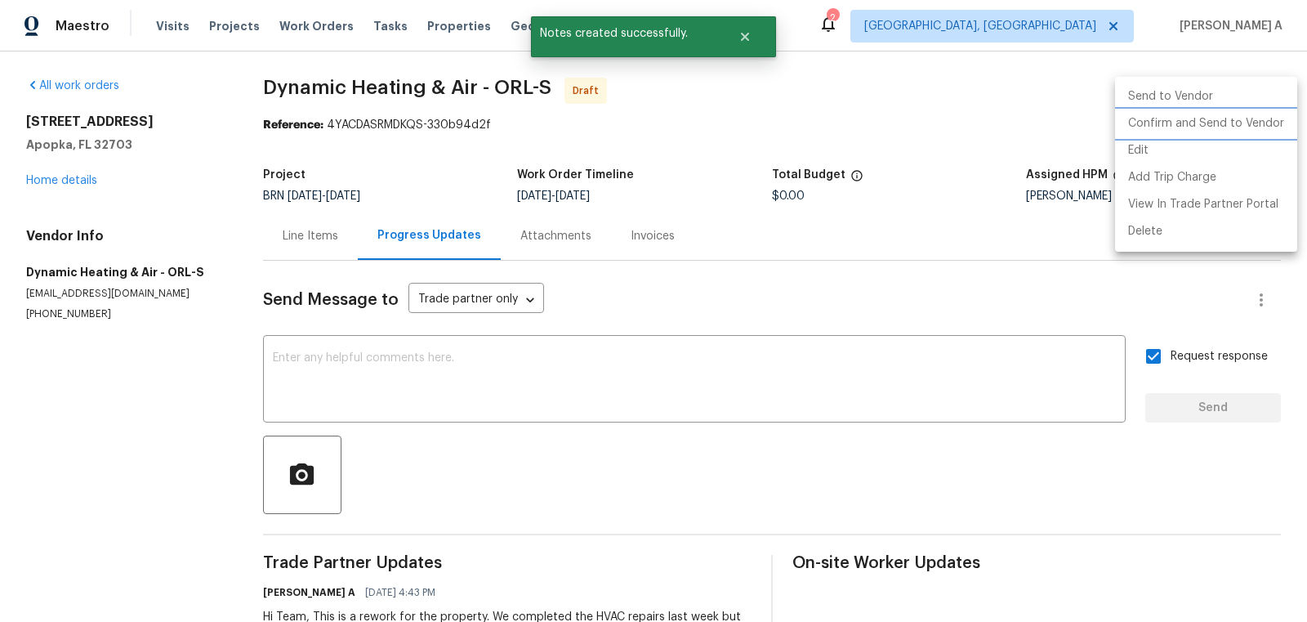
click at [1270, 118] on li "Confirm and Send to Vendor" at bounding box center [1206, 123] width 182 height 27
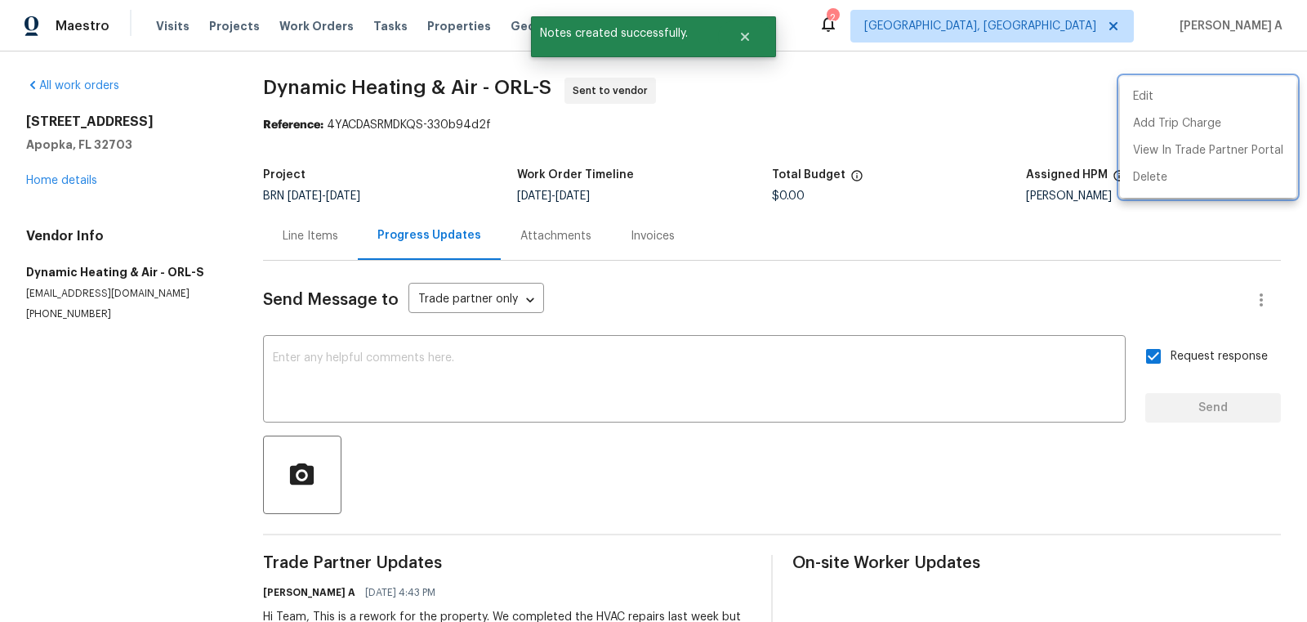
click at [591, 186] on div at bounding box center [653, 311] width 1307 height 622
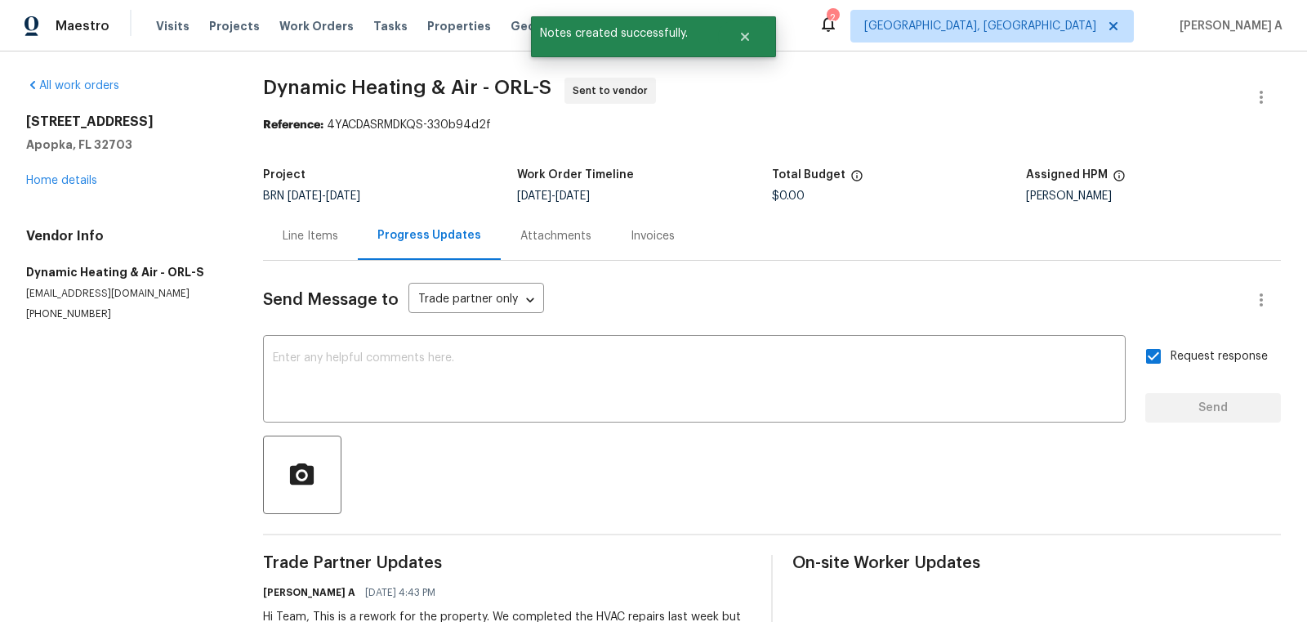
click at [315, 250] on div "Line Items" at bounding box center [310, 236] width 95 height 48
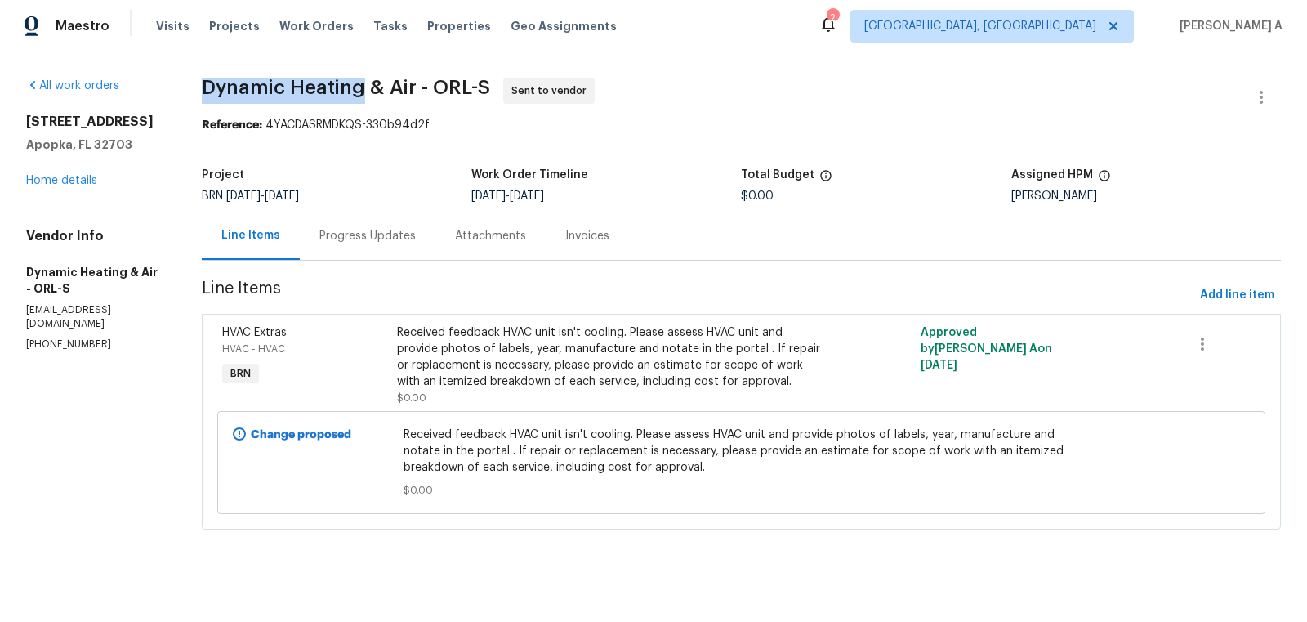
drag, startPoint x: 202, startPoint y: 88, endPoint x: 363, endPoint y: 88, distance: 160.9
click at [363, 88] on div "All work orders 3020 Alessa Loop Apopka, FL 32703 Home details Vendor Info Dyna…" at bounding box center [653, 313] width 1307 height 524
copy span "Dynamic Heating"
click at [344, 231] on div "Progress Updates" at bounding box center [367, 236] width 96 height 16
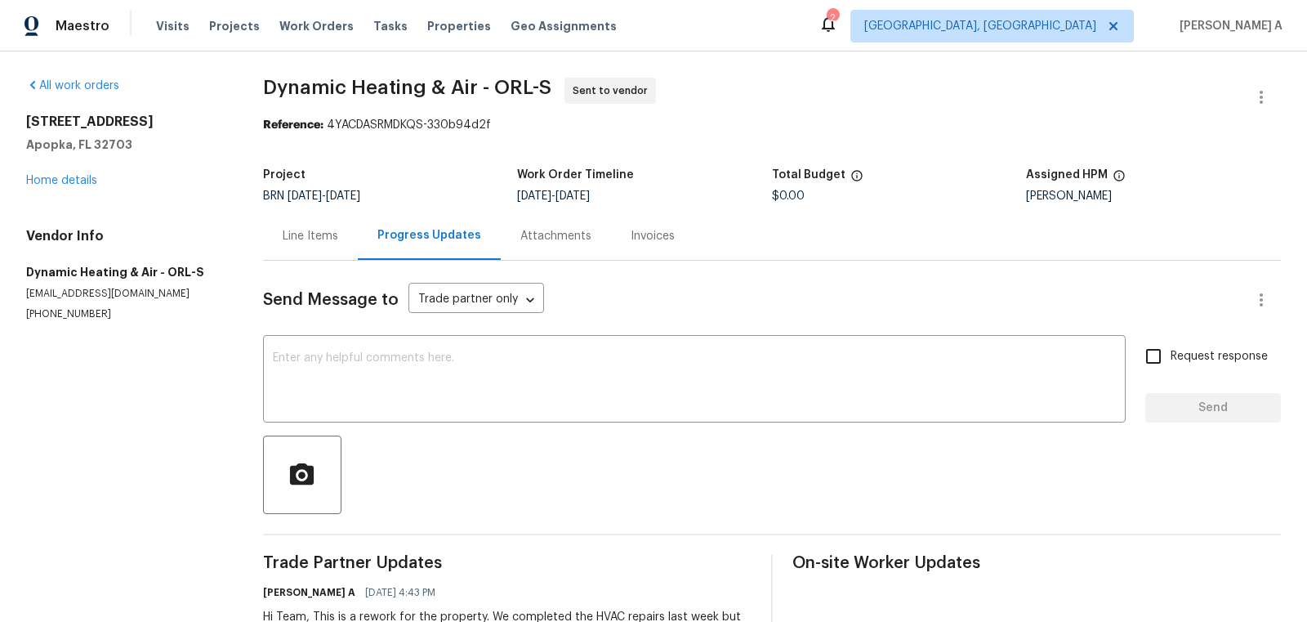
click at [292, 231] on div "Line Items" at bounding box center [311, 236] width 56 height 16
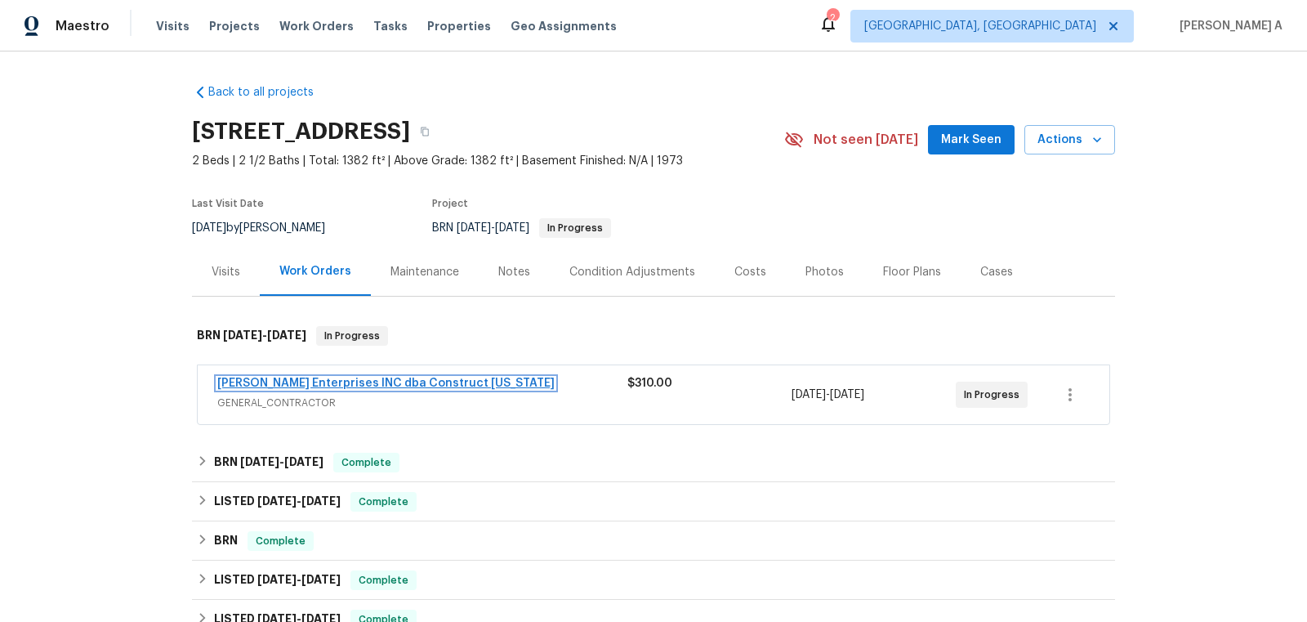
click at [376, 383] on link "[PERSON_NAME] Enterprises INC dba Construct [US_STATE]" at bounding box center [385, 382] width 337 height 11
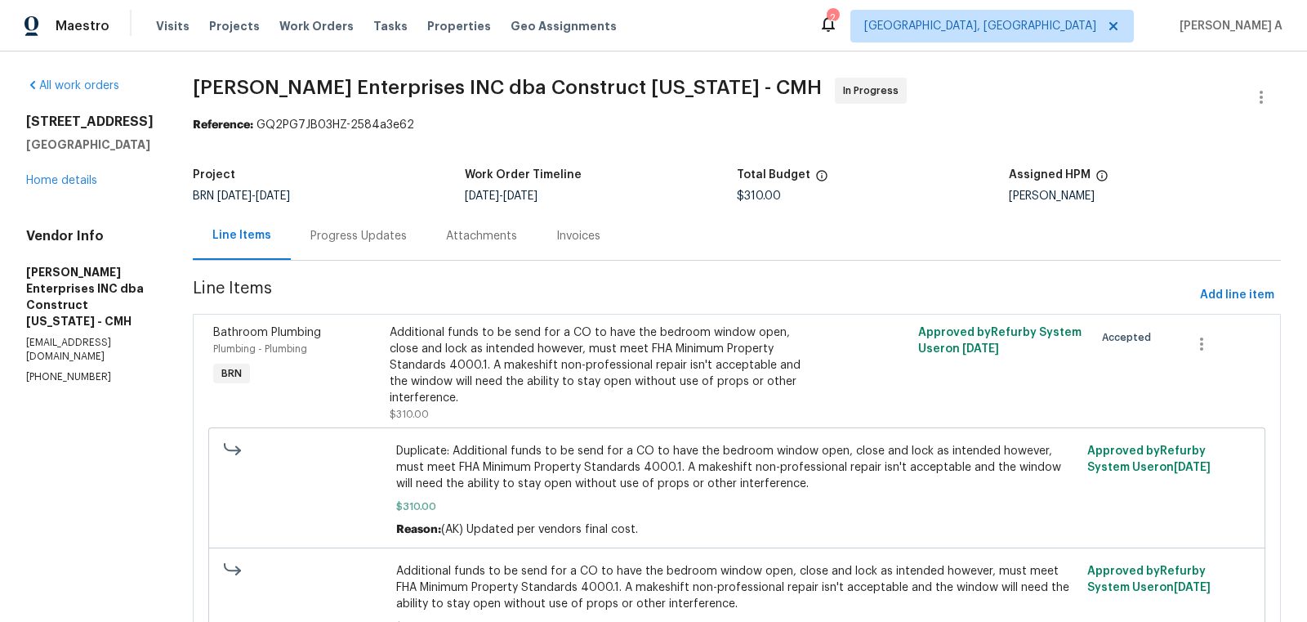
click at [57, 370] on p "[PHONE_NUMBER]" at bounding box center [89, 377] width 127 height 14
copy p "[PHONE_NUMBER]"
click at [327, 248] on div "Progress Updates" at bounding box center [359, 236] width 136 height 48
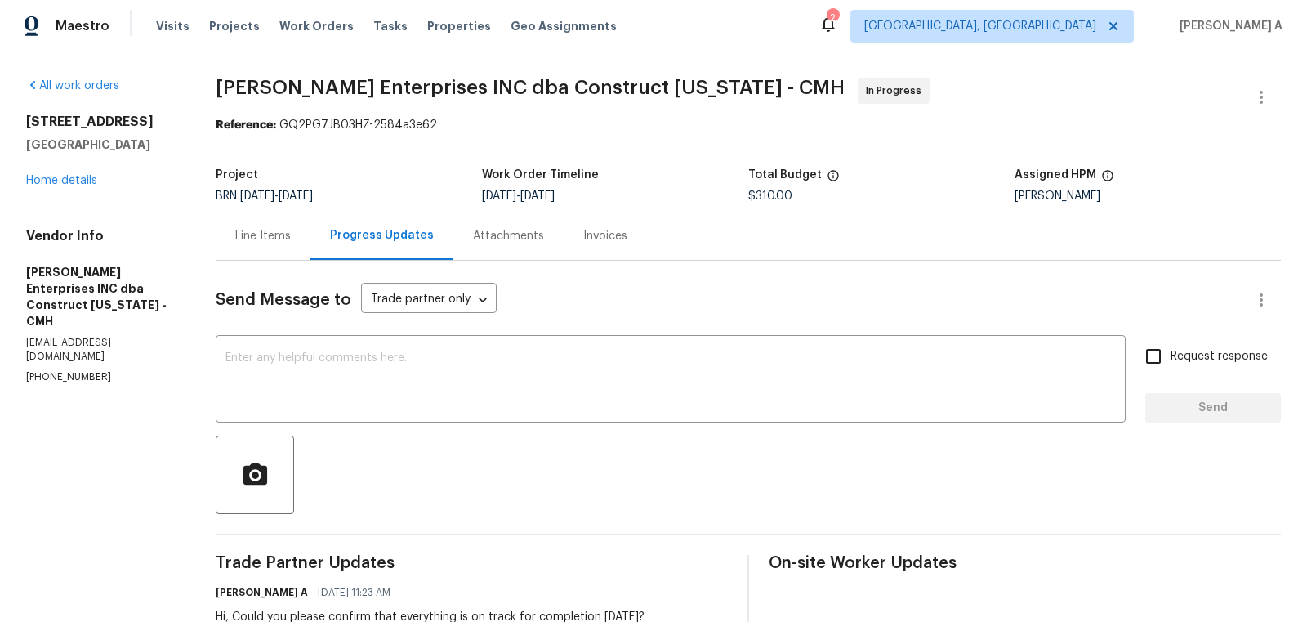
click at [271, 233] on div "Line Items" at bounding box center [263, 236] width 56 height 16
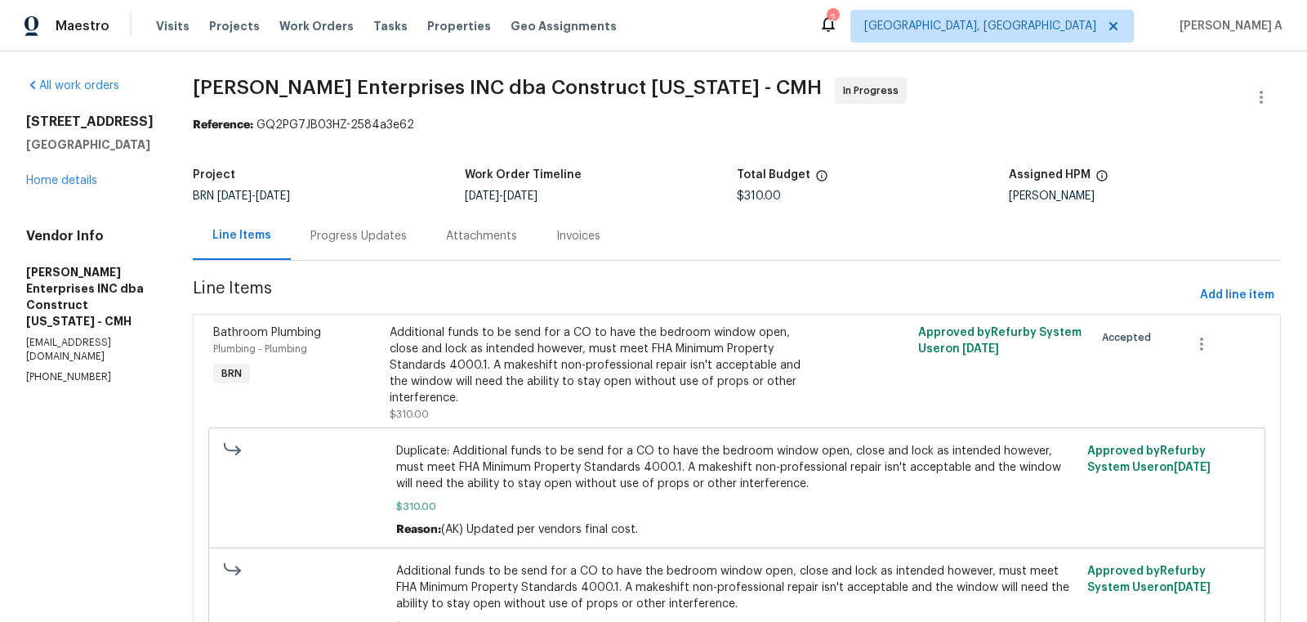
click at [365, 239] on div "Progress Updates" at bounding box center [358, 236] width 96 height 16
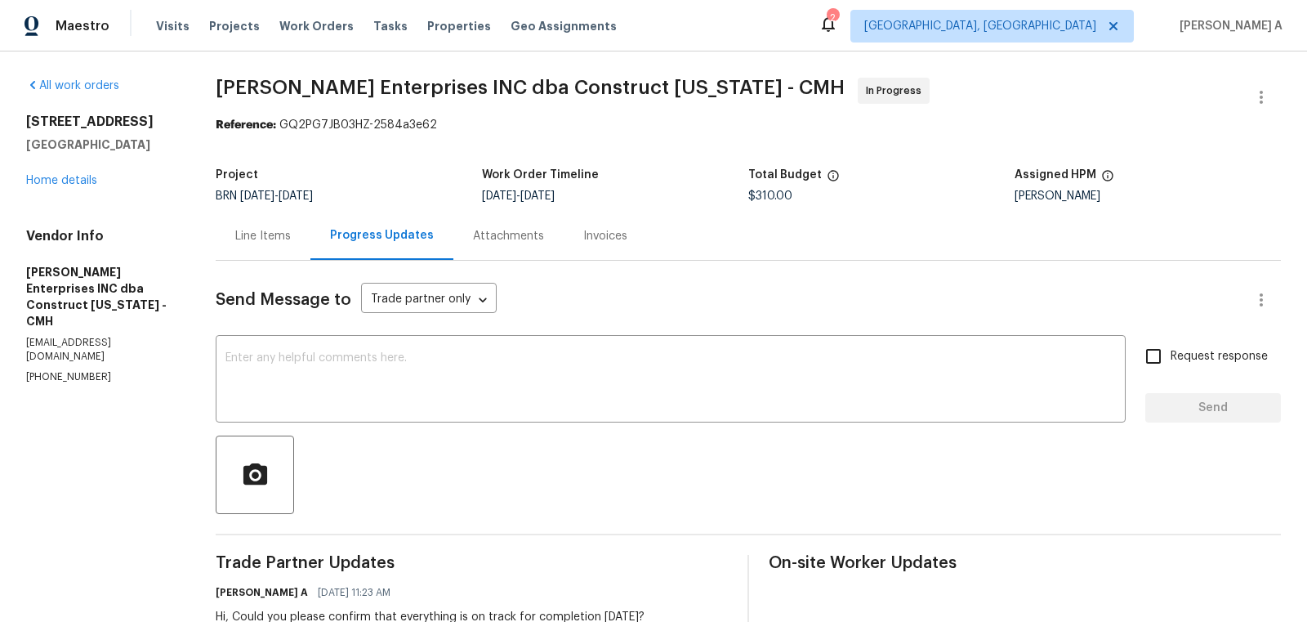
click at [274, 239] on div "Line Items" at bounding box center [263, 236] width 56 height 16
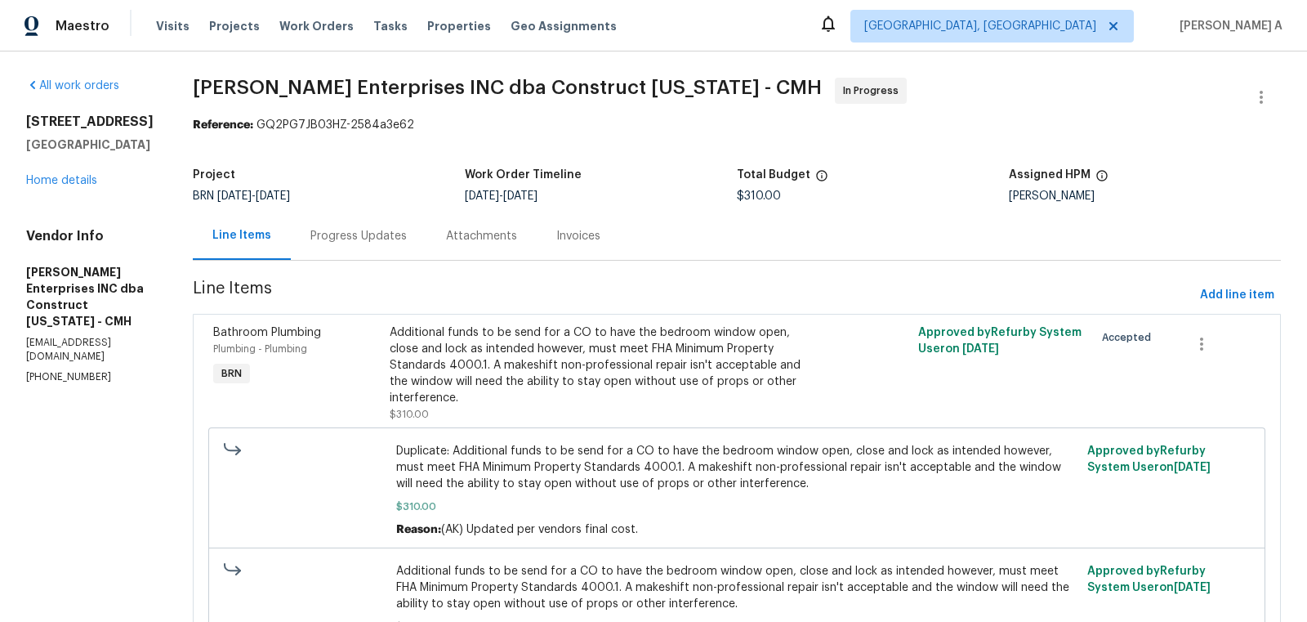
click at [366, 225] on div "Progress Updates" at bounding box center [359, 236] width 136 height 48
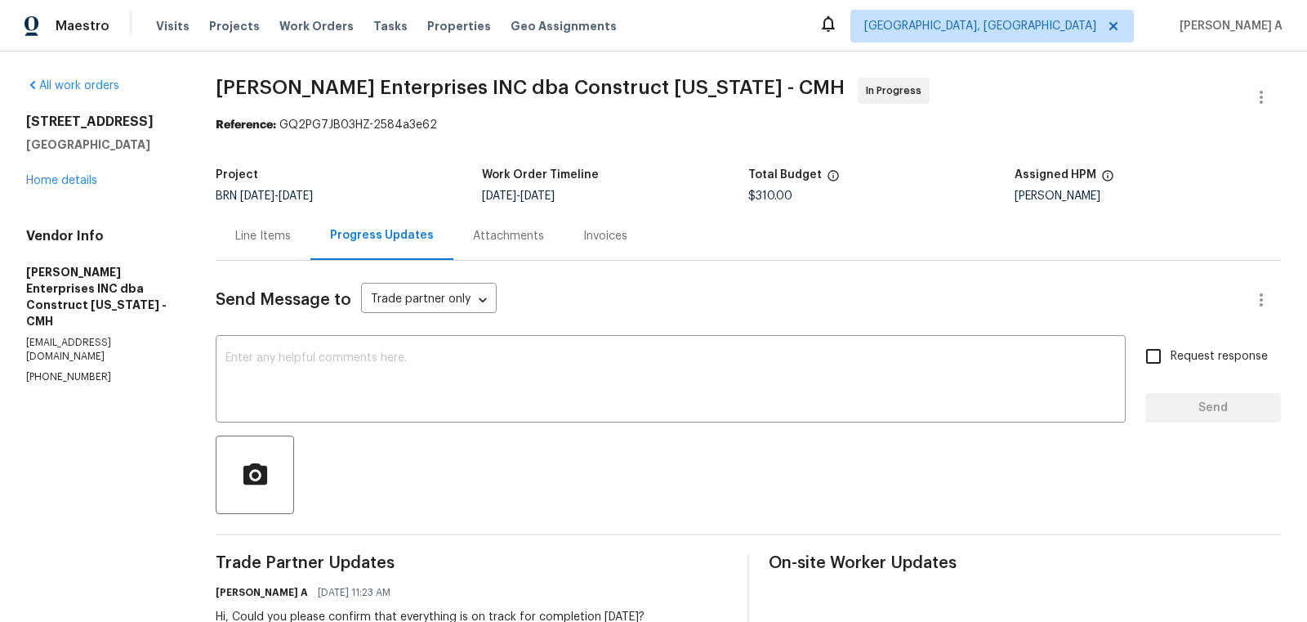
click at [266, 240] on div "Line Items" at bounding box center [263, 236] width 56 height 16
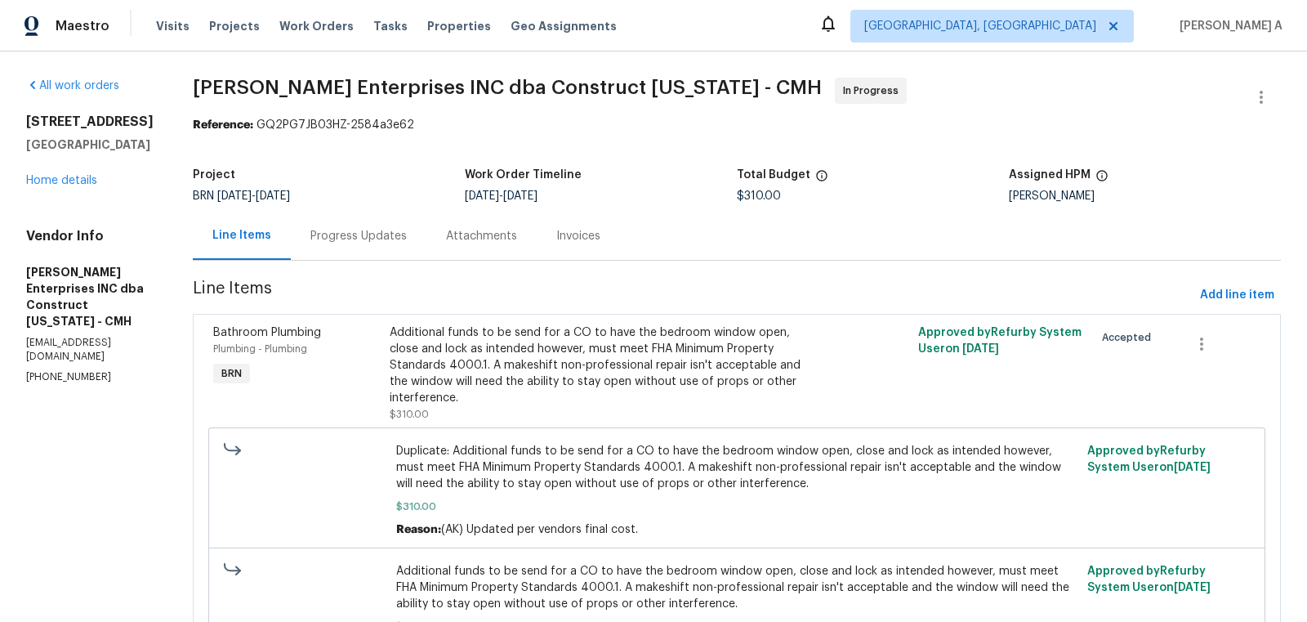
click at [377, 254] on div "Progress Updates" at bounding box center [359, 236] width 136 height 48
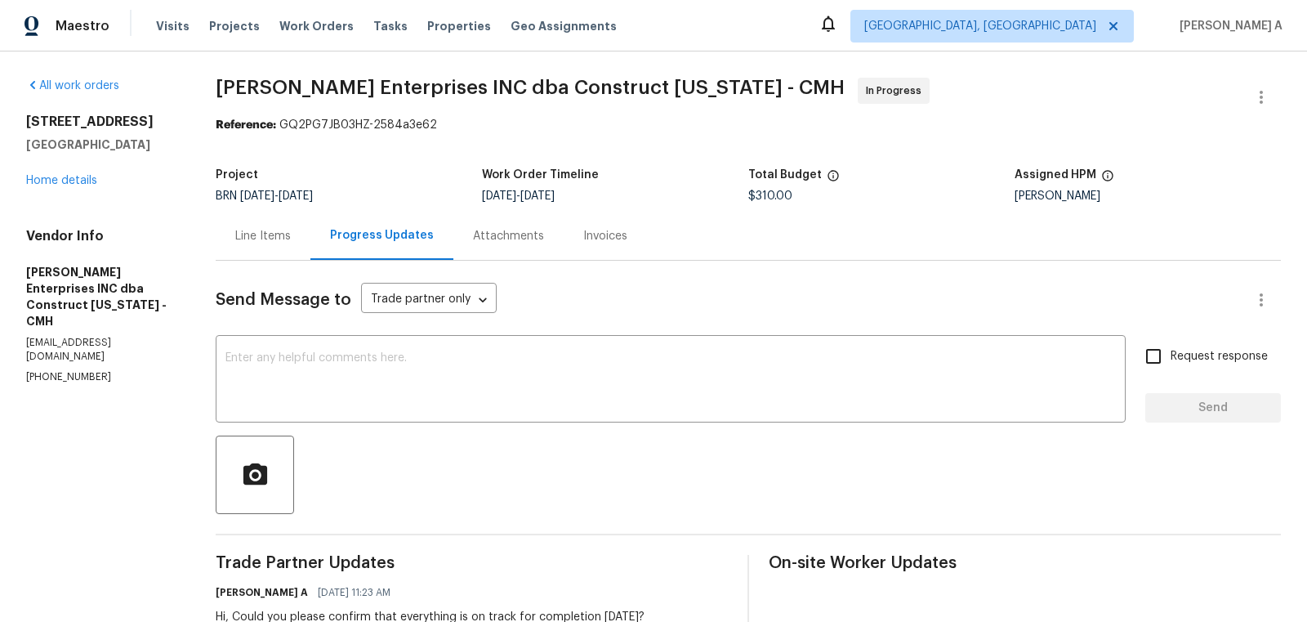
click at [275, 236] on div "Line Items" at bounding box center [263, 236] width 56 height 16
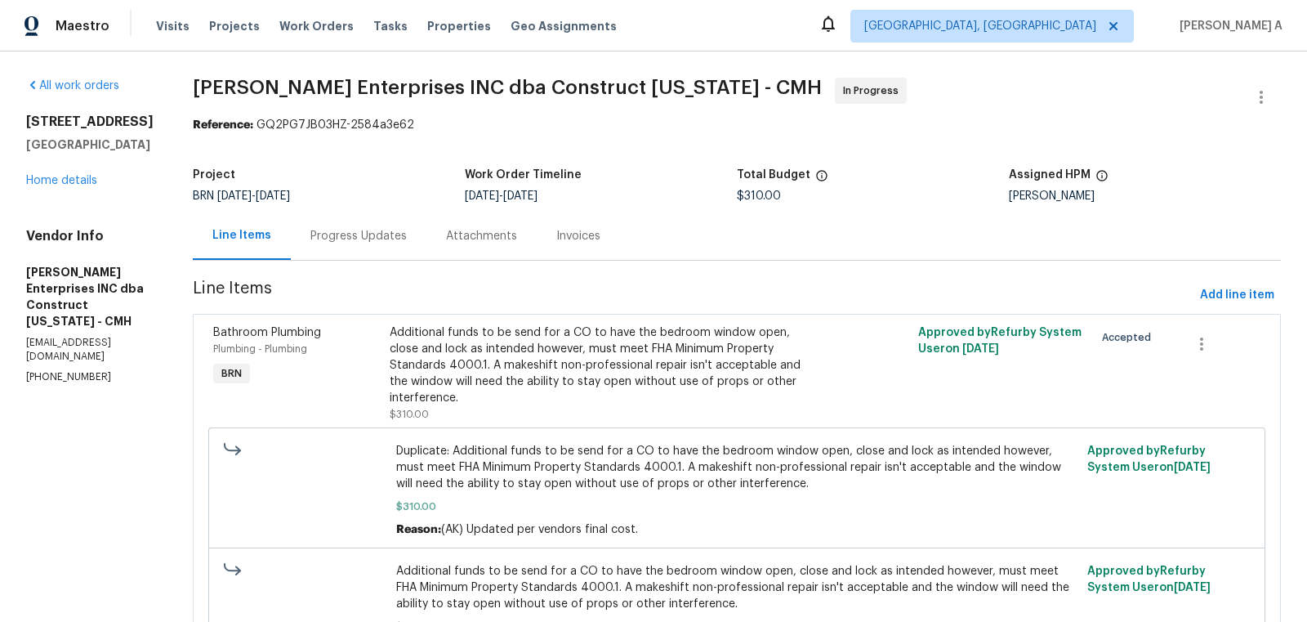
click at [365, 254] on div "Progress Updates" at bounding box center [359, 236] width 136 height 48
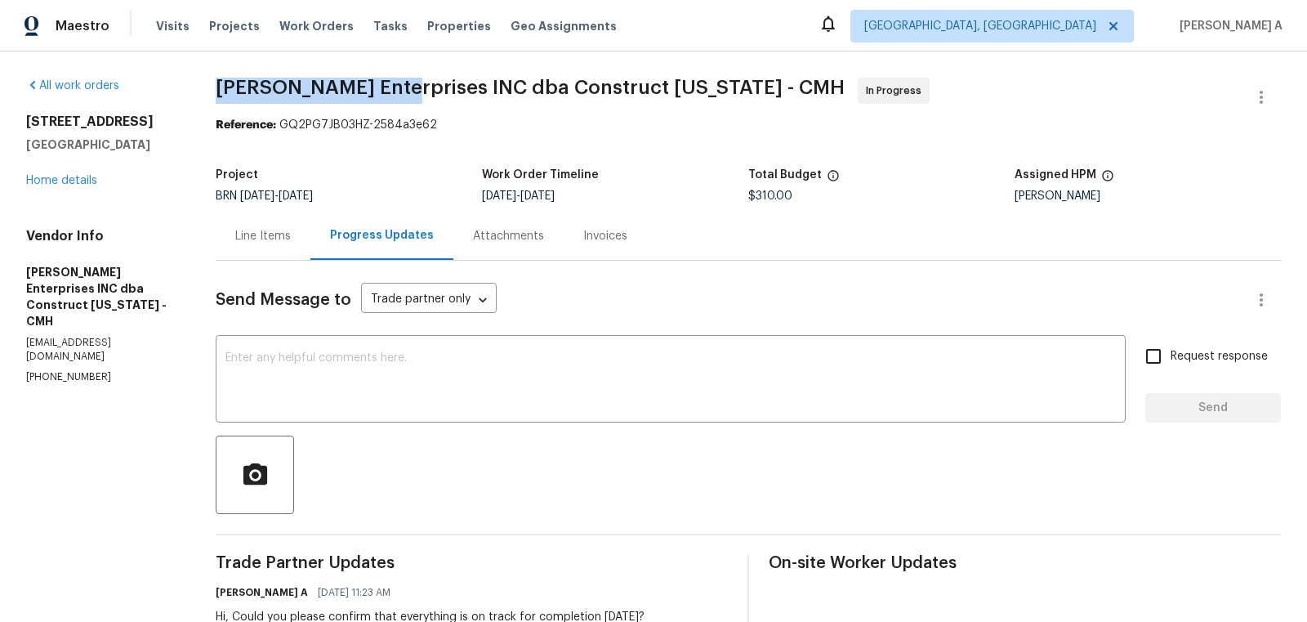
drag, startPoint x: 218, startPoint y: 85, endPoint x: 382, endPoint y: 87, distance: 164.2
copy span "[PERSON_NAME] Enterprises"
